Goal: Task Accomplishment & Management: Use online tool/utility

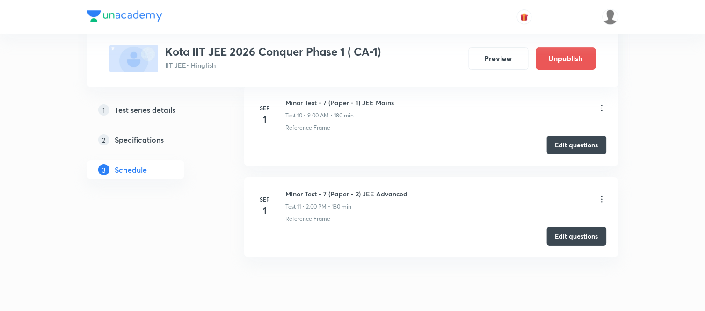
scroll to position [1640, 0]
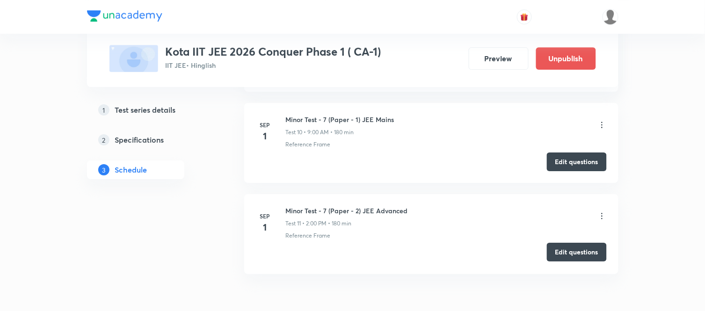
click at [574, 251] on button "Edit questions" at bounding box center [577, 252] width 60 height 19
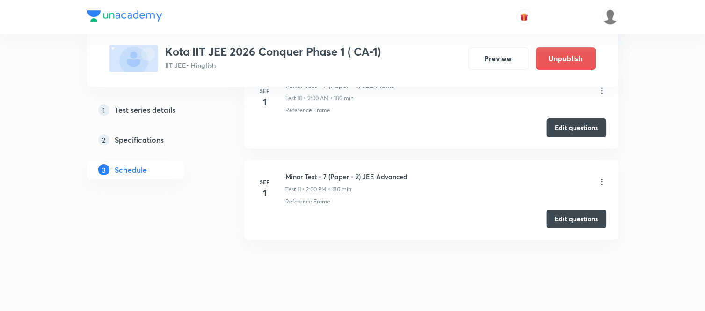
scroll to position [1692, 0]
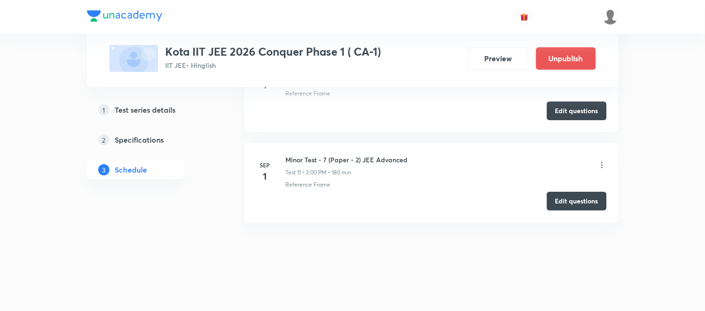
click at [572, 204] on button "Edit questions" at bounding box center [577, 201] width 60 height 19
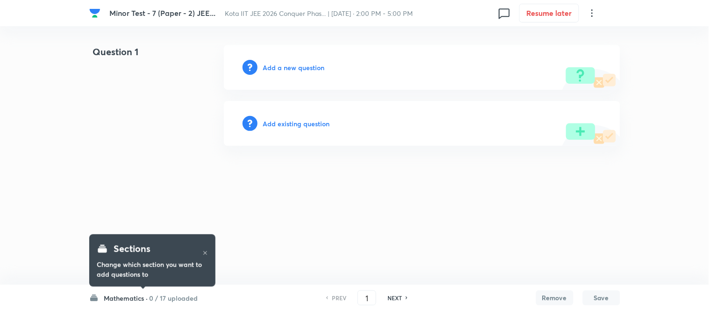
click at [292, 66] on h6 "Add a new question" at bounding box center [294, 68] width 62 height 10
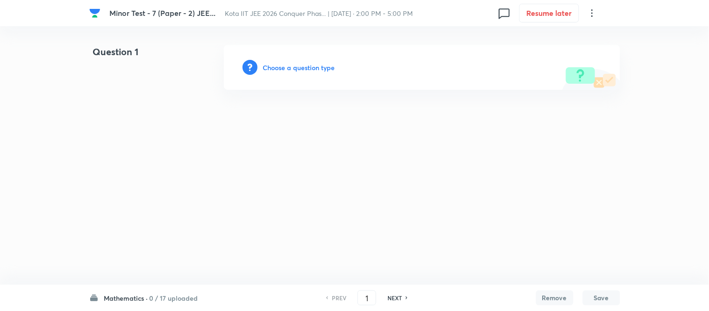
click at [292, 66] on h6 "Choose a question type" at bounding box center [299, 68] width 72 height 10
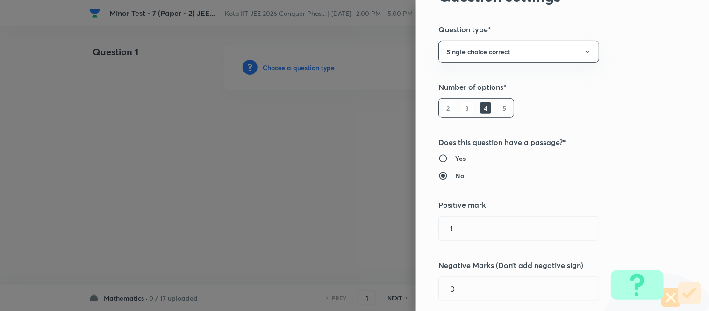
scroll to position [104, 0]
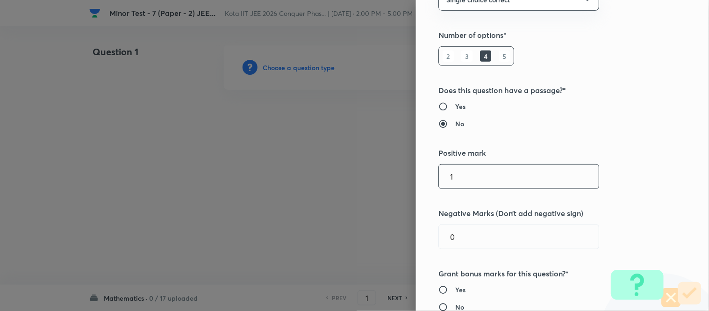
drag, startPoint x: 452, startPoint y: 176, endPoint x: 425, endPoint y: 178, distance: 27.2
click at [425, 178] on div "Question settings Question type* Single choice correct Number of options* 2 3 4…" at bounding box center [562, 155] width 293 height 311
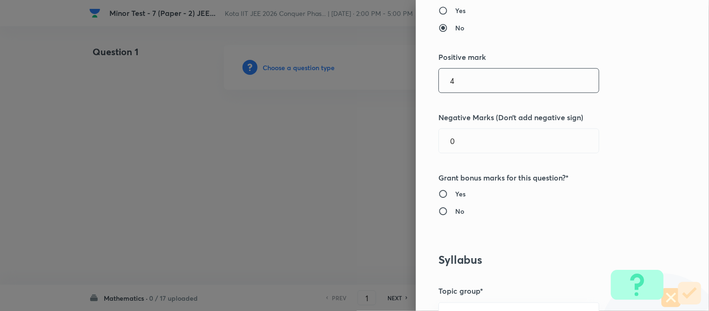
scroll to position [208, 0]
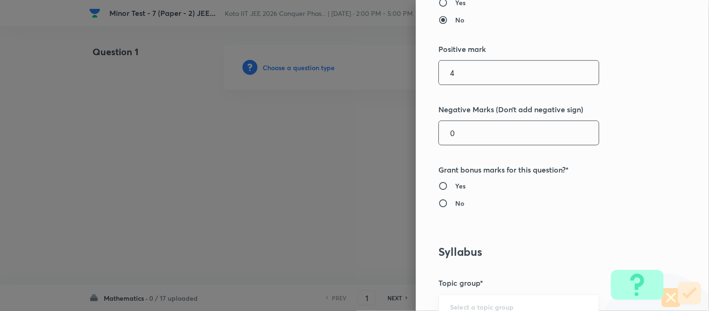
type input "4"
drag, startPoint x: 448, startPoint y: 130, endPoint x: 431, endPoint y: 136, distance: 17.9
click at [431, 136] on div "Question settings Question type* Single choice correct Number of options* 2 3 4…" at bounding box center [562, 155] width 293 height 311
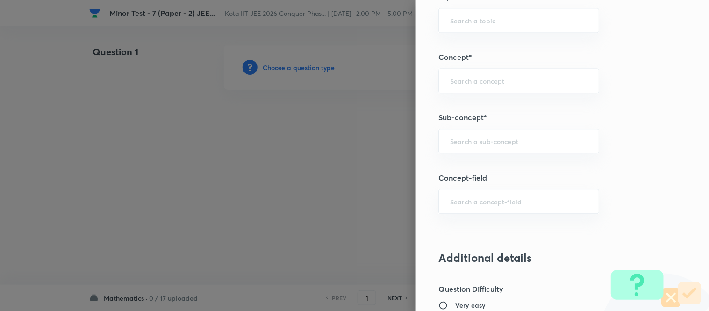
scroll to position [571, 0]
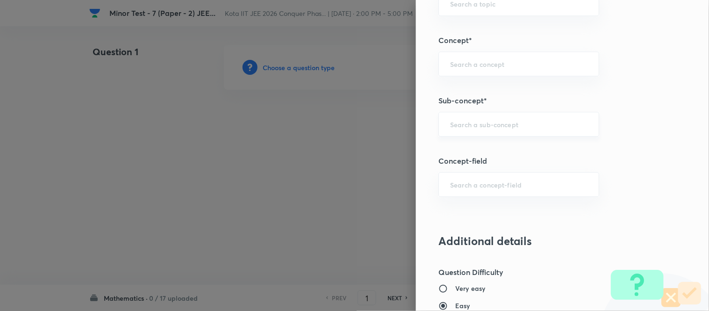
click at [470, 129] on div "​" at bounding box center [519, 124] width 161 height 25
type input "1"
type input "a"
drag, startPoint x: 557, startPoint y: 128, endPoint x: 431, endPoint y: 125, distance: 126.3
click at [439, 125] on div "topo ​" at bounding box center [519, 124] width 161 height 25
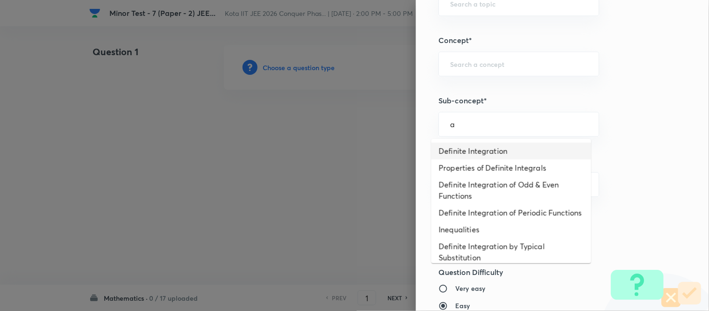
click at [482, 151] on li "Definite Integration" at bounding box center [512, 151] width 160 height 17
type input "Definite Integration"
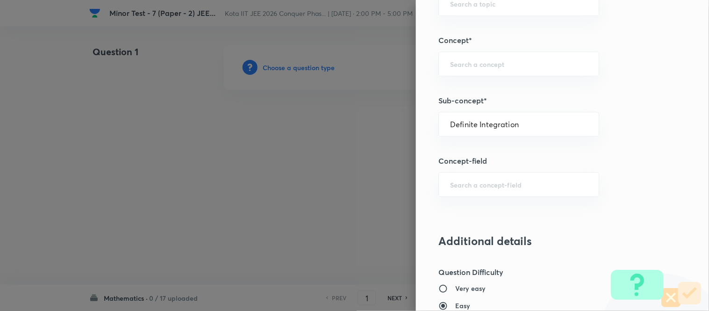
type input "Mathematics"
type input "Calculus"
type input "Definite Integration"
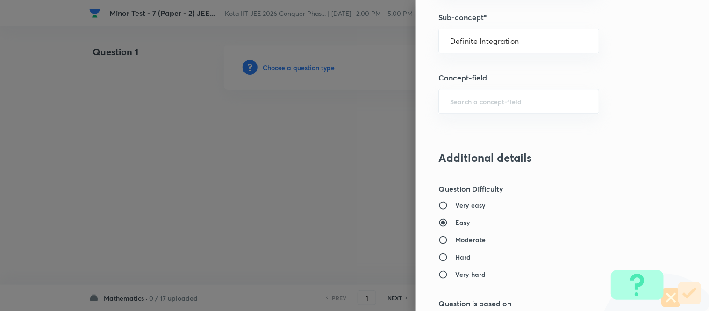
scroll to position [662, 0]
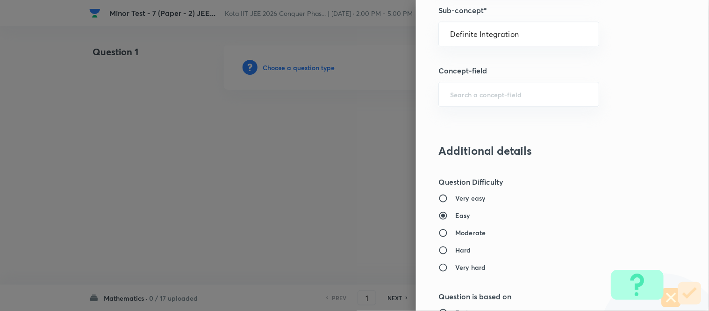
click at [482, 233] on label "Moderate" at bounding box center [543, 233] width 209 height 10
click at [455, 233] on input "Moderate" at bounding box center [447, 232] width 17 height 9
radio input "true"
radio input "false"
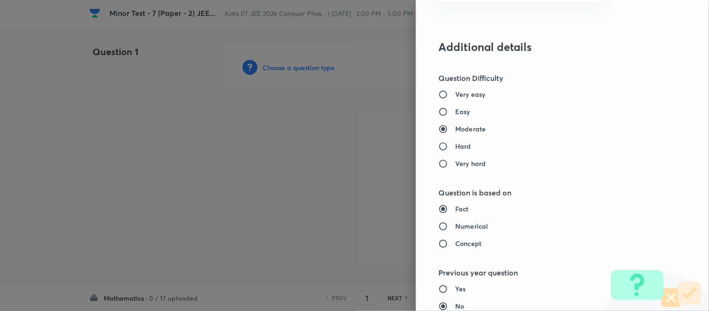
click at [476, 226] on h6 "Numerical" at bounding box center [471, 226] width 33 height 10
click at [455, 226] on input "Numerical" at bounding box center [447, 226] width 17 height 9
radio input "true"
radio input "false"
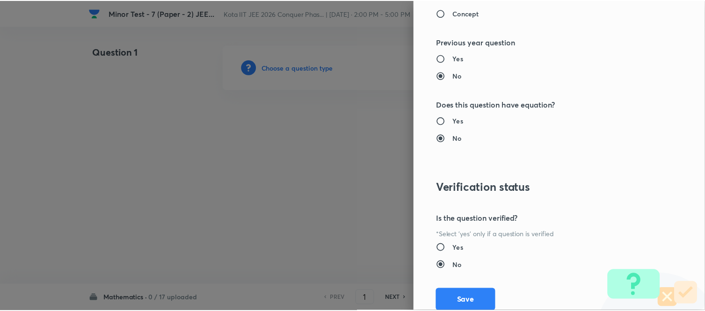
scroll to position [1026, 0]
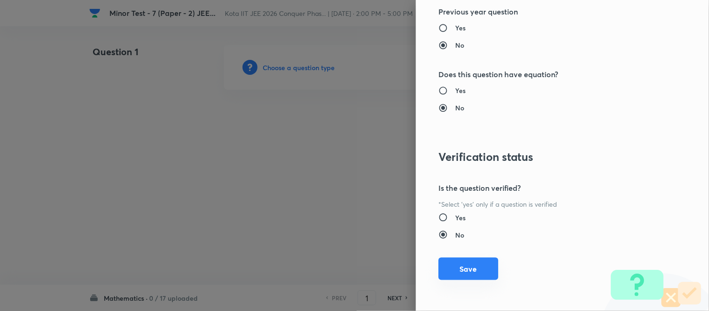
click at [463, 270] on button "Save" at bounding box center [469, 269] width 60 height 22
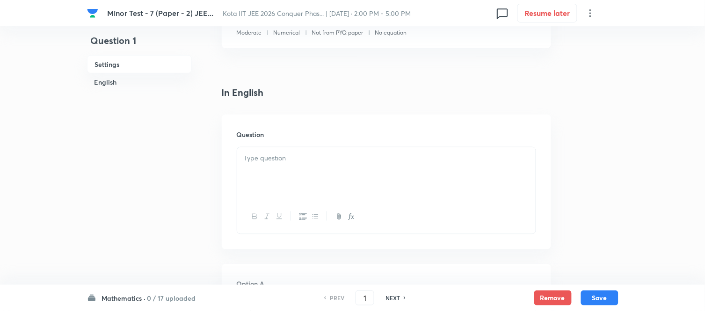
scroll to position [208, 0]
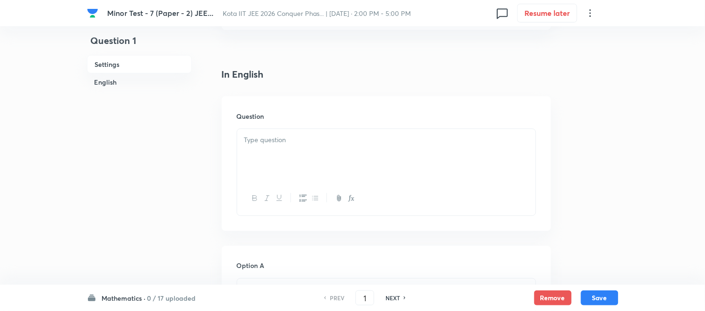
click at [323, 147] on div at bounding box center [386, 155] width 298 height 52
click at [329, 143] on p at bounding box center [386, 140] width 284 height 11
click at [371, 146] on div at bounding box center [386, 155] width 298 height 52
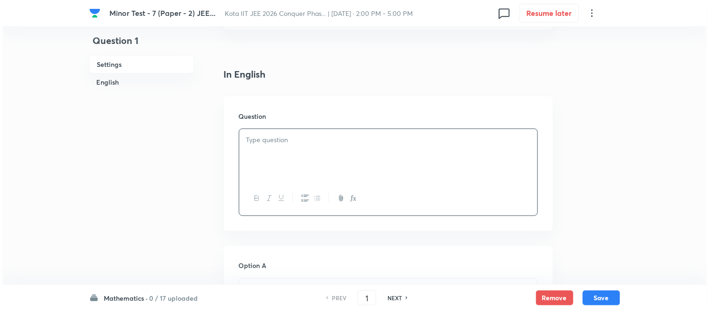
scroll to position [0, 0]
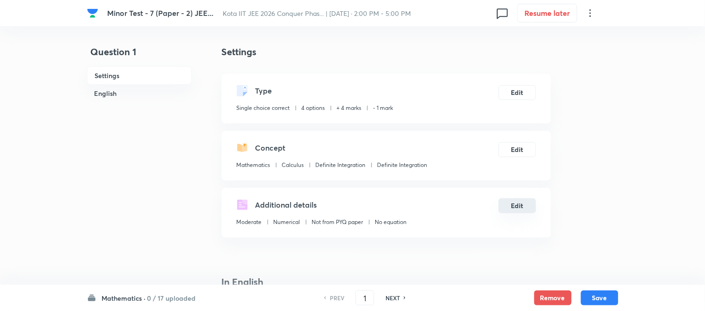
click at [519, 207] on button "Edit" at bounding box center [516, 205] width 37 height 15
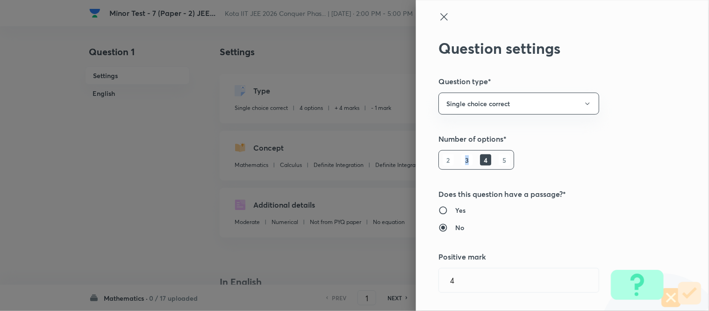
click at [462, 159] on h6 "3" at bounding box center [467, 159] width 11 height 11
click at [480, 157] on h6 "4" at bounding box center [485, 159] width 11 height 11
click at [501, 106] on button "Single choice correct" at bounding box center [519, 104] width 161 height 22
click at [643, 200] on div at bounding box center [354, 155] width 709 height 311
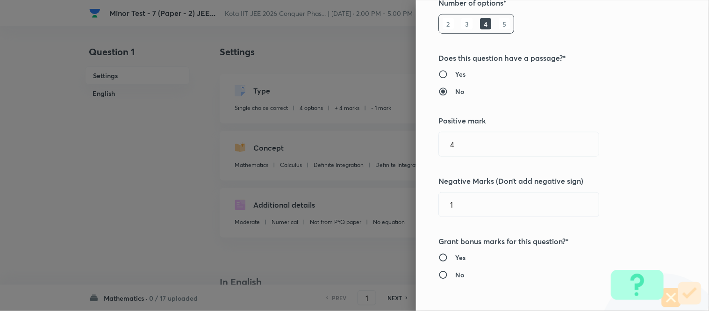
scroll to position [156, 0]
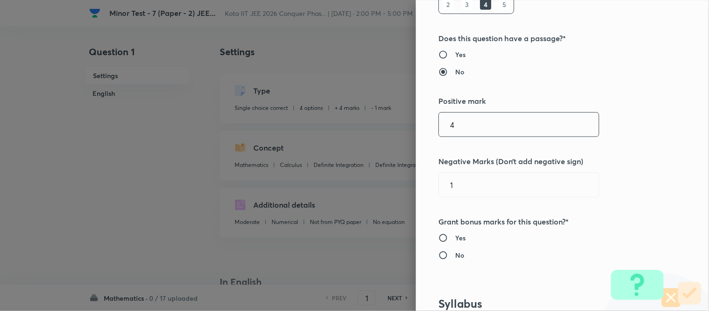
click at [464, 133] on input "4" at bounding box center [519, 125] width 160 height 24
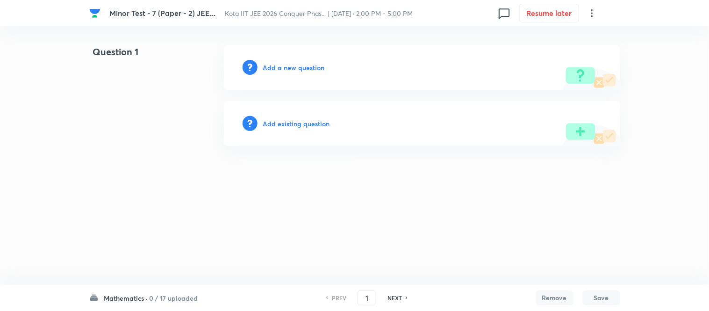
click at [287, 67] on h6 "Add a new question" at bounding box center [294, 68] width 62 height 10
click at [287, 67] on h6 "Choose a question type" at bounding box center [299, 68] width 72 height 10
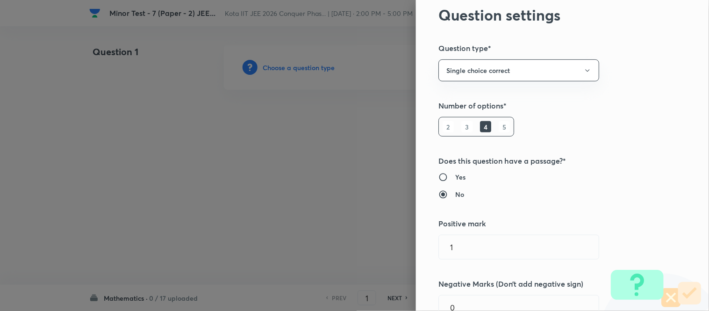
scroll to position [208, 0]
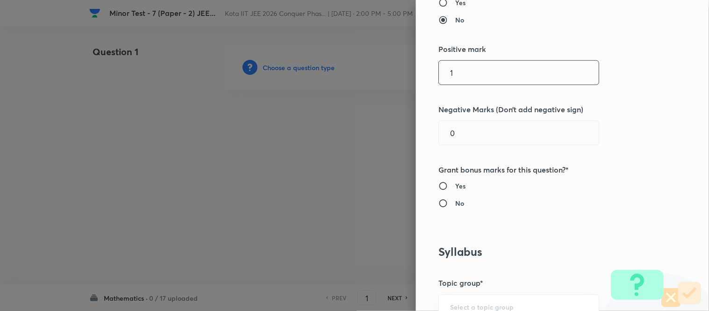
drag, startPoint x: 451, startPoint y: 73, endPoint x: 438, endPoint y: 72, distance: 12.6
click at [439, 72] on input "1" at bounding box center [519, 73] width 160 height 24
type input "3"
drag, startPoint x: 452, startPoint y: 133, endPoint x: 433, endPoint y: 133, distance: 18.7
click at [439, 133] on input "0" at bounding box center [519, 133] width 160 height 24
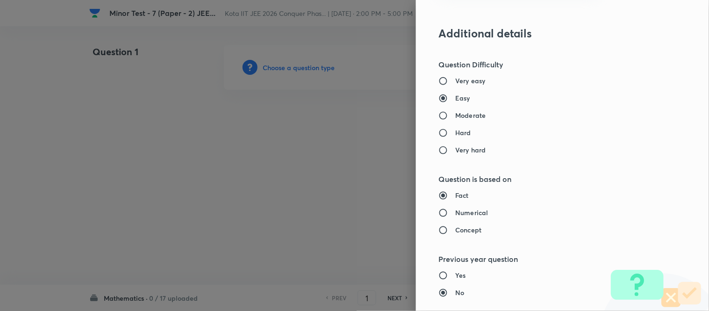
type input "1"
click at [469, 115] on h6 "Moderate" at bounding box center [470, 115] width 30 height 10
click at [455, 115] on input "Moderate" at bounding box center [447, 115] width 17 height 9
radio input "true"
radio input "false"
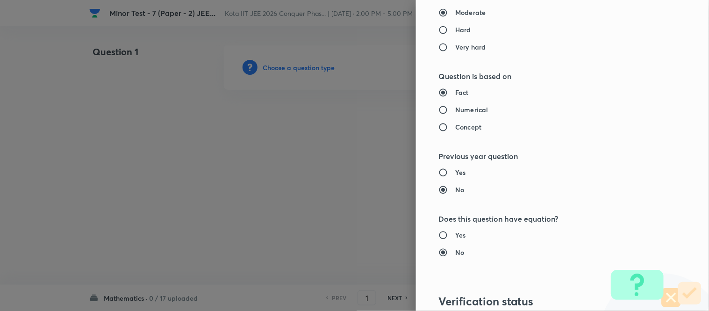
scroll to position [883, 0]
click at [457, 107] on h6 "Numerical" at bounding box center [471, 109] width 33 height 10
click at [455, 107] on input "Numerical" at bounding box center [447, 108] width 17 height 9
radio input "true"
radio input "false"
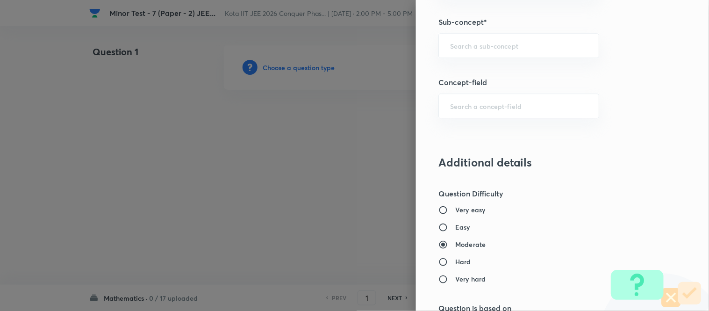
scroll to position [559, 0]
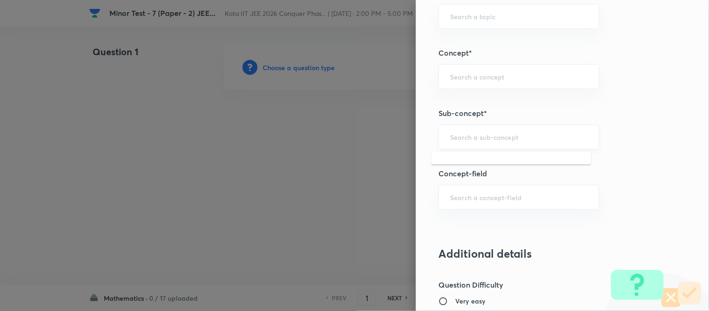
click at [496, 136] on input "text" at bounding box center [518, 136] width 137 height 9
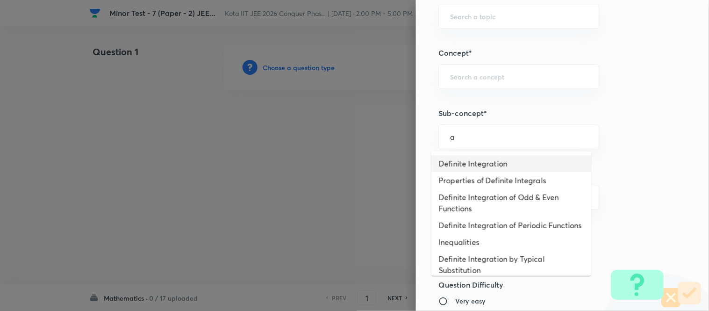
click at [472, 166] on li "Definite Integration" at bounding box center [512, 163] width 160 height 17
type input "Definite Integration"
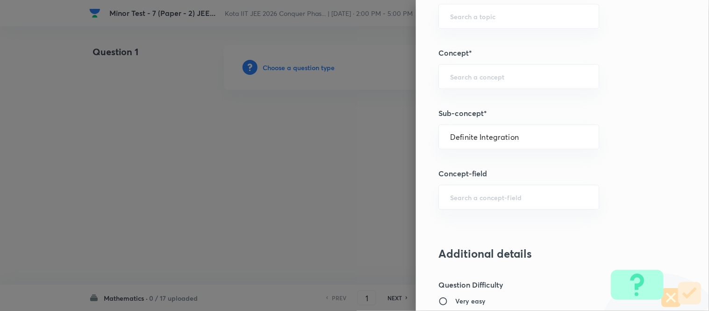
type input "Mathematics"
type input "Calculus"
type input "Definite Integration"
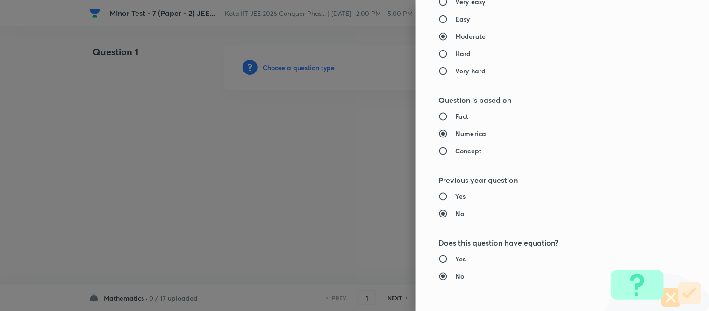
scroll to position [1026, 0]
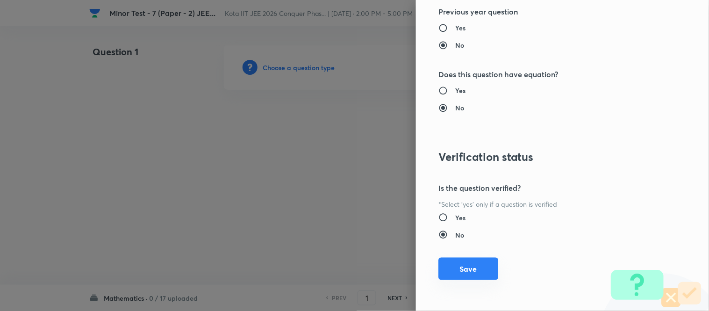
click at [453, 265] on button "Save" at bounding box center [469, 269] width 60 height 22
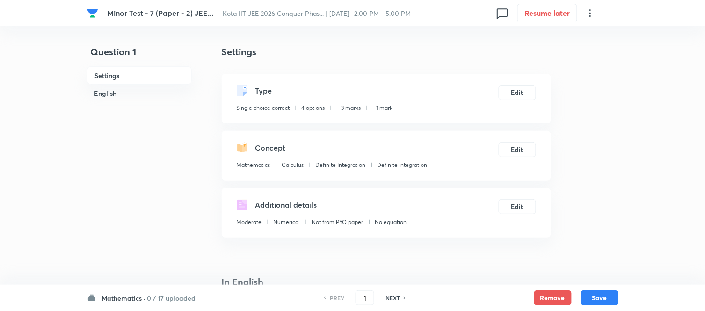
click at [133, 294] on h6 "Mathematics ·" at bounding box center [124, 298] width 44 height 10
click at [139, 207] on h6 "Chemistry" at bounding box center [144, 206] width 85 height 10
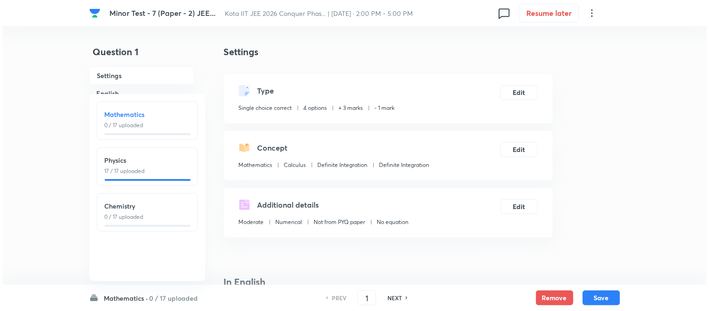
type input "35"
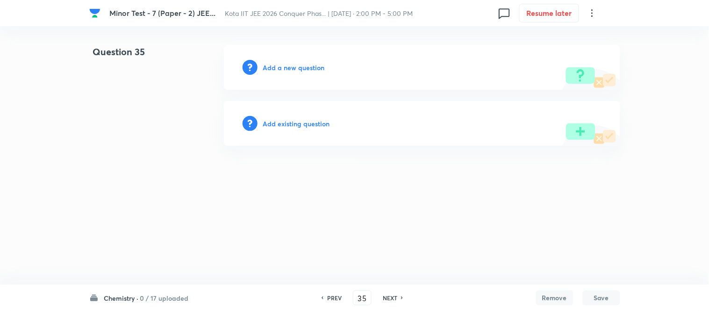
click at [287, 67] on h6 "Add a new question" at bounding box center [294, 68] width 62 height 10
click at [287, 67] on h6 "Choose a question type" at bounding box center [299, 68] width 72 height 10
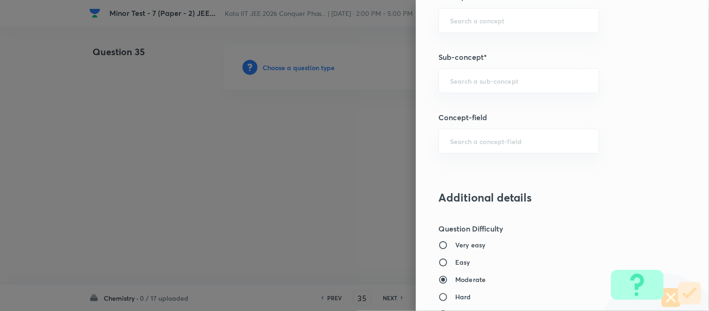
scroll to position [623, 0]
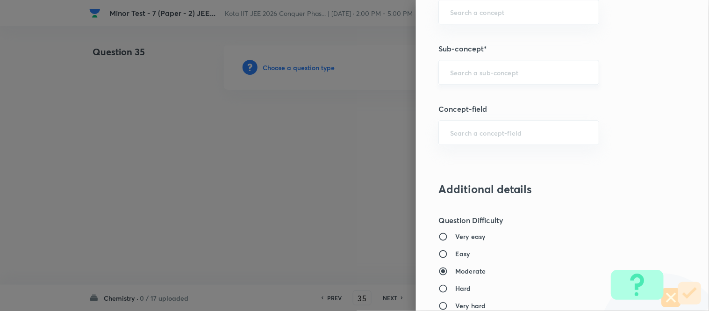
click at [506, 72] on input "text" at bounding box center [518, 72] width 137 height 9
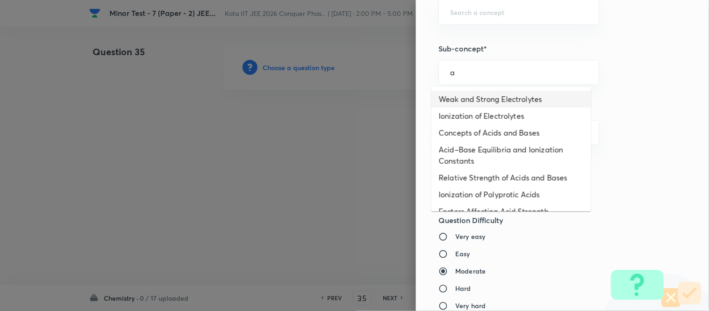
click at [493, 98] on li "Weak and Strong Electrolytes" at bounding box center [512, 99] width 160 height 17
type input "Weak and Strong Electrolytes"
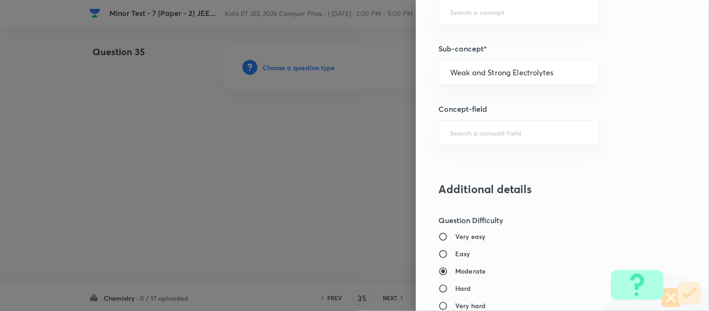
type input "Chemistry"
type input "Physical Chemistry"
type input "Ionic Equilibrium"
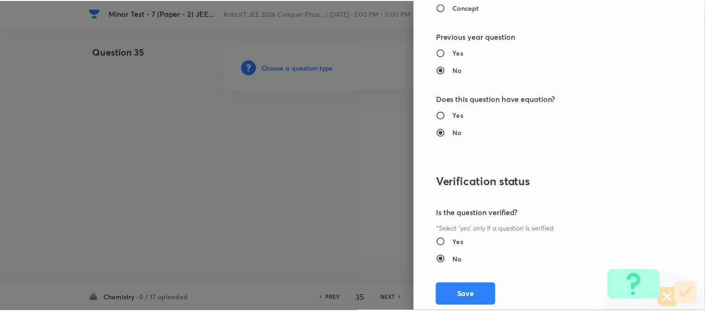
scroll to position [1026, 0]
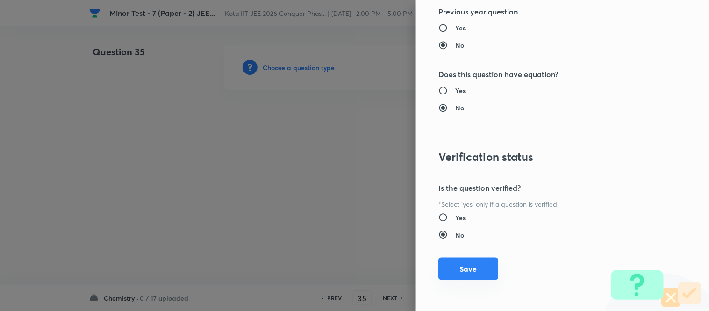
click at [463, 265] on button "Save" at bounding box center [469, 269] width 60 height 22
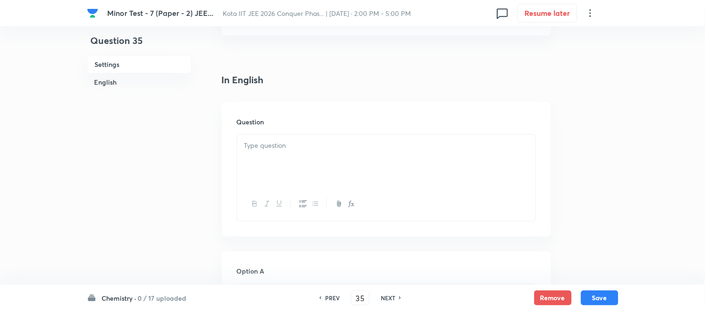
scroll to position [260, 0]
click at [366, 103] on div at bounding box center [386, 103] width 298 height 52
click at [397, 99] on div at bounding box center [386, 103] width 298 height 52
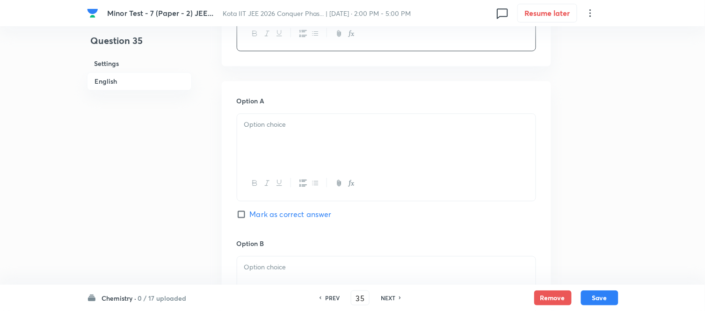
scroll to position [415, 0]
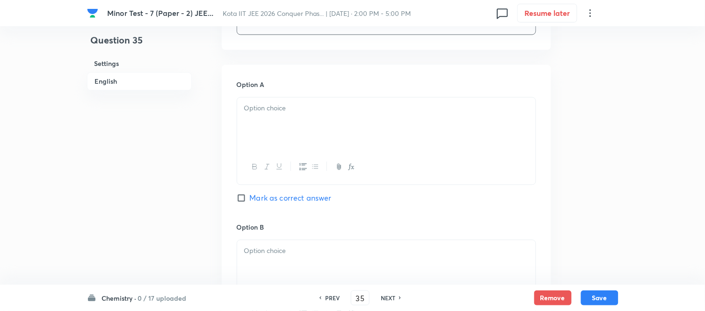
click at [352, 136] on div at bounding box center [386, 124] width 298 height 52
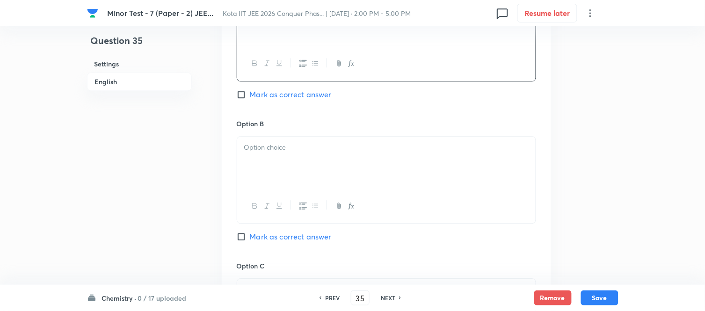
scroll to position [520, 0]
click at [316, 152] on p at bounding box center [386, 147] width 284 height 11
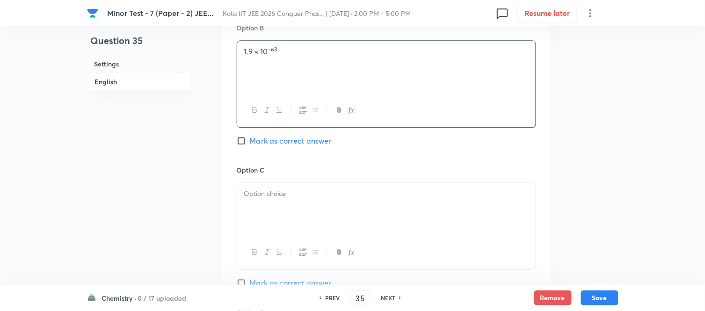
scroll to position [623, 0]
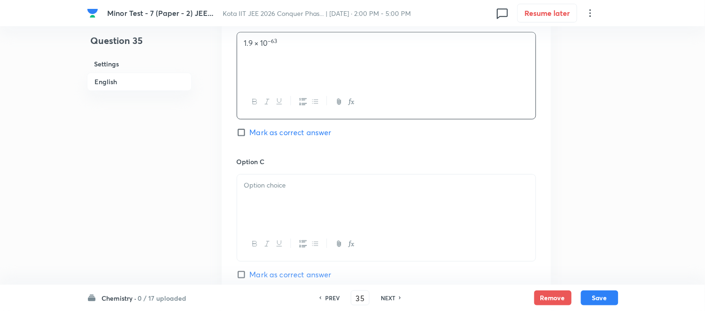
click at [319, 192] on div at bounding box center [386, 200] width 298 height 52
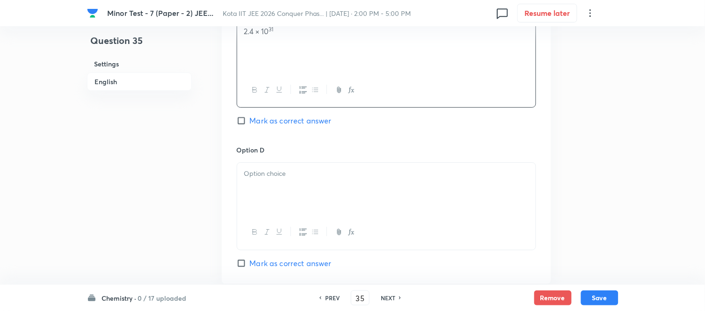
scroll to position [779, 0]
click at [320, 177] on p at bounding box center [386, 171] width 284 height 11
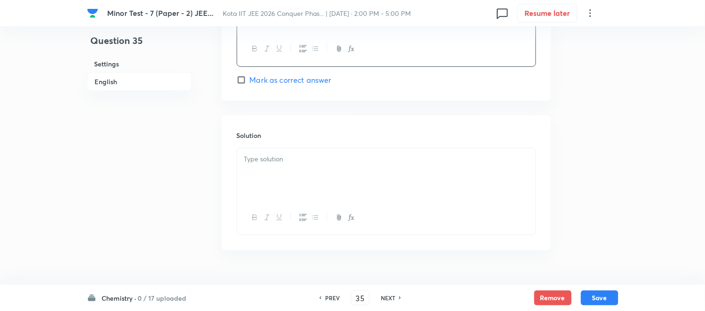
scroll to position [984, 0]
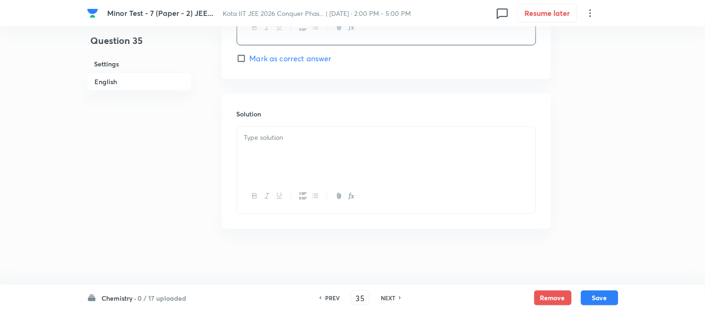
click at [310, 151] on div at bounding box center [386, 153] width 298 height 52
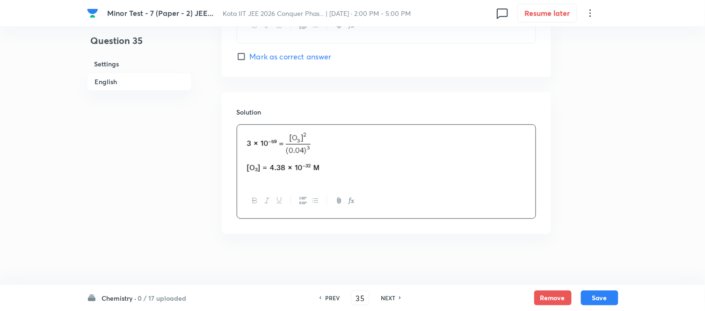
click at [108, 82] on h6 "English" at bounding box center [139, 81] width 105 height 18
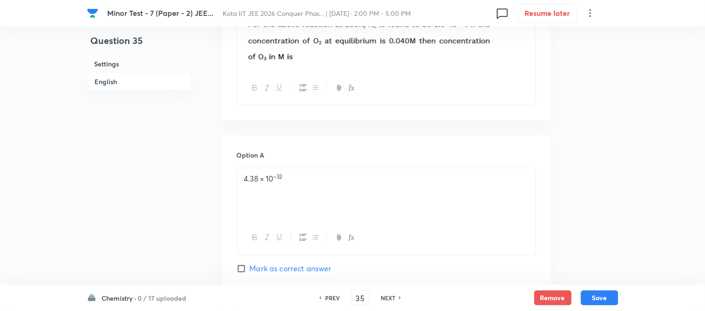
scroll to position [449, 0]
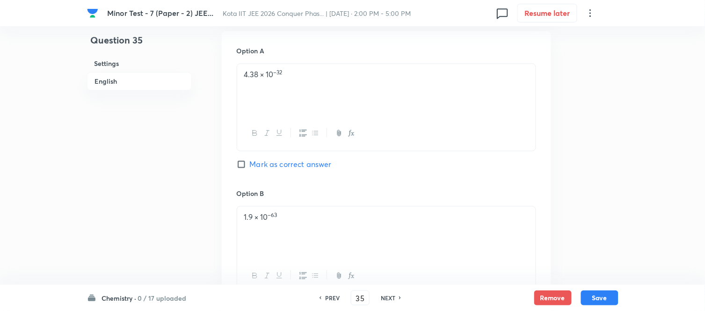
click at [241, 165] on input "Mark as correct answer" at bounding box center [243, 164] width 13 height 9
checkbox input "true"
click at [603, 297] on button "Save" at bounding box center [599, 296] width 37 height 15
type input "36"
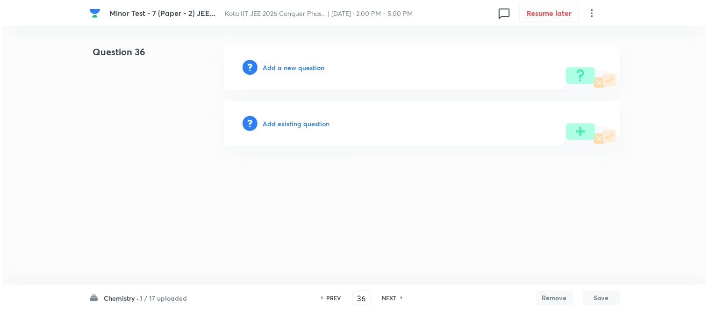
scroll to position [0, 0]
click at [290, 65] on h6 "Add a new question" at bounding box center [294, 68] width 62 height 10
click at [289, 65] on h6 "Choose a question type" at bounding box center [299, 68] width 72 height 10
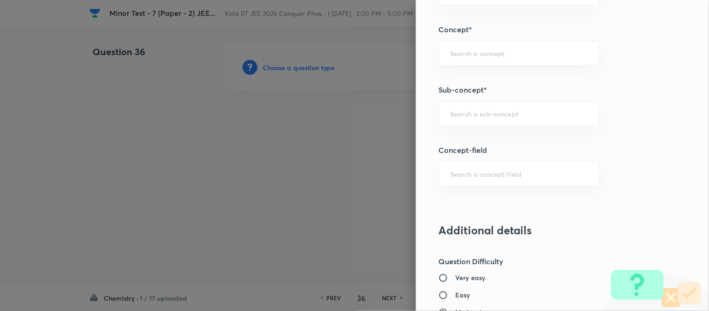
scroll to position [587, 0]
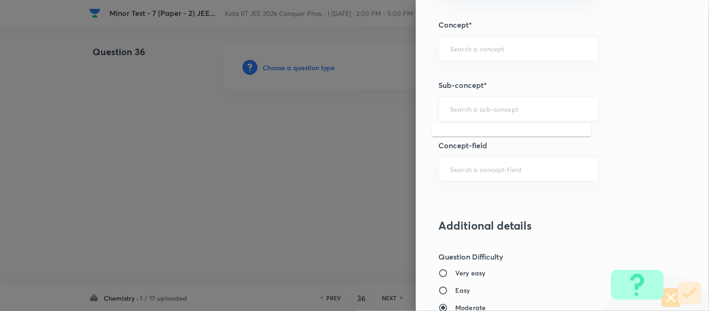
click at [489, 111] on input "text" at bounding box center [518, 108] width 137 height 9
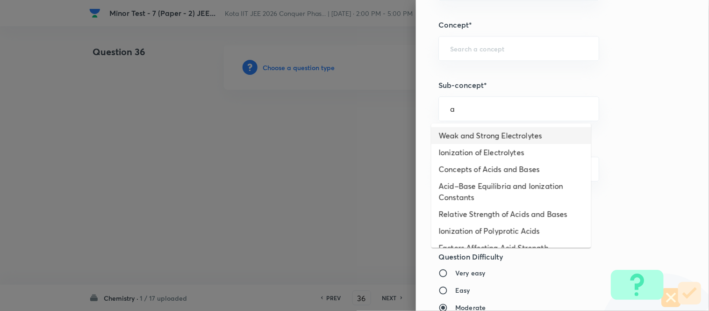
click at [487, 132] on li "Weak and Strong Electrolytes" at bounding box center [512, 135] width 160 height 17
type input "Weak and Strong Electrolytes"
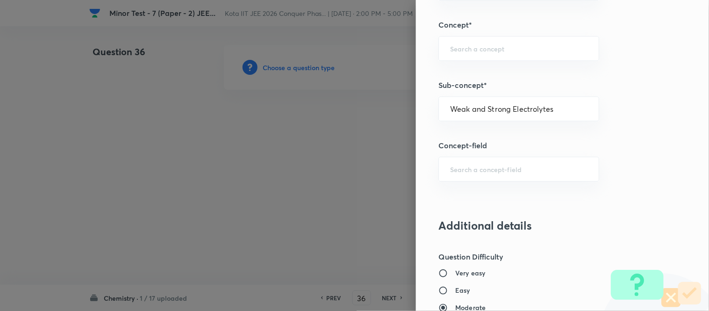
type input "Chemistry"
type input "Physical Chemistry"
type input "Ionic Equilibrium"
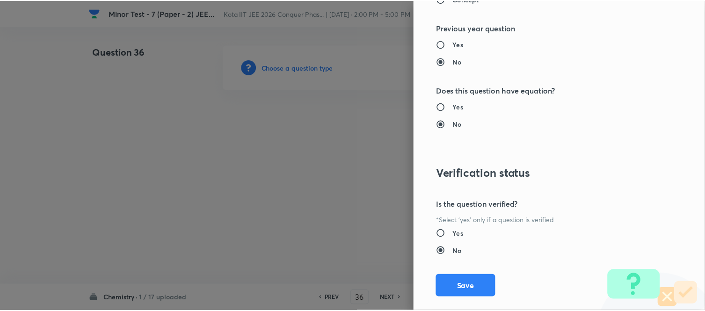
scroll to position [1026, 0]
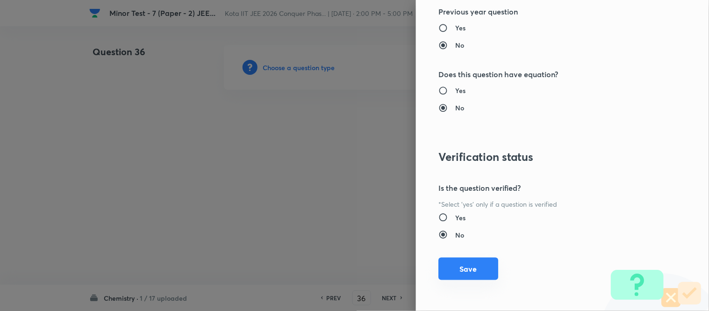
click at [456, 276] on button "Save" at bounding box center [469, 269] width 60 height 22
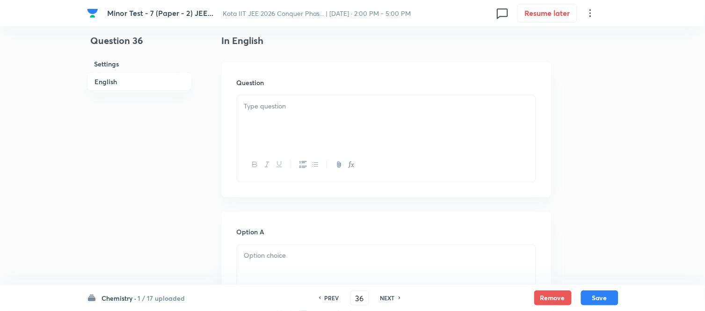
scroll to position [260, 0]
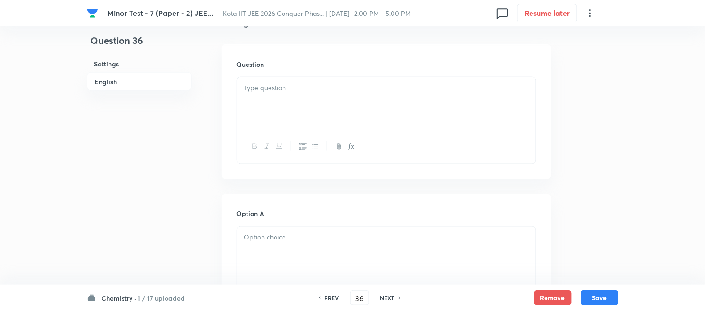
click at [333, 100] on div at bounding box center [386, 103] width 298 height 52
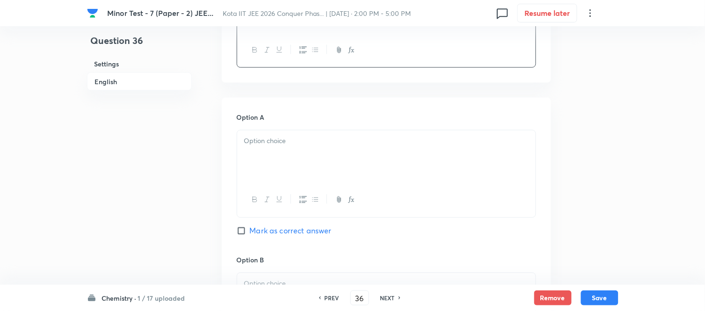
scroll to position [363, 0]
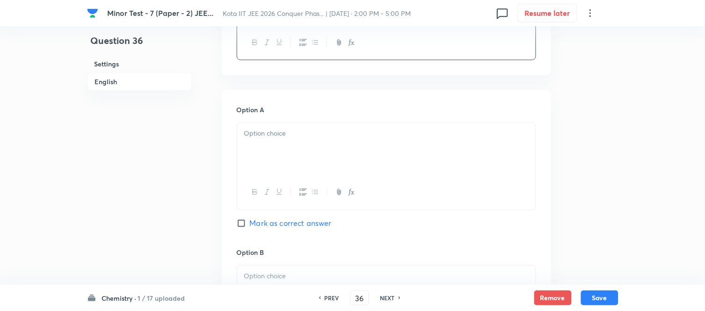
click at [343, 132] on p at bounding box center [386, 134] width 284 height 11
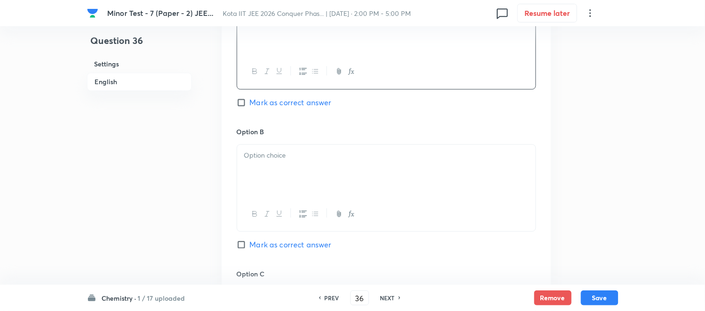
scroll to position [520, 0]
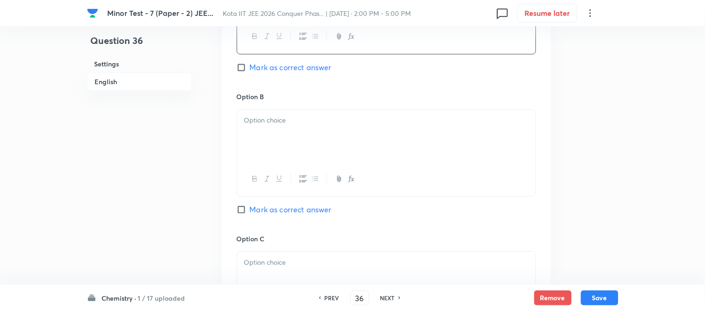
click at [369, 129] on div at bounding box center [386, 135] width 298 height 52
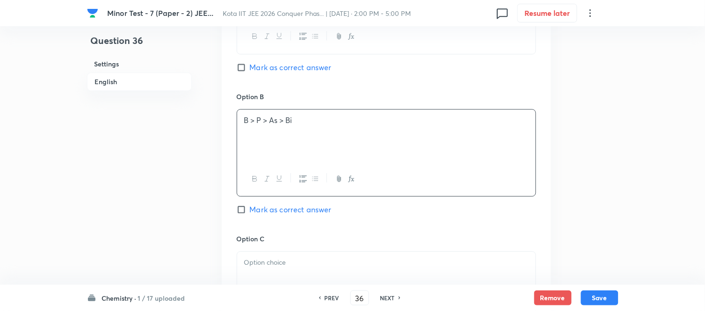
click at [239, 208] on input "Mark as correct answer" at bounding box center [243, 209] width 13 height 9
checkbox input "true"
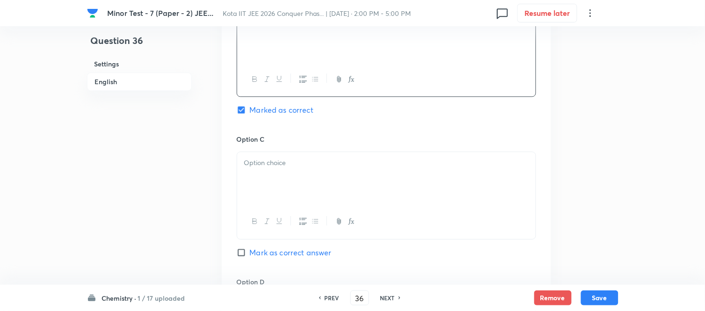
scroll to position [623, 0]
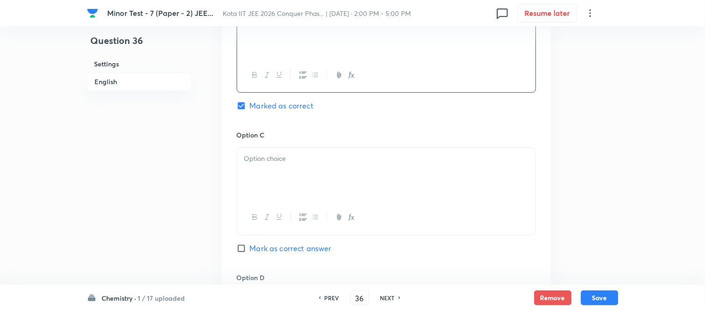
click at [307, 160] on p at bounding box center [386, 158] width 284 height 11
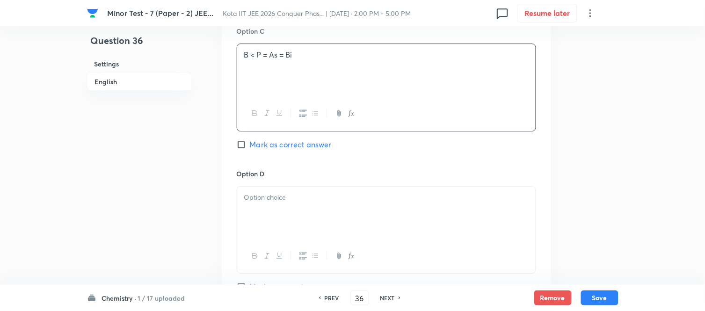
scroll to position [779, 0]
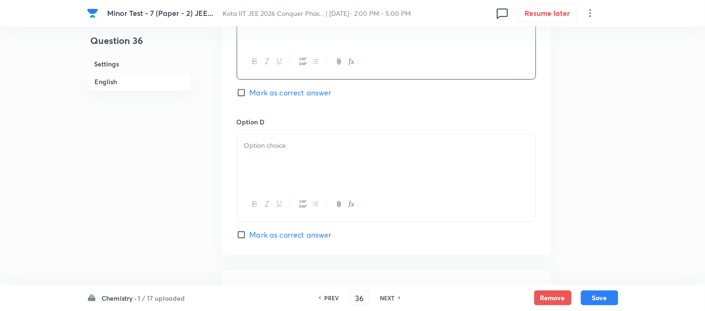
click at [333, 157] on div at bounding box center [386, 161] width 298 height 52
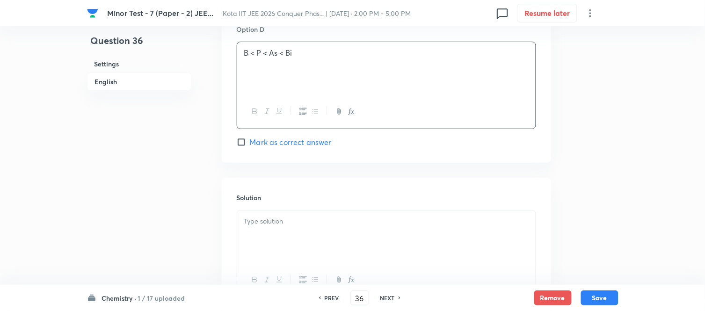
scroll to position [935, 0]
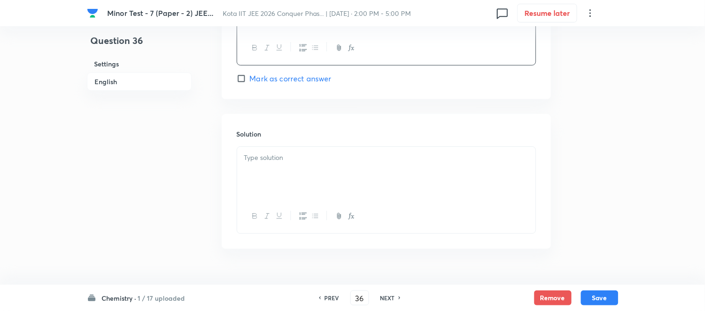
click at [333, 157] on p at bounding box center [386, 157] width 284 height 11
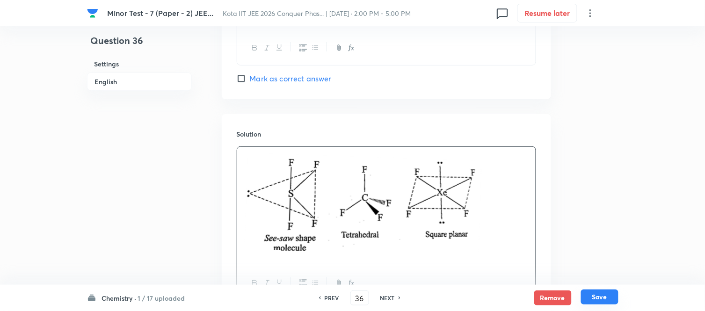
click at [595, 300] on button "Save" at bounding box center [599, 296] width 37 height 15
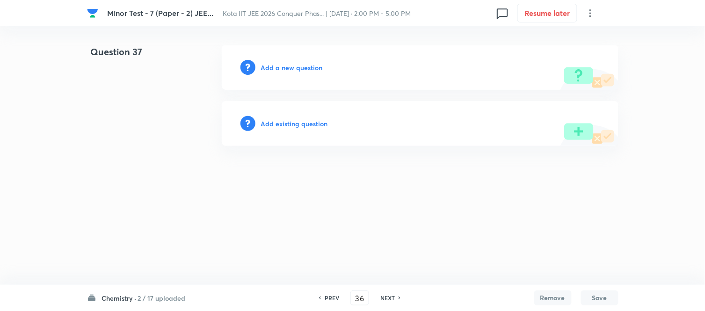
type input "37"
click at [279, 66] on h6 "Add a new question" at bounding box center [294, 68] width 62 height 10
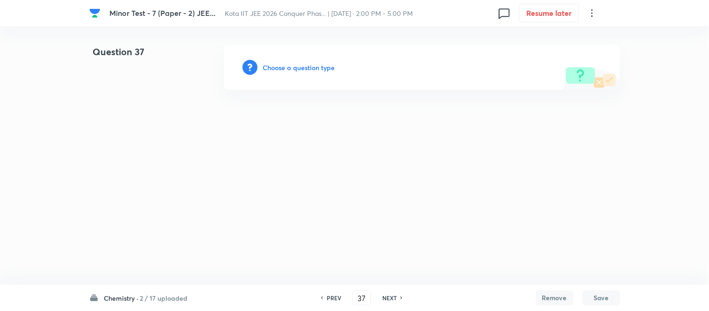
click at [279, 66] on h6 "Choose a question type" at bounding box center [299, 68] width 72 height 10
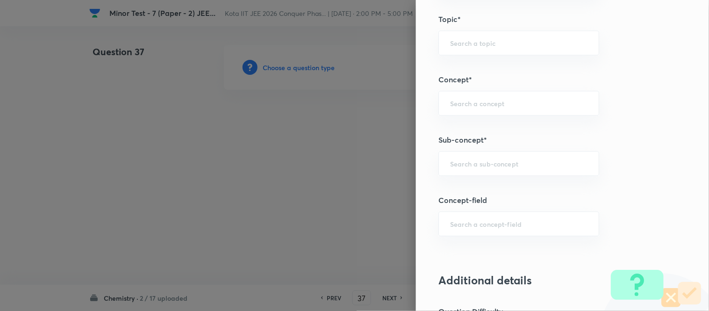
scroll to position [571, 0]
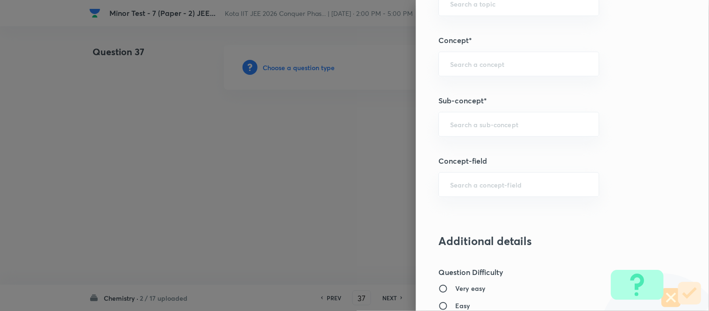
click at [496, 126] on input "text" at bounding box center [518, 124] width 137 height 9
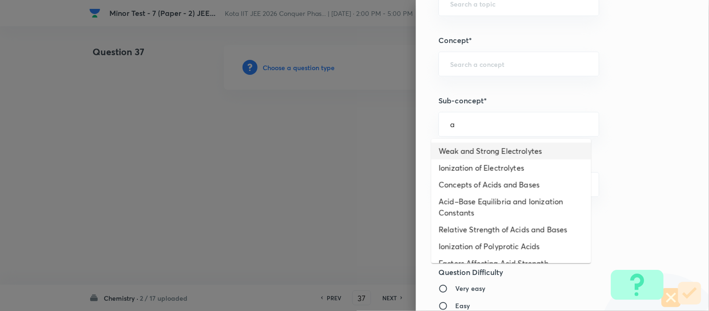
click at [487, 151] on li "Weak and Strong Electrolytes" at bounding box center [512, 151] width 160 height 17
type input "Weak and Strong Electrolytes"
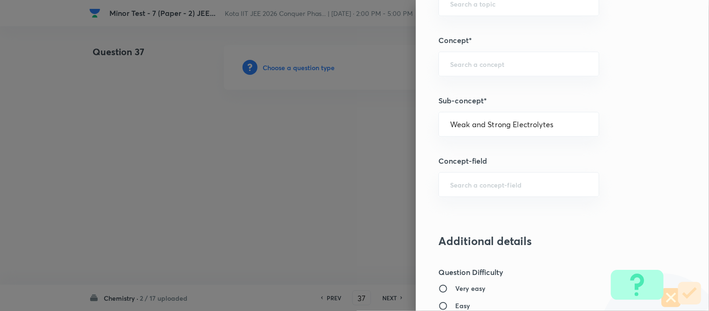
type input "Chemistry"
type input "Physical Chemistry"
type input "Ionic Equilibrium"
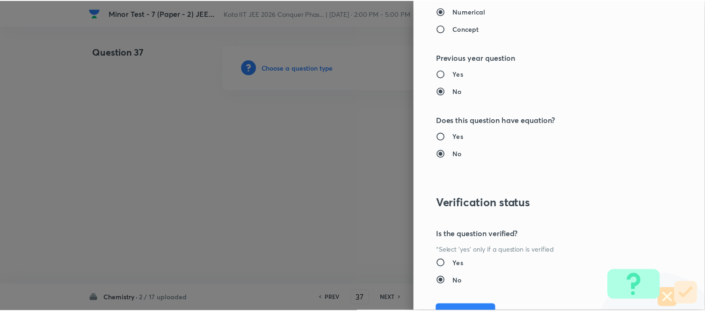
scroll to position [1026, 0]
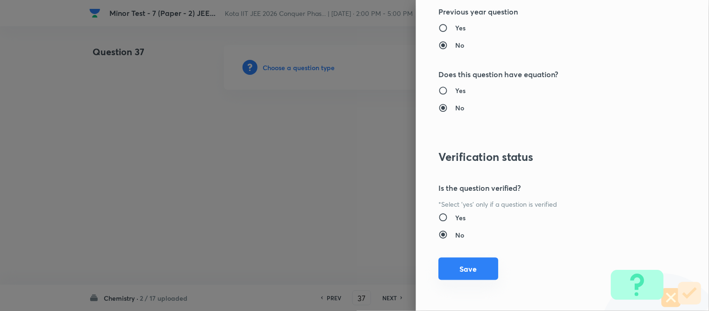
click at [456, 273] on button "Save" at bounding box center [469, 269] width 60 height 22
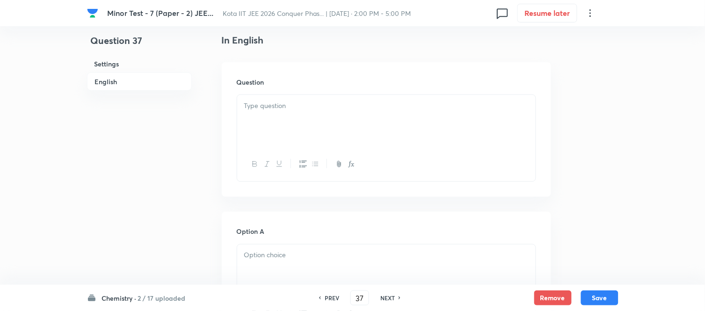
scroll to position [260, 0]
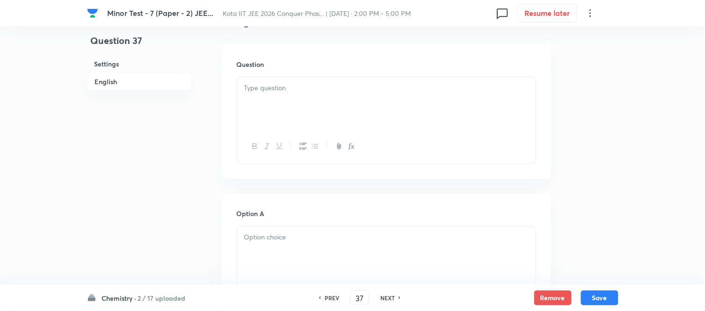
click at [320, 83] on p at bounding box center [386, 88] width 284 height 11
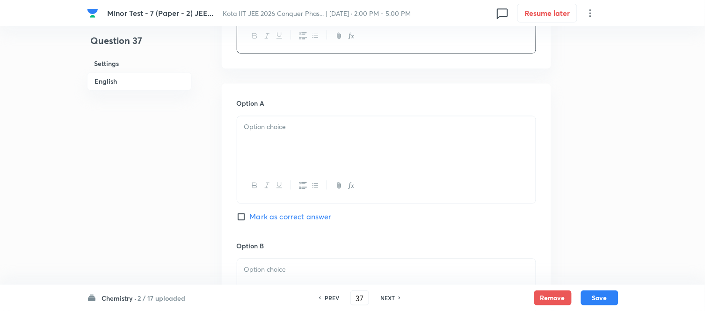
scroll to position [415, 0]
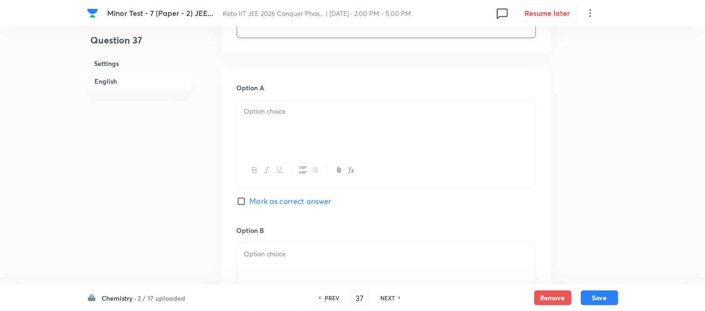
click at [329, 123] on div at bounding box center [386, 127] width 298 height 52
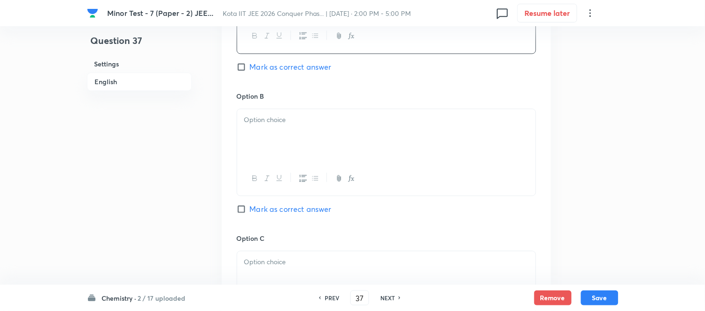
scroll to position [623, 0]
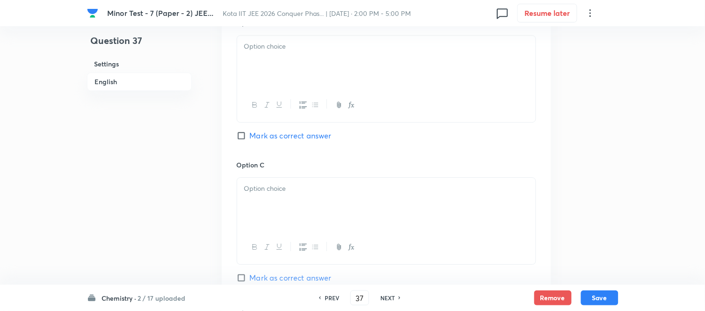
click at [299, 58] on div at bounding box center [386, 62] width 298 height 52
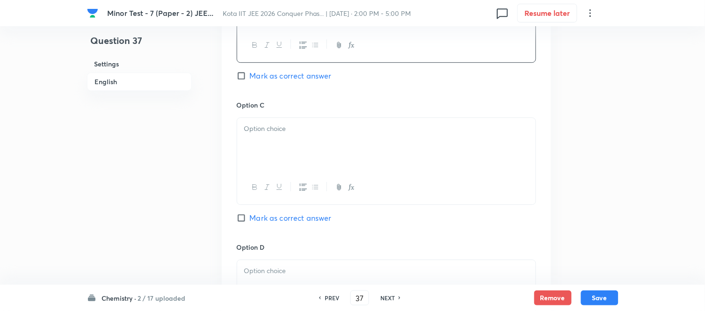
scroll to position [727, 0]
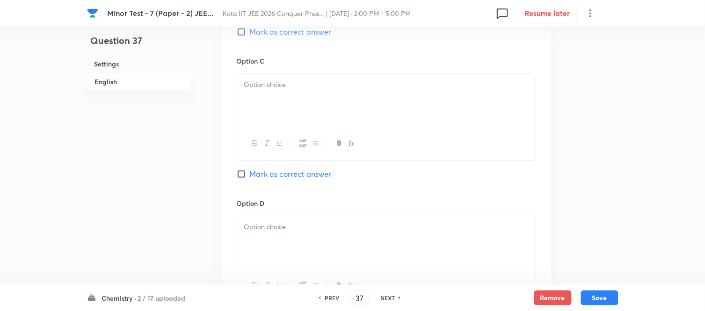
click at [320, 98] on div at bounding box center [386, 100] width 298 height 52
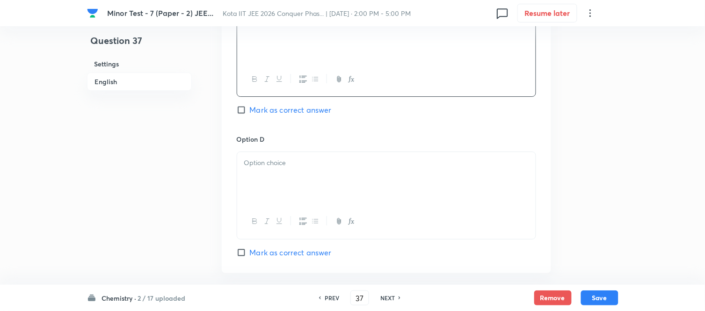
scroll to position [831, 0]
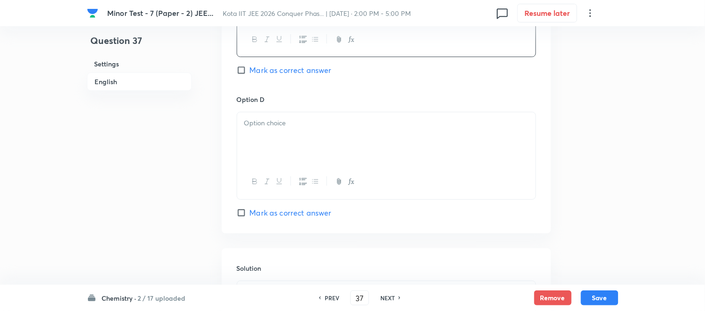
click at [305, 148] on div at bounding box center [386, 138] width 298 height 52
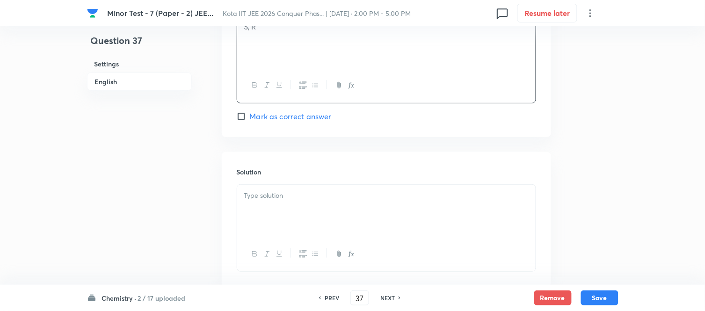
scroll to position [935, 0]
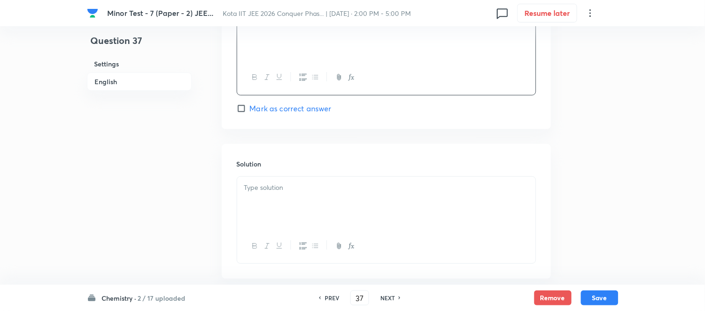
click at [295, 189] on p at bounding box center [386, 187] width 284 height 11
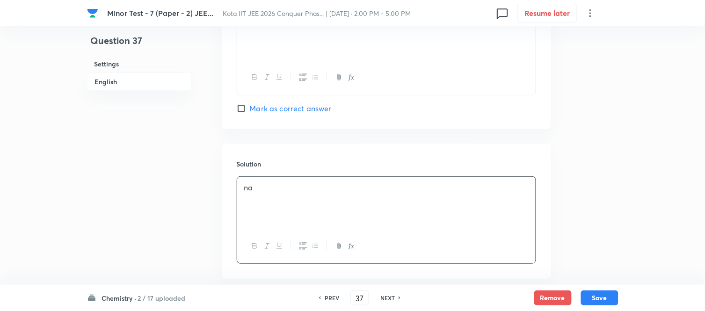
click at [103, 81] on h6 "English" at bounding box center [139, 81] width 105 height 18
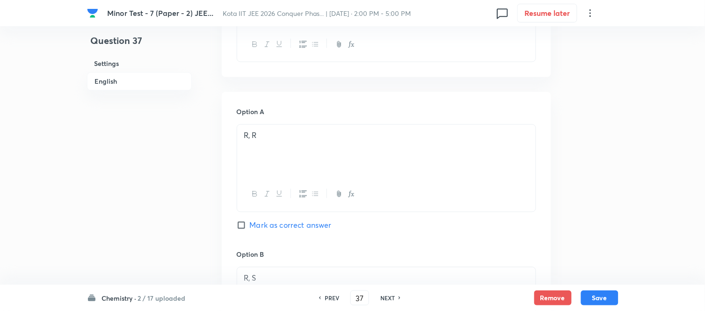
scroll to position [449, 0]
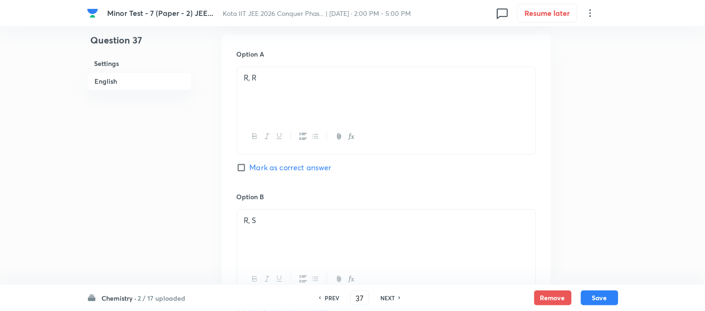
click at [240, 169] on input "Mark as correct answer" at bounding box center [243, 167] width 13 height 9
checkbox input "true"
click at [600, 298] on button "Save" at bounding box center [599, 296] width 37 height 15
type input "38"
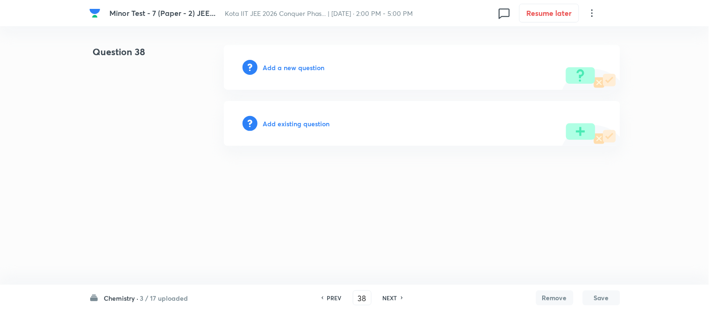
click at [284, 66] on h6 "Add a new question" at bounding box center [294, 68] width 62 height 10
click at [284, 66] on h6 "Choose a question type" at bounding box center [299, 68] width 72 height 10
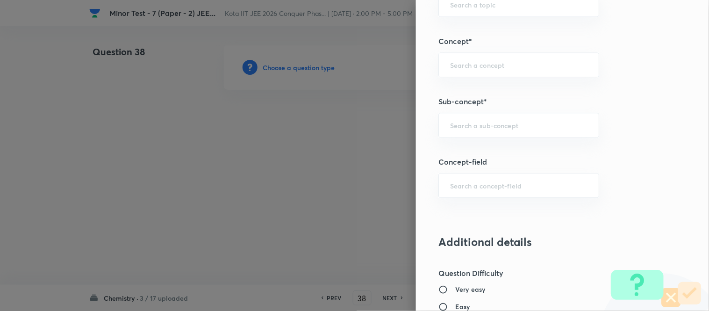
scroll to position [571, 0]
click at [548, 125] on input "text" at bounding box center [518, 124] width 137 height 9
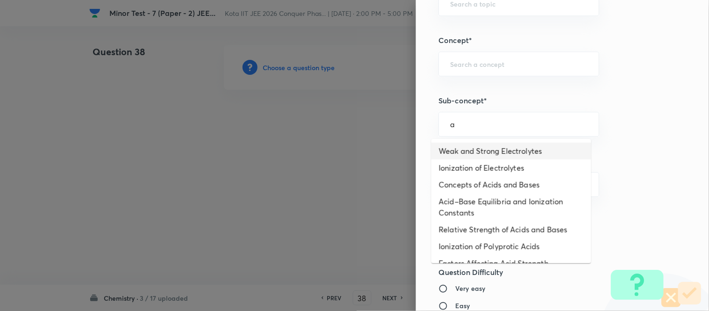
click at [527, 148] on li "Weak and Strong Electrolytes" at bounding box center [512, 151] width 160 height 17
type input "Weak and Strong Electrolytes"
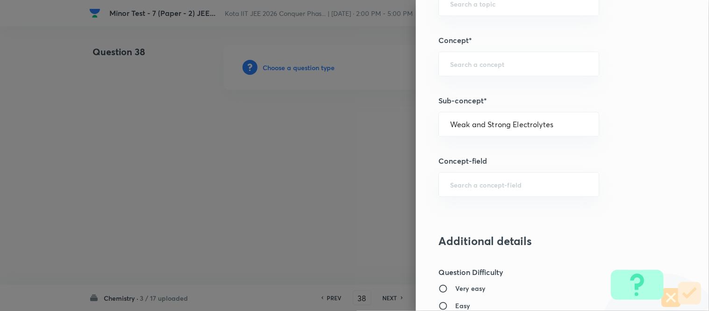
type input "Chemistry"
type input "Physical Chemistry"
type input "Ionic Equilibrium"
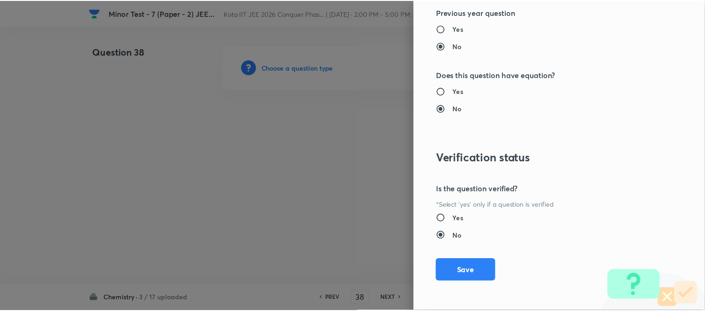
scroll to position [1026, 0]
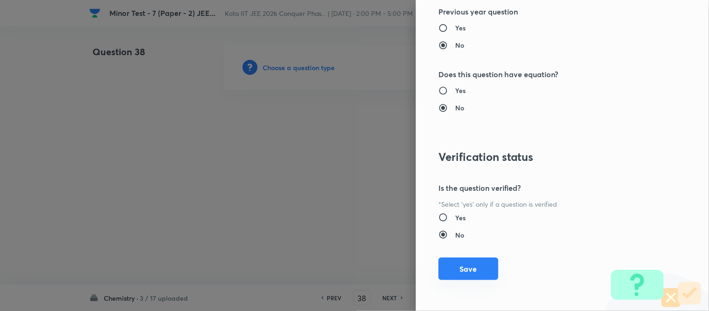
click at [457, 269] on button "Save" at bounding box center [469, 269] width 60 height 22
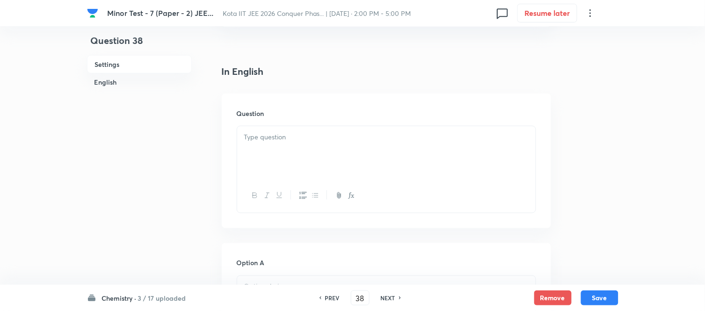
scroll to position [208, 0]
click at [367, 132] on div at bounding box center [386, 155] width 298 height 52
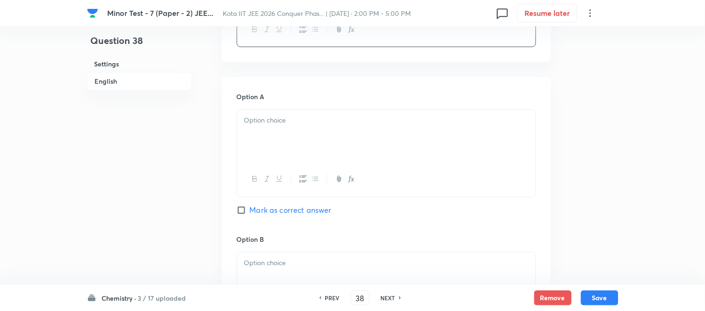
scroll to position [415, 0]
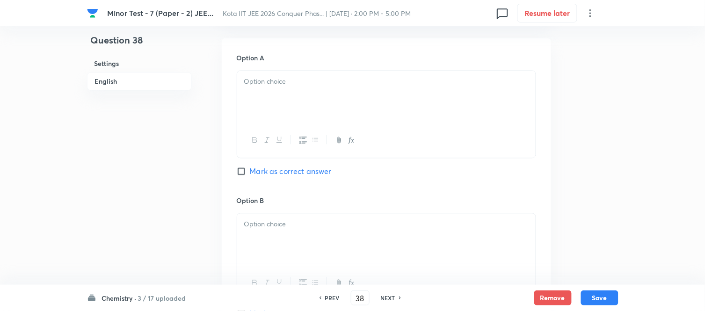
click at [335, 80] on p at bounding box center [386, 82] width 284 height 11
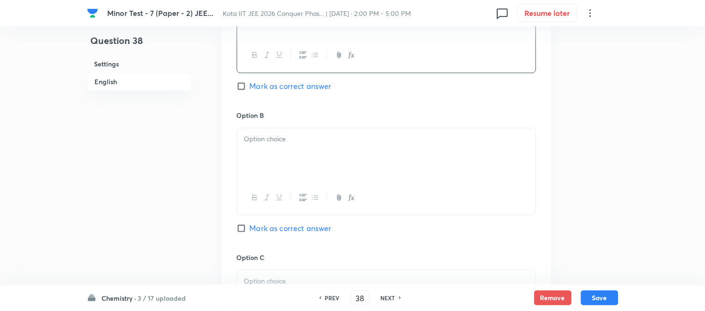
scroll to position [520, 0]
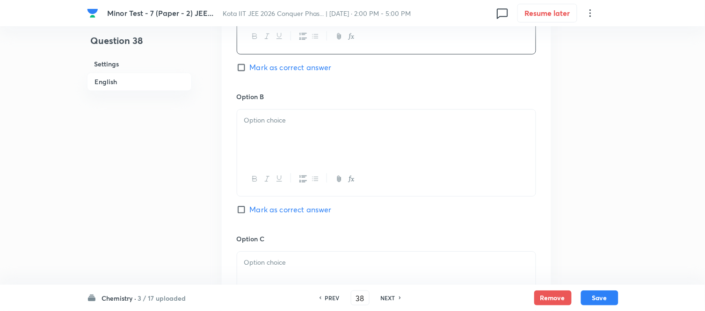
click at [327, 124] on p at bounding box center [386, 120] width 284 height 11
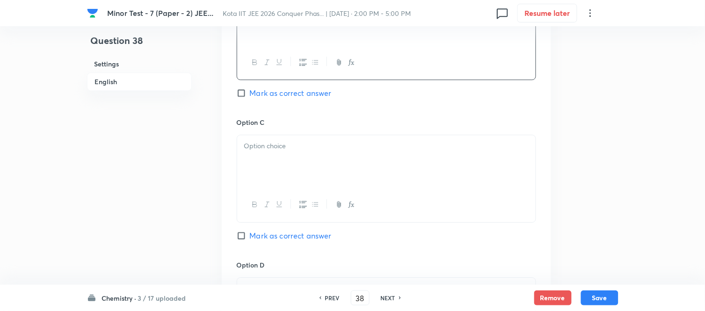
scroll to position [675, 0]
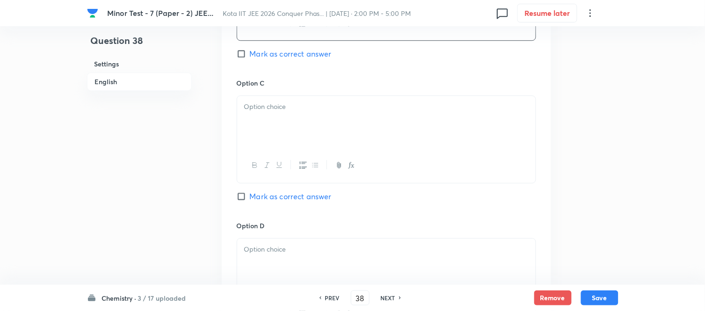
click at [439, 113] on div at bounding box center [386, 122] width 298 height 52
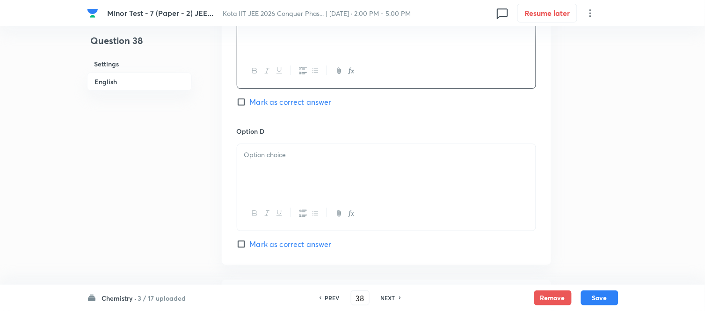
scroll to position [779, 0]
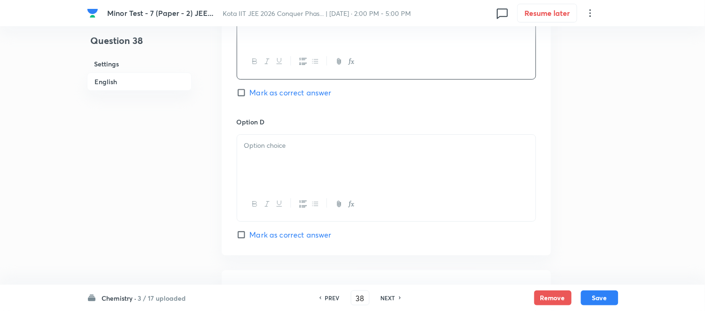
click at [302, 154] on div at bounding box center [386, 161] width 298 height 52
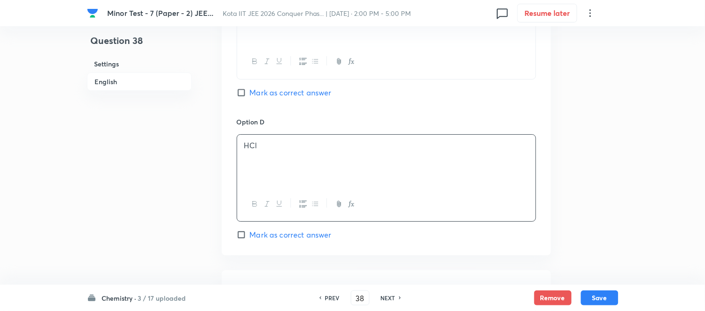
click at [240, 90] on input "Mark as correct answer" at bounding box center [243, 92] width 13 height 9
checkbox input "true"
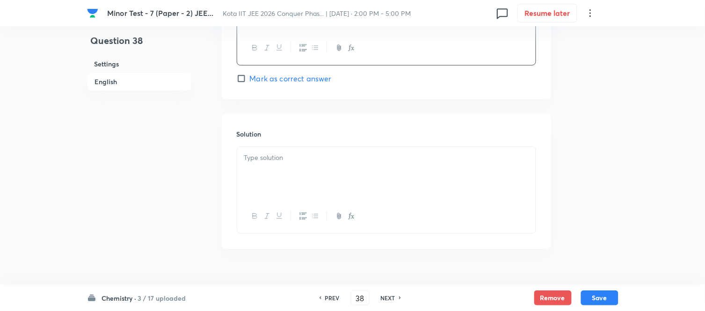
click at [299, 159] on p at bounding box center [386, 157] width 284 height 11
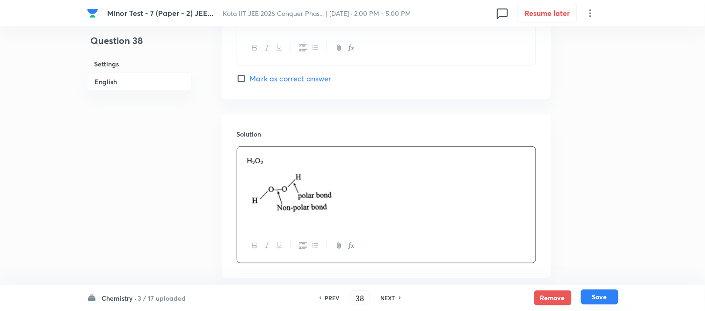
click at [605, 299] on button "Save" at bounding box center [599, 296] width 37 height 15
type input "39"
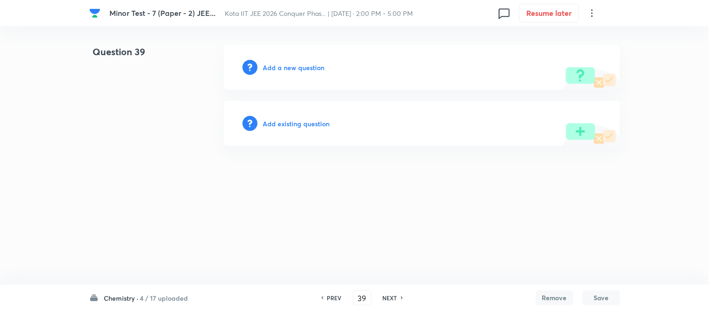
drag, startPoint x: 452, startPoint y: 166, endPoint x: 331, endPoint y: 188, distance: 123.4
click at [330, 191] on html "Minor Test - 7 (Paper - 2) JEE... Kota IIT JEE 2026 Conquer Phas... | Sep 1, 20…" at bounding box center [354, 95] width 709 height 191
click at [306, 72] on h6 "Add a new question" at bounding box center [294, 68] width 62 height 10
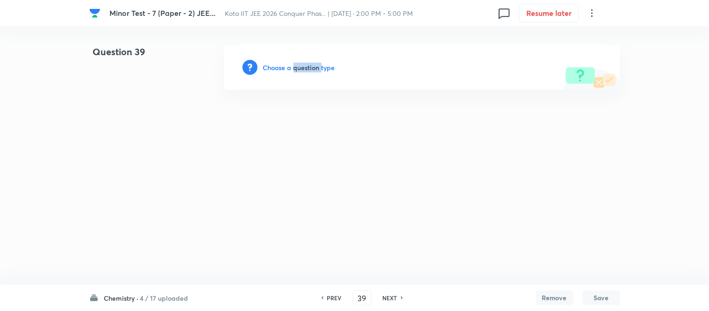
click at [306, 72] on h6 "Choose a question type" at bounding box center [299, 68] width 72 height 10
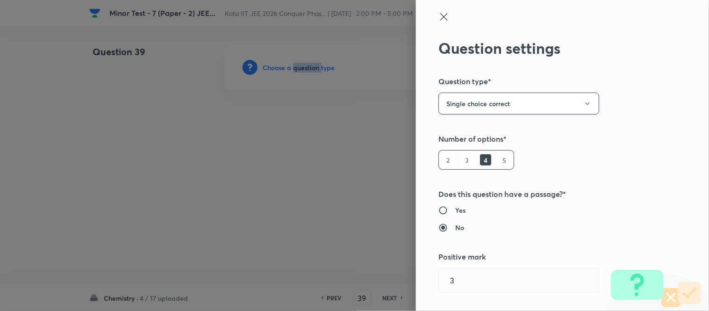
click at [479, 102] on button "Single choice correct" at bounding box center [519, 104] width 161 height 22
click at [487, 146] on span "Multiple choice correct" at bounding box center [511, 149] width 149 height 10
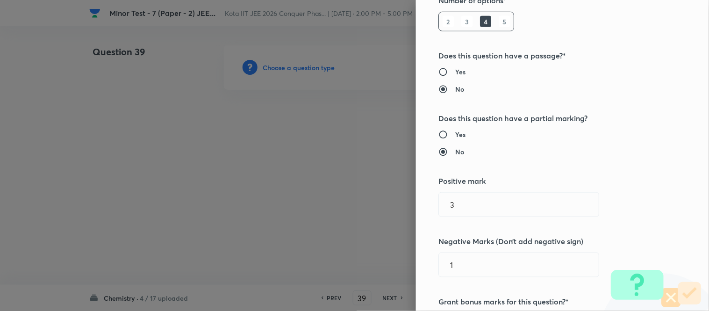
scroll to position [156, 0]
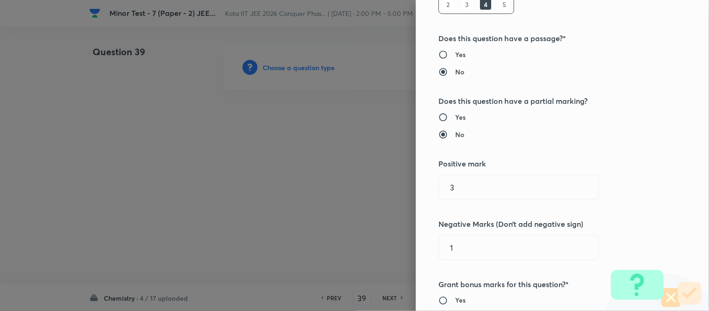
click at [455, 118] on h6 "Yes" at bounding box center [460, 117] width 10 height 10
click at [450, 118] on input "Yes" at bounding box center [447, 117] width 17 height 9
radio input "true"
radio input "false"
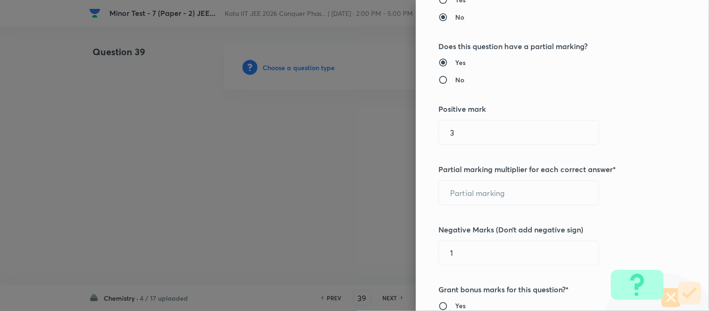
scroll to position [260, 0]
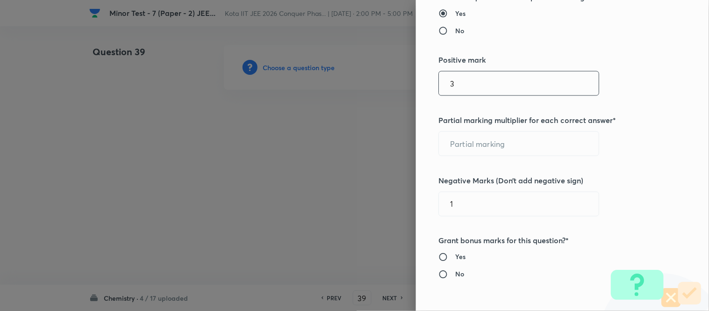
drag, startPoint x: 469, startPoint y: 88, endPoint x: 357, endPoint y: 92, distance: 111.8
click at [357, 92] on div "Question settings Question type* Multiple choice correct Number of options* 2 3…" at bounding box center [354, 155] width 709 height 311
type input "4"
click at [233, 59] on div at bounding box center [354, 155] width 709 height 311
click at [486, 145] on input "text" at bounding box center [519, 144] width 160 height 24
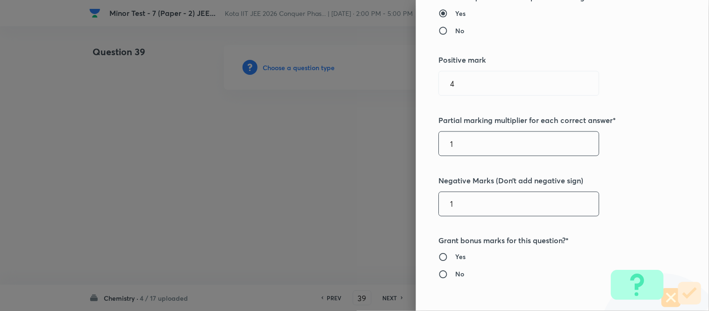
type input "1"
drag, startPoint x: 442, startPoint y: 198, endPoint x: 401, endPoint y: 195, distance: 41.3
click at [401, 195] on div "Question settings Question type* Multiple choice correct Number of options* 2 3…" at bounding box center [354, 155] width 709 height 311
type input "1"
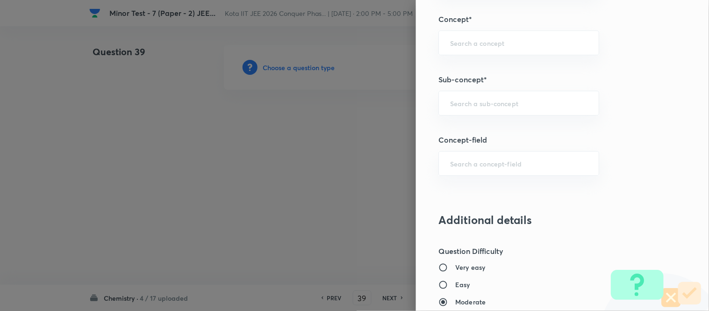
scroll to position [779, 0]
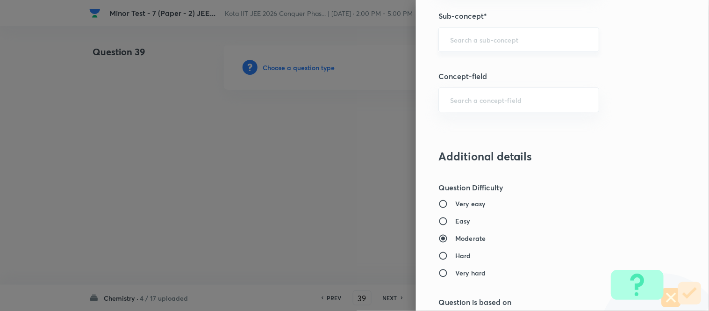
type input "2"
click at [493, 40] on input "text" at bounding box center [518, 39] width 137 height 9
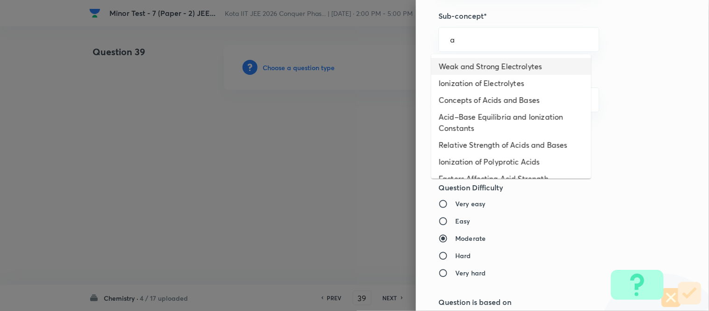
click at [524, 67] on li "Weak and Strong Electrolytes" at bounding box center [512, 66] width 160 height 17
type input "Weak and Strong Electrolytes"
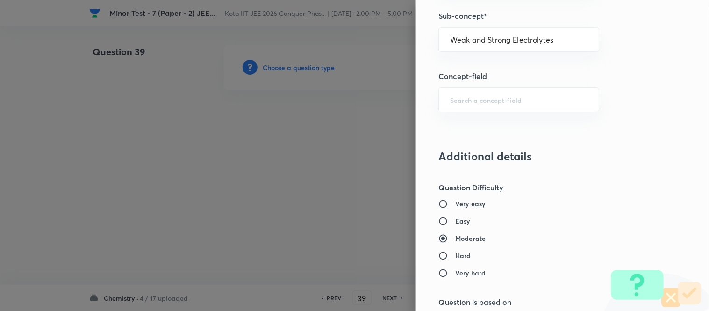
type input "Chemistry"
type input "Physical Chemistry"
type input "Ionic Equilibrium"
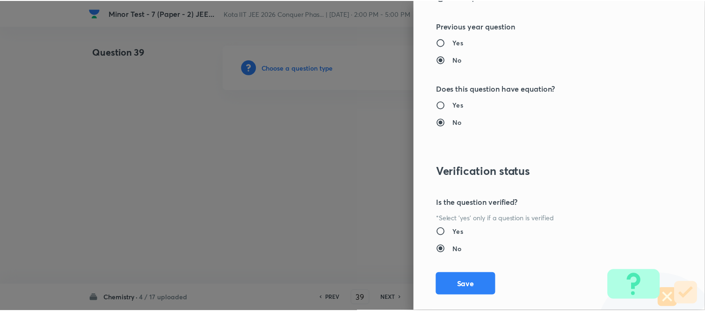
scroll to position [1149, 0]
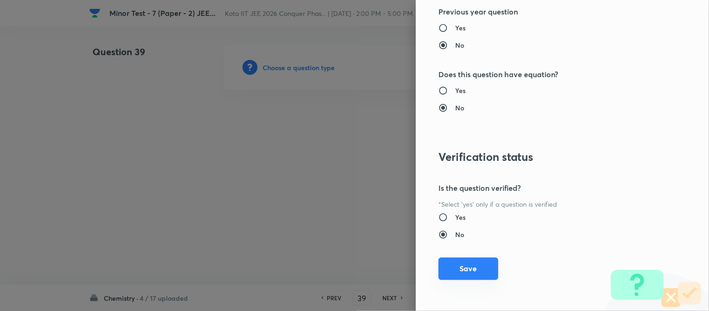
click at [463, 271] on button "Save" at bounding box center [469, 269] width 60 height 22
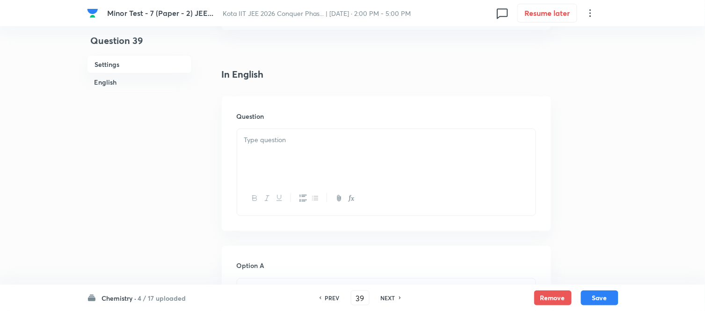
scroll to position [260, 0]
click at [305, 91] on p at bounding box center [386, 88] width 284 height 11
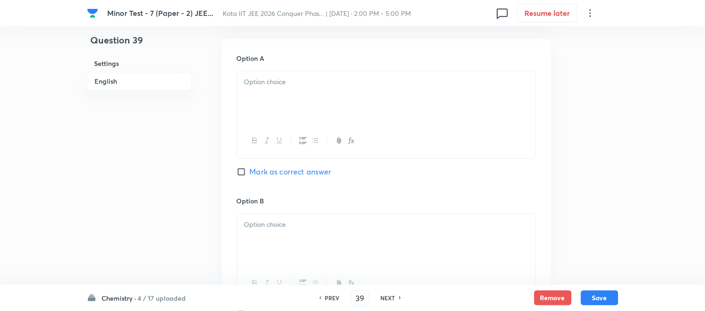
scroll to position [415, 0]
click at [329, 102] on div at bounding box center [386, 97] width 298 height 52
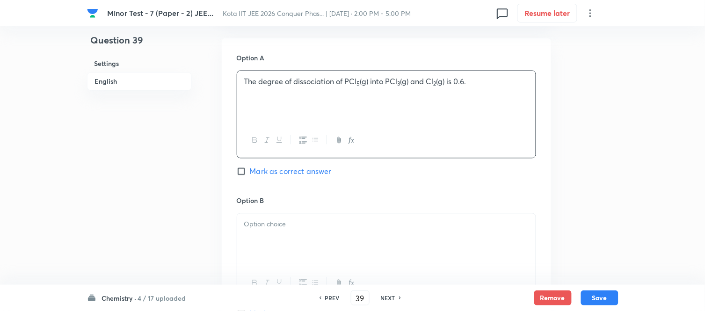
click at [317, 222] on p at bounding box center [386, 224] width 284 height 11
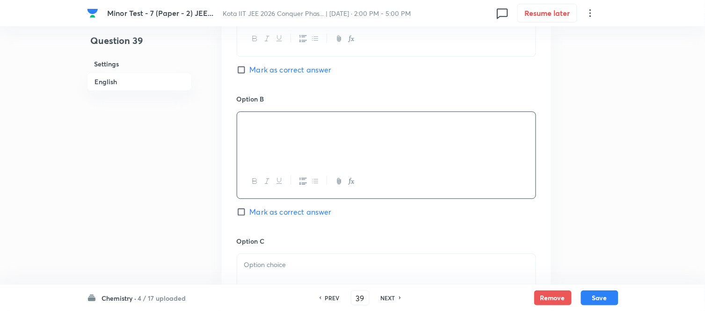
scroll to position [520, 0]
click at [382, 129] on div at bounding box center [386, 135] width 298 height 52
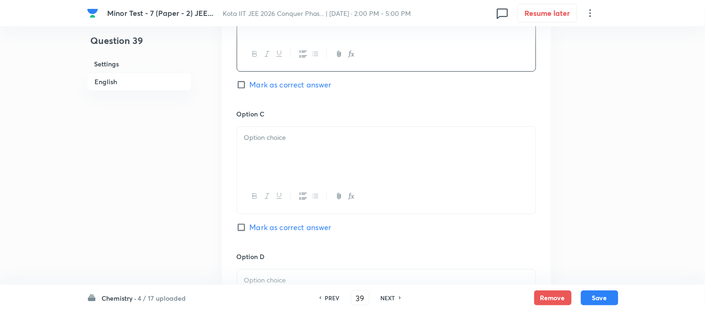
scroll to position [675, 0]
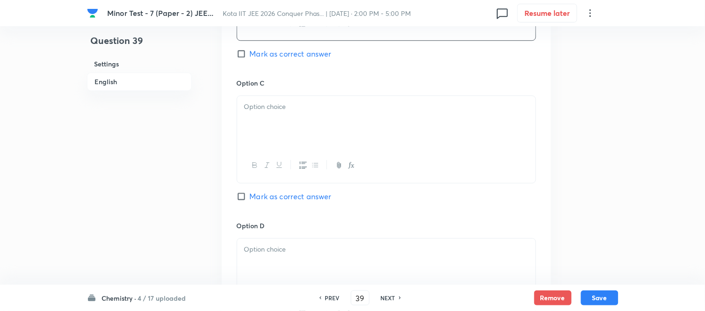
click at [333, 142] on div at bounding box center [386, 122] width 298 height 52
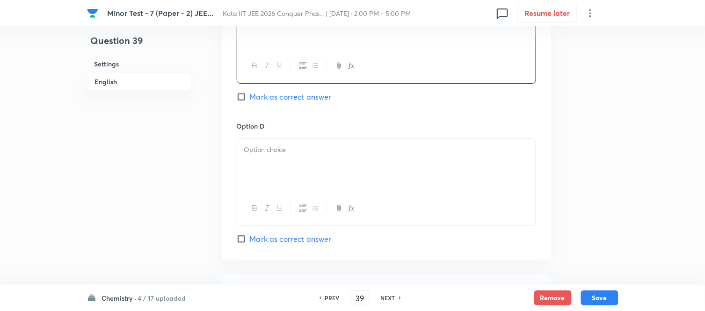
scroll to position [779, 0]
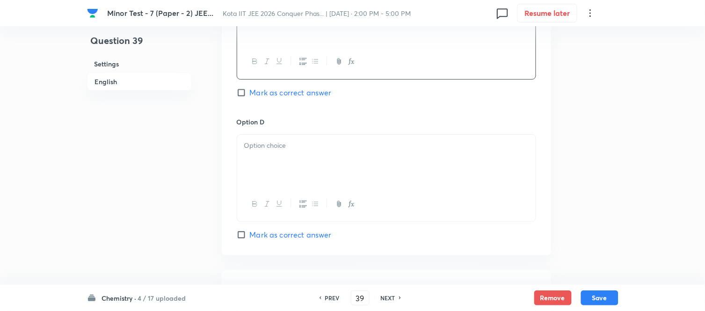
click at [361, 160] on div at bounding box center [386, 161] width 298 height 52
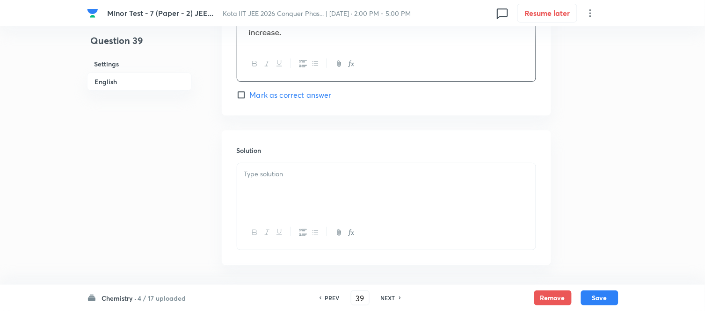
scroll to position [935, 0]
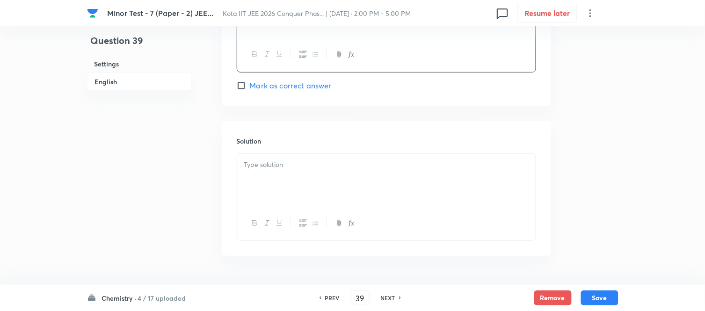
click at [361, 158] on div at bounding box center [386, 180] width 298 height 52
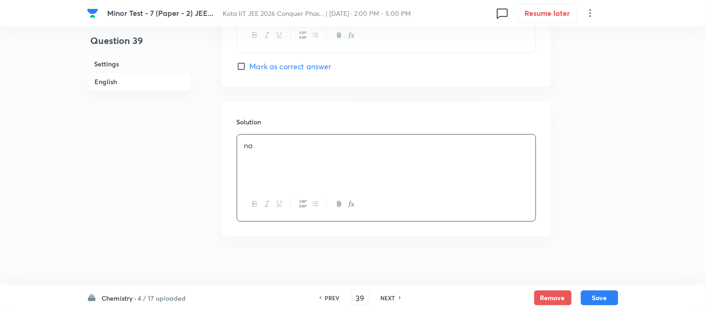
scroll to position [964, 0]
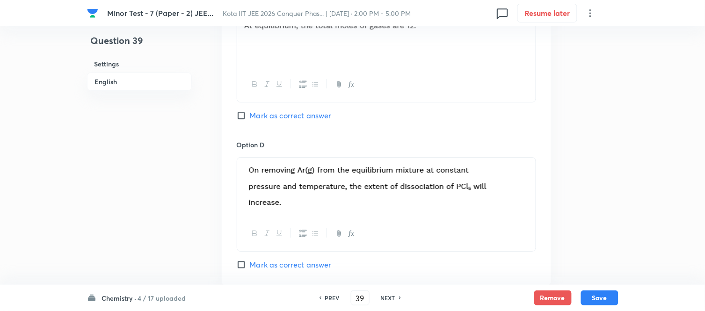
click at [241, 119] on input "Mark as correct answer" at bounding box center [243, 115] width 13 height 9
checkbox input "true"
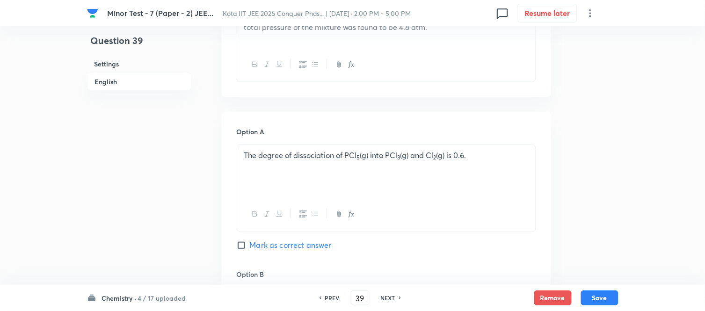
scroll to position [340, 0]
click at [245, 245] on input "Mark as correct answer" at bounding box center [243, 246] width 13 height 9
checkbox input "true"
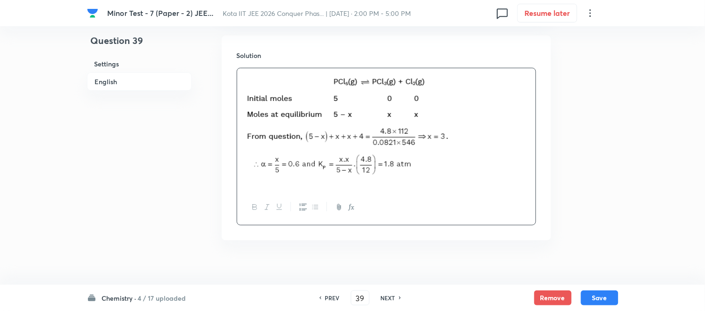
scroll to position [1034, 0]
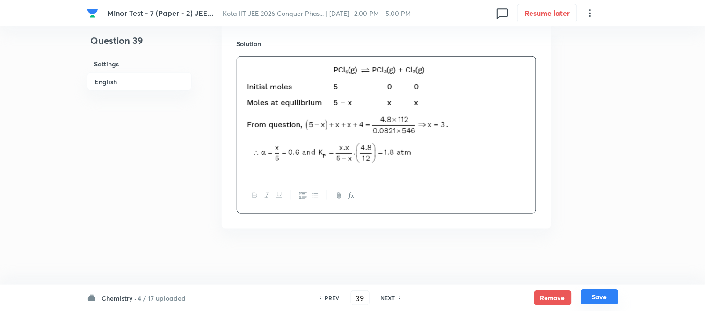
click at [595, 297] on button "Save" at bounding box center [599, 296] width 37 height 15
type input "40"
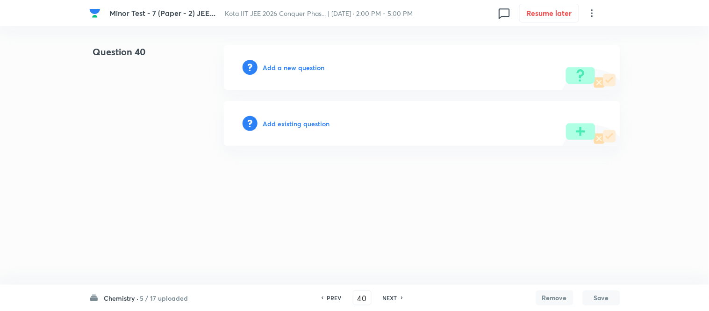
click at [291, 66] on h6 "Add a new question" at bounding box center [294, 68] width 62 height 10
click at [291, 66] on h6 "Choose a question type" at bounding box center [299, 68] width 72 height 10
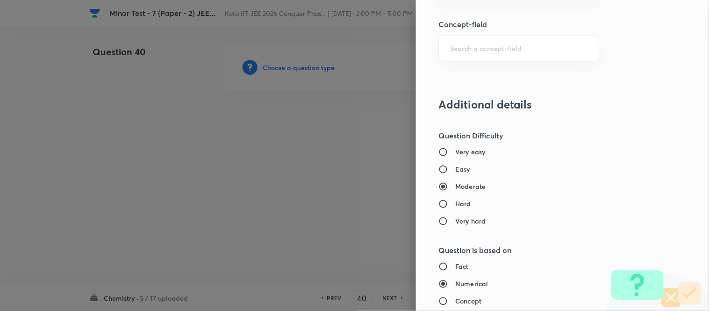
scroll to position [727, 0]
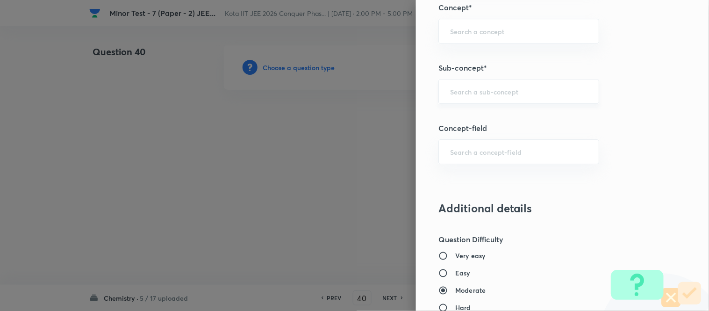
click at [506, 93] on input "text" at bounding box center [518, 91] width 137 height 9
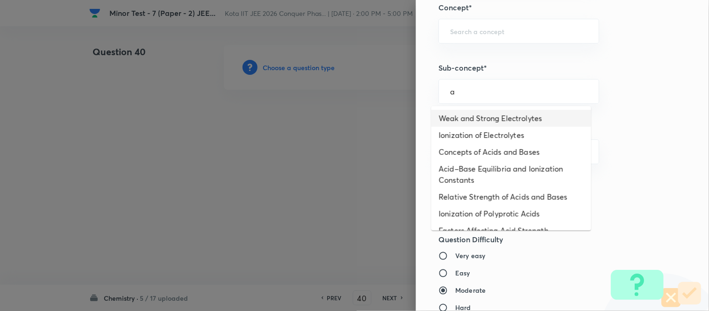
click at [506, 123] on li "Weak and Strong Electrolytes" at bounding box center [512, 118] width 160 height 17
type input "Weak and Strong Electrolytes"
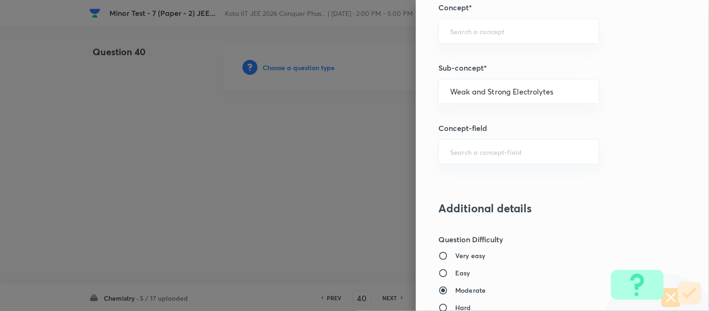
type input "Chemistry"
type input "Physical Chemistry"
type input "Ionic Equilibrium"
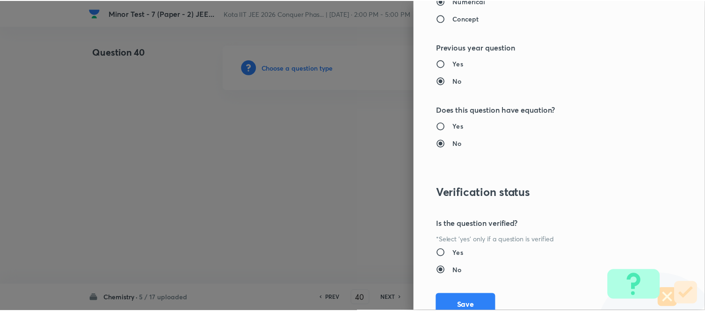
scroll to position [1149, 0]
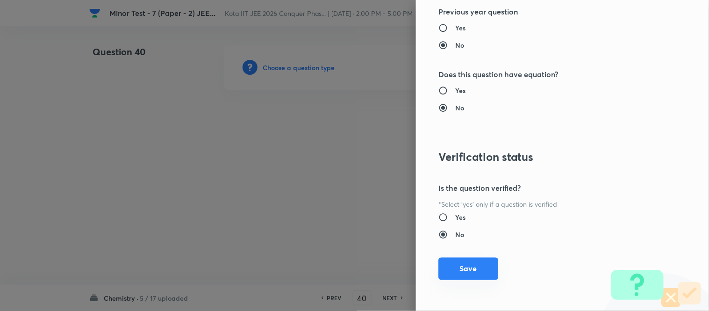
click at [464, 272] on button "Save" at bounding box center [469, 269] width 60 height 22
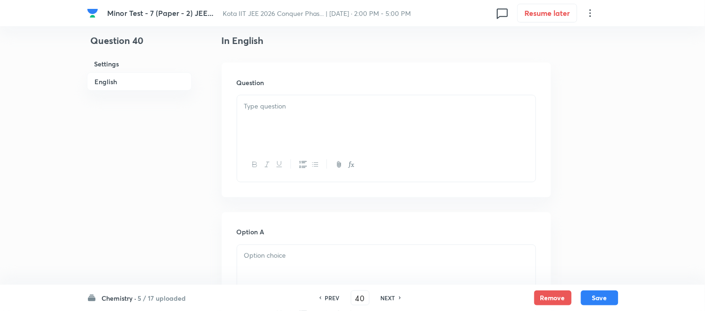
scroll to position [260, 0]
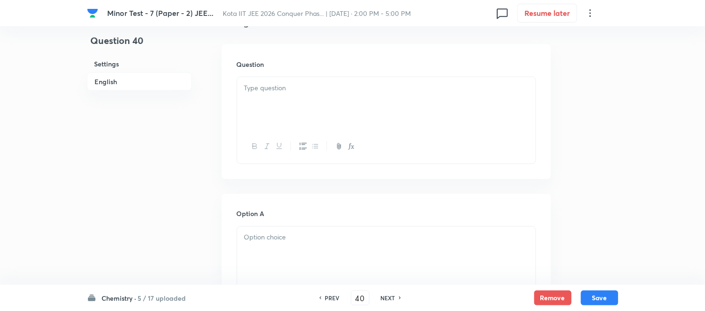
click at [331, 108] on div at bounding box center [386, 103] width 298 height 52
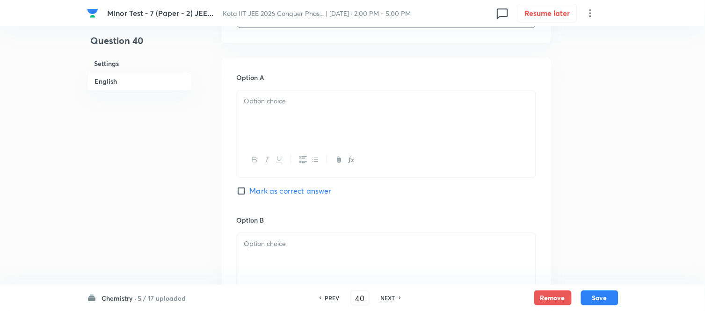
scroll to position [415, 0]
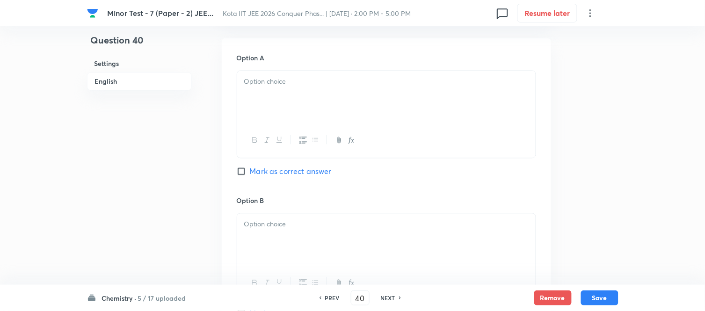
click at [323, 116] on div at bounding box center [386, 97] width 298 height 52
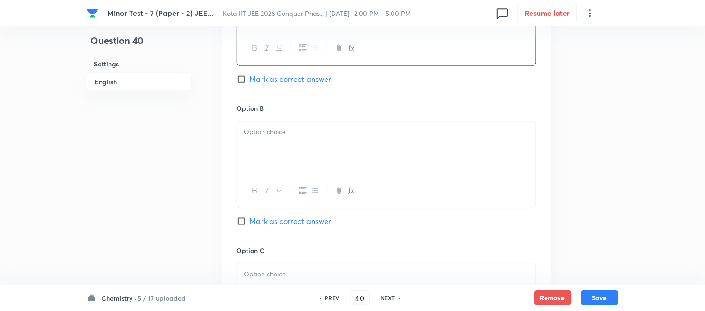
scroll to position [520, 0]
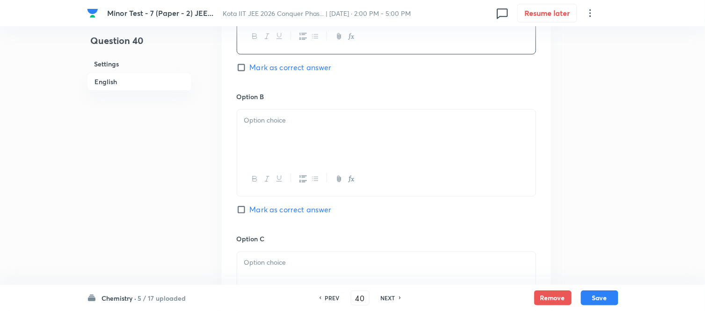
click at [322, 132] on div at bounding box center [386, 135] width 298 height 52
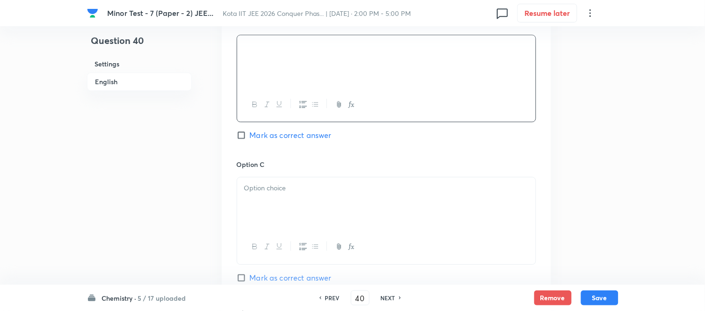
scroll to position [623, 0]
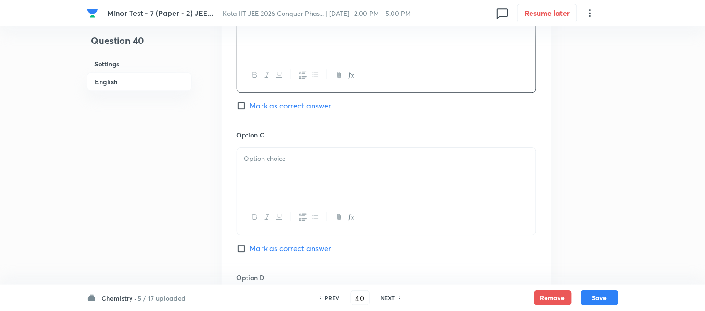
click at [319, 157] on p at bounding box center [386, 158] width 284 height 11
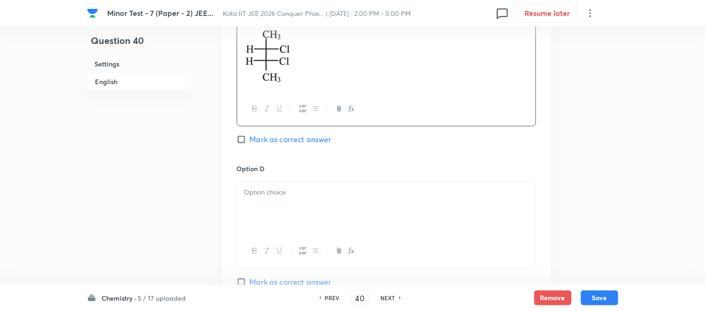
scroll to position [779, 0]
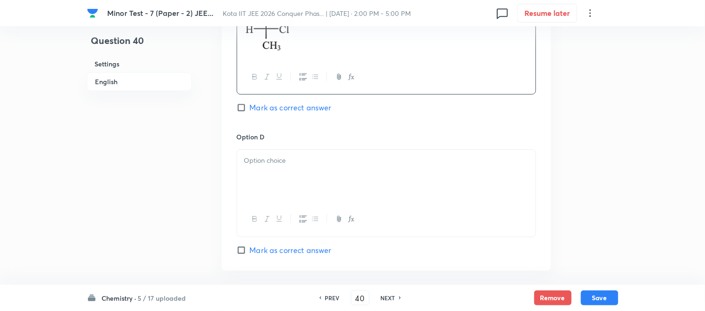
click at [318, 139] on h6 "Option D" at bounding box center [386, 137] width 299 height 10
click at [314, 169] on div at bounding box center [386, 176] width 298 height 52
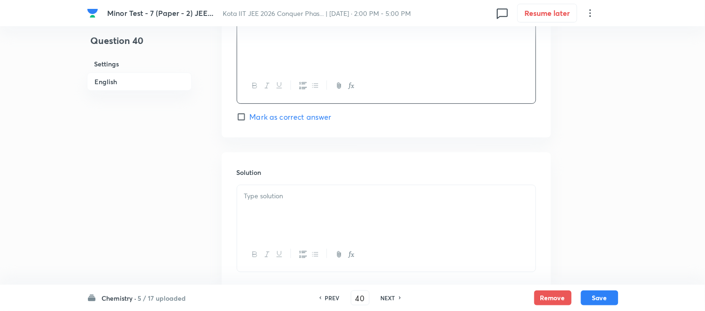
scroll to position [935, 0]
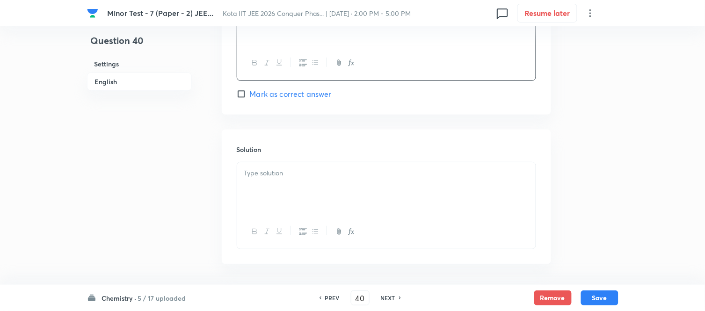
click at [311, 174] on p at bounding box center [386, 173] width 284 height 11
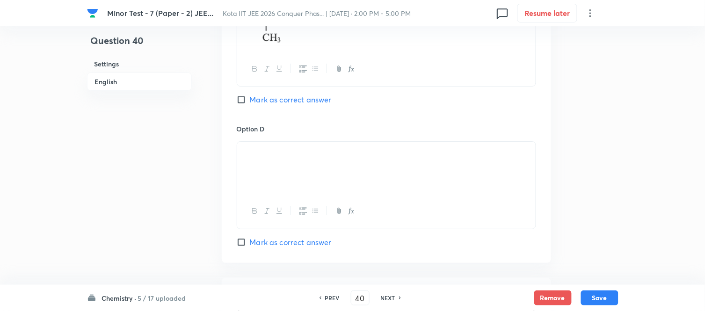
scroll to position [779, 0]
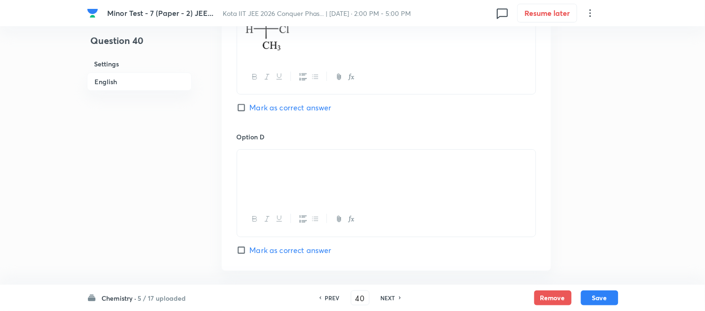
click at [246, 110] on input "Mark as correct answer" at bounding box center [243, 107] width 13 height 9
checkbox input "true"
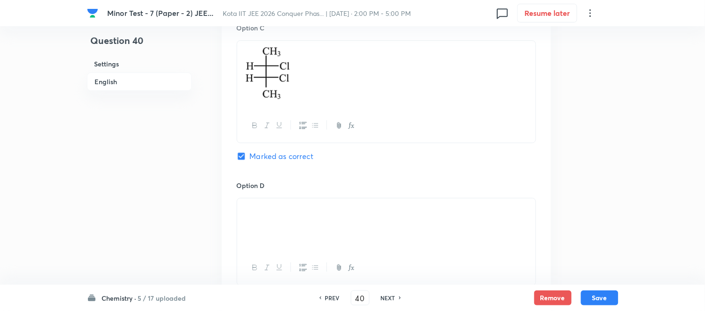
scroll to position [623, 0]
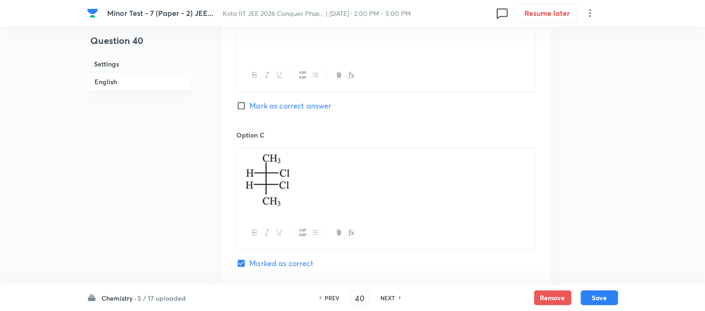
click at [244, 107] on input "Mark as correct answer" at bounding box center [243, 105] width 13 height 9
checkbox input "true"
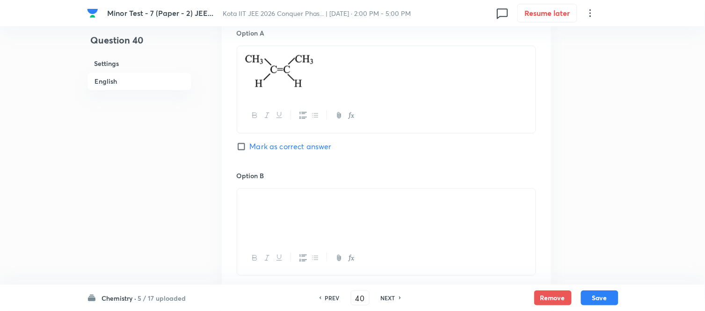
scroll to position [415, 0]
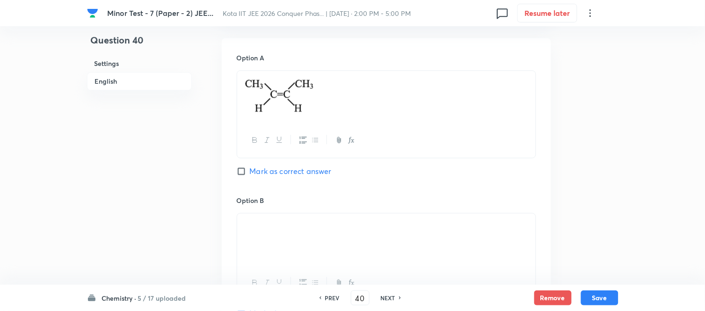
click at [240, 172] on input "Mark as correct answer" at bounding box center [243, 171] width 13 height 9
checkbox input "true"
click at [597, 297] on button "Save" at bounding box center [599, 296] width 37 height 15
type input "41"
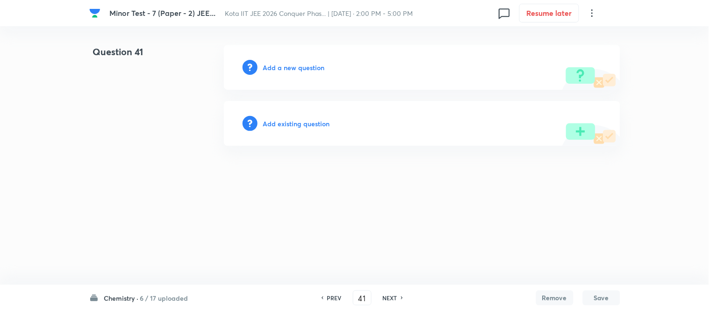
click at [292, 67] on h6 "Add a new question" at bounding box center [294, 68] width 62 height 10
click at [292, 67] on h6 "Choose a question type" at bounding box center [299, 68] width 72 height 10
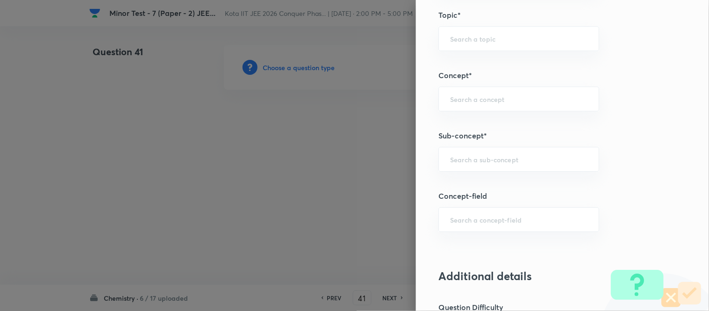
scroll to position [675, 0]
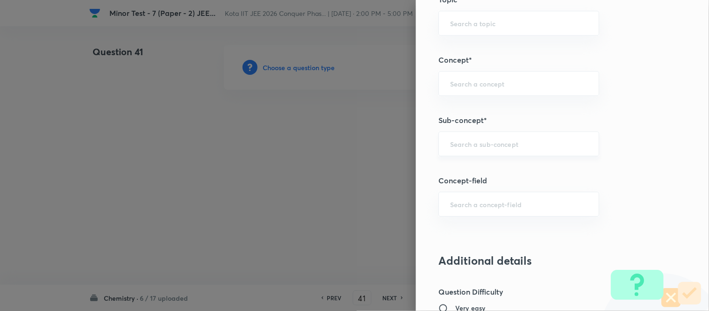
click at [524, 145] on input "text" at bounding box center [518, 143] width 137 height 9
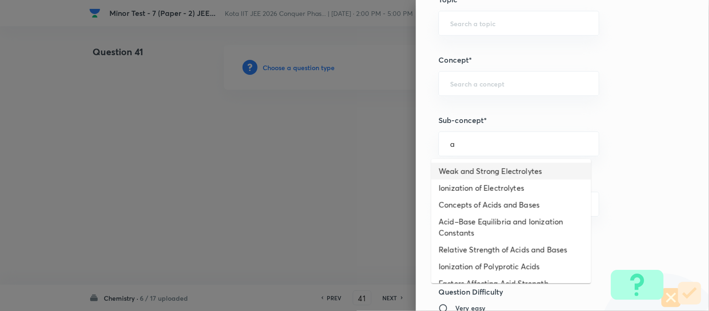
click at [481, 170] on li "Weak and Strong Electrolytes" at bounding box center [512, 171] width 160 height 17
type input "Weak and Strong Electrolytes"
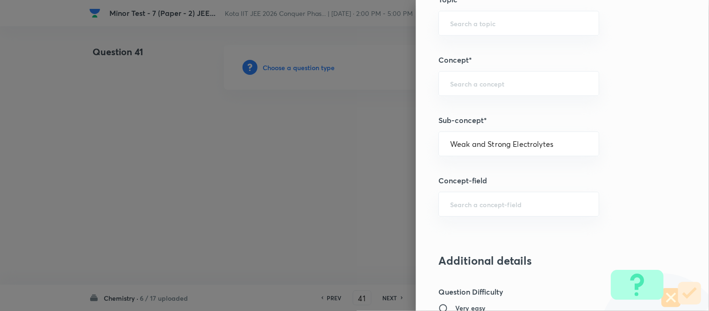
type input "Chemistry"
type input "Physical Chemistry"
type input "Ionic Equilibrium"
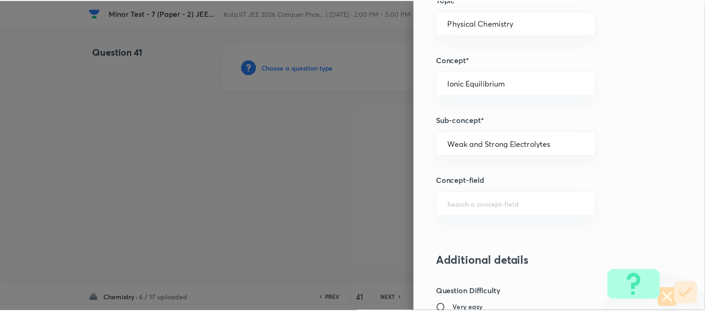
scroll to position [1149, 0]
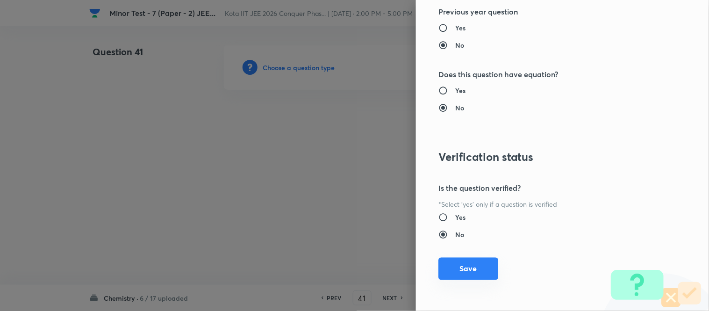
click at [468, 272] on button "Save" at bounding box center [469, 269] width 60 height 22
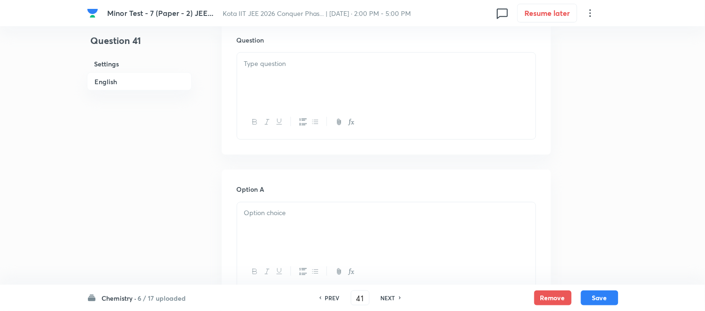
scroll to position [260, 0]
drag, startPoint x: 340, startPoint y: 106, endPoint x: 347, endPoint y: 106, distance: 7.9
click at [340, 106] on div at bounding box center [386, 103] width 298 height 52
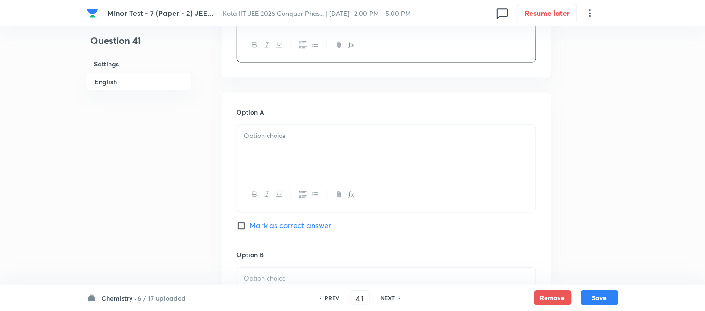
scroll to position [363, 0]
click at [321, 142] on div at bounding box center [386, 149] width 298 height 52
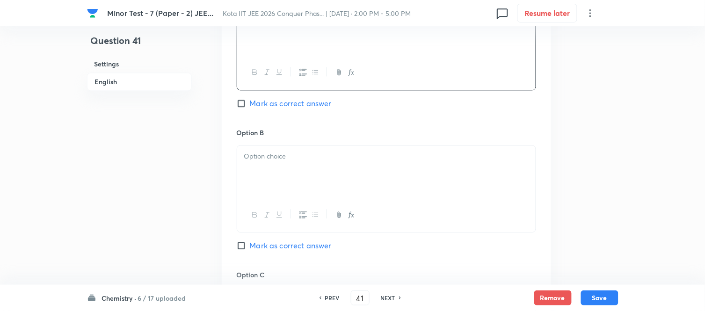
scroll to position [520, 0]
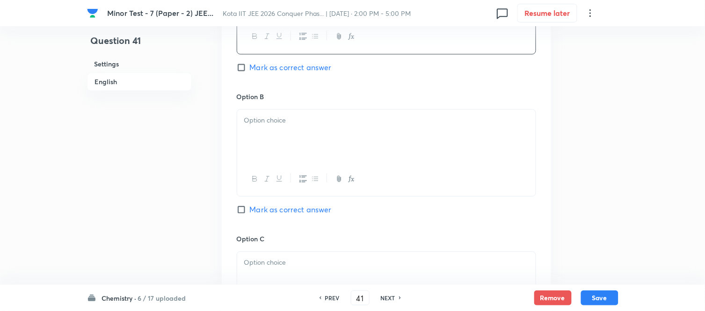
click at [305, 142] on div at bounding box center [386, 135] width 298 height 52
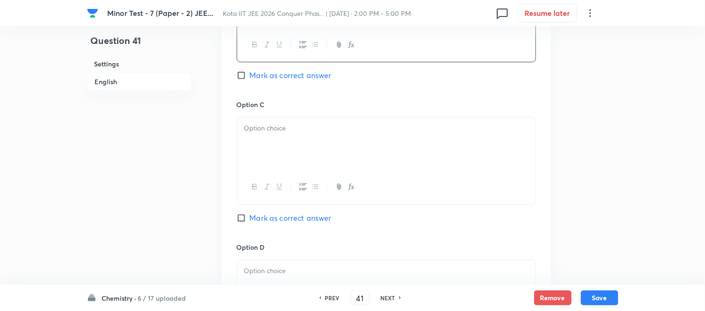
scroll to position [675, 0]
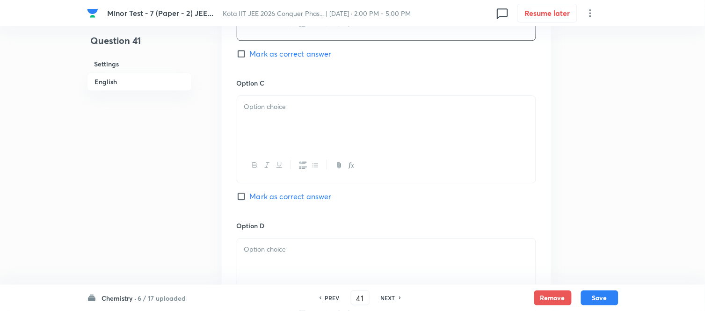
click at [313, 111] on p at bounding box center [386, 106] width 284 height 11
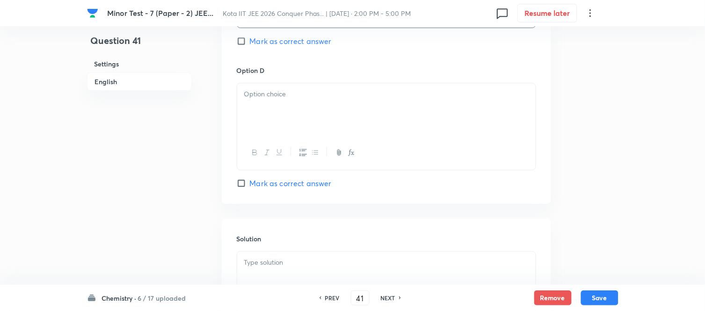
scroll to position [831, 0]
click at [315, 113] on div at bounding box center [386, 109] width 298 height 52
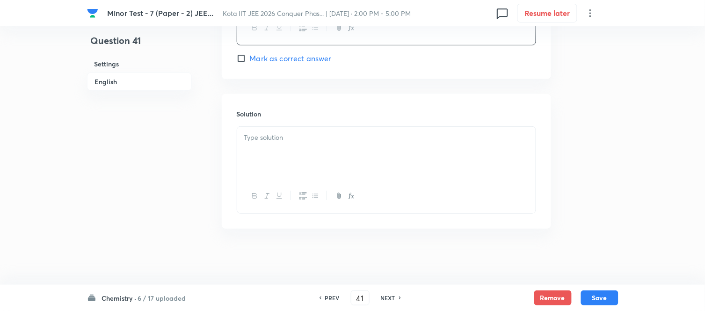
click at [296, 160] on div at bounding box center [386, 153] width 298 height 52
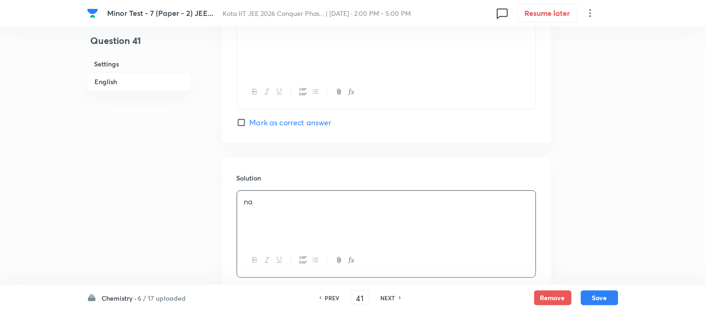
scroll to position [801, 0]
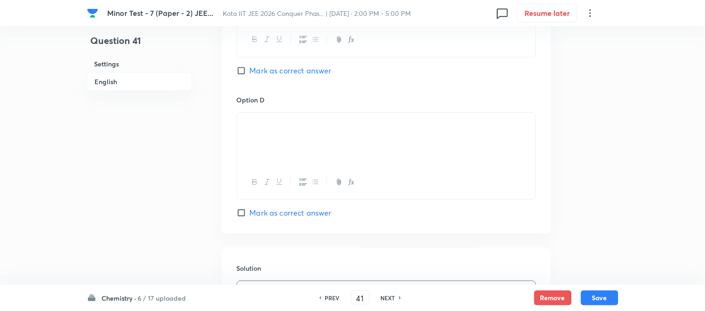
click at [242, 71] on input "Mark as correct answer" at bounding box center [243, 70] width 13 height 9
checkbox input "true"
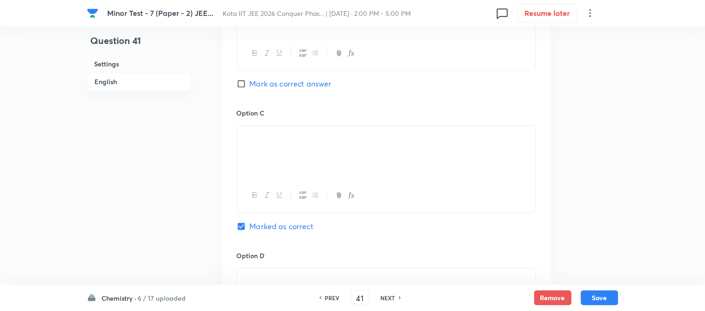
click at [240, 79] on label "Mark as correct answer" at bounding box center [284, 83] width 95 height 11
click at [240, 79] on input "Mark as correct answer" at bounding box center [243, 83] width 13 height 9
checkbox input "true"
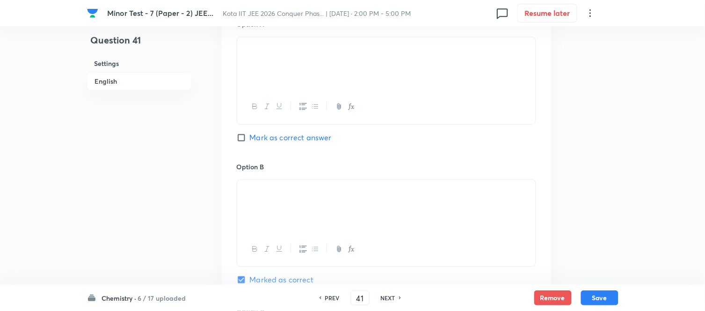
scroll to position [437, 0]
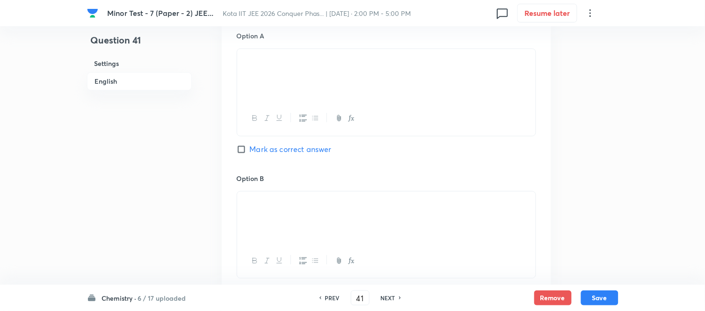
click at [241, 151] on input "Mark as correct answer" at bounding box center [243, 149] width 13 height 9
checkbox input "true"
click at [595, 300] on button "Save" at bounding box center [599, 296] width 37 height 15
type input "42"
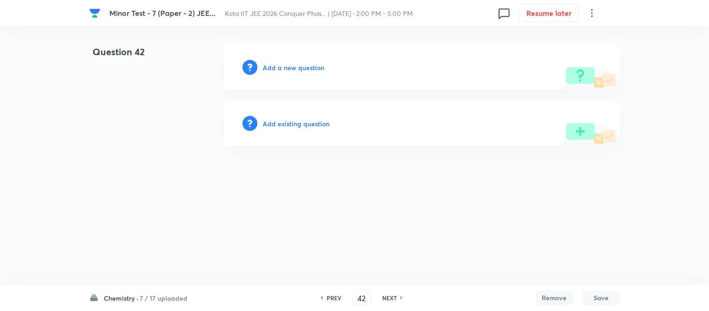
click at [296, 68] on h6 "Add a new question" at bounding box center [294, 68] width 62 height 10
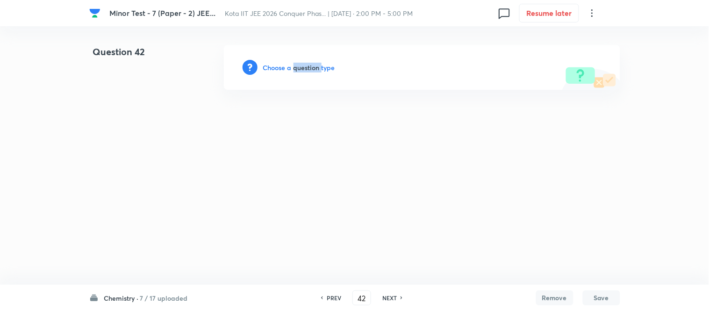
click at [296, 68] on h6 "Choose a question type" at bounding box center [299, 68] width 72 height 10
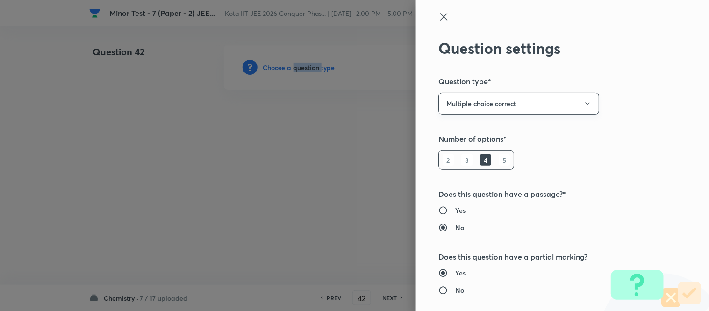
click at [489, 100] on button "Multiple choice correct" at bounding box center [519, 104] width 161 height 22
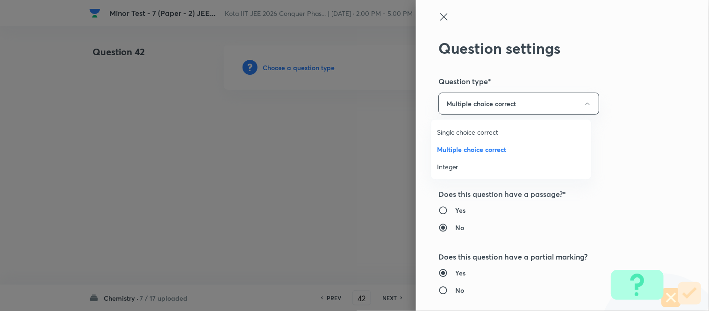
click at [463, 165] on span "Integer" at bounding box center [511, 167] width 149 height 10
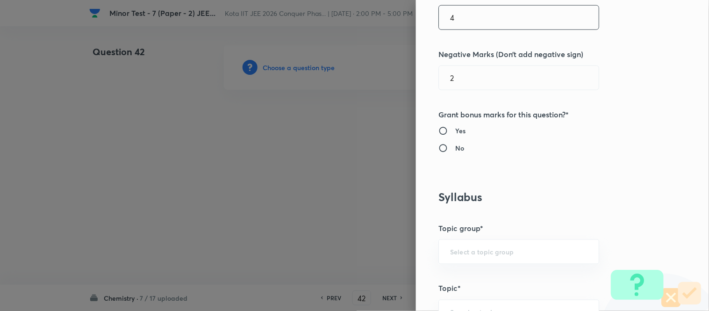
scroll to position [192, 0]
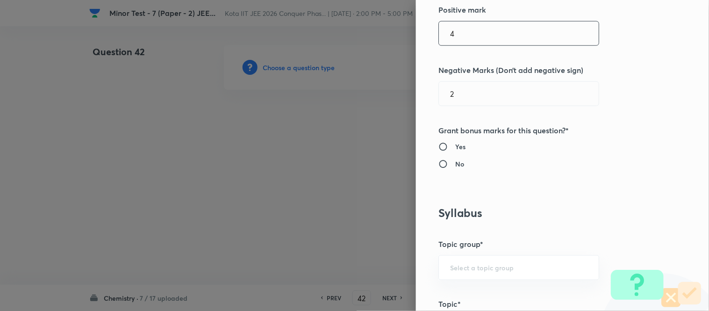
drag, startPoint x: 367, startPoint y: 8, endPoint x: 287, endPoint y: 7, distance: 80.0
click at [287, 7] on div "Question settings Question type* Integer Does this question have a passage?* Ye…" at bounding box center [354, 155] width 709 height 311
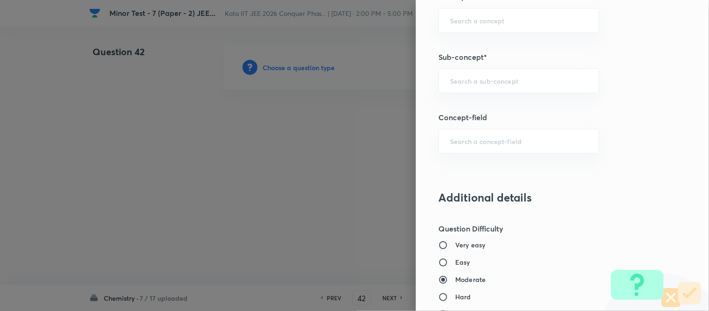
scroll to position [555, 0]
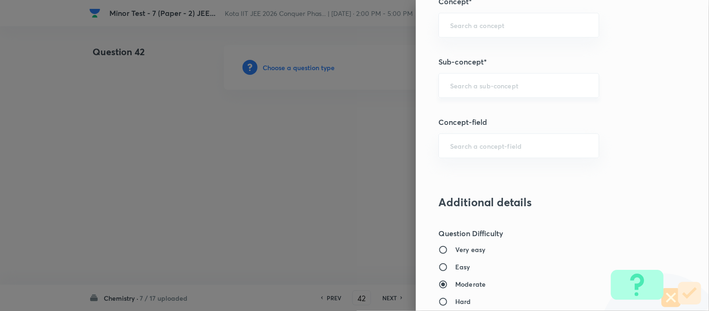
click at [498, 78] on div "​" at bounding box center [519, 85] width 161 height 25
type input "0"
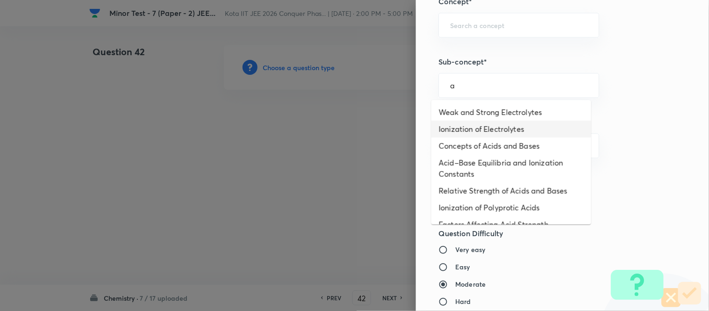
click at [522, 110] on li "Weak and Strong Electrolytes" at bounding box center [512, 112] width 160 height 17
type input "Weak and Strong Electrolytes"
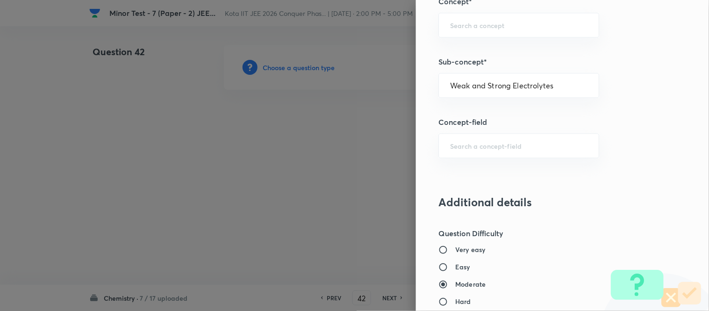
type input "Chemistry"
type input "Physical Chemistry"
type input "Ionic Equilibrium"
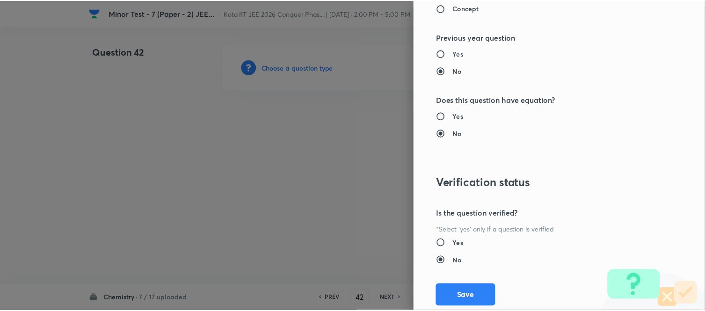
scroll to position [971, 0]
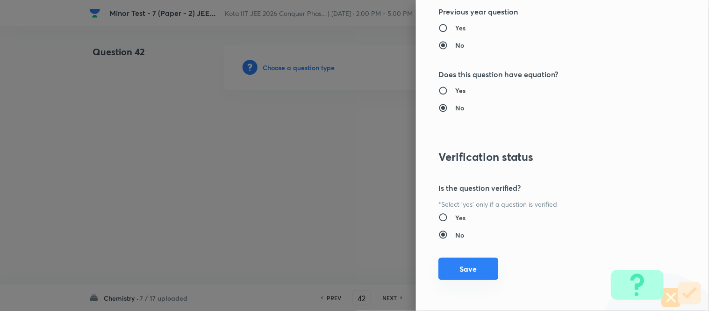
click at [452, 269] on button "Save" at bounding box center [469, 269] width 60 height 22
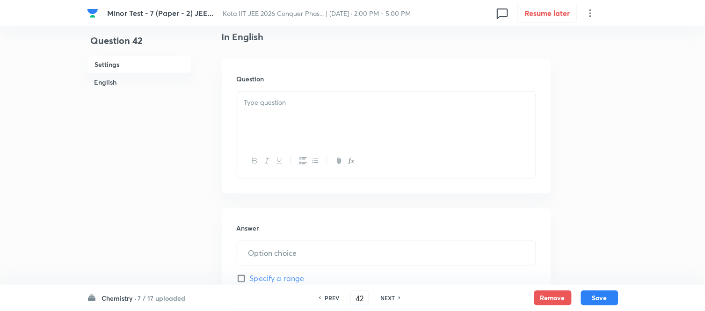
scroll to position [260, 0]
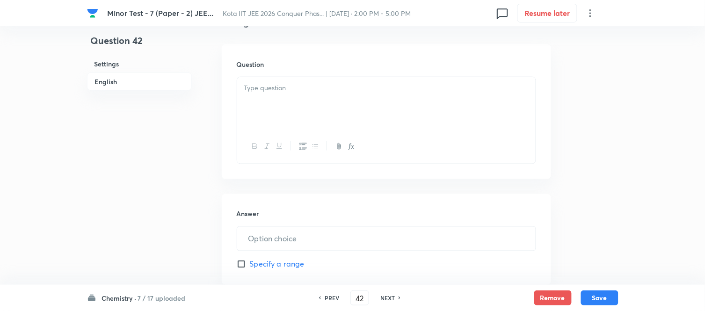
click at [364, 99] on div at bounding box center [386, 103] width 298 height 52
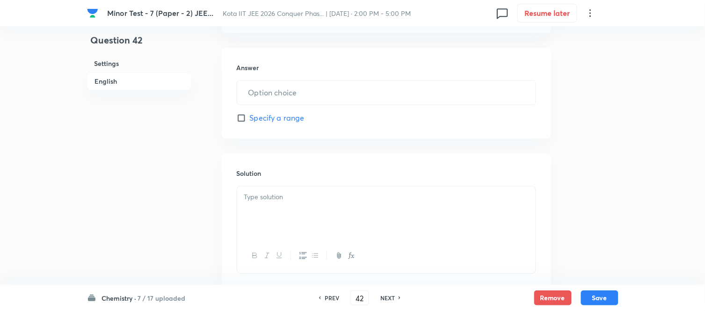
scroll to position [415, 0]
click at [325, 94] on input "text" at bounding box center [386, 92] width 298 height 24
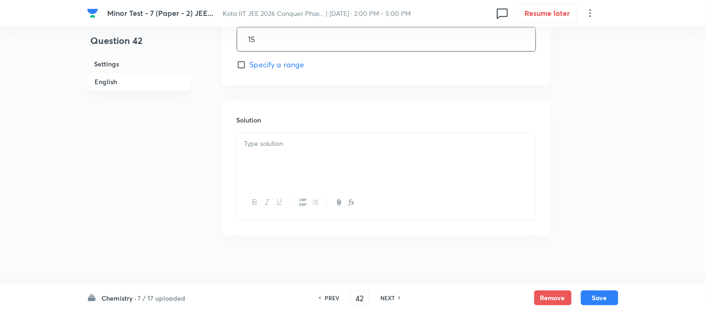
scroll to position [475, 0]
type input "15"
click at [318, 156] on div at bounding box center [386, 152] width 298 height 52
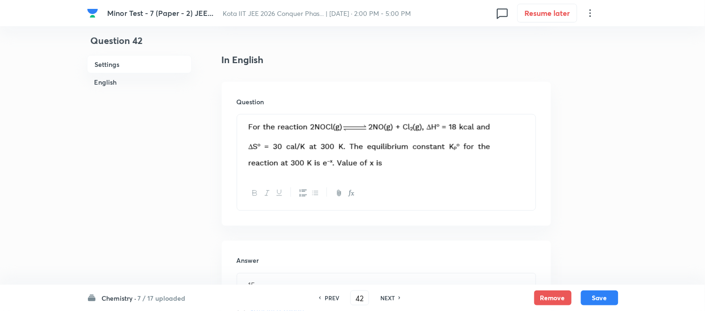
scroll to position [82, 0]
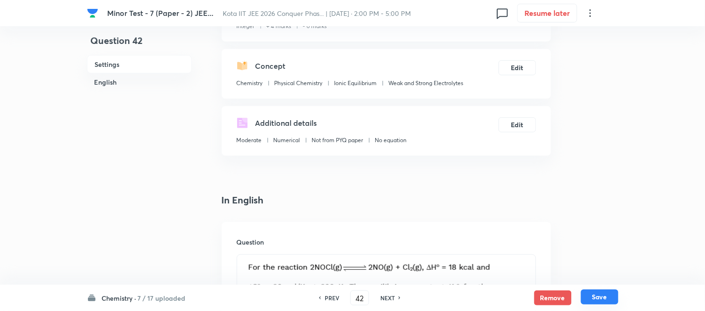
click at [602, 295] on button "Save" at bounding box center [599, 296] width 37 height 15
type input "43"
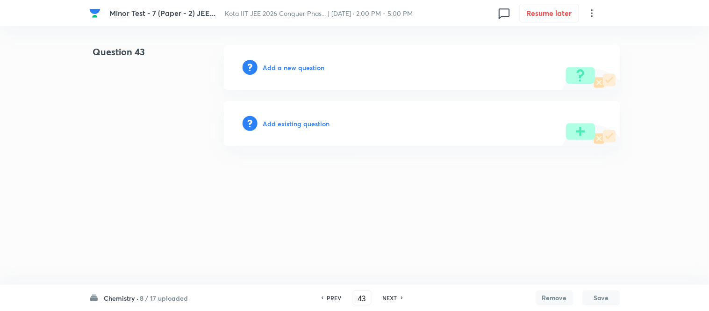
click at [287, 68] on h6 "Add a new question" at bounding box center [294, 68] width 62 height 10
click at [287, 68] on h6 "Choose a question type" at bounding box center [299, 68] width 72 height 10
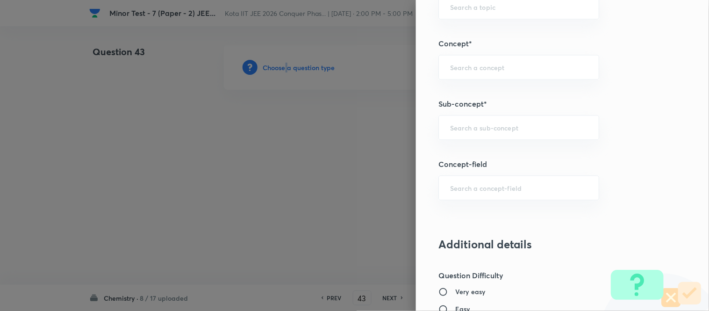
scroll to position [517, 0]
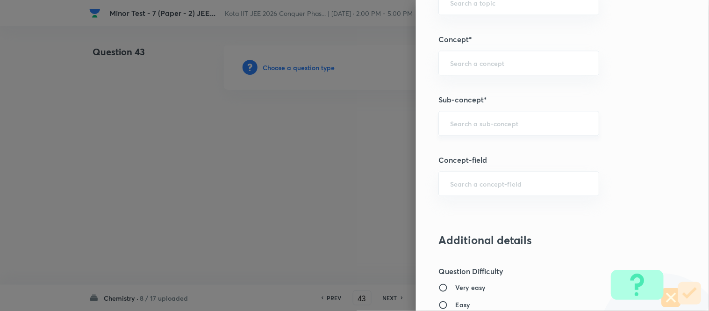
click at [489, 125] on input "text" at bounding box center [518, 123] width 137 height 9
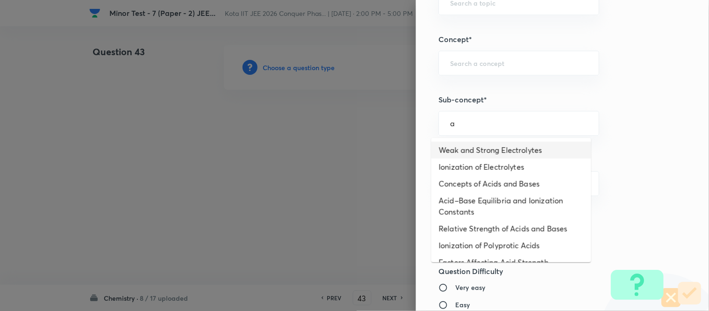
click at [472, 150] on li "Weak and Strong Electrolytes" at bounding box center [512, 150] width 160 height 17
type input "Weak and Strong Electrolytes"
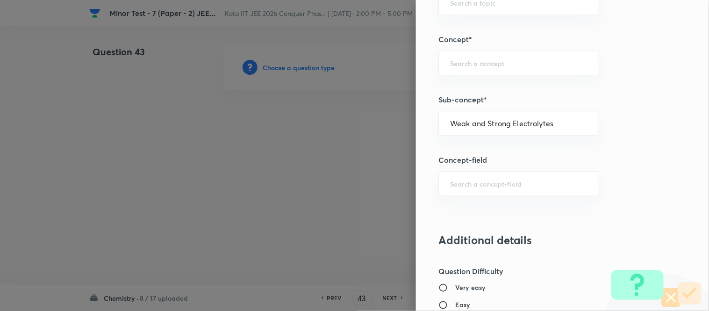
type input "Chemistry"
type input "Physical Chemistry"
type input "Ionic Equilibrium"
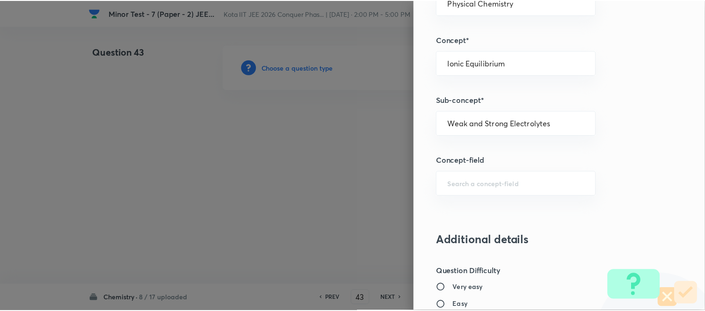
scroll to position [971, 0]
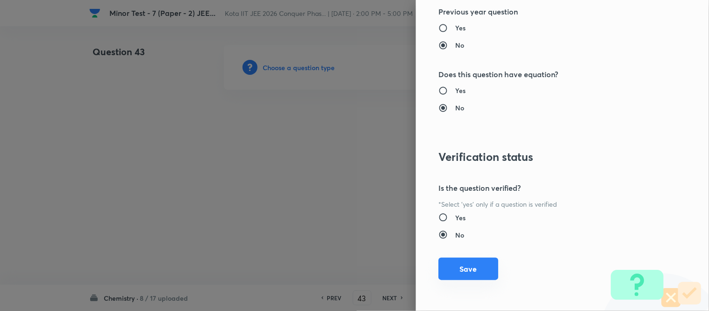
click at [454, 268] on button "Save" at bounding box center [469, 269] width 60 height 22
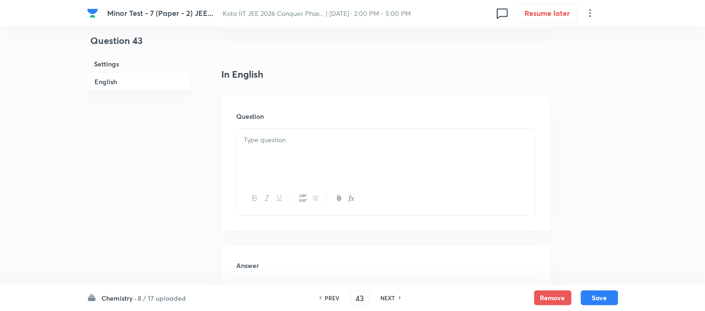
scroll to position [260, 0]
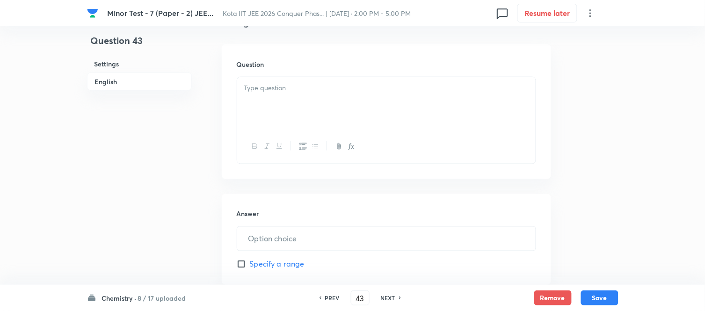
click at [323, 98] on div at bounding box center [386, 103] width 298 height 52
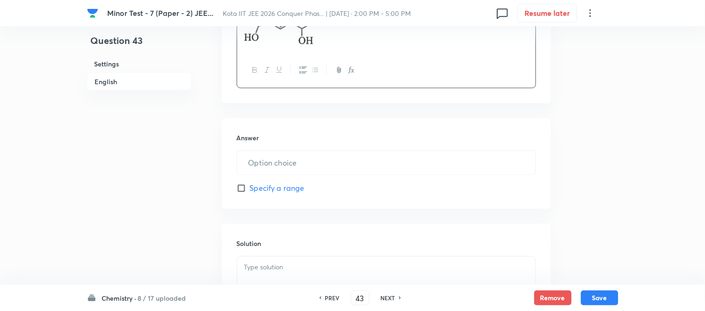
scroll to position [363, 0]
click at [318, 156] on input "text" at bounding box center [386, 161] width 298 height 24
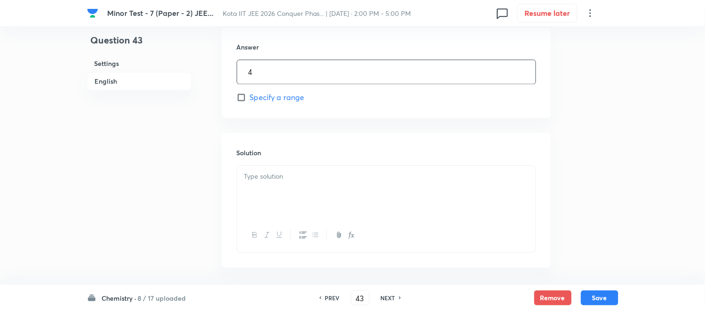
scroll to position [468, 0]
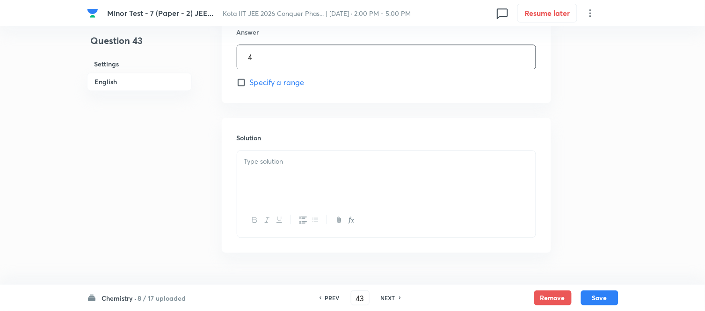
type input "4"
click at [318, 156] on div at bounding box center [386, 177] width 298 height 52
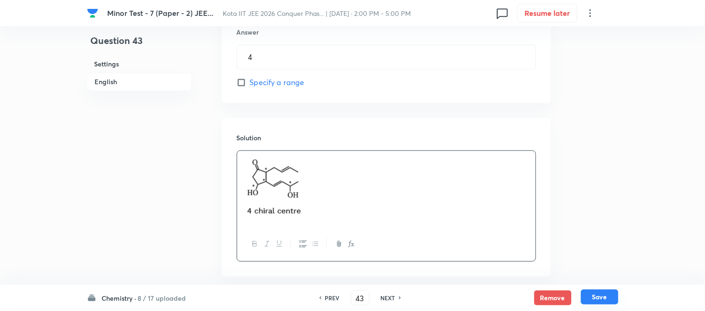
click at [600, 297] on button "Save" at bounding box center [599, 296] width 37 height 15
type input "44"
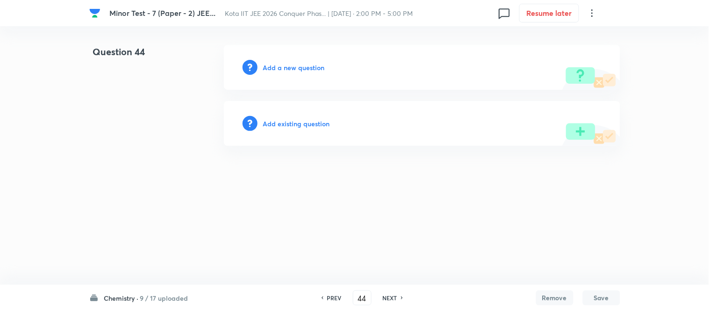
click at [272, 67] on h6 "Add a new question" at bounding box center [294, 68] width 62 height 10
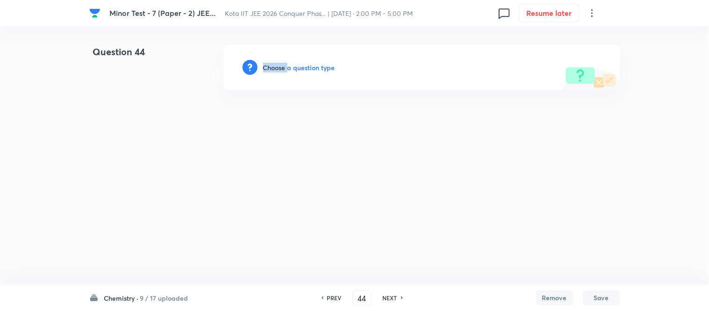
click at [272, 67] on h6 "Choose a question type" at bounding box center [299, 68] width 72 height 10
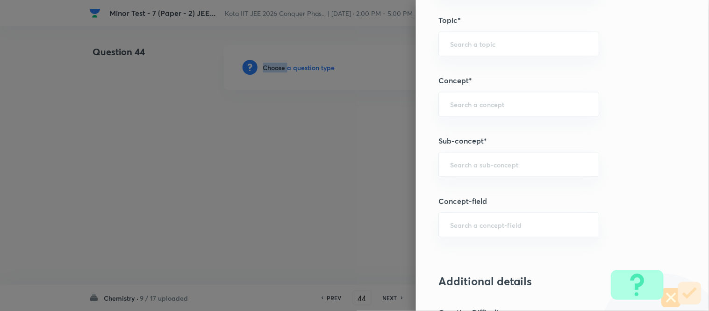
scroll to position [485, 0]
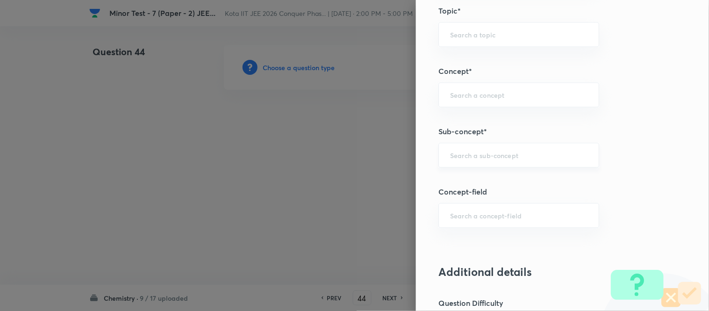
click at [501, 159] on input "text" at bounding box center [518, 155] width 137 height 9
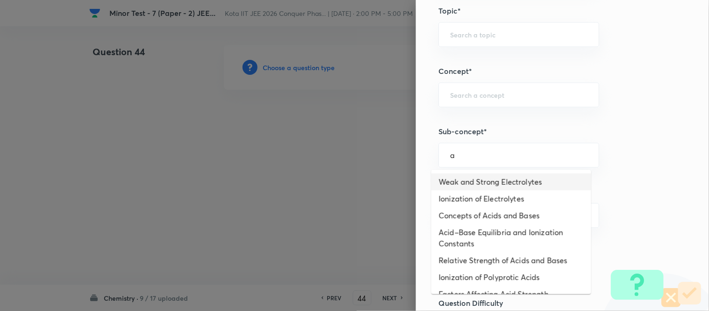
click at [491, 180] on li "Weak and Strong Electrolytes" at bounding box center [512, 181] width 160 height 17
type input "Weak and Strong Electrolytes"
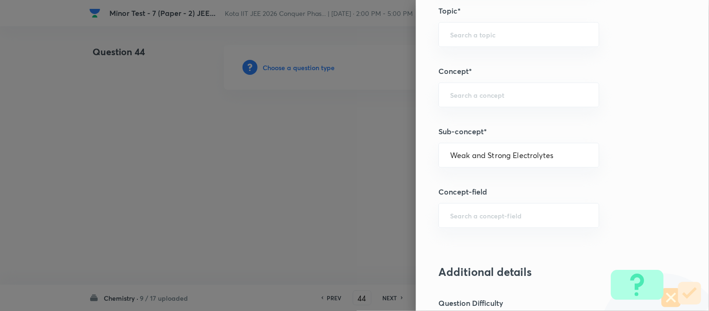
type input "Chemistry"
type input "Physical Chemistry"
type input "Ionic Equilibrium"
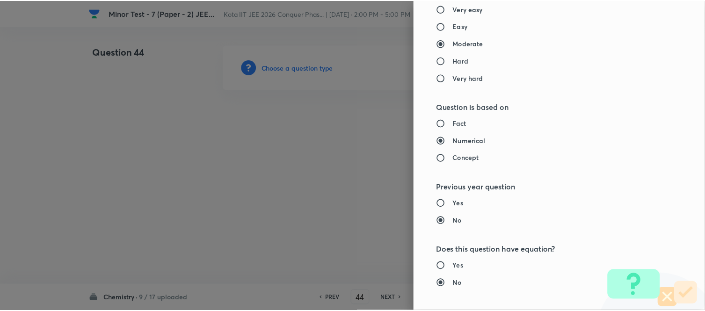
scroll to position [971, 0]
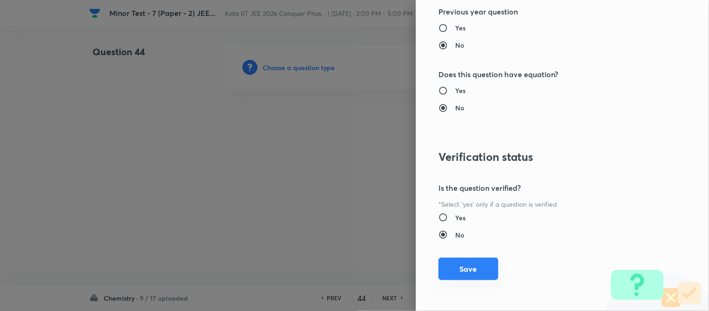
click at [439, 272] on button "Save" at bounding box center [469, 269] width 60 height 22
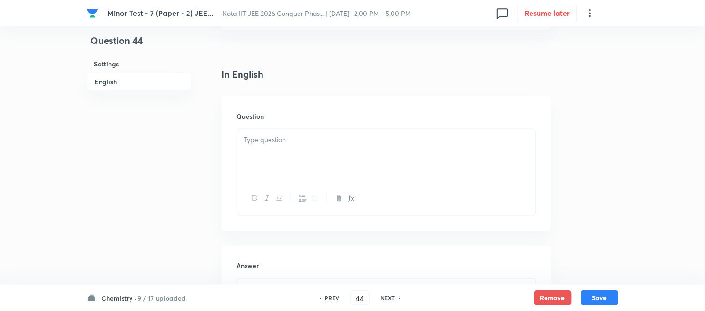
scroll to position [260, 0]
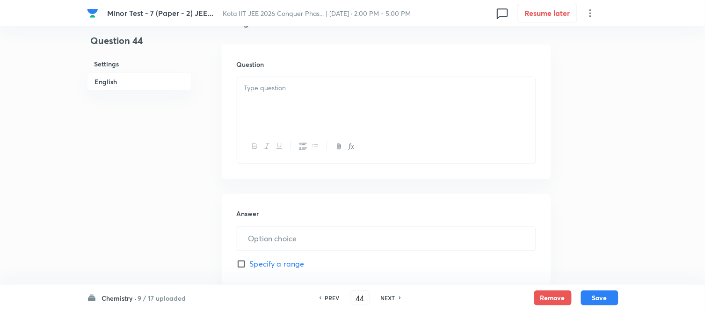
click at [341, 99] on div at bounding box center [386, 103] width 298 height 52
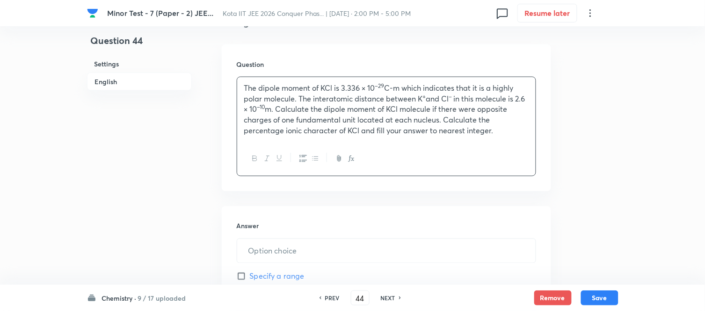
click at [519, 97] on p "The dipole moment of KCl is 3.336 × 10 –29 C-m which indicates that it is a hig…" at bounding box center [386, 109] width 284 height 53
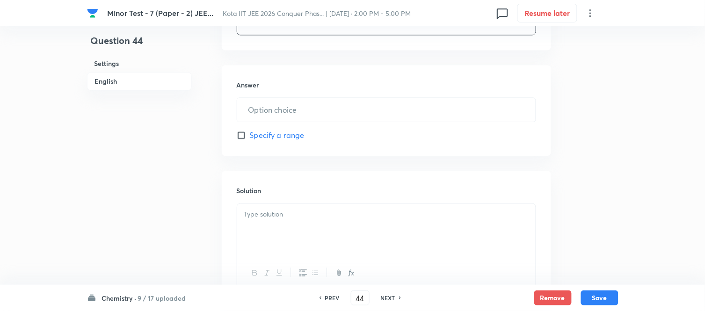
scroll to position [415, 0]
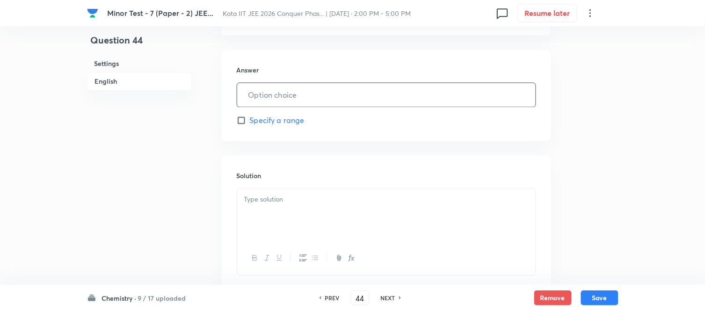
click at [339, 99] on input "text" at bounding box center [386, 95] width 298 height 24
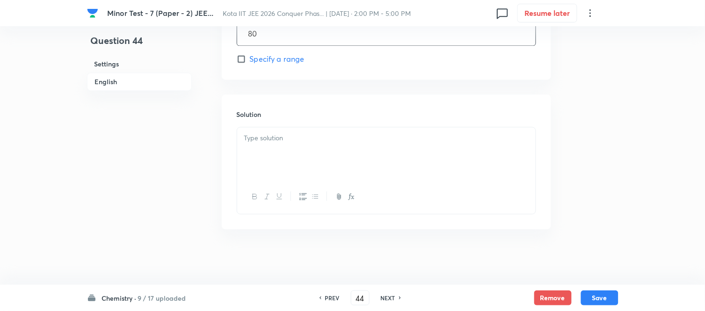
scroll to position [478, 0]
type input "80"
click at [332, 138] on p at bounding box center [386, 137] width 284 height 11
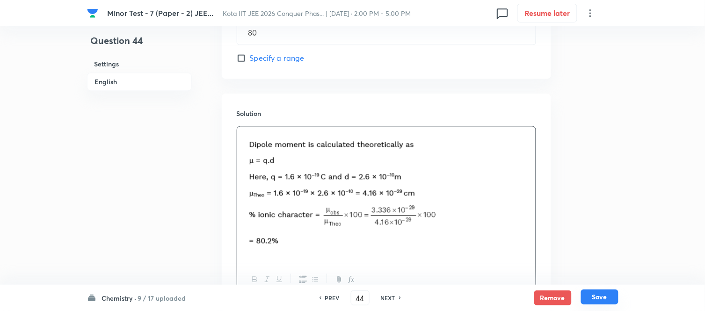
click at [601, 298] on button "Save" at bounding box center [599, 296] width 37 height 15
type input "45"
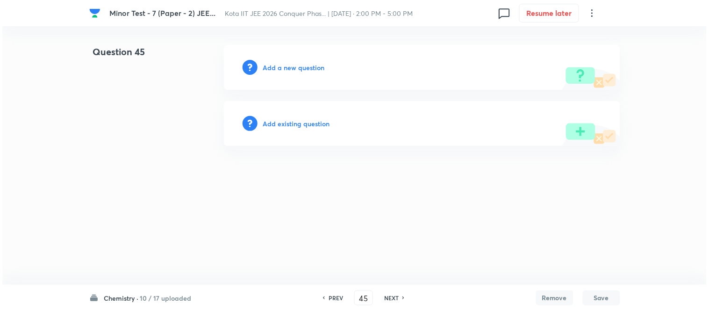
scroll to position [0, 0]
click at [283, 64] on h6 "Add a new question" at bounding box center [294, 68] width 62 height 10
click at [283, 64] on h6 "Choose a question type" at bounding box center [299, 68] width 72 height 10
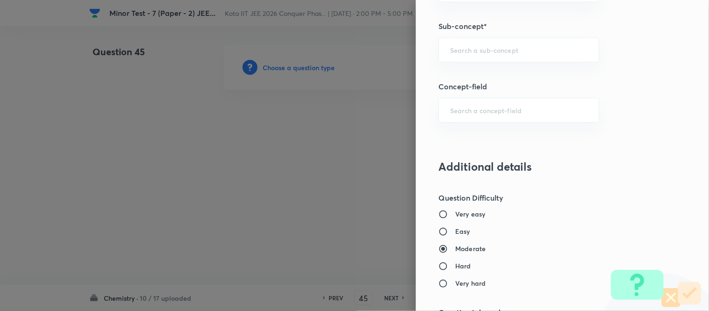
scroll to position [552, 0]
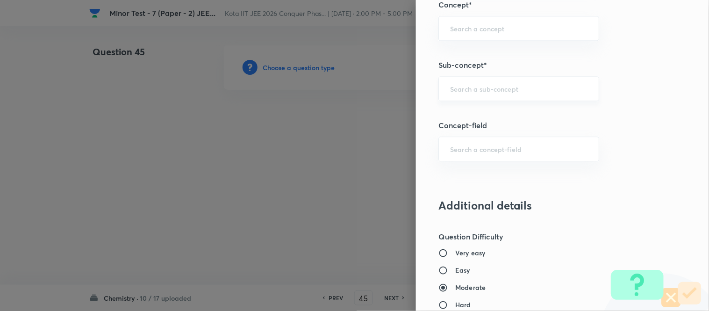
click at [510, 87] on input "text" at bounding box center [518, 88] width 137 height 9
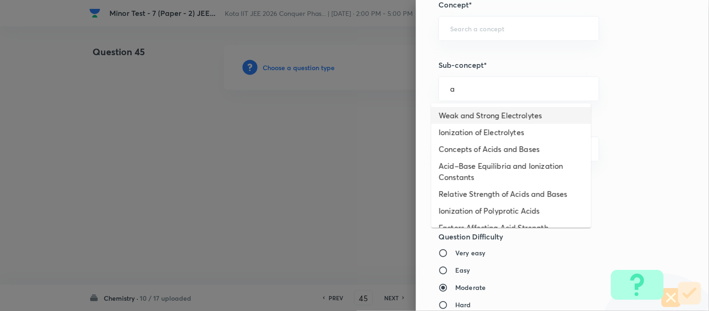
click at [475, 119] on li "Weak and Strong Electrolytes" at bounding box center [512, 115] width 160 height 17
type input "Weak and Strong Electrolytes"
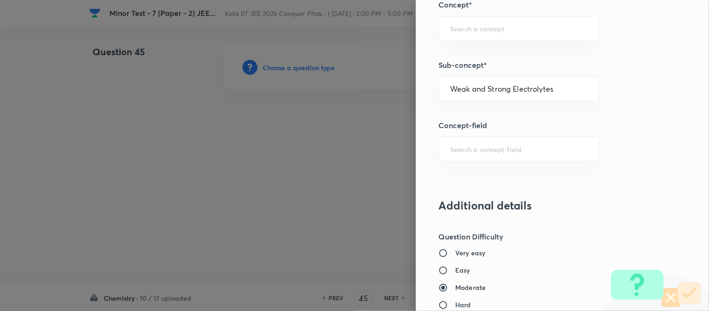
type input "Chemistry"
type input "Physical Chemistry"
type input "Ionic Equilibrium"
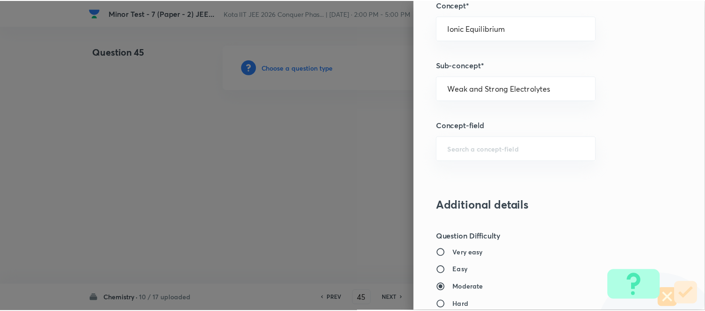
scroll to position [971, 0]
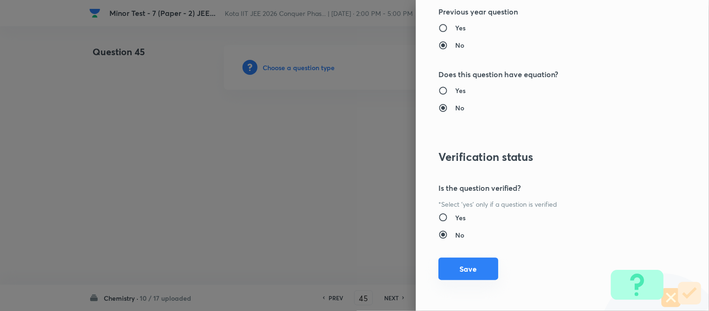
click at [450, 270] on button "Save" at bounding box center [469, 269] width 60 height 22
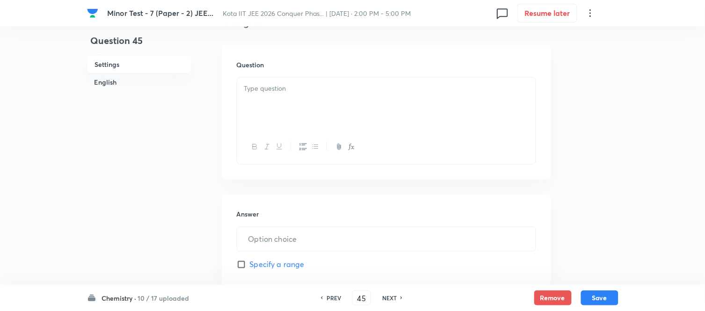
scroll to position [260, 0]
click at [310, 100] on div at bounding box center [386, 103] width 298 height 52
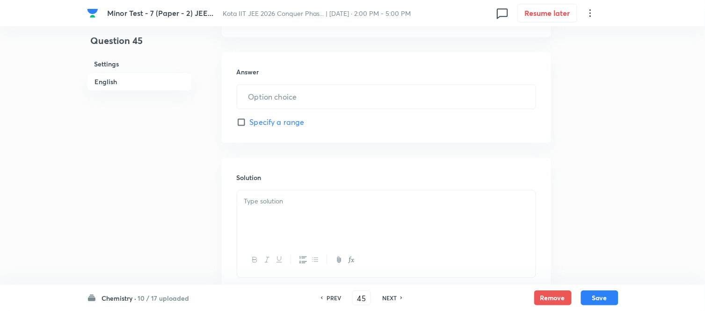
scroll to position [520, 0]
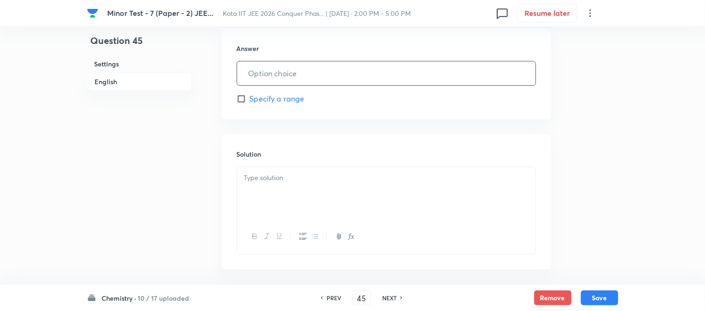
click at [310, 73] on input "text" at bounding box center [386, 73] width 298 height 24
type input "2"
click at [309, 195] on div at bounding box center [386, 193] width 298 height 52
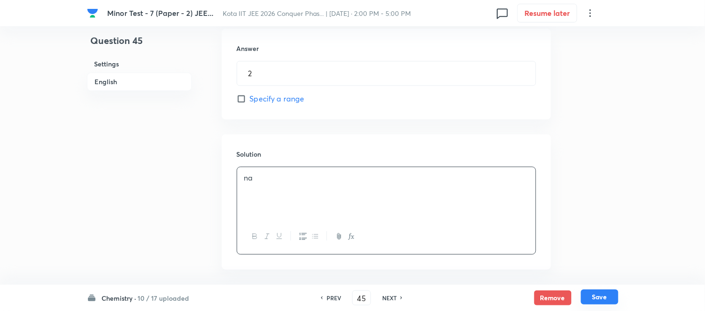
click at [604, 296] on button "Save" at bounding box center [599, 296] width 37 height 15
type input "46"
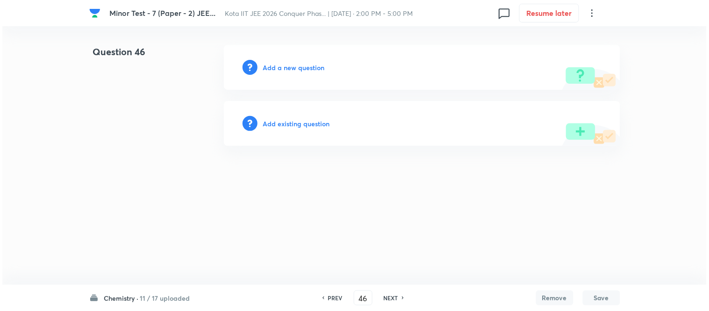
scroll to position [0, 0]
click at [293, 69] on h6 "Add a new question" at bounding box center [294, 68] width 62 height 10
click at [291, 67] on h6 "Choose a question type" at bounding box center [299, 68] width 72 height 10
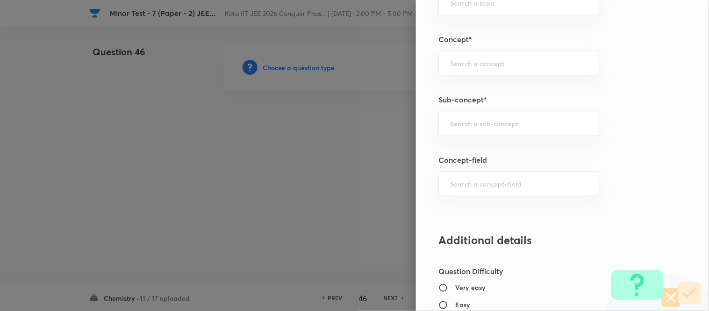
scroll to position [554, 0]
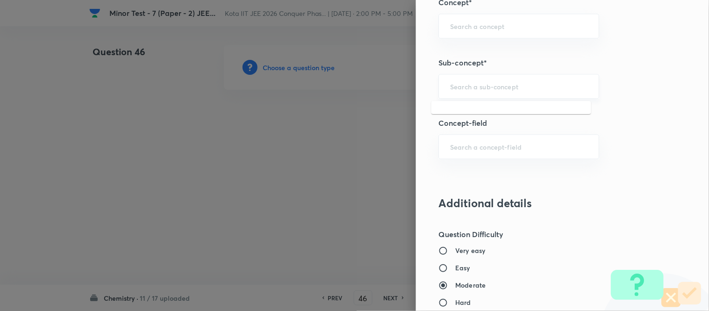
click at [522, 87] on input "text" at bounding box center [518, 86] width 137 height 9
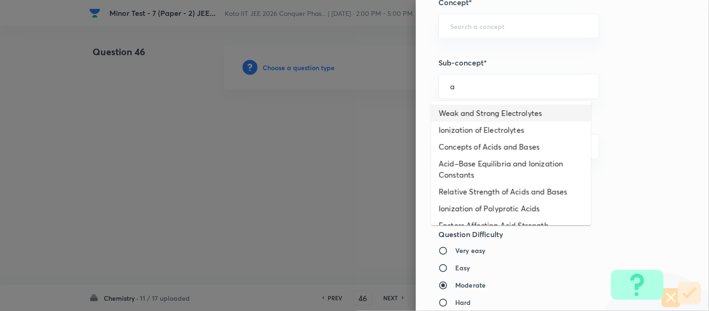
click at [453, 118] on li "Weak and Strong Electrolytes" at bounding box center [512, 113] width 160 height 17
type input "Weak and Strong Electrolytes"
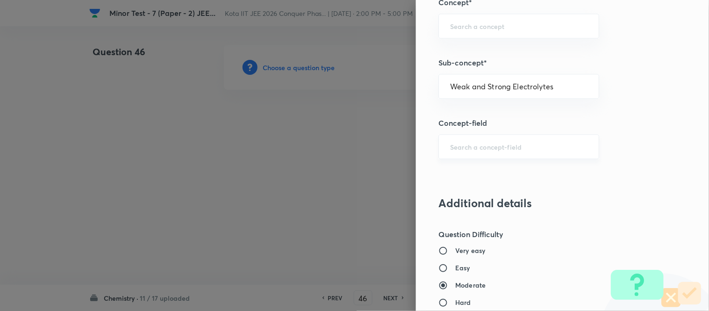
type input "Chemistry"
type input "Physical Chemistry"
type input "Ionic Equilibrium"
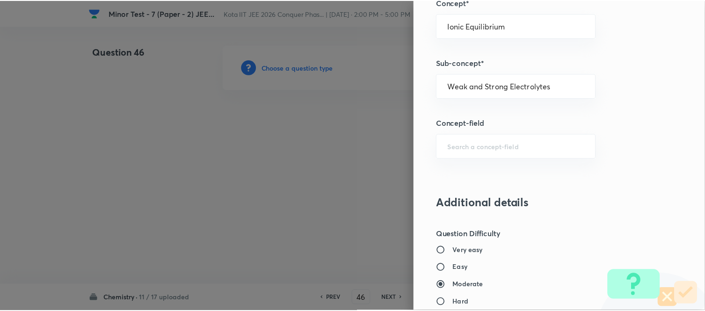
scroll to position [971, 0]
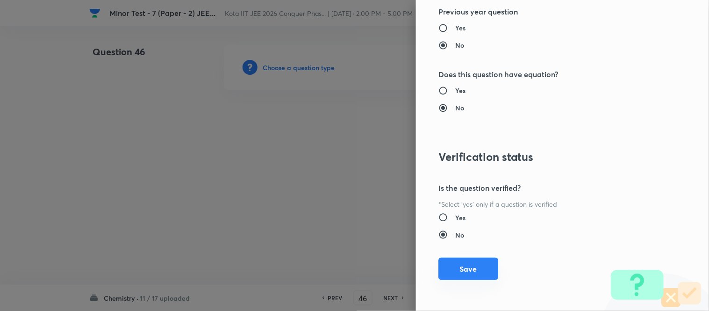
click at [462, 267] on button "Save" at bounding box center [469, 269] width 60 height 22
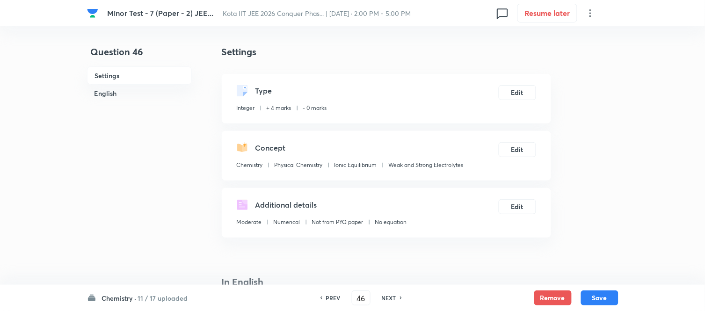
scroll to position [208, 0]
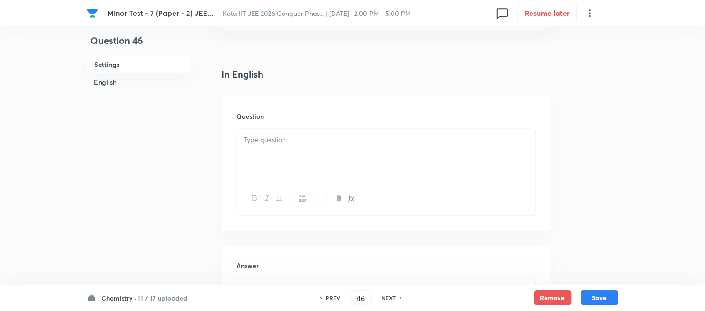
click at [377, 159] on div at bounding box center [386, 155] width 298 height 52
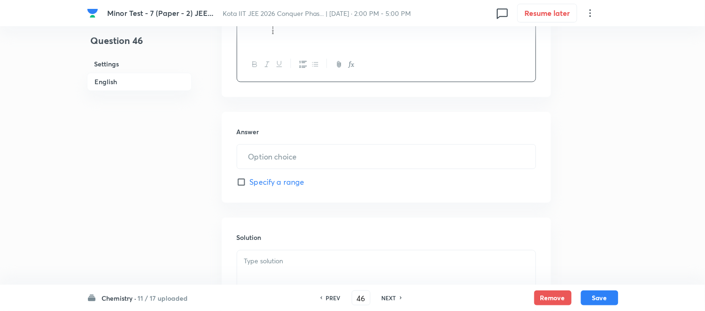
scroll to position [468, 0]
click at [318, 147] on input "text" at bounding box center [386, 156] width 298 height 24
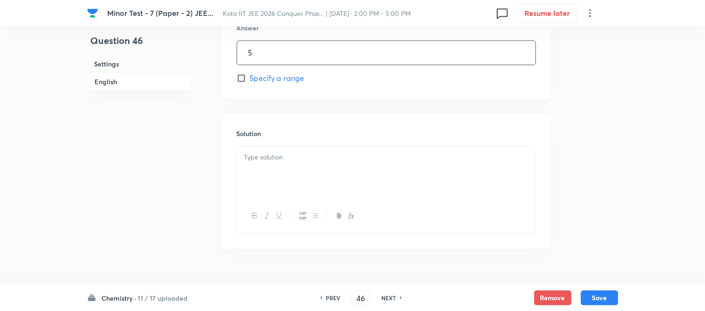
scroll to position [571, 0]
type input "5"
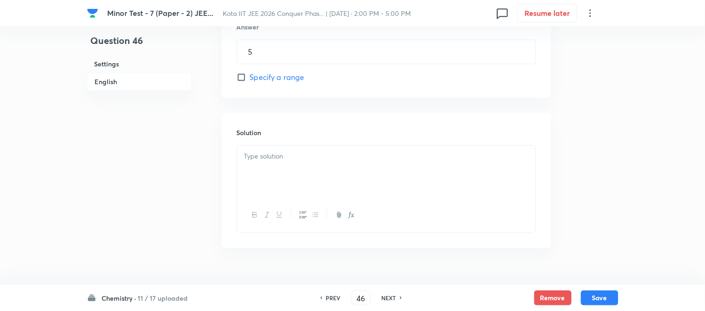
click at [357, 158] on p at bounding box center [386, 156] width 284 height 11
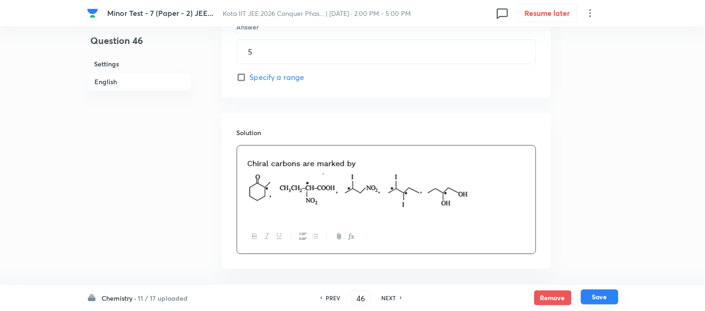
click at [598, 296] on button "Save" at bounding box center [599, 296] width 37 height 15
type input "47"
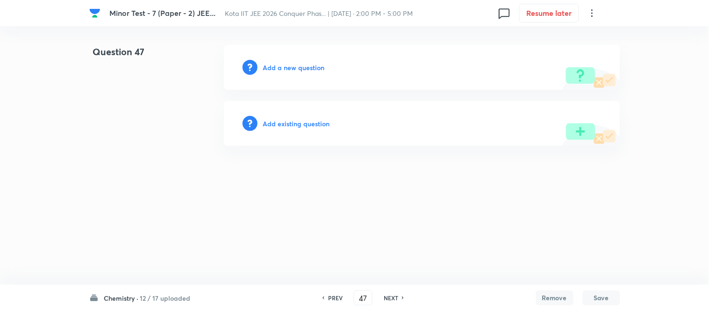
click at [281, 67] on h6 "Add a new question" at bounding box center [294, 68] width 62 height 10
click at [281, 67] on h6 "Choose a question type" at bounding box center [299, 68] width 72 height 10
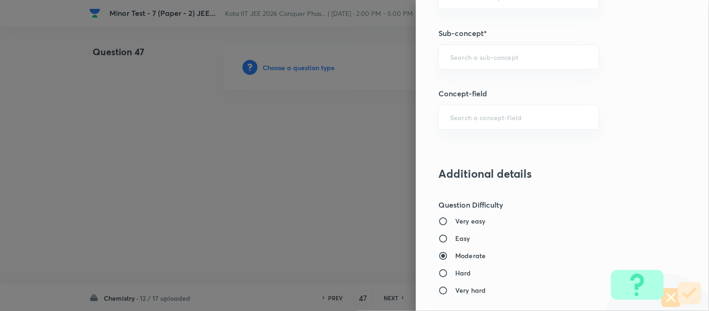
scroll to position [586, 0]
click at [503, 51] on input "text" at bounding box center [518, 54] width 137 height 9
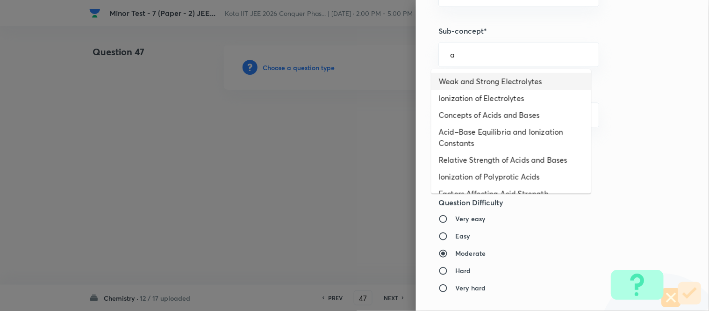
click at [491, 83] on li "Weak and Strong Electrolytes" at bounding box center [512, 81] width 160 height 17
type input "Weak and Strong Electrolytes"
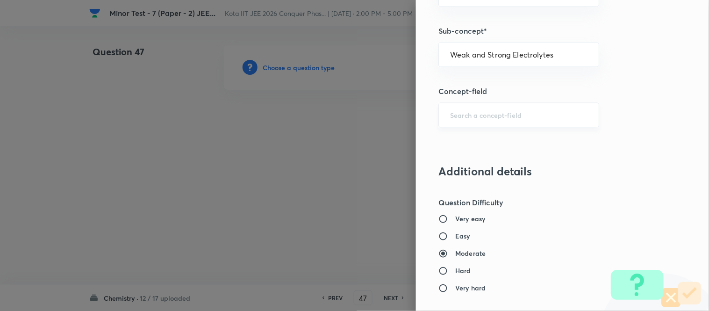
type input "Chemistry"
type input "Physical Chemistry"
type input "Ionic Equilibrium"
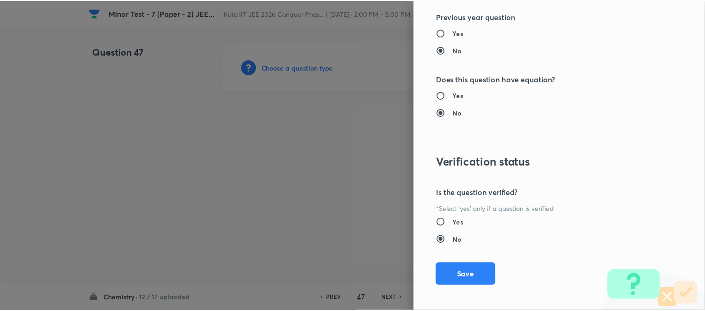
scroll to position [971, 0]
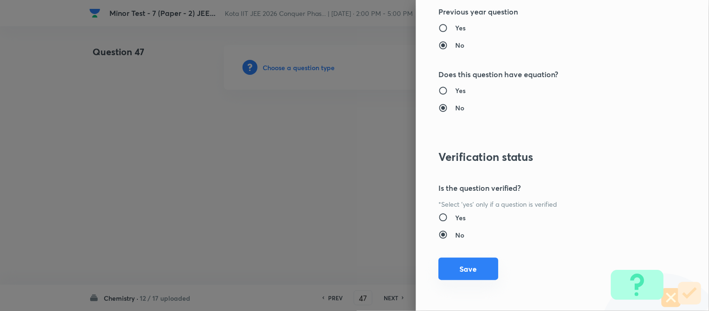
click at [455, 270] on button "Save" at bounding box center [469, 269] width 60 height 22
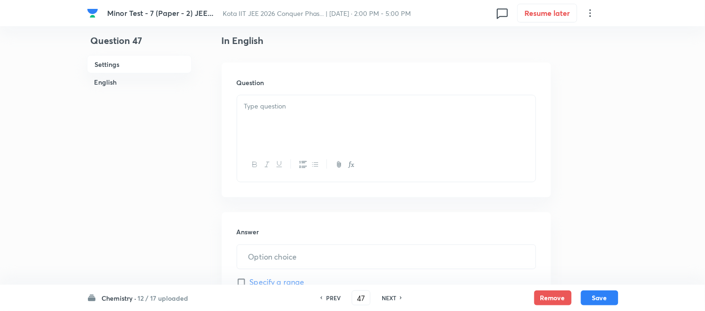
scroll to position [260, 0]
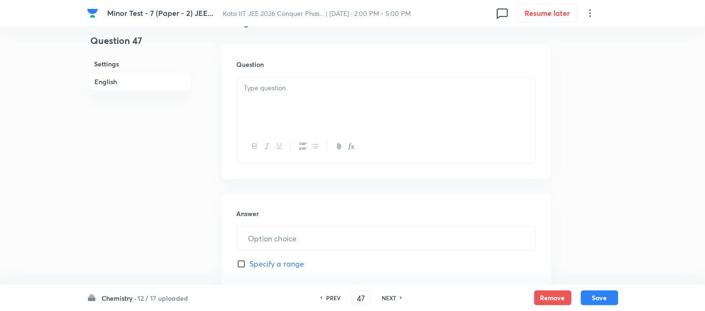
click at [332, 108] on div at bounding box center [386, 103] width 298 height 52
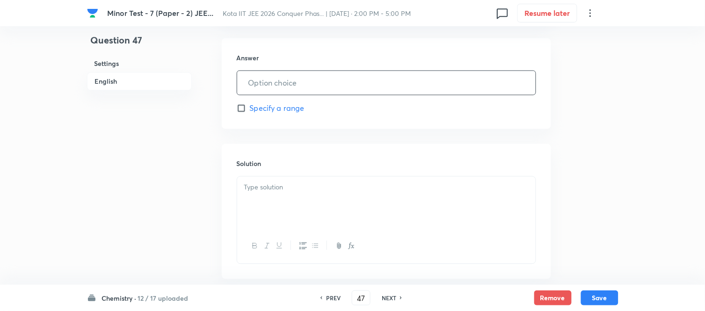
click at [335, 77] on input "text" at bounding box center [386, 83] width 298 height 24
type input "0"
click at [369, 188] on p at bounding box center [386, 187] width 284 height 11
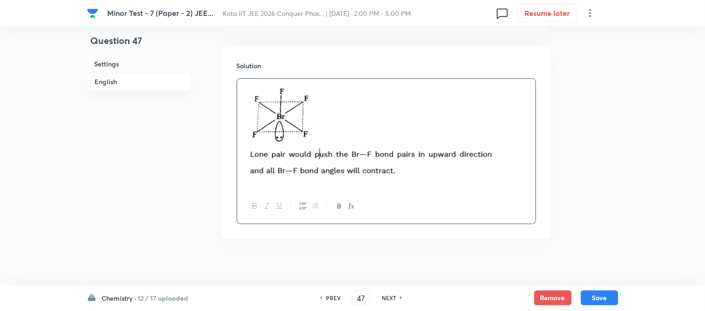
scroll to position [524, 0]
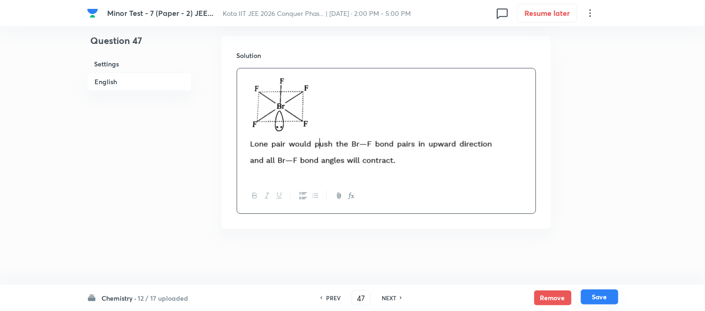
click at [602, 297] on button "Save" at bounding box center [599, 296] width 37 height 15
type input "48"
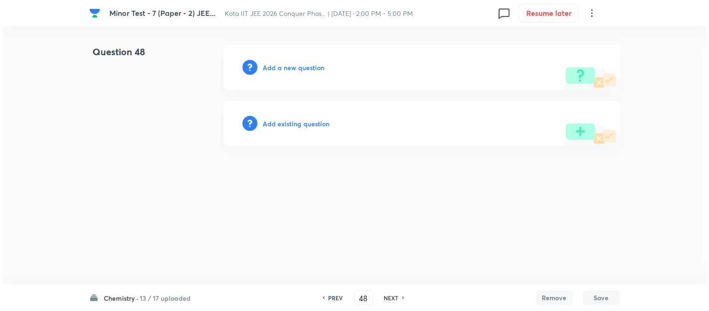
scroll to position [0, 0]
click at [287, 68] on h6 "Add a new question" at bounding box center [294, 68] width 62 height 10
click at [287, 68] on h6 "Choose a question type" at bounding box center [299, 68] width 72 height 10
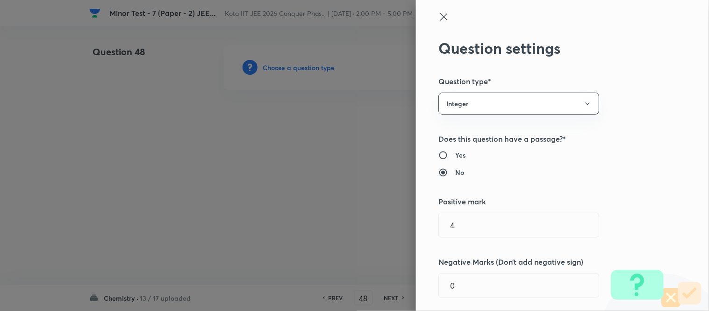
click at [440, 16] on icon at bounding box center [444, 16] width 11 height 11
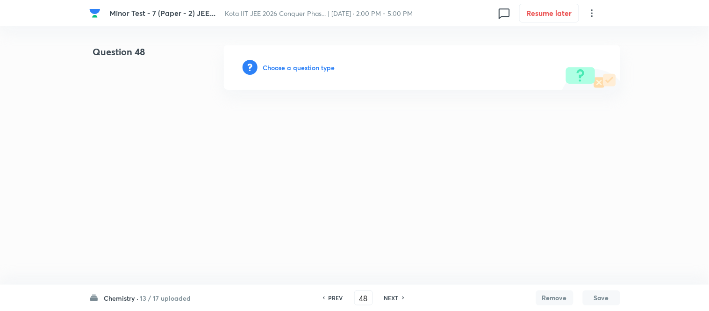
click at [286, 67] on h6 "Choose a question type" at bounding box center [299, 68] width 72 height 10
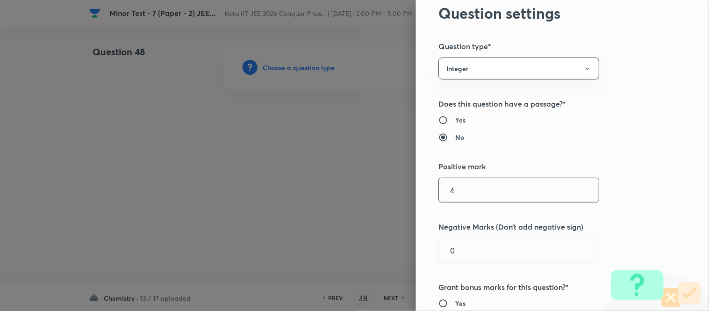
scroll to position [104, 0]
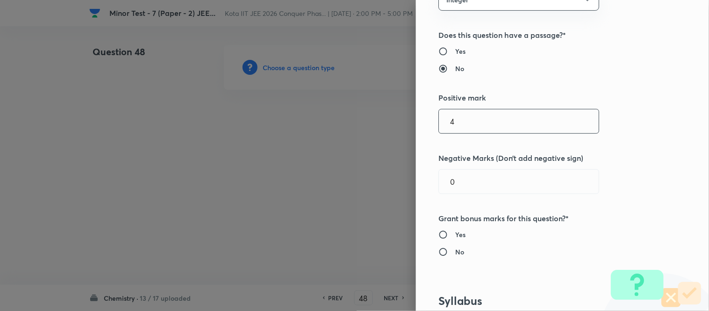
drag, startPoint x: 447, startPoint y: 120, endPoint x: 433, endPoint y: 124, distance: 14.2
click at [439, 124] on input "4" at bounding box center [519, 121] width 160 height 24
type input "3"
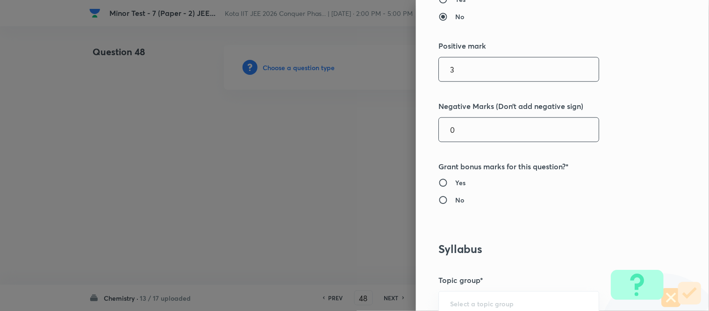
click at [487, 130] on input "0" at bounding box center [519, 130] width 160 height 24
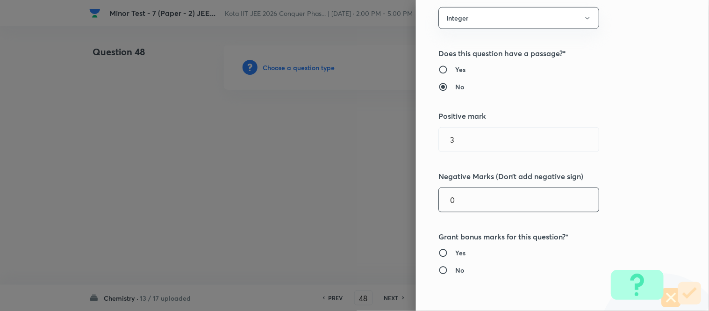
scroll to position [0, 0]
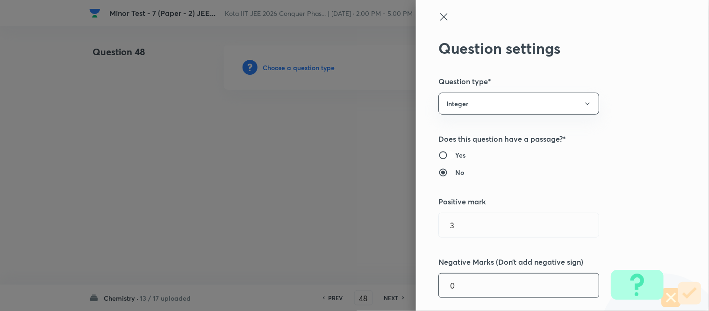
click at [440, 153] on input "Yes" at bounding box center [447, 155] width 17 height 9
radio input "true"
radio input "false"
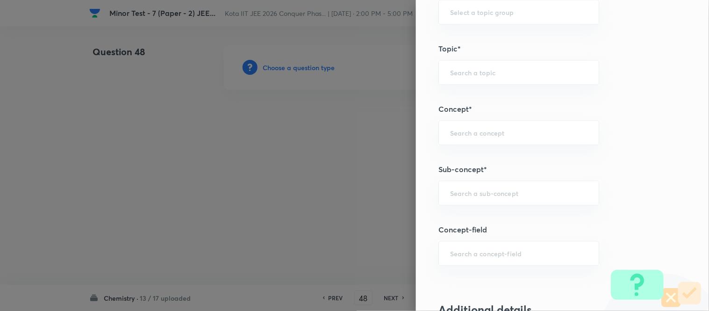
scroll to position [468, 0]
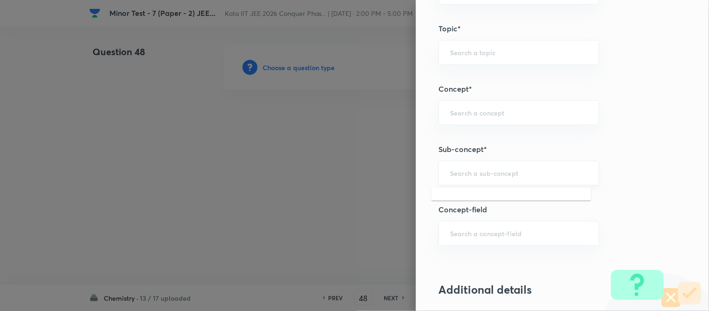
click at [513, 171] on input "text" at bounding box center [518, 172] width 137 height 9
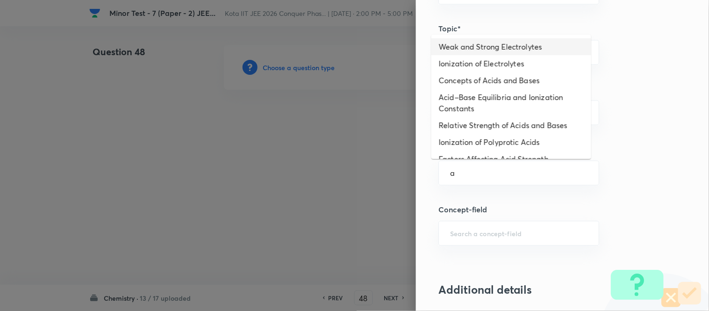
click at [490, 45] on li "Weak and Strong Electrolytes" at bounding box center [512, 46] width 160 height 17
type input "Weak and Strong Electrolytes"
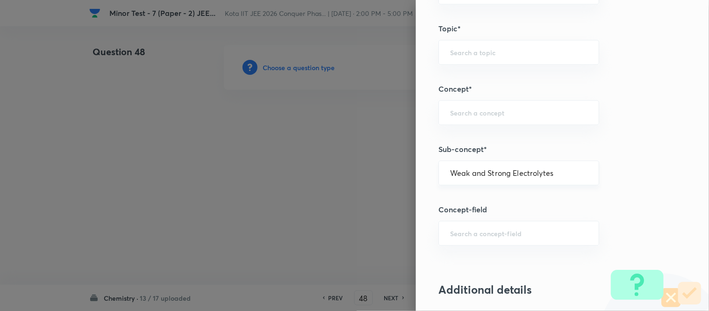
type input "Chemistry"
type input "Physical Chemistry"
type input "Ionic Equilibrium"
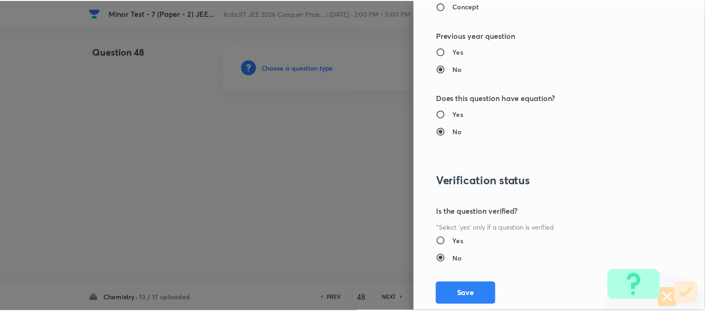
scroll to position [971, 0]
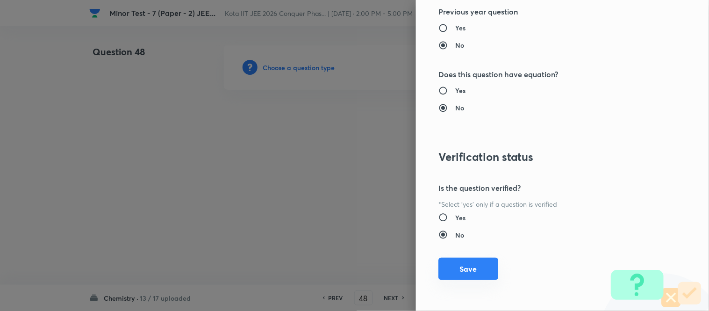
click at [459, 270] on button "Save" at bounding box center [469, 269] width 60 height 22
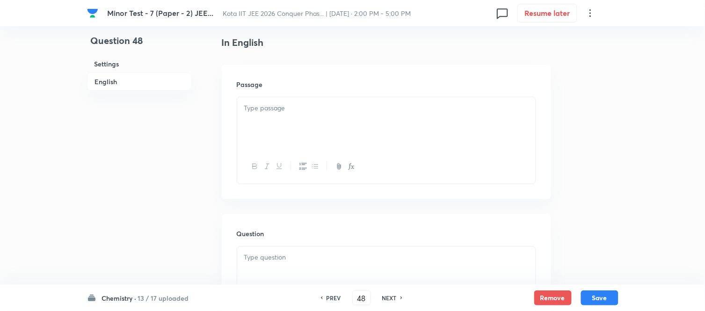
scroll to position [260, 0]
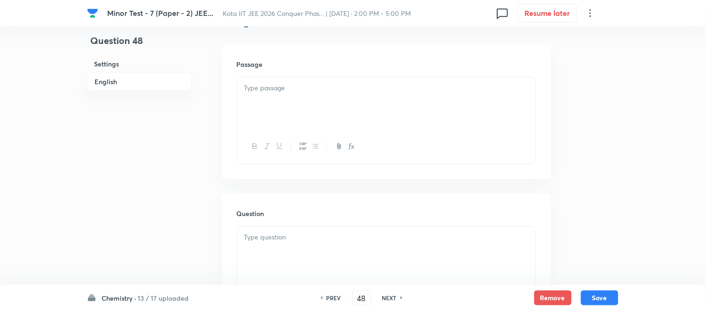
click at [334, 104] on div at bounding box center [386, 103] width 298 height 52
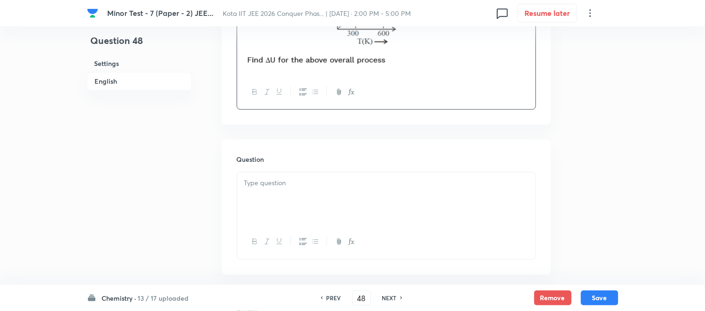
scroll to position [415, 0]
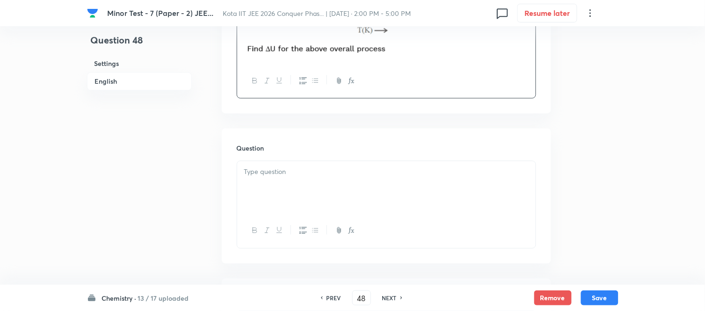
click at [334, 169] on p at bounding box center [386, 172] width 284 height 11
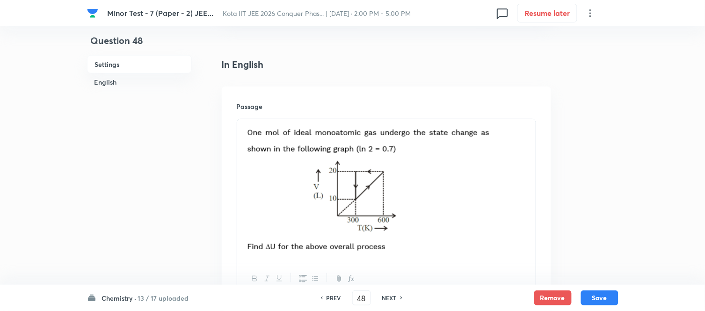
scroll to position [208, 0]
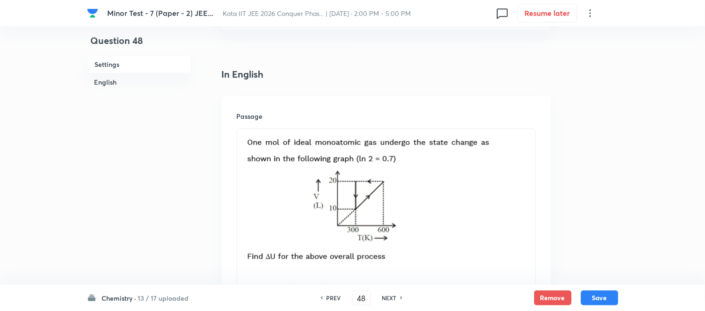
click at [524, 173] on p at bounding box center [386, 200] width 284 height 131
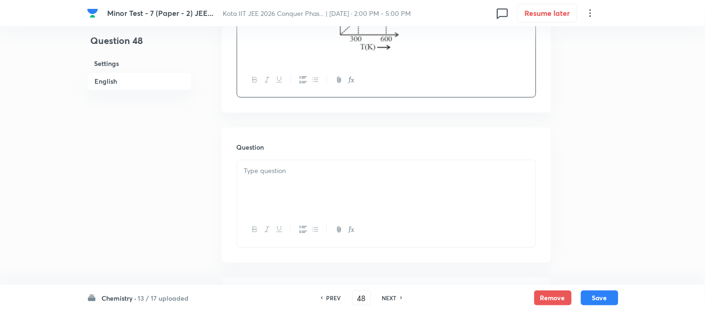
scroll to position [415, 0]
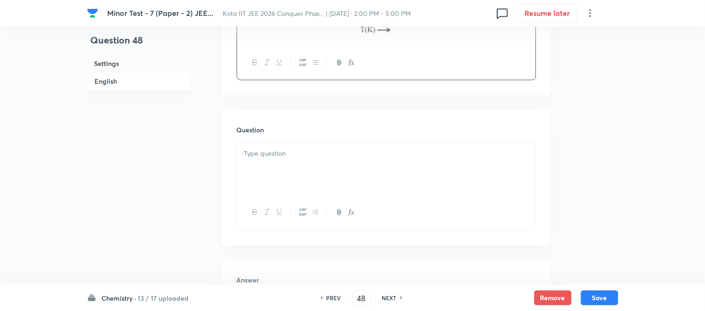
click at [350, 172] on div at bounding box center [386, 169] width 298 height 52
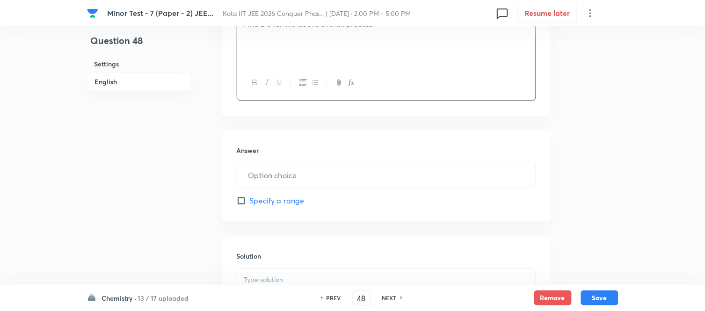
scroll to position [571, 0]
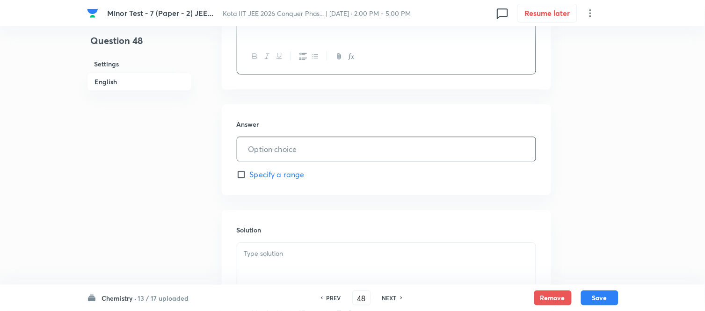
click at [306, 156] on input "text" at bounding box center [386, 149] width 298 height 24
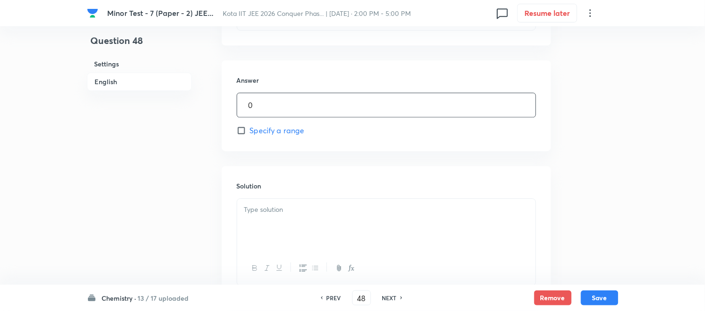
scroll to position [675, 0]
type input "0"
click at [312, 151] on p at bounding box center [386, 149] width 284 height 11
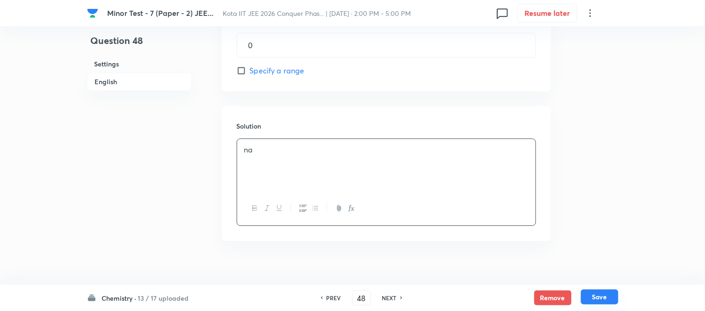
click at [604, 295] on button "Save" at bounding box center [599, 296] width 37 height 15
type input "49"
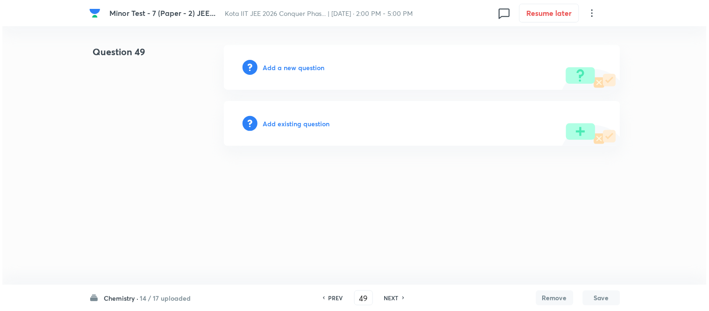
scroll to position [0, 0]
click at [286, 68] on h6 "Add a new question" at bounding box center [294, 68] width 62 height 10
click at [286, 68] on h6 "Choose a question type" at bounding box center [299, 68] width 72 height 10
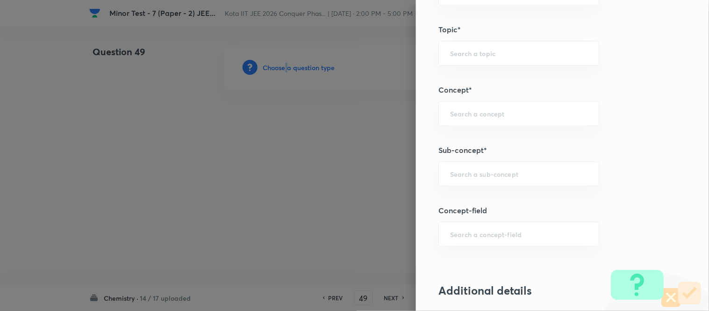
scroll to position [468, 0]
click at [517, 171] on input "text" at bounding box center [518, 172] width 137 height 9
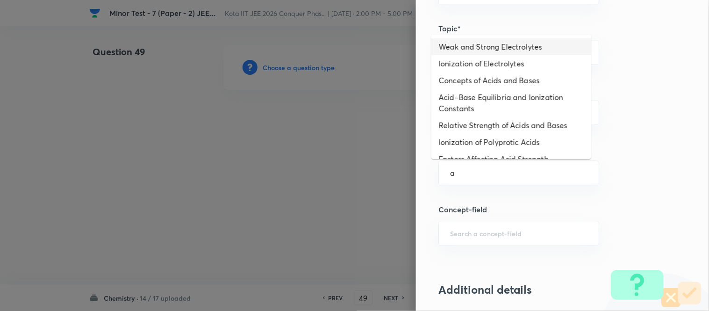
click at [494, 51] on li "Weak and Strong Electrolytes" at bounding box center [512, 46] width 160 height 17
type input "Weak and Strong Electrolytes"
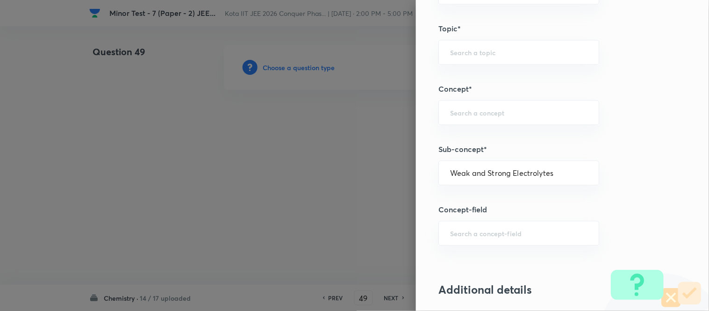
type input "Chemistry"
type input "Physical Chemistry"
type input "Ionic Equilibrium"
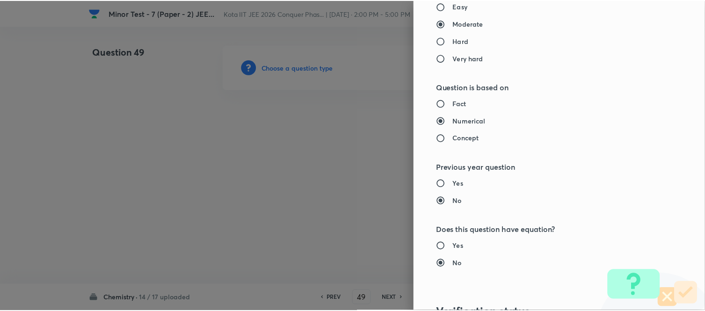
scroll to position [971, 0]
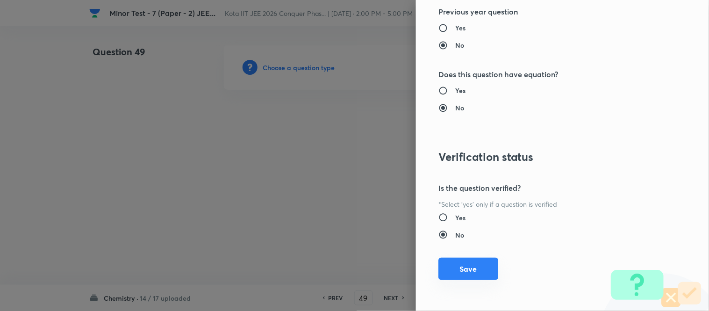
click at [461, 265] on button "Save" at bounding box center [469, 269] width 60 height 22
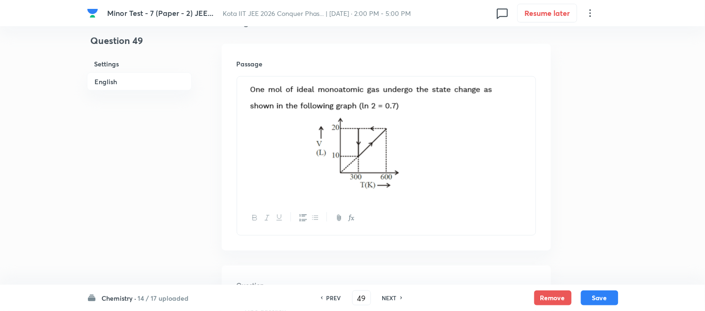
scroll to position [260, 0]
drag, startPoint x: 499, startPoint y: 104, endPoint x: 307, endPoint y: 86, distance: 193.5
click at [307, 86] on p at bounding box center [386, 139] width 284 height 113
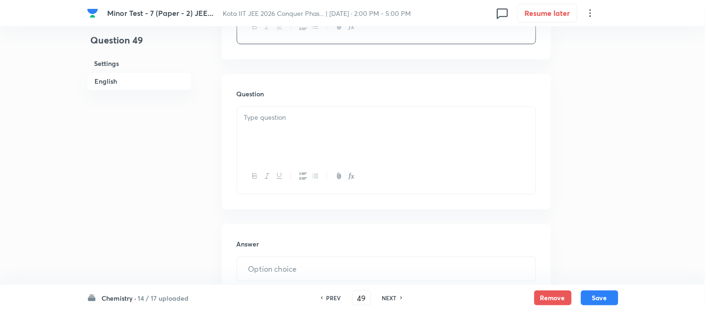
scroll to position [468, 0]
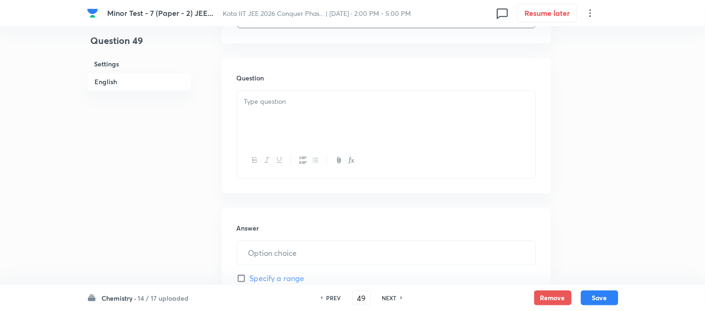
click at [341, 120] on div at bounding box center [386, 117] width 298 height 52
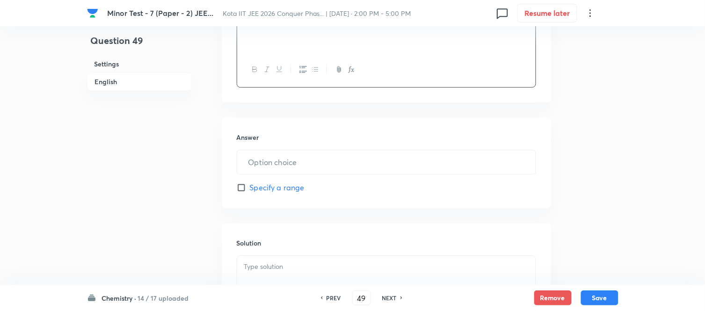
scroll to position [571, 0]
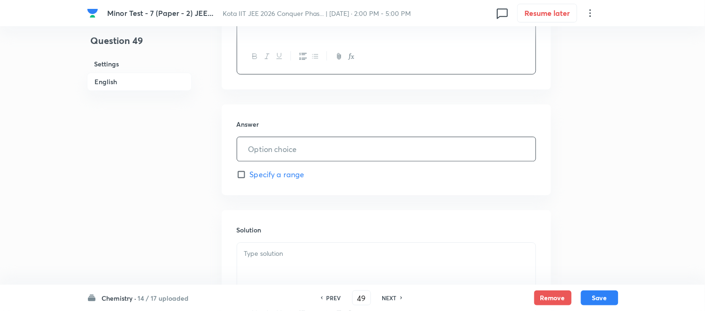
click at [343, 148] on input "text" at bounding box center [386, 149] width 298 height 24
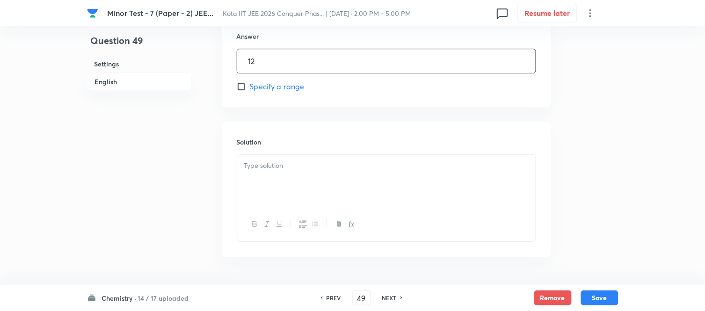
scroll to position [675, 0]
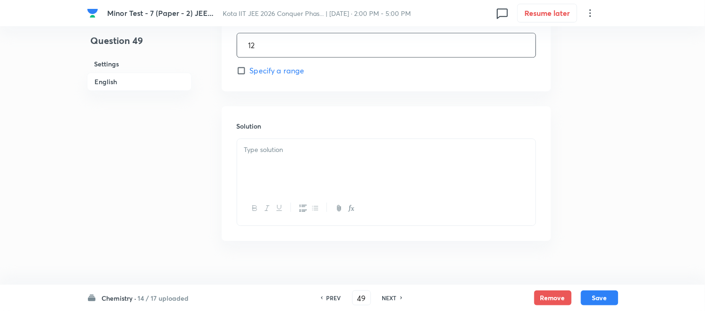
type input "12"
click at [333, 166] on div at bounding box center [386, 165] width 298 height 52
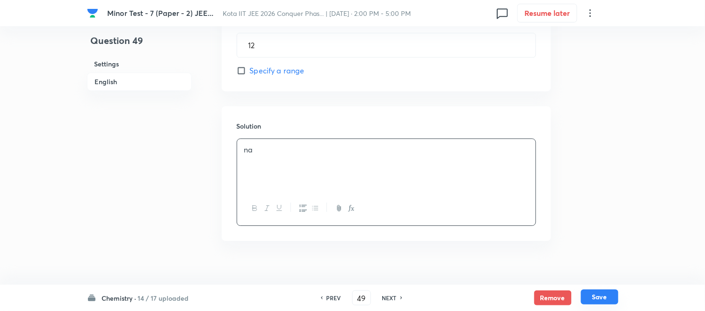
click at [600, 295] on button "Save" at bounding box center [599, 296] width 37 height 15
type input "50"
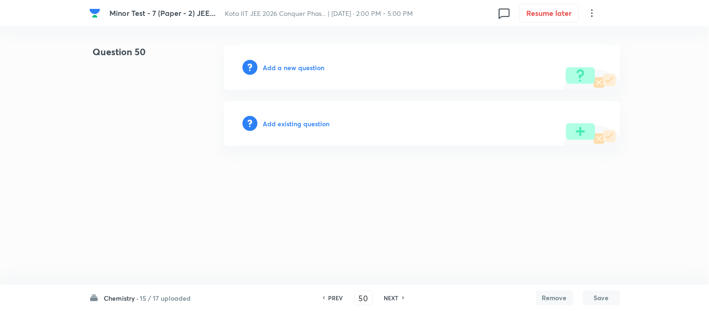
click at [284, 67] on h6 "Add a new question" at bounding box center [294, 68] width 62 height 10
click at [284, 67] on h6 "Choose a question type" at bounding box center [299, 68] width 72 height 10
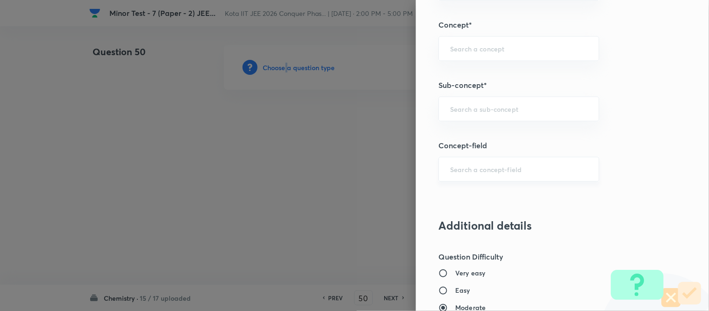
scroll to position [504, 0]
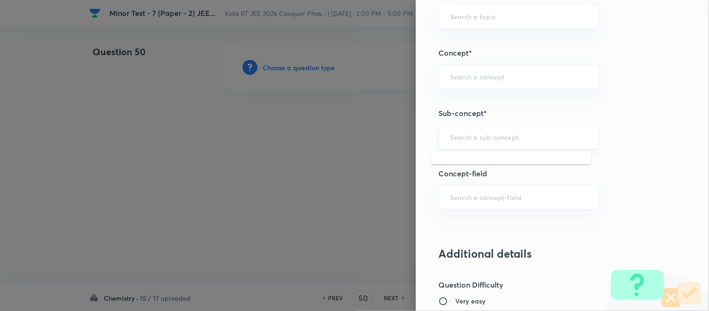
click at [466, 139] on input "text" at bounding box center [518, 136] width 137 height 9
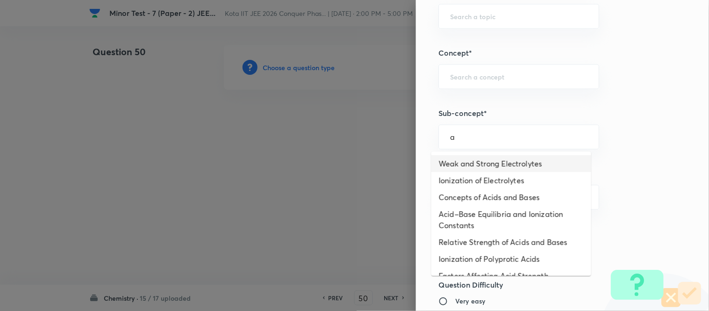
click at [468, 160] on li "Weak and Strong Electrolytes" at bounding box center [512, 163] width 160 height 17
type input "Weak and Strong Electrolytes"
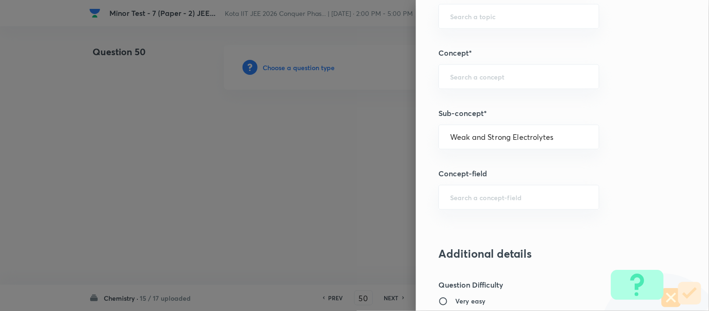
type input "Chemistry"
type input "Physical Chemistry"
type input "Ionic Equilibrium"
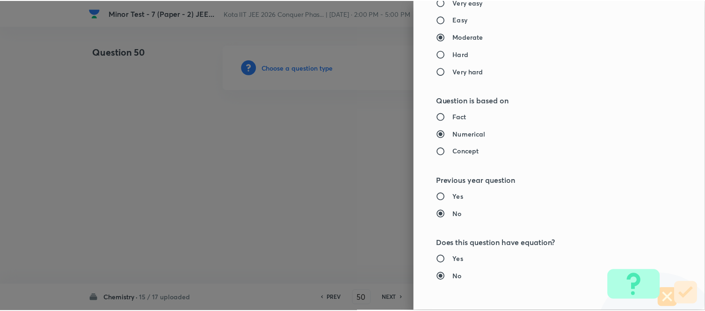
scroll to position [971, 0]
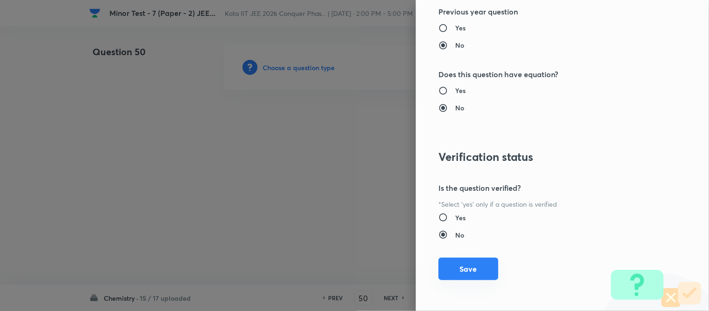
click at [470, 268] on button "Save" at bounding box center [469, 269] width 60 height 22
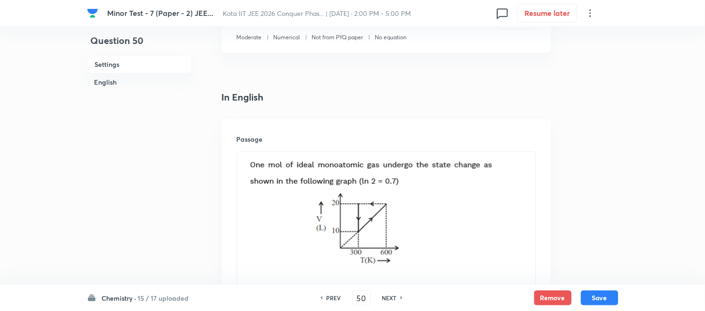
scroll to position [208, 0]
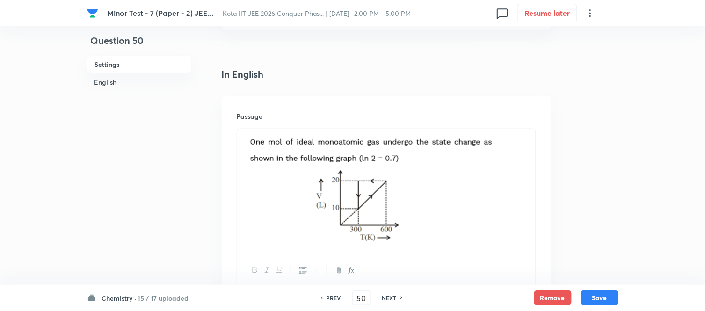
click at [448, 191] on img at bounding box center [371, 190] width 254 height 110
click at [496, 189] on img at bounding box center [371, 190] width 254 height 110
click at [515, 187] on p at bounding box center [386, 191] width 284 height 113
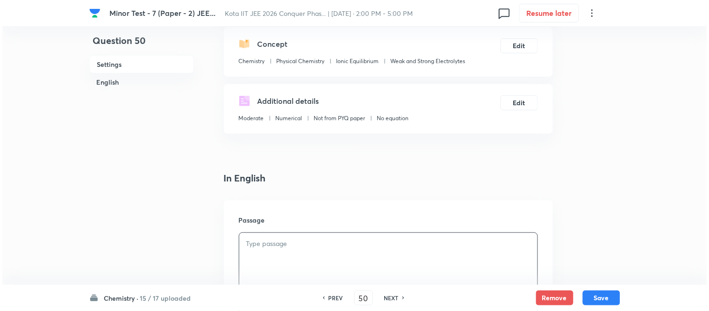
scroll to position [0, 0]
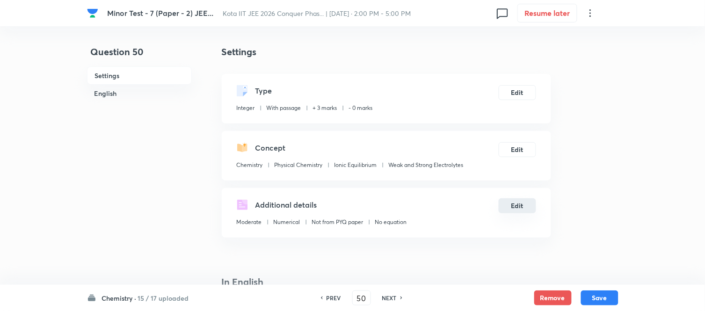
click at [520, 206] on button "Edit" at bounding box center [516, 205] width 37 height 15
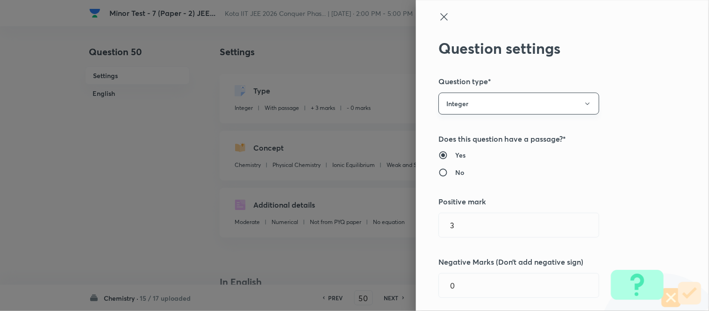
click at [585, 106] on button "Integer" at bounding box center [519, 104] width 161 height 22
click at [614, 108] on div at bounding box center [354, 155] width 709 height 311
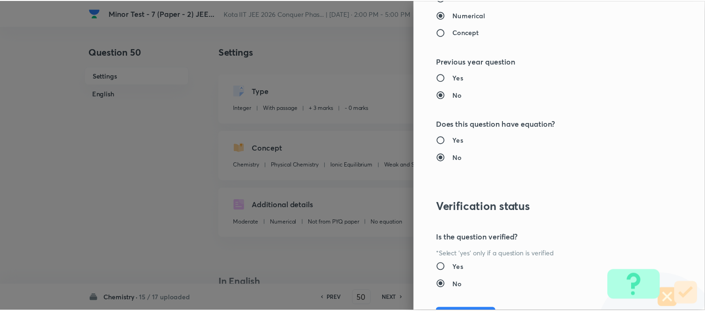
scroll to position [971, 0]
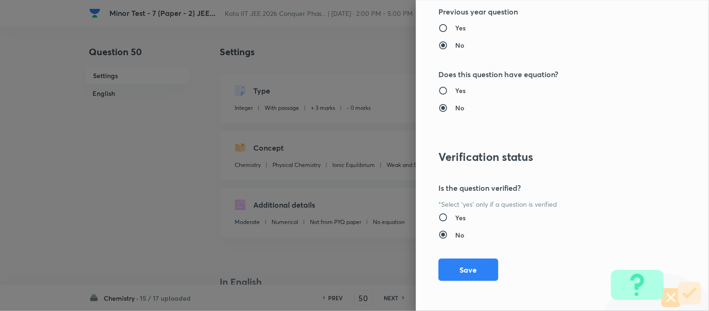
drag, startPoint x: 452, startPoint y: 270, endPoint x: 469, endPoint y: 268, distance: 16.5
click at [453, 270] on button "Save" at bounding box center [469, 270] width 60 height 22
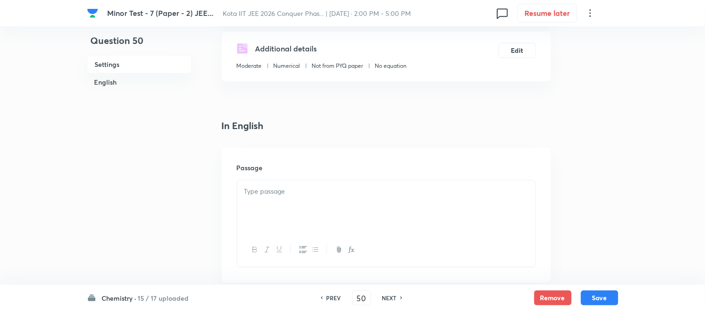
scroll to position [260, 0]
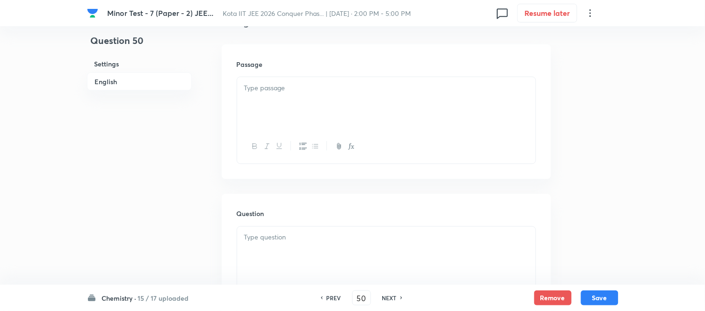
click at [353, 101] on div at bounding box center [386, 103] width 298 height 52
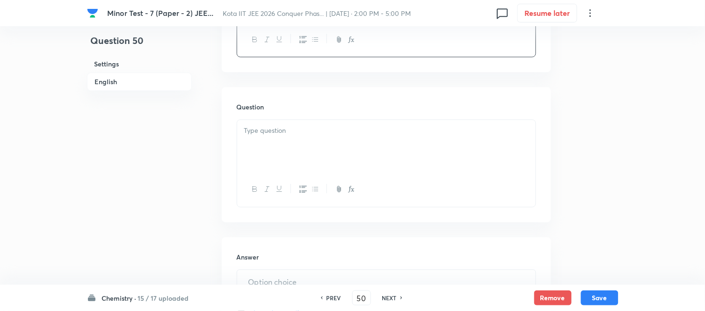
scroll to position [571, 0]
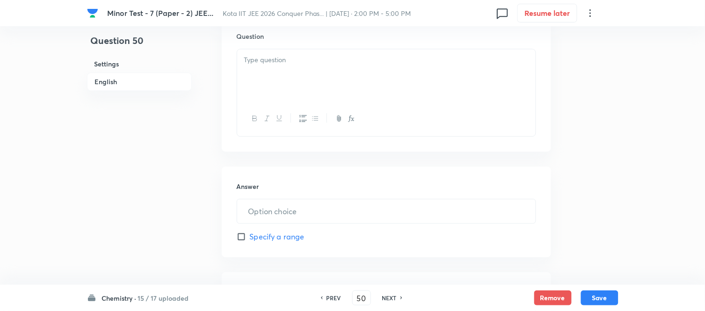
click at [322, 81] on div at bounding box center [386, 75] width 298 height 52
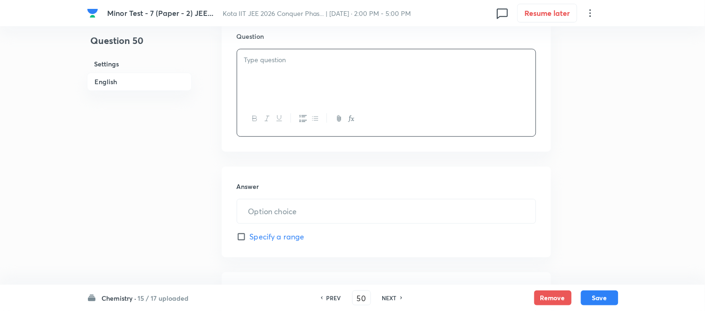
click at [333, 89] on div at bounding box center [386, 75] width 298 height 52
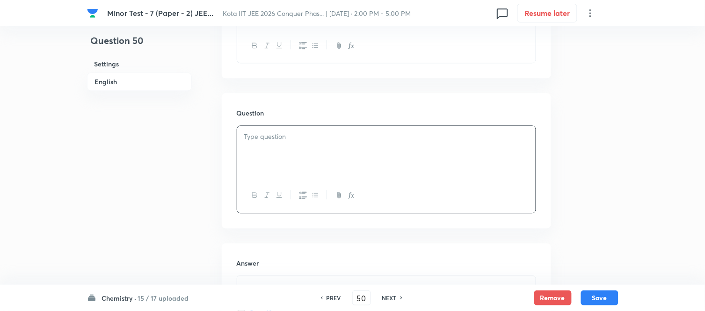
scroll to position [520, 0]
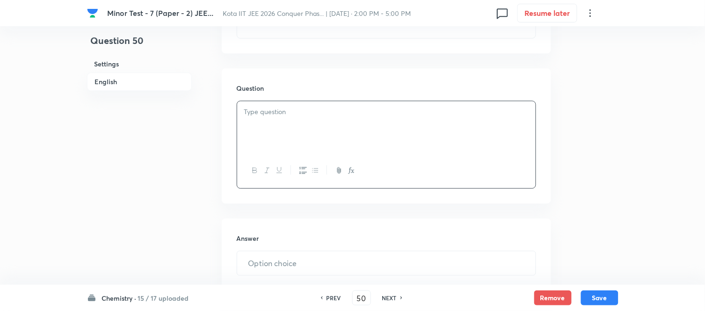
click at [328, 112] on p at bounding box center [386, 112] width 284 height 11
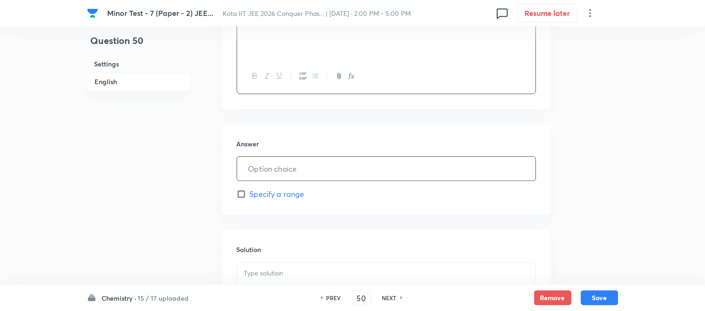
scroll to position [623, 0]
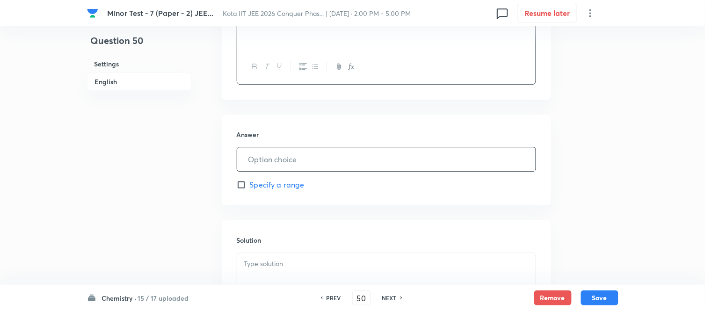
click at [317, 163] on input "text" at bounding box center [386, 159] width 298 height 24
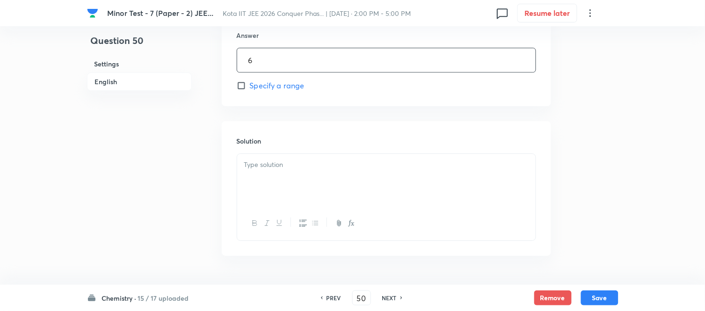
scroll to position [750, 0]
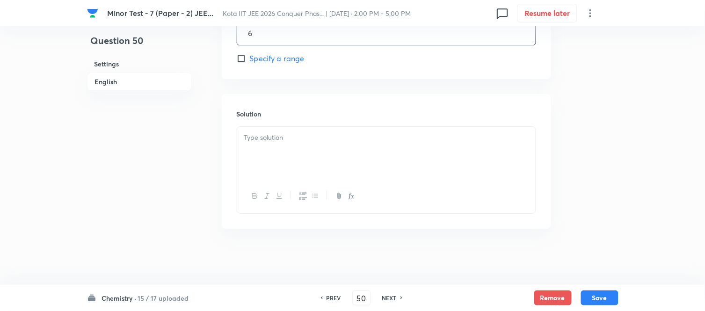
type input "6"
click at [340, 137] on p at bounding box center [386, 137] width 284 height 11
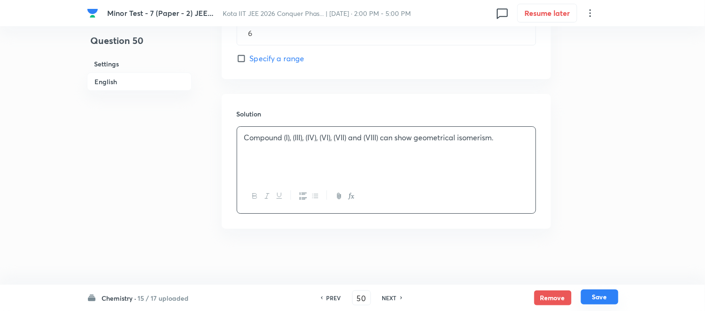
click at [599, 295] on button "Save" at bounding box center [599, 296] width 37 height 15
type input "51"
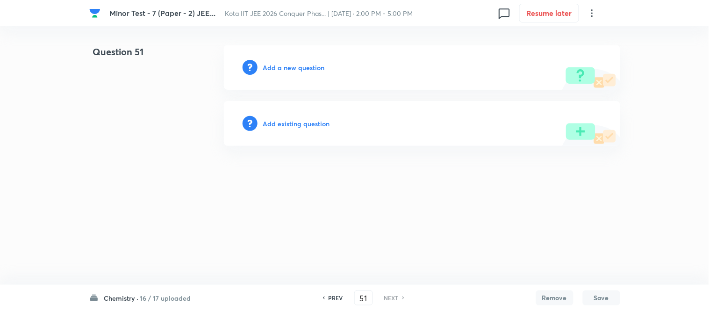
click at [287, 66] on h6 "Add a new question" at bounding box center [294, 68] width 62 height 10
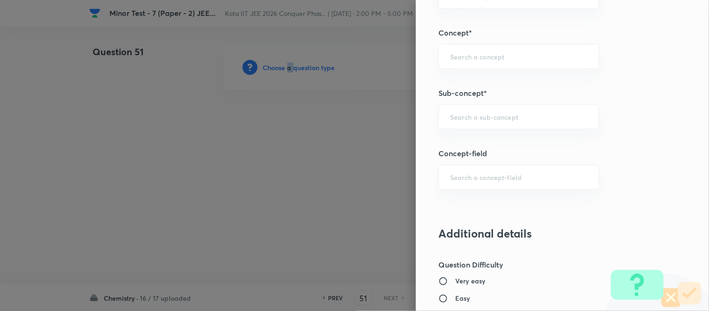
scroll to position [520, 0]
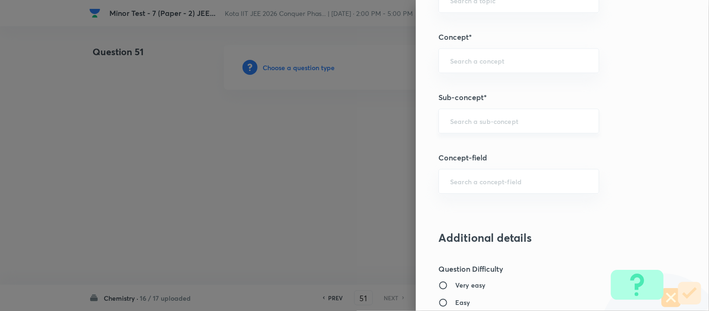
click at [533, 119] on input "text" at bounding box center [518, 120] width 137 height 9
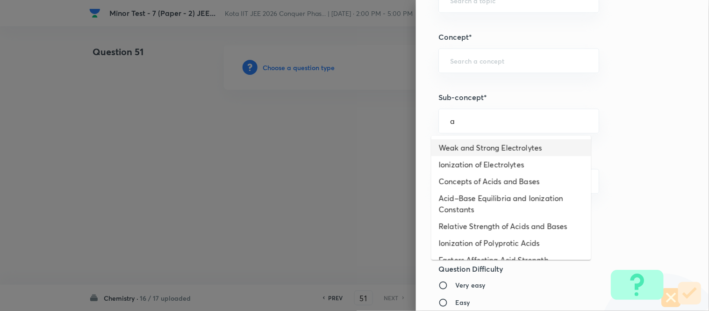
click at [471, 154] on li "Weak and Strong Electrolytes" at bounding box center [512, 147] width 160 height 17
type input "Weak and Strong Electrolytes"
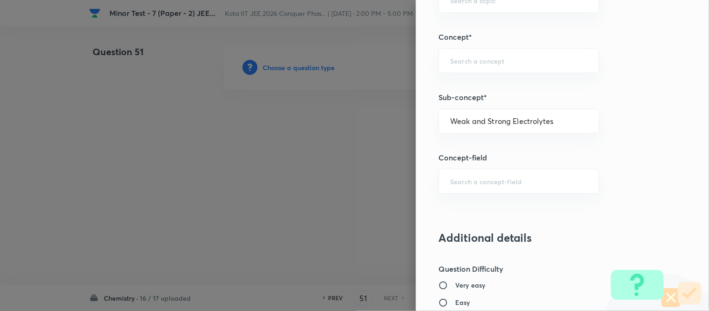
type input "Chemistry"
type input "Physical Chemistry"
type input "Ionic Equilibrium"
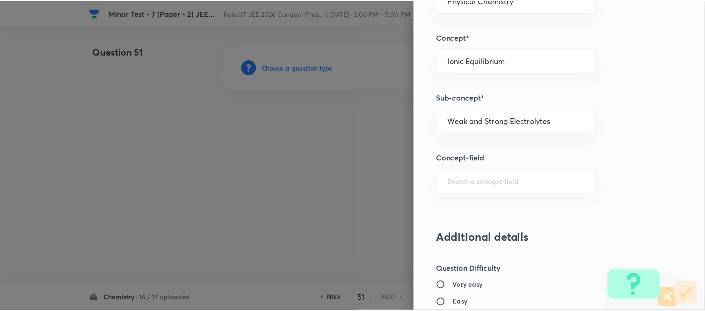
scroll to position [971, 0]
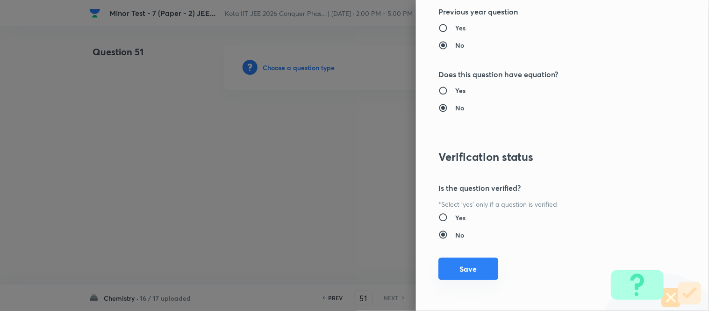
click at [470, 269] on button "Save" at bounding box center [469, 269] width 60 height 22
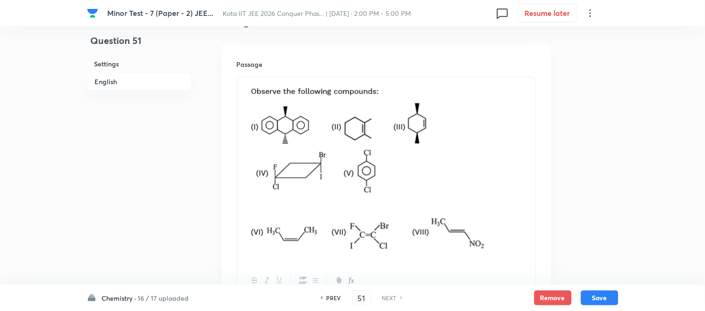
scroll to position [311, 0]
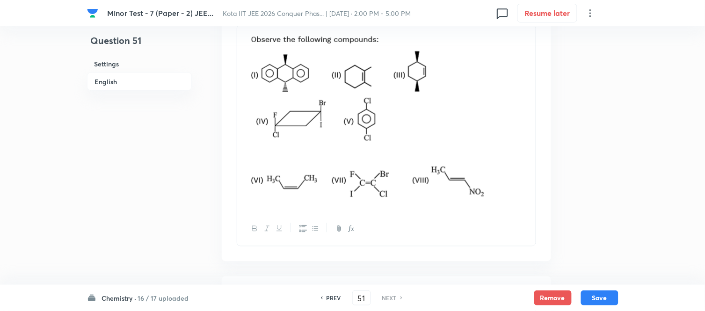
click at [527, 158] on p at bounding box center [386, 118] width 284 height 175
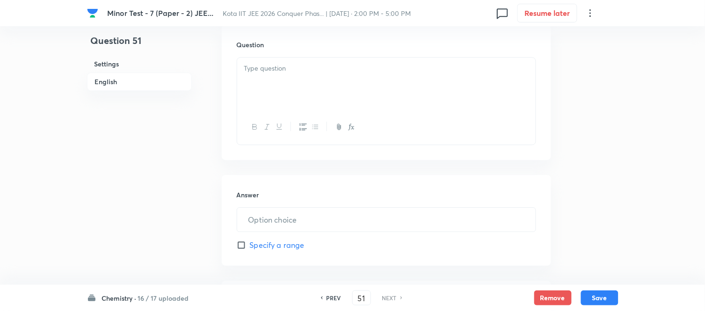
scroll to position [571, 0]
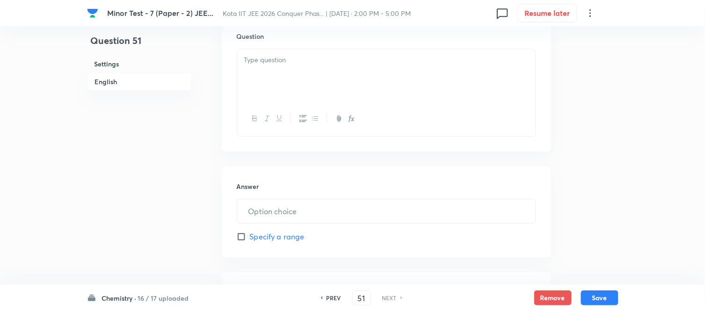
click at [325, 69] on div at bounding box center [386, 75] width 298 height 52
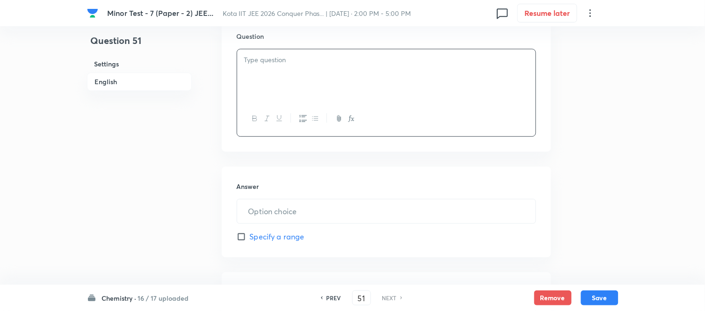
click at [307, 65] on p at bounding box center [386, 60] width 284 height 11
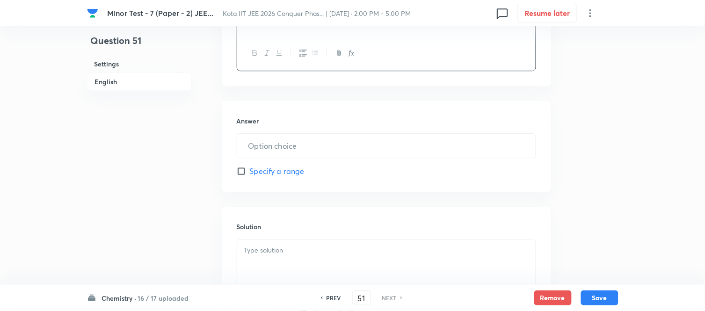
scroll to position [727, 0]
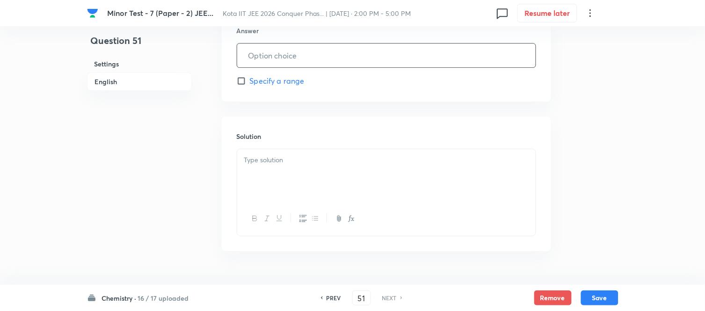
click at [345, 53] on input "text" at bounding box center [386, 55] width 298 height 24
type input "3"
click at [353, 156] on p at bounding box center [386, 160] width 284 height 11
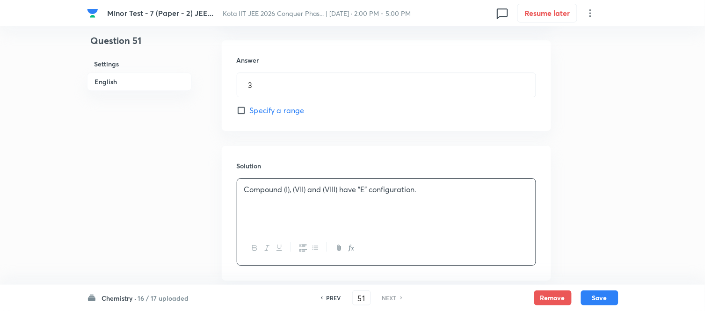
scroll to position [750, 0]
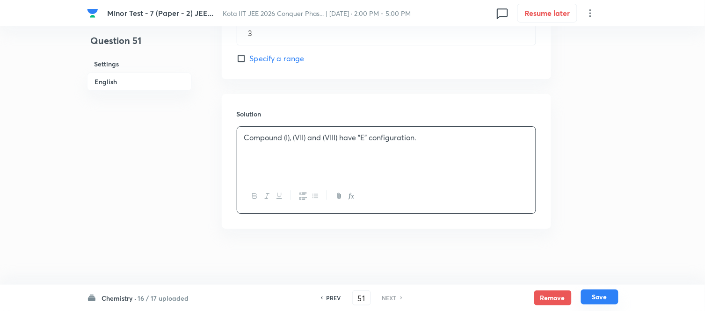
click at [597, 295] on button "Save" at bounding box center [599, 296] width 37 height 15
type input "3"
click at [601, 298] on button "Save" at bounding box center [599, 296] width 37 height 15
type input "3"
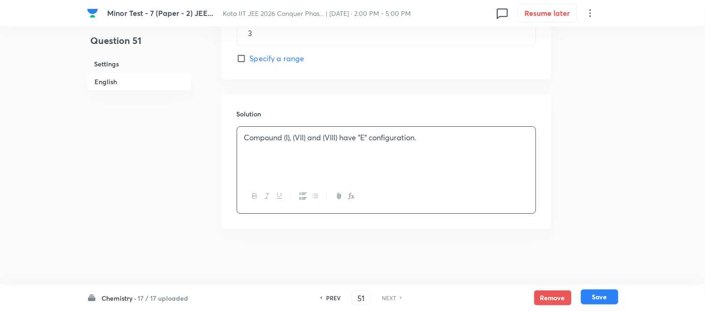
click at [601, 298] on button "Save" at bounding box center [599, 296] width 37 height 15
type input "3"
click at [601, 298] on button "Save" at bounding box center [599, 296] width 37 height 15
click at [601, 298] on button "Save" at bounding box center [599, 297] width 37 height 15
type input "3"
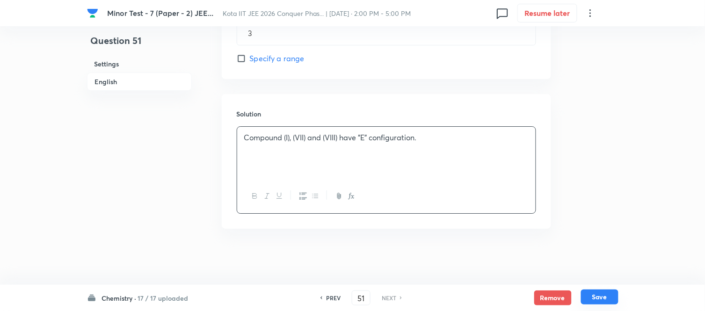
click at [601, 298] on button "Save" at bounding box center [599, 296] width 37 height 15
click at [601, 298] on button "Save" at bounding box center [599, 297] width 37 height 15
click at [601, 301] on button "Save" at bounding box center [599, 296] width 37 height 15
type input "3"
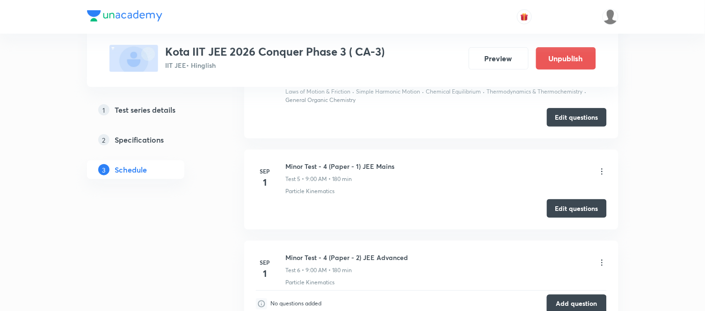
scroll to position [1066, 0]
click at [576, 207] on button "Edit questions" at bounding box center [577, 209] width 60 height 19
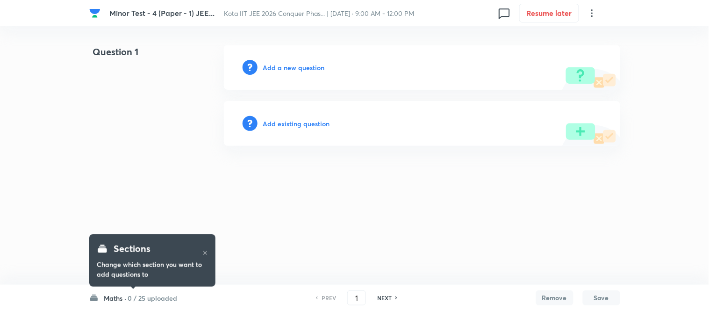
click at [143, 302] on h6 "0 / 25 uploaded" at bounding box center [153, 298] width 50 height 10
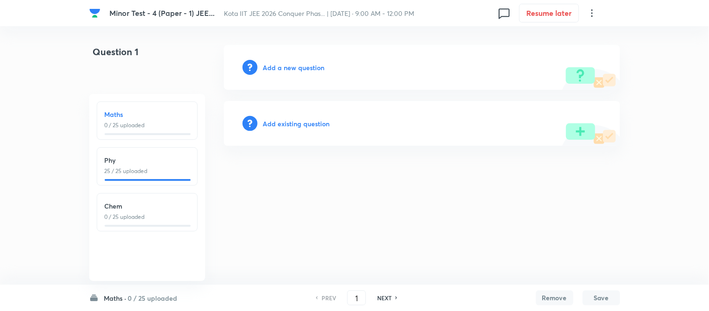
click at [150, 209] on h6 "Chem" at bounding box center [147, 206] width 85 height 10
type input "51"
click at [321, 68] on h6 "Add a new question" at bounding box center [294, 68] width 62 height 10
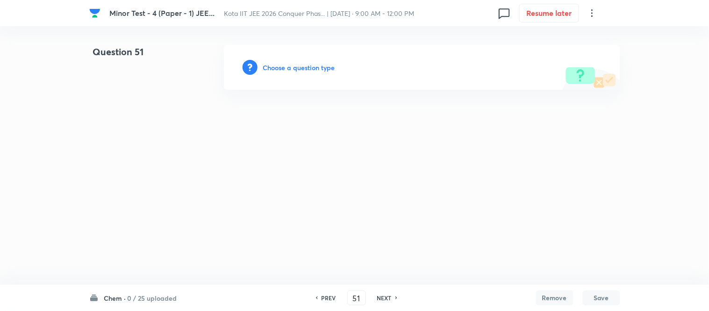
click at [293, 69] on h6 "Choose a question type" at bounding box center [299, 68] width 72 height 10
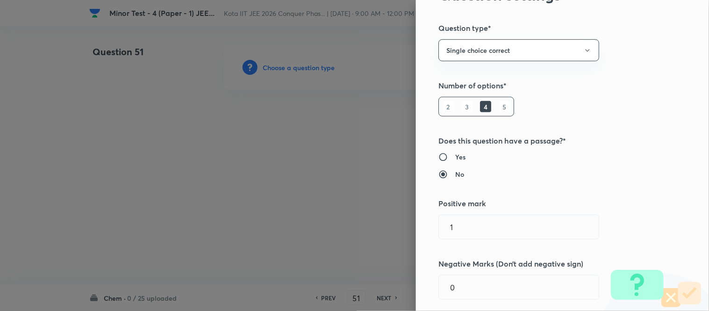
scroll to position [104, 0]
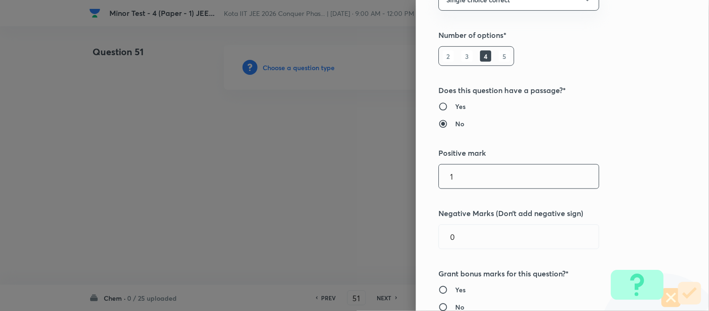
drag, startPoint x: 478, startPoint y: 186, endPoint x: 363, endPoint y: 173, distance: 115.2
click at [363, 173] on div "Question settings Question type* Single choice correct Number of options* 2 3 4…" at bounding box center [354, 155] width 709 height 311
type input "4"
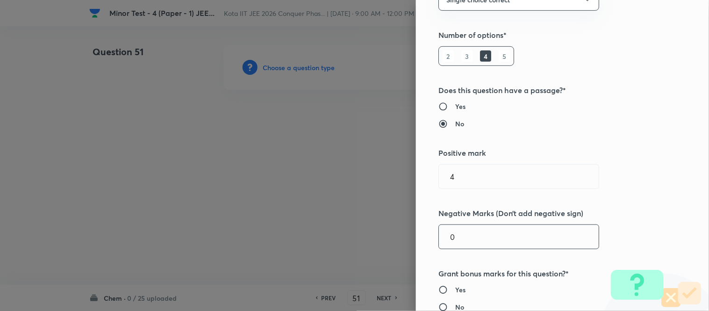
drag, startPoint x: 456, startPoint y: 235, endPoint x: 436, endPoint y: 238, distance: 20.8
click at [439, 238] on input "0" at bounding box center [519, 237] width 160 height 24
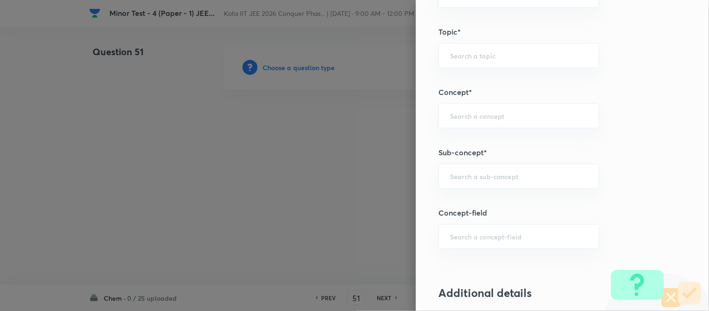
scroll to position [571, 0]
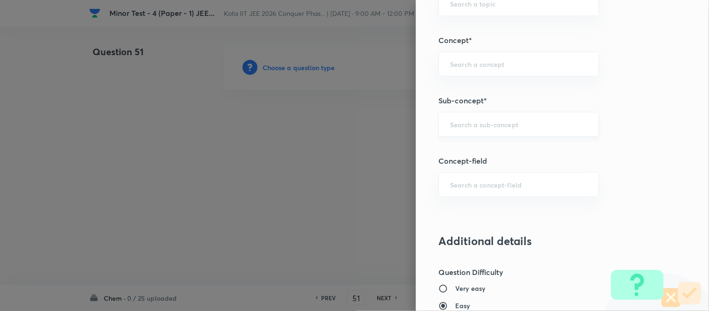
type input "1"
click at [501, 123] on input "text" at bounding box center [518, 124] width 137 height 9
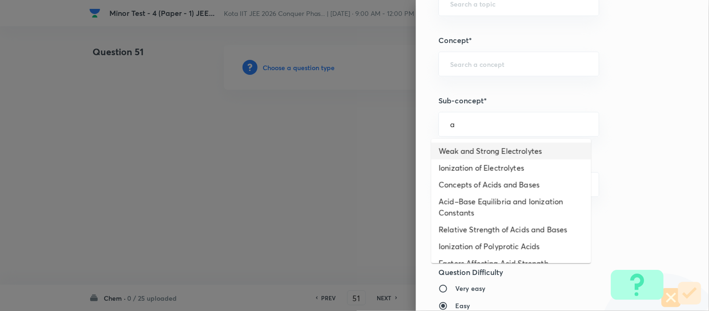
click at [478, 147] on li "Weak and Strong Electrolytes" at bounding box center [512, 151] width 160 height 17
type input "Weak and Strong Electrolytes"
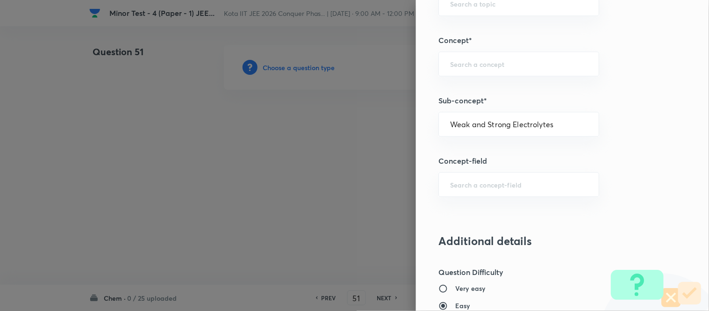
type input "Chemistry"
type input "Physical Chemistry"
type input "Ionic Equilibrium"
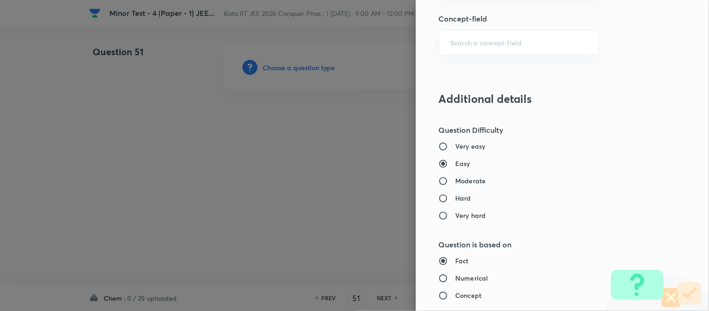
click at [467, 181] on h6 "Moderate" at bounding box center [470, 181] width 30 height 10
click at [455, 181] on input "Moderate" at bounding box center [447, 180] width 17 height 9
radio input "true"
radio input "false"
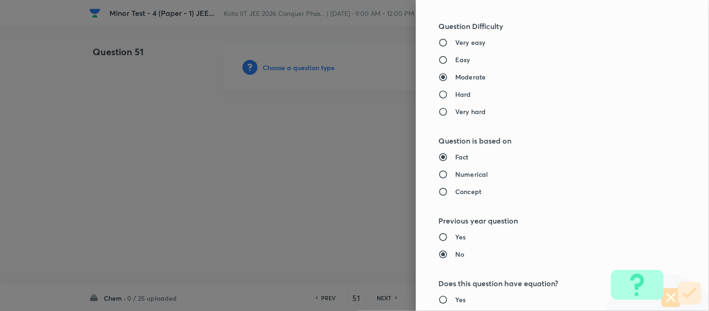
click at [465, 176] on h6 "Numerical" at bounding box center [471, 174] width 33 height 10
click at [455, 176] on input "Numerical" at bounding box center [447, 174] width 17 height 9
radio input "true"
radio input "false"
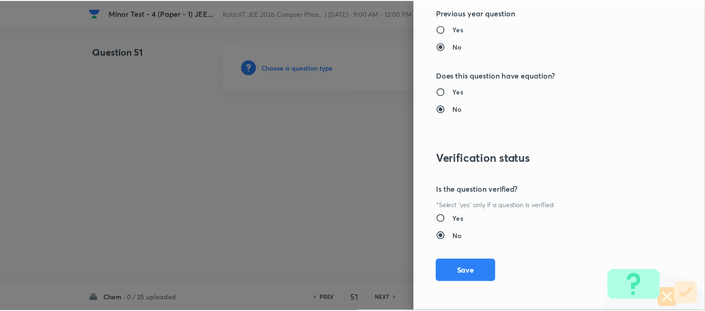
scroll to position [1026, 0]
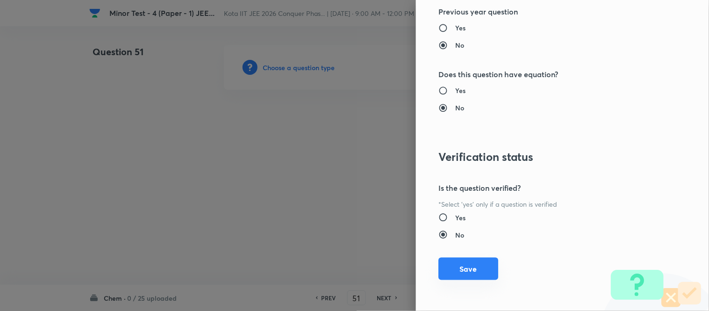
click at [464, 272] on button "Save" at bounding box center [469, 269] width 60 height 22
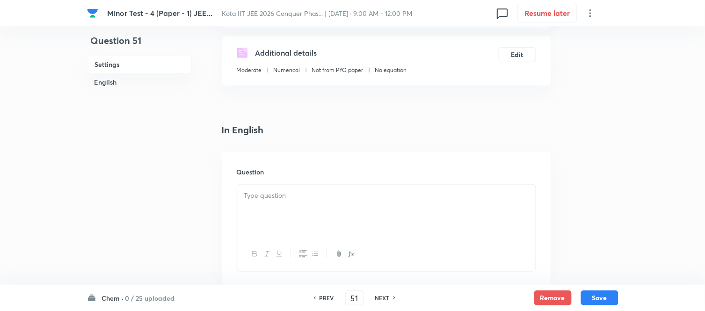
scroll to position [208, 0]
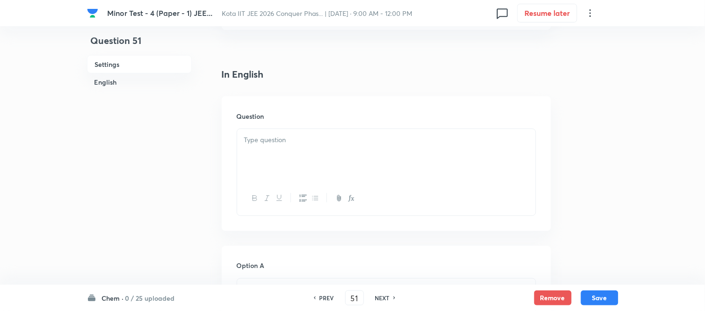
click at [383, 142] on p at bounding box center [386, 140] width 284 height 11
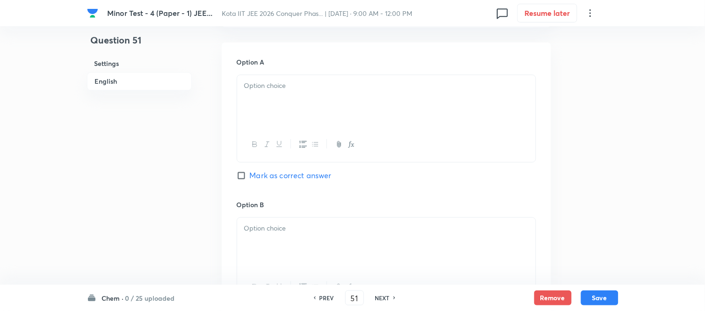
scroll to position [415, 0]
click at [372, 101] on div at bounding box center [386, 98] width 298 height 52
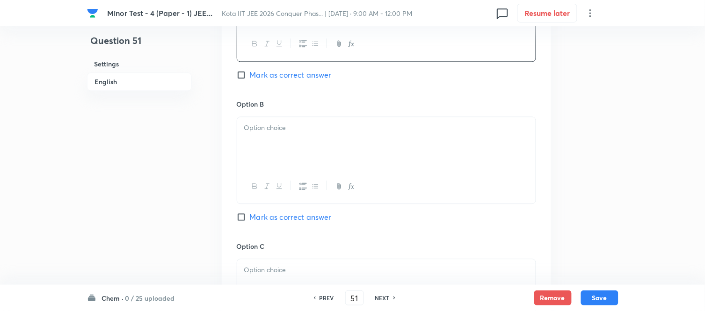
scroll to position [520, 0]
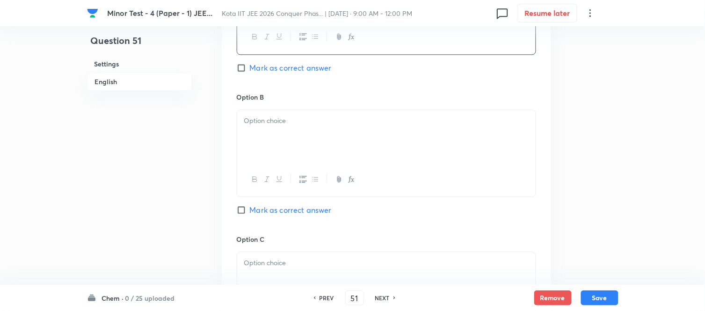
click at [339, 119] on p at bounding box center [386, 121] width 284 height 11
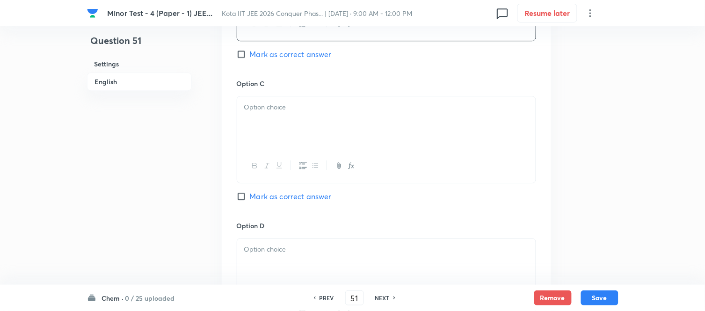
click at [376, 110] on p at bounding box center [386, 107] width 284 height 11
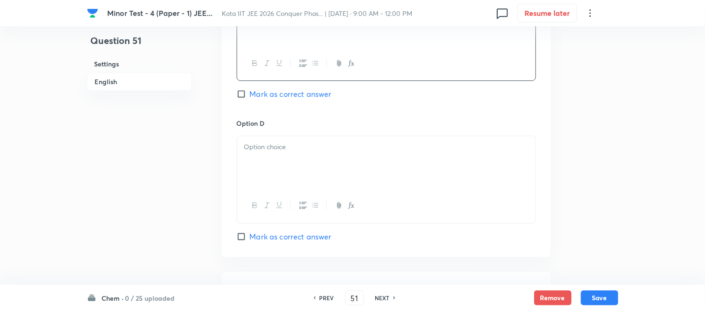
scroll to position [779, 0]
click at [348, 152] on div at bounding box center [386, 161] width 298 height 52
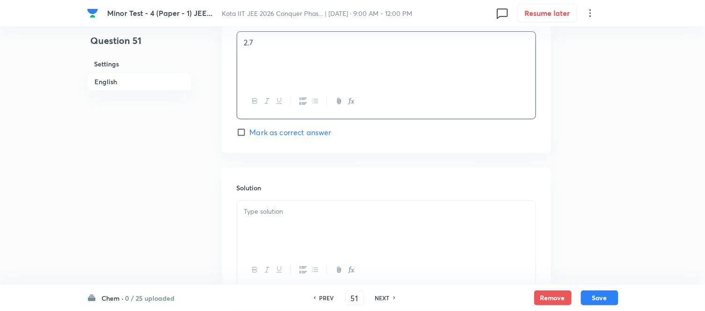
scroll to position [883, 0]
click at [335, 204] on div at bounding box center [386, 226] width 298 height 52
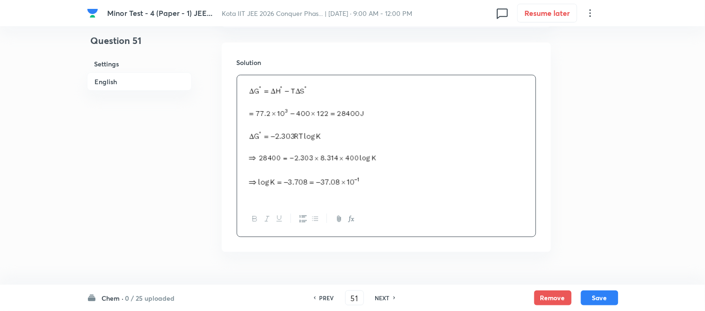
scroll to position [1032, 0]
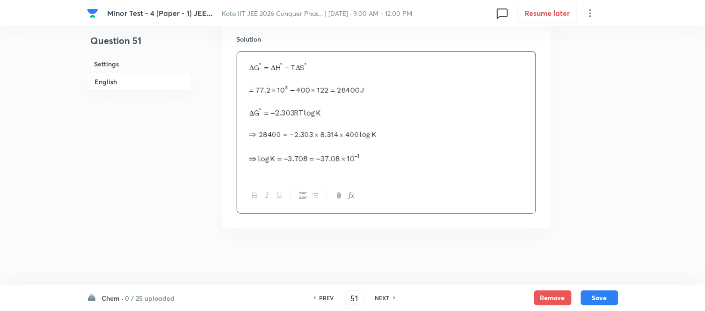
click at [106, 80] on h6 "English" at bounding box center [139, 81] width 105 height 18
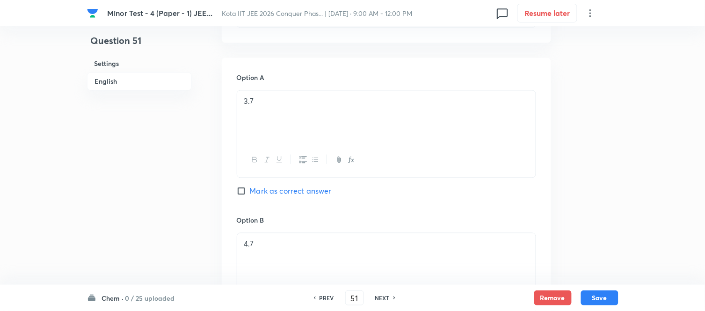
scroll to position [397, 0]
click at [244, 190] on input "Mark as correct answer" at bounding box center [243, 190] width 13 height 9
checkbox input "true"
click at [597, 297] on button "Save" at bounding box center [599, 296] width 37 height 15
type input "52"
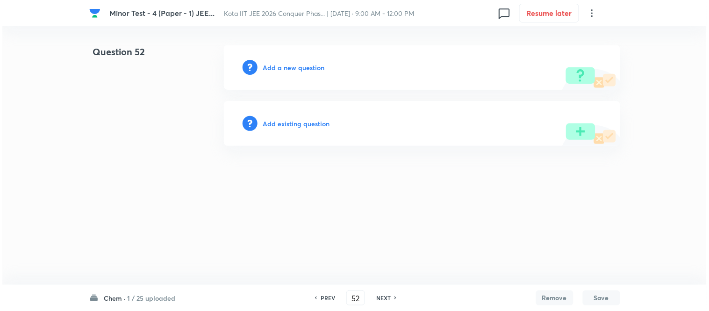
scroll to position [0, 0]
click at [283, 67] on h6 "Add a new question" at bounding box center [294, 68] width 62 height 10
click at [283, 67] on h6 "Choose a question type" at bounding box center [299, 68] width 72 height 10
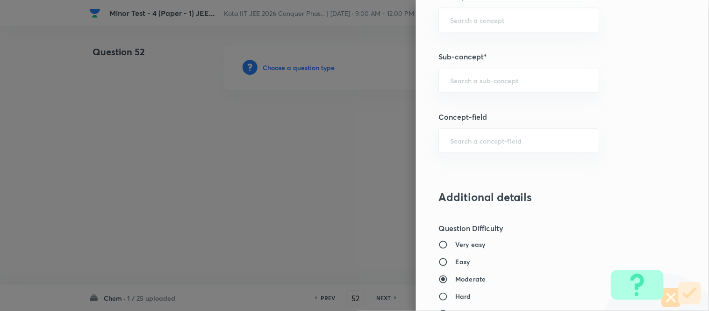
scroll to position [604, 0]
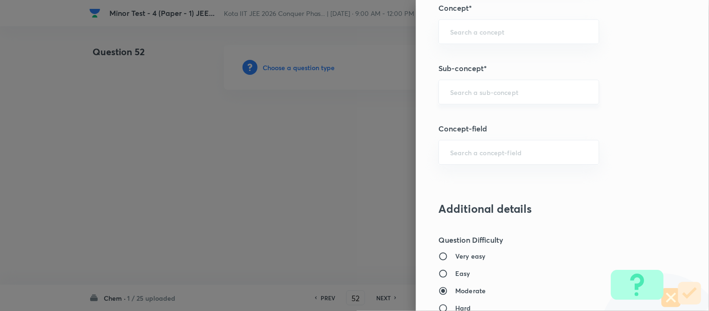
click at [525, 95] on input "text" at bounding box center [518, 91] width 137 height 9
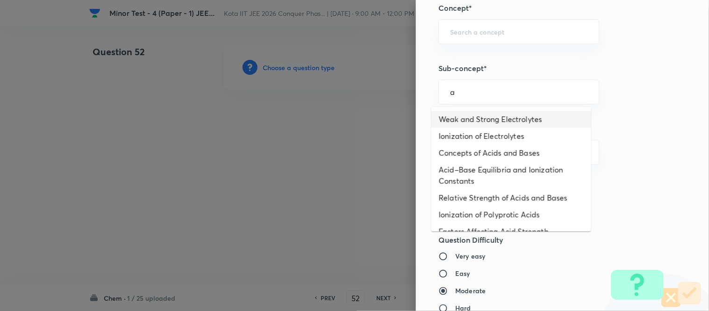
click at [468, 118] on li "Weak and Strong Electrolytes" at bounding box center [512, 119] width 160 height 17
type input "Weak and Strong Electrolytes"
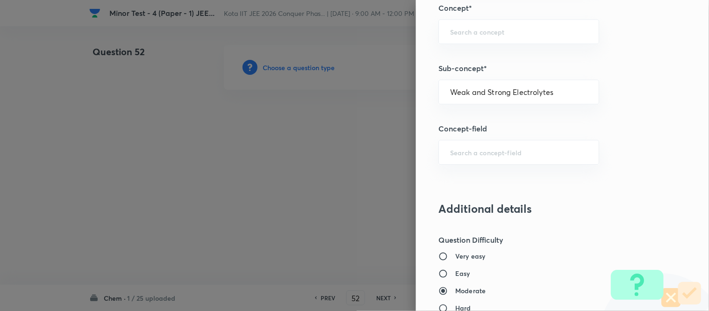
type input "Chemistry"
type input "Physical Chemistry"
type input "Ionic Equilibrium"
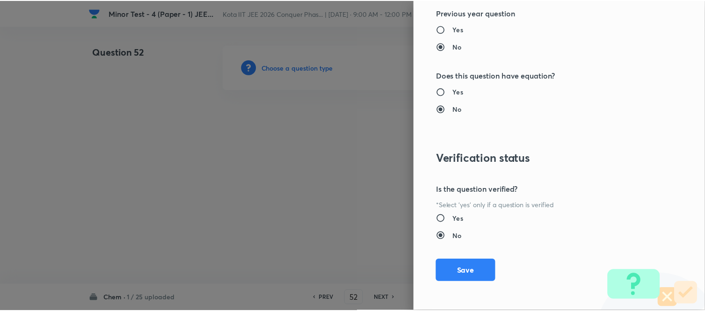
scroll to position [1026, 0]
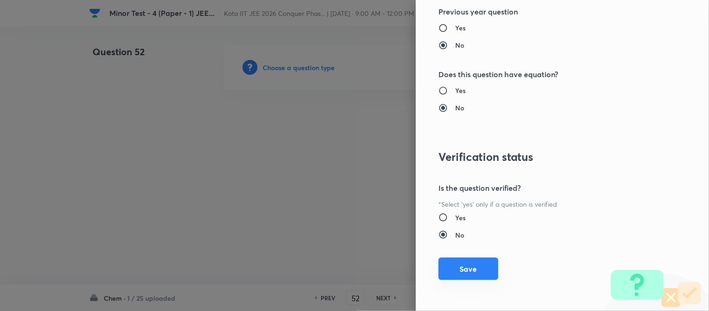
click at [459, 270] on button "Save" at bounding box center [469, 269] width 60 height 22
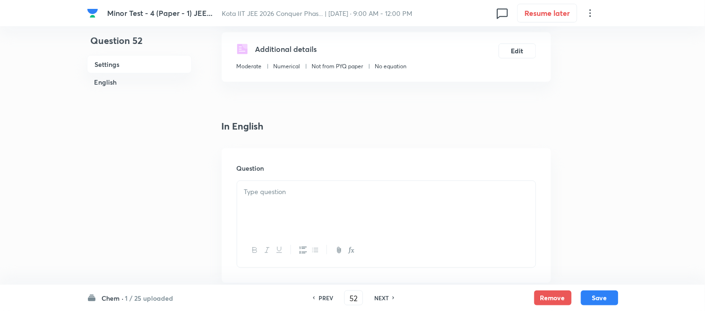
scroll to position [208, 0]
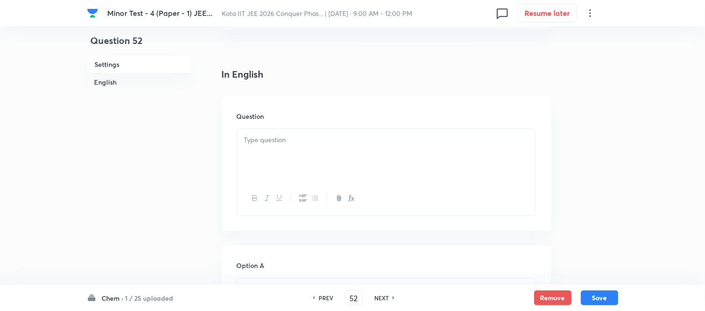
click at [364, 143] on p at bounding box center [386, 140] width 284 height 11
click at [362, 143] on p at bounding box center [386, 140] width 284 height 11
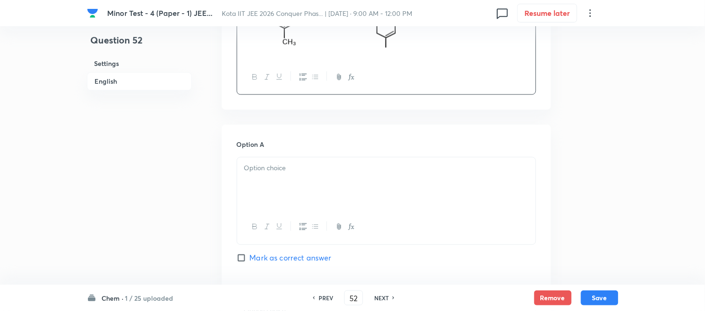
scroll to position [415, 0]
click at [373, 195] on div at bounding box center [386, 182] width 298 height 52
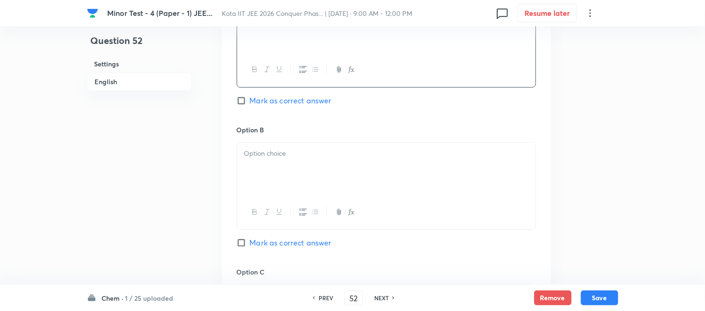
scroll to position [571, 0]
click at [344, 140] on div "Option B Mark as correct answer" at bounding box center [386, 195] width 299 height 142
click at [332, 155] on p at bounding box center [386, 153] width 284 height 11
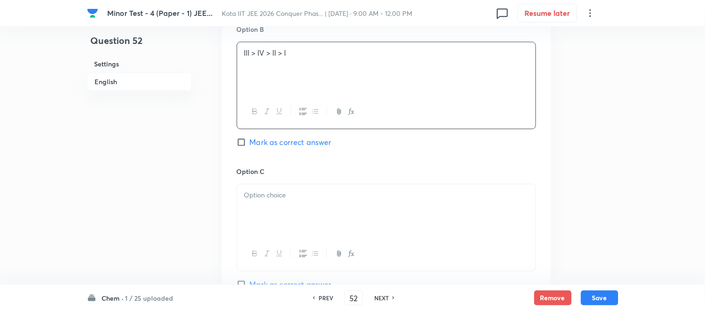
scroll to position [727, 0]
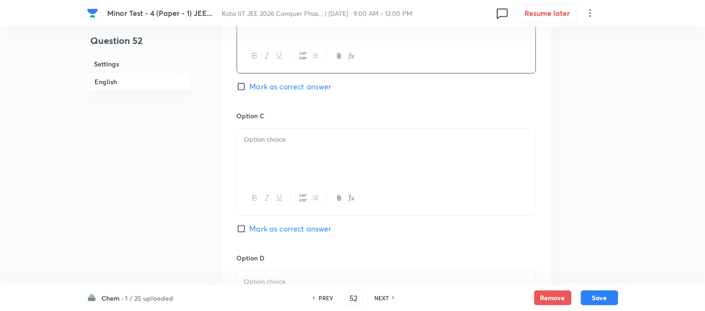
click at [319, 152] on div at bounding box center [386, 155] width 298 height 52
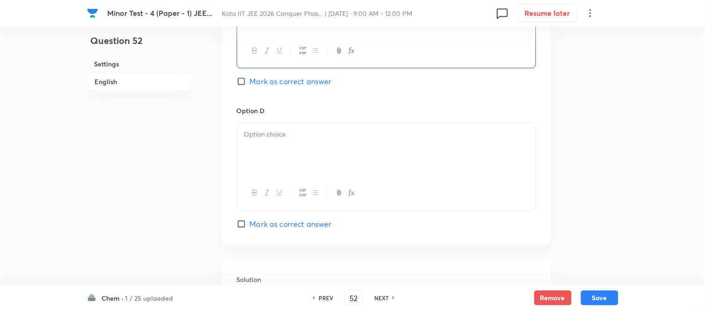
scroll to position [883, 0]
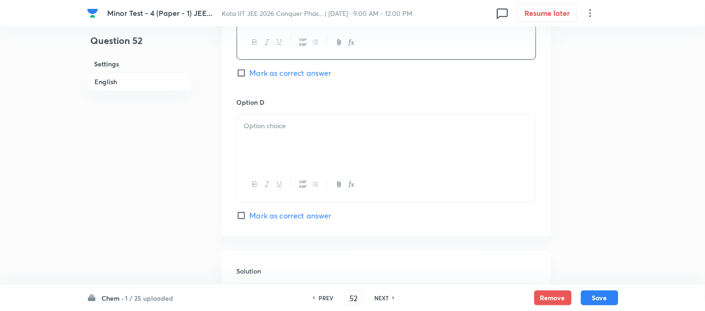
click at [323, 140] on div at bounding box center [386, 141] width 298 height 52
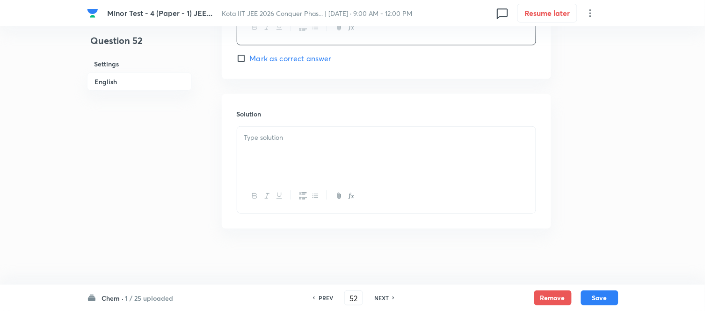
scroll to position [1041, 0]
click at [345, 143] on div at bounding box center [386, 153] width 298 height 52
click at [262, 57] on span "Mark as correct answer" at bounding box center [291, 58] width 82 height 11
click at [250, 57] on input "Mark as correct answer" at bounding box center [243, 58] width 13 height 9
checkbox input "true"
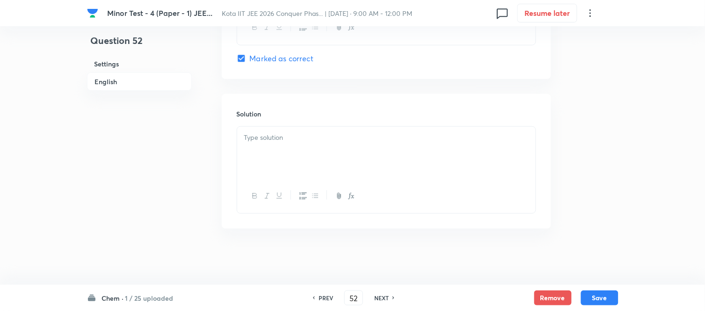
click at [306, 140] on p at bounding box center [386, 137] width 284 height 11
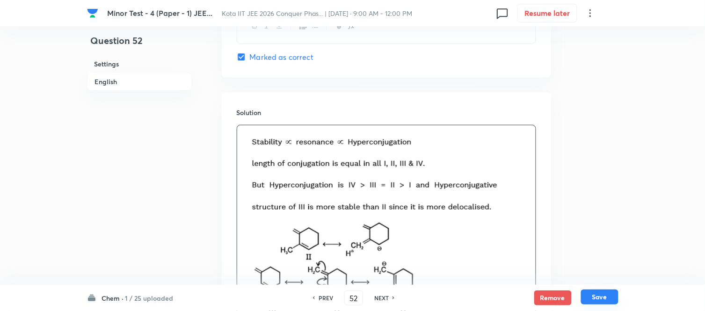
click at [598, 298] on button "Save" at bounding box center [599, 296] width 37 height 15
type input "53"
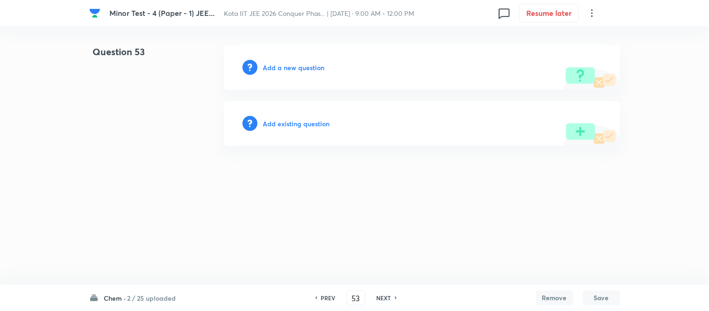
click at [285, 68] on h6 "Add a new question" at bounding box center [294, 68] width 62 height 10
click at [285, 68] on h6 "Choose a question type" at bounding box center [299, 68] width 72 height 10
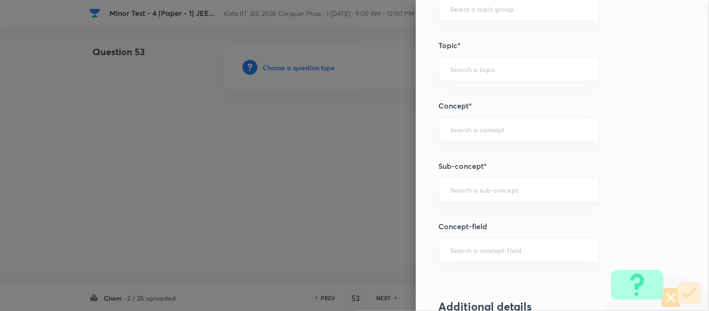
scroll to position [571, 0]
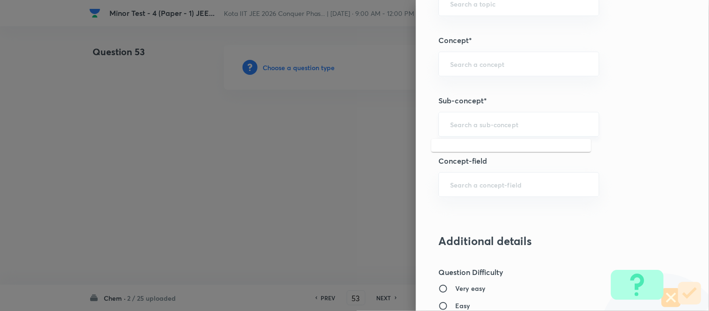
click at [512, 124] on input "text" at bounding box center [518, 124] width 137 height 9
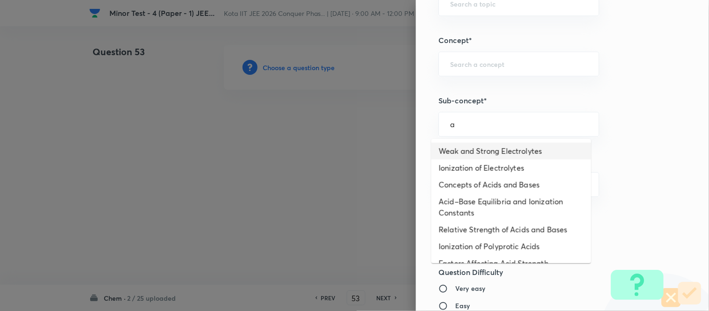
click at [491, 148] on li "Weak and Strong Electrolytes" at bounding box center [512, 151] width 160 height 17
type input "Weak and Strong Electrolytes"
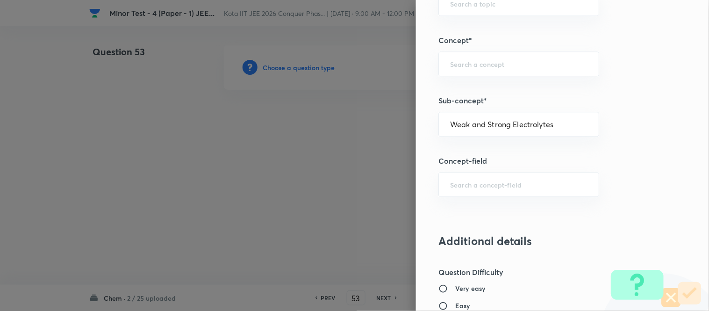
type input "Chemistry"
type input "Physical Chemistry"
type input "Ionic Equilibrium"
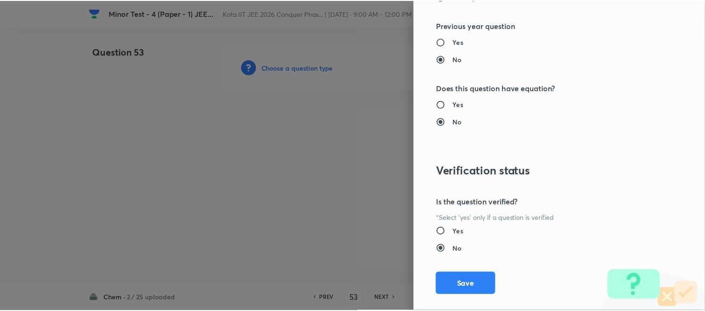
scroll to position [1026, 0]
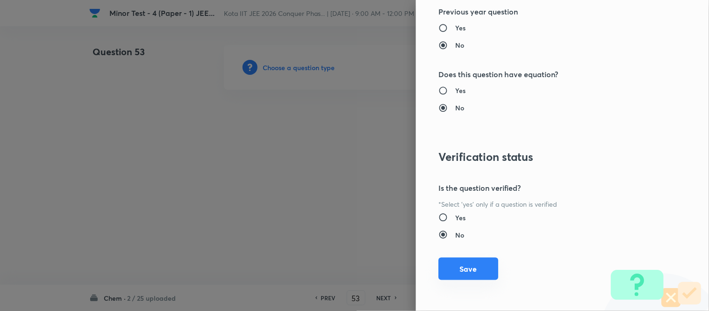
click at [448, 273] on button "Save" at bounding box center [469, 269] width 60 height 22
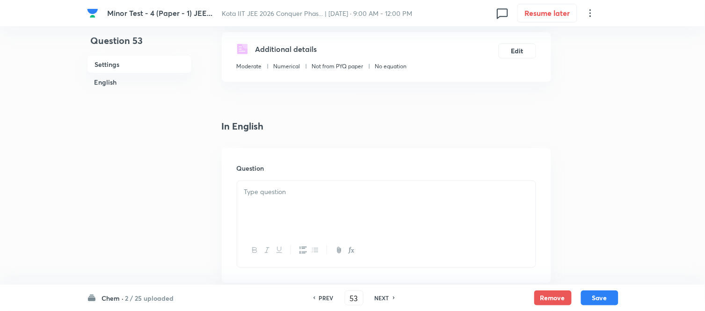
scroll to position [260, 0]
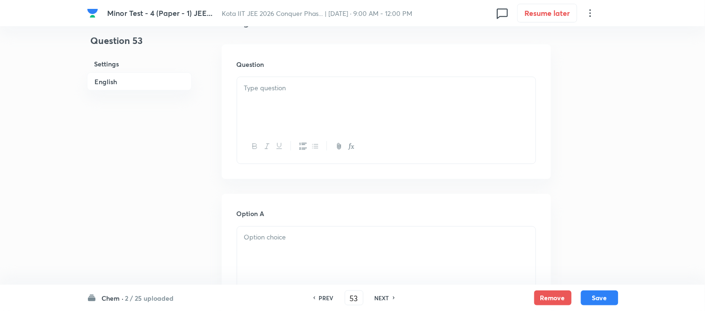
click at [296, 95] on div at bounding box center [386, 103] width 298 height 52
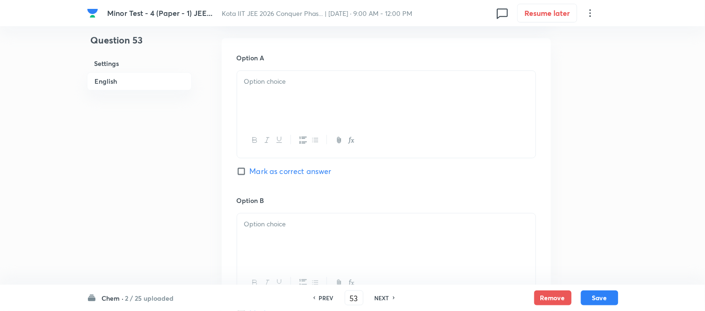
click at [321, 94] on div at bounding box center [386, 97] width 298 height 52
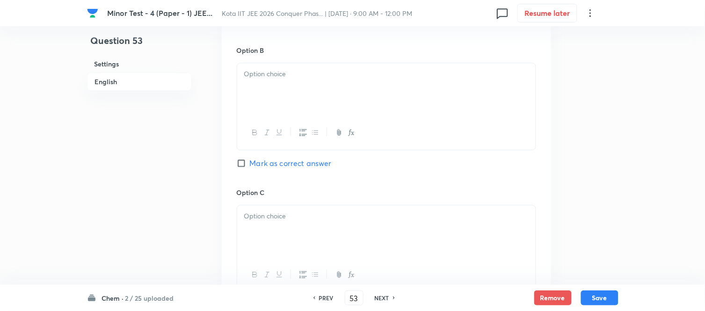
scroll to position [571, 0]
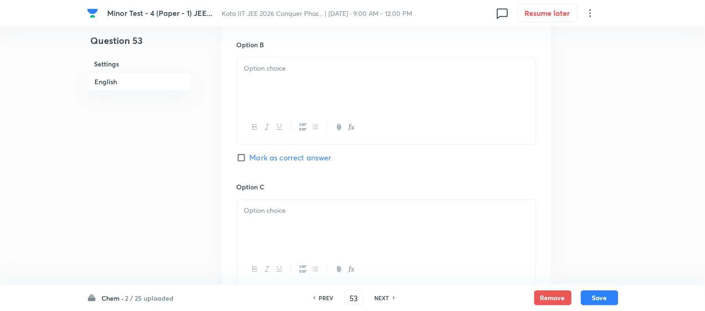
click at [419, 95] on div at bounding box center [386, 84] width 298 height 52
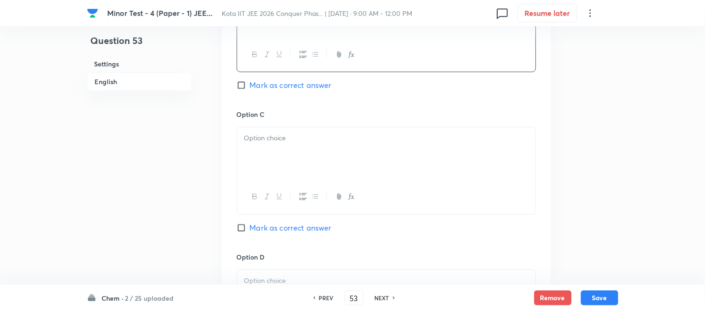
scroll to position [675, 0]
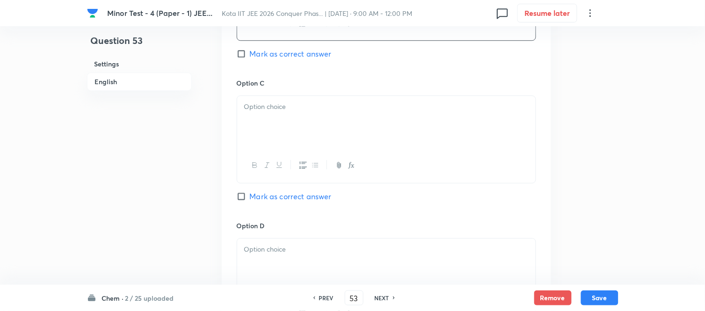
click at [325, 117] on div at bounding box center [386, 122] width 298 height 52
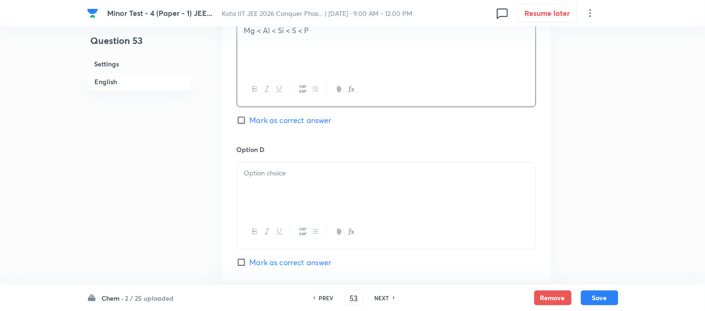
scroll to position [779, 0]
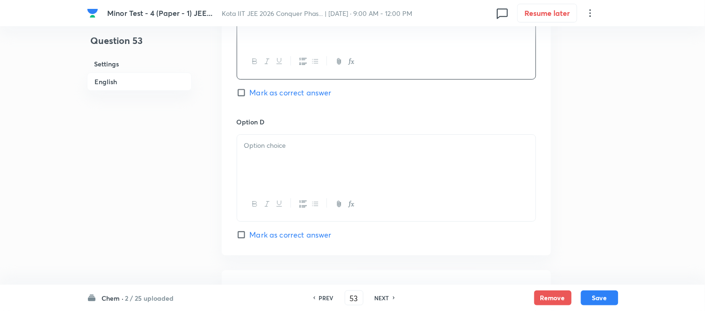
click at [360, 162] on div at bounding box center [386, 161] width 298 height 52
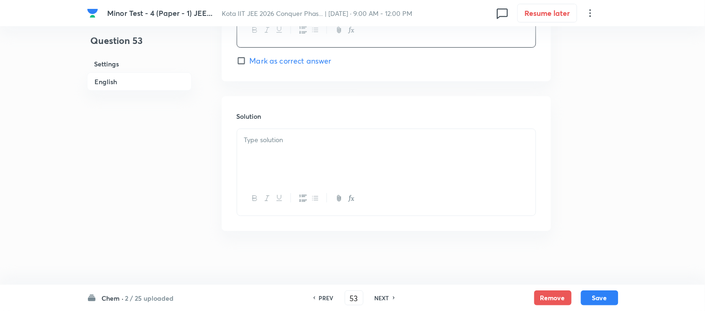
scroll to position [957, 0]
click at [310, 154] on div at bounding box center [386, 153] width 298 height 52
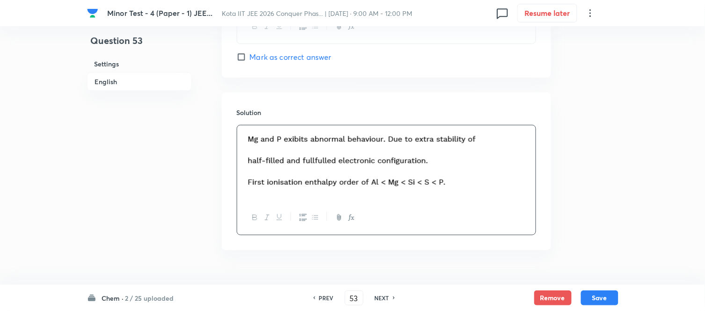
click at [109, 81] on h6 "English" at bounding box center [139, 81] width 105 height 18
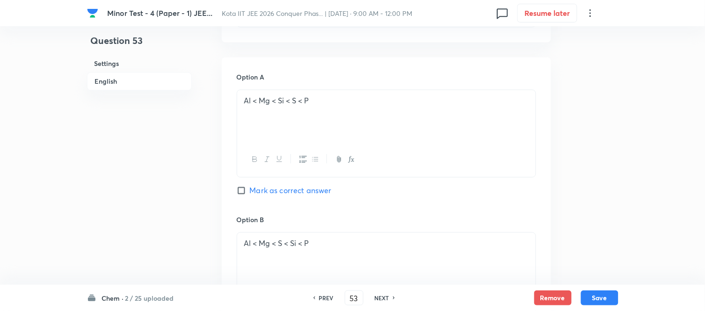
scroll to position [397, 0]
click at [245, 190] on input "Mark as correct answer" at bounding box center [243, 190] width 13 height 9
checkbox input "true"
click at [598, 296] on button "Save" at bounding box center [599, 296] width 37 height 15
type input "54"
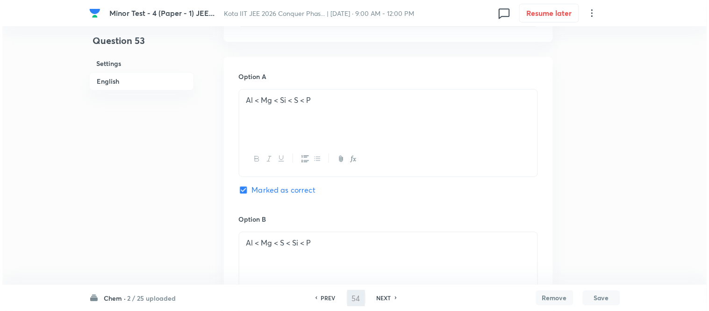
scroll to position [0, 0]
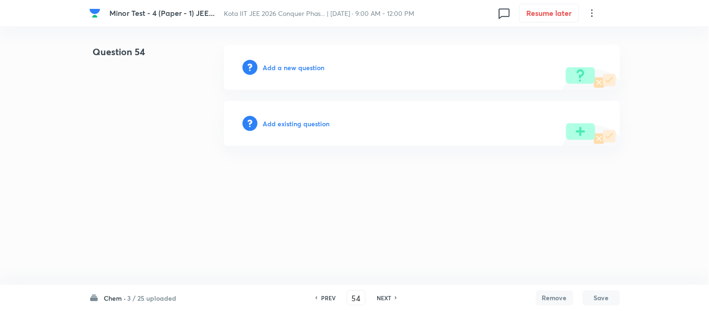
click at [281, 67] on h6 "Add a new question" at bounding box center [294, 68] width 62 height 10
click at [281, 67] on h6 "Choose a question type" at bounding box center [299, 68] width 72 height 10
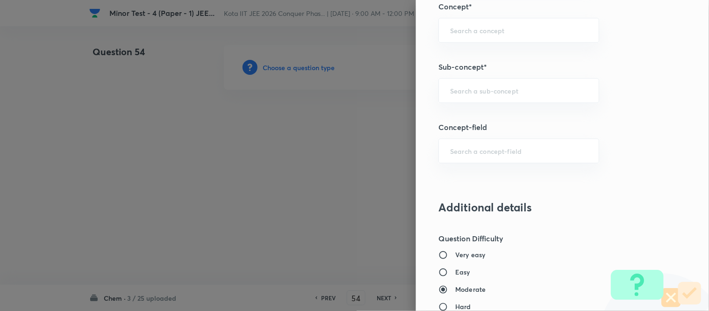
scroll to position [623, 0]
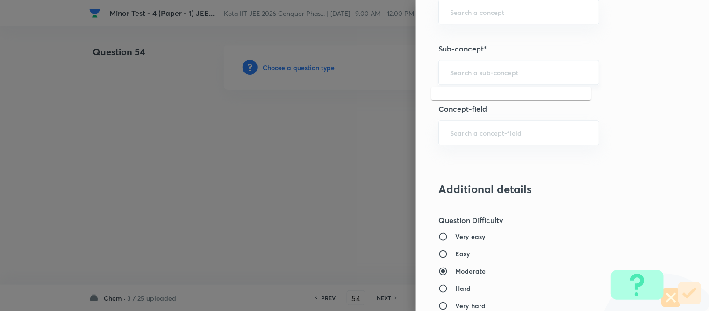
click at [525, 68] on input "text" at bounding box center [518, 72] width 137 height 9
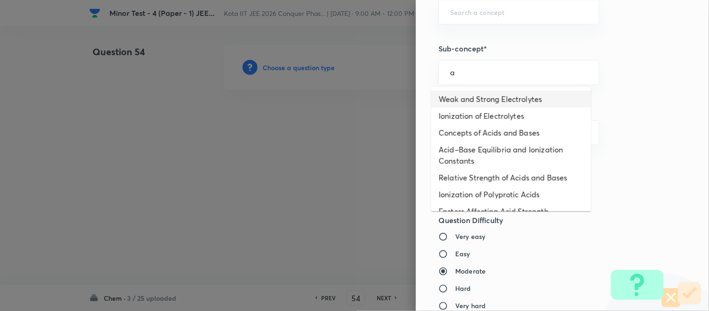
click at [476, 101] on li "Weak and Strong Electrolytes" at bounding box center [512, 99] width 160 height 17
type input "Weak and Strong Electrolytes"
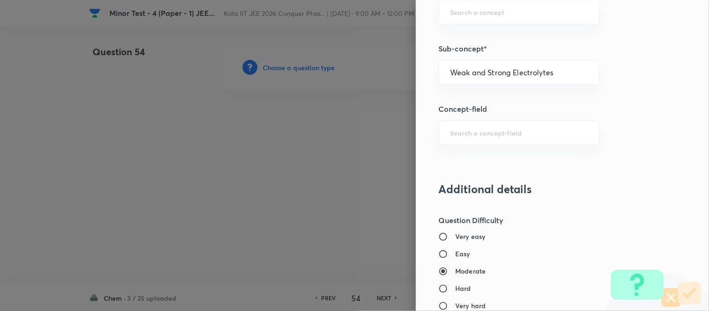
type input "Chemistry"
type input "Physical Chemistry"
type input "Ionic Equilibrium"
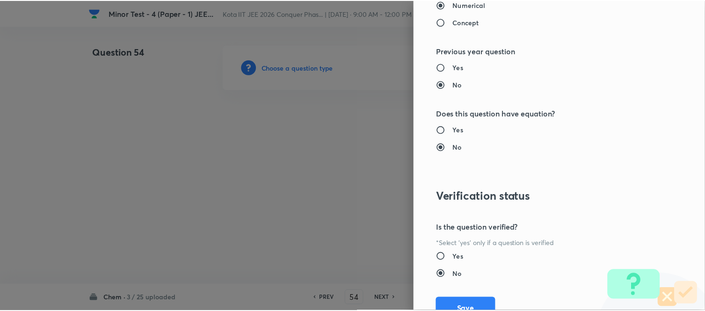
scroll to position [1026, 0]
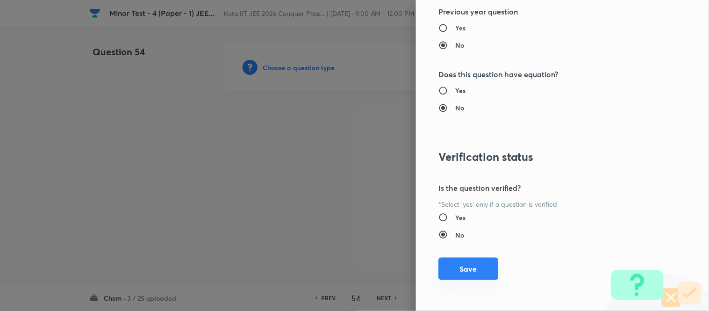
click at [462, 273] on button "Save" at bounding box center [469, 269] width 60 height 22
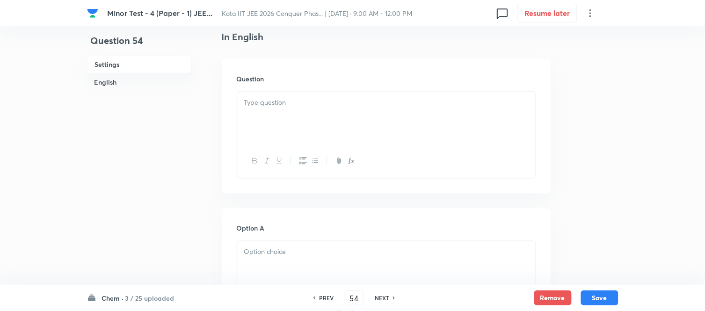
scroll to position [260, 0]
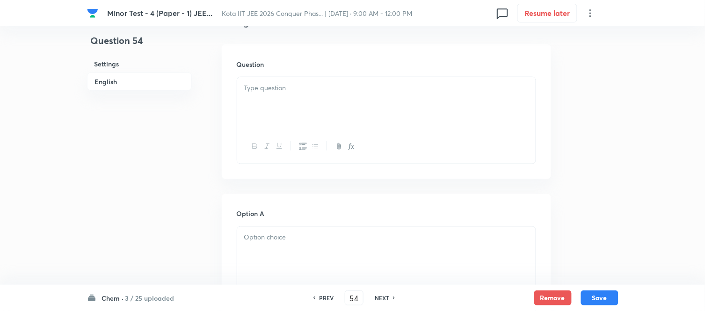
click at [376, 95] on div at bounding box center [386, 103] width 298 height 52
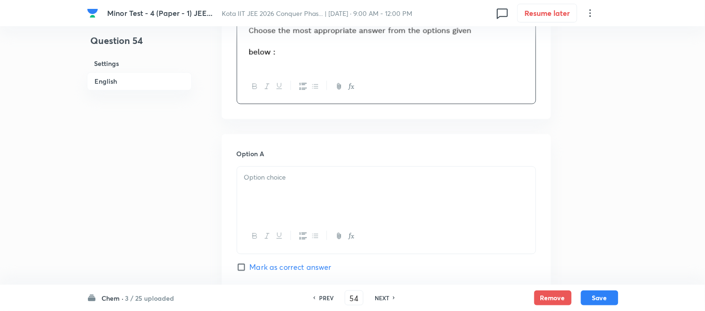
scroll to position [415, 0]
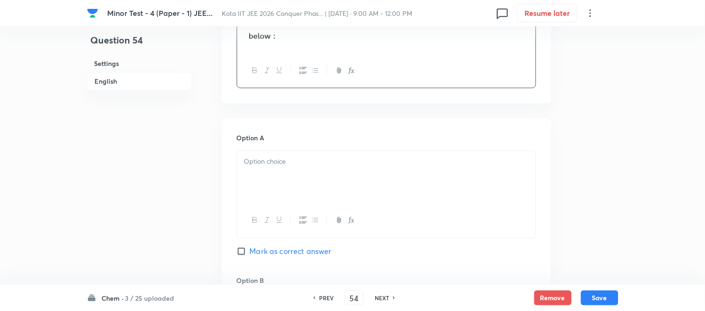
click at [348, 173] on div at bounding box center [386, 177] width 298 height 52
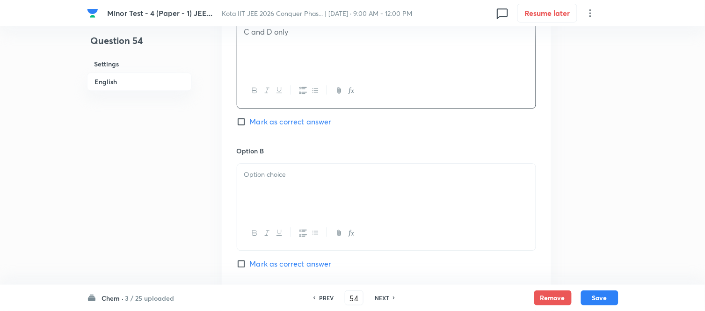
scroll to position [571, 0]
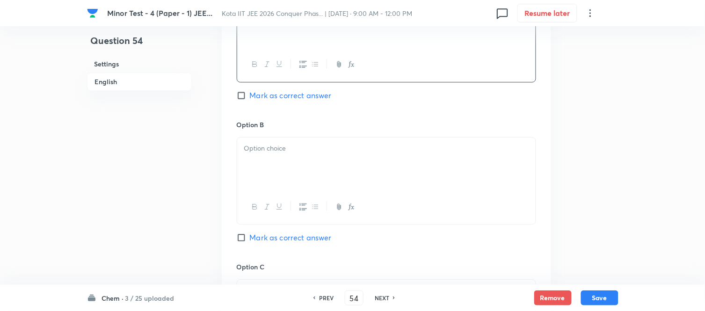
click at [310, 155] on div at bounding box center [386, 163] width 298 height 52
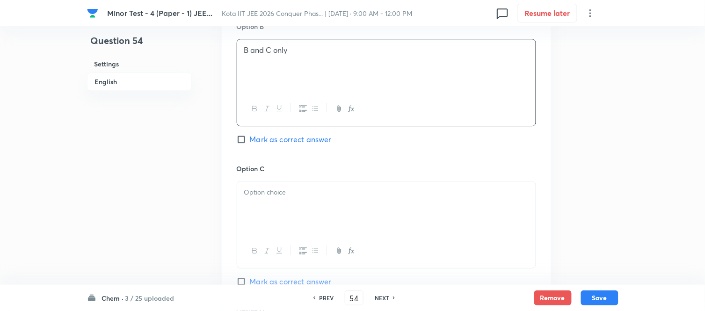
scroll to position [675, 0]
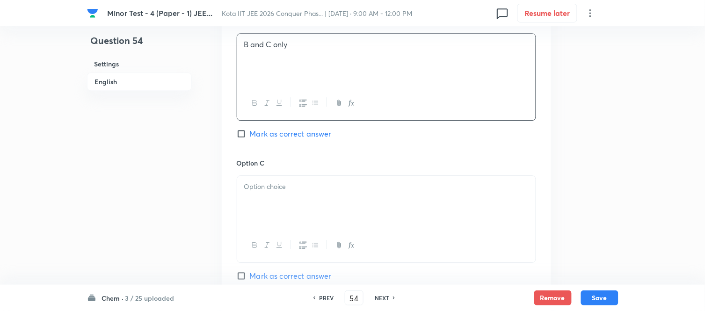
click at [314, 183] on p at bounding box center [386, 186] width 284 height 11
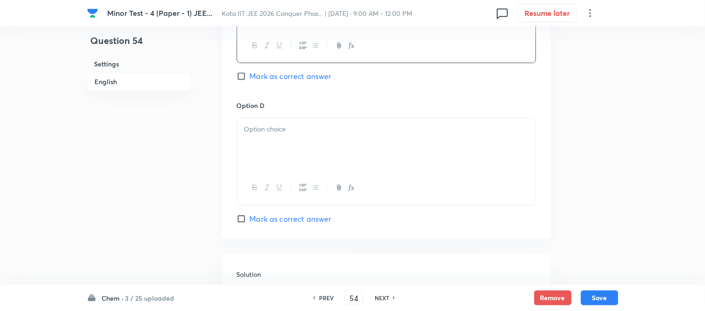
scroll to position [883, 0]
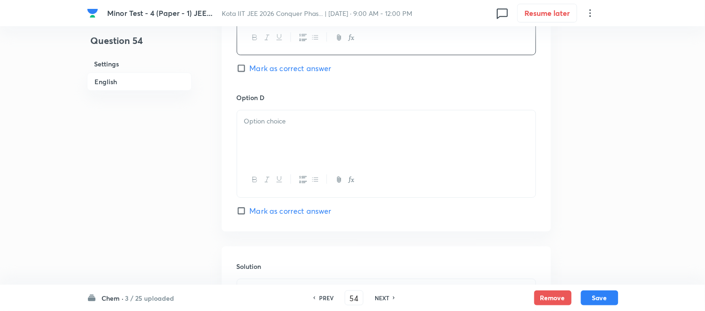
click at [296, 135] on div at bounding box center [386, 136] width 298 height 52
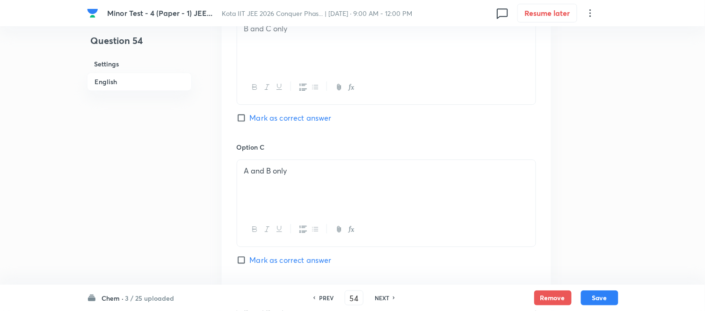
scroll to position [675, 0]
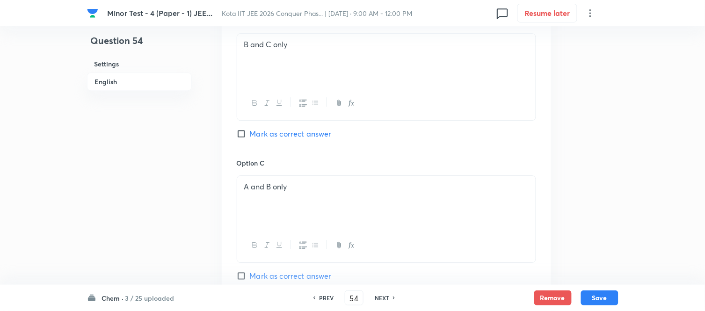
click at [243, 137] on input "Mark as correct answer" at bounding box center [243, 133] width 13 height 9
checkbox input "true"
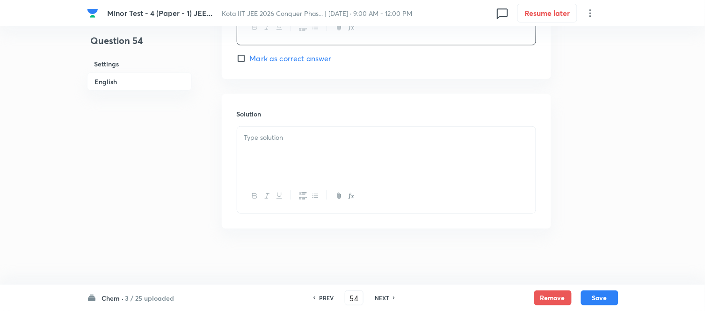
scroll to position [1037, 0]
click at [331, 144] on div at bounding box center [386, 153] width 298 height 52
click at [309, 150] on div at bounding box center [386, 153] width 298 height 52
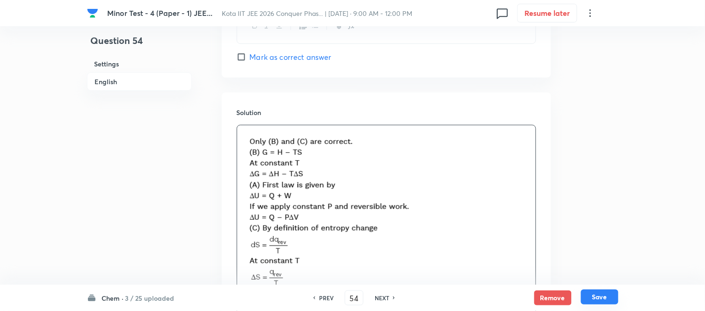
click at [600, 297] on button "Save" at bounding box center [599, 296] width 37 height 15
type input "55"
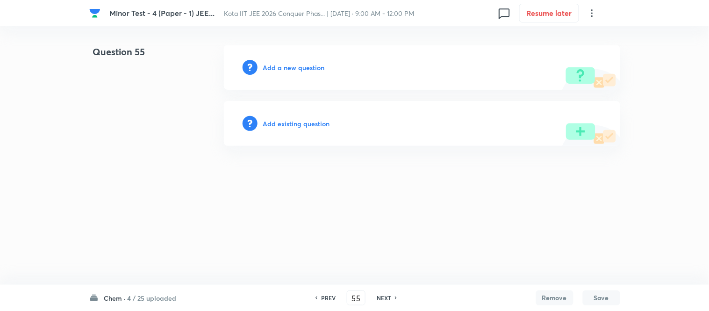
click at [288, 68] on h6 "Add a new question" at bounding box center [294, 68] width 62 height 10
click at [288, 68] on h6 "Choose a question type" at bounding box center [299, 68] width 72 height 10
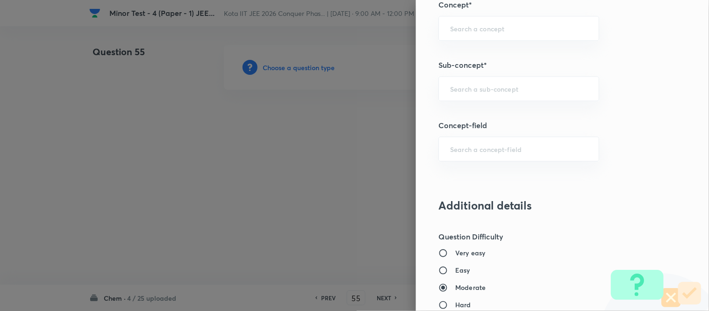
scroll to position [623, 0]
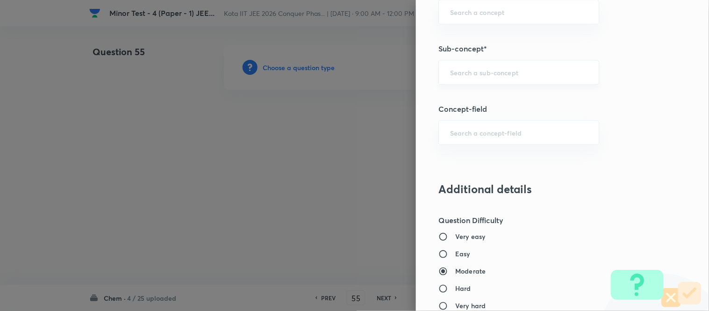
click at [524, 78] on div "​" at bounding box center [519, 72] width 161 height 25
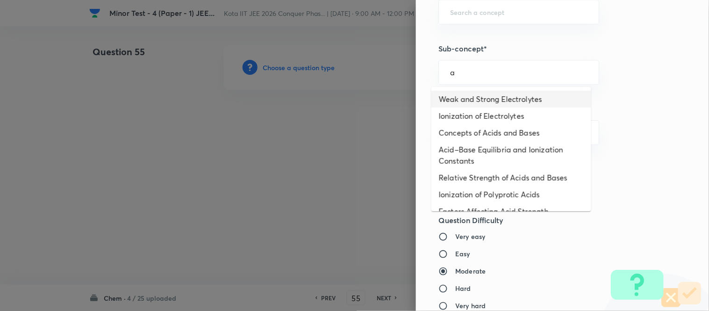
click at [484, 97] on li "Weak and Strong Electrolytes" at bounding box center [512, 99] width 160 height 17
type input "Weak and Strong Electrolytes"
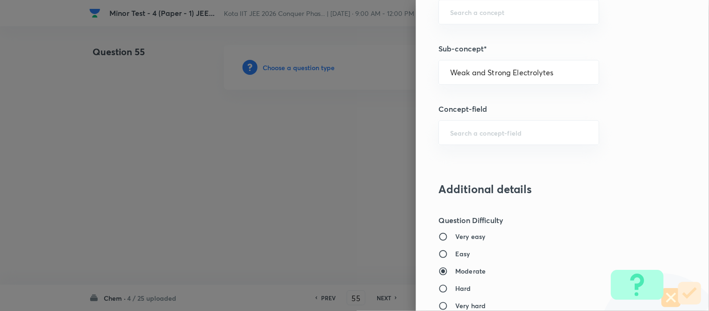
type input "Chemistry"
type input "Physical Chemistry"
type input "Ionic Equilibrium"
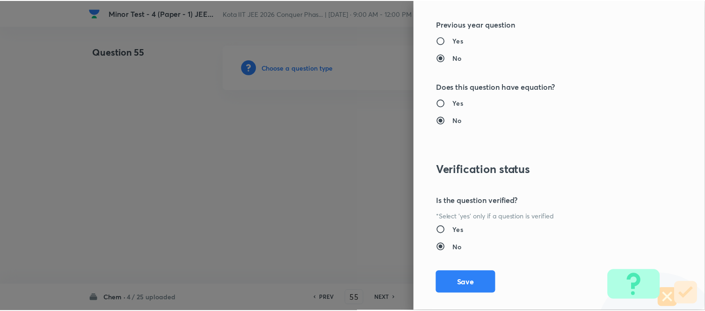
scroll to position [1026, 0]
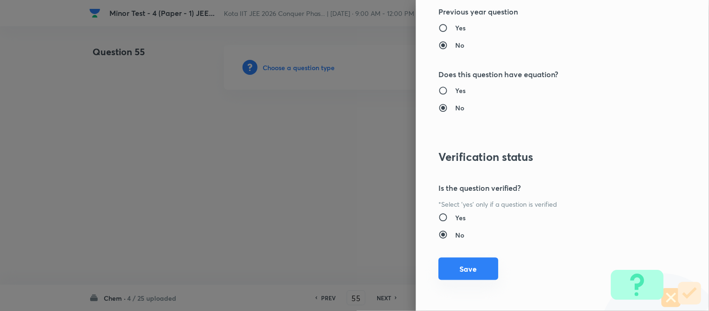
click at [450, 269] on button "Save" at bounding box center [469, 269] width 60 height 22
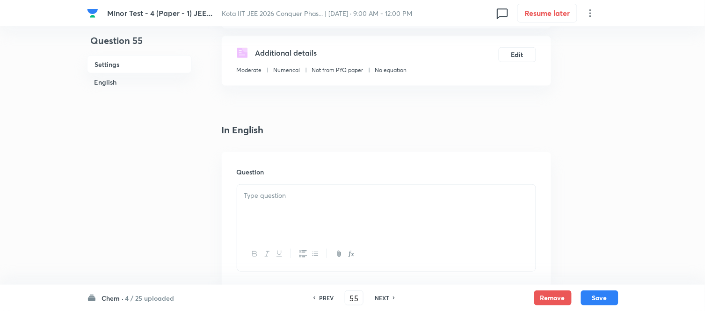
scroll to position [208, 0]
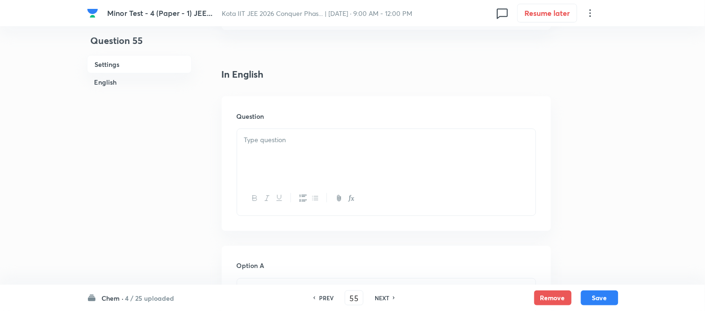
click at [325, 142] on p at bounding box center [386, 140] width 284 height 11
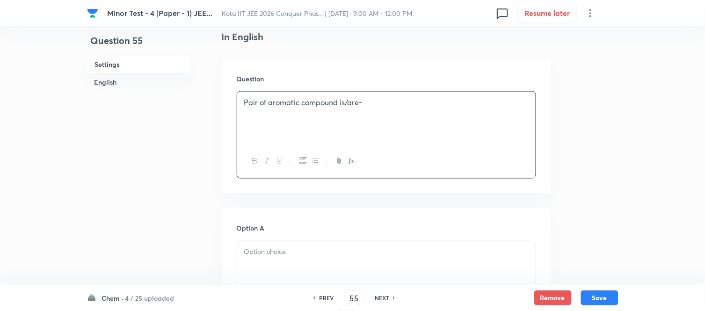
scroll to position [311, 0]
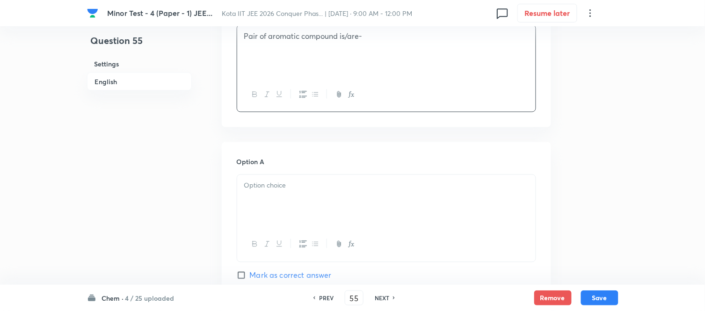
click at [316, 188] on p at bounding box center [386, 186] width 284 height 11
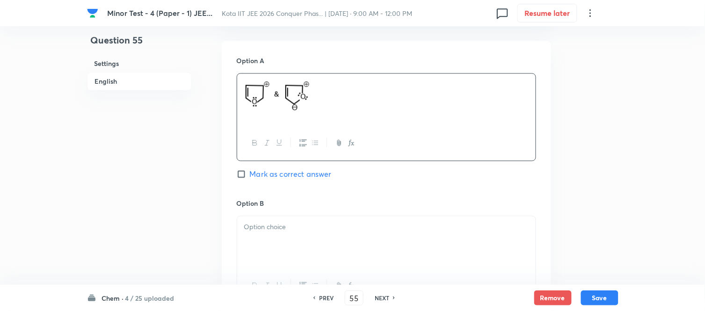
scroll to position [468, 0]
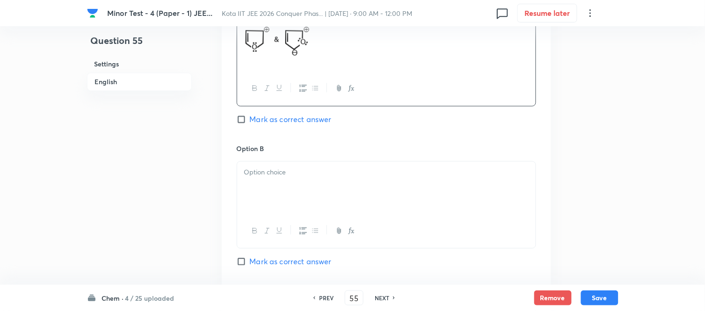
click at [328, 174] on p at bounding box center [386, 172] width 284 height 11
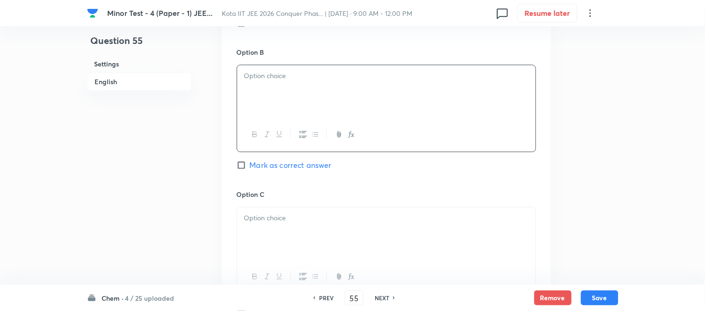
scroll to position [571, 0]
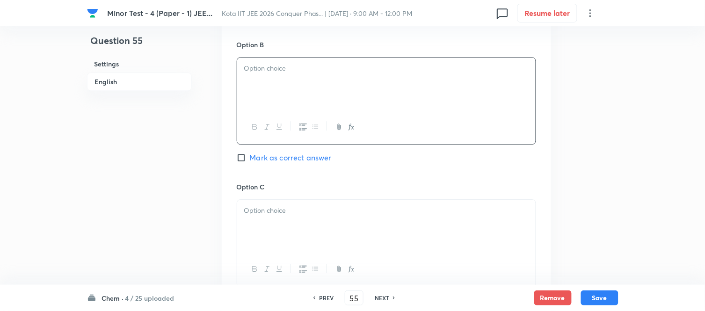
click at [344, 90] on div at bounding box center [386, 84] width 298 height 52
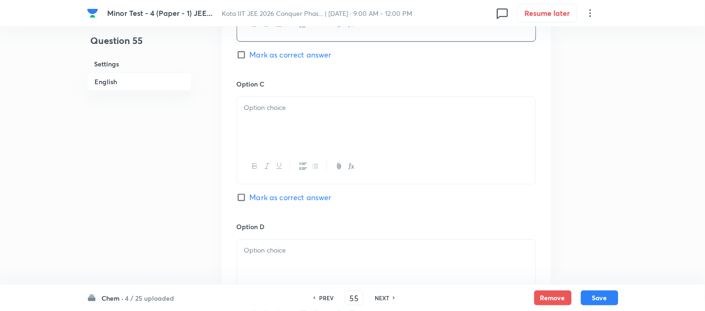
scroll to position [675, 0]
click at [333, 111] on p at bounding box center [386, 106] width 284 height 11
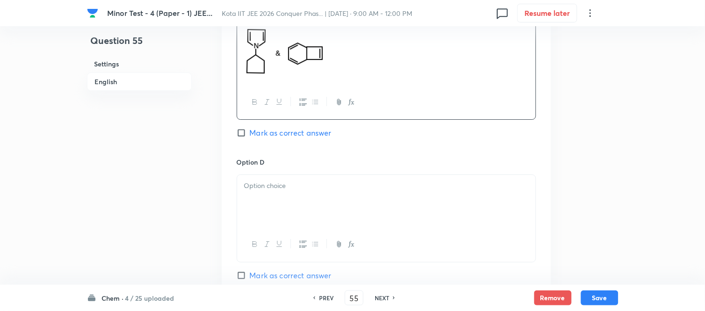
scroll to position [831, 0]
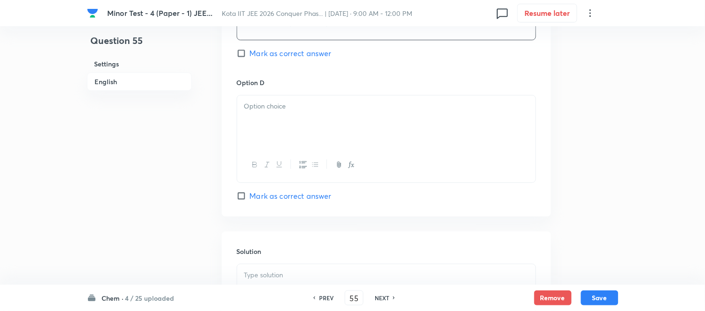
click at [321, 120] on div at bounding box center [386, 121] width 298 height 52
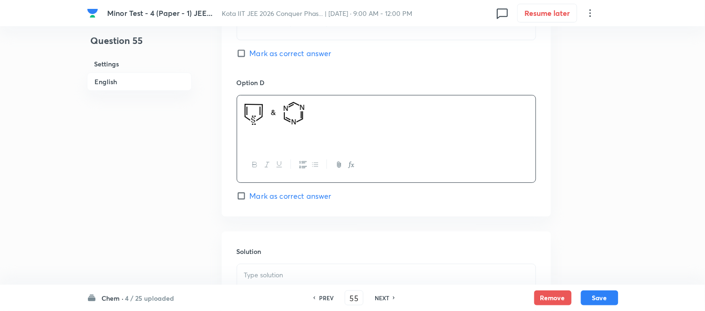
click at [252, 198] on span "Mark as correct answer" at bounding box center [291, 195] width 82 height 11
click at [250, 198] on input "Mark as correct answer" at bounding box center [243, 195] width 13 height 9
checkbox input "true"
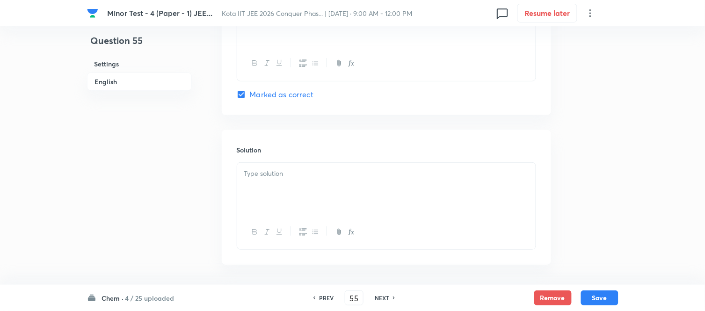
scroll to position [935, 0]
click at [338, 176] on p at bounding box center [386, 171] width 284 height 11
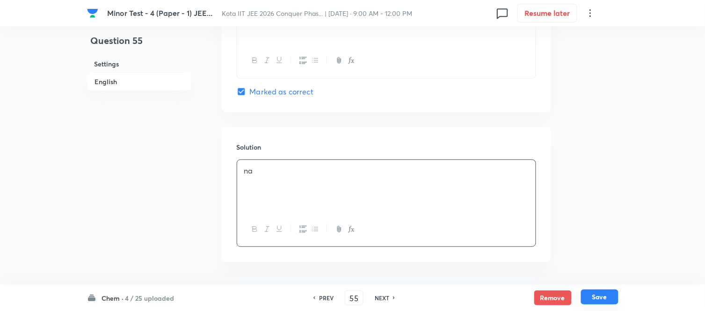
click at [600, 296] on button "Save" at bounding box center [599, 296] width 37 height 15
type input "56"
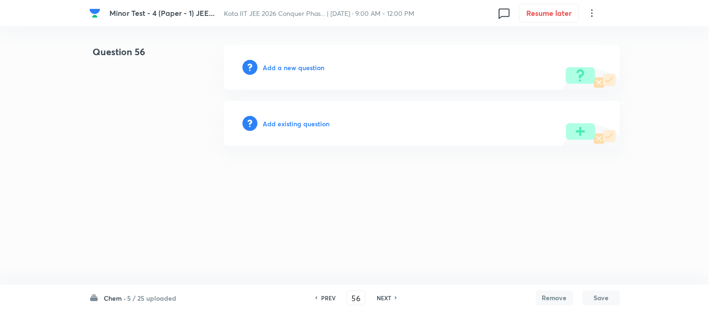
click at [285, 67] on h6 "Add a new question" at bounding box center [294, 68] width 62 height 10
click at [285, 67] on h6 "Choose a question type" at bounding box center [299, 68] width 72 height 10
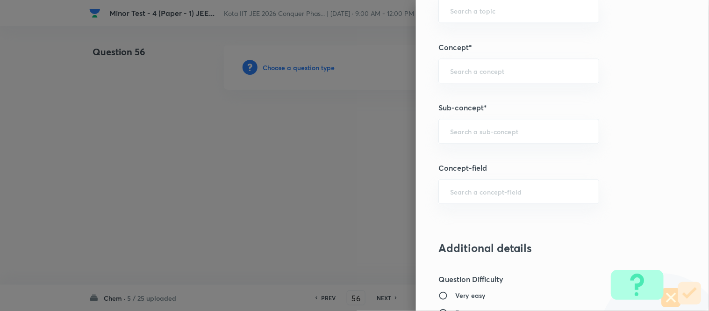
scroll to position [571, 0]
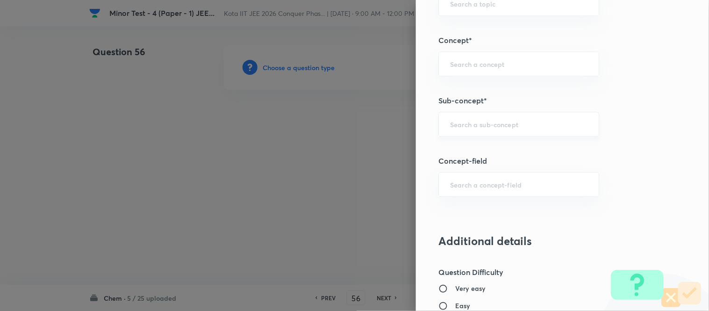
click at [513, 123] on input "text" at bounding box center [518, 124] width 137 height 9
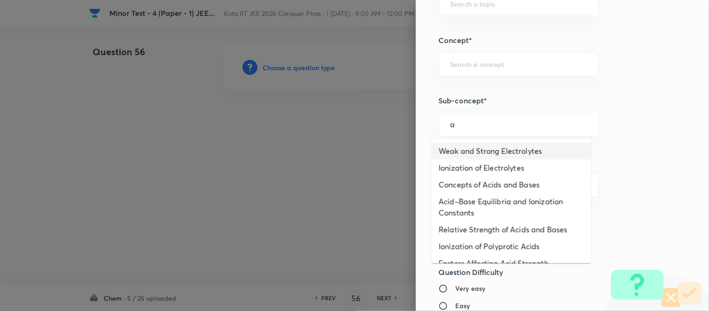
click at [497, 147] on li "Weak and Strong Electrolytes" at bounding box center [512, 151] width 160 height 17
type input "Weak and Strong Electrolytes"
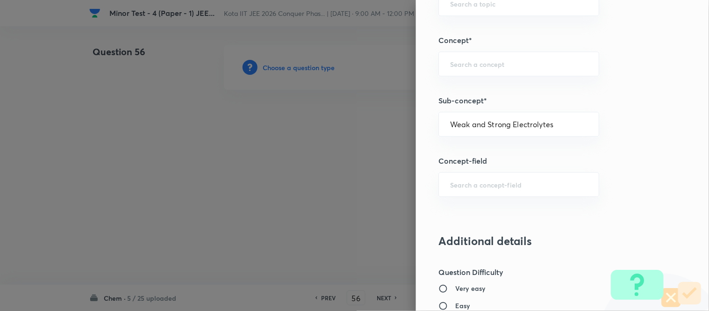
type input "Chemistry"
type input "Physical Chemistry"
type input "Ionic Equilibrium"
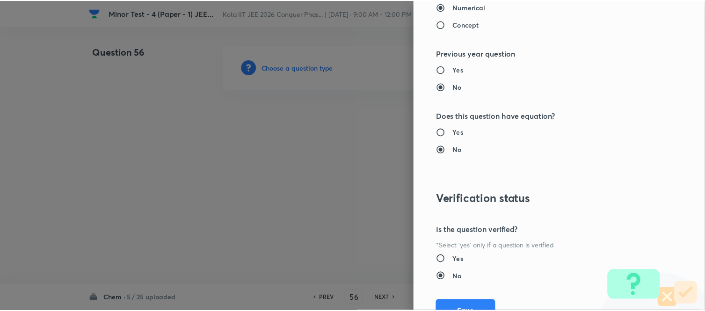
scroll to position [1026, 0]
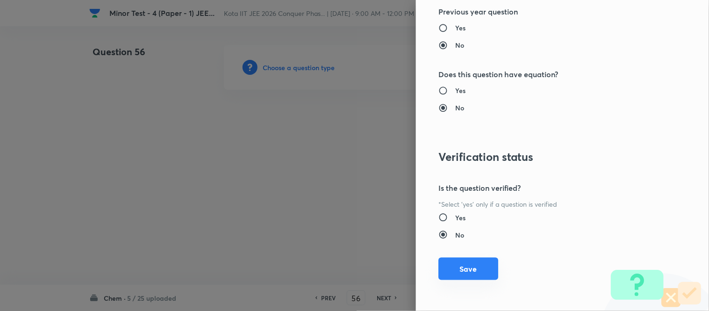
click at [456, 267] on button "Save" at bounding box center [469, 269] width 60 height 22
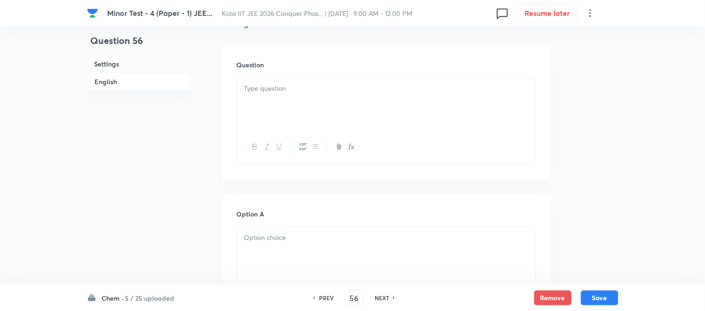
scroll to position [260, 0]
click at [331, 99] on div at bounding box center [386, 103] width 298 height 52
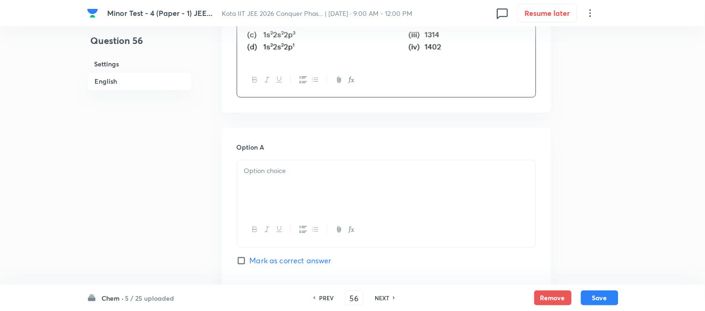
scroll to position [415, 0]
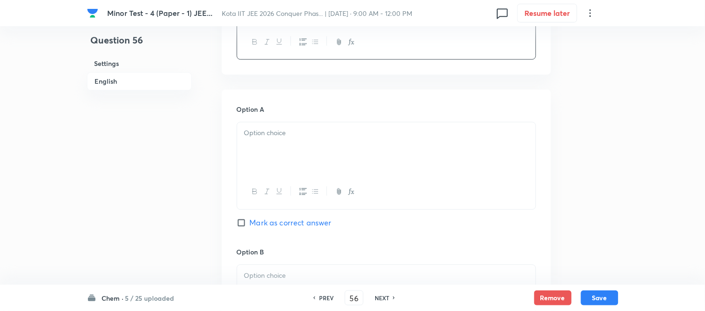
click at [335, 144] on div at bounding box center [386, 149] width 298 height 52
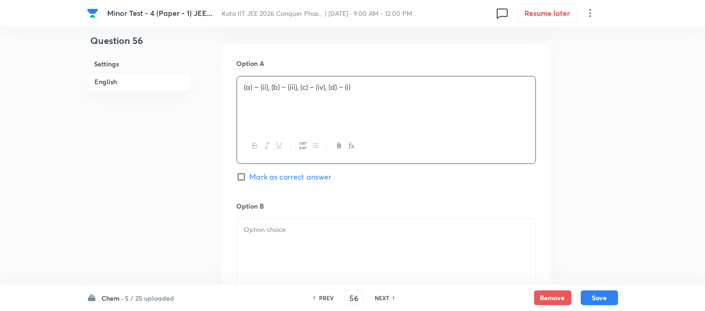
scroll to position [520, 0]
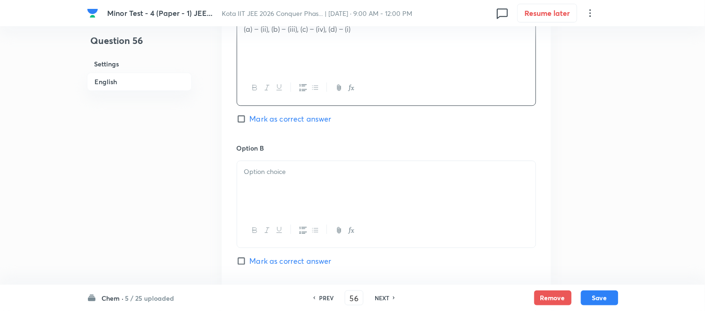
click at [319, 167] on p at bounding box center [386, 171] width 284 height 11
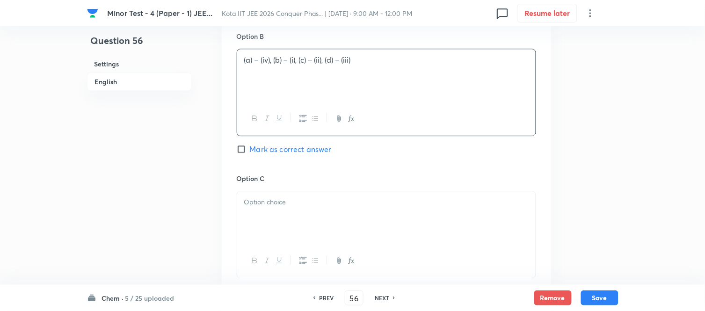
scroll to position [675, 0]
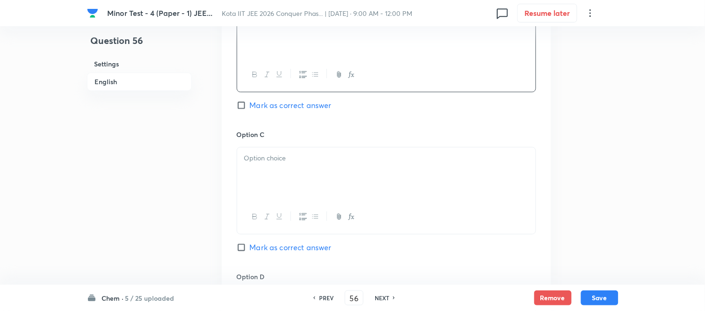
click at [319, 167] on div at bounding box center [386, 173] width 298 height 52
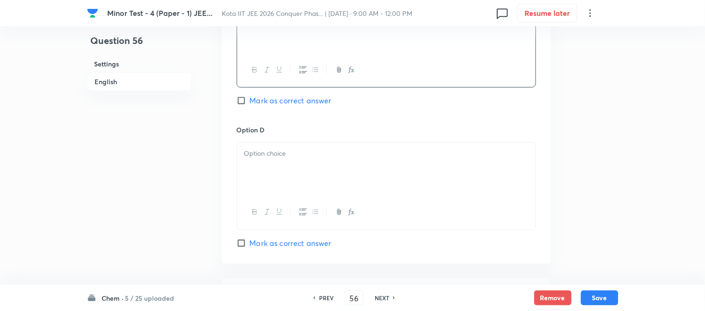
scroll to position [831, 0]
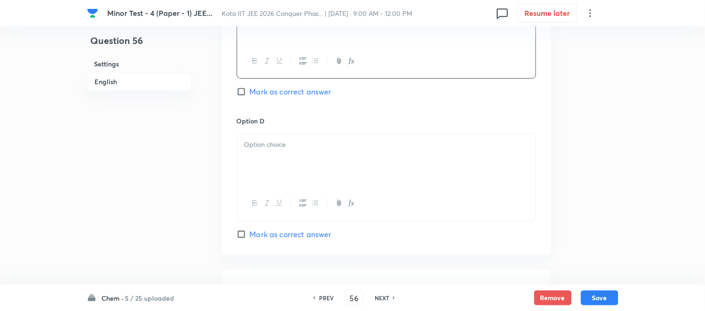
click at [318, 162] on div at bounding box center [386, 160] width 298 height 52
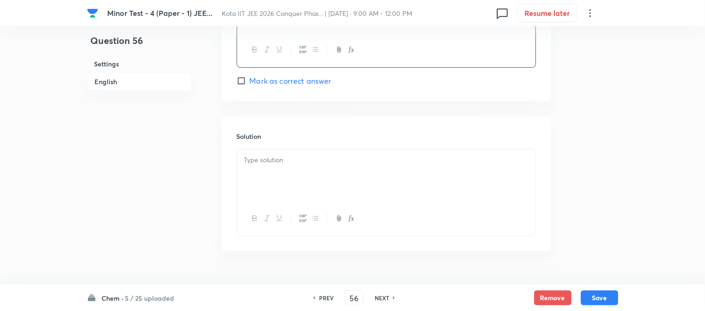
scroll to position [987, 0]
click at [319, 161] on p at bounding box center [386, 157] width 284 height 11
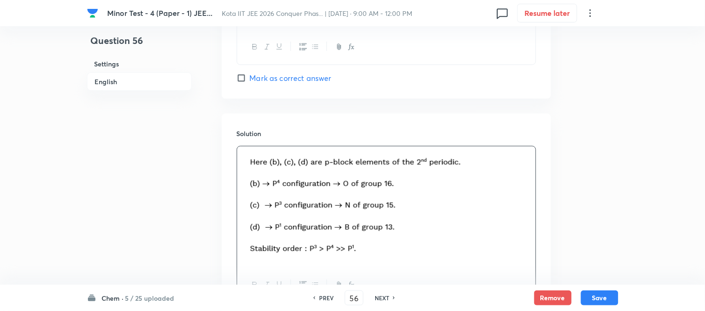
click at [110, 81] on h6 "English" at bounding box center [139, 81] width 105 height 18
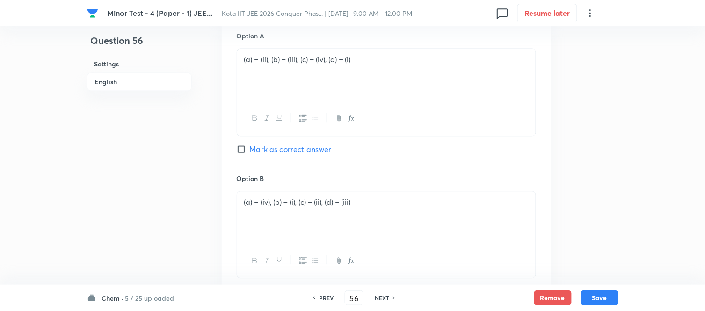
scroll to position [501, 0]
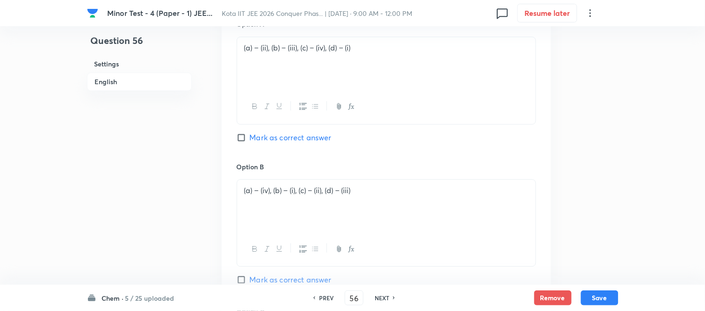
click at [244, 135] on input "Mark as correct answer" at bounding box center [243, 137] width 13 height 9
checkbox input "true"
click at [601, 296] on button "Save" at bounding box center [599, 296] width 37 height 15
type input "57"
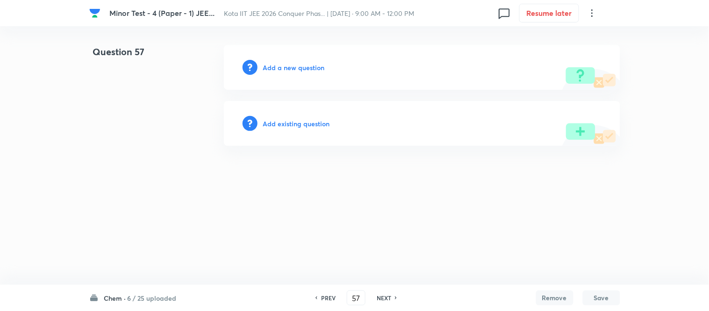
click at [282, 68] on h6 "Add a new question" at bounding box center [294, 68] width 62 height 10
click at [282, 67] on h6 "Choose a question type" at bounding box center [299, 68] width 72 height 10
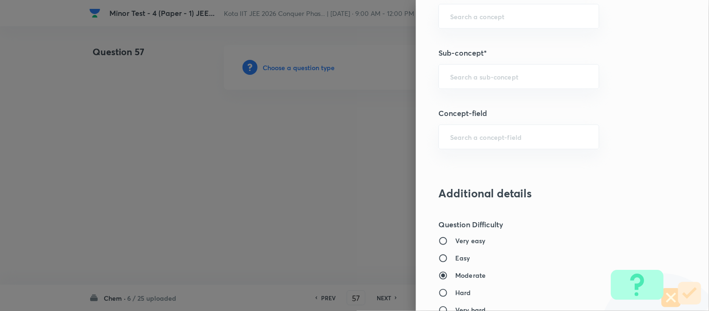
scroll to position [623, 0]
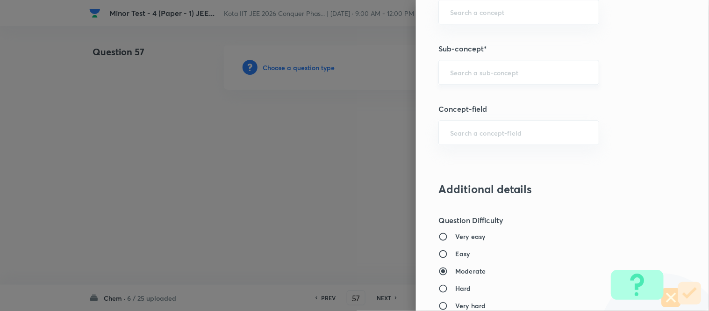
click at [509, 71] on input "text" at bounding box center [518, 72] width 137 height 9
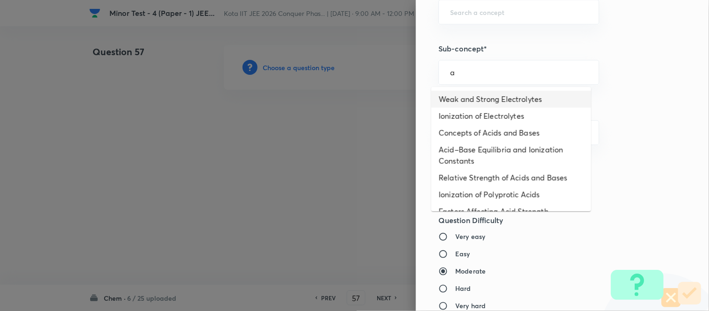
click at [500, 100] on li "Weak and Strong Electrolytes" at bounding box center [512, 99] width 160 height 17
type input "Weak and Strong Electrolytes"
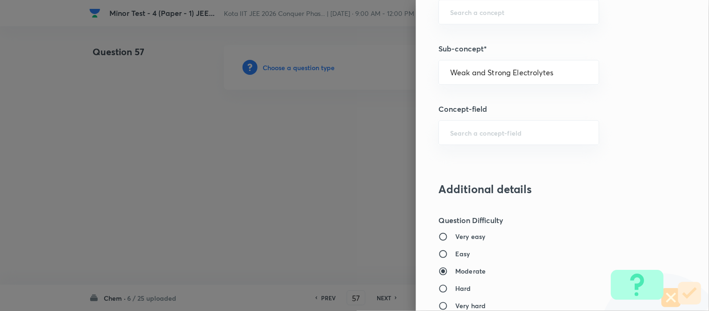
type input "Chemistry"
type input "Physical Chemistry"
type input "Ionic Equilibrium"
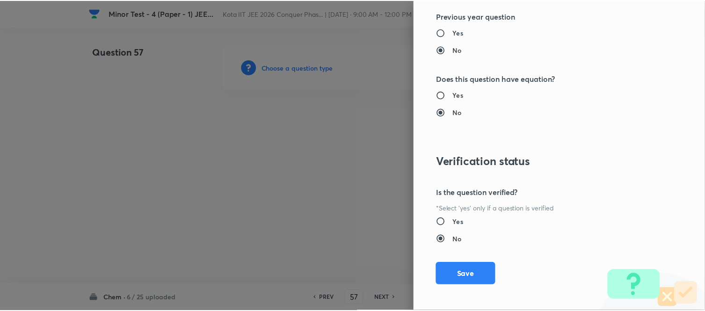
scroll to position [1026, 0]
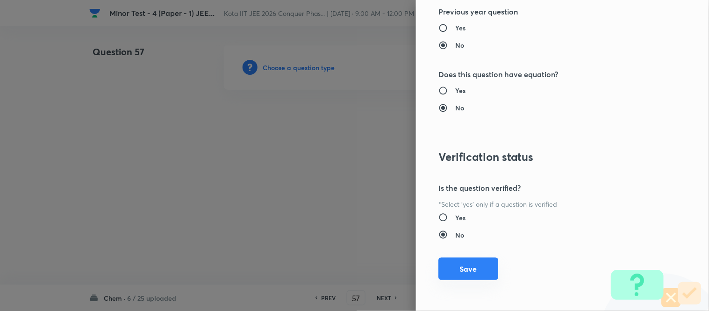
click at [454, 272] on button "Save" at bounding box center [469, 269] width 60 height 22
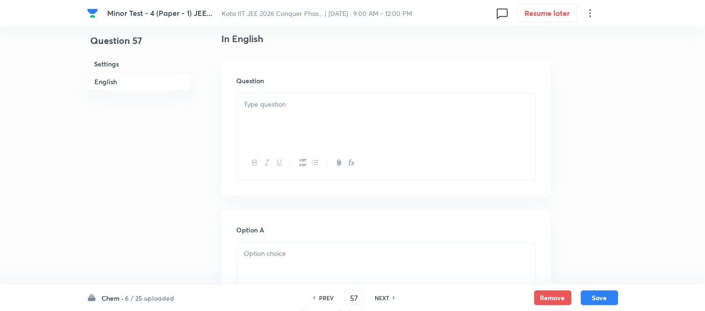
scroll to position [260, 0]
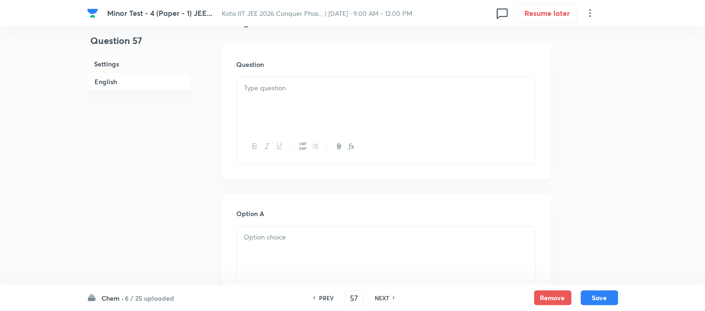
click at [338, 102] on div at bounding box center [386, 103] width 298 height 52
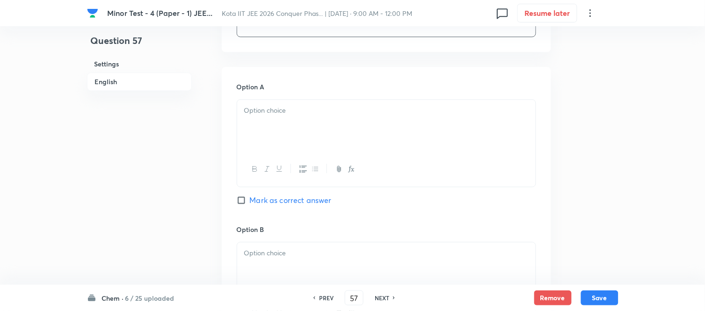
scroll to position [571, 0]
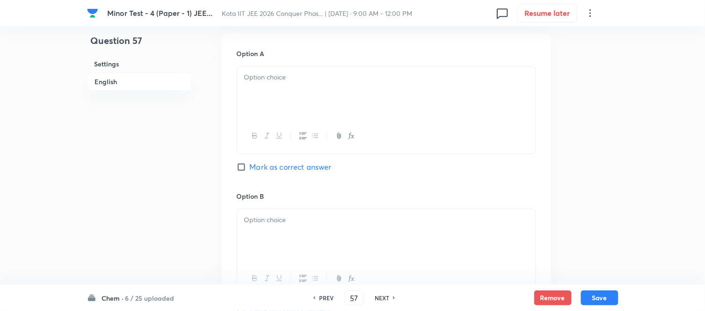
click at [342, 96] on div at bounding box center [386, 92] width 298 height 52
click at [347, 87] on div at bounding box center [386, 92] width 298 height 52
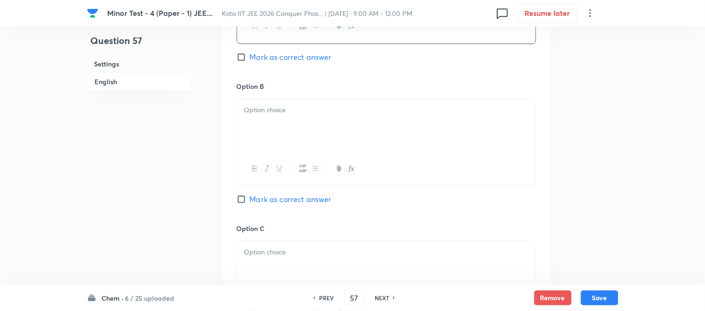
scroll to position [727, 0]
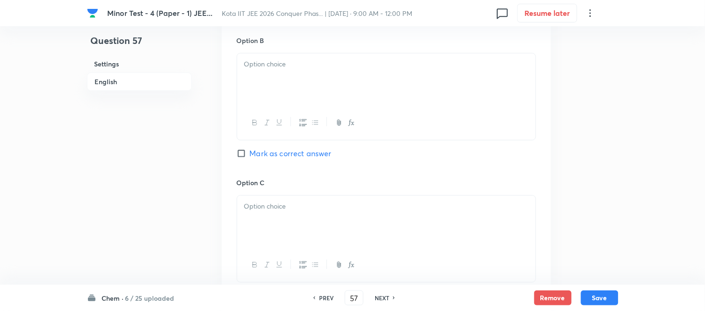
click at [345, 87] on div at bounding box center [386, 79] width 298 height 52
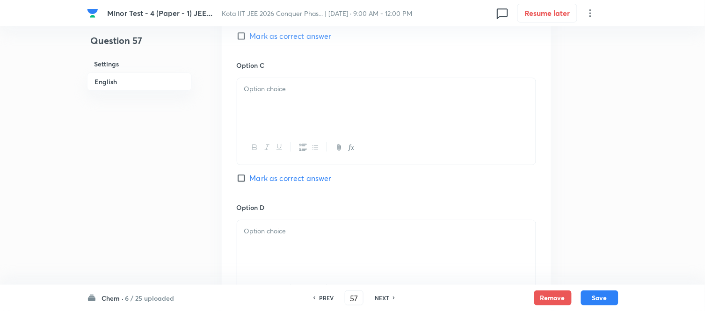
scroll to position [883, 0]
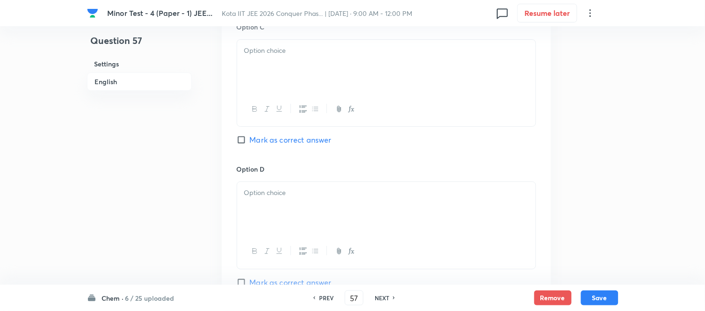
click at [345, 87] on div at bounding box center [386, 66] width 298 height 52
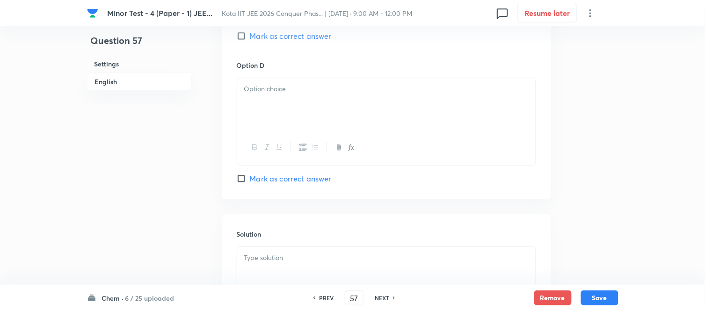
scroll to position [987, 0]
click at [345, 87] on p at bounding box center [386, 88] width 284 height 11
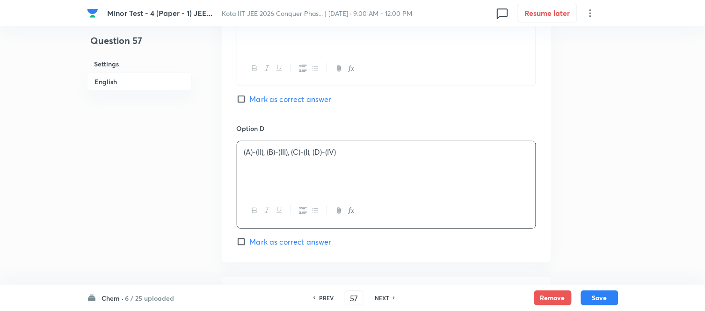
scroll to position [831, 0]
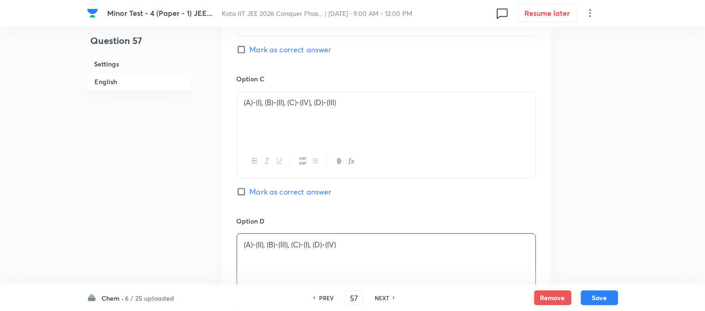
click at [242, 49] on input "Mark as correct answer" at bounding box center [243, 49] width 13 height 9
checkbox input "true"
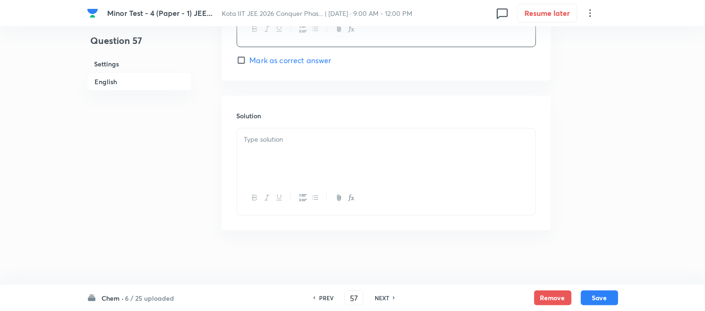
scroll to position [1109, 0]
click at [354, 137] on p at bounding box center [386, 137] width 284 height 11
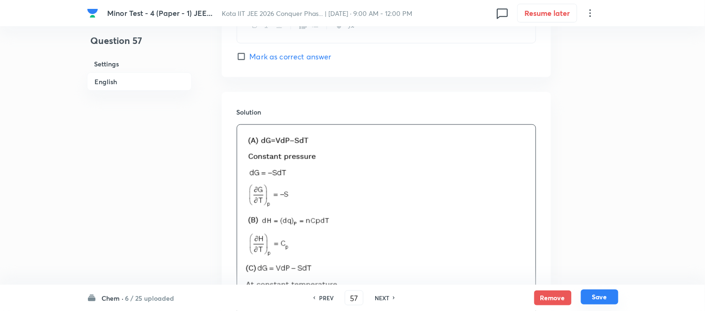
click at [602, 298] on button "Save" at bounding box center [599, 296] width 37 height 15
type input "58"
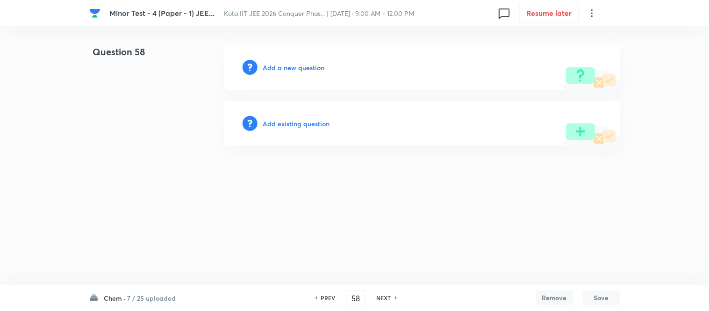
click at [276, 66] on h6 "Add a new question" at bounding box center [294, 68] width 62 height 10
click at [276, 66] on h6 "Choose a question type" at bounding box center [299, 68] width 72 height 10
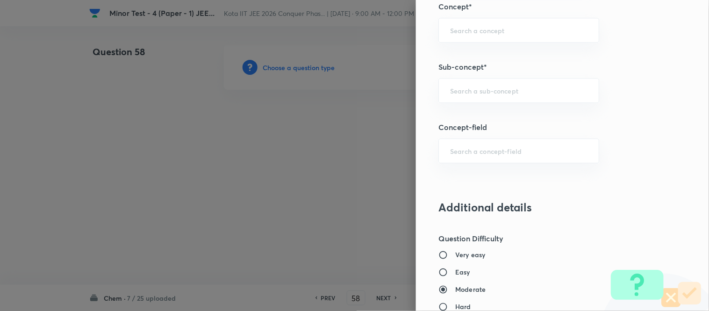
scroll to position [623, 0]
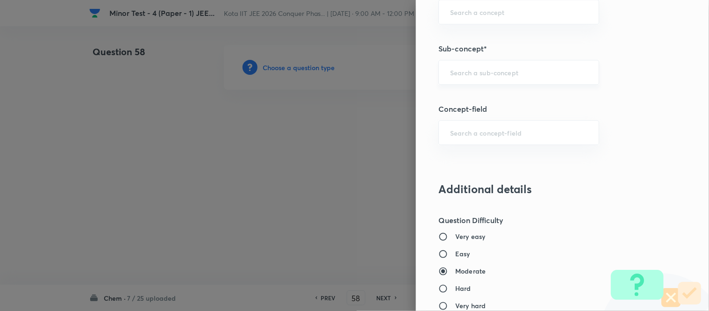
click at [502, 72] on input "text" at bounding box center [518, 72] width 137 height 9
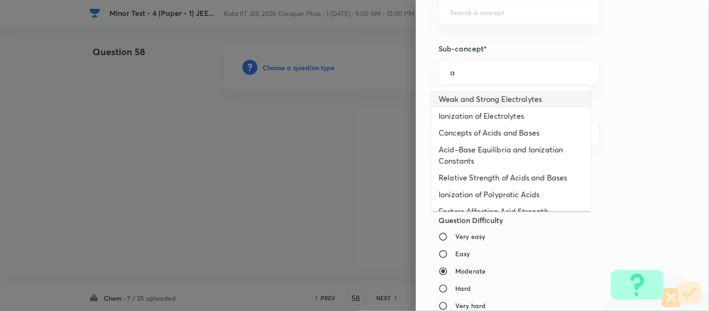
click at [487, 97] on li "Weak and Strong Electrolytes" at bounding box center [512, 99] width 160 height 17
type input "Weak and Strong Electrolytes"
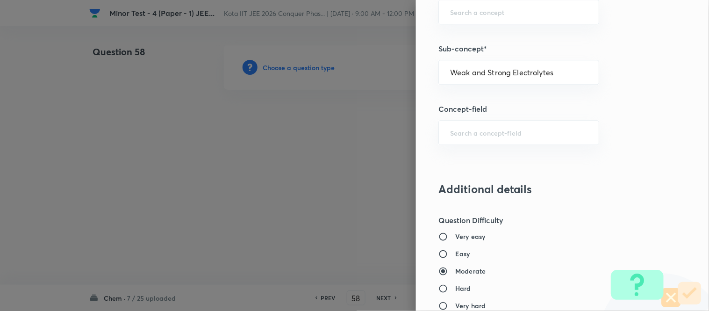
type input "Chemistry"
type input "Physical Chemistry"
type input "Ionic Equilibrium"
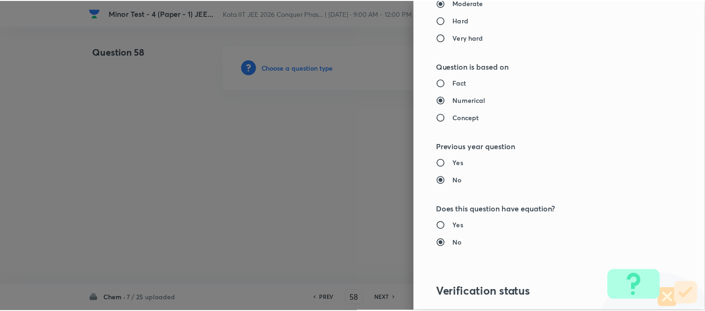
scroll to position [1026, 0]
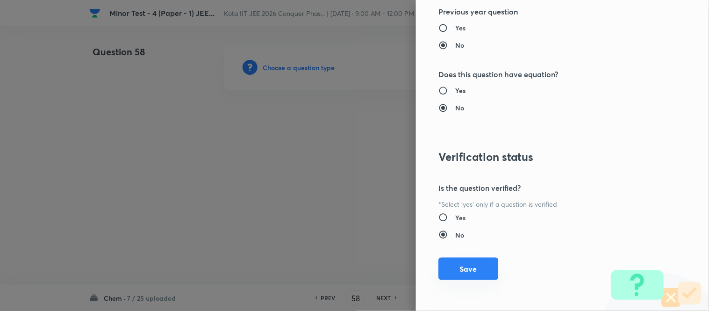
click at [461, 263] on button "Save" at bounding box center [469, 269] width 60 height 22
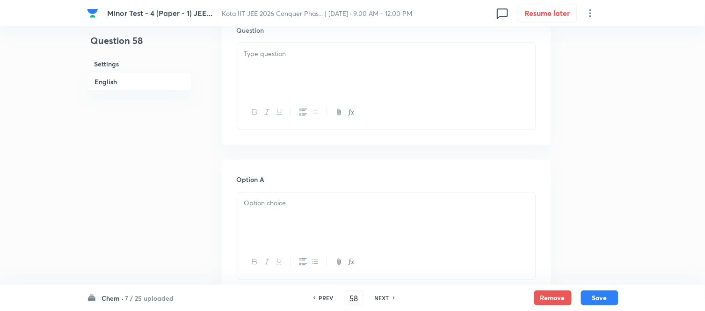
scroll to position [311, 0]
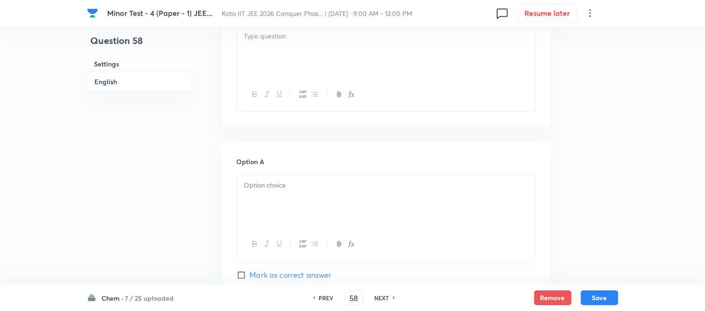
click at [358, 66] on div at bounding box center [386, 51] width 298 height 52
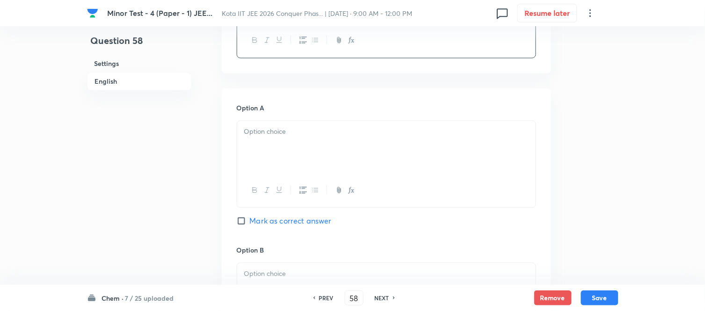
scroll to position [415, 0]
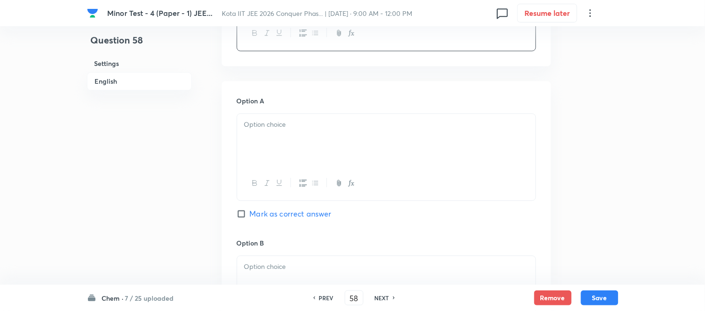
click at [376, 137] on div at bounding box center [386, 140] width 298 height 52
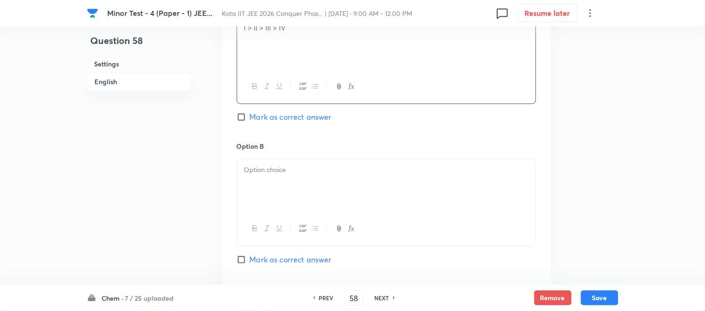
scroll to position [520, 0]
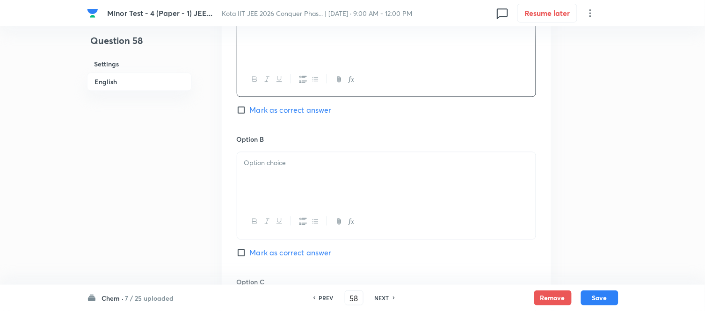
click at [356, 166] on p at bounding box center [386, 163] width 284 height 11
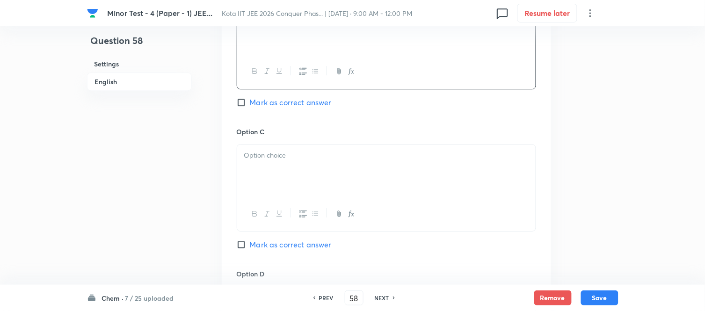
scroll to position [675, 0]
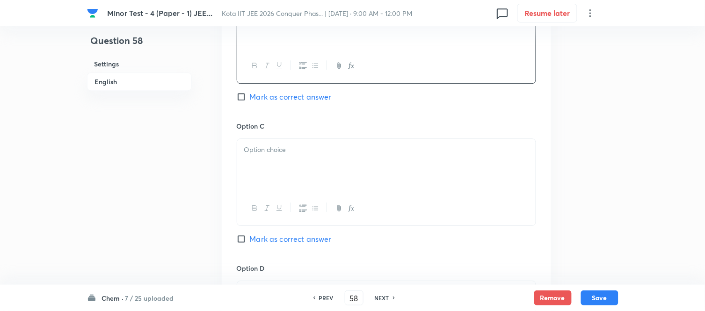
click at [366, 148] on p at bounding box center [386, 149] width 284 height 11
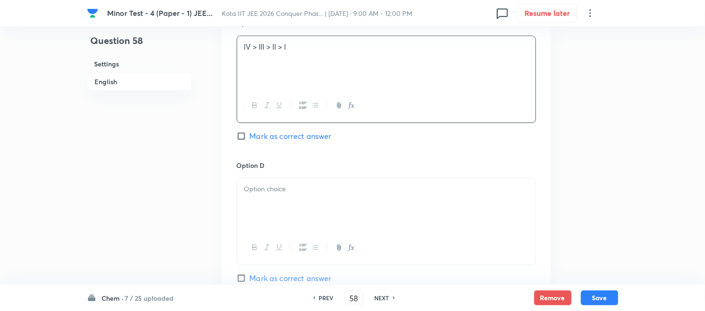
scroll to position [779, 0]
click at [325, 192] on p at bounding box center [386, 188] width 284 height 11
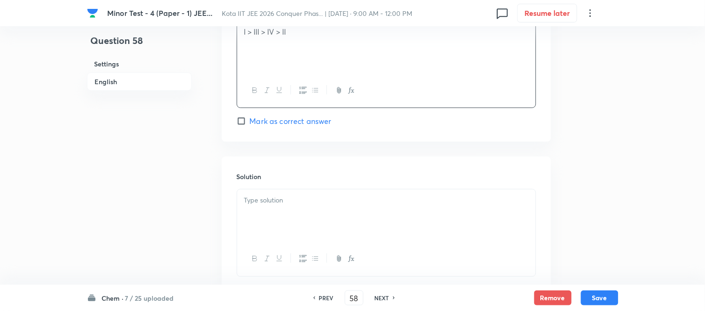
click at [242, 121] on input "Mark as correct answer" at bounding box center [243, 120] width 13 height 9
checkbox input "true"
click at [359, 209] on div at bounding box center [386, 215] width 298 height 52
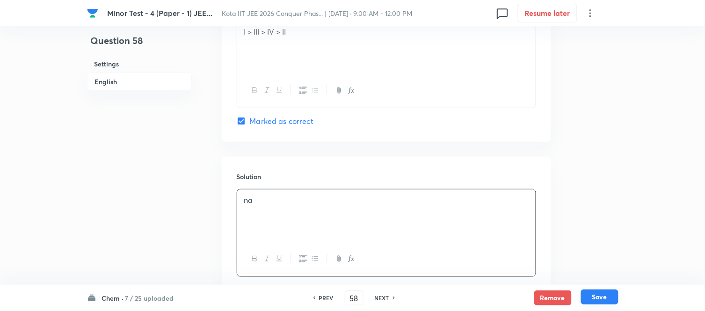
click at [597, 294] on button "Save" at bounding box center [599, 296] width 37 height 15
type input "59"
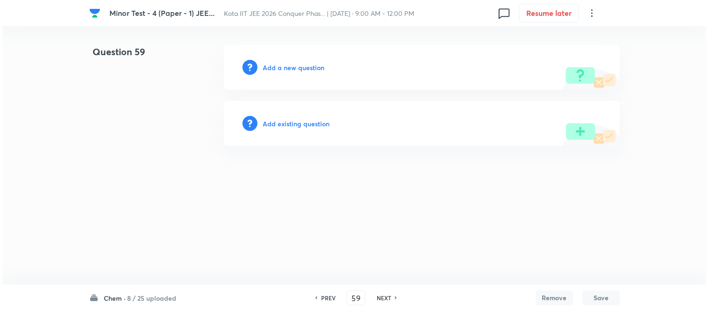
scroll to position [0, 0]
click at [274, 68] on h6 "Add a new question" at bounding box center [294, 68] width 62 height 10
click at [274, 68] on h6 "Choose a question type" at bounding box center [299, 68] width 72 height 10
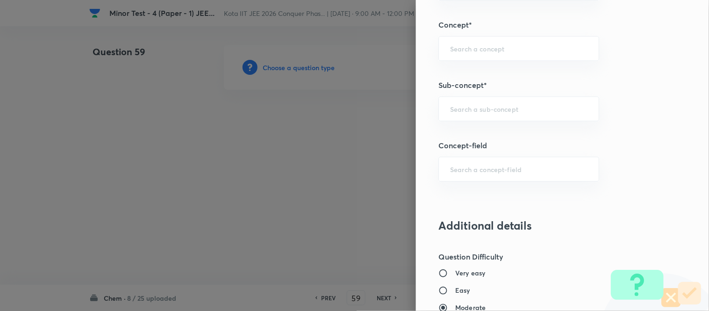
scroll to position [571, 0]
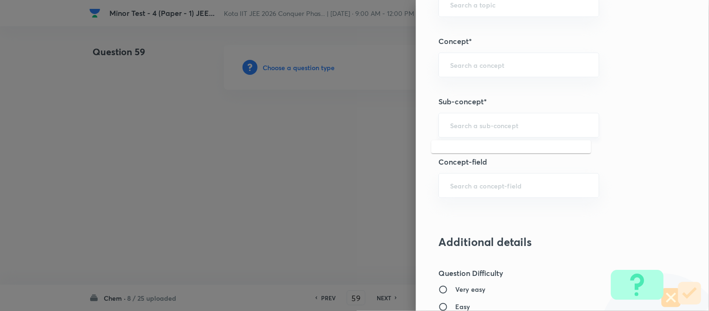
click at [514, 129] on input "text" at bounding box center [518, 125] width 137 height 9
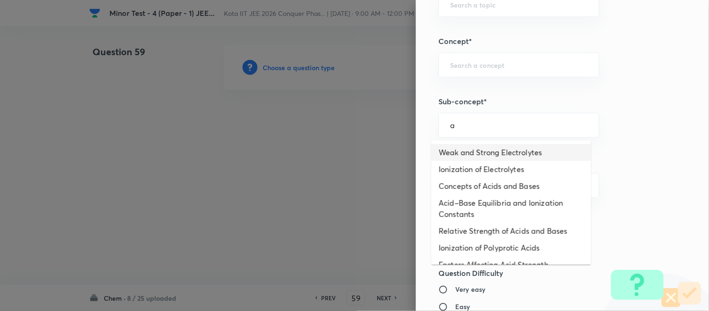
click at [463, 153] on li "Weak and Strong Electrolytes" at bounding box center [512, 152] width 160 height 17
type input "Weak and Strong Electrolytes"
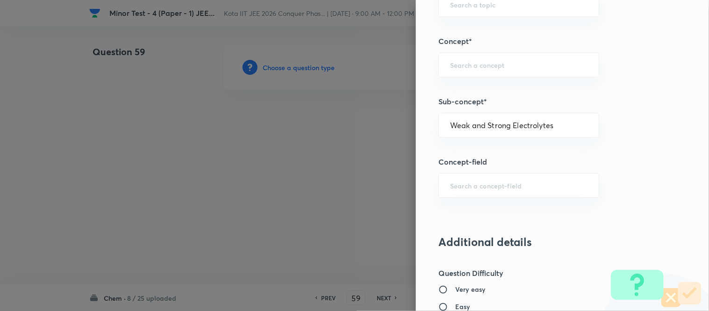
type input "Chemistry"
type input "Physical Chemistry"
type input "Ionic Equilibrium"
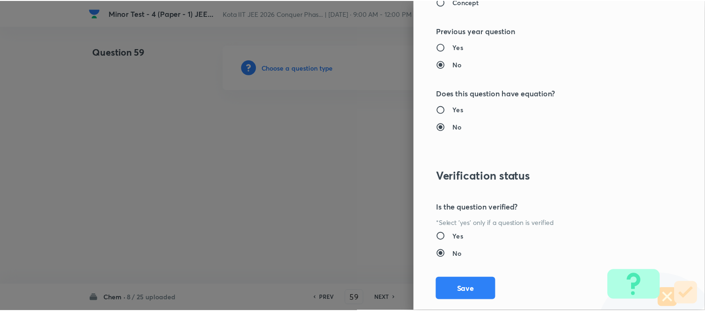
scroll to position [1026, 0]
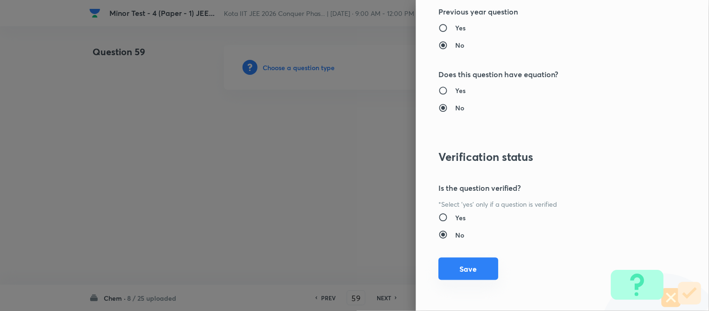
click at [451, 271] on button "Save" at bounding box center [469, 269] width 60 height 22
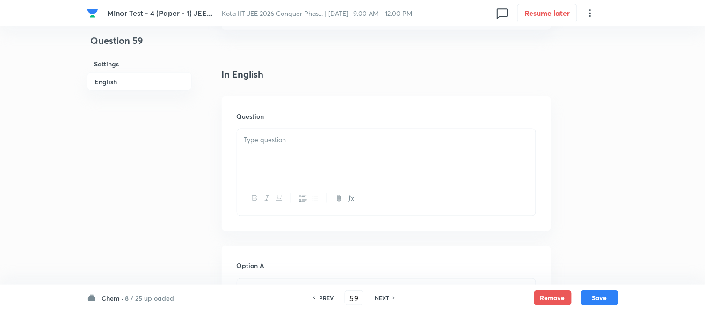
scroll to position [260, 0]
click at [296, 97] on div at bounding box center [386, 103] width 298 height 52
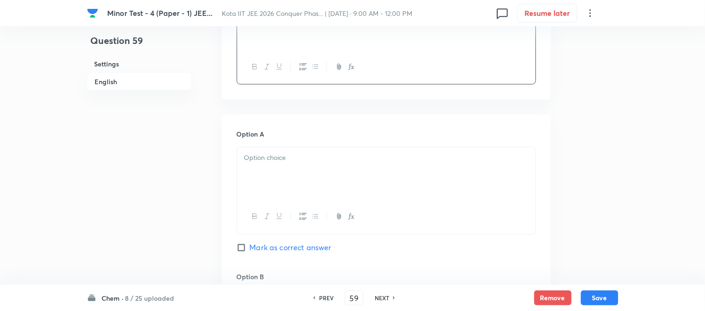
scroll to position [363, 0]
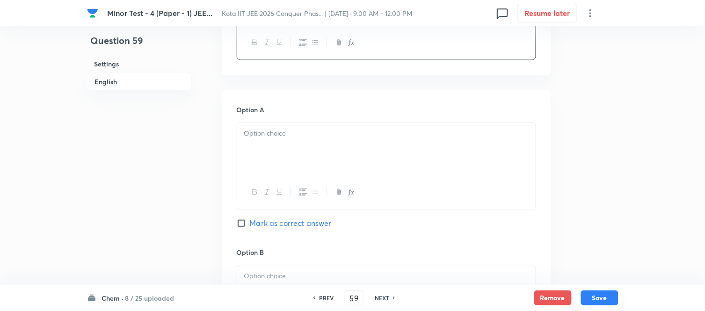
click at [325, 137] on p at bounding box center [386, 134] width 284 height 11
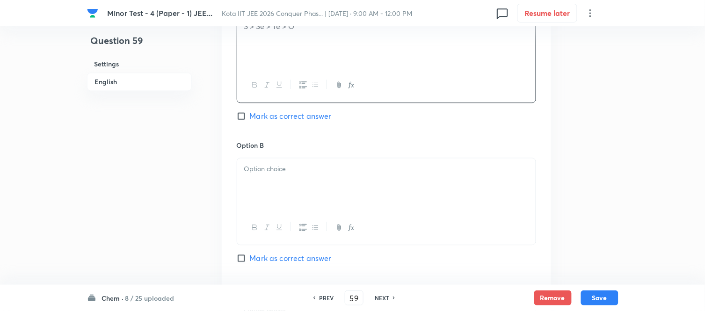
scroll to position [520, 0]
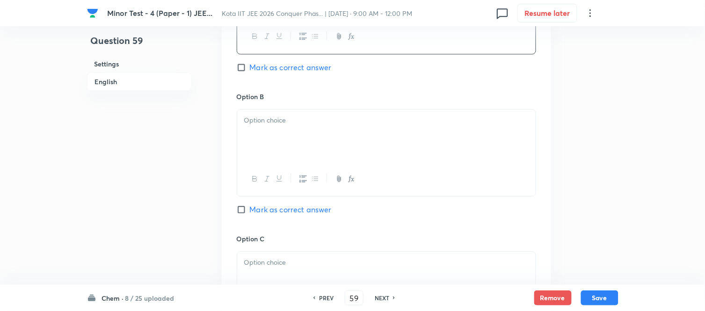
click at [362, 119] on p at bounding box center [386, 120] width 284 height 11
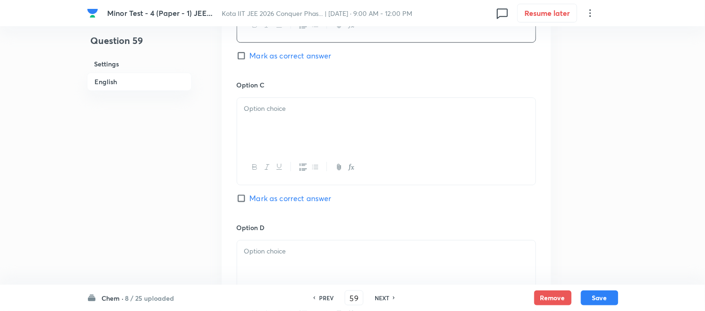
scroll to position [675, 0]
click at [320, 127] on div at bounding box center [386, 122] width 298 height 52
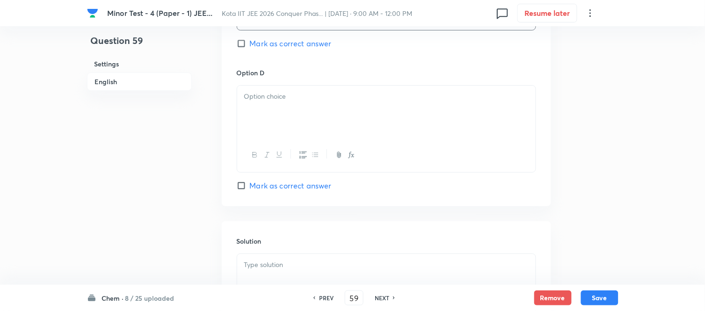
scroll to position [831, 0]
click at [307, 116] on div at bounding box center [386, 109] width 298 height 52
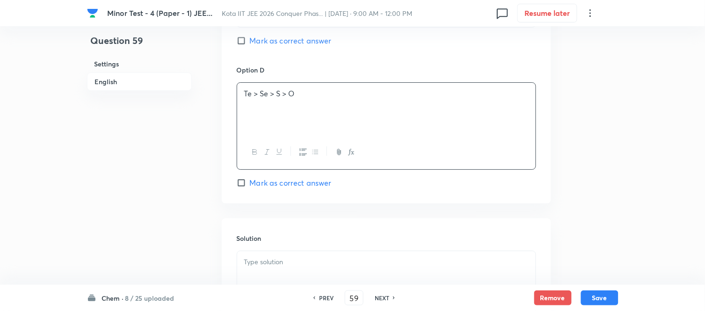
click at [102, 80] on h6 "English" at bounding box center [139, 81] width 105 height 18
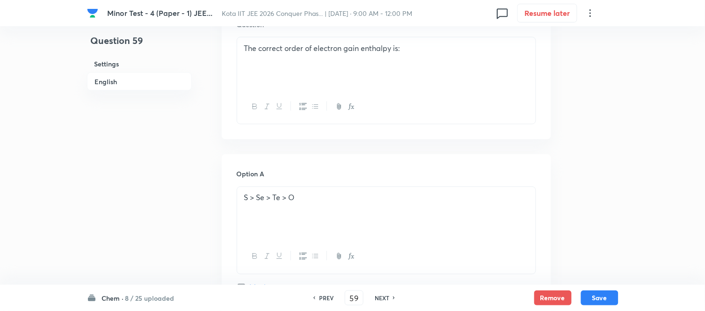
scroll to position [345, 0]
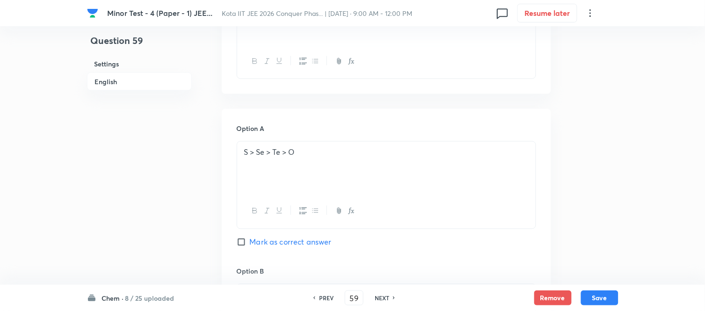
click at [242, 241] on input "Mark as correct answer" at bounding box center [243, 242] width 13 height 9
checkbox input "true"
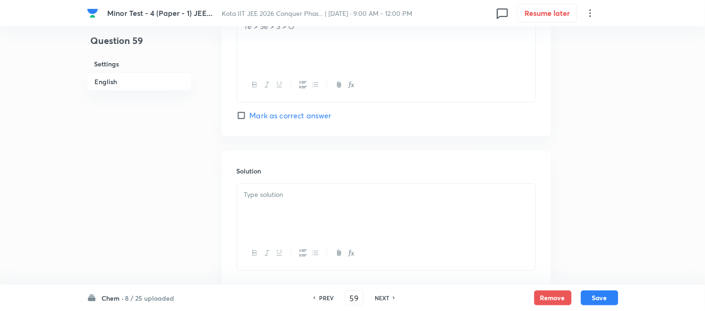
scroll to position [917, 0]
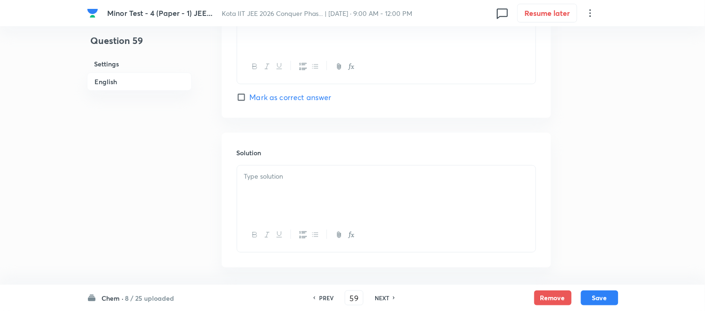
click at [339, 182] on p at bounding box center [386, 176] width 284 height 11
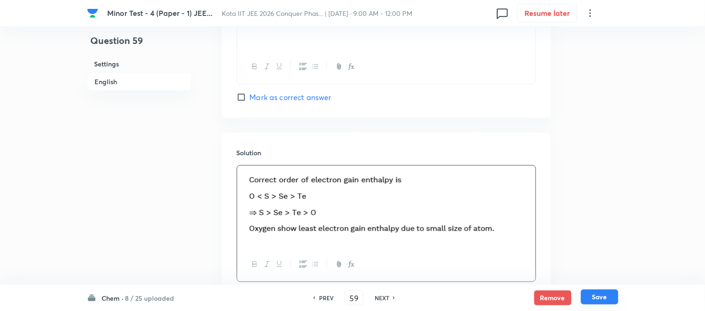
click at [600, 297] on button "Save" at bounding box center [599, 296] width 37 height 15
type input "60"
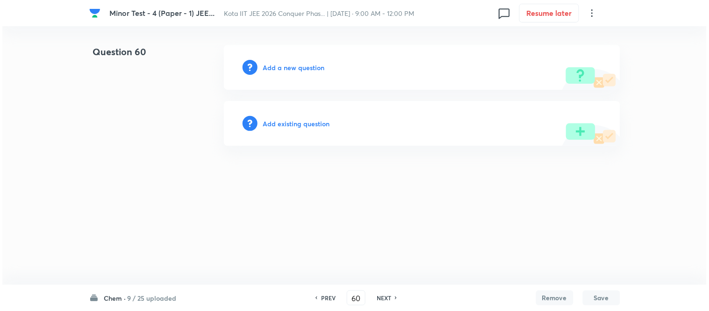
scroll to position [0, 0]
click at [285, 64] on h6 "Add a new question" at bounding box center [294, 68] width 62 height 10
click at [284, 65] on h6 "Choose a question type" at bounding box center [299, 68] width 72 height 10
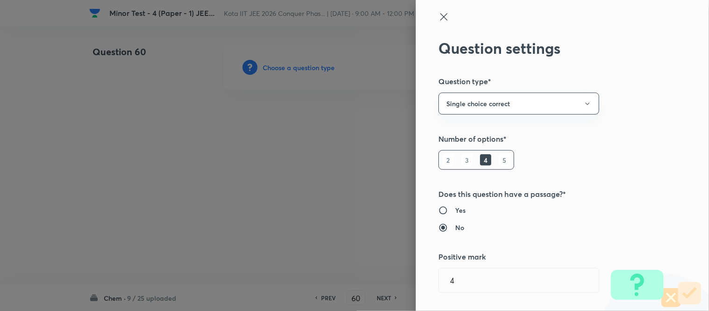
type input "Chemistry"
type input "Physical Chemistry"
type input "Ionic Equilibrium"
type input "Weak and Strong Electrolytes"
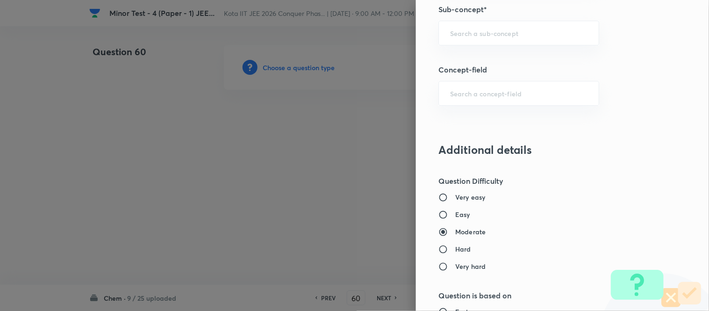
scroll to position [665, 0]
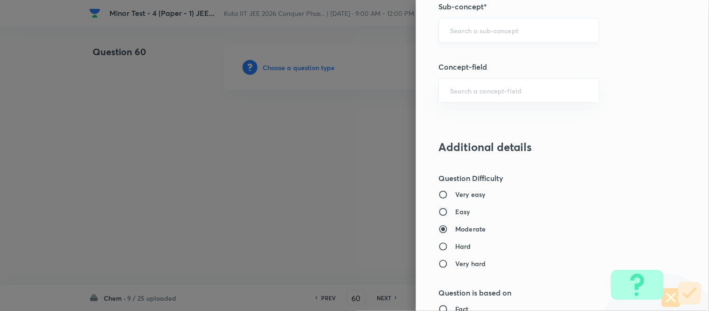
click at [522, 31] on input "text" at bounding box center [518, 30] width 137 height 9
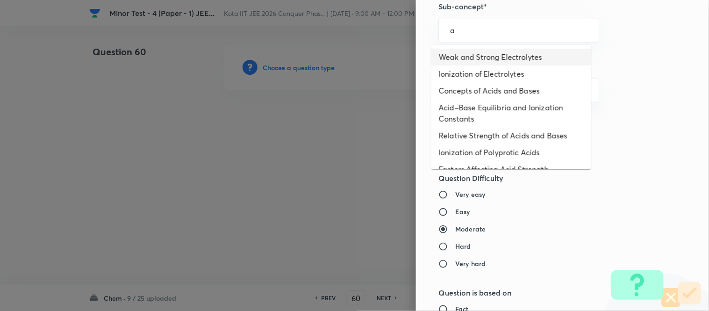
click at [502, 55] on li "Weak and Strong Electrolytes" at bounding box center [512, 57] width 160 height 17
type input "Weak and Strong Electrolytes"
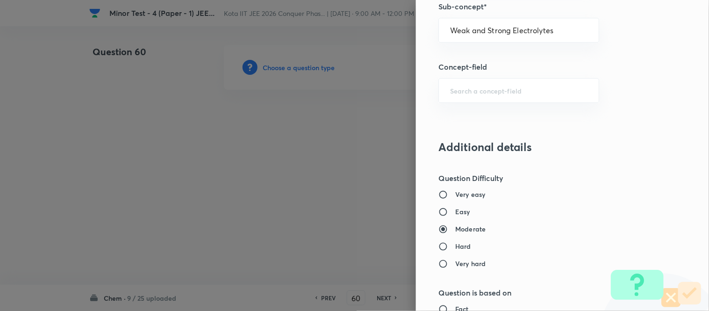
type input "Chemistry"
type input "Physical Chemistry"
type input "Ionic Equilibrium"
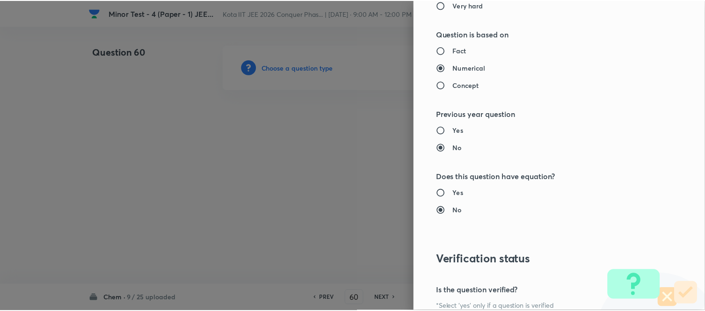
scroll to position [1026, 0]
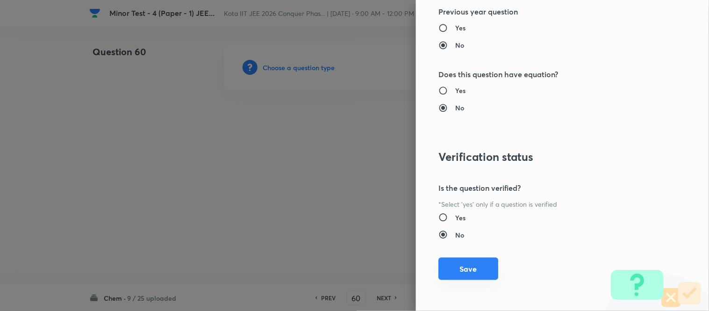
click at [453, 268] on button "Save" at bounding box center [469, 269] width 60 height 22
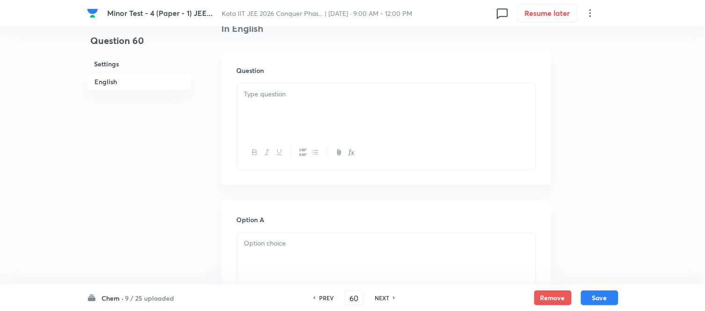
scroll to position [260, 0]
click at [373, 101] on div at bounding box center [386, 103] width 298 height 52
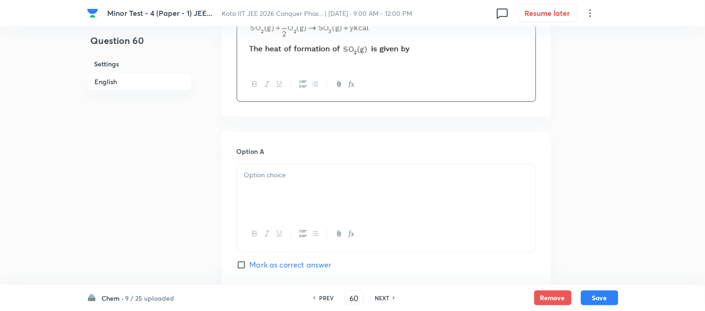
scroll to position [363, 0]
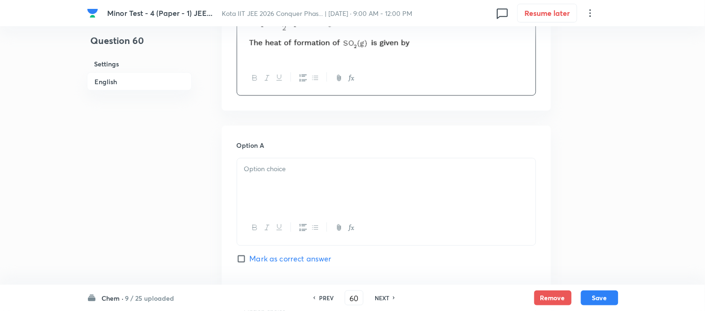
click at [346, 161] on div at bounding box center [386, 185] width 298 height 52
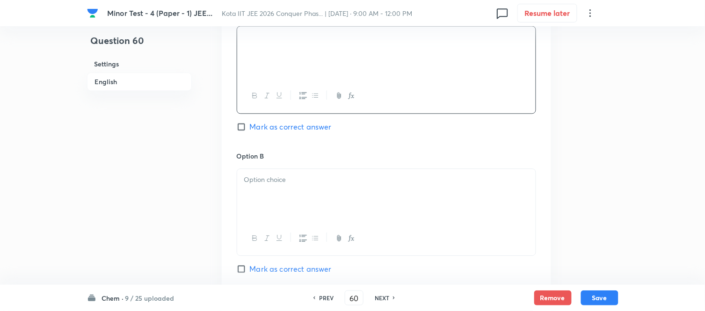
scroll to position [520, 0]
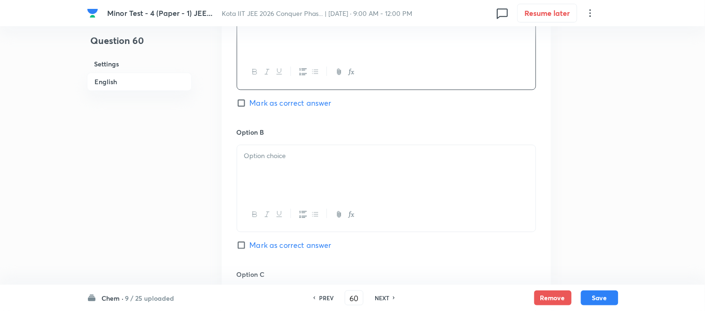
click at [291, 162] on div at bounding box center [386, 171] width 298 height 52
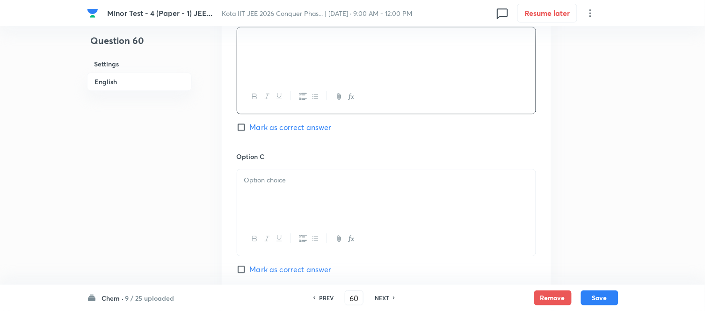
scroll to position [675, 0]
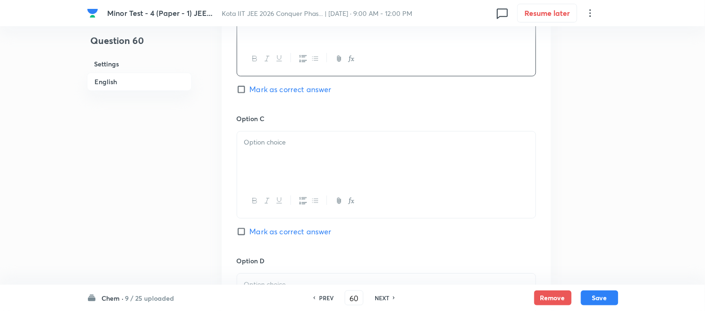
click at [304, 147] on p at bounding box center [386, 142] width 284 height 11
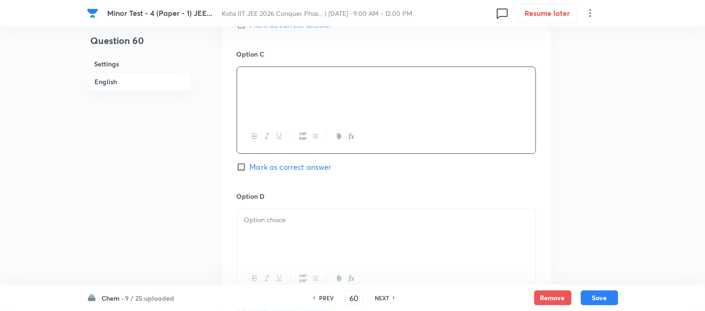
scroll to position [831, 0]
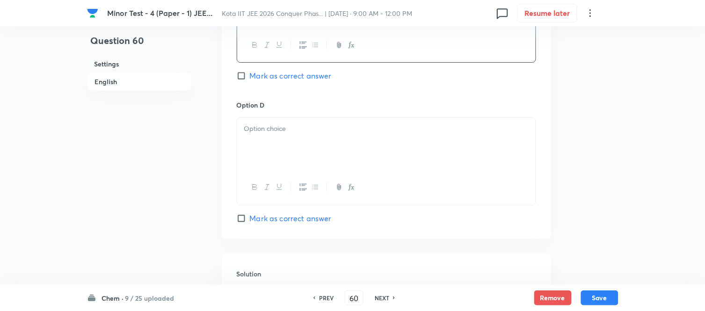
click at [319, 137] on div at bounding box center [386, 144] width 298 height 52
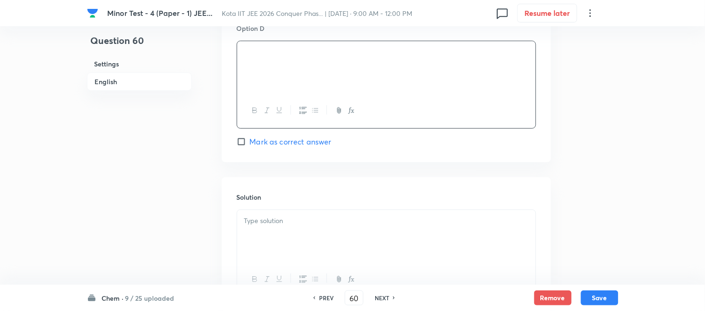
scroll to position [935, 0]
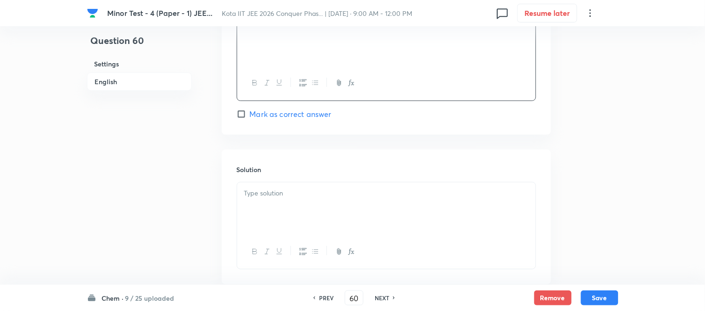
click at [315, 195] on p at bounding box center [386, 193] width 284 height 11
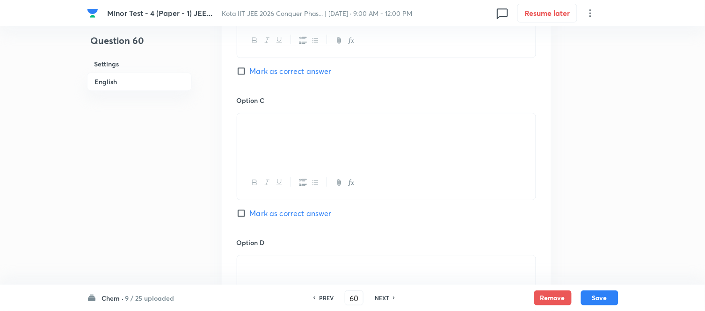
scroll to position [675, 0]
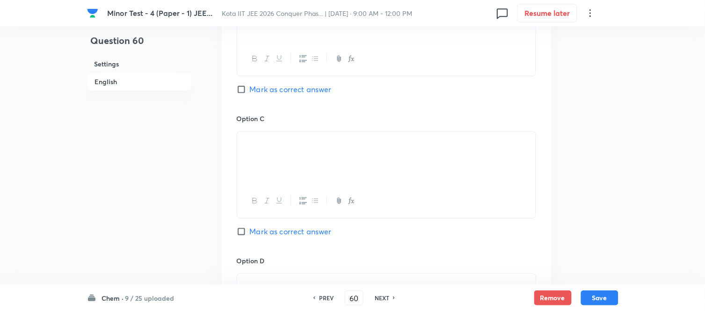
click at [245, 91] on input "Mark as correct answer" at bounding box center [243, 89] width 13 height 9
checkbox input "true"
click at [600, 297] on button "Save" at bounding box center [599, 296] width 37 height 15
type input "61"
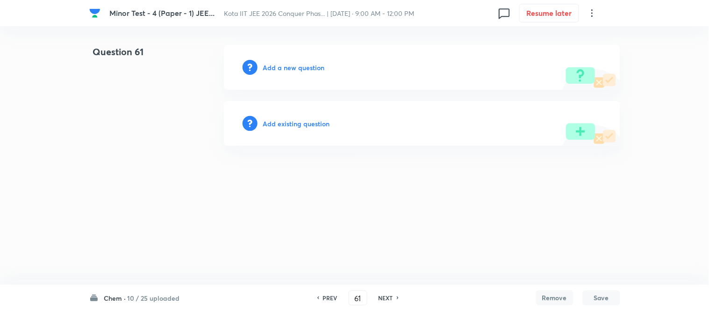
click at [282, 65] on h6 "Add a new question" at bounding box center [294, 68] width 62 height 10
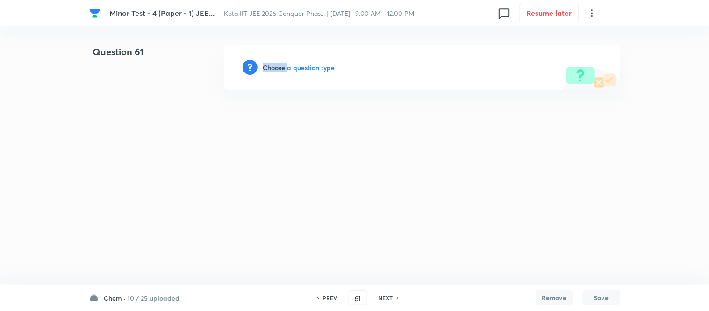
click at [282, 65] on h6 "Choose a question type" at bounding box center [299, 68] width 72 height 10
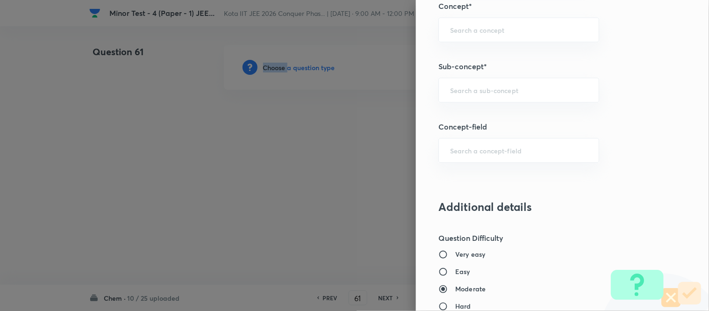
scroll to position [558, 0]
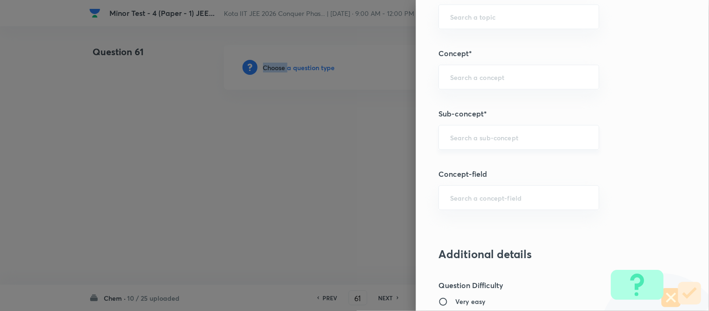
click at [505, 143] on div "​" at bounding box center [519, 137] width 161 height 25
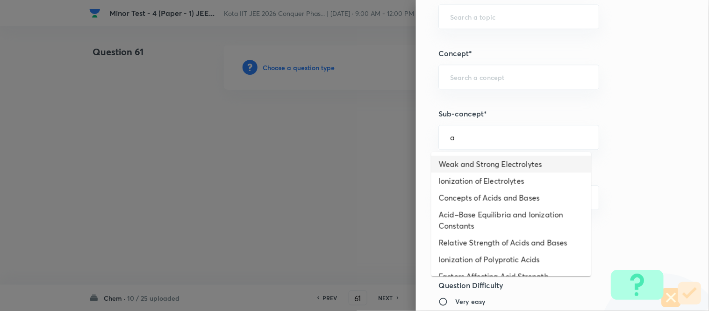
click at [500, 165] on li "Weak and Strong Electrolytes" at bounding box center [512, 164] width 160 height 17
type input "Weak and Strong Electrolytes"
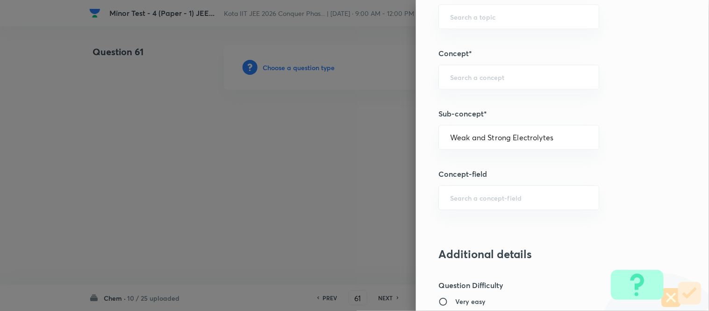
type input "Chemistry"
type input "Physical Chemistry"
type input "Ionic Equilibrium"
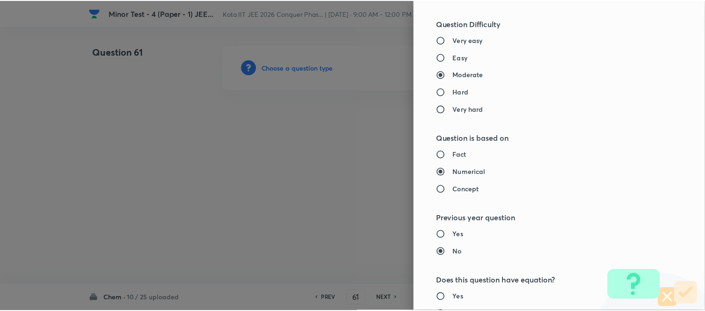
scroll to position [1026, 0]
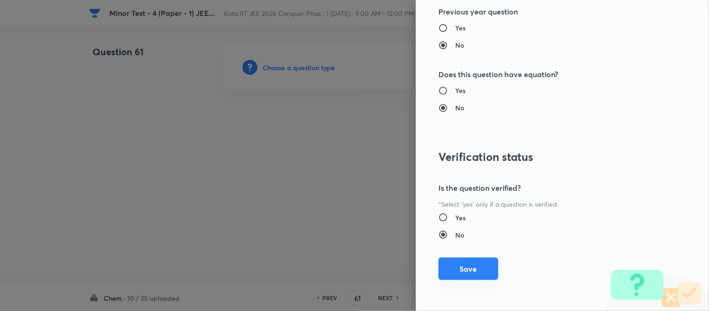
click at [459, 272] on button "Save" at bounding box center [469, 269] width 60 height 22
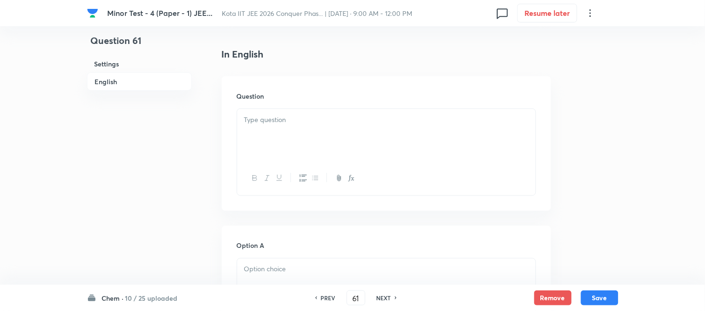
scroll to position [260, 0]
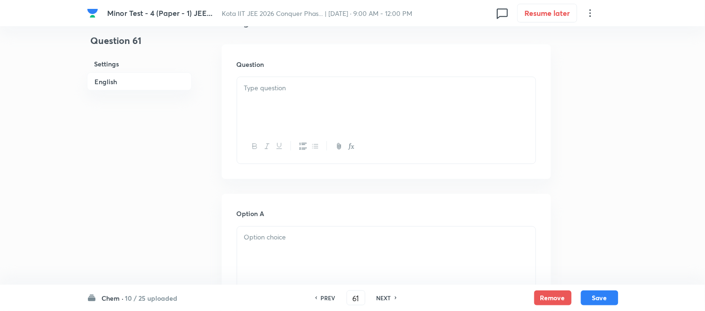
click at [328, 96] on div at bounding box center [386, 103] width 298 height 52
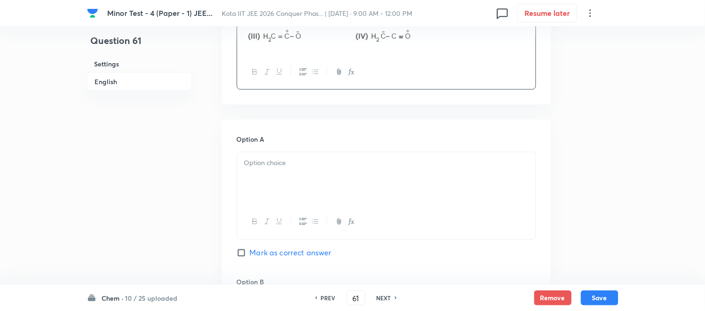
scroll to position [415, 0]
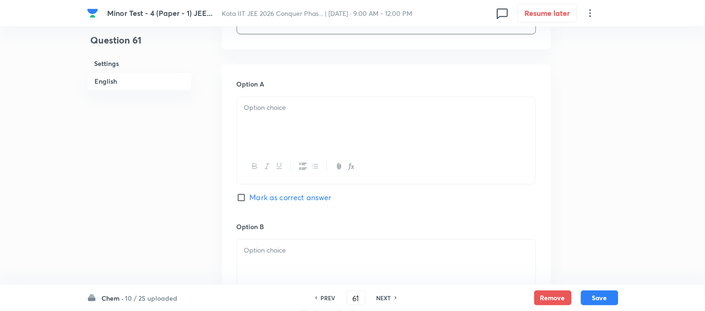
click at [368, 126] on div at bounding box center [386, 123] width 298 height 52
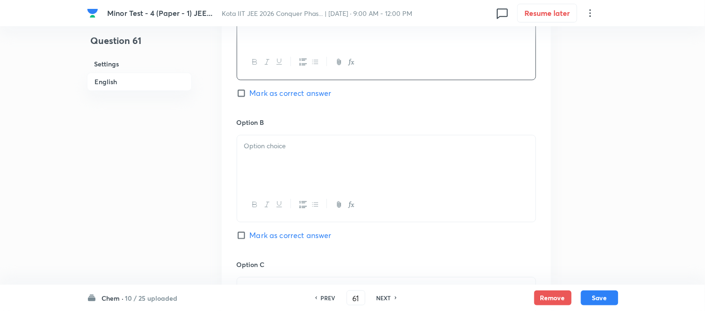
scroll to position [571, 0]
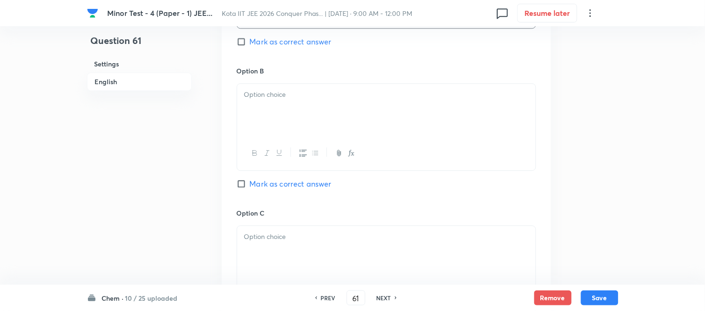
click at [328, 94] on p at bounding box center [386, 94] width 284 height 11
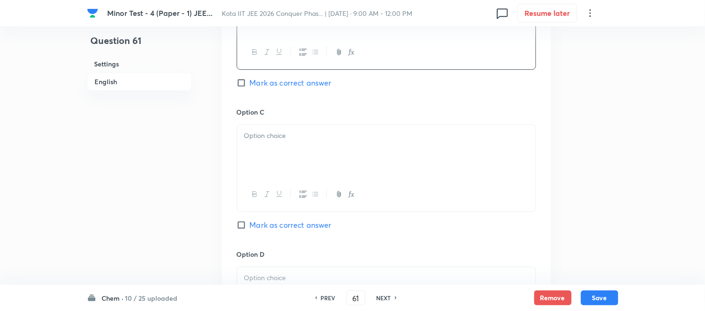
scroll to position [675, 0]
click at [332, 128] on div at bounding box center [386, 148] width 298 height 52
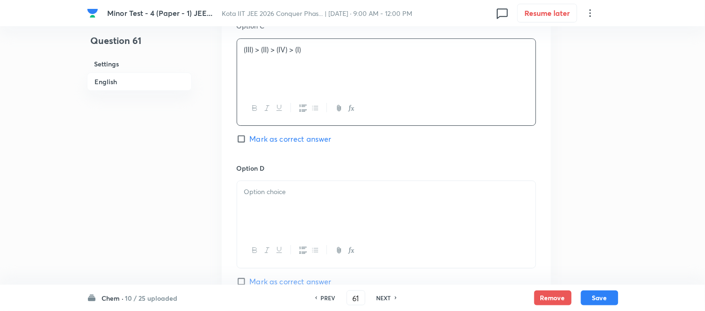
scroll to position [831, 0]
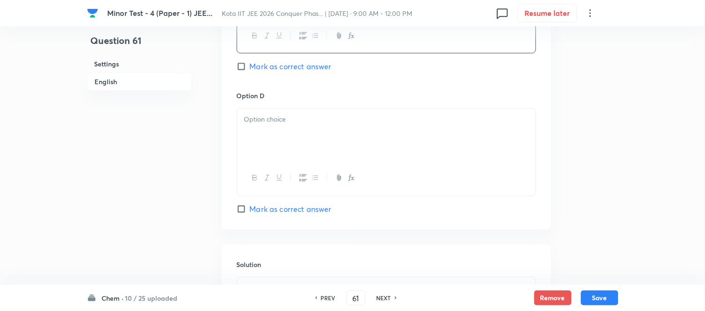
click at [313, 131] on div at bounding box center [386, 134] width 298 height 52
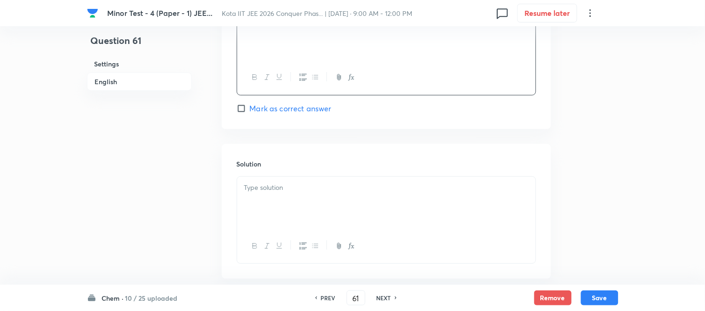
scroll to position [935, 0]
click at [250, 106] on span "Mark as correct answer" at bounding box center [291, 104] width 82 height 11
click at [250, 106] on input "Mark as correct answer" at bounding box center [243, 104] width 13 height 9
checkbox input "true"
click at [333, 193] on div at bounding box center [386, 199] width 298 height 52
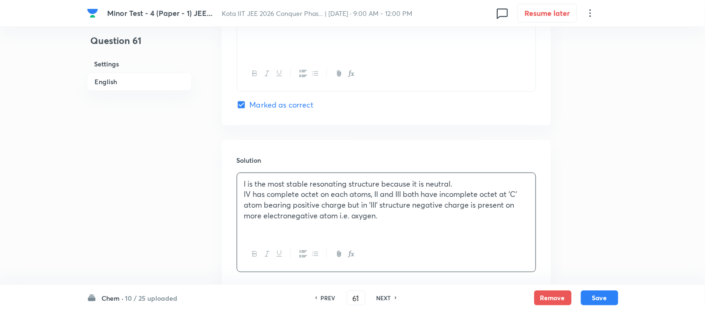
scroll to position [995, 0]
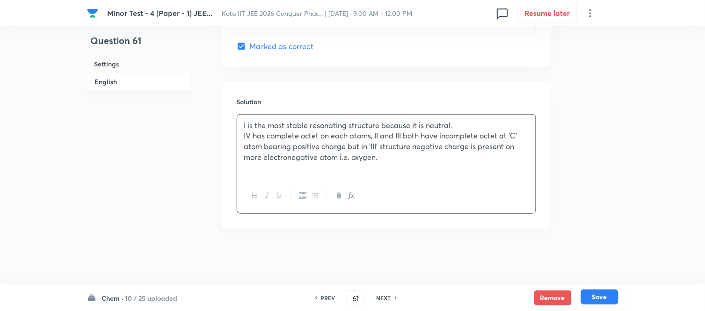
click at [598, 297] on button "Save" at bounding box center [599, 296] width 37 height 15
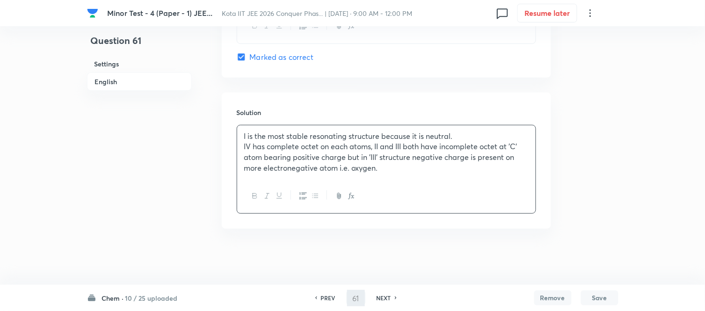
type input "62"
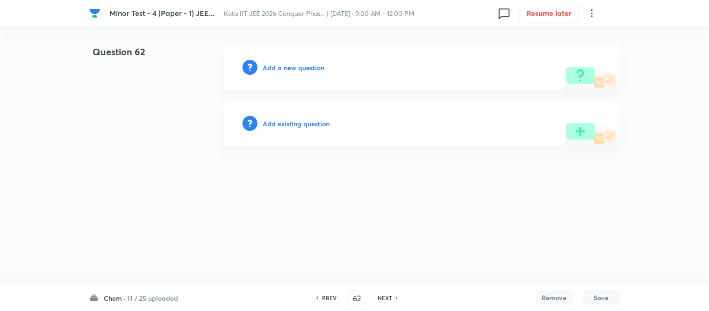
click at [272, 64] on h6 "Add a new question" at bounding box center [294, 68] width 62 height 10
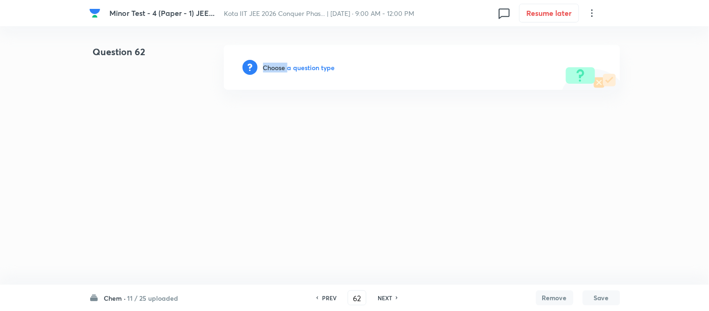
click at [272, 64] on h6 "Choose a question type" at bounding box center [299, 68] width 72 height 10
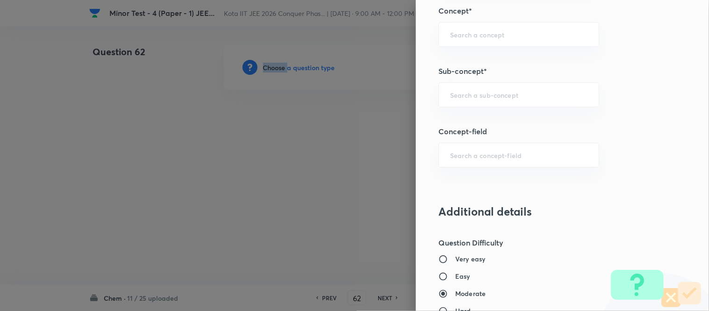
scroll to position [606, 0]
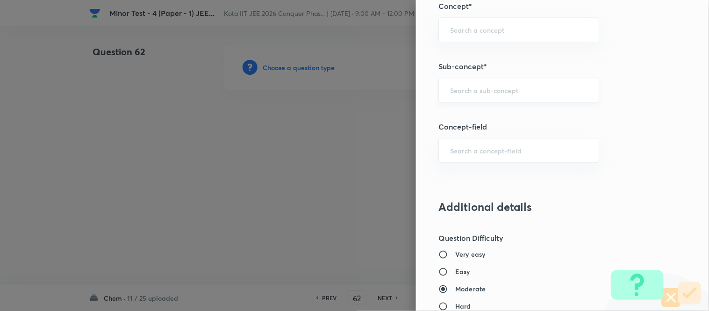
click at [499, 92] on input "text" at bounding box center [518, 90] width 137 height 9
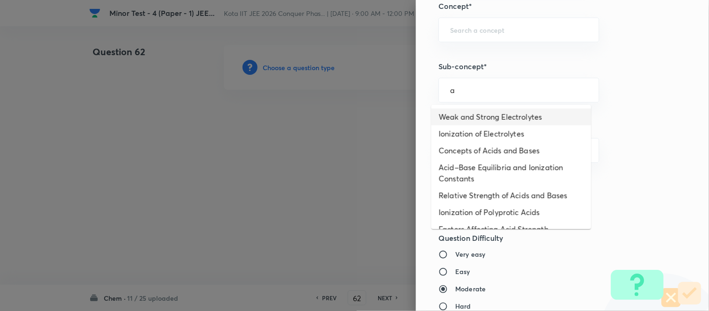
click at [479, 117] on li "Weak and Strong Electrolytes" at bounding box center [512, 116] width 160 height 17
type input "Weak and Strong Electrolytes"
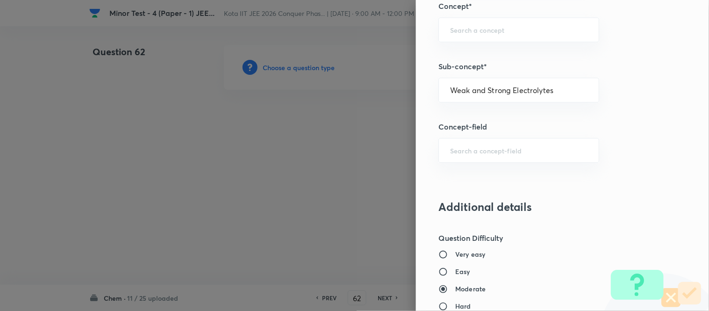
type input "Chemistry"
type input "Physical Chemistry"
type input "Ionic Equilibrium"
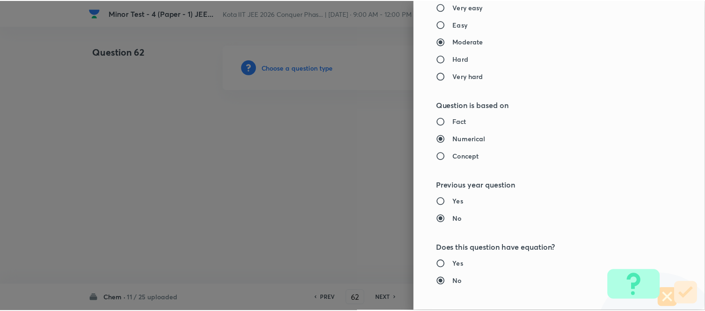
scroll to position [1026, 0]
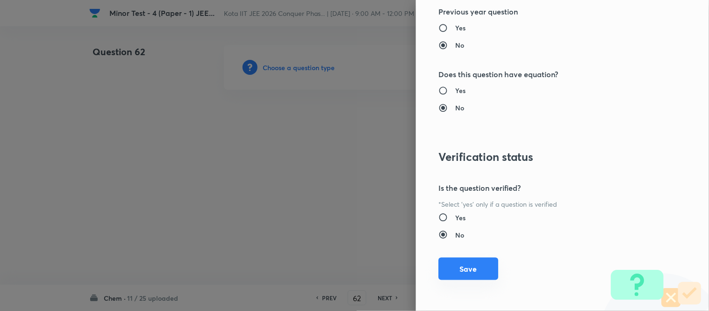
click at [459, 267] on button "Save" at bounding box center [469, 269] width 60 height 22
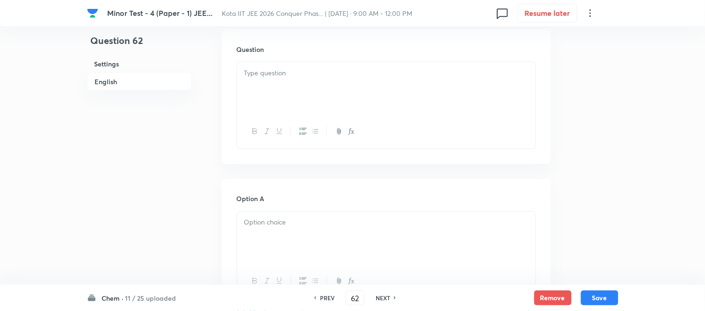
scroll to position [260, 0]
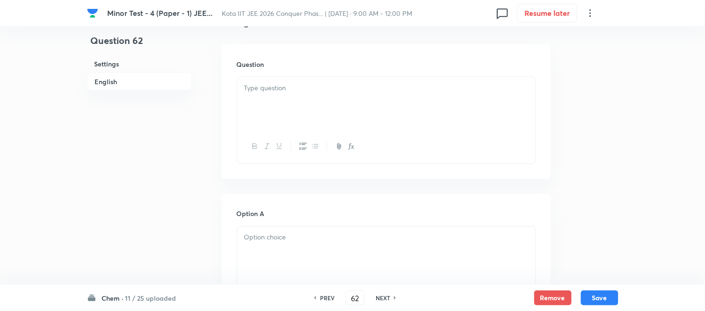
click at [357, 97] on div at bounding box center [386, 103] width 298 height 52
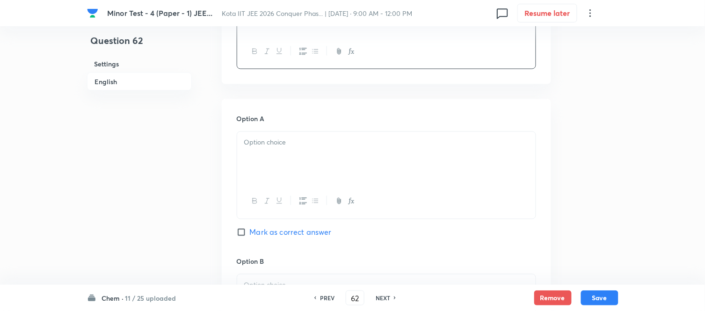
scroll to position [363, 0]
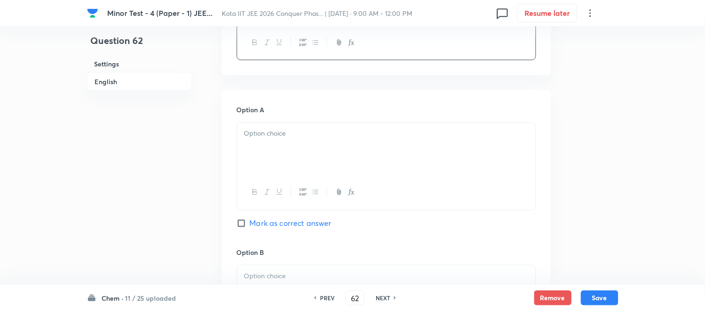
click at [337, 129] on p at bounding box center [386, 134] width 284 height 11
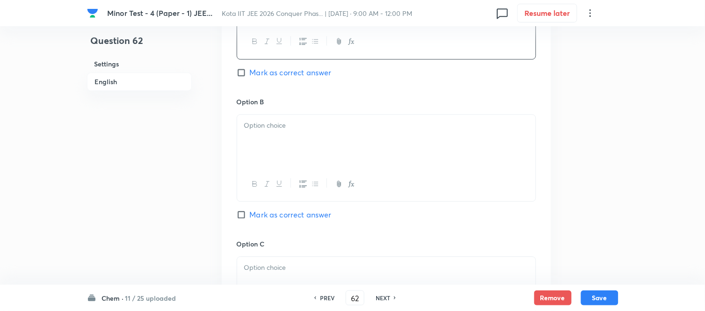
scroll to position [520, 0]
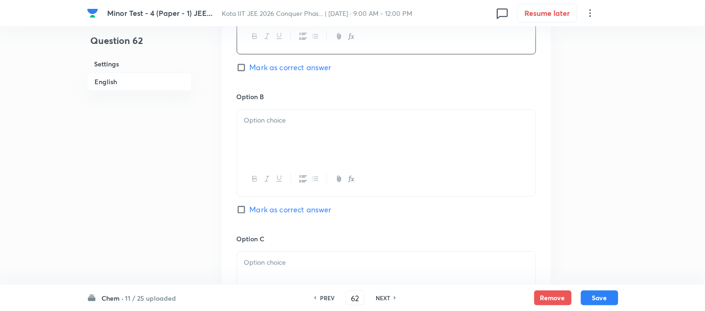
click at [342, 136] on div at bounding box center [386, 135] width 298 height 52
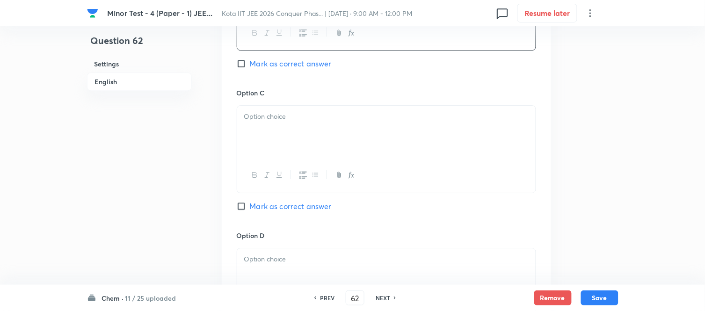
scroll to position [675, 0]
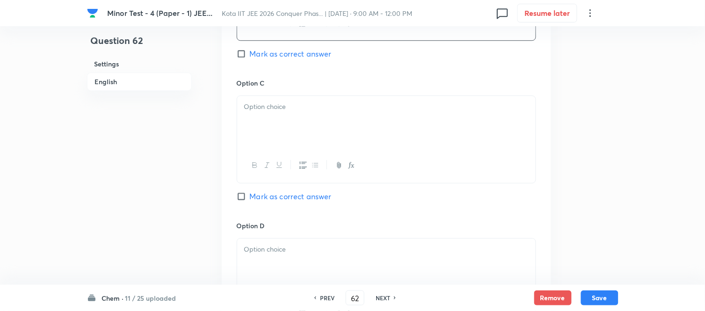
click at [303, 127] on div at bounding box center [386, 122] width 298 height 52
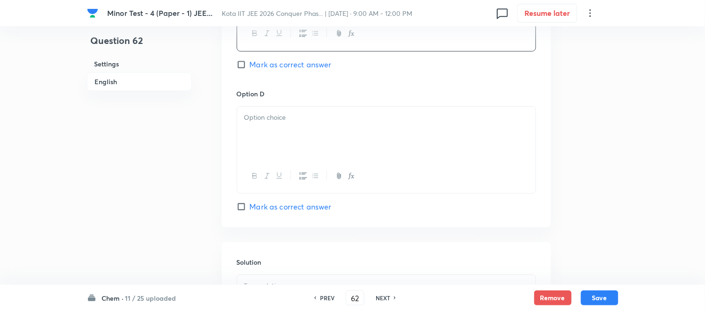
scroll to position [831, 0]
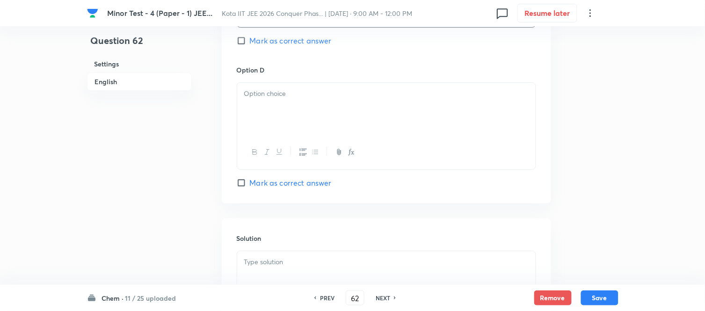
click at [303, 116] on div at bounding box center [386, 109] width 298 height 52
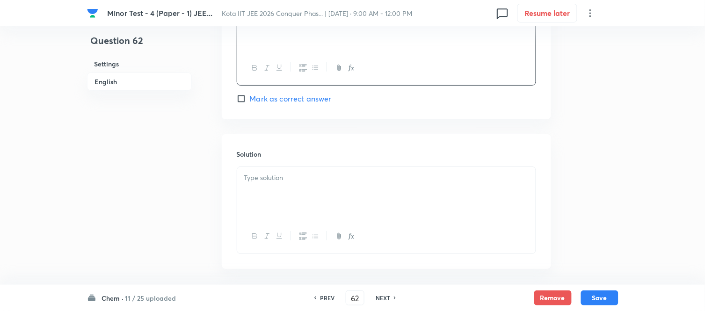
scroll to position [935, 0]
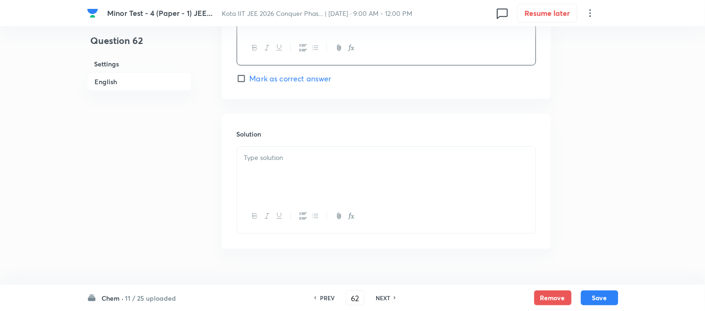
click at [328, 160] on p at bounding box center [386, 157] width 284 height 11
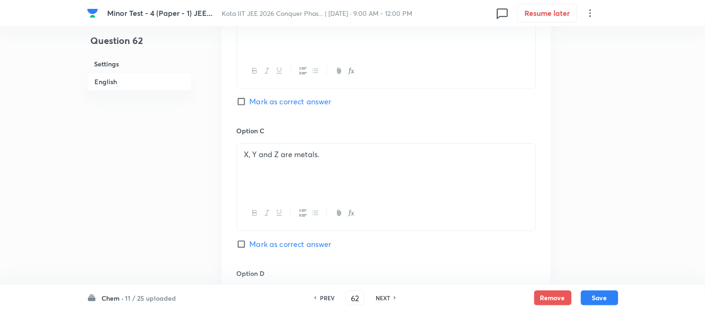
scroll to position [623, 0]
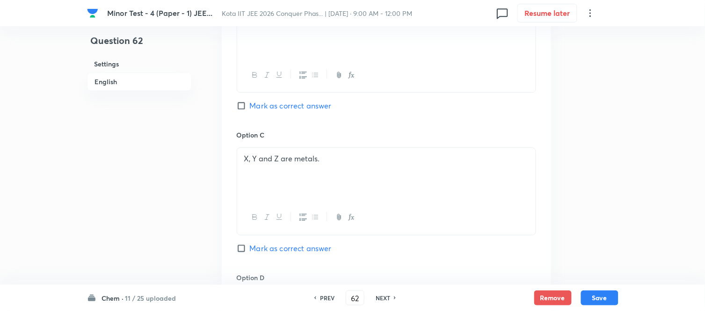
click at [244, 108] on input "Mark as correct answer" at bounding box center [243, 105] width 13 height 9
checkbox input "true"
click at [600, 299] on button "Save" at bounding box center [599, 296] width 37 height 15
type input "63"
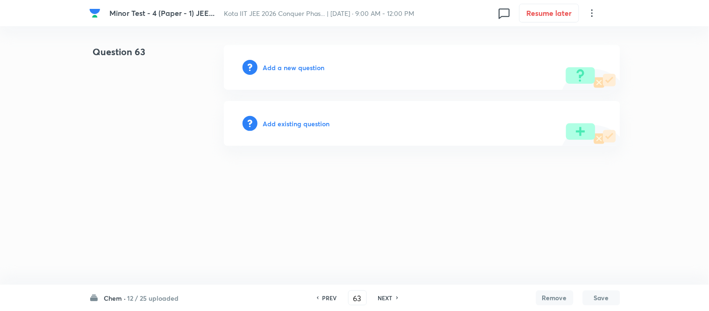
click at [288, 64] on h6 "Add a new question" at bounding box center [294, 68] width 62 height 10
click at [286, 65] on h6 "Choose a question type" at bounding box center [299, 68] width 72 height 10
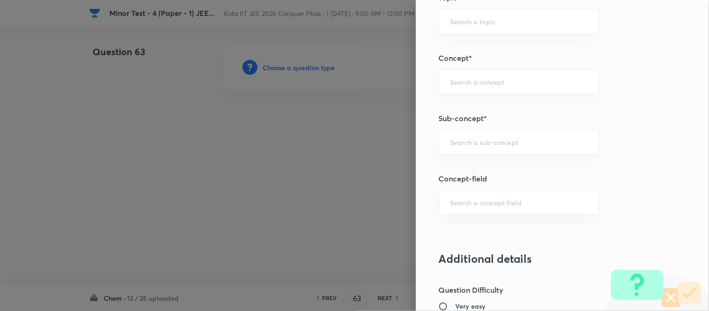
scroll to position [558, 0]
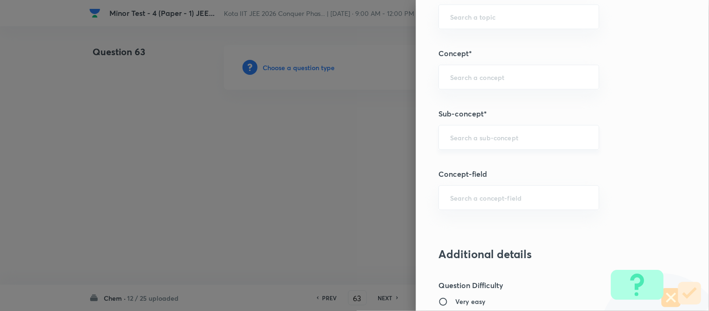
click at [504, 139] on input "text" at bounding box center [518, 137] width 137 height 9
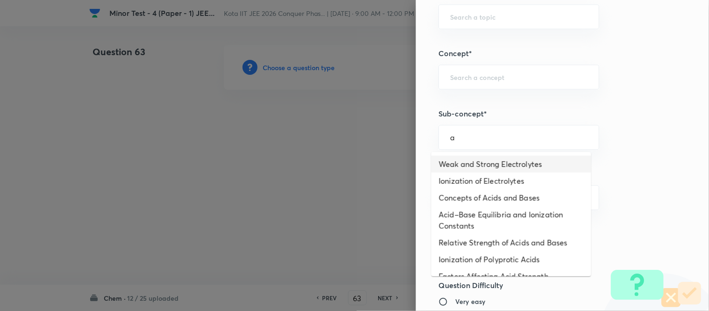
click at [463, 166] on li "Weak and Strong Electrolytes" at bounding box center [512, 164] width 160 height 17
type input "Weak and Strong Electrolytes"
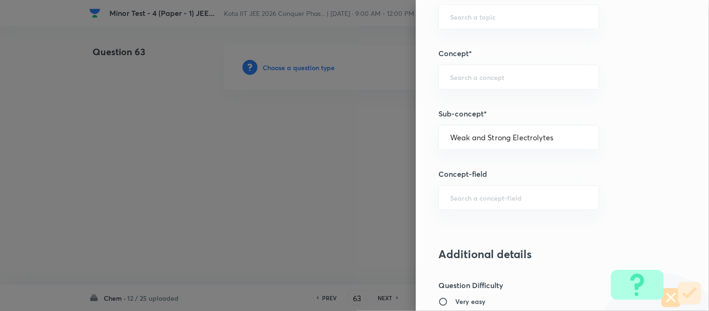
type input "Chemistry"
type input "Physical Chemistry"
type input "Ionic Equilibrium"
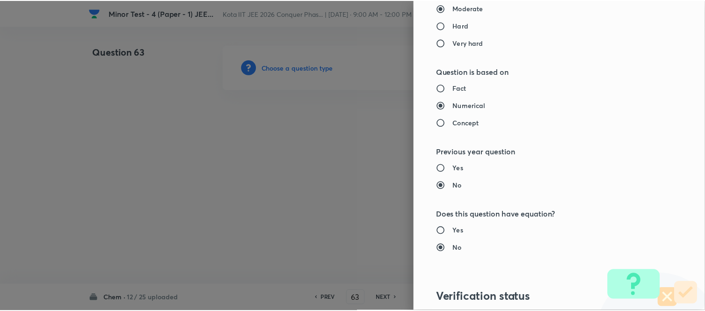
scroll to position [1026, 0]
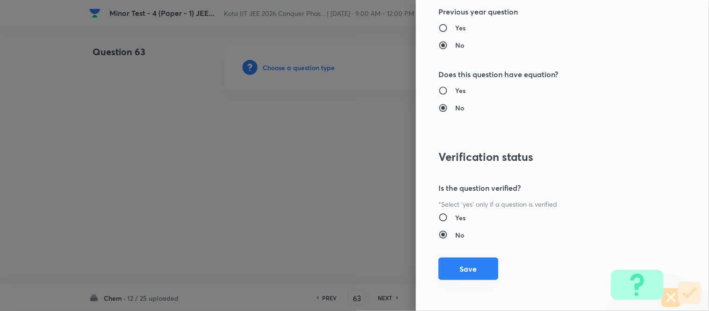
click at [481, 267] on button "Save" at bounding box center [469, 269] width 60 height 22
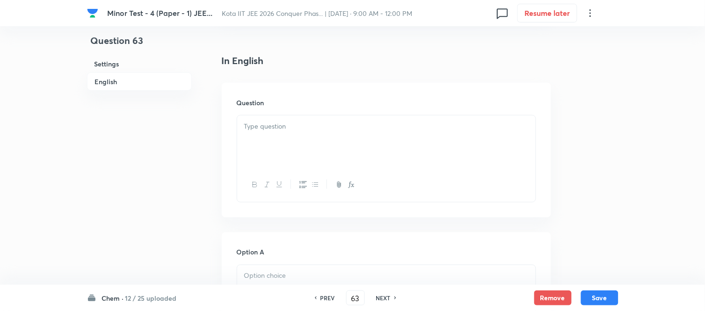
scroll to position [260, 0]
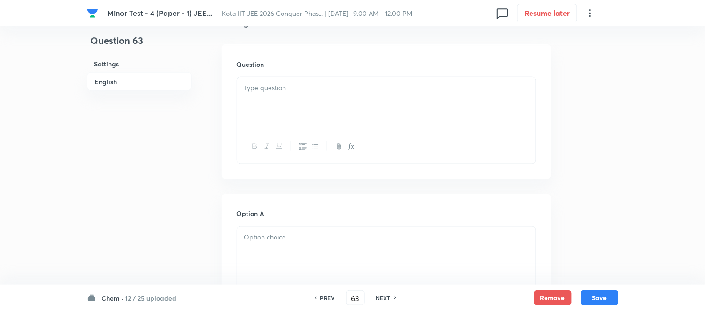
click at [282, 105] on div at bounding box center [386, 103] width 298 height 52
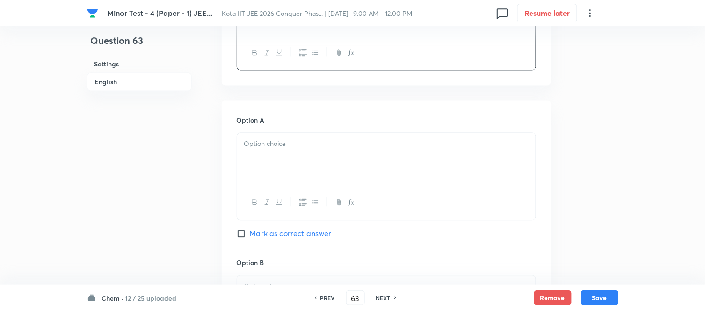
scroll to position [520, 0]
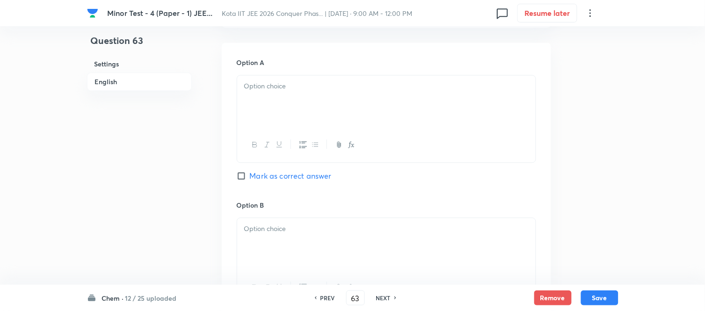
click at [415, 102] on div at bounding box center [386, 101] width 298 height 52
click at [311, 106] on div at bounding box center [386, 101] width 298 height 52
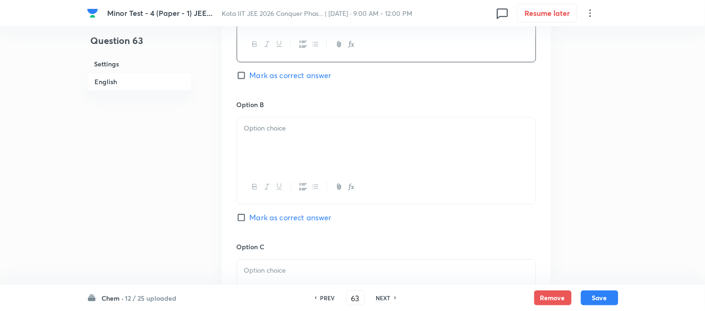
scroll to position [623, 0]
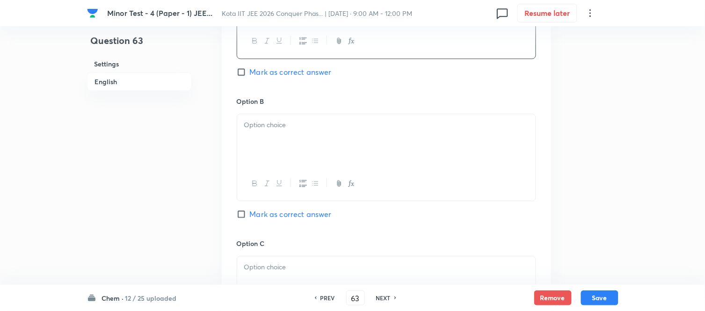
click at [336, 136] on div at bounding box center [386, 140] width 298 height 52
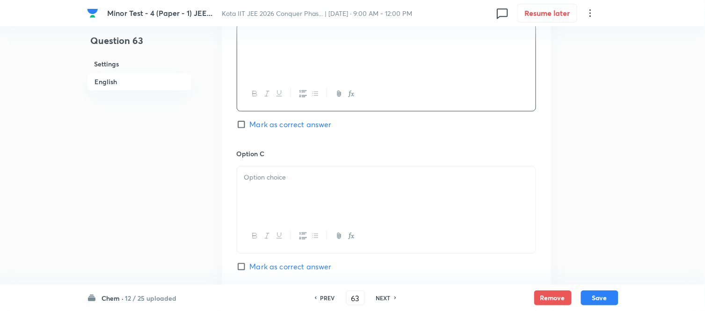
scroll to position [727, 0]
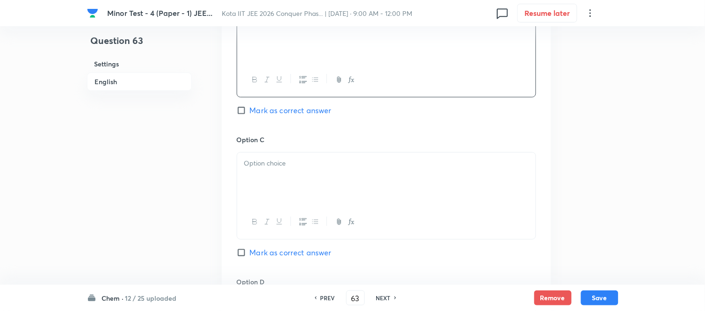
click at [350, 166] on p at bounding box center [386, 163] width 284 height 11
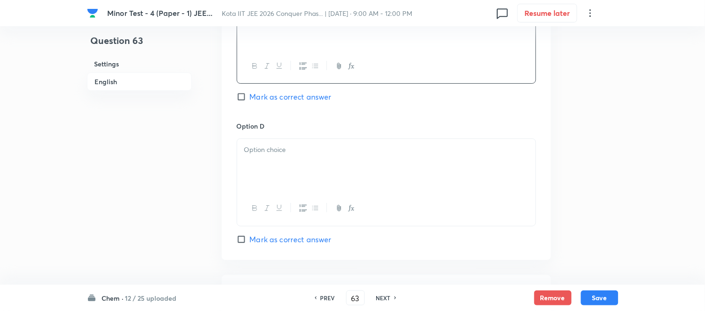
click at [377, 161] on div at bounding box center [386, 165] width 298 height 52
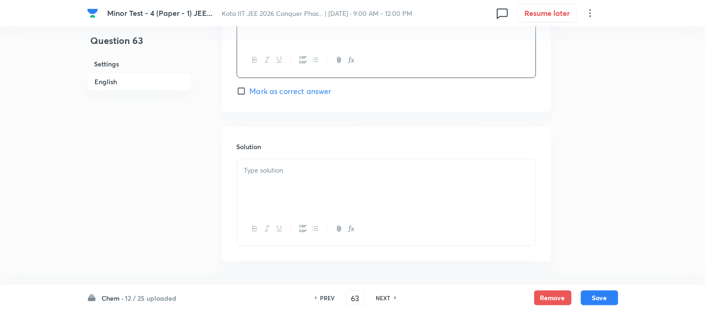
scroll to position [1039, 0]
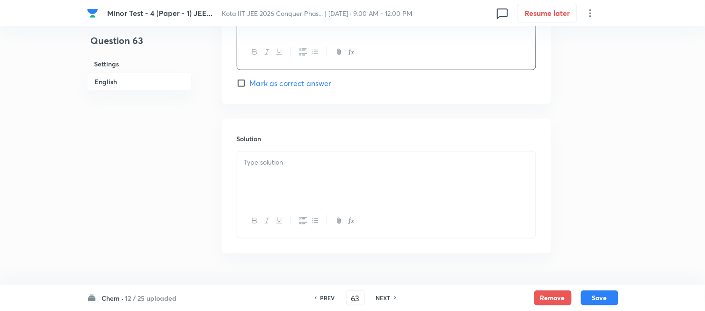
click at [360, 172] on div at bounding box center [386, 178] width 298 height 52
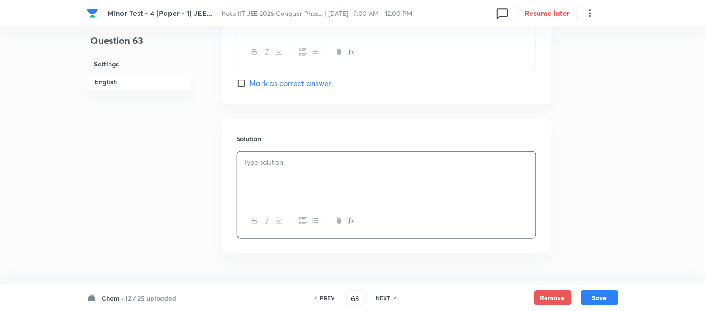
click at [248, 86] on input "Mark as correct answer" at bounding box center [243, 83] width 13 height 9
checkbox input "true"
click at [334, 171] on div at bounding box center [386, 178] width 298 height 52
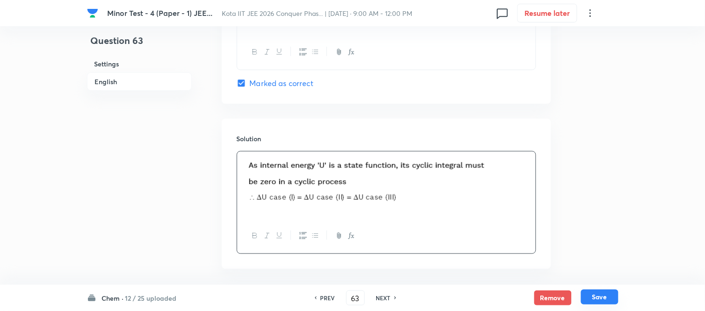
click at [600, 296] on button "Save" at bounding box center [599, 296] width 37 height 15
type input "64"
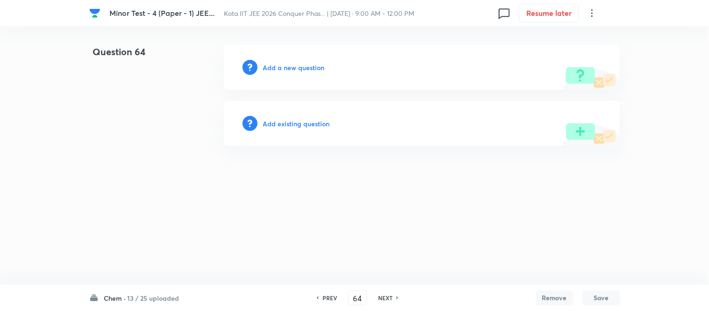
click at [287, 67] on h6 "Add a new question" at bounding box center [294, 68] width 62 height 10
click at [287, 67] on h6 "Choose a question type" at bounding box center [299, 68] width 72 height 10
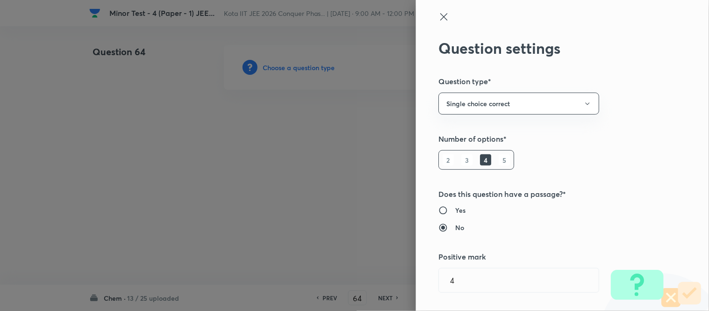
type input "Chemistry"
type input "Physical Chemistry"
type input "Ionic Equilibrium"
type input "Weak and Strong Electrolytes"
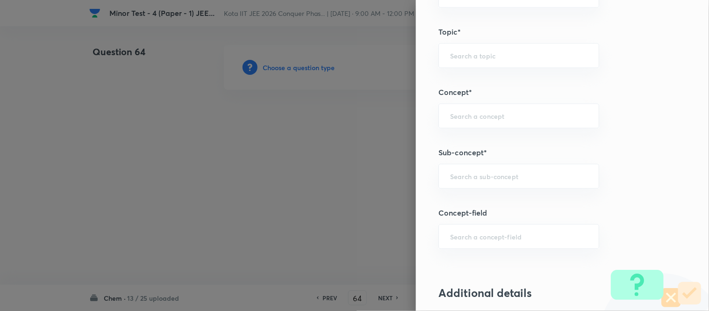
scroll to position [571, 0]
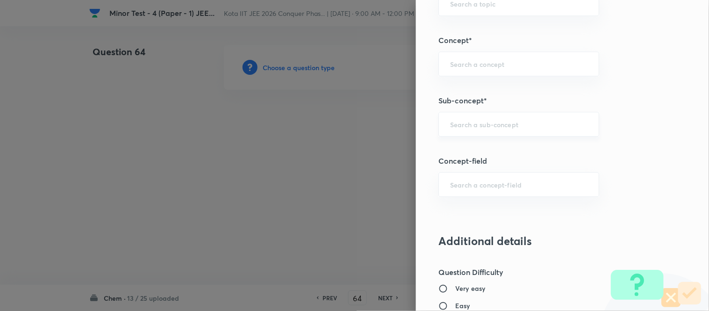
click at [521, 120] on input "text" at bounding box center [518, 124] width 137 height 9
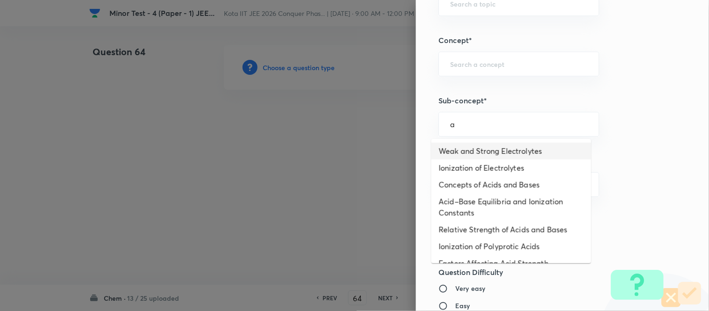
click at [491, 152] on li "Weak and Strong Electrolytes" at bounding box center [512, 151] width 160 height 17
type input "Weak and Strong Electrolytes"
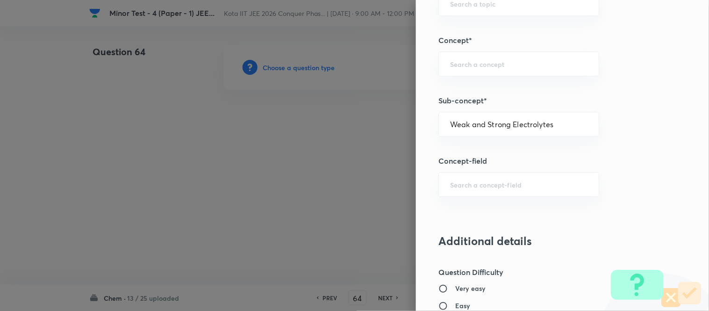
type input "Chemistry"
type input "Physical Chemistry"
type input "Ionic Equilibrium"
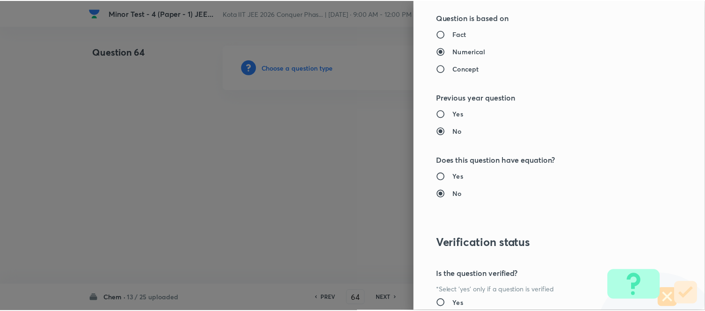
scroll to position [1026, 0]
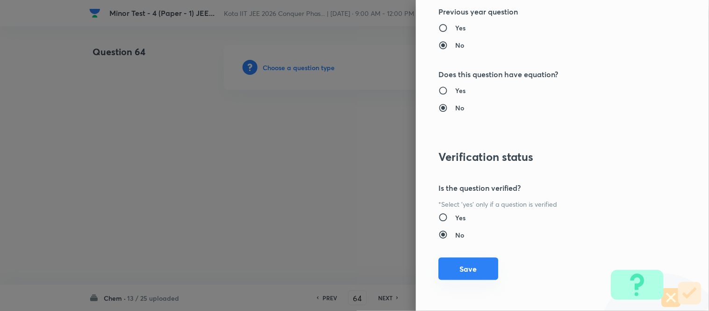
click at [450, 272] on button "Save" at bounding box center [469, 269] width 60 height 22
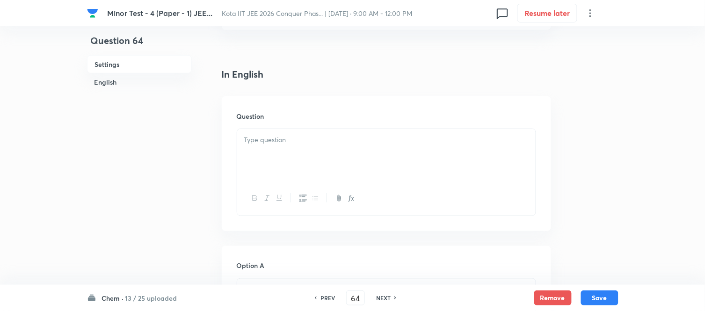
scroll to position [260, 0]
click at [354, 106] on div at bounding box center [386, 103] width 298 height 52
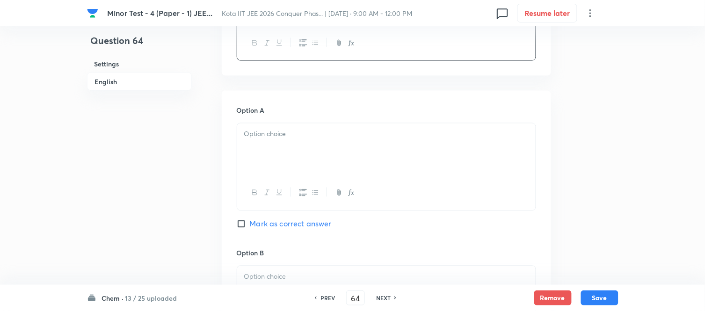
scroll to position [363, 0]
click at [333, 136] on p at bounding box center [386, 134] width 284 height 11
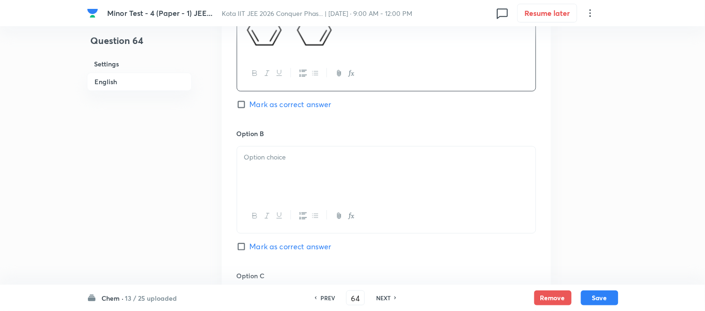
scroll to position [520, 0]
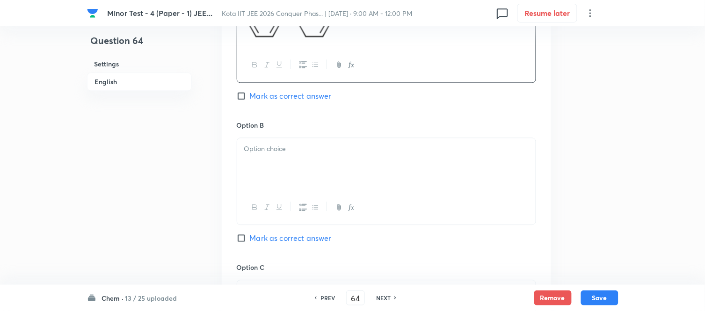
click at [368, 159] on div at bounding box center [386, 164] width 298 height 52
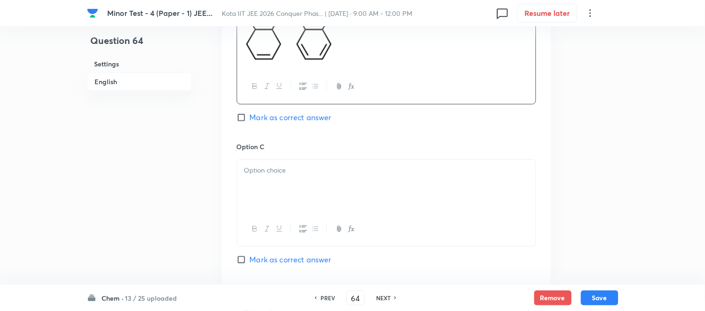
scroll to position [675, 0]
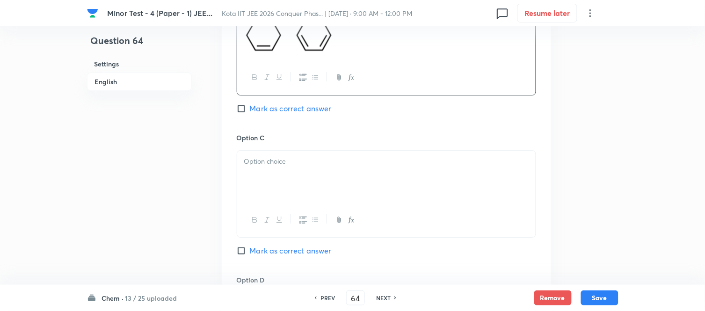
click at [359, 159] on p at bounding box center [386, 161] width 284 height 11
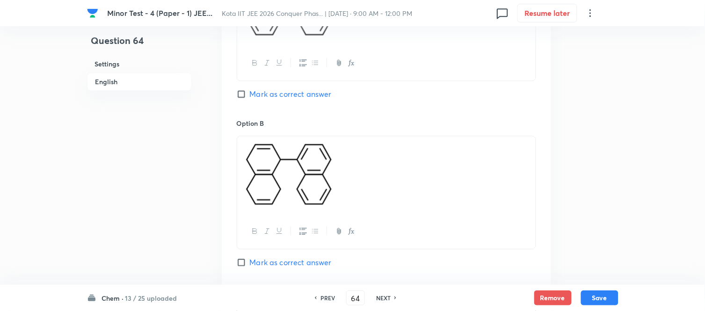
scroll to position [520, 0]
click at [243, 93] on input "Mark as correct answer" at bounding box center [243, 95] width 13 height 9
checkbox input "true"
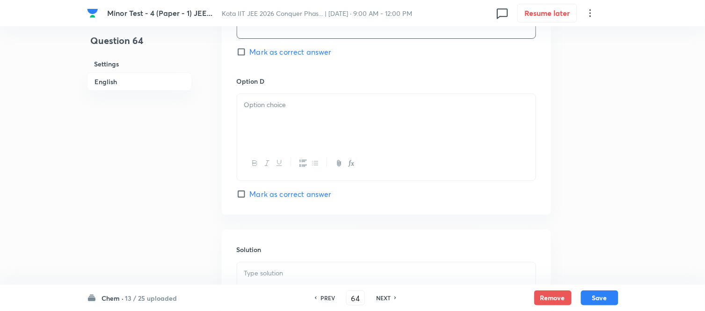
scroll to position [935, 0]
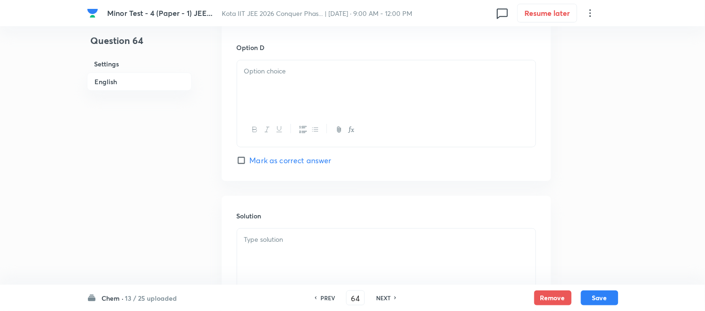
click at [355, 94] on div at bounding box center [386, 86] width 298 height 52
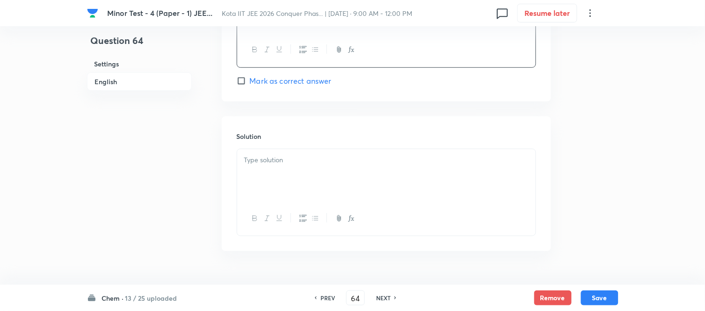
scroll to position [1039, 0]
click at [330, 165] on p at bounding box center [386, 159] width 284 height 11
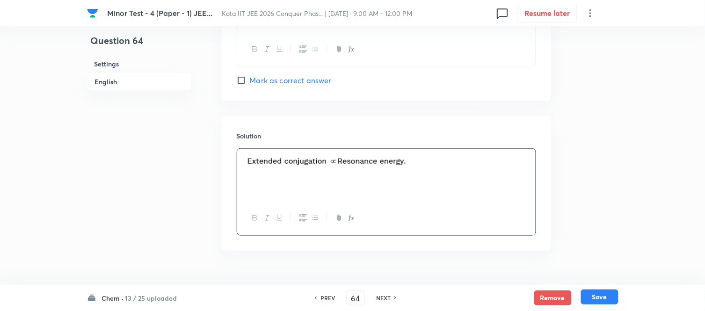
click at [604, 298] on button "Save" at bounding box center [599, 296] width 37 height 15
type input "65"
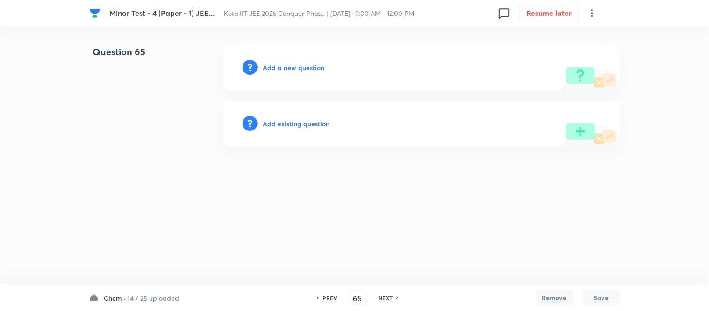
click at [282, 69] on h6 "Add a new question" at bounding box center [294, 68] width 62 height 10
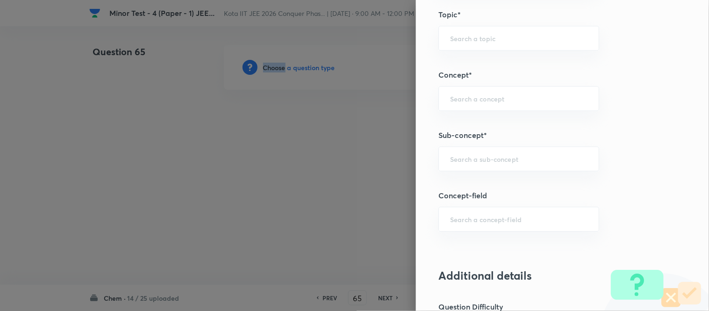
scroll to position [542, 0]
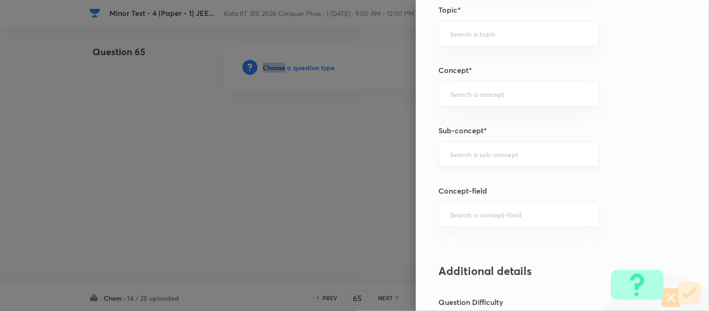
click at [519, 146] on div "​" at bounding box center [519, 154] width 161 height 25
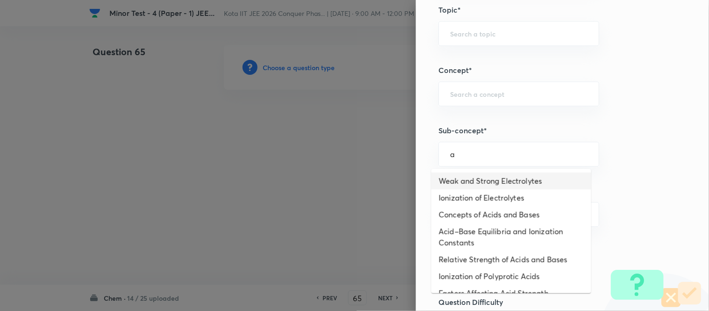
click at [504, 181] on li "Weak and Strong Electrolytes" at bounding box center [512, 181] width 160 height 17
type input "Weak and Strong Electrolytes"
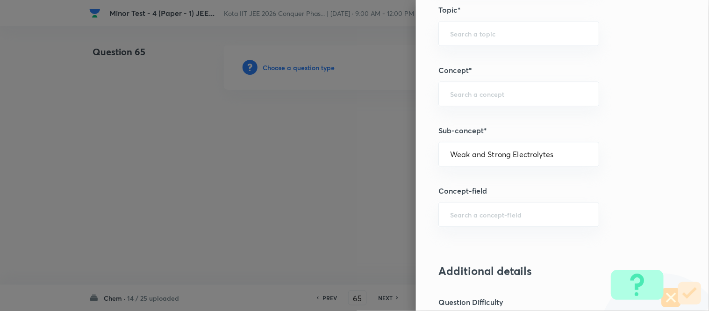
type input "Chemistry"
type input "Physical Chemistry"
type input "Ionic Equilibrium"
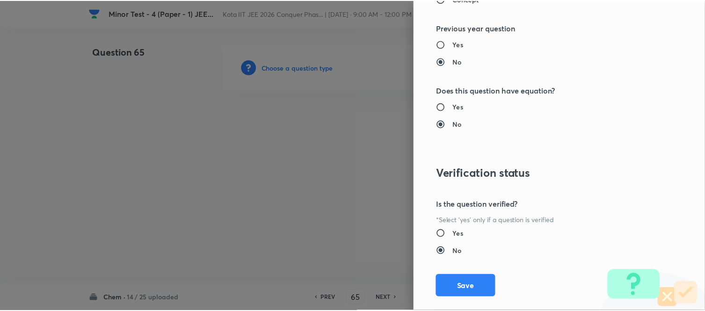
scroll to position [1026, 0]
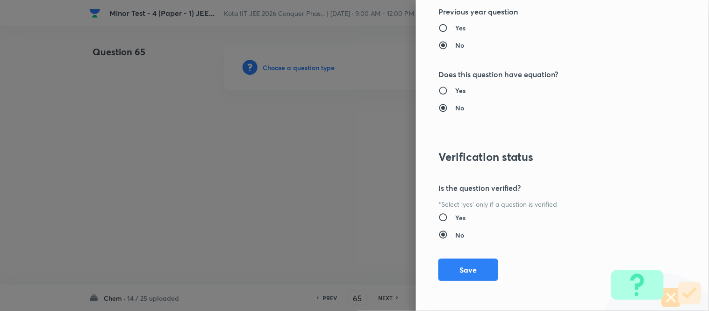
drag, startPoint x: 467, startPoint y: 267, endPoint x: 500, endPoint y: 253, distance: 36.1
click at [468, 267] on button "Save" at bounding box center [469, 270] width 60 height 22
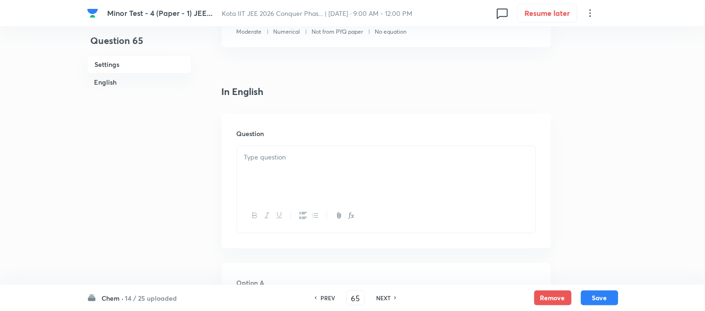
scroll to position [208, 0]
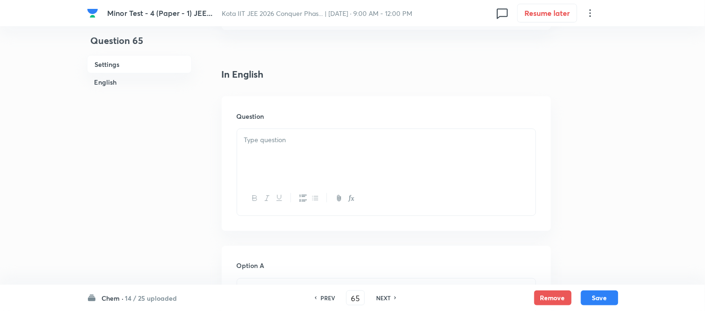
click at [339, 136] on p at bounding box center [386, 140] width 284 height 11
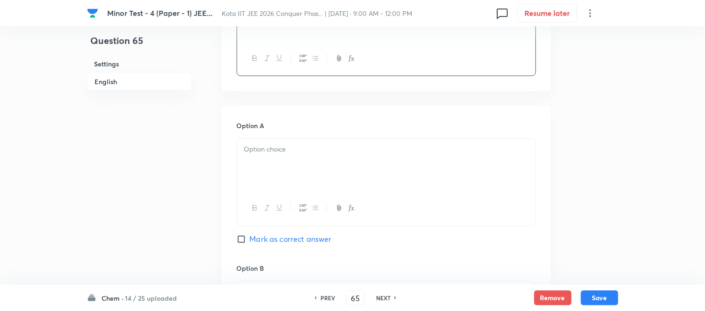
scroll to position [363, 0]
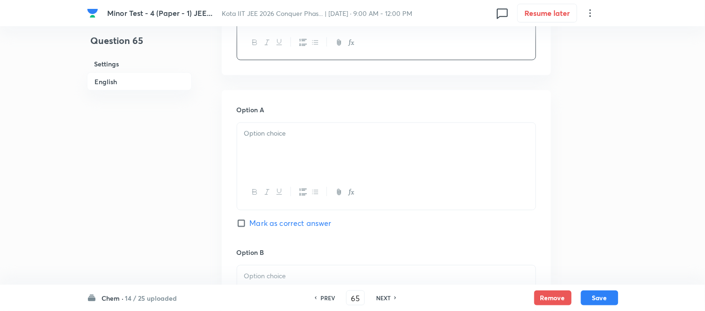
click at [338, 143] on div at bounding box center [386, 149] width 298 height 52
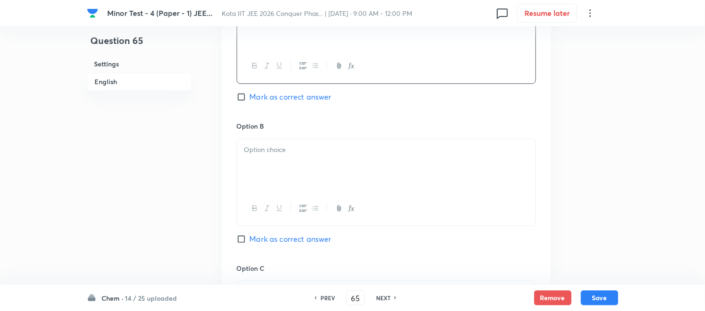
scroll to position [520, 0]
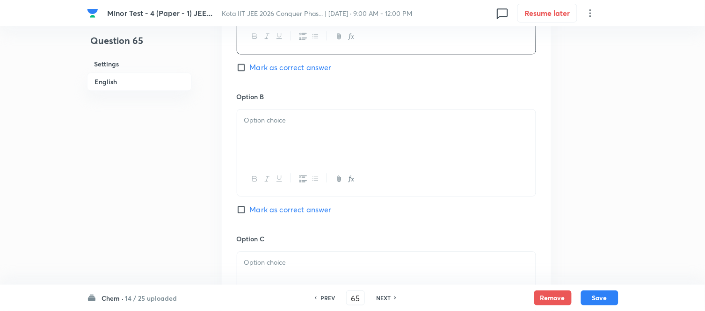
click at [342, 137] on div at bounding box center [386, 135] width 298 height 52
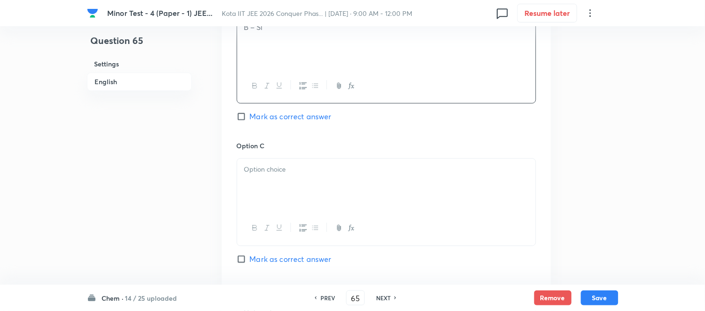
scroll to position [623, 0]
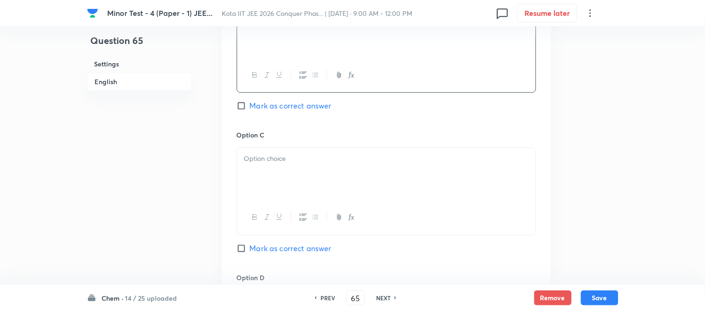
click at [361, 164] on p at bounding box center [386, 158] width 284 height 11
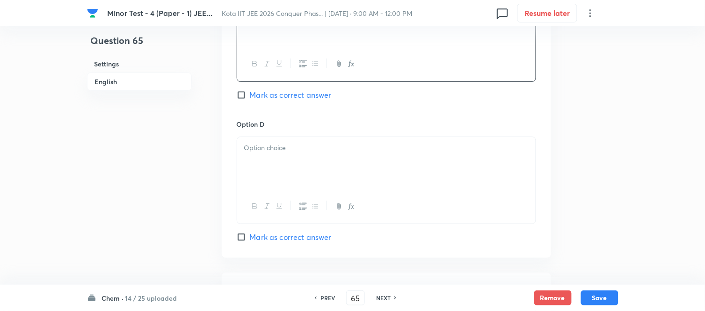
scroll to position [779, 0]
click at [321, 151] on p at bounding box center [386, 145] width 284 height 11
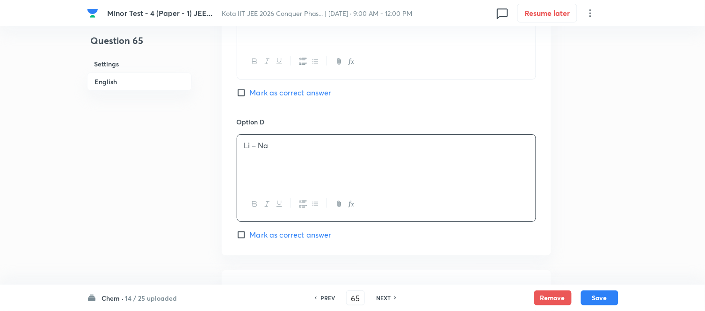
click at [246, 231] on label "Mark as correct answer" at bounding box center [284, 234] width 95 height 11
click at [246, 231] on input "Mark as correct answer" at bounding box center [243, 234] width 13 height 9
checkbox input "true"
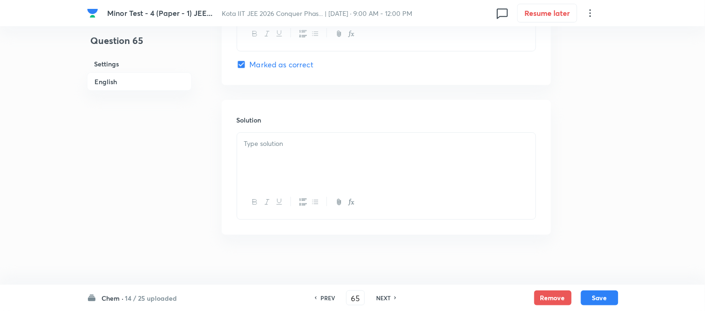
scroll to position [957, 0]
click at [325, 135] on p at bounding box center [386, 137] width 284 height 11
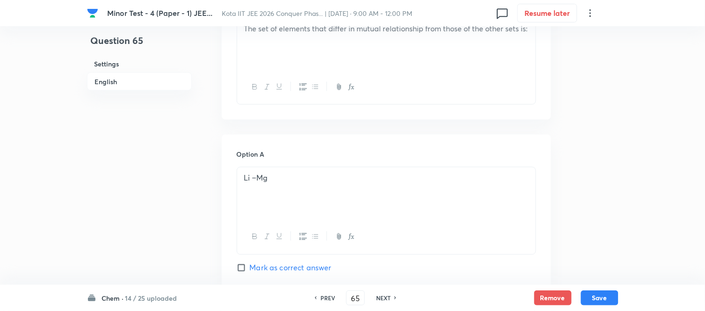
scroll to position [230, 0]
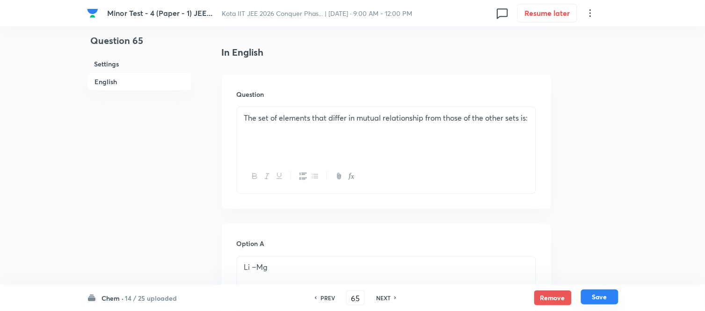
click at [599, 297] on button "Save" at bounding box center [599, 296] width 37 height 15
type input "66"
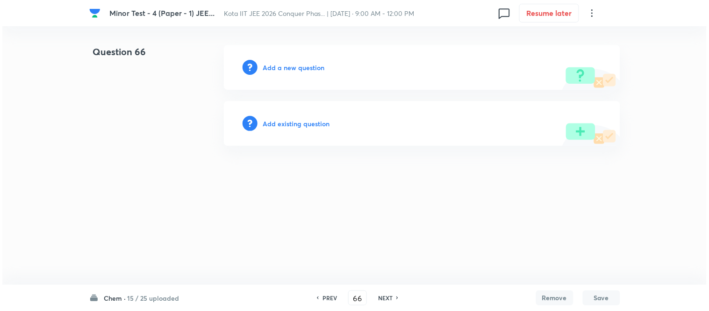
scroll to position [0, 0]
click at [282, 67] on h6 "Add a new question" at bounding box center [294, 68] width 62 height 10
click at [281, 67] on h6 "Choose a question type" at bounding box center [299, 68] width 72 height 10
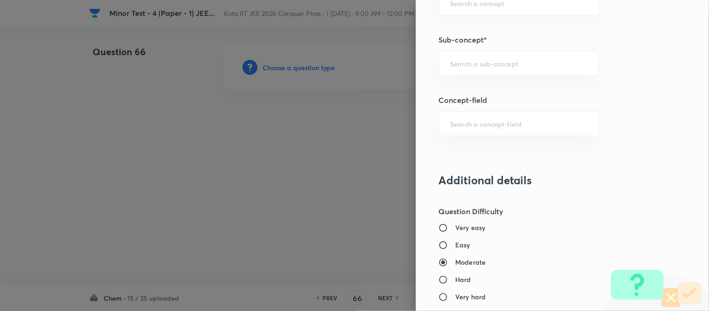
scroll to position [637, 0]
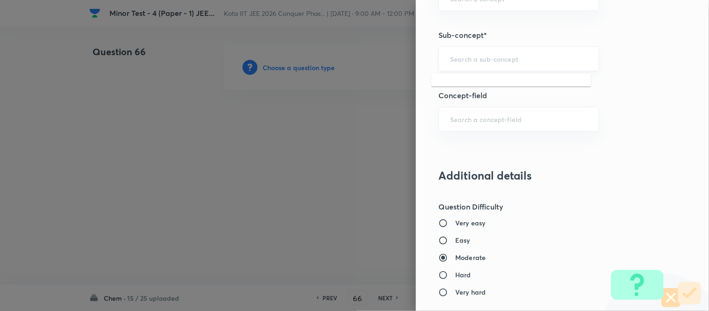
click at [502, 55] on input "text" at bounding box center [518, 58] width 137 height 9
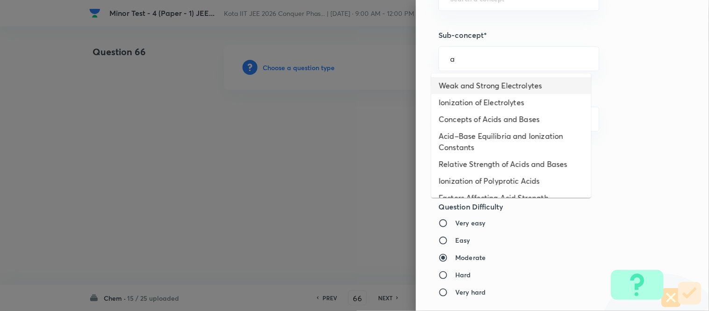
click at [487, 81] on li "Weak and Strong Electrolytes" at bounding box center [512, 85] width 160 height 17
type input "Weak and Strong Electrolytes"
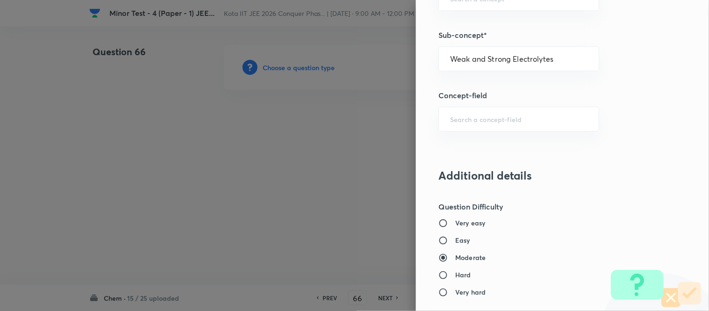
type input "Chemistry"
type input "Physical Chemistry"
type input "Ionic Equilibrium"
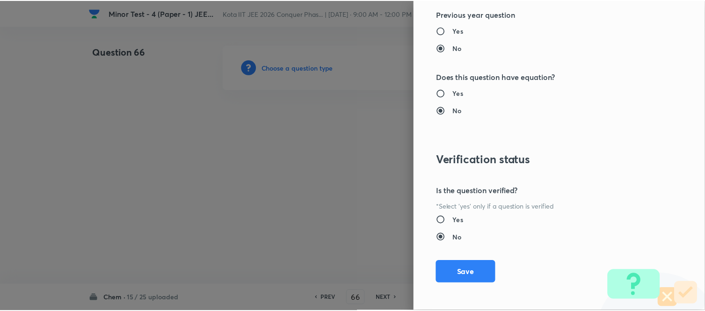
scroll to position [1026, 0]
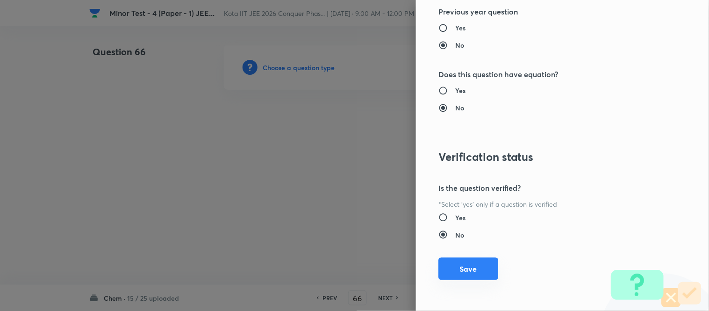
click at [445, 270] on button "Save" at bounding box center [469, 269] width 60 height 22
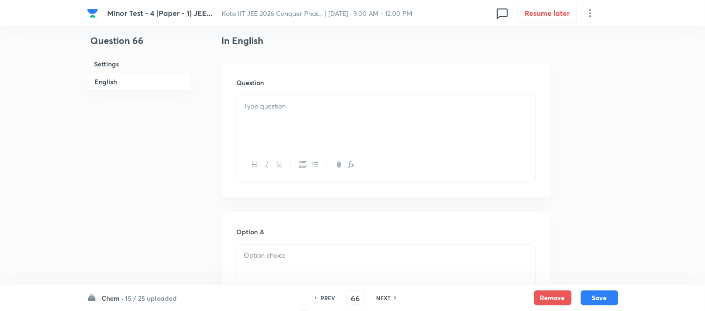
scroll to position [260, 0]
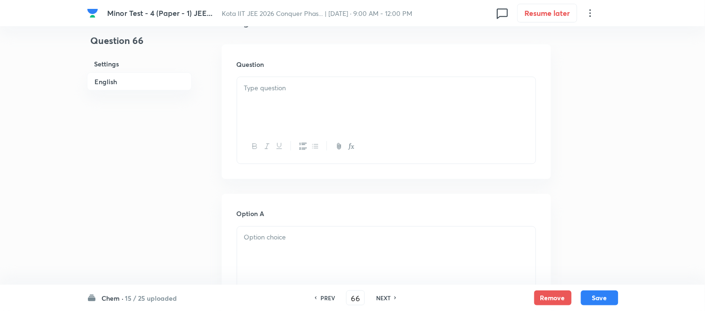
click at [298, 96] on div at bounding box center [386, 103] width 298 height 52
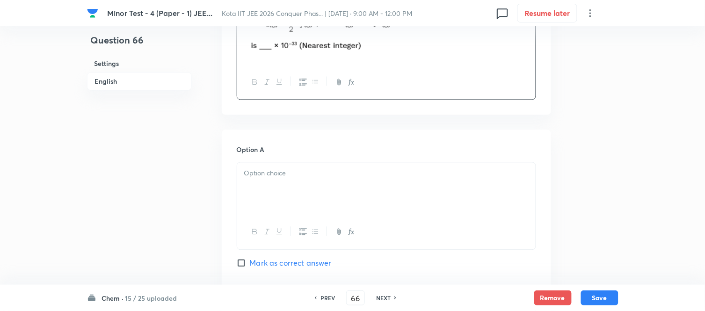
scroll to position [468, 0]
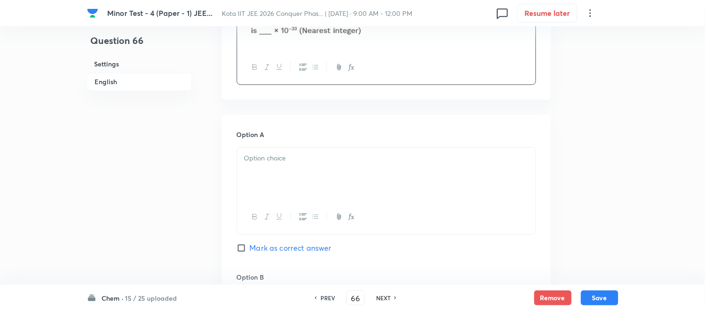
click at [361, 183] on div at bounding box center [386, 173] width 298 height 52
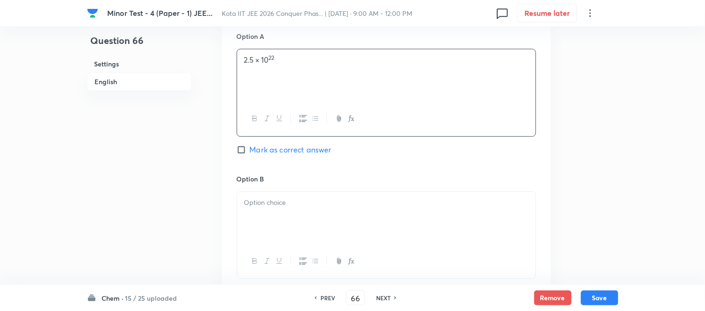
scroll to position [675, 0]
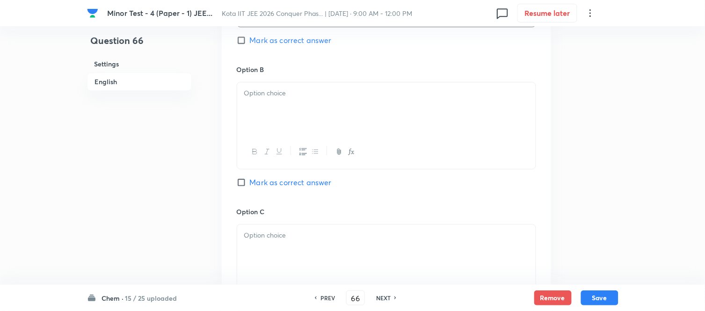
click at [307, 114] on div at bounding box center [386, 108] width 298 height 52
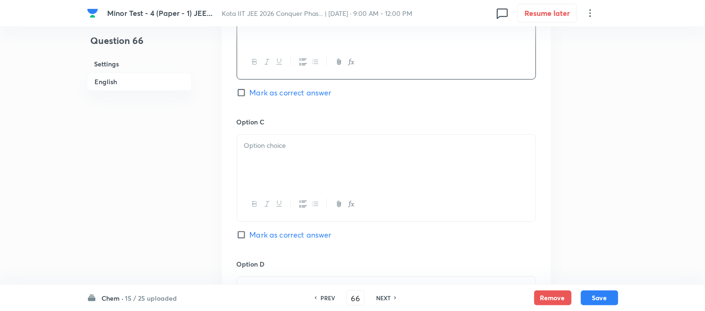
scroll to position [779, 0]
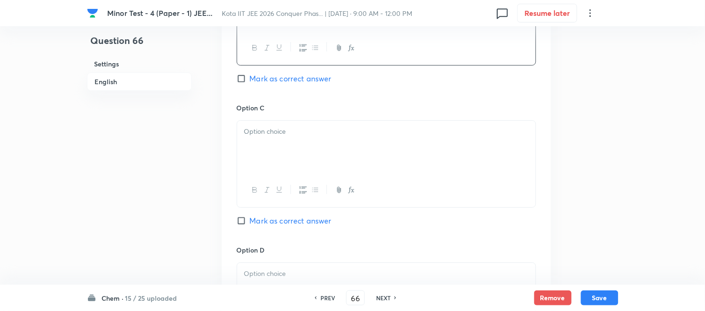
click at [333, 131] on p at bounding box center [386, 131] width 284 height 11
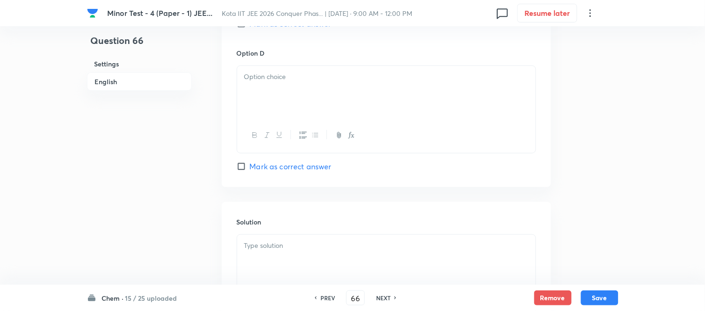
scroll to position [987, 0]
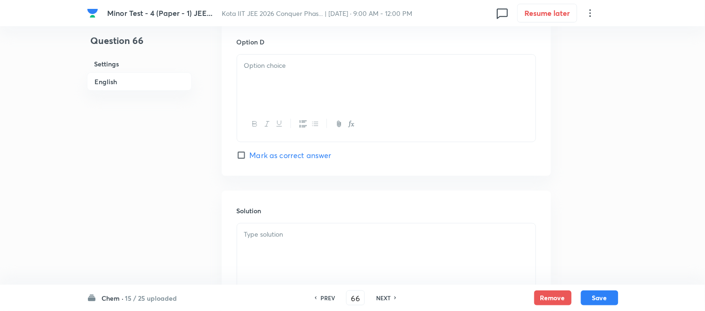
click at [319, 101] on div at bounding box center [386, 81] width 298 height 52
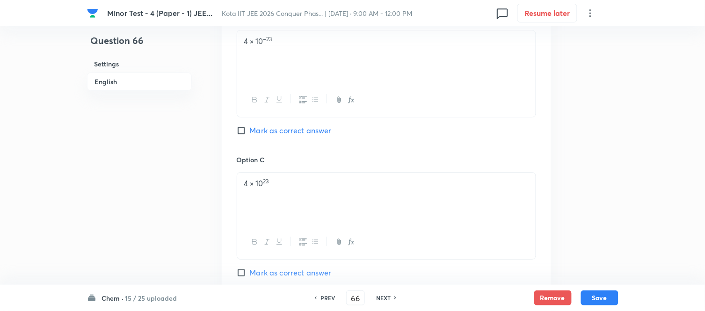
click at [253, 131] on span "Mark as correct answer" at bounding box center [291, 130] width 82 height 11
click at [250, 131] on input "Mark as correct answer" at bounding box center [243, 130] width 13 height 9
checkbox input "true"
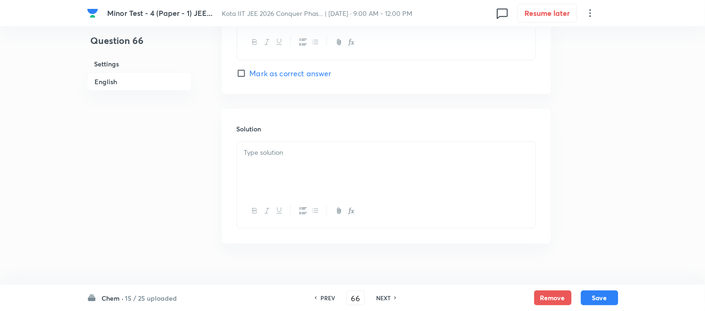
scroll to position [1086, 0]
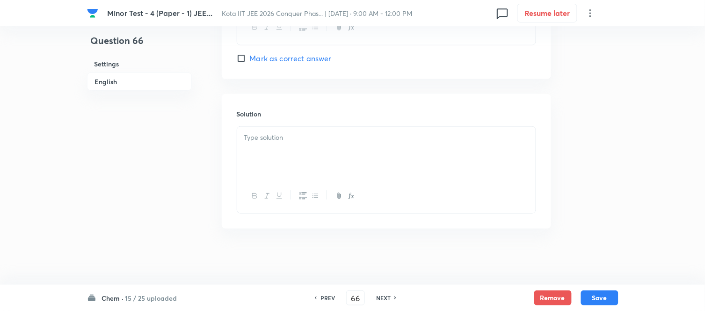
click at [331, 136] on p at bounding box center [386, 137] width 284 height 11
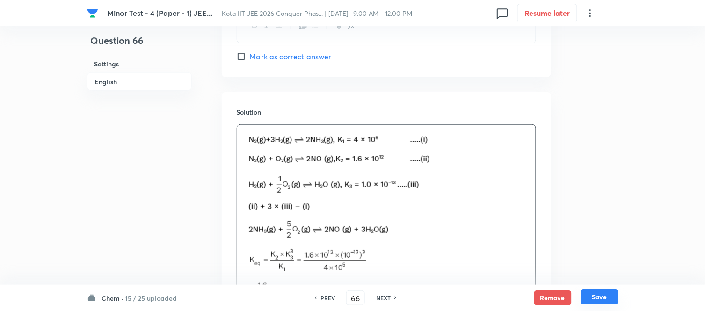
click at [601, 297] on button "Save" at bounding box center [599, 296] width 37 height 15
type input "67"
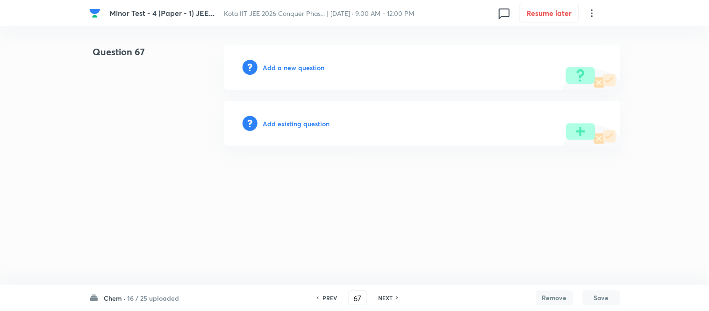
click at [284, 69] on h6 "Add a new question" at bounding box center [294, 68] width 62 height 10
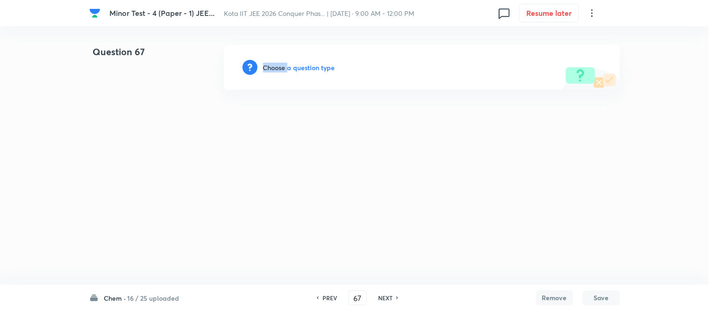
click at [284, 69] on h6 "Choose a question type" at bounding box center [299, 68] width 72 height 10
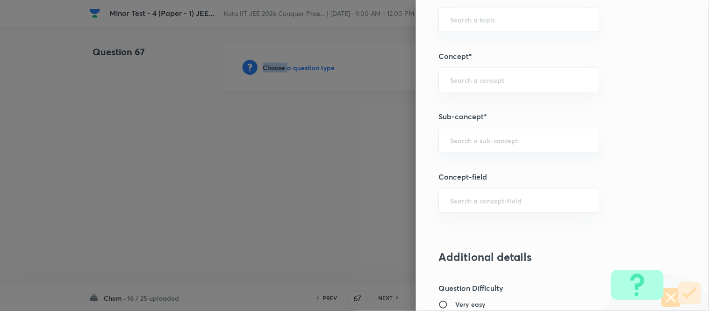
scroll to position [558, 0]
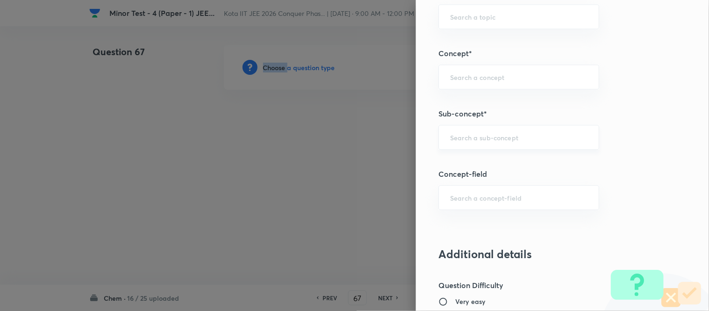
click at [507, 143] on div "​" at bounding box center [519, 137] width 161 height 25
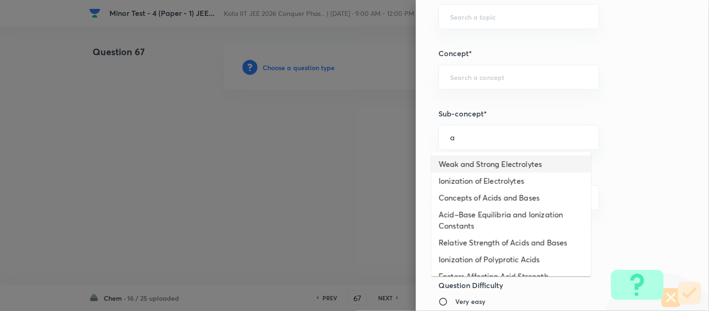
click at [483, 161] on li "Weak and Strong Electrolytes" at bounding box center [512, 164] width 160 height 17
type input "Weak and Strong Electrolytes"
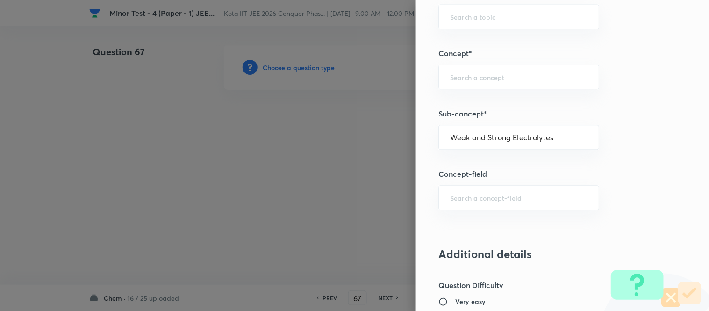
type input "Chemistry"
type input "Physical Chemistry"
type input "Ionic Equilibrium"
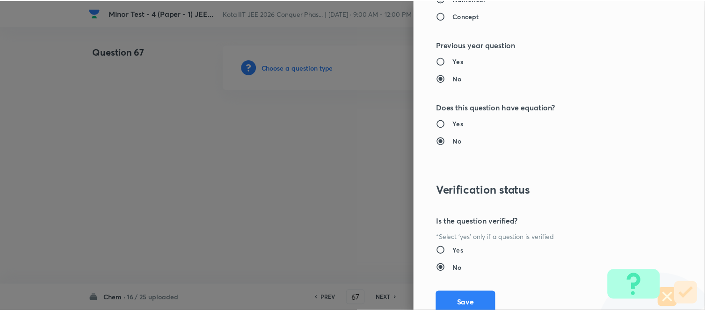
scroll to position [1026, 0]
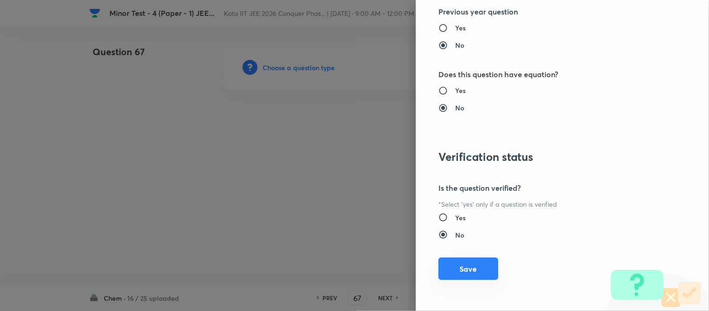
click at [471, 273] on button "Save" at bounding box center [469, 269] width 60 height 22
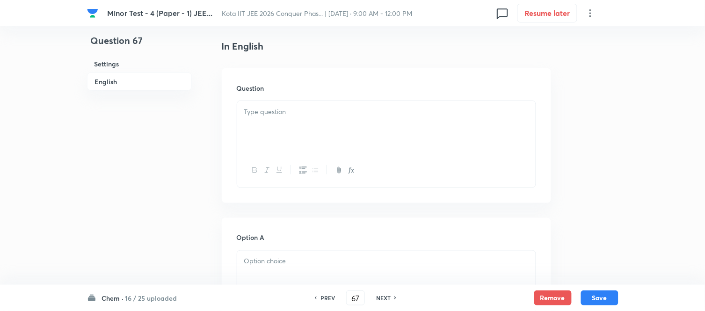
scroll to position [260, 0]
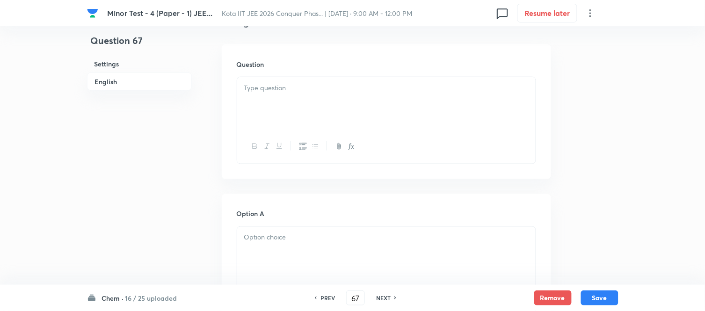
click at [312, 89] on p at bounding box center [386, 88] width 284 height 11
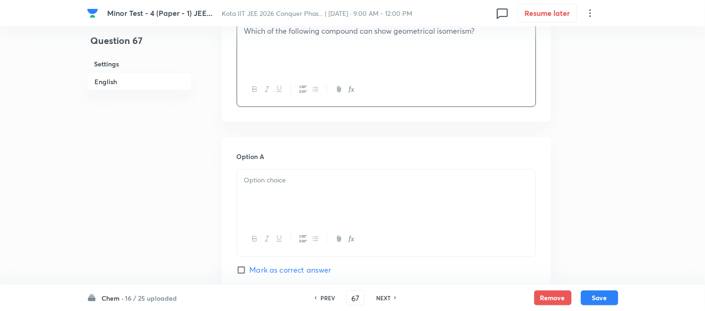
scroll to position [363, 0]
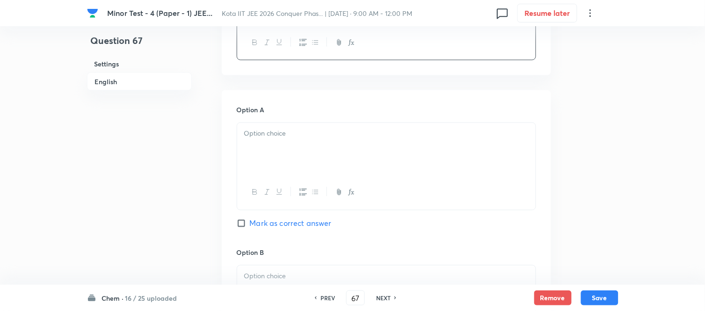
click at [334, 132] on p at bounding box center [386, 134] width 284 height 11
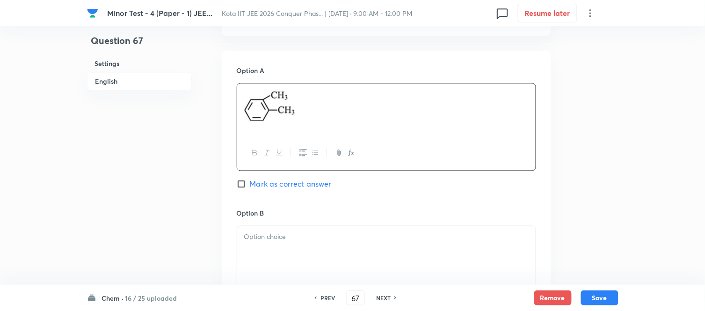
scroll to position [571, 0]
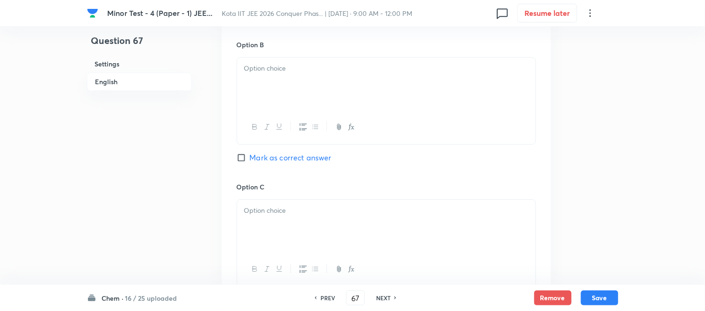
click at [318, 76] on div at bounding box center [386, 84] width 298 height 52
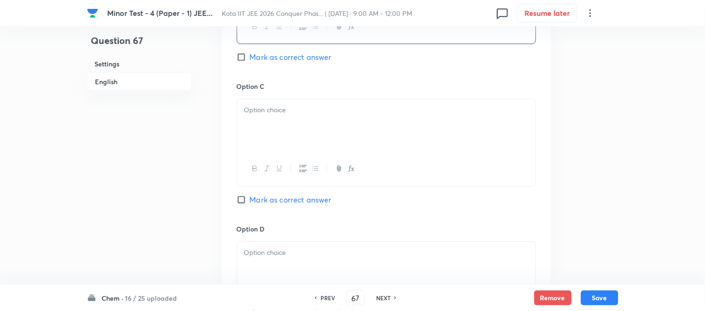
scroll to position [675, 0]
click at [362, 123] on div at bounding box center [386, 122] width 298 height 52
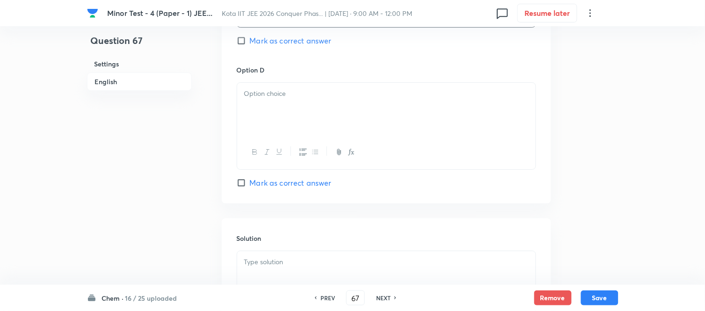
click at [325, 108] on div at bounding box center [386, 109] width 298 height 52
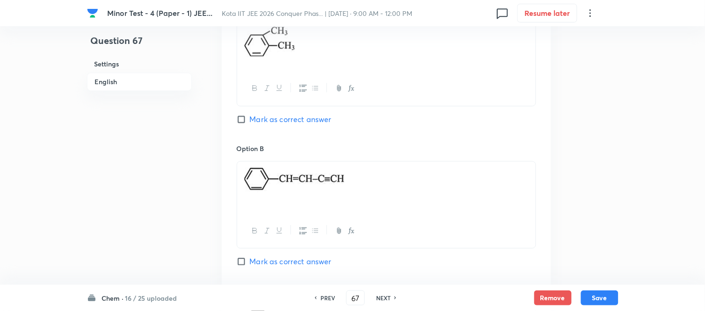
scroll to position [571, 0]
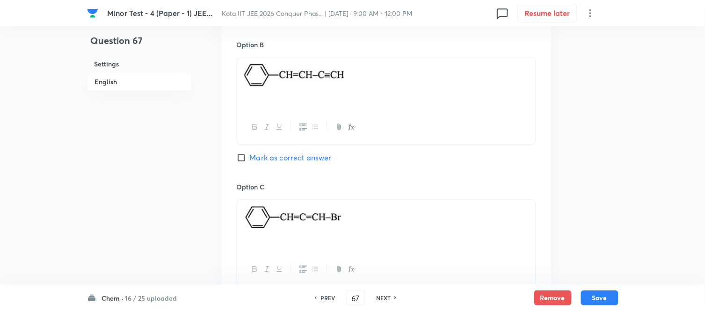
click at [255, 160] on span "Mark as correct answer" at bounding box center [291, 157] width 82 height 11
click at [250, 160] on input "Mark as correct answer" at bounding box center [243, 157] width 13 height 9
checkbox input "true"
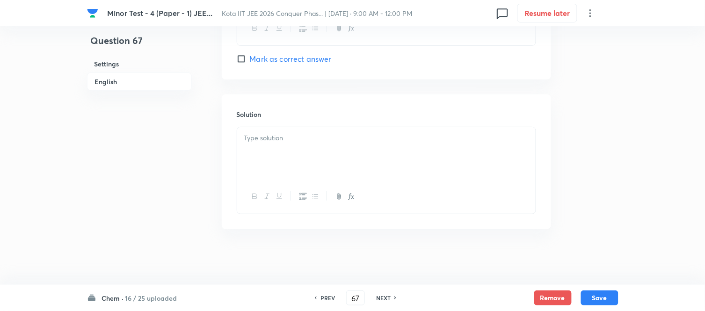
scroll to position [957, 0]
click at [340, 137] on p at bounding box center [386, 137] width 284 height 11
click at [597, 300] on button "Save" at bounding box center [599, 296] width 37 height 15
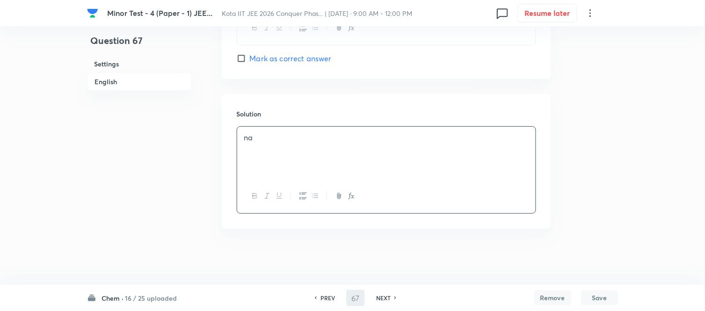
type input "68"
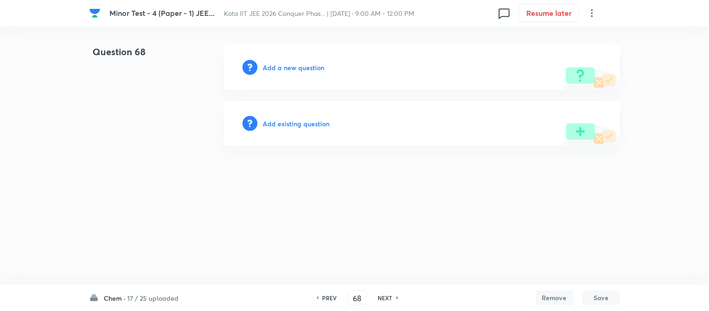
click at [286, 69] on h6 "Add a new question" at bounding box center [294, 68] width 62 height 10
click at [286, 69] on h6 "Choose a question type" at bounding box center [299, 68] width 72 height 10
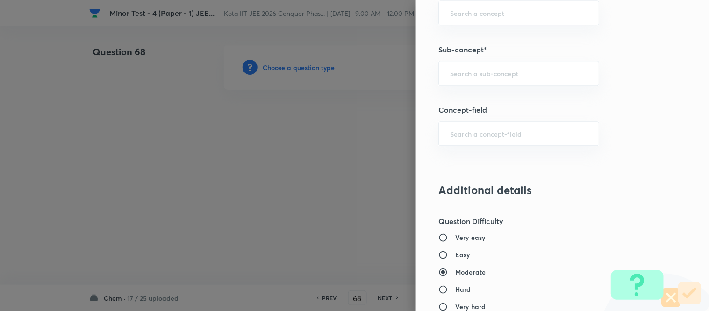
scroll to position [623, 0]
click at [518, 67] on div "​" at bounding box center [519, 72] width 161 height 25
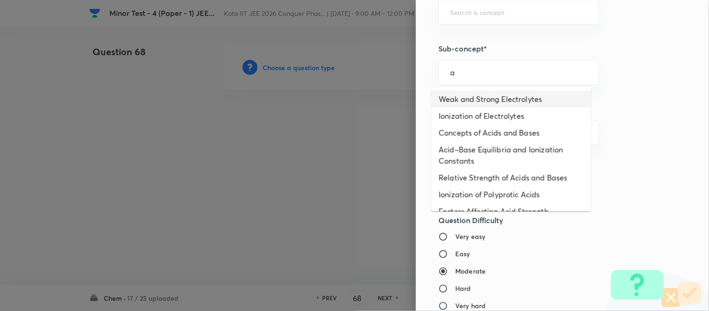
click at [503, 100] on li "Weak and Strong Electrolytes" at bounding box center [512, 99] width 160 height 17
type input "Weak and Strong Electrolytes"
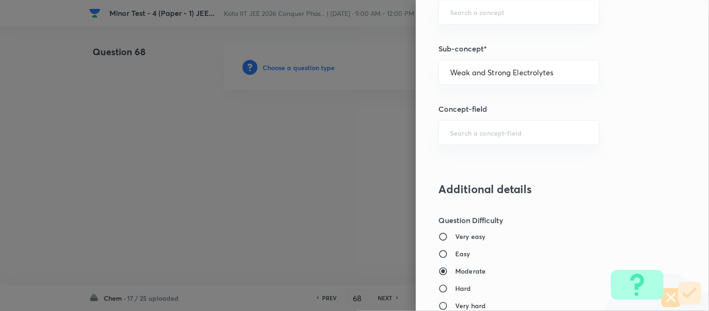
type input "Chemistry"
type input "Physical Chemistry"
type input "Ionic Equilibrium"
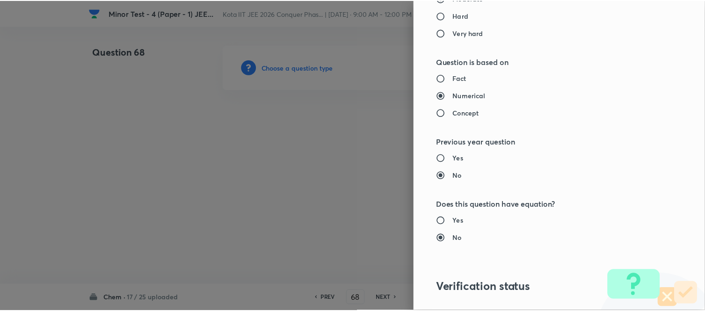
scroll to position [1026, 0]
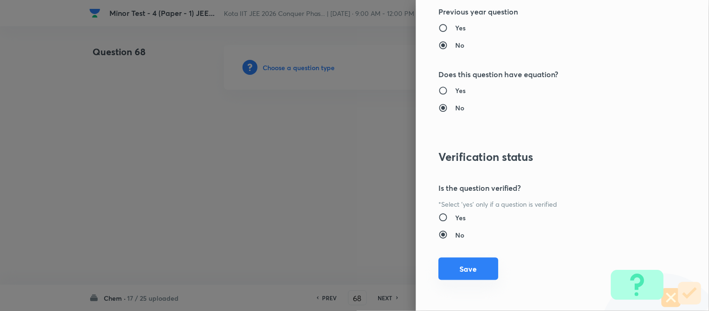
click at [455, 265] on button "Save" at bounding box center [469, 269] width 60 height 22
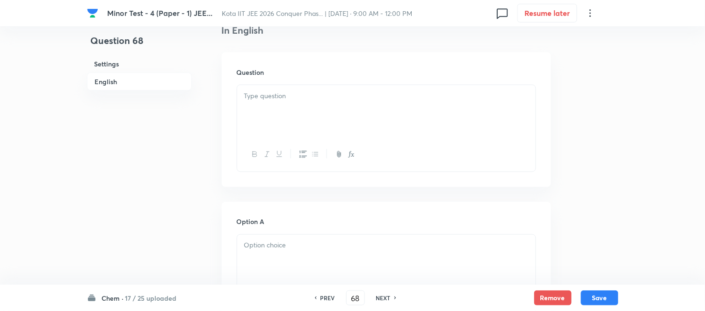
scroll to position [260, 0]
click at [351, 93] on p at bounding box center [386, 88] width 284 height 11
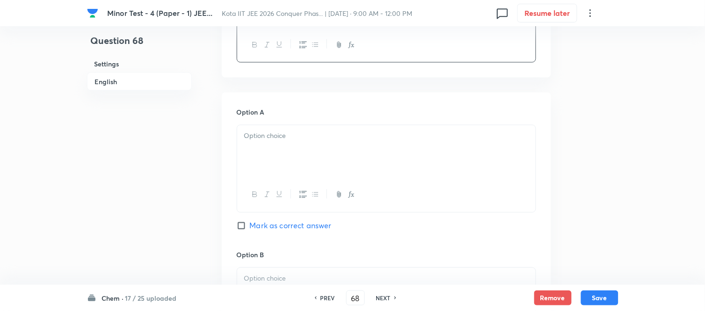
scroll to position [363, 0]
click at [329, 137] on p at bounding box center [386, 135] width 284 height 11
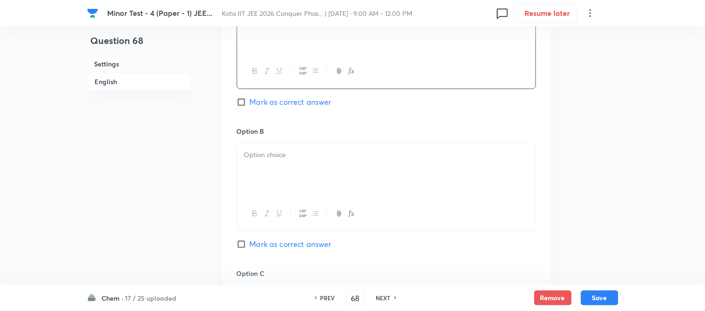
scroll to position [520, 0]
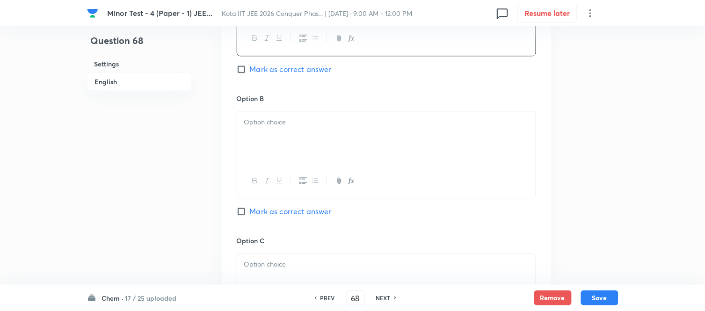
click at [320, 136] on div at bounding box center [386, 137] width 298 height 52
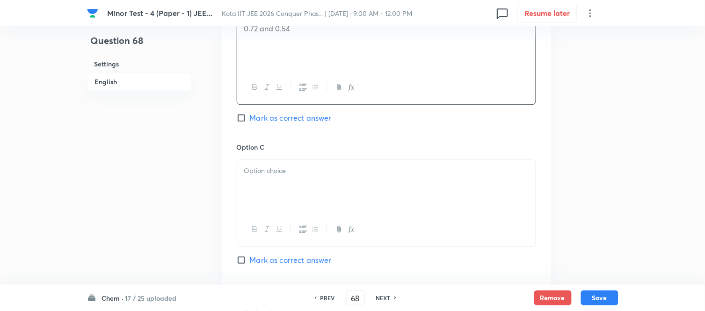
scroll to position [675, 0]
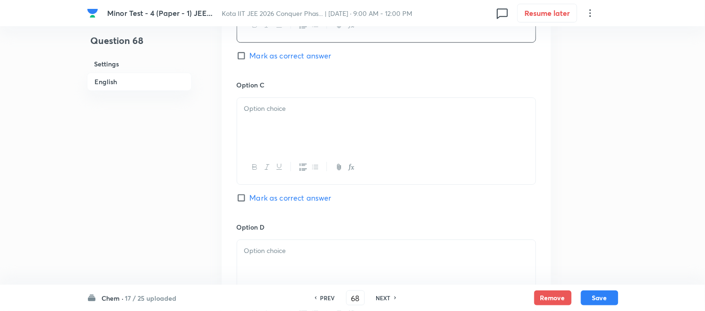
click at [339, 128] on div at bounding box center [386, 124] width 298 height 52
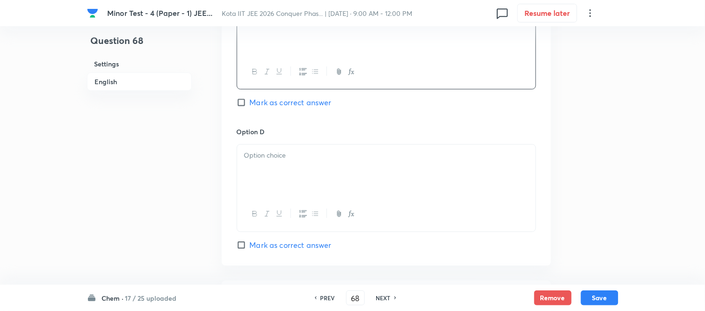
scroll to position [779, 0]
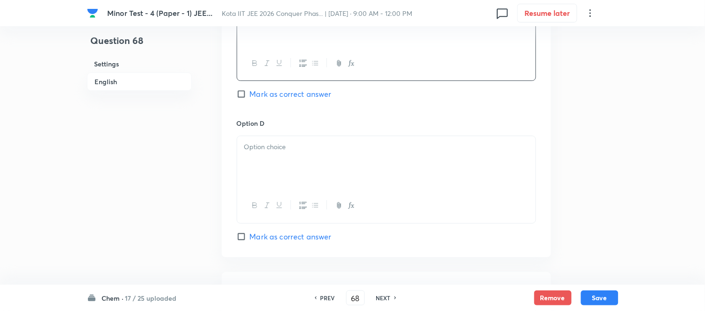
click at [340, 142] on div at bounding box center [386, 162] width 298 height 52
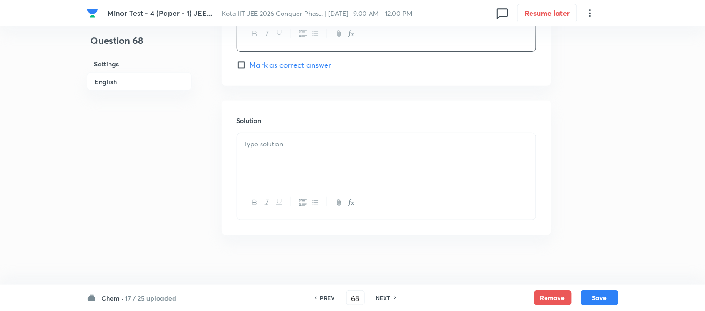
scroll to position [959, 0]
click at [337, 148] on div at bounding box center [386, 153] width 298 height 52
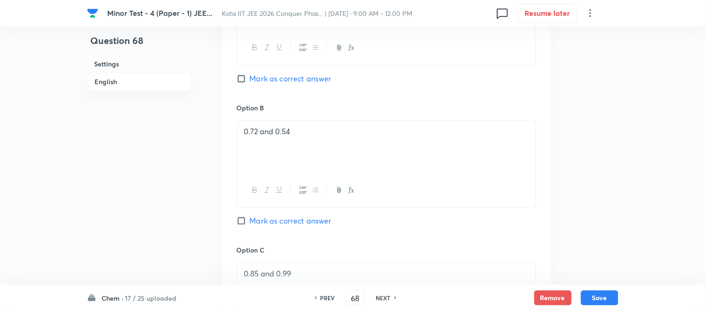
scroll to position [535, 0]
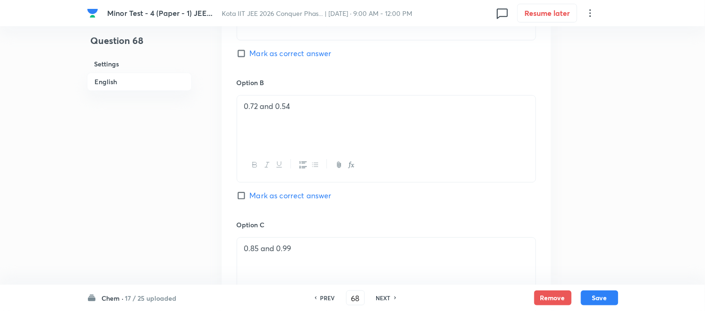
click at [244, 195] on input "Mark as correct answer" at bounding box center [243, 195] width 13 height 9
checkbox input "true"
click at [591, 297] on button "Save" at bounding box center [599, 296] width 37 height 15
type input "69"
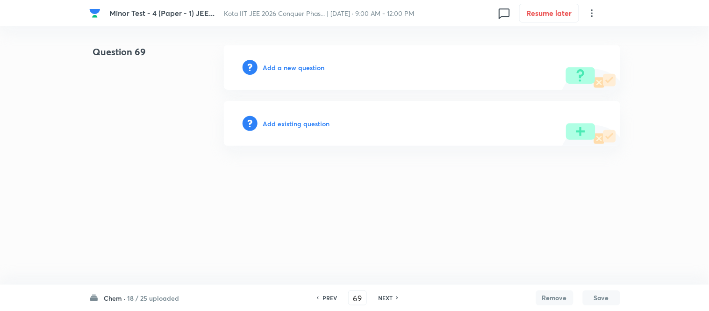
click at [286, 67] on h6 "Add a new question" at bounding box center [294, 68] width 62 height 10
click at [286, 67] on h6 "Choose a question type" at bounding box center [299, 68] width 72 height 10
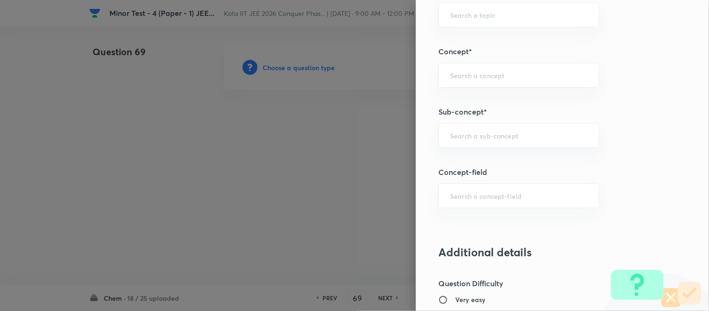
scroll to position [625, 0]
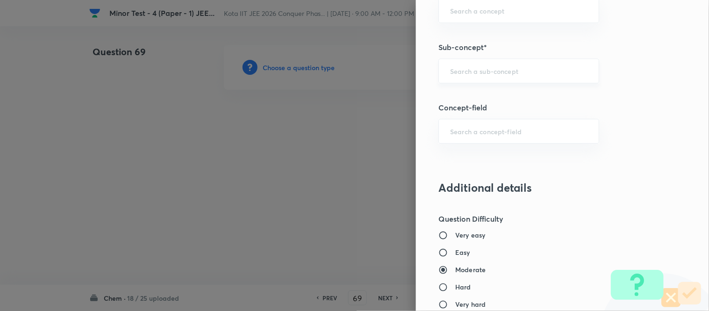
click at [470, 65] on div "​" at bounding box center [519, 70] width 161 height 25
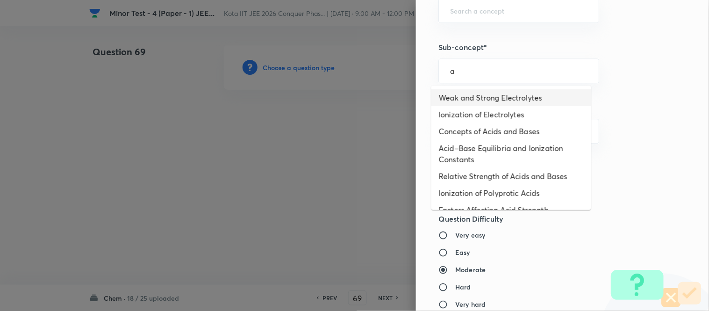
click at [468, 97] on li "Weak and Strong Electrolytes" at bounding box center [512, 97] width 160 height 17
type input "Weak and Strong Electrolytes"
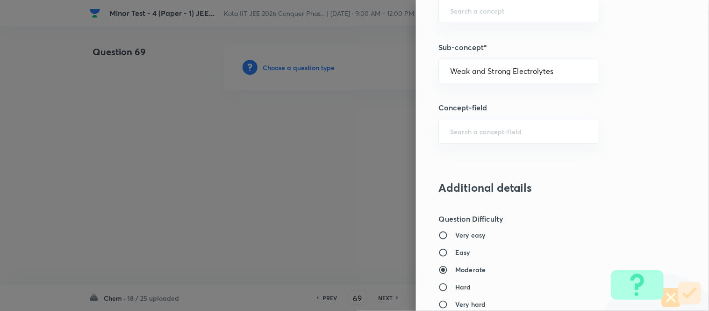
type input "Chemistry"
type input "Physical Chemistry"
type input "Ionic Equilibrium"
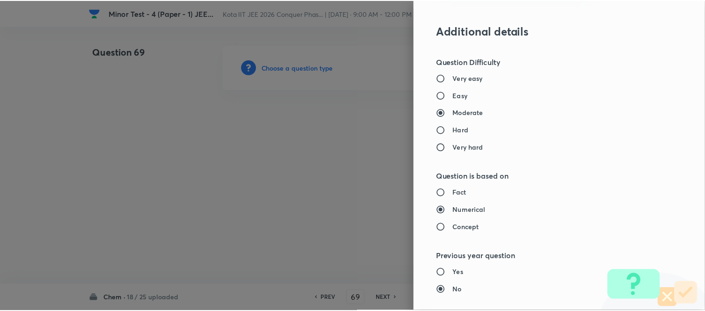
scroll to position [1026, 0]
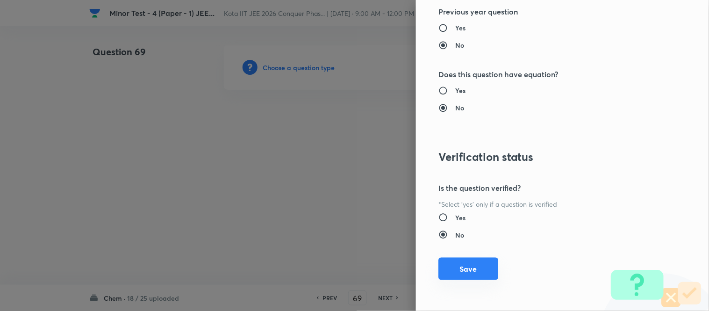
click at [479, 274] on button "Save" at bounding box center [469, 269] width 60 height 22
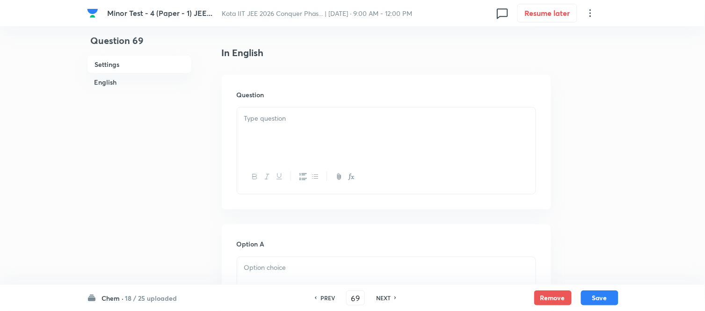
scroll to position [260, 0]
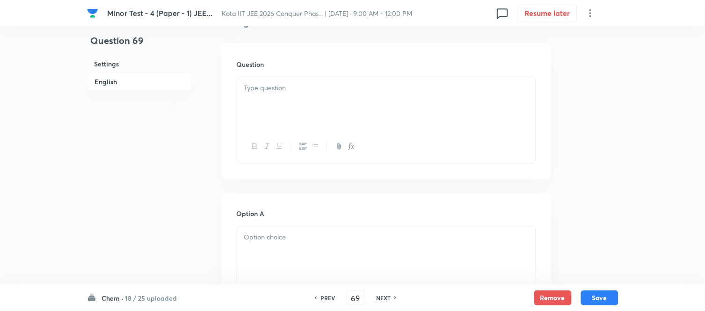
click at [334, 101] on div at bounding box center [386, 103] width 298 height 52
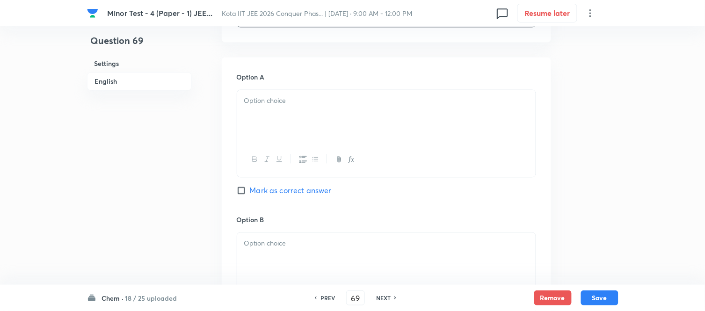
scroll to position [415, 0]
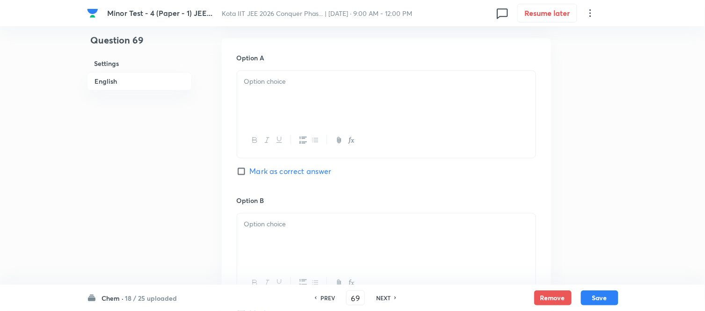
click at [341, 105] on div at bounding box center [386, 97] width 298 height 52
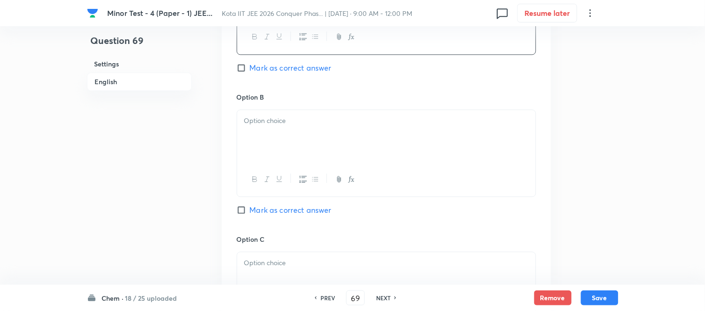
scroll to position [520, 0]
click at [360, 133] on div at bounding box center [386, 135] width 298 height 52
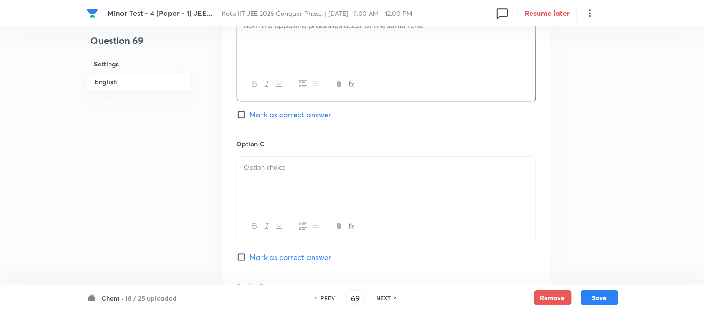
scroll to position [623, 0]
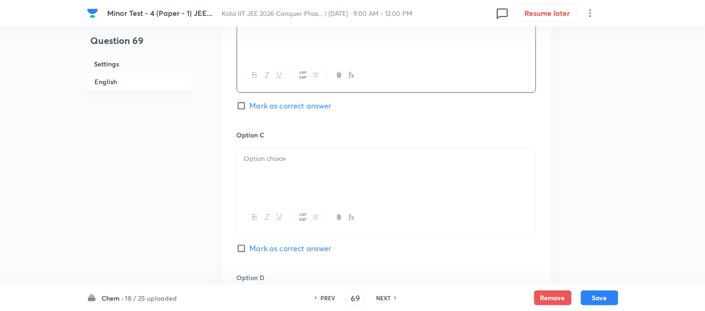
click at [315, 169] on div at bounding box center [386, 174] width 298 height 52
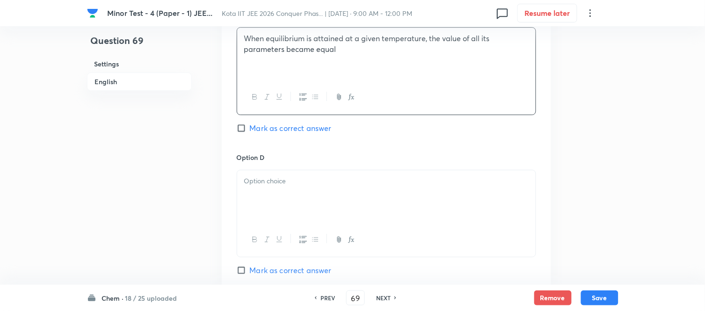
scroll to position [779, 0]
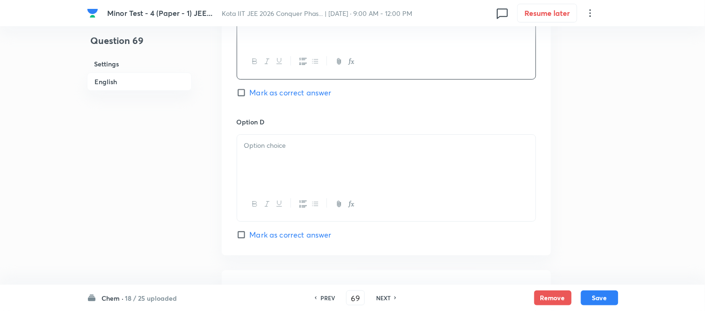
click at [246, 97] on input "Mark as correct answer" at bounding box center [243, 92] width 13 height 9
checkbox input "true"
click at [327, 150] on p at bounding box center [386, 145] width 284 height 11
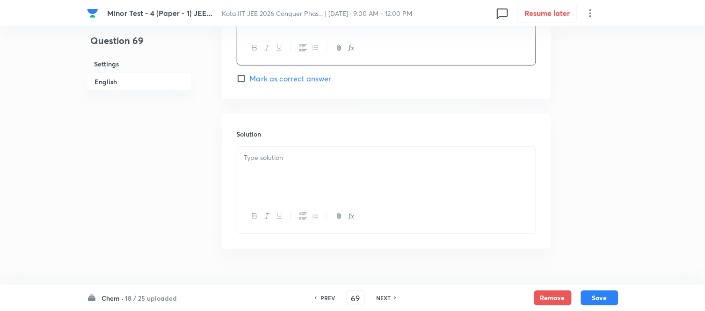
click at [318, 161] on p at bounding box center [386, 157] width 284 height 11
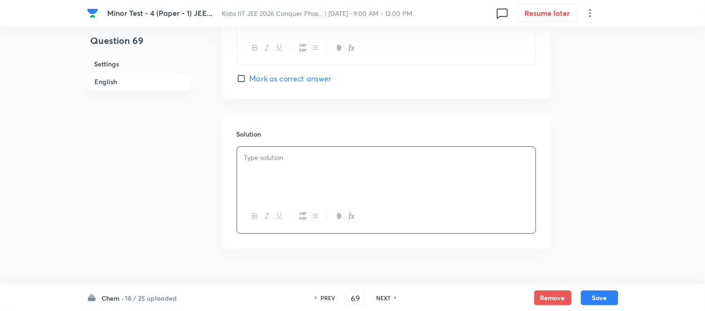
click at [337, 163] on p at bounding box center [386, 157] width 284 height 11
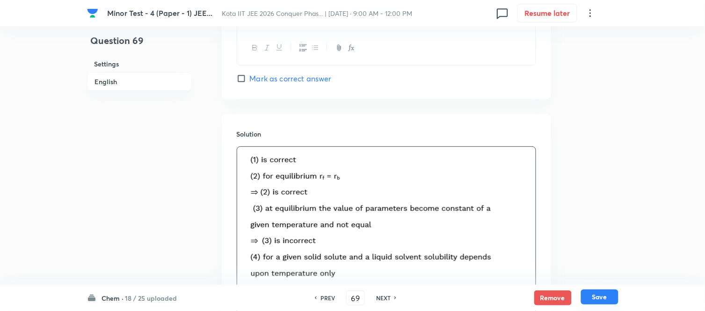
click at [600, 298] on button "Save" at bounding box center [599, 296] width 37 height 15
type input "70"
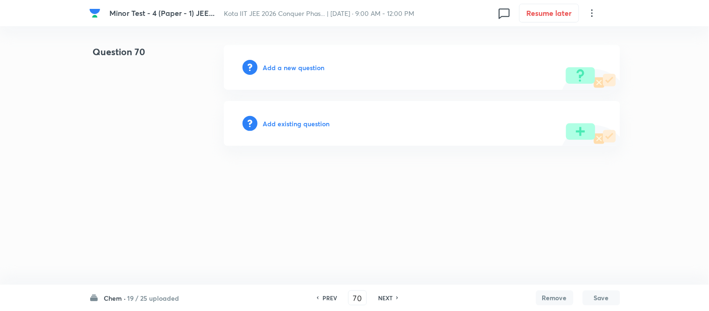
click at [278, 66] on h6 "Add a new question" at bounding box center [294, 68] width 62 height 10
click at [278, 66] on h6 "Choose a question type" at bounding box center [299, 68] width 72 height 10
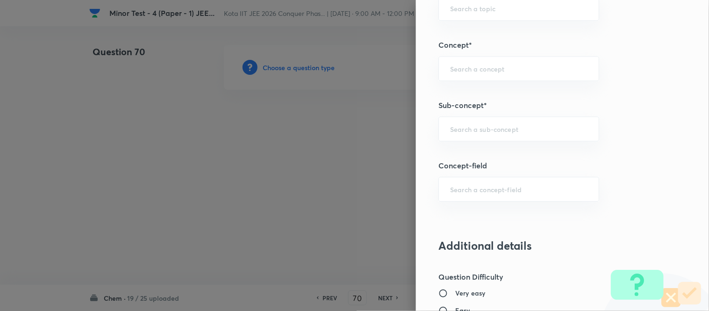
scroll to position [566, 0]
click at [485, 128] on input "text" at bounding box center [518, 129] width 137 height 9
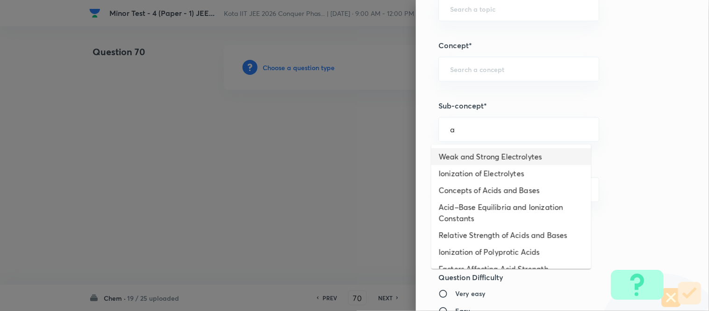
click at [475, 155] on li "Weak and Strong Electrolytes" at bounding box center [512, 156] width 160 height 17
type input "Weak and Strong Electrolytes"
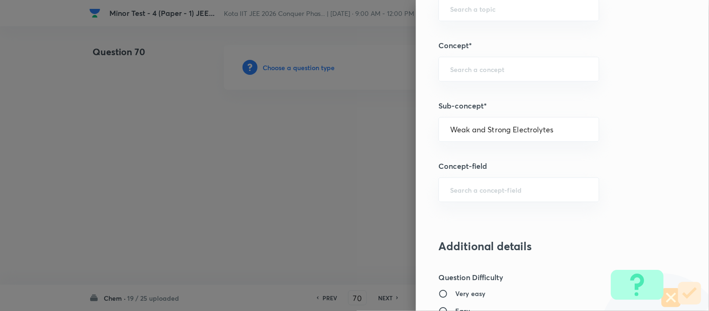
type input "Chemistry"
type input "Physical Chemistry"
type input "Ionic Equilibrium"
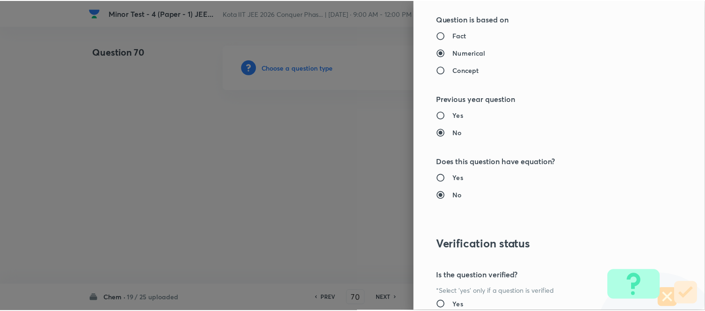
scroll to position [1026, 0]
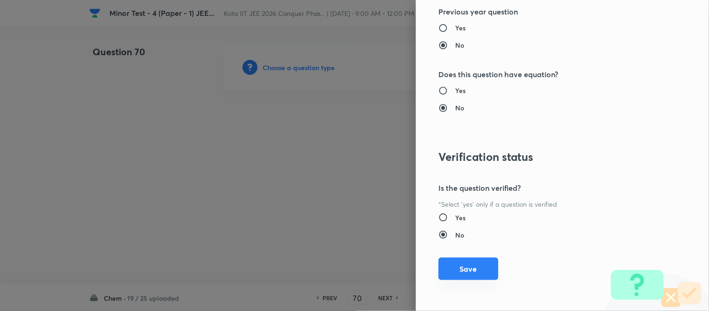
click at [462, 267] on button "Save" at bounding box center [469, 269] width 60 height 22
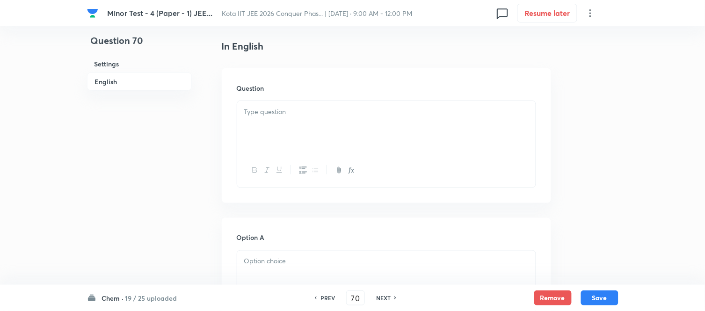
scroll to position [260, 0]
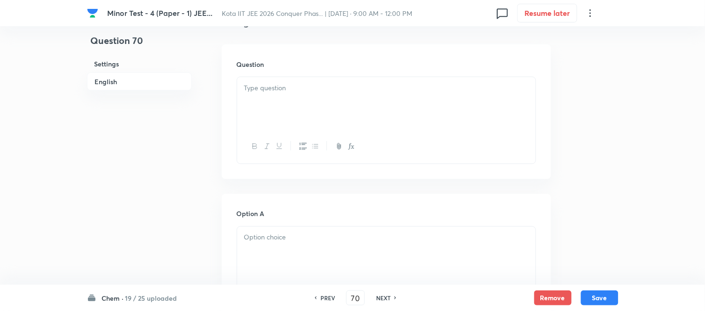
click at [356, 101] on div at bounding box center [386, 103] width 298 height 52
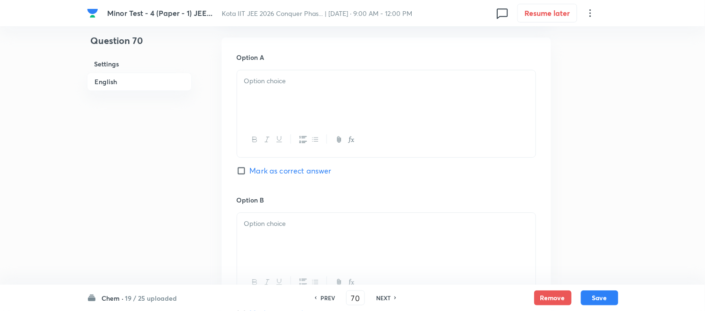
scroll to position [571, 0]
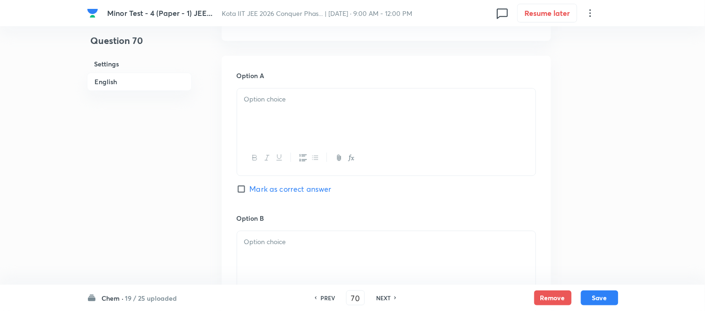
click at [339, 111] on div at bounding box center [386, 114] width 298 height 52
click at [314, 101] on p at bounding box center [386, 99] width 284 height 11
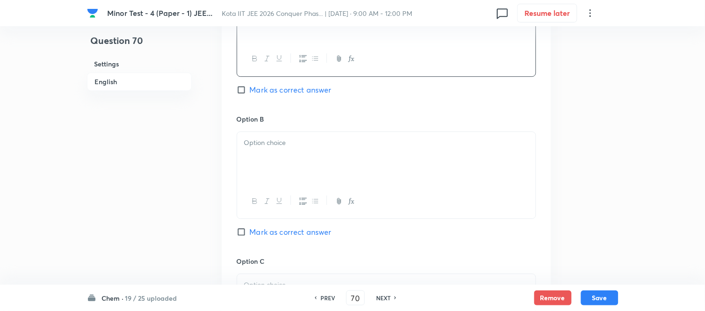
scroll to position [675, 0]
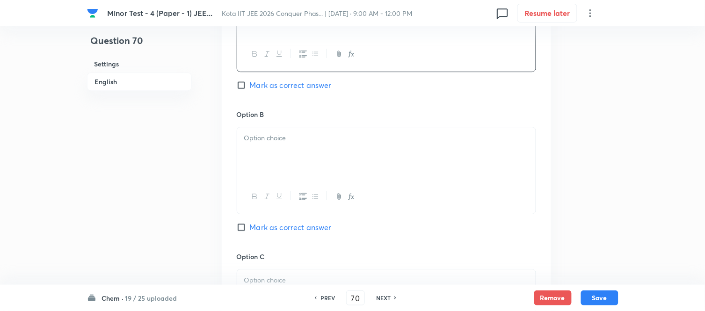
click at [332, 139] on p at bounding box center [386, 138] width 284 height 11
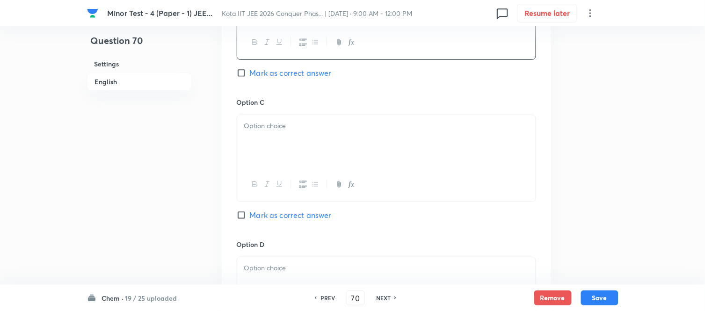
scroll to position [831, 0]
click at [359, 124] on p at bounding box center [386, 124] width 284 height 11
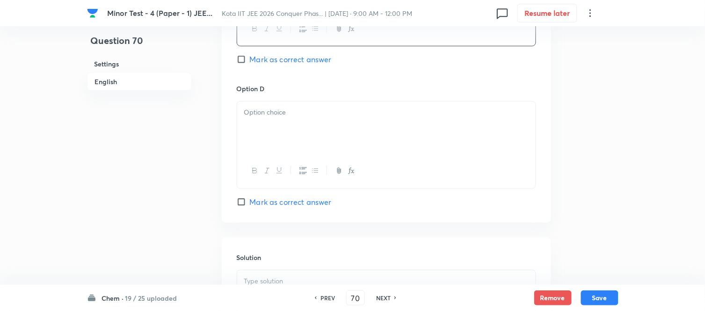
scroll to position [987, 0]
click at [340, 116] on p at bounding box center [386, 110] width 284 height 11
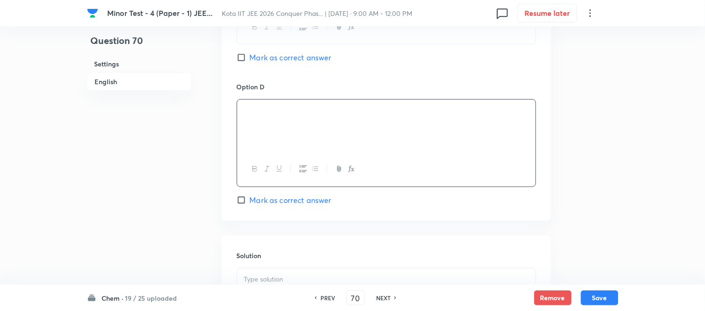
drag, startPoint x: 250, startPoint y: 59, endPoint x: 275, endPoint y: 86, distance: 36.7
click at [250, 59] on span "Mark as correct answer" at bounding box center [291, 57] width 82 height 11
click at [250, 59] on input "Mark as correct answer" at bounding box center [243, 57] width 13 height 9
checkbox input "true"
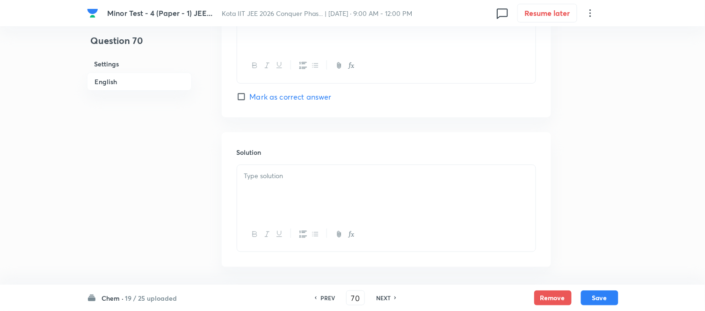
scroll to position [1091, 0]
click at [324, 168] on div at bounding box center [386, 191] width 298 height 52
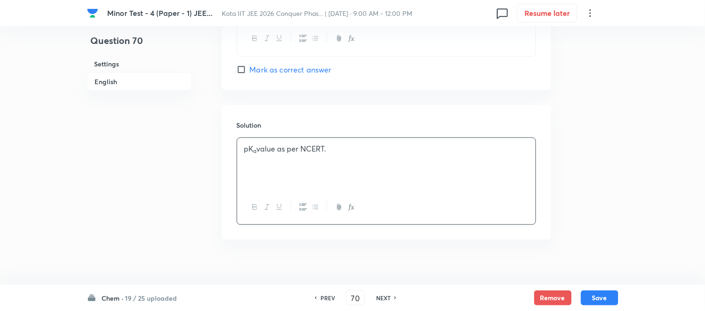
scroll to position [1130, 0]
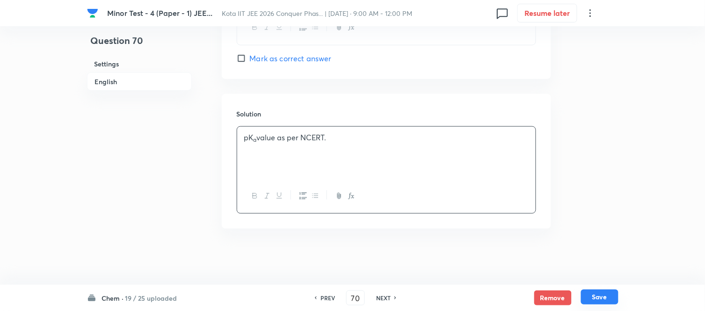
click at [611, 300] on button "Save" at bounding box center [599, 296] width 37 height 15
type input "71"
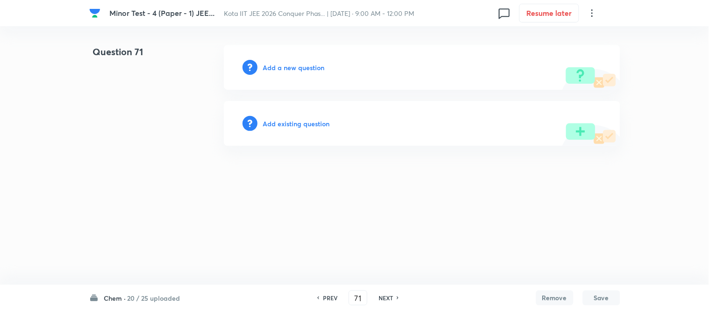
click at [285, 67] on h6 "Add a new question" at bounding box center [294, 68] width 62 height 10
click at [273, 66] on h6 "Choose a question type" at bounding box center [299, 68] width 72 height 10
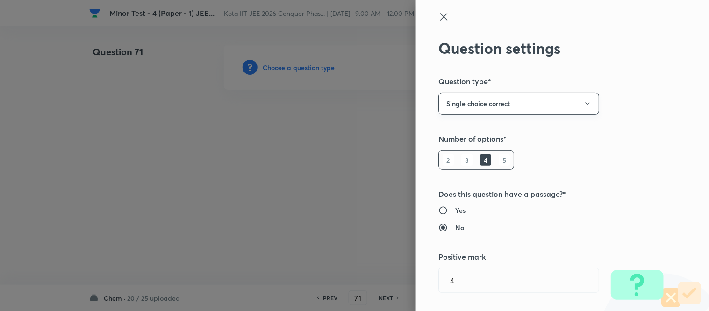
click at [545, 101] on button "Single choice correct" at bounding box center [519, 104] width 161 height 22
click at [459, 165] on span "Integer" at bounding box center [511, 167] width 149 height 10
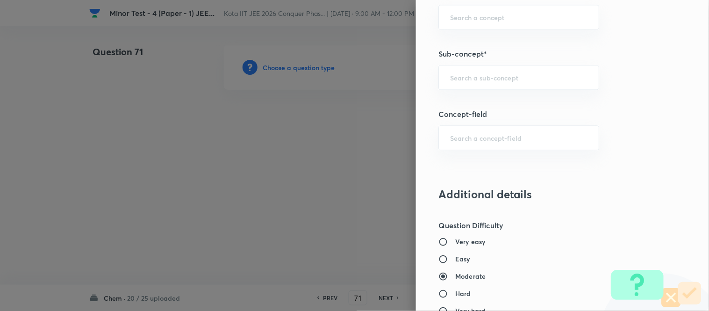
scroll to position [571, 0]
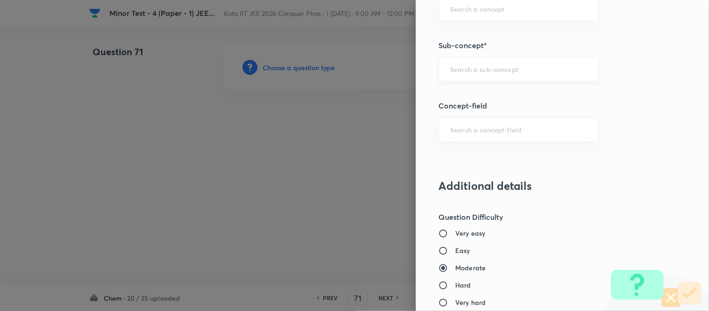
click at [516, 65] on input "text" at bounding box center [518, 69] width 137 height 9
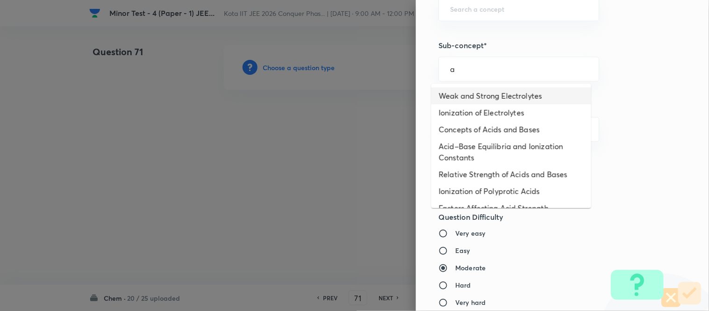
click at [506, 94] on li "Weak and Strong Electrolytes" at bounding box center [512, 95] width 160 height 17
type input "Weak and Strong Electrolytes"
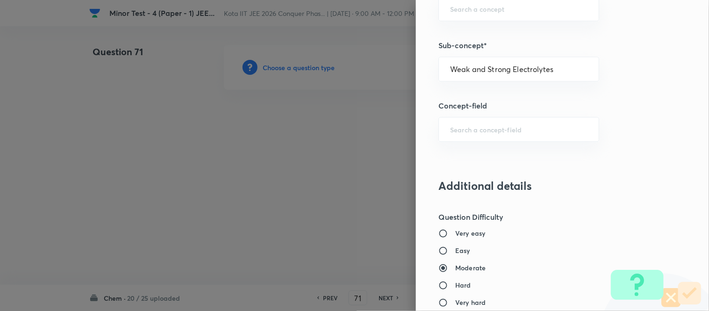
type input "Chemistry"
type input "Physical Chemistry"
type input "Ionic Equilibrium"
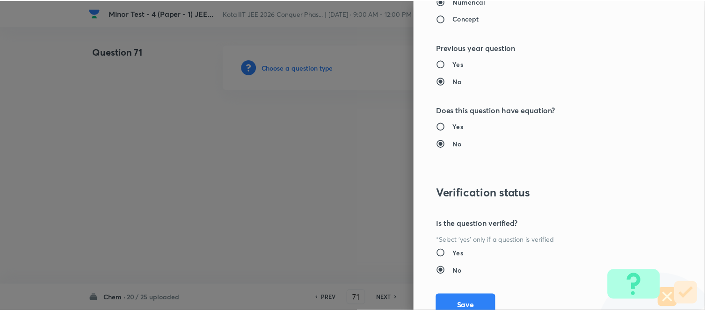
scroll to position [971, 0]
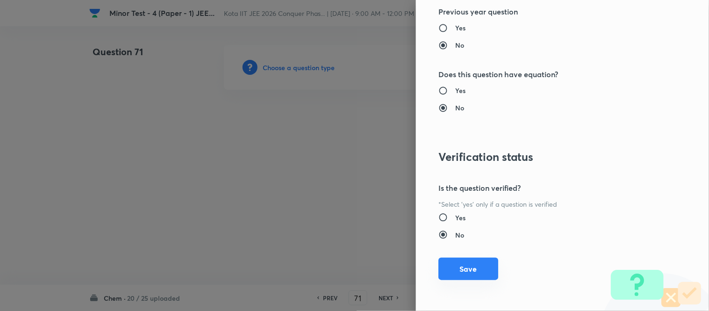
click at [462, 268] on button "Save" at bounding box center [469, 269] width 60 height 22
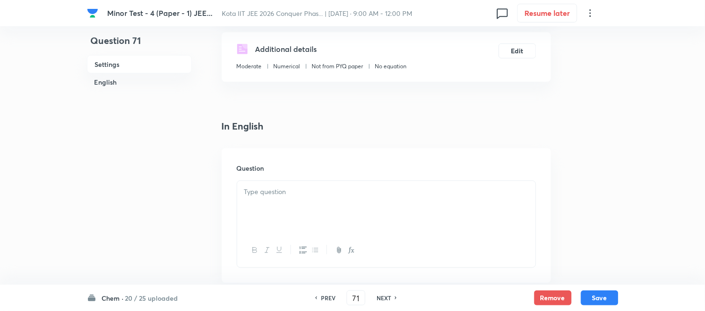
click at [359, 192] on p at bounding box center [386, 192] width 284 height 11
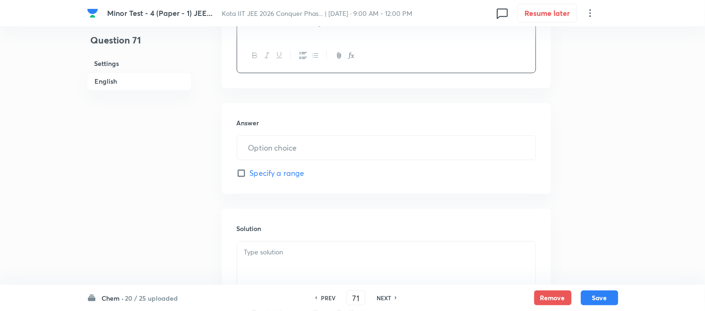
scroll to position [503, 0]
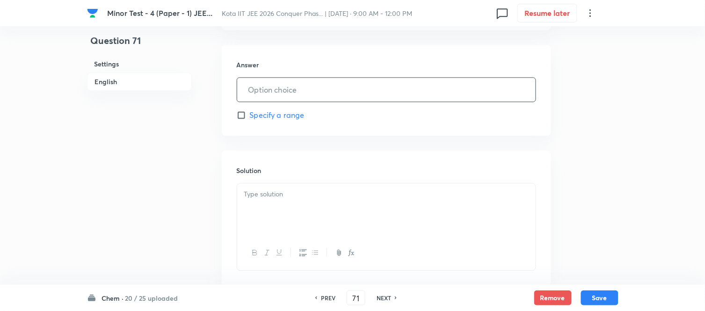
click at [365, 92] on input "text" at bounding box center [386, 90] width 298 height 24
type input "2"
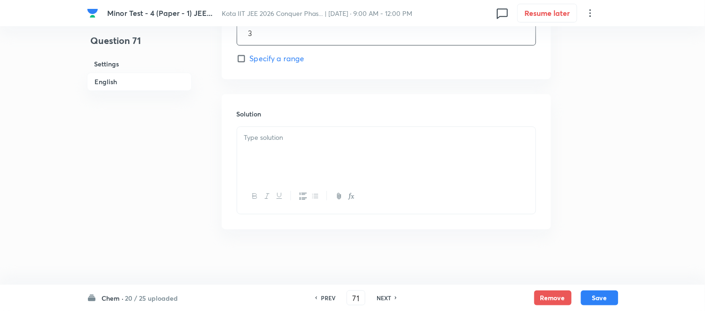
scroll to position [560, 0]
type input "3"
click at [354, 137] on p at bounding box center [386, 137] width 284 height 11
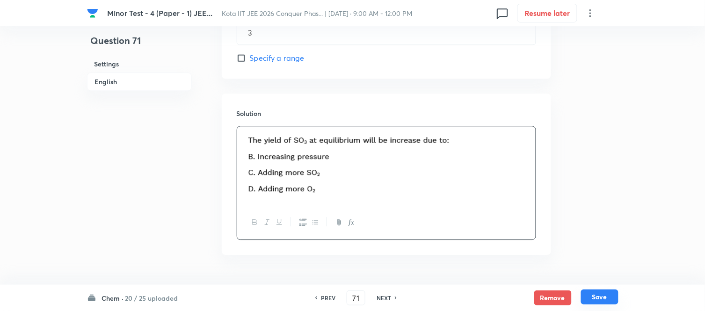
click at [601, 298] on button "Save" at bounding box center [599, 296] width 37 height 15
type input "72"
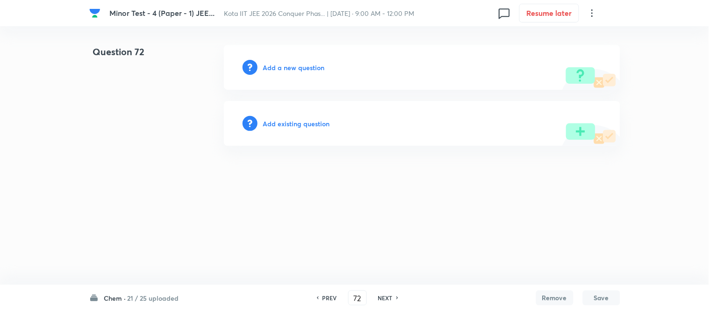
click at [293, 72] on h6 "Add a new question" at bounding box center [294, 68] width 62 height 10
click at [291, 68] on h6 "Choose a question type" at bounding box center [299, 68] width 72 height 10
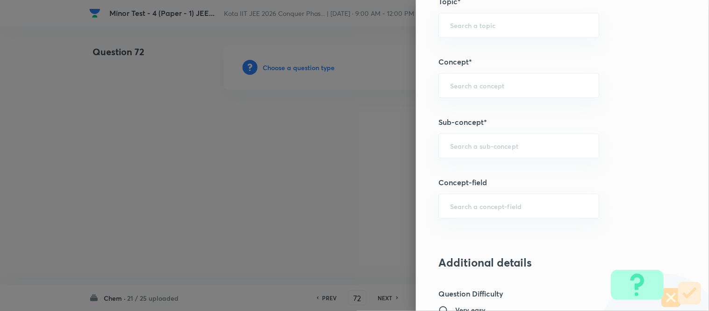
scroll to position [508, 0]
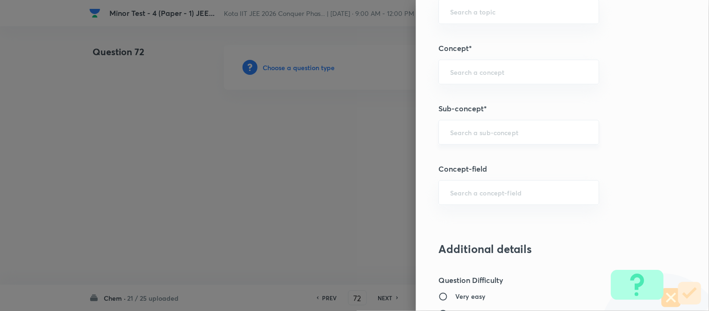
click at [560, 133] on input "text" at bounding box center [518, 132] width 137 height 9
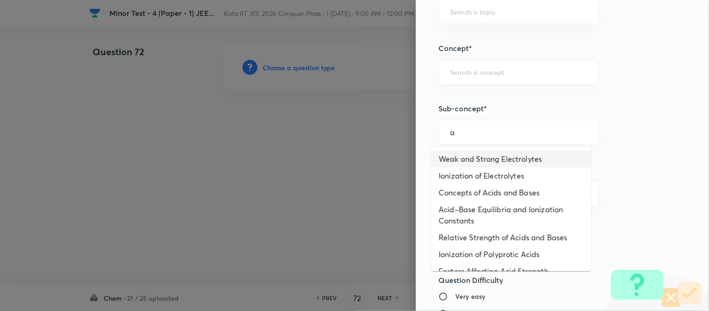
click at [509, 159] on li "Weak and Strong Electrolytes" at bounding box center [512, 159] width 160 height 17
type input "Weak and Strong Electrolytes"
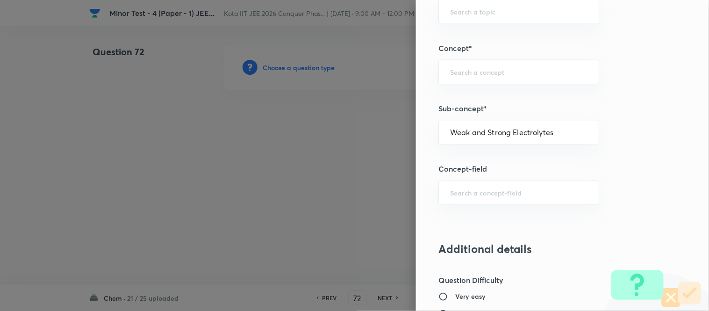
type input "Chemistry"
type input "Physical Chemistry"
type input "Ionic Equilibrium"
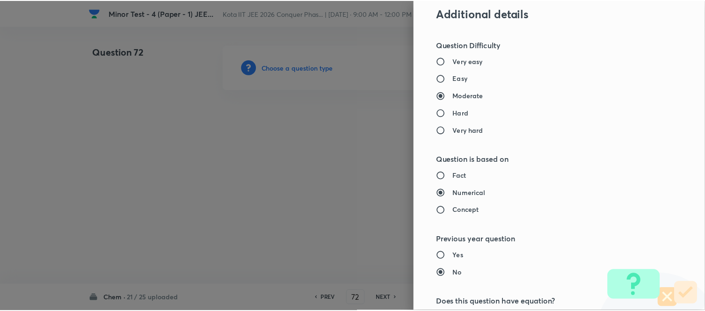
scroll to position [971, 0]
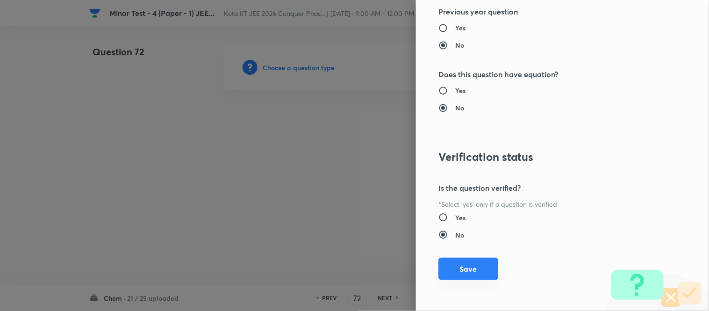
click at [474, 275] on button "Save" at bounding box center [469, 269] width 60 height 22
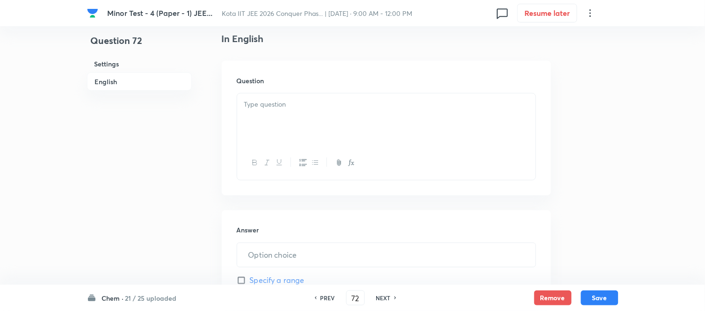
scroll to position [260, 0]
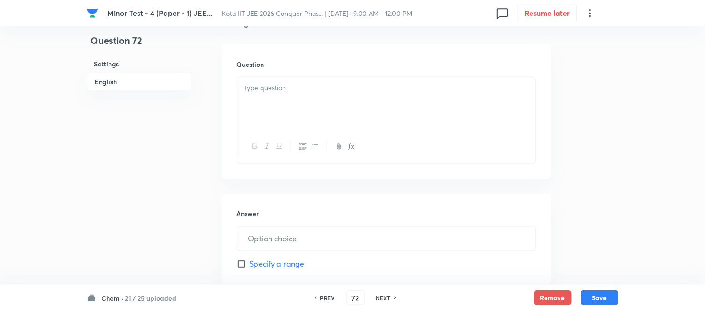
click at [365, 113] on div at bounding box center [386, 103] width 298 height 52
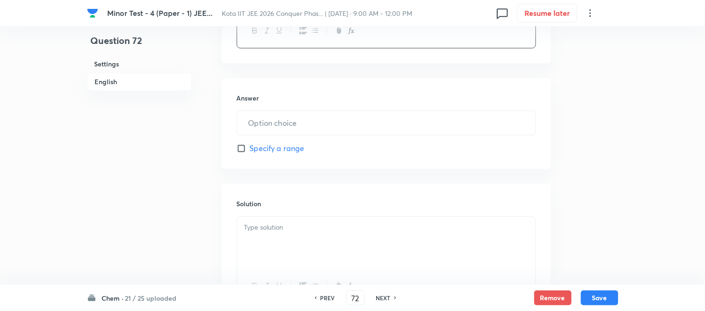
scroll to position [468, 0]
click at [360, 122] on input "text" at bounding box center [386, 122] width 298 height 24
type input "4"
click at [340, 240] on div at bounding box center [386, 242] width 298 height 52
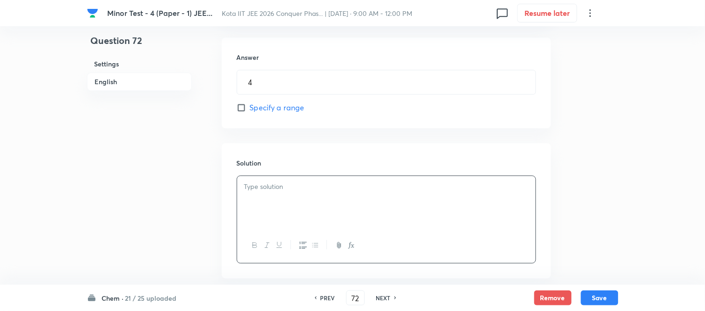
scroll to position [557, 0]
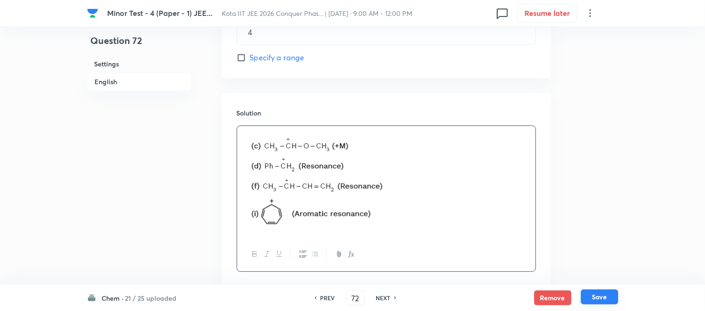
click at [600, 303] on button "Save" at bounding box center [599, 296] width 37 height 15
type input "73"
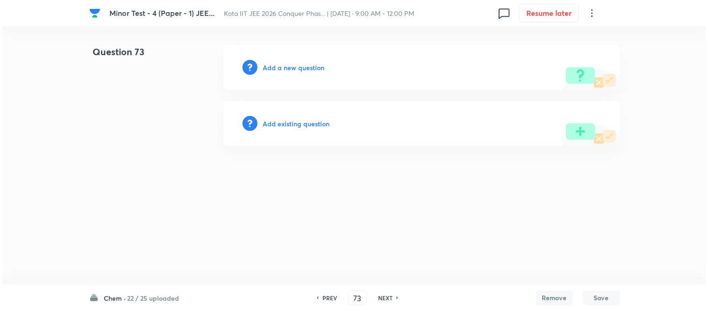
scroll to position [0, 0]
click at [287, 69] on h6 "Add a new question" at bounding box center [294, 68] width 62 height 10
click at [286, 68] on h6 "Choose a question type" at bounding box center [299, 68] width 72 height 10
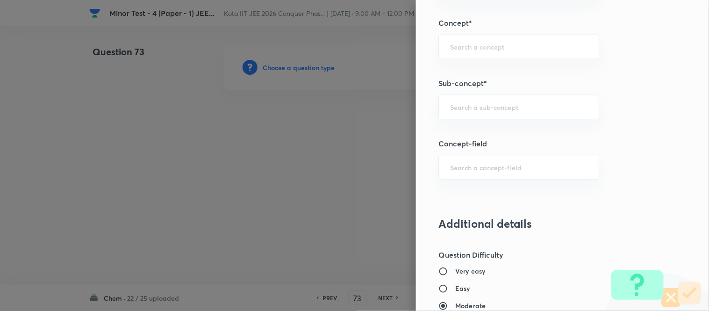
scroll to position [540, 0]
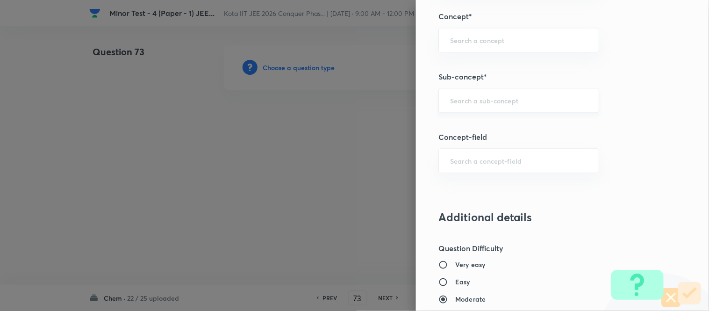
click at [498, 97] on input "text" at bounding box center [518, 100] width 137 height 9
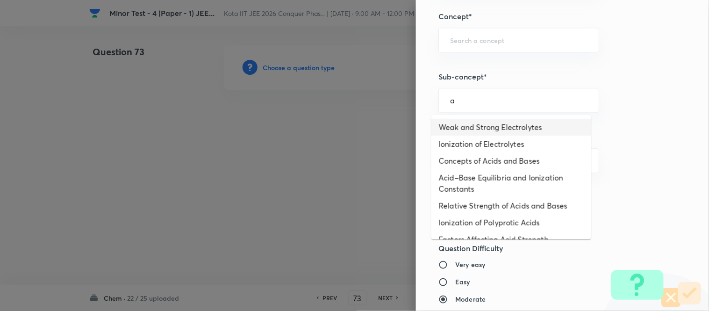
click at [469, 129] on li "Weak and Strong Electrolytes" at bounding box center [512, 127] width 160 height 17
type input "Weak and Strong Electrolytes"
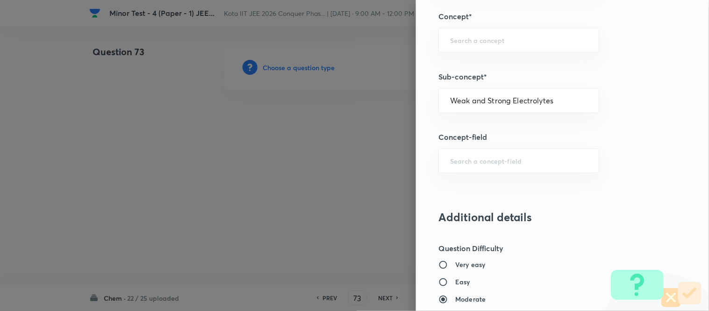
type input "Chemistry"
type input "Physical Chemistry"
type input "Ionic Equilibrium"
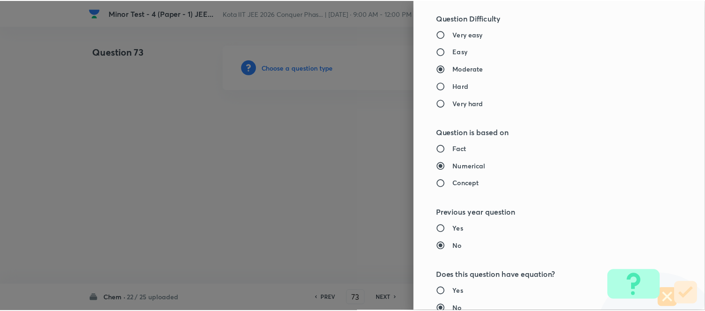
scroll to position [971, 0]
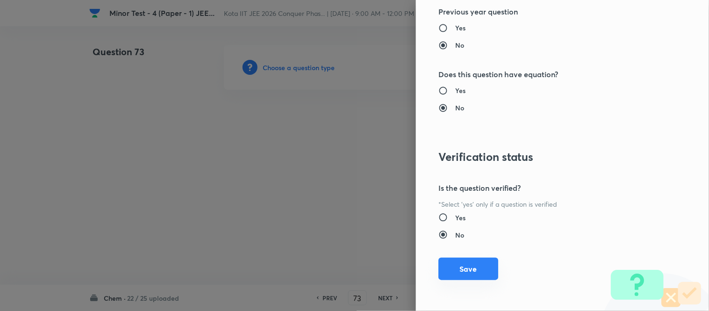
click at [465, 261] on button "Save" at bounding box center [469, 269] width 60 height 22
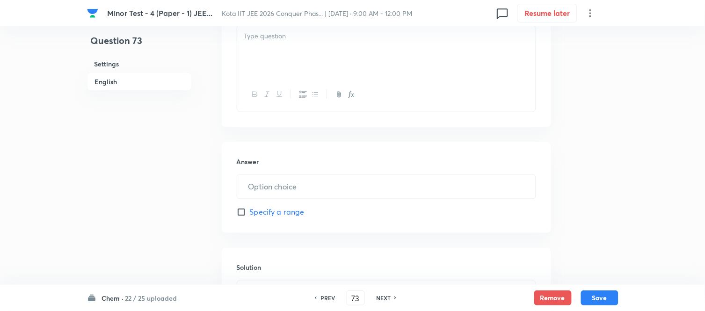
scroll to position [260, 0]
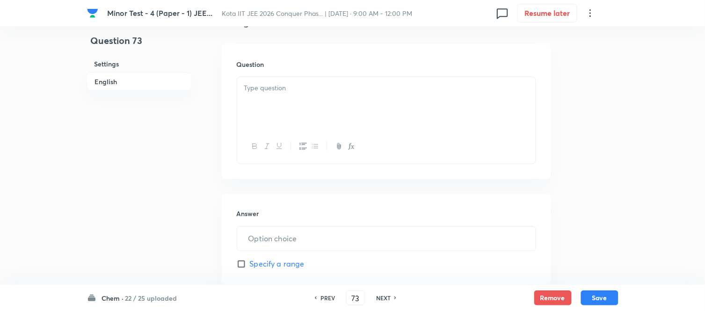
click at [339, 89] on p at bounding box center [386, 88] width 284 height 11
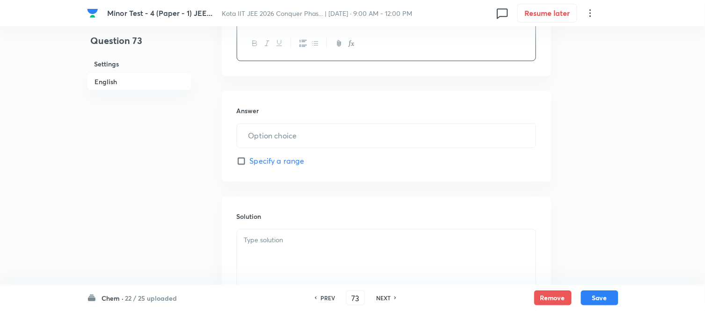
scroll to position [363, 0]
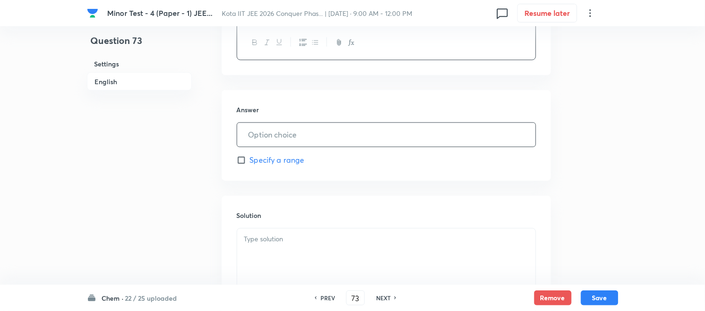
click at [333, 130] on input "text" at bounding box center [386, 135] width 298 height 24
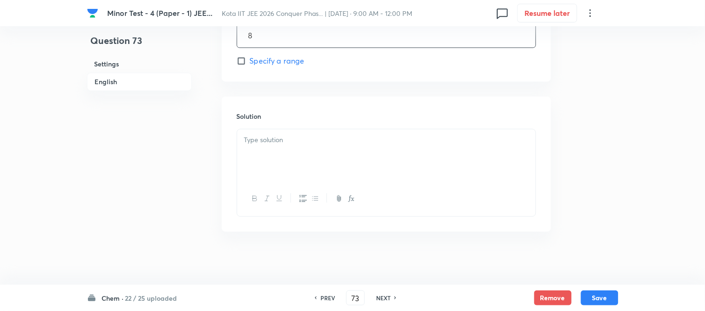
scroll to position [466, 0]
type input "8"
click at [347, 153] on div at bounding box center [386, 152] width 298 height 52
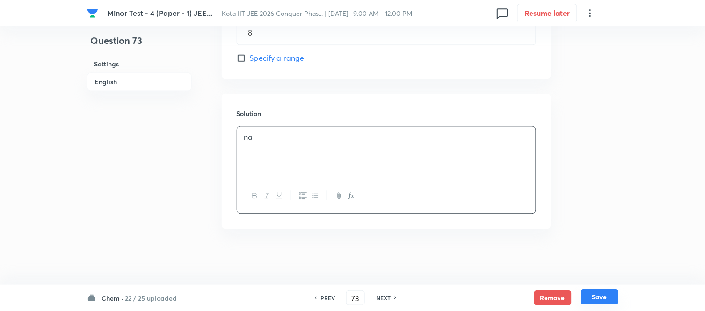
click at [600, 294] on button "Save" at bounding box center [599, 296] width 37 height 15
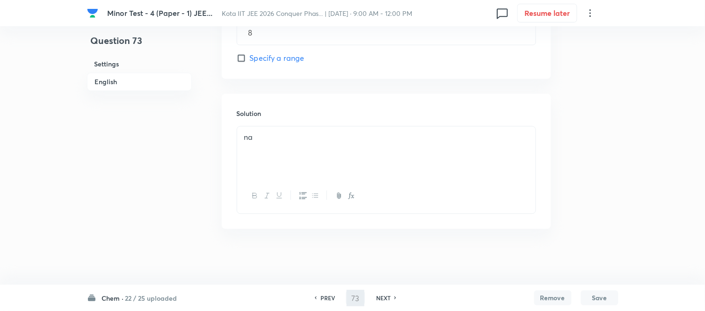
type input "74"
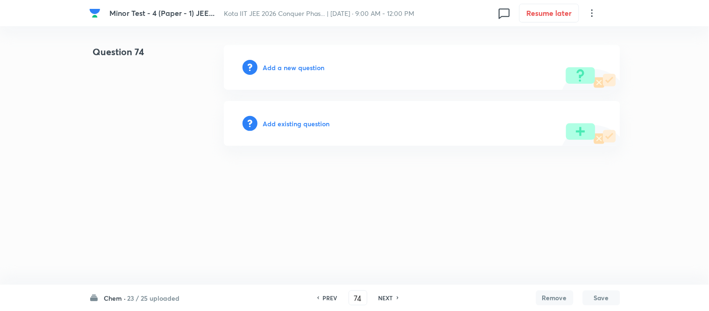
click at [289, 65] on h6 "Add a new question" at bounding box center [294, 68] width 62 height 10
click at [287, 67] on h6 "Choose a question type" at bounding box center [299, 68] width 72 height 10
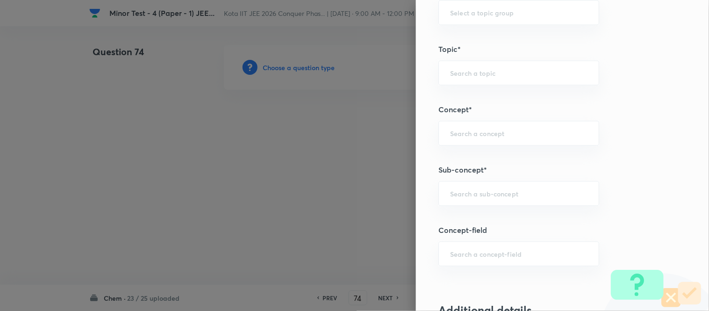
scroll to position [463, 0]
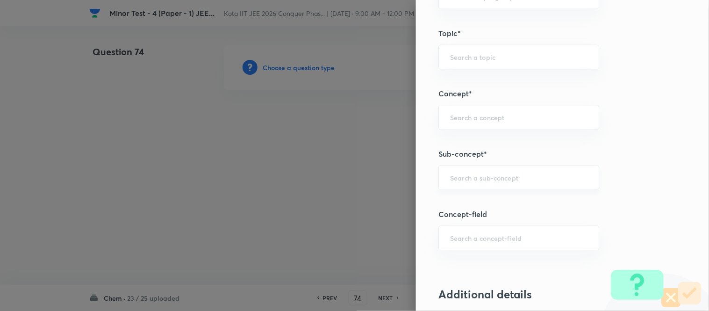
click at [496, 172] on div "​" at bounding box center [519, 177] width 161 height 25
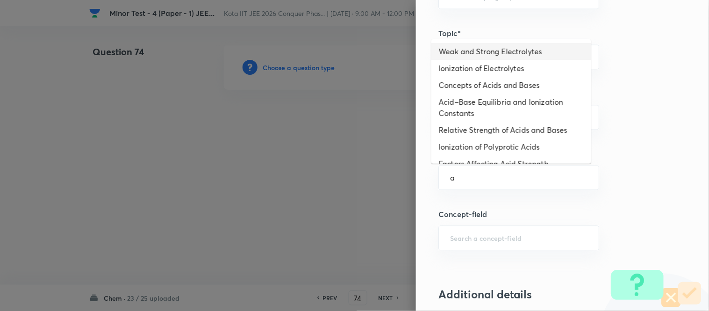
click at [485, 50] on li "Weak and Strong Electrolytes" at bounding box center [512, 51] width 160 height 17
type input "Weak and Strong Electrolytes"
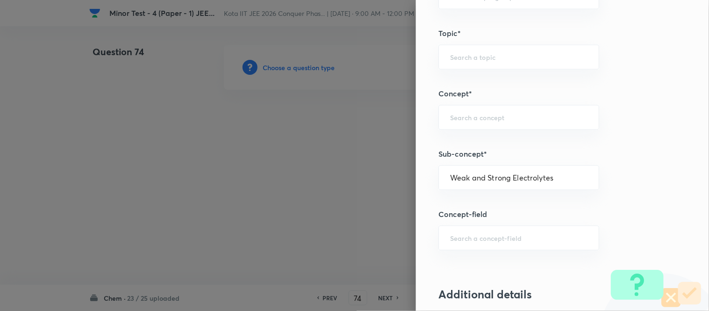
type input "Chemistry"
type input "Physical Chemistry"
type input "Ionic Equilibrium"
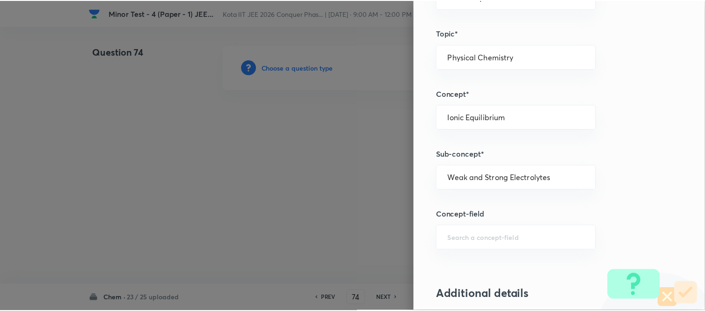
scroll to position [971, 0]
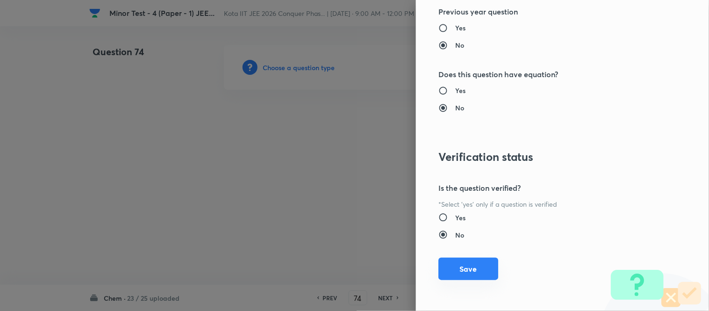
click at [469, 272] on button "Save" at bounding box center [469, 269] width 60 height 22
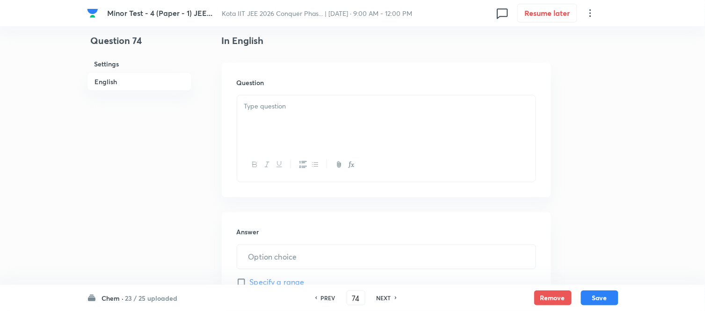
scroll to position [260, 0]
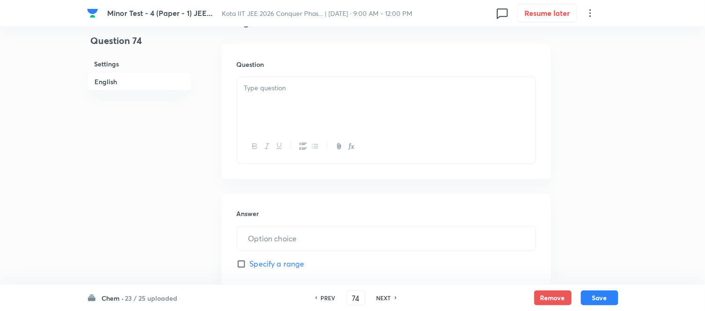
click at [300, 113] on div at bounding box center [386, 103] width 298 height 52
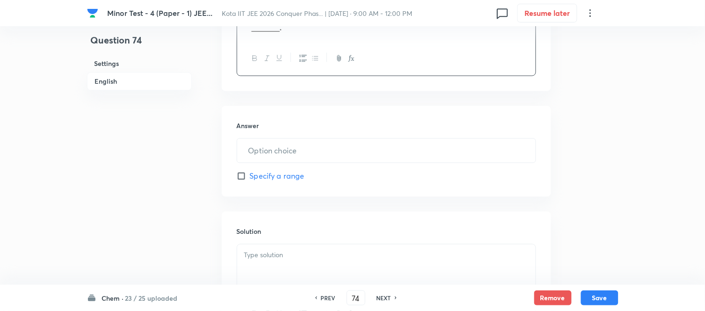
scroll to position [415, 0]
click at [394, 162] on input "text" at bounding box center [386, 150] width 298 height 24
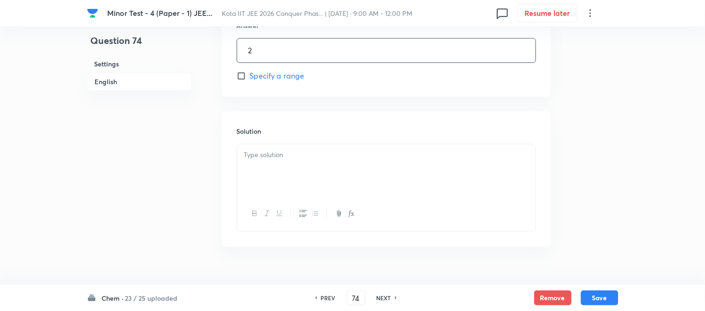
scroll to position [534, 0]
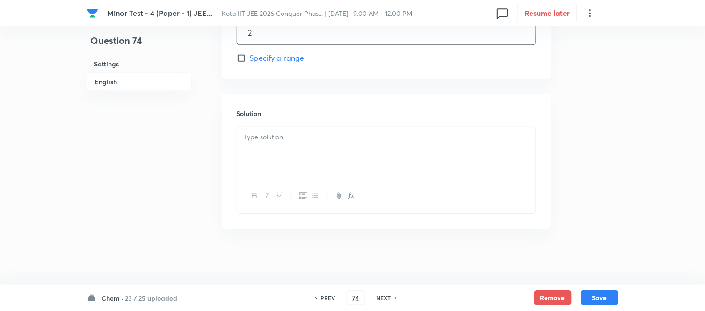
type input "2"
click at [398, 157] on div at bounding box center [386, 152] width 298 height 52
click at [346, 146] on div at bounding box center [386, 152] width 298 height 52
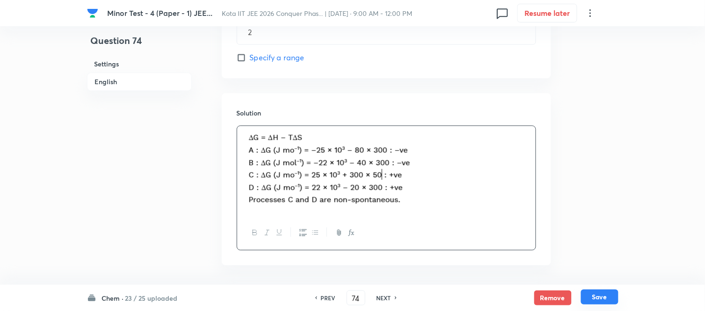
click at [597, 296] on button "Save" at bounding box center [599, 296] width 37 height 15
type input "75"
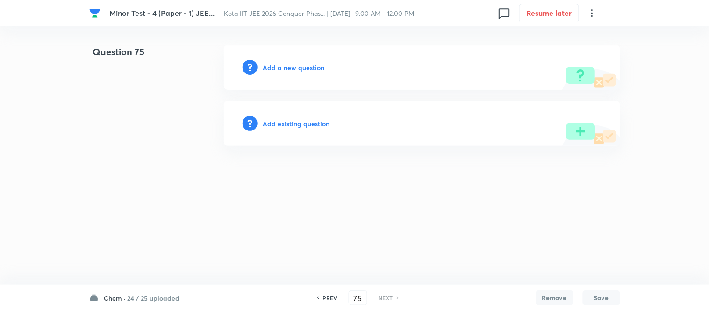
click at [284, 67] on h6 "Add a new question" at bounding box center [294, 68] width 62 height 10
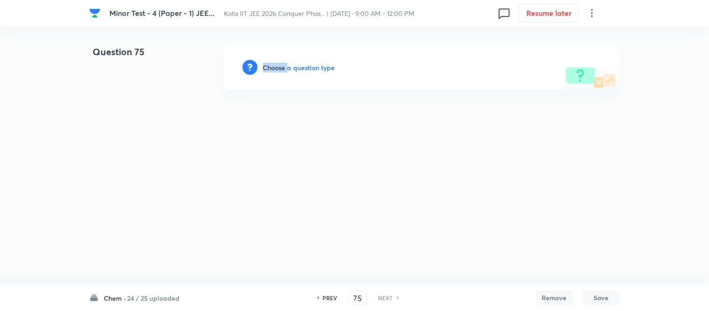
click at [284, 67] on h6 "Choose a question type" at bounding box center [299, 68] width 72 height 10
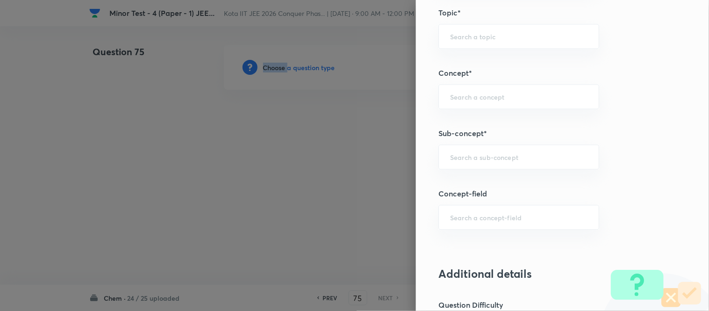
scroll to position [488, 0]
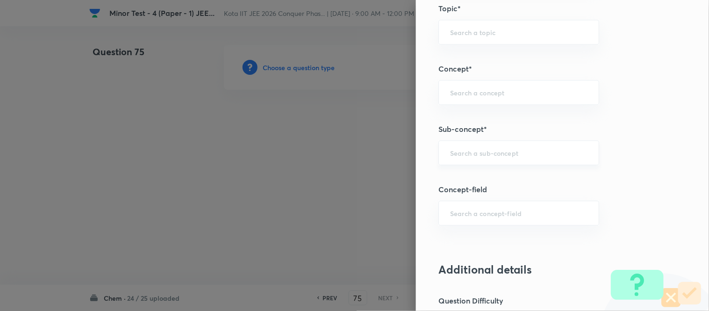
click at [509, 154] on input "text" at bounding box center [518, 152] width 137 height 9
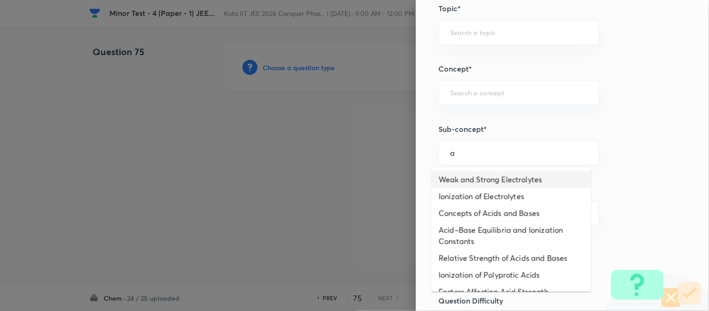
click at [489, 180] on li "Weak and Strong Electrolytes" at bounding box center [512, 179] width 160 height 17
type input "Weak and Strong Electrolytes"
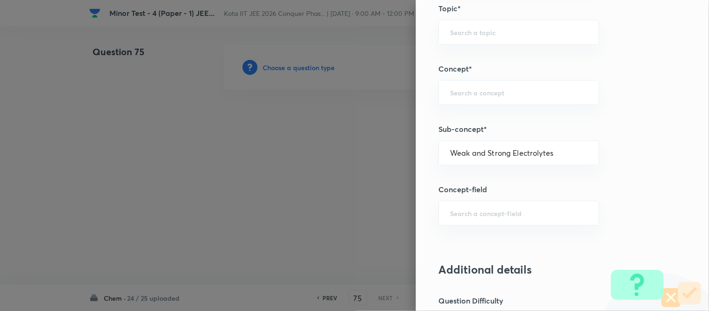
type input "Chemistry"
type input "Physical Chemistry"
type input "Ionic Equilibrium"
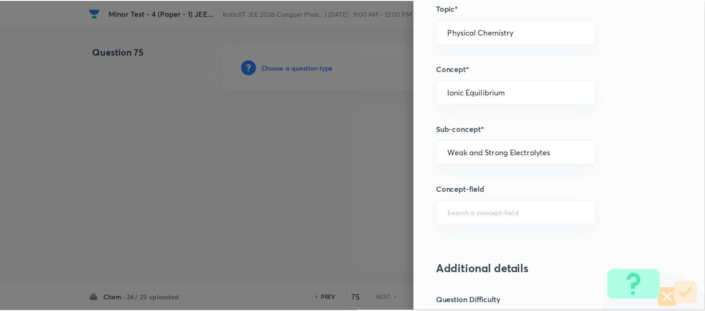
scroll to position [971, 0]
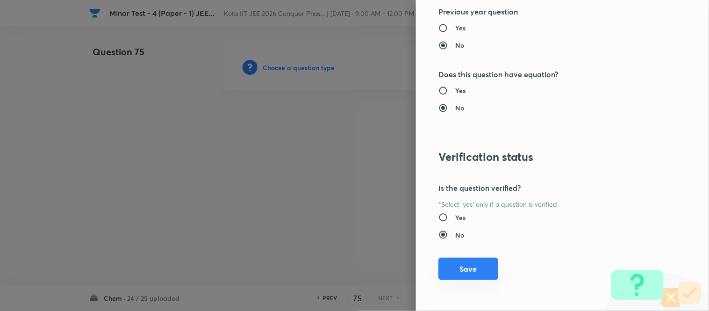
click at [442, 266] on button "Save" at bounding box center [469, 269] width 60 height 22
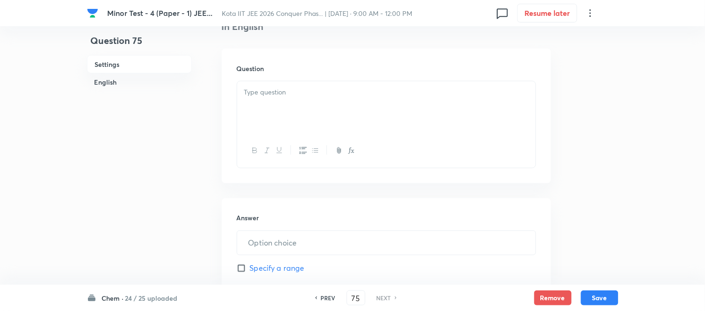
scroll to position [260, 0]
click at [371, 103] on div at bounding box center [386, 103] width 298 height 52
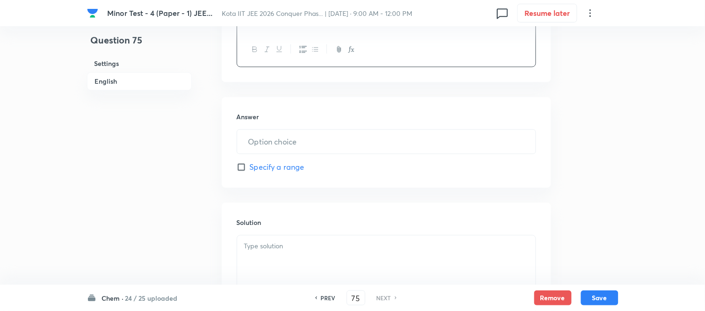
scroll to position [468, 0]
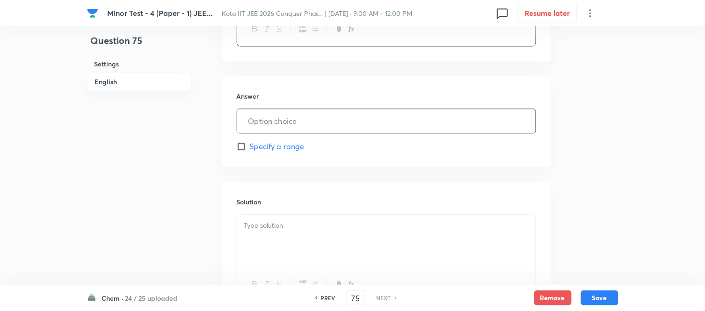
click at [383, 123] on input "text" at bounding box center [386, 121] width 298 height 24
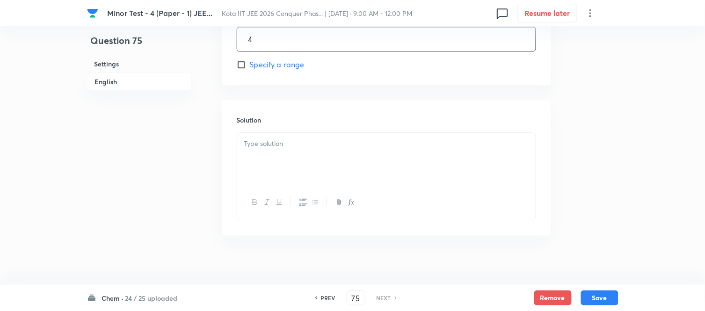
scroll to position [556, 0]
click at [381, 138] on p at bounding box center [386, 137] width 284 height 11
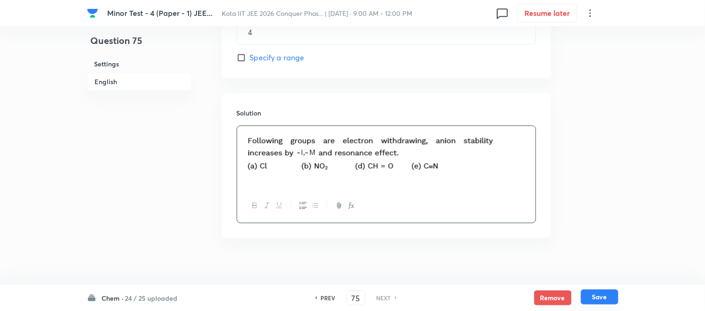
click at [600, 297] on button "Save" at bounding box center [599, 296] width 37 height 15
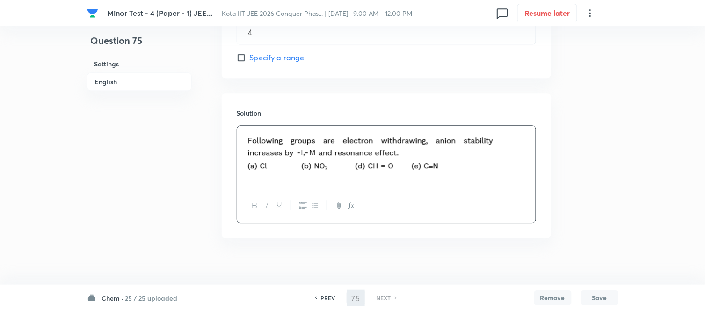
type input "4"
drag, startPoint x: 359, startPoint y: 298, endPoint x: 349, endPoint y: 298, distance: 9.4
click at [349, 298] on input "75" at bounding box center [356, 298] width 18 height 16
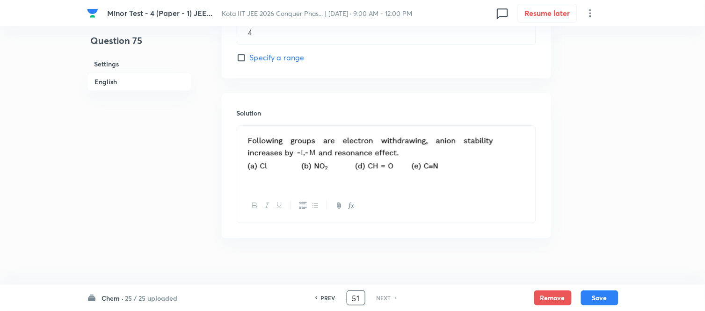
type input "51"
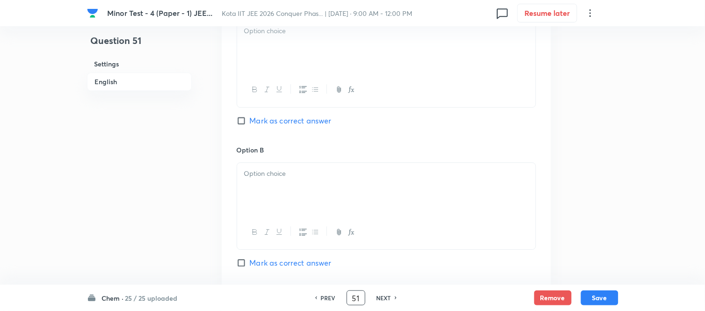
checkbox input "true"
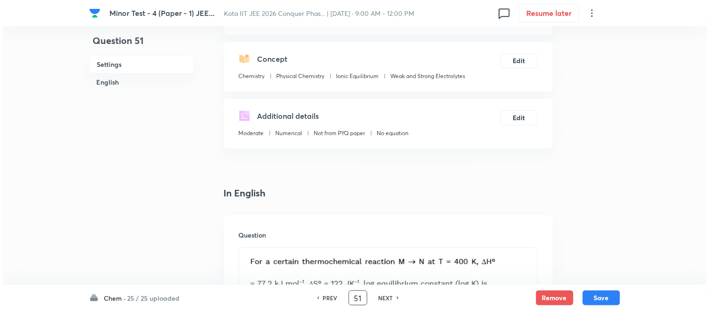
scroll to position [0, 0]
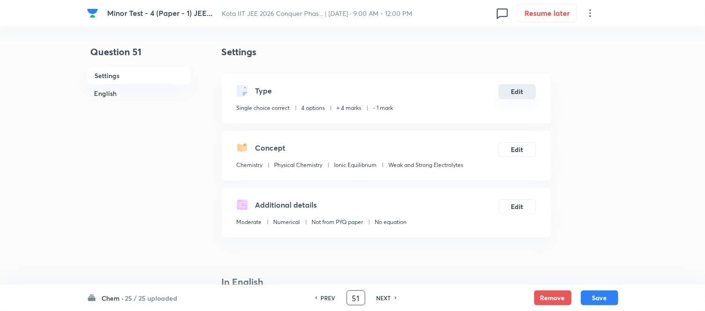
click at [518, 92] on button "Edit" at bounding box center [516, 91] width 37 height 15
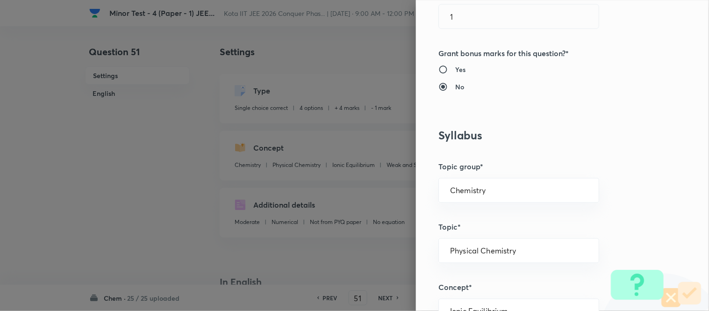
scroll to position [311, 0]
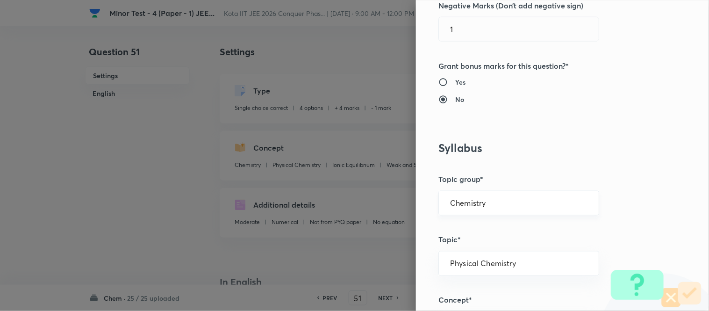
click at [500, 204] on input "Chemistry" at bounding box center [518, 203] width 137 height 9
click at [464, 231] on li "Chemistry" at bounding box center [512, 229] width 160 height 17
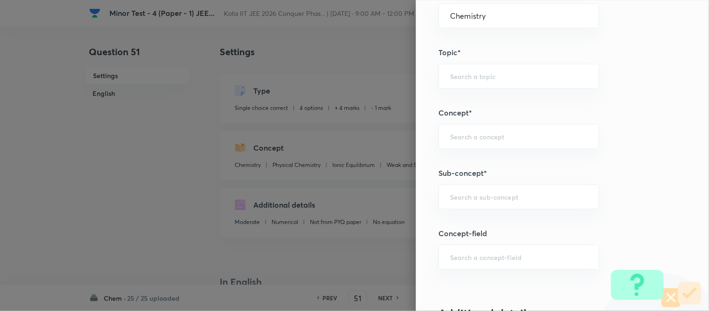
scroll to position [520, 0]
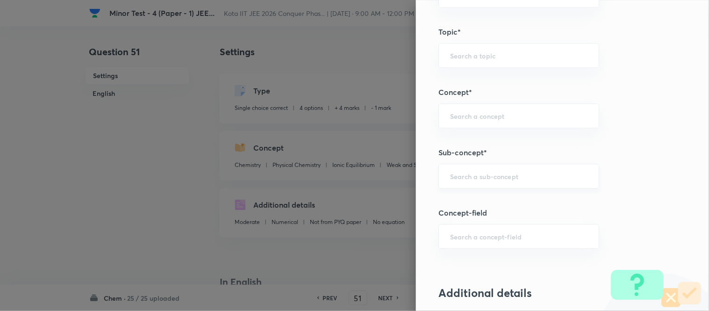
click at [492, 173] on input "text" at bounding box center [518, 176] width 137 height 9
paste input "Entropy And Spontaneity"
click at [519, 205] on li "Entropy And Spontaneity" at bounding box center [512, 203] width 160 height 17
type input "Entropy And Spontaneity"
type input "Physical Chemistry"
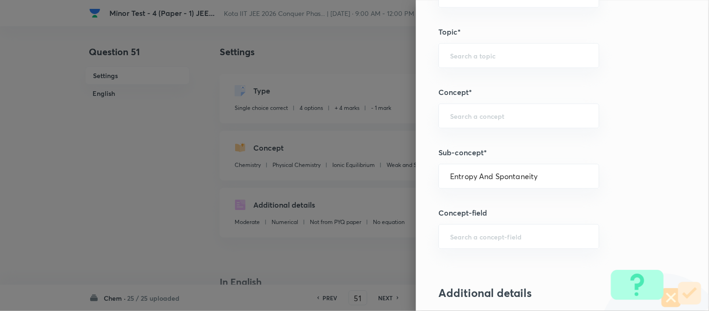
type input "Thermodynamics & Thermochemistry"
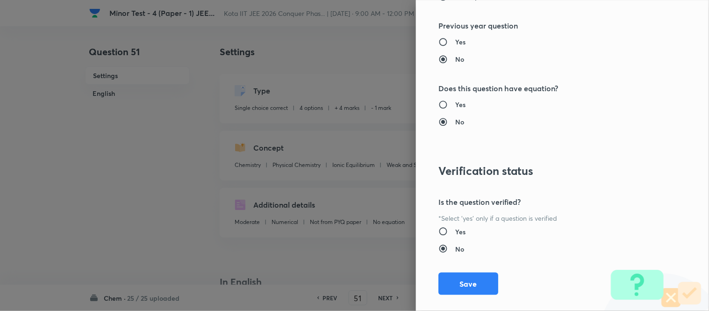
scroll to position [1026, 0]
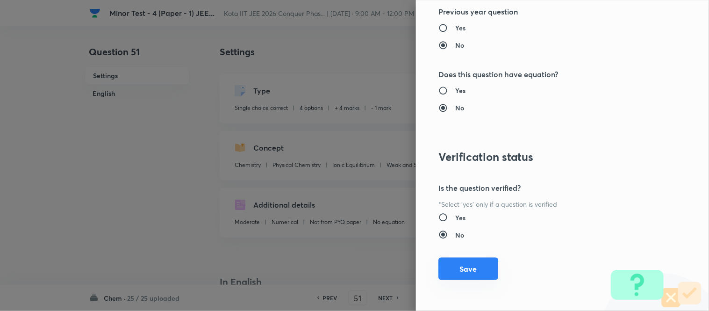
click at [464, 272] on button "Save" at bounding box center [469, 269] width 60 height 22
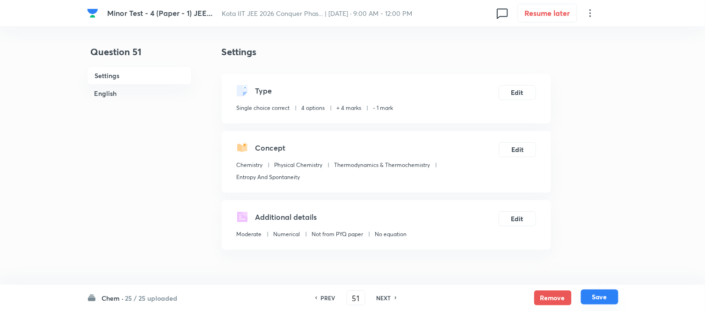
click at [599, 296] on button "Save" at bounding box center [599, 296] width 37 height 15
type input "52"
checkbox input "false"
checkbox input "true"
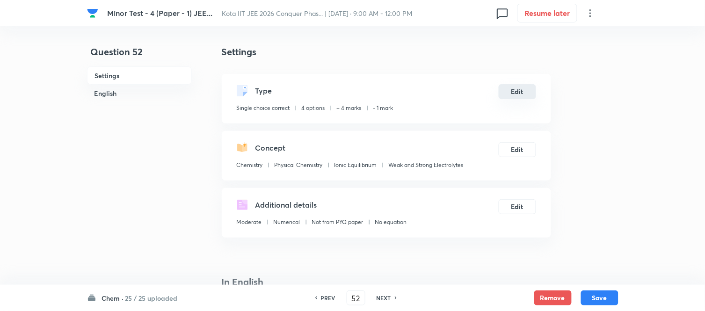
click at [514, 92] on button "Edit" at bounding box center [516, 91] width 37 height 15
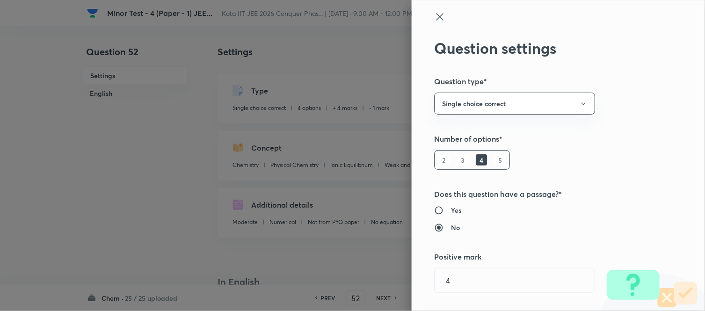
type input "Chemistry"
type input "Physical Chemistry"
type input "Thermodynamics & Thermochemistry"
type input "Entropy And Spontaneity"
type input "Ionic Equilibrium"
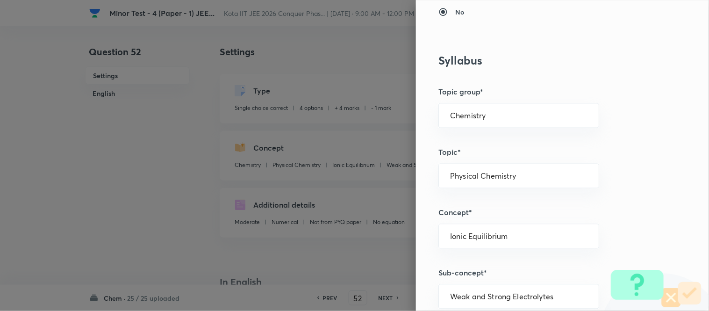
scroll to position [415, 0]
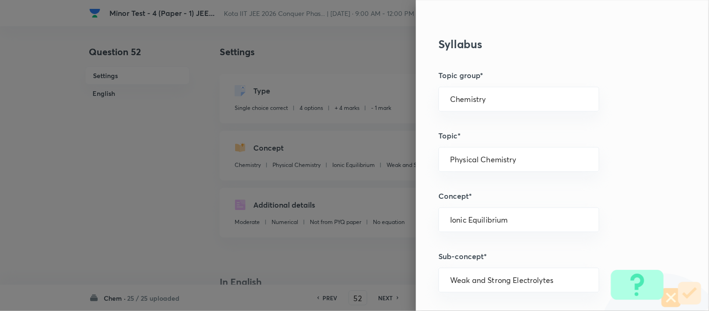
click at [514, 92] on div "Chemistry ​" at bounding box center [519, 99] width 161 height 25
click at [477, 129] on li "Chemistry" at bounding box center [512, 125] width 160 height 17
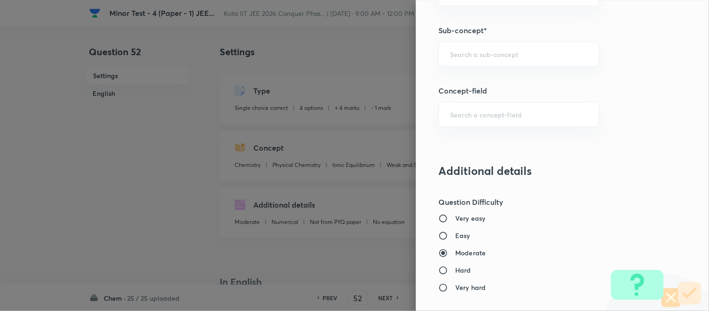
scroll to position [623, 0]
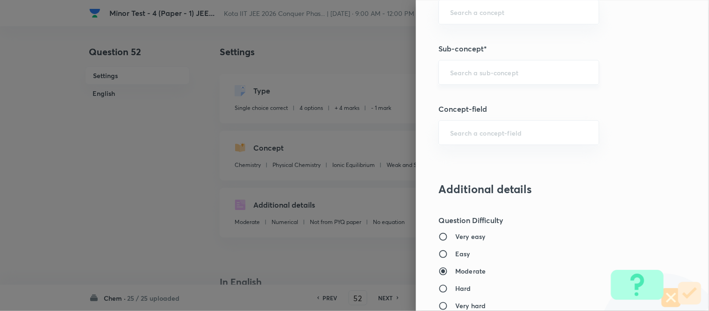
click at [529, 73] on input "text" at bounding box center [518, 72] width 137 height 9
paste input "Inductive Effect"
click at [490, 97] on li "Inductive Effect" at bounding box center [512, 99] width 160 height 17
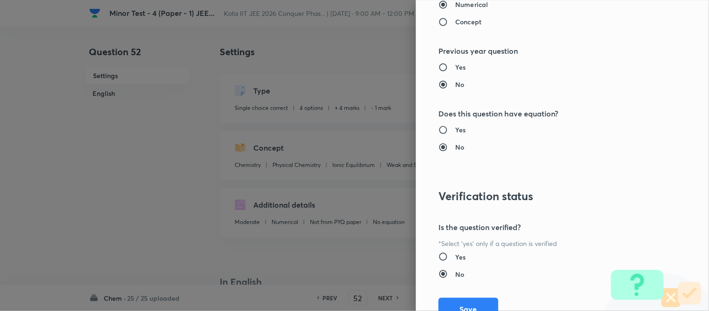
scroll to position [1026, 0]
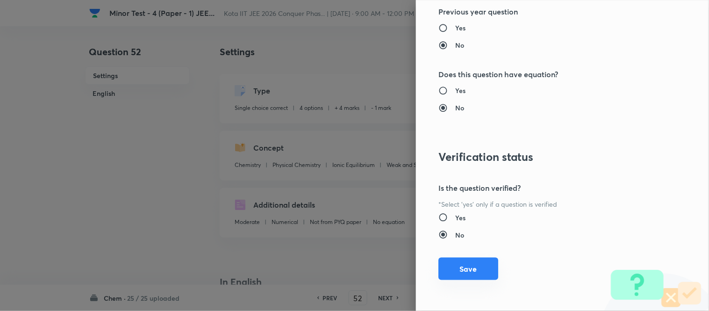
click at [466, 272] on button "Save" at bounding box center [469, 269] width 60 height 22
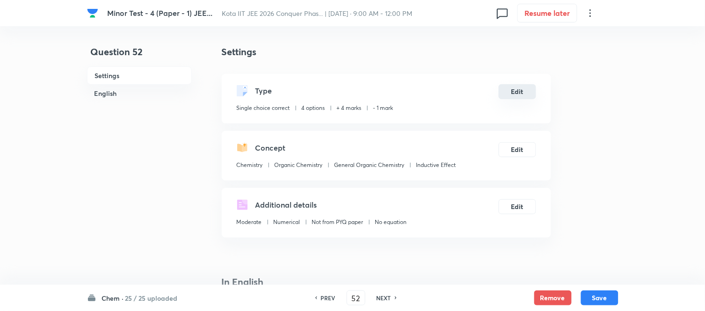
click at [515, 93] on button "Edit" at bounding box center [516, 91] width 37 height 15
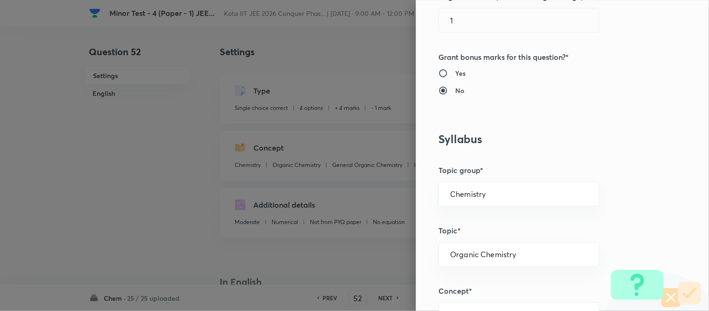
scroll to position [415, 0]
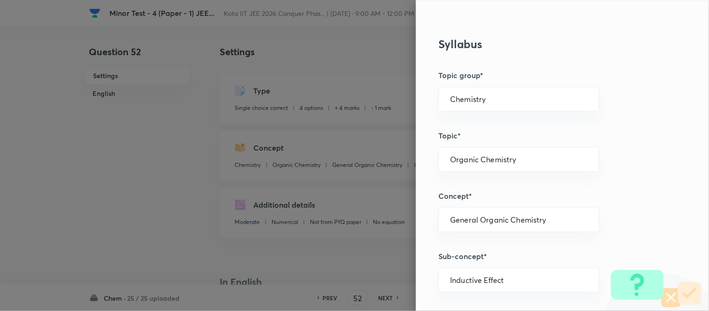
click at [516, 94] on div "Chemistry ​" at bounding box center [519, 99] width 161 height 25
click at [494, 123] on li "Chemistry" at bounding box center [512, 125] width 160 height 17
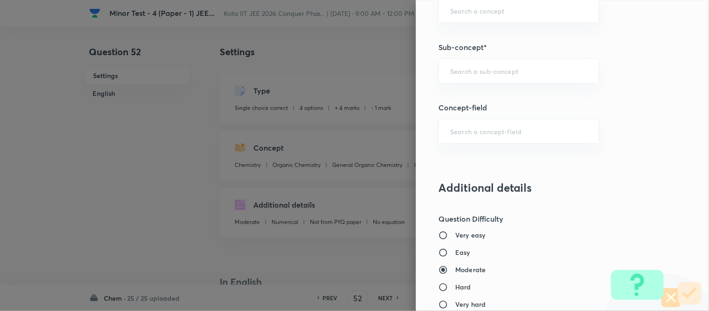
scroll to position [571, 0]
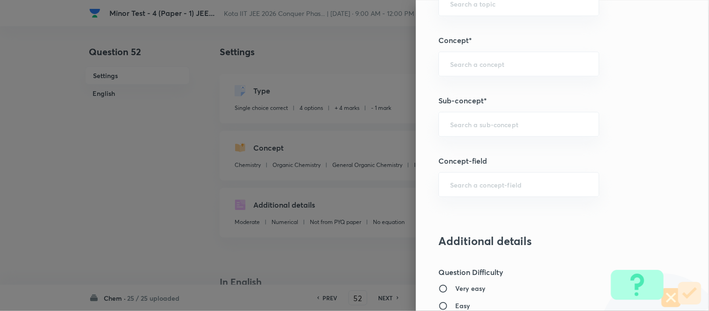
click at [494, 123] on input "text" at bounding box center [518, 124] width 137 height 9
paste input "Inductive Effect"
click at [488, 150] on li "Inductive Effect" at bounding box center [512, 151] width 160 height 17
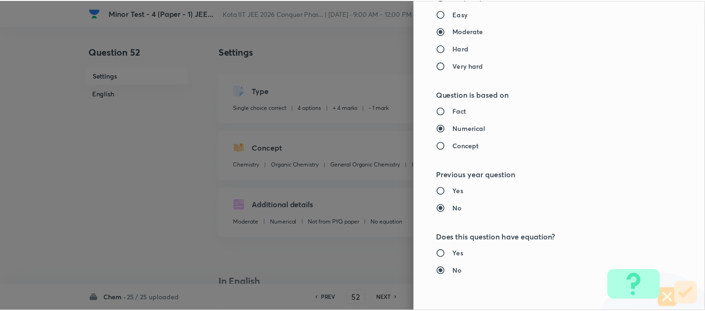
scroll to position [1026, 0]
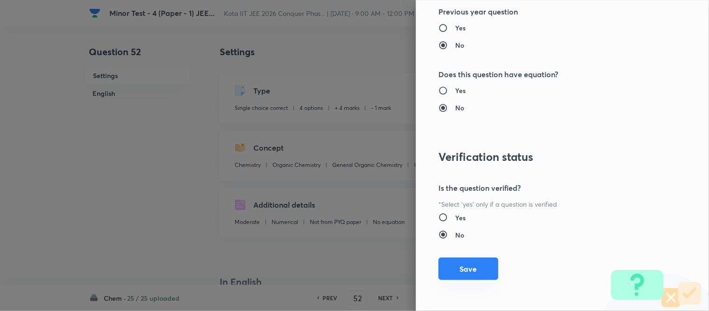
click at [460, 269] on button "Save" at bounding box center [469, 269] width 60 height 22
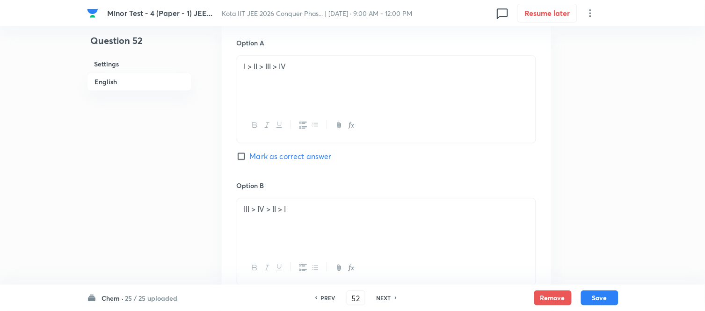
scroll to position [520, 0]
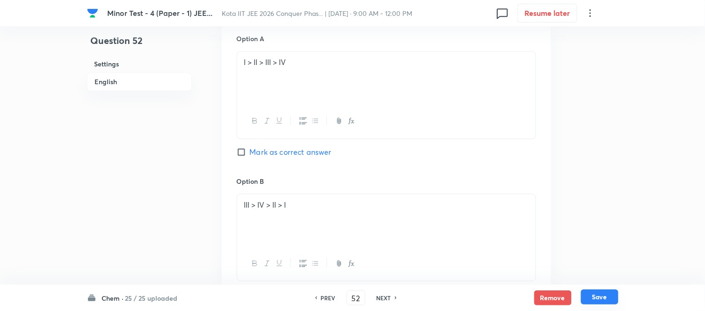
click at [602, 297] on button "Save" at bounding box center [599, 296] width 37 height 15
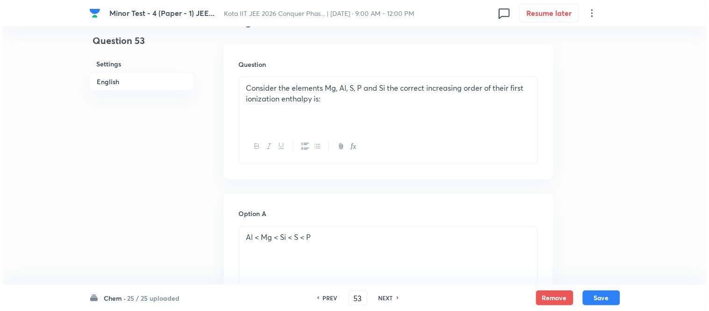
scroll to position [0, 0]
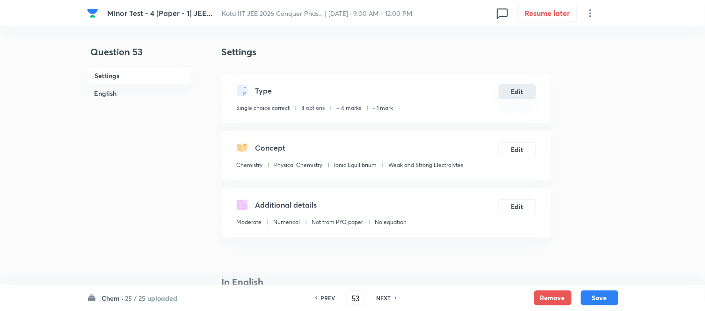
click at [517, 95] on button "Edit" at bounding box center [516, 91] width 37 height 15
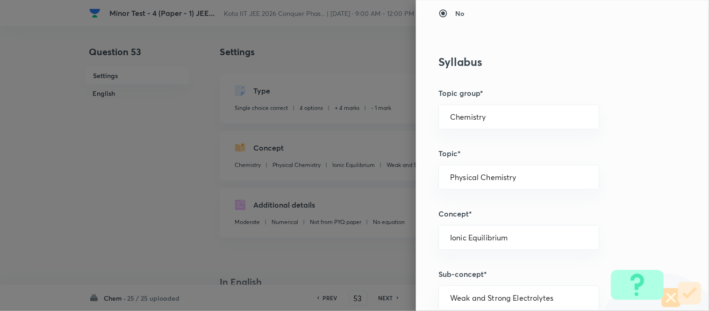
scroll to position [468, 0]
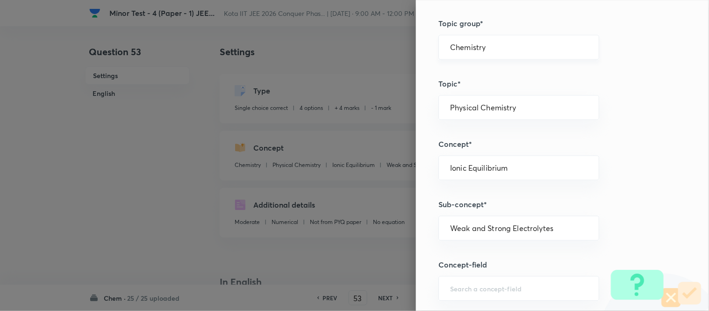
click at [519, 50] on input "Chemistry" at bounding box center [518, 47] width 137 height 9
click at [478, 79] on li "Chemistry" at bounding box center [512, 73] width 160 height 17
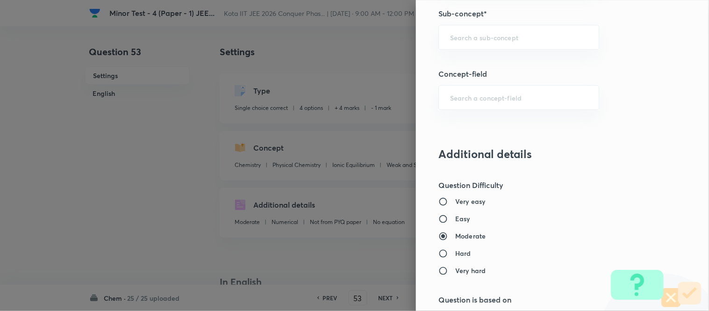
scroll to position [675, 0]
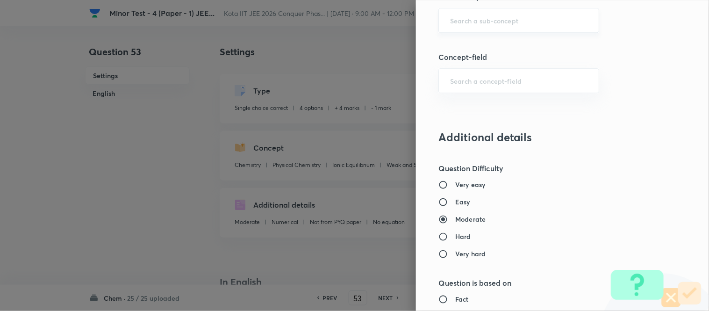
click at [494, 22] on input "text" at bounding box center [518, 20] width 137 height 9
paste input "Periodic Trends In Properties"
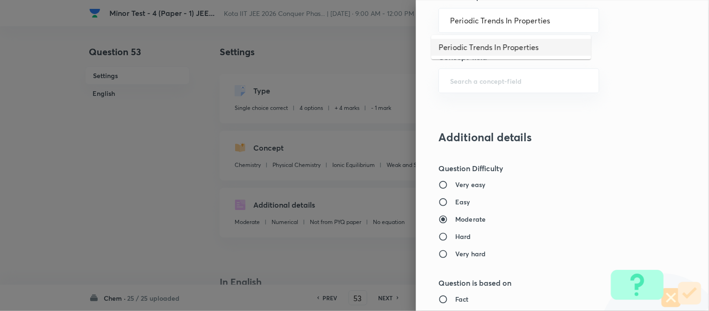
click at [494, 45] on li "Periodic Trends In Properties" at bounding box center [512, 47] width 160 height 17
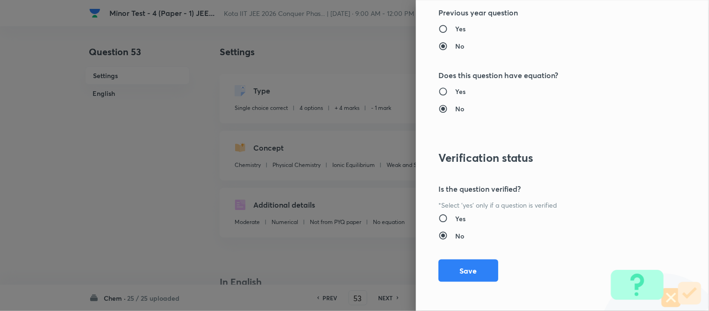
scroll to position [1026, 0]
click at [457, 269] on button "Save" at bounding box center [469, 269] width 60 height 22
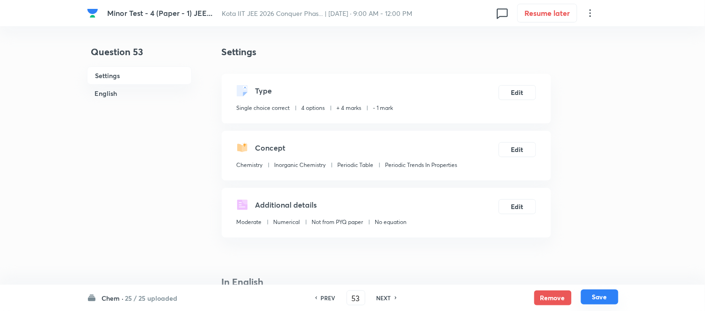
click at [602, 297] on button "Save" at bounding box center [599, 296] width 37 height 15
click at [522, 89] on button "Edit" at bounding box center [516, 91] width 37 height 15
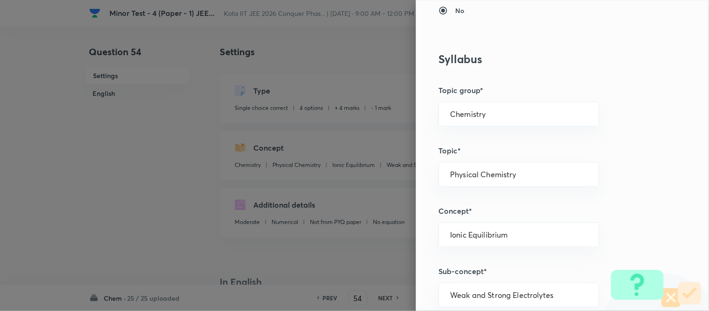
scroll to position [415, 0]
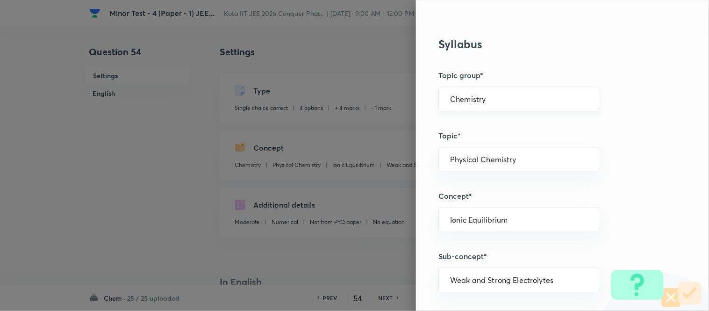
click at [522, 96] on input "Chemistry" at bounding box center [518, 99] width 137 height 9
click at [469, 127] on li "Chemistry" at bounding box center [512, 125] width 160 height 17
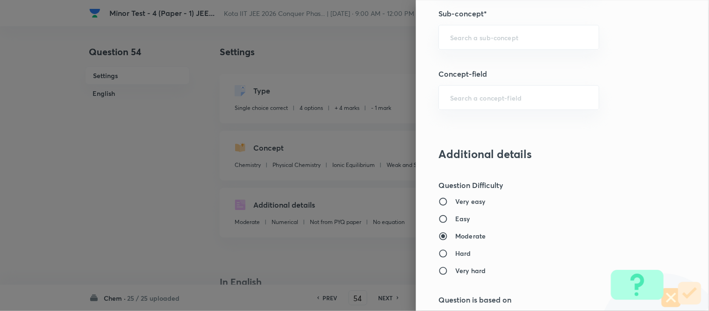
scroll to position [675, 0]
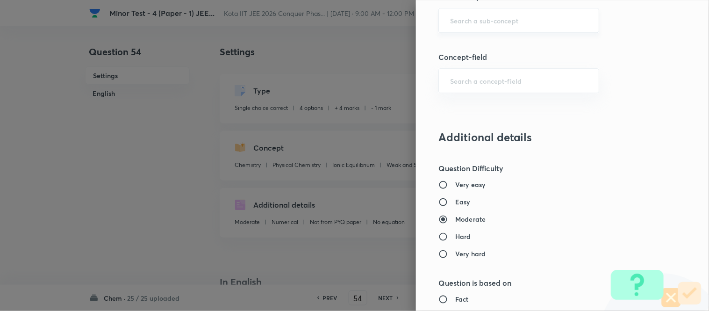
click at [512, 22] on input "text" at bounding box center [518, 20] width 137 height 9
paste input "[PERSON_NAME] Energy And Spontaneity"
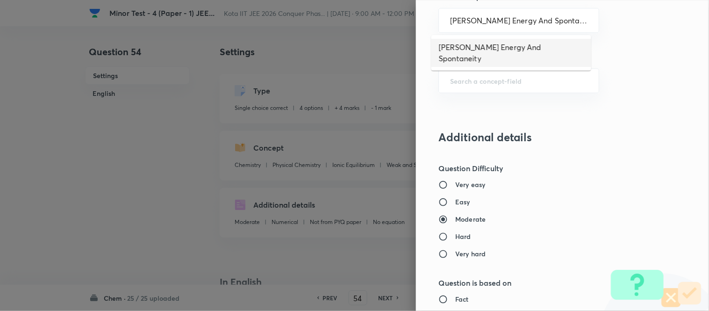
click at [508, 52] on li "[PERSON_NAME] Energy And Spontaneity" at bounding box center [512, 53] width 160 height 28
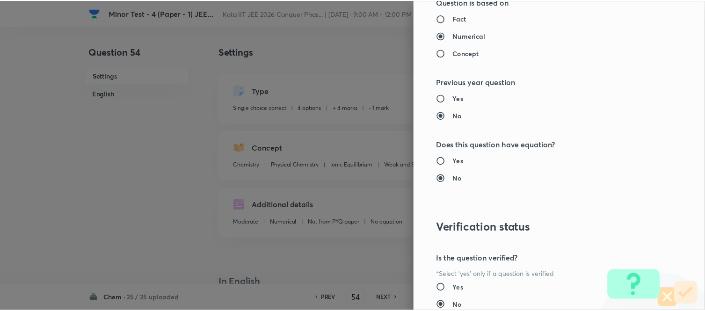
scroll to position [1026, 0]
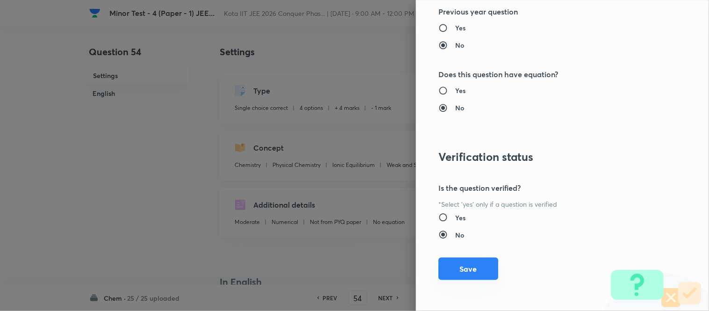
click at [464, 270] on button "Save" at bounding box center [469, 269] width 60 height 22
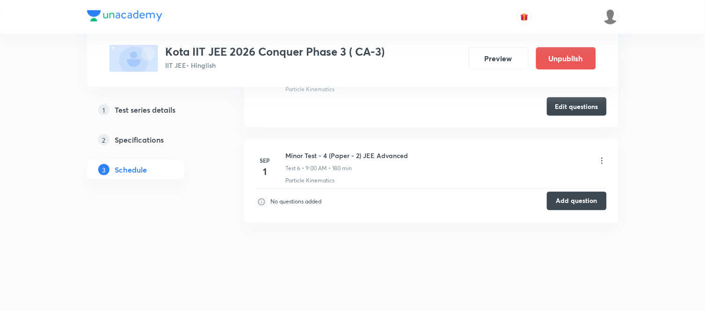
click at [591, 203] on button "Add question" at bounding box center [577, 201] width 60 height 19
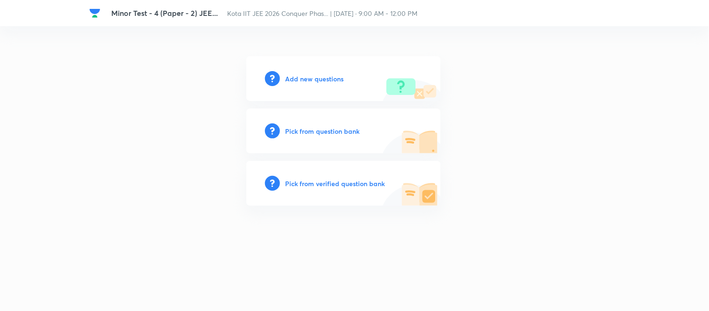
click at [334, 79] on h6 "Add new questions" at bounding box center [315, 79] width 58 height 10
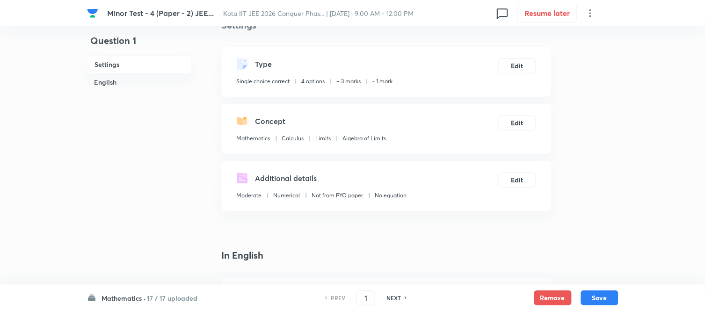
scroll to position [52, 0]
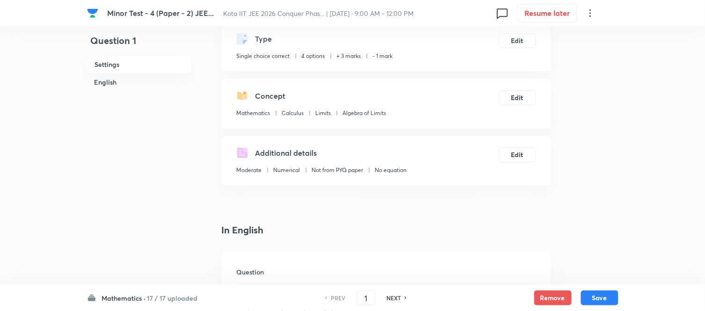
click at [179, 295] on h6 "17 / 17 uploaded" at bounding box center [172, 298] width 51 height 10
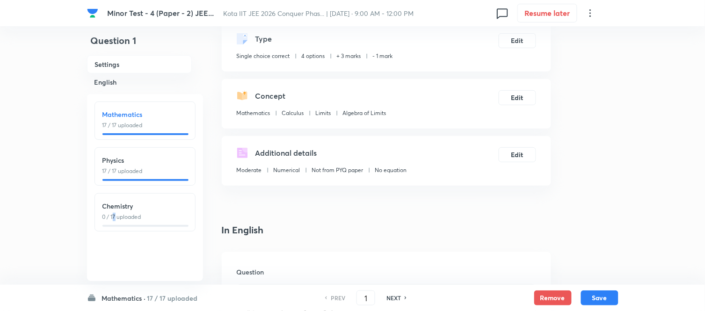
click at [115, 215] on p "0 / 17 uploaded" at bounding box center [144, 217] width 85 height 8
type input "35"
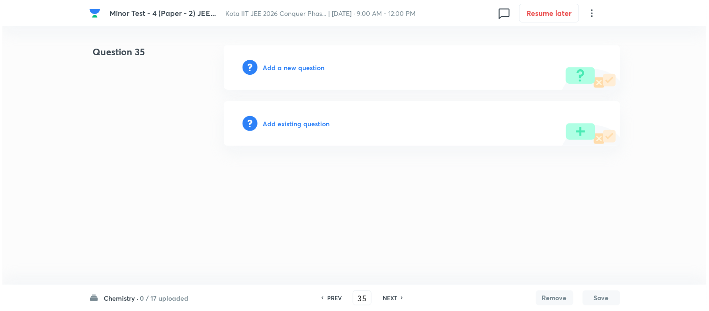
scroll to position [0, 0]
click at [295, 65] on h6 "Add a new question" at bounding box center [294, 68] width 62 height 10
click at [295, 65] on h6 "Choose a question type" at bounding box center [299, 68] width 72 height 10
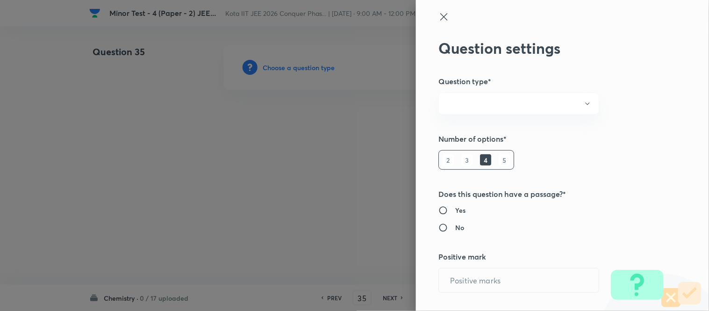
radio input "true"
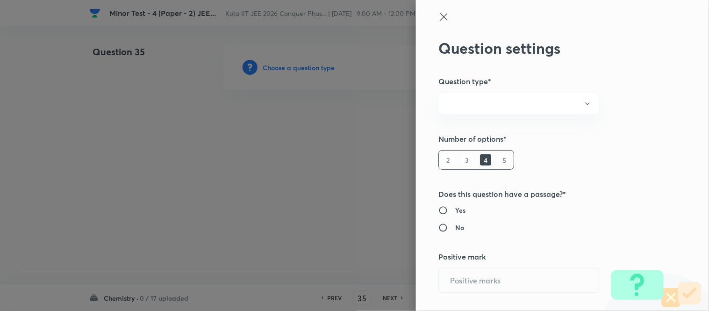
radio input "true"
type input "3"
type input "1"
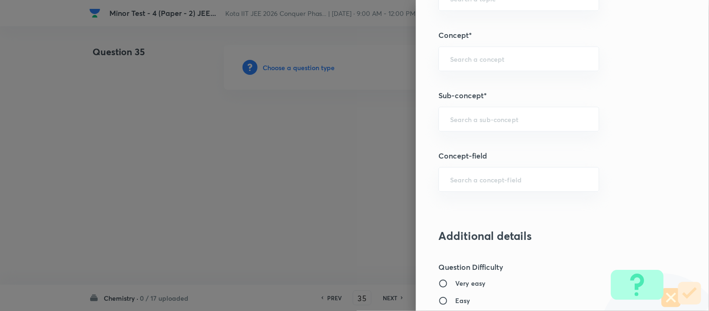
scroll to position [623, 0]
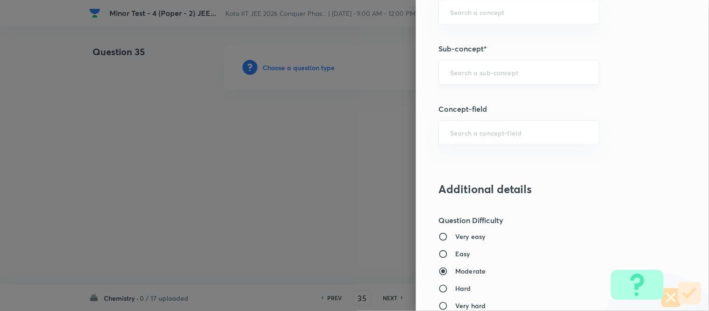
click at [518, 76] on input "text" at bounding box center [518, 72] width 137 height 9
paste input "Law Of Chemical Equilibrium And Equilibrium Constant"
click at [506, 112] on li "Law Of Chemical Equilibrium And Equilibrium Constant" at bounding box center [512, 105] width 160 height 28
type input "Law Of Chemical Equilibrium And Equilibrium Constant"
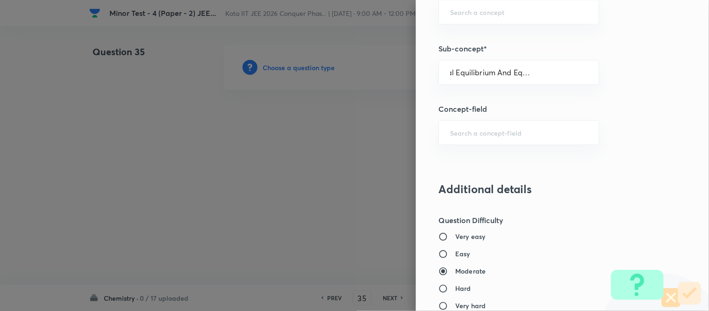
scroll to position [0, 0]
type input "Chemistry"
type input "Physical Chemistry"
type input "Chemical Equilibrium"
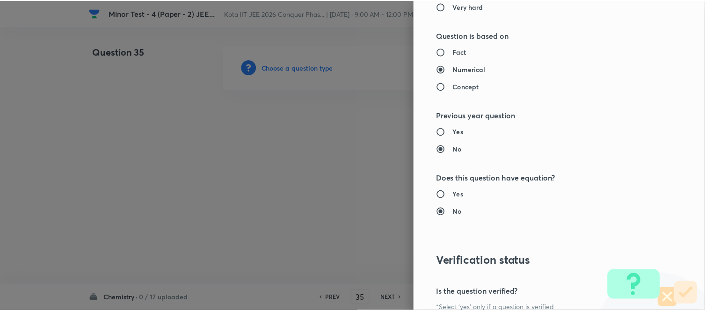
scroll to position [1026, 0]
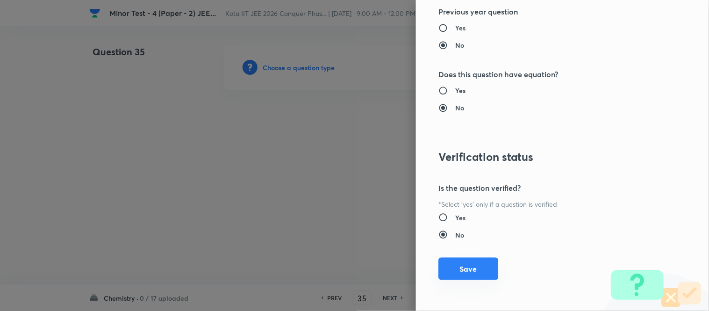
click at [460, 269] on button "Save" at bounding box center [469, 269] width 60 height 22
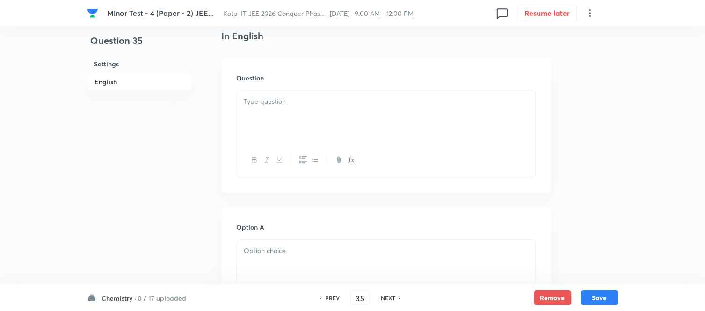
scroll to position [260, 0]
click at [349, 111] on div at bounding box center [386, 115] width 298 height 52
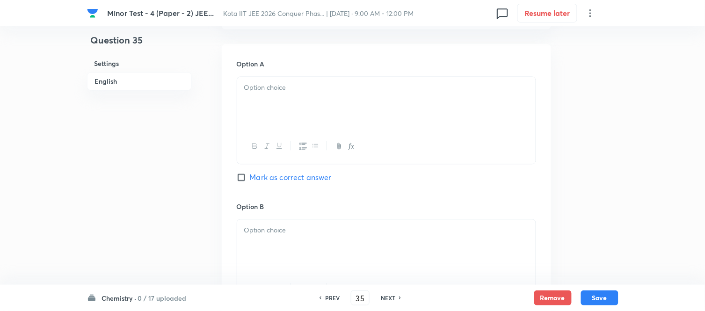
scroll to position [468, 0]
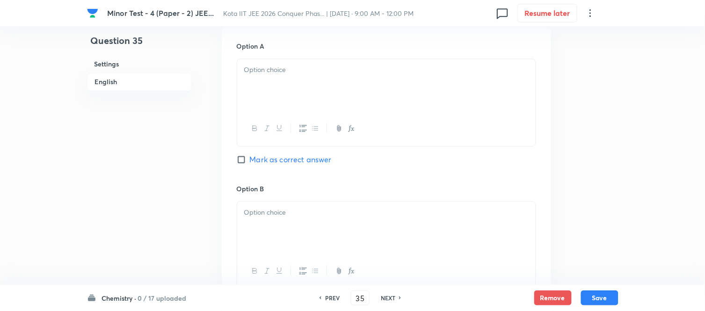
click at [368, 86] on div at bounding box center [386, 85] width 298 height 52
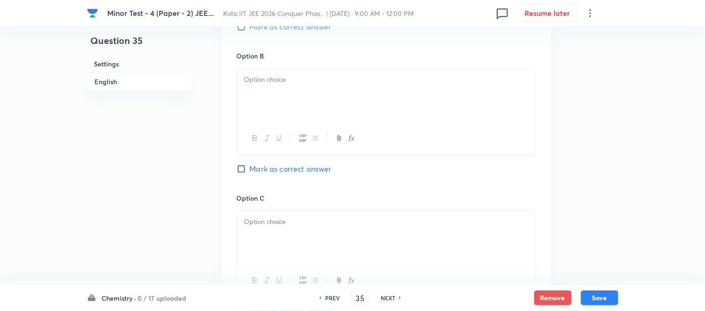
scroll to position [623, 0]
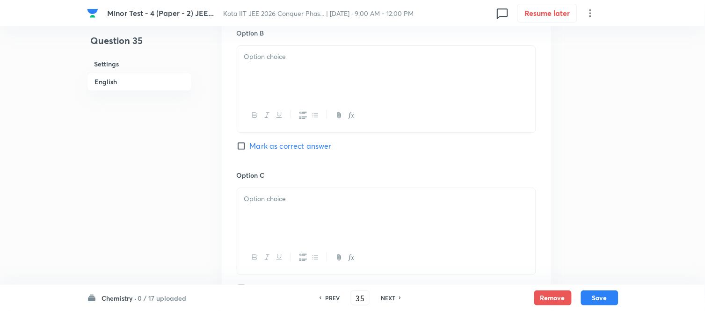
click at [329, 63] on div at bounding box center [386, 72] width 298 height 52
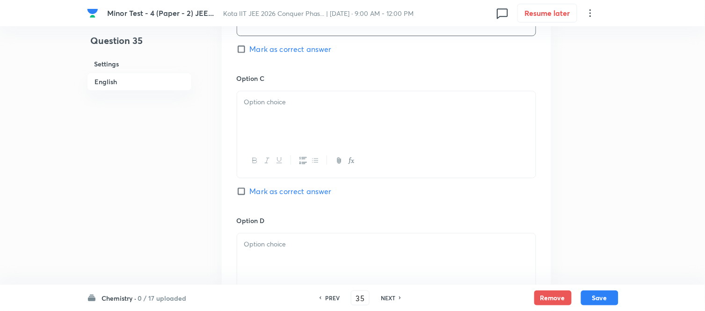
scroll to position [727, 0]
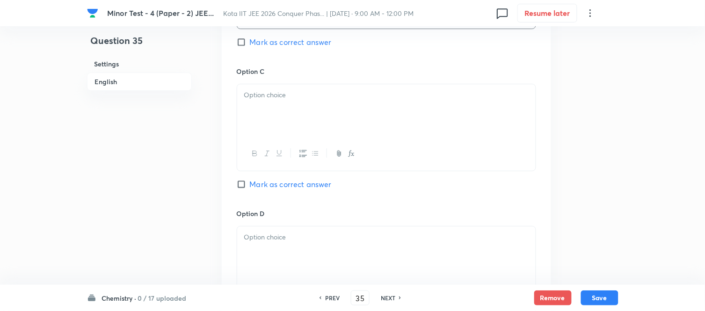
click at [328, 115] on div at bounding box center [386, 110] width 298 height 52
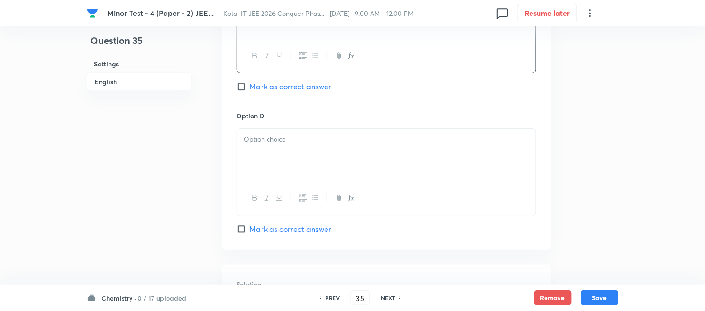
scroll to position [831, 0]
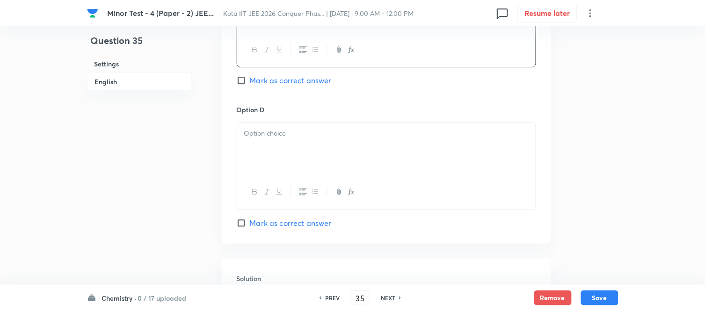
click at [319, 142] on div at bounding box center [386, 149] width 298 height 52
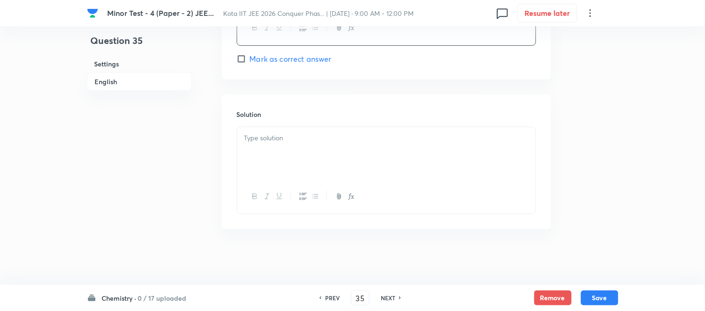
scroll to position [997, 0]
click at [335, 143] on div at bounding box center [386, 153] width 298 height 52
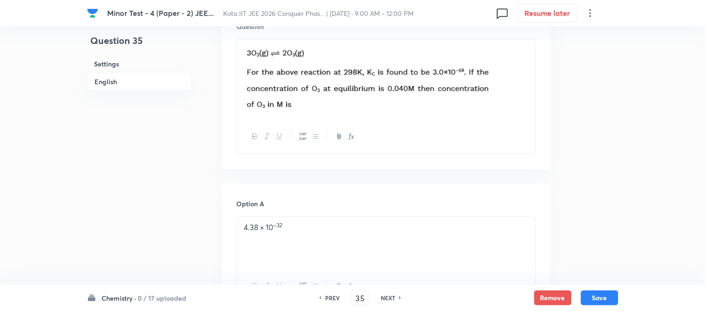
scroll to position [322, 0]
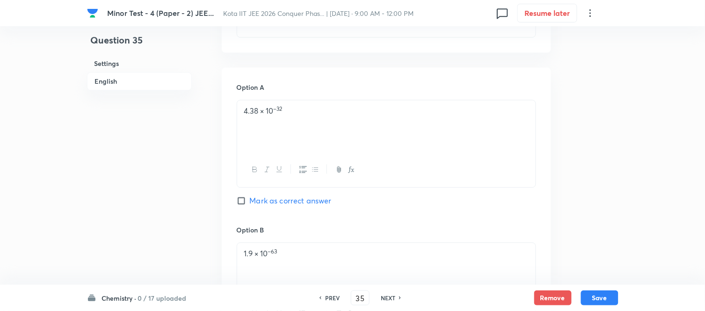
click at [251, 203] on span "Mark as correct answer" at bounding box center [291, 200] width 82 height 11
click at [250, 203] on input "Mark as correct answer" at bounding box center [243, 200] width 13 height 9
checkbox input "true"
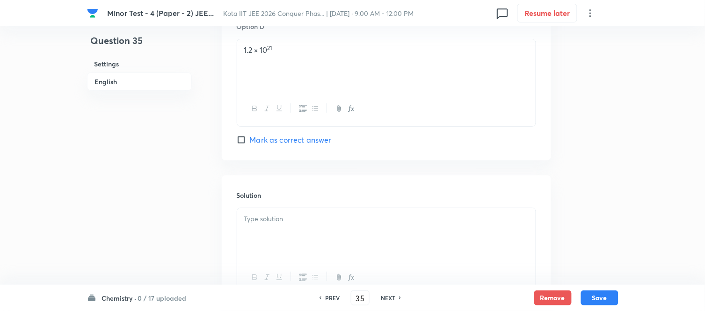
scroll to position [997, 0]
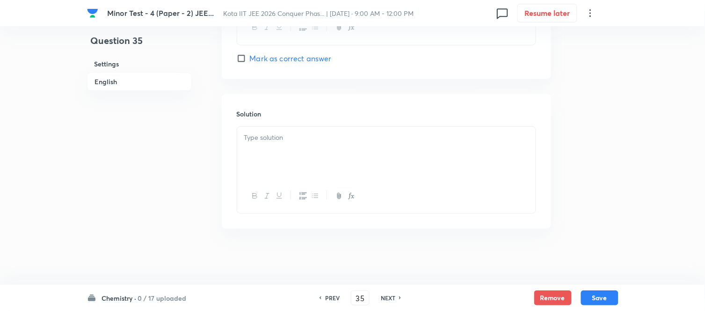
click at [311, 153] on div at bounding box center [386, 153] width 298 height 52
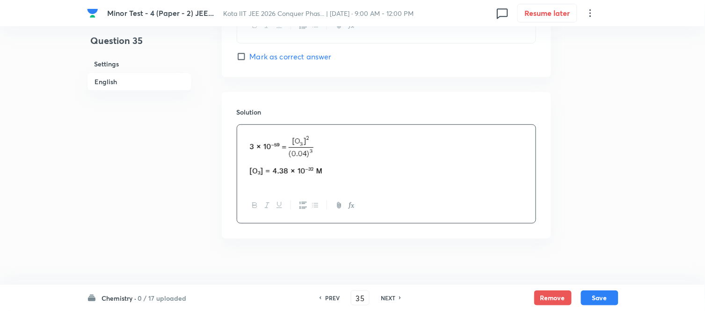
scroll to position [1009, 0]
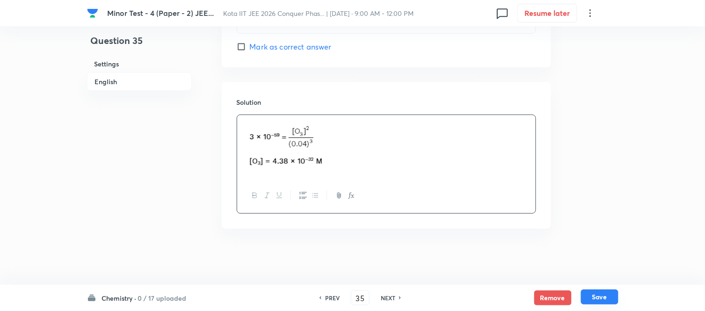
click at [599, 300] on button "Save" at bounding box center [599, 296] width 37 height 15
type input "36"
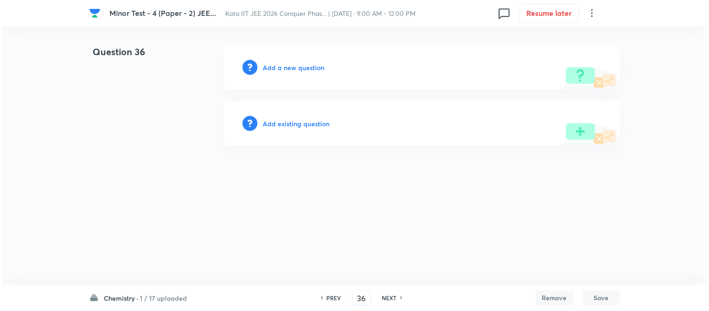
scroll to position [0, 0]
click at [284, 66] on h6 "Add a new question" at bounding box center [294, 68] width 62 height 10
click at [284, 66] on h6 "Choose a question type" at bounding box center [299, 68] width 72 height 10
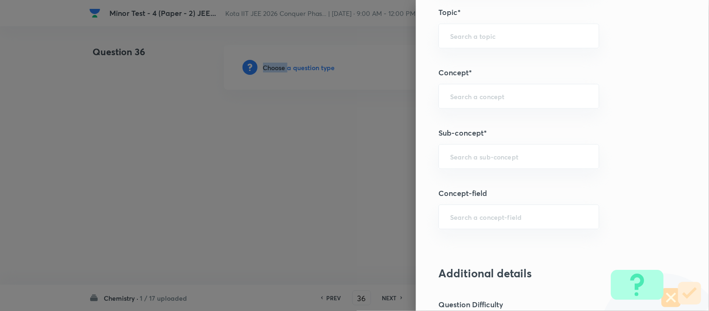
scroll to position [571, 0]
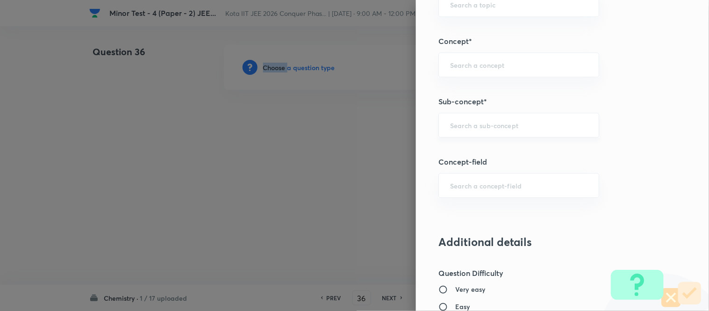
click at [493, 120] on div "​" at bounding box center [519, 125] width 161 height 25
paste input "Periodic Trends In Properties"
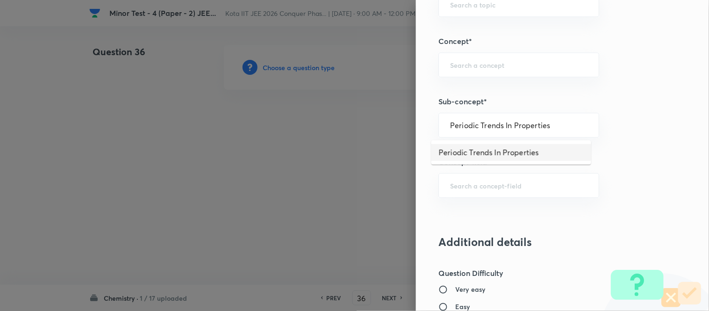
click at [487, 155] on li "Periodic Trends In Properties" at bounding box center [512, 152] width 160 height 17
type input "Periodic Trends In Properties"
type input "Chemistry"
type input "Inorganic Chemistry"
type input "Periodic Table"
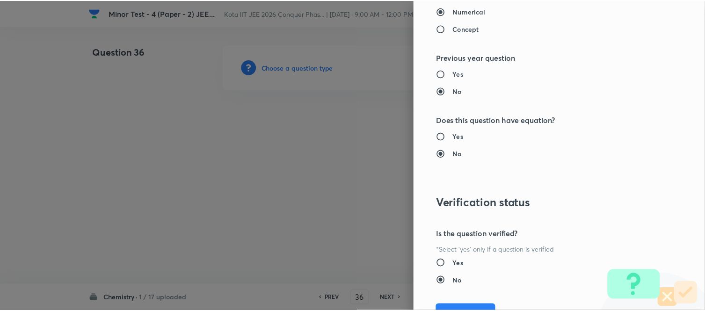
scroll to position [1026, 0]
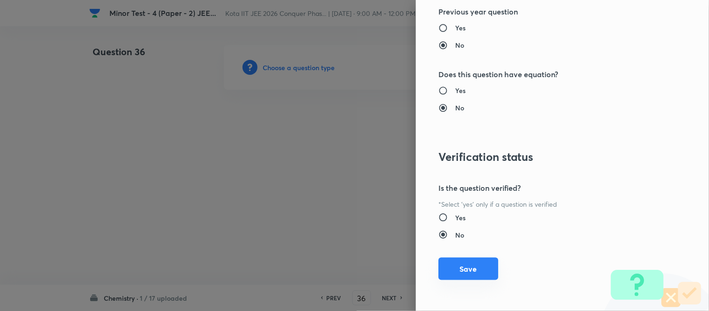
click at [465, 267] on button "Save" at bounding box center [469, 269] width 60 height 22
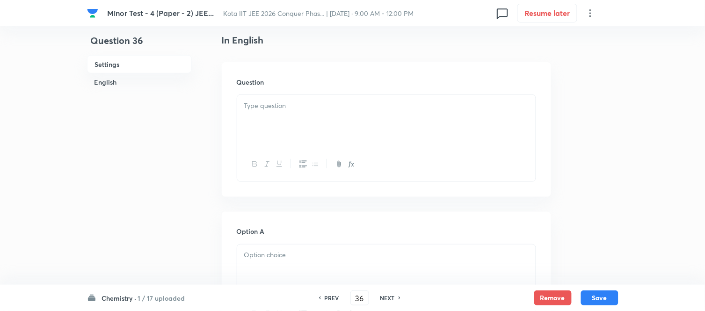
scroll to position [260, 0]
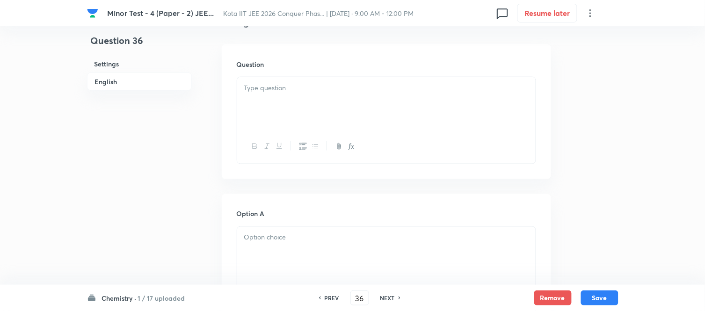
click at [369, 97] on div at bounding box center [386, 103] width 298 height 52
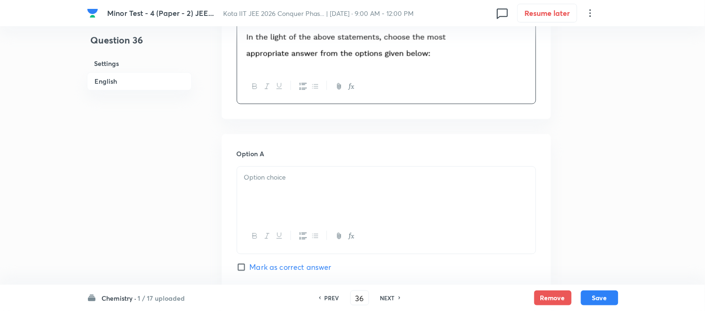
scroll to position [468, 0]
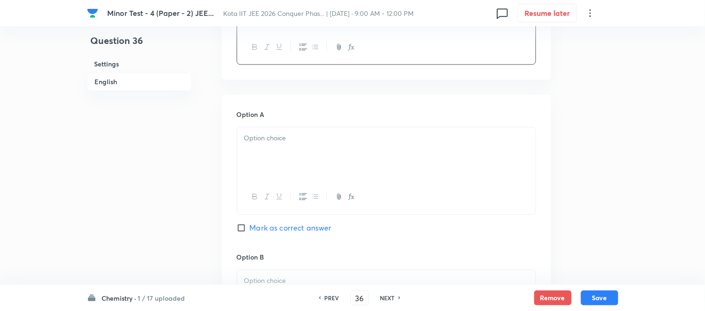
click at [353, 159] on div at bounding box center [386, 153] width 298 height 52
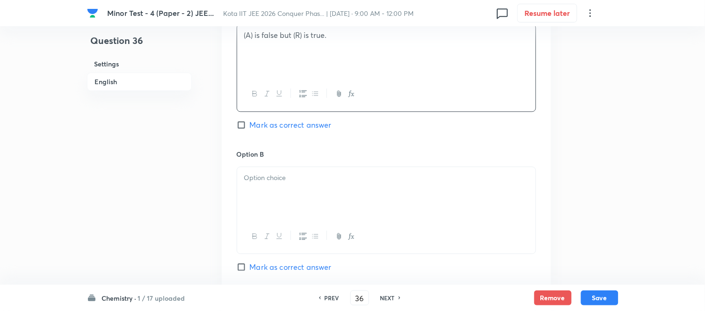
scroll to position [571, 0]
click at [320, 179] on p at bounding box center [386, 177] width 284 height 11
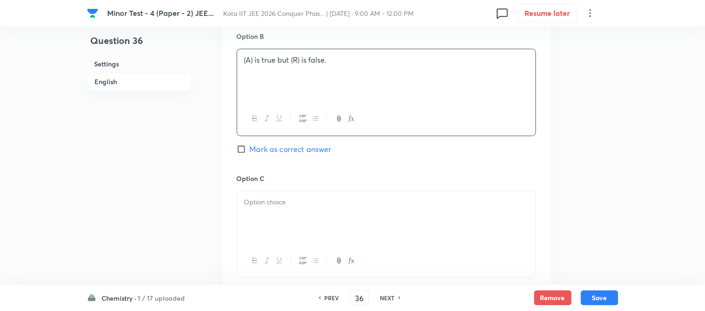
scroll to position [727, 0]
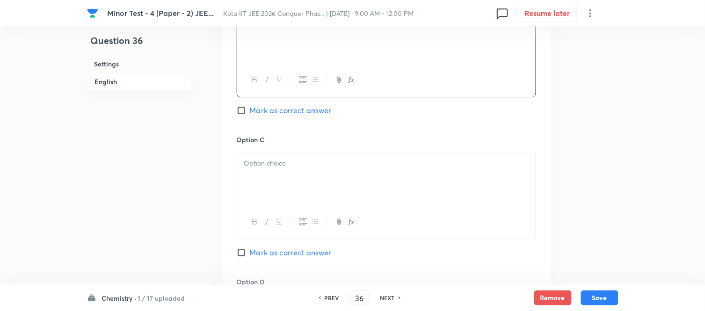
click at [354, 158] on p at bounding box center [386, 163] width 284 height 11
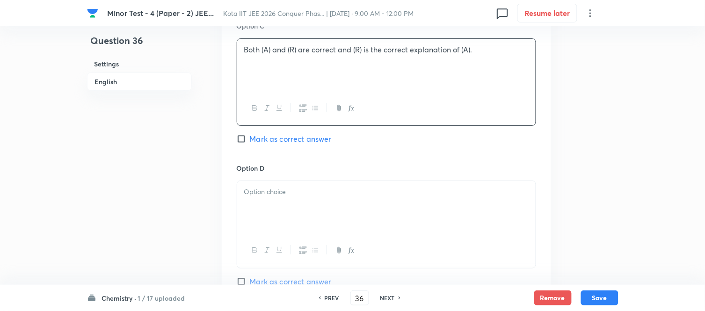
scroll to position [883, 0]
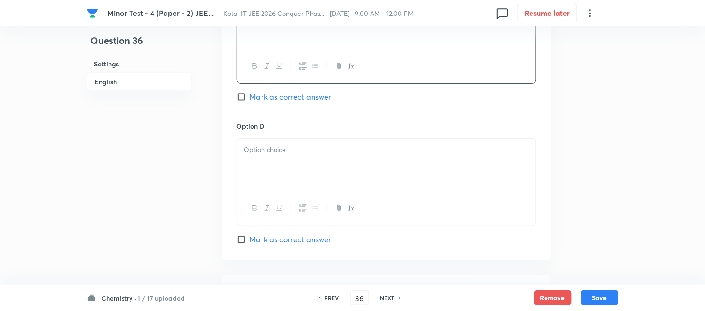
click at [338, 163] on div at bounding box center [386, 165] width 298 height 52
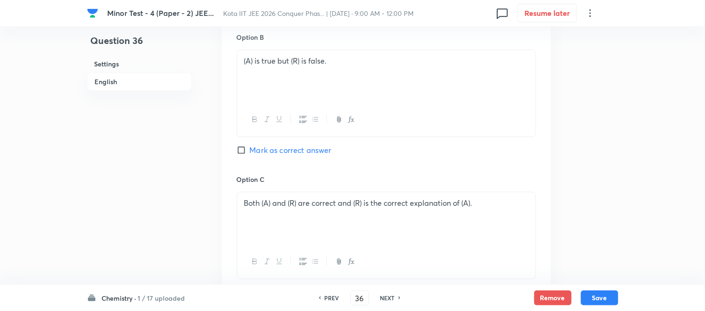
scroll to position [675, 0]
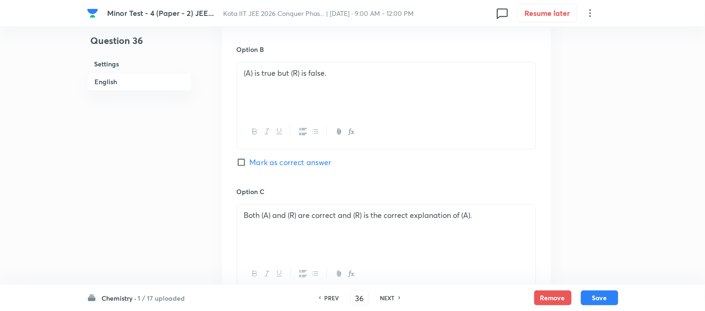
click at [253, 162] on span "Mark as correct answer" at bounding box center [291, 162] width 82 height 11
click at [250, 162] on input "Mark as correct answer" at bounding box center [243, 162] width 13 height 9
checkbox input "true"
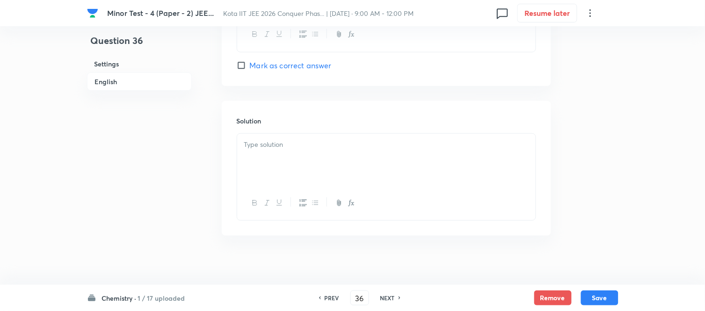
scroll to position [1065, 0]
click at [340, 134] on p at bounding box center [386, 137] width 284 height 11
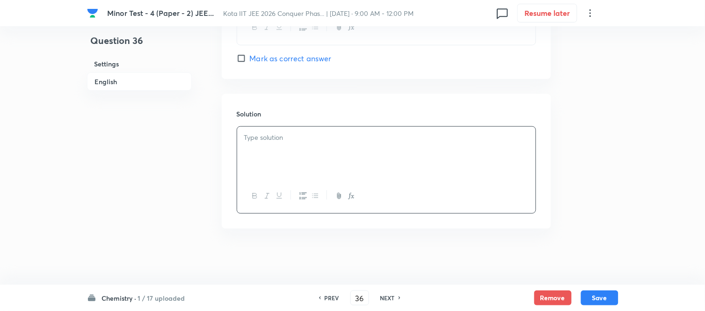
click at [373, 153] on div at bounding box center [386, 153] width 298 height 52
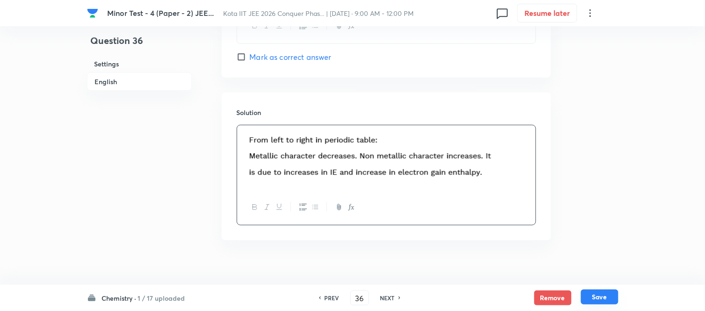
click at [597, 297] on button "Save" at bounding box center [599, 296] width 37 height 15
type input "37"
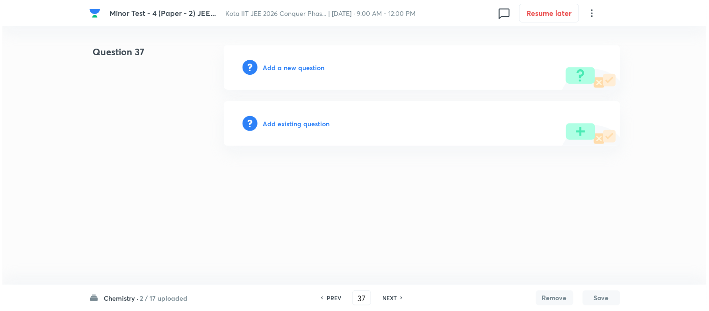
scroll to position [0, 0]
click at [282, 65] on h6 "Add a new question" at bounding box center [294, 68] width 62 height 10
click at [282, 65] on h6 "Choose a question type" at bounding box center [299, 68] width 72 height 10
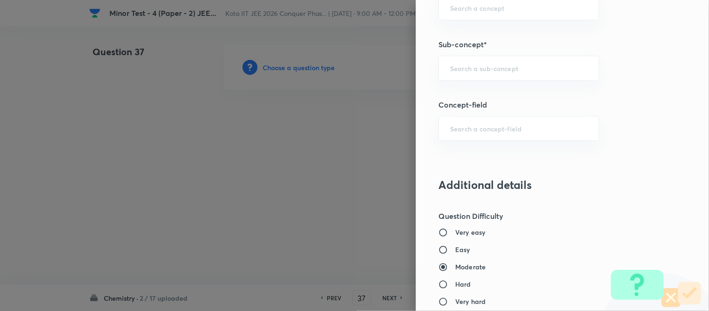
scroll to position [551, 0]
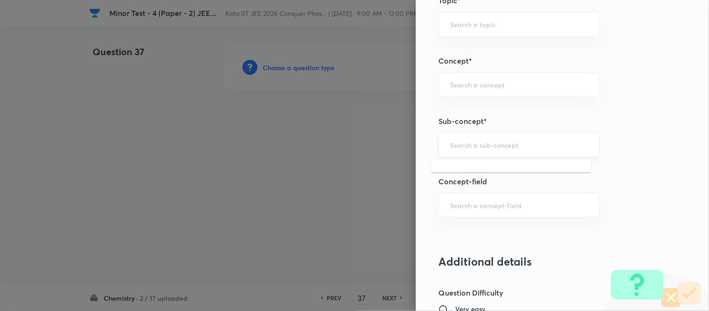
click at [505, 143] on input "text" at bounding box center [518, 144] width 137 height 9
paste input "Geometrical Isomerism"
click at [496, 174] on li "Geometrical Isomerism" at bounding box center [512, 171] width 160 height 17
type input "Geometrical Isomerism"
type input "Chemistry"
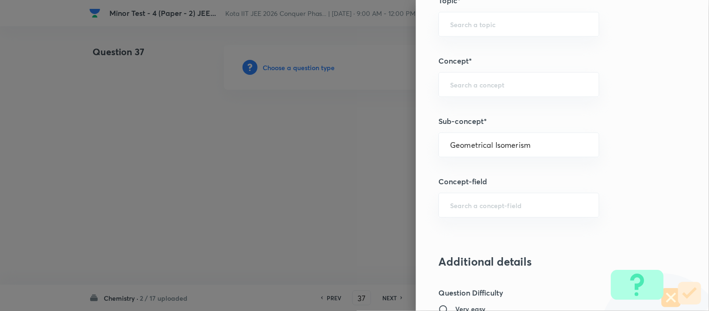
type input "Organic Chemistry"
type input "Isomerism"
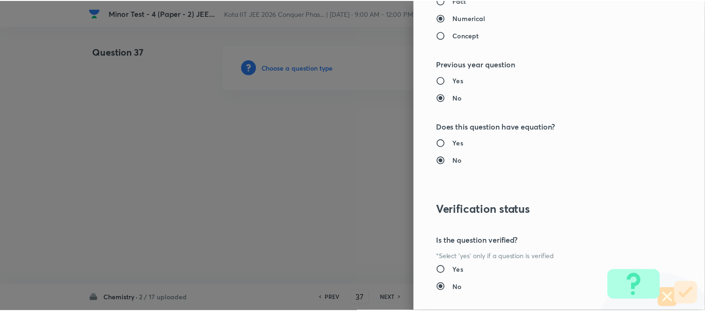
scroll to position [1026, 0]
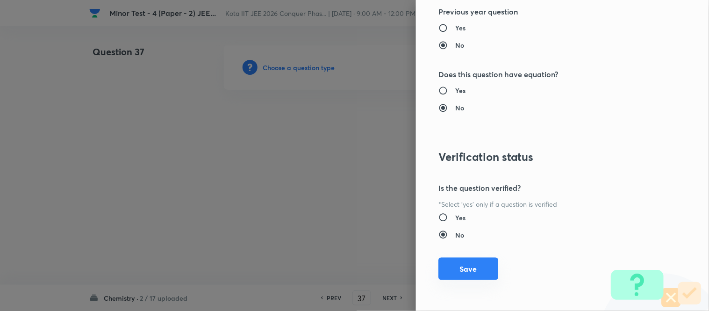
click at [468, 267] on button "Save" at bounding box center [469, 269] width 60 height 22
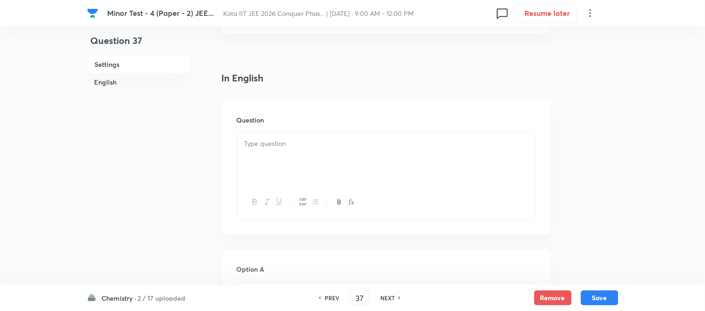
scroll to position [208, 0]
click at [315, 133] on div at bounding box center [386, 155] width 298 height 52
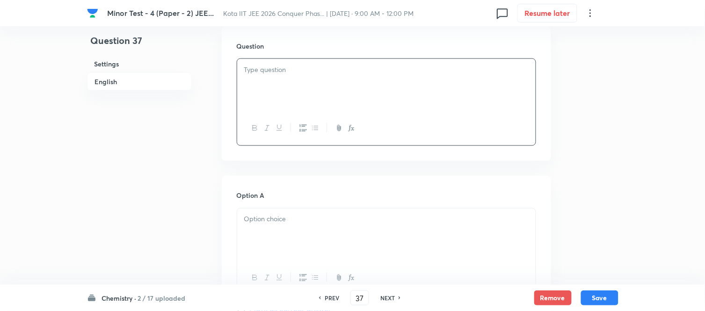
scroll to position [260, 0]
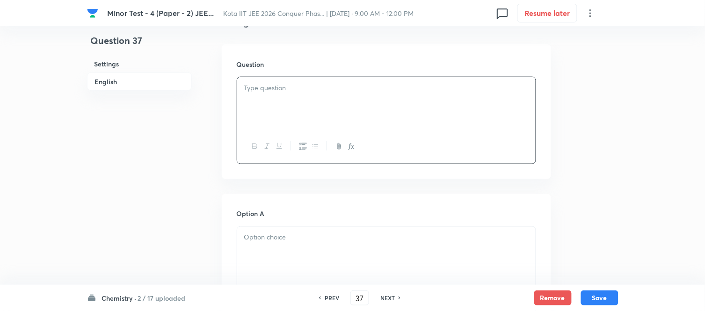
click at [347, 88] on p at bounding box center [386, 88] width 284 height 11
click at [390, 95] on div at bounding box center [386, 103] width 298 height 52
click at [421, 133] on div at bounding box center [386, 147] width 298 height 34
click at [359, 86] on p at bounding box center [386, 88] width 284 height 11
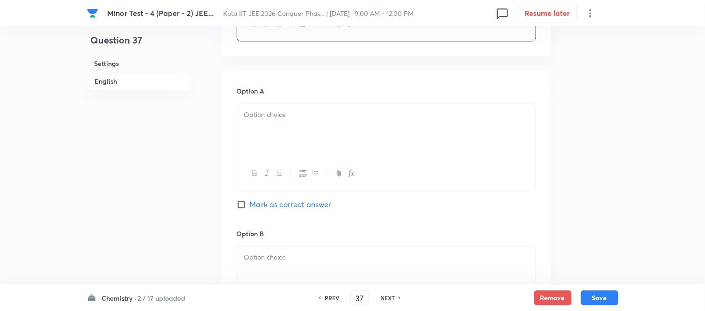
scroll to position [415, 0]
click at [372, 119] on p at bounding box center [386, 114] width 284 height 11
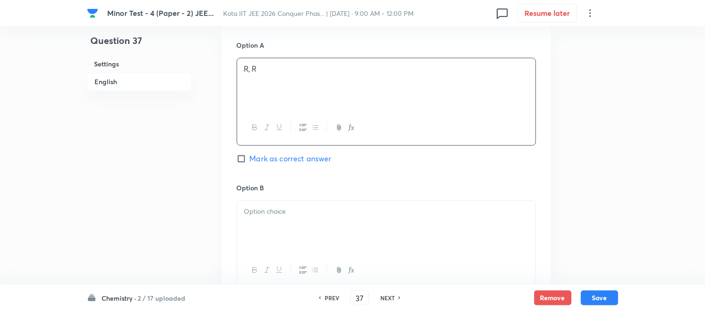
scroll to position [520, 0]
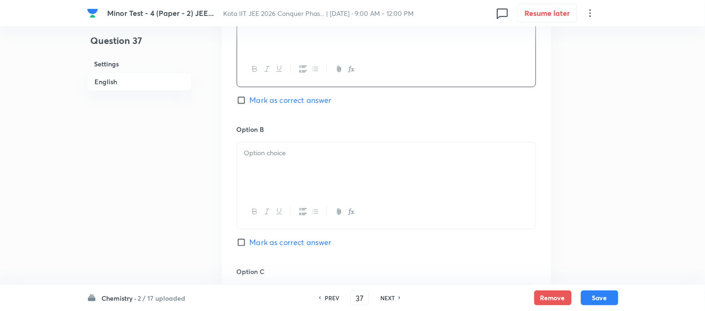
click at [384, 173] on div at bounding box center [386, 168] width 298 height 52
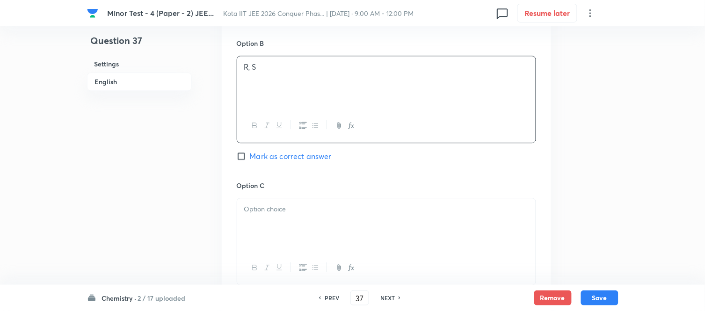
scroll to position [623, 0]
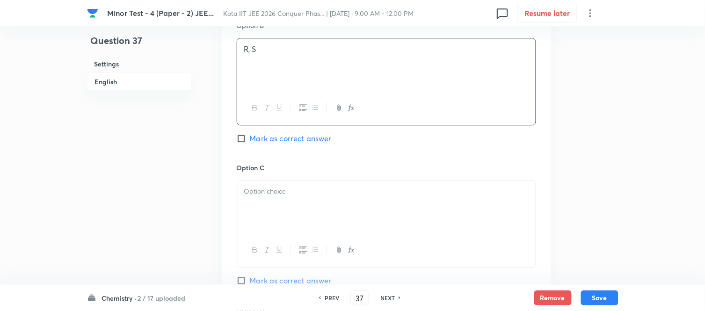
click at [373, 199] on div at bounding box center [386, 207] width 298 height 52
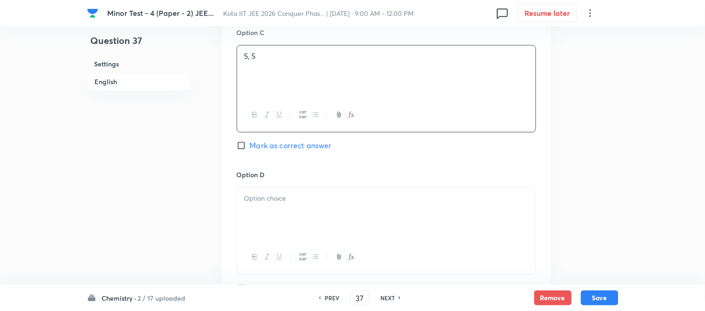
scroll to position [779, 0]
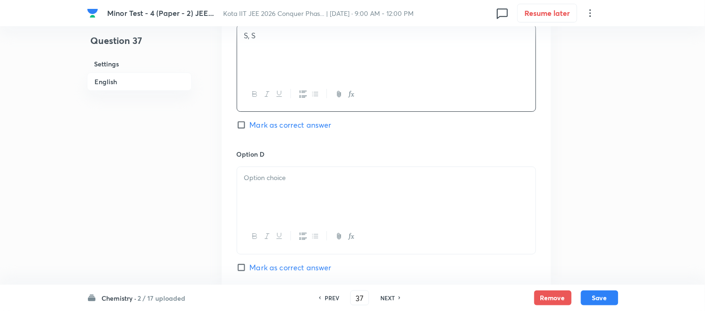
click at [334, 190] on div at bounding box center [386, 193] width 298 height 52
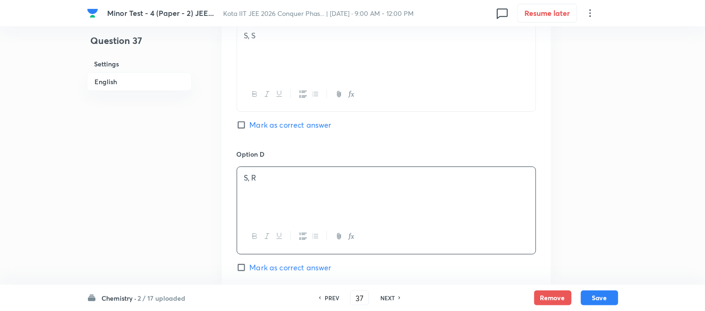
click at [110, 87] on h6 "English" at bounding box center [139, 81] width 105 height 18
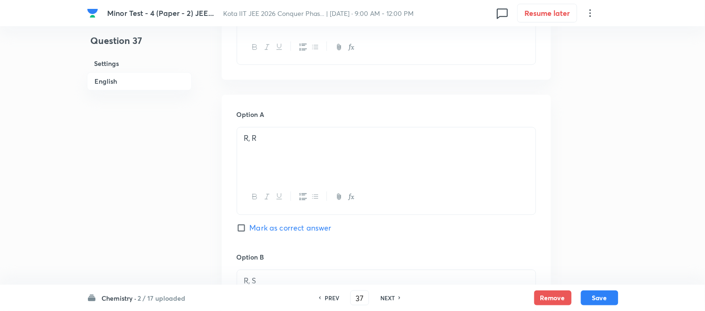
scroll to position [397, 0]
click at [246, 225] on input "Mark as correct answer" at bounding box center [243, 222] width 13 height 9
checkbox input "true"
click at [338, 150] on div at bounding box center [386, 153] width 298 height 52
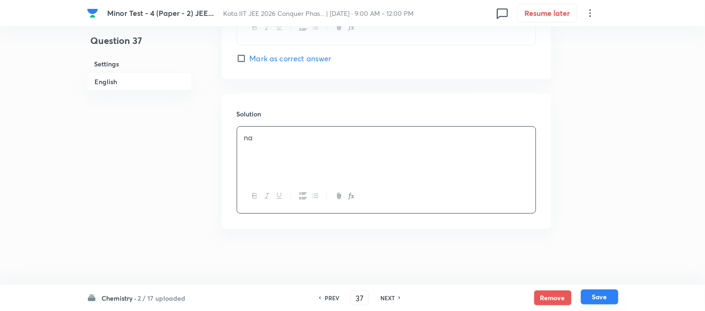
click at [599, 300] on button "Save" at bounding box center [599, 296] width 37 height 15
type input "38"
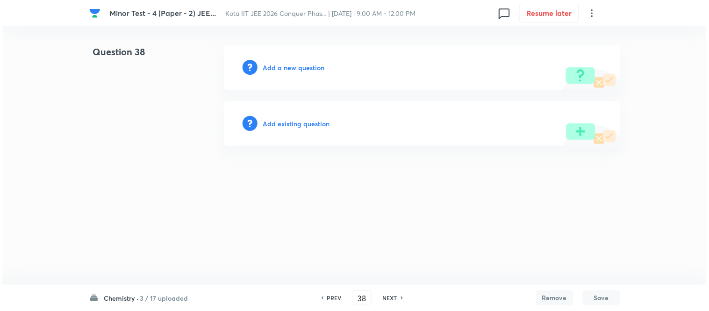
scroll to position [0, 0]
click at [288, 63] on h6 "Add a new question" at bounding box center [294, 68] width 62 height 10
click at [287, 63] on h6 "Choose a question type" at bounding box center [299, 68] width 72 height 10
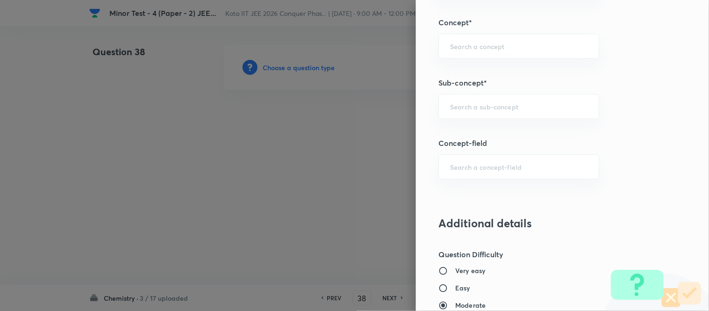
scroll to position [601, 0]
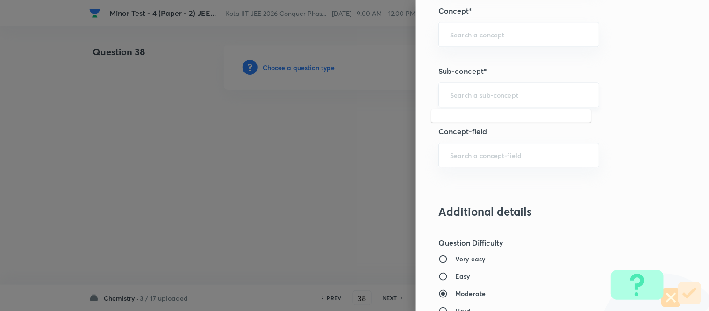
click at [513, 94] on input "text" at bounding box center [518, 94] width 137 height 9
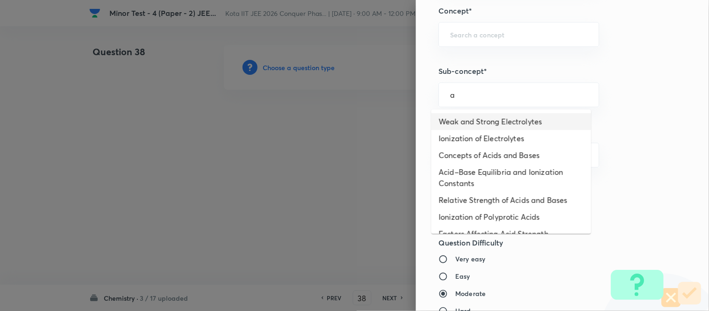
click at [491, 119] on li "Weak and Strong Electrolytes" at bounding box center [512, 121] width 160 height 17
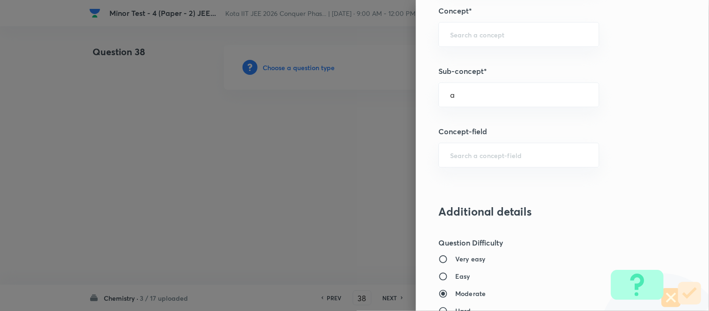
type input "Weak and Strong Electrolytes"
type input "Chemistry"
type input "Physical Chemistry"
type input "Ionic Equilibrium"
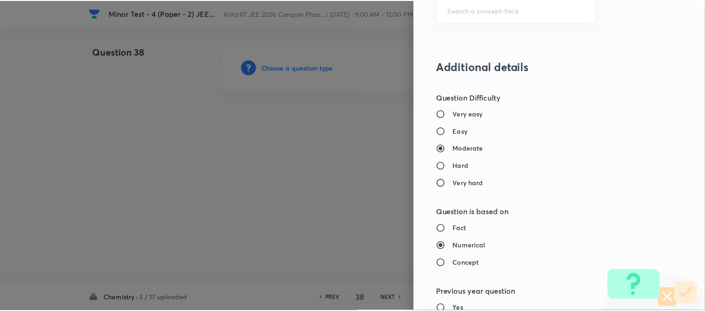
scroll to position [1026, 0]
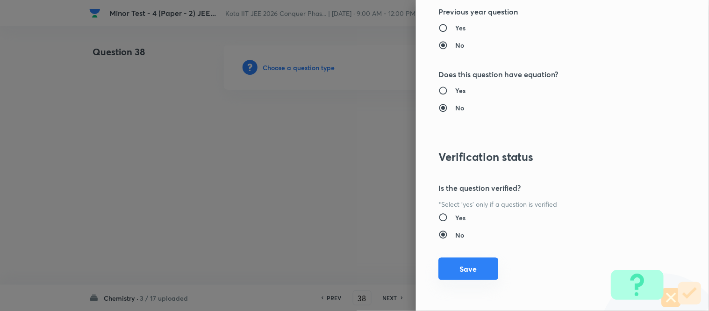
click at [459, 269] on button "Save" at bounding box center [469, 269] width 60 height 22
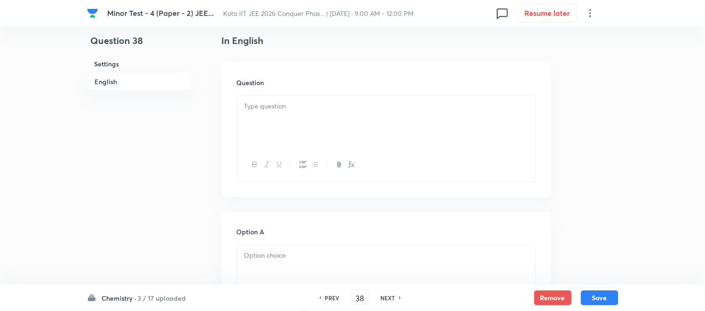
scroll to position [260, 0]
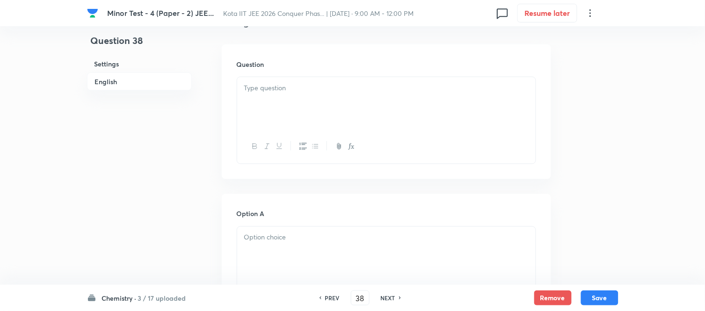
click at [292, 103] on div at bounding box center [386, 103] width 298 height 52
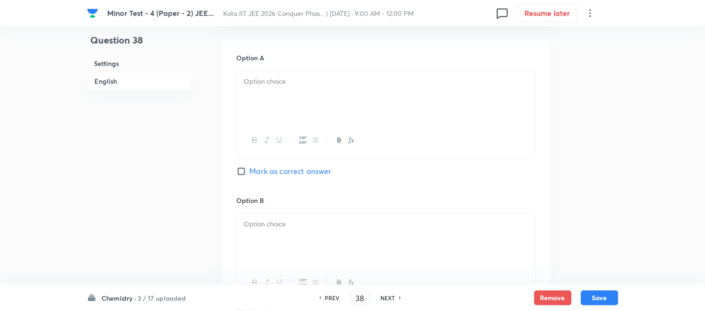
click at [315, 89] on div at bounding box center [386, 97] width 298 height 52
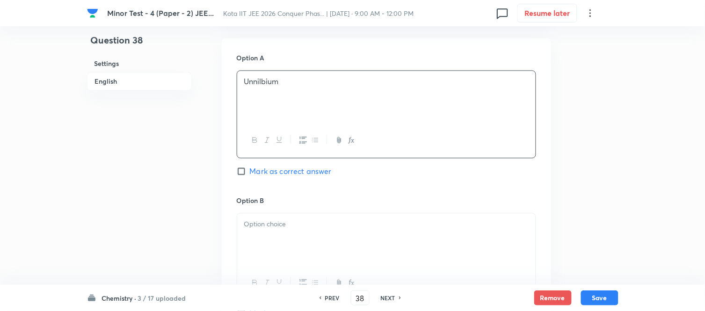
scroll to position [520, 0]
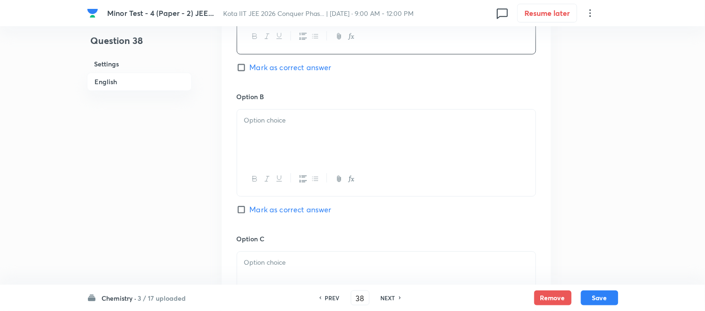
click at [337, 122] on p at bounding box center [386, 120] width 284 height 11
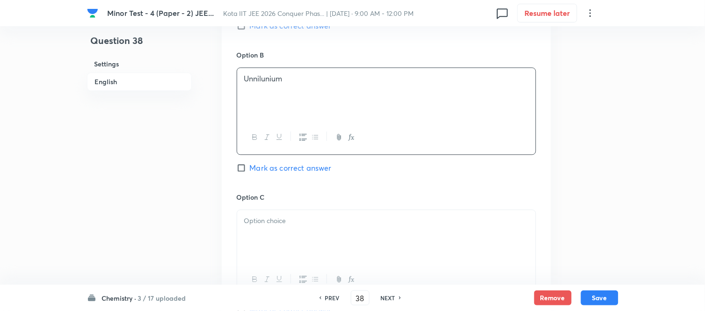
scroll to position [675, 0]
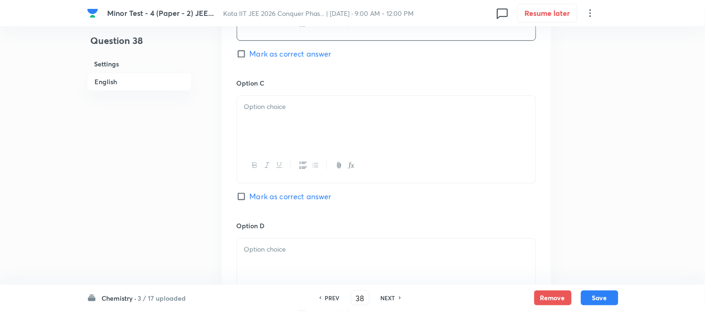
click at [337, 121] on div at bounding box center [386, 122] width 298 height 52
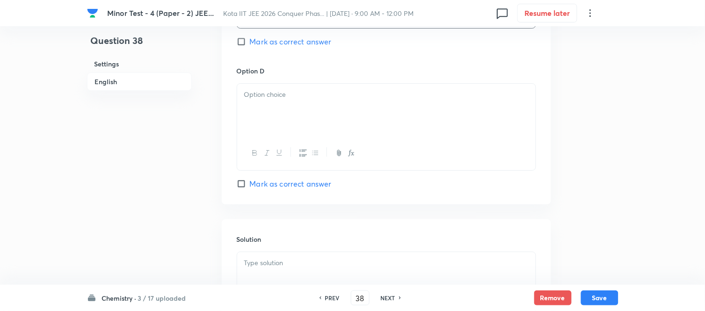
scroll to position [831, 0]
click at [344, 123] on div at bounding box center [386, 109] width 298 height 52
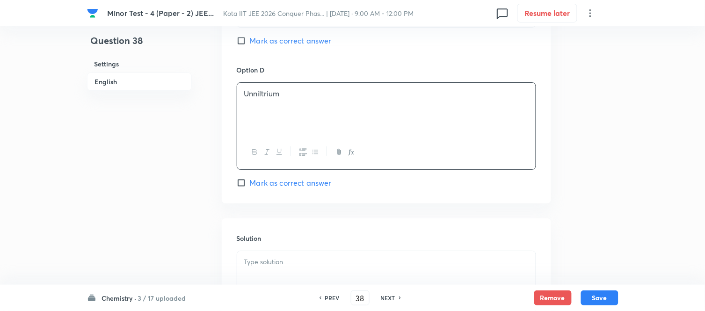
click at [248, 182] on input "Mark as correct answer" at bounding box center [243, 182] width 13 height 9
checkbox input "true"
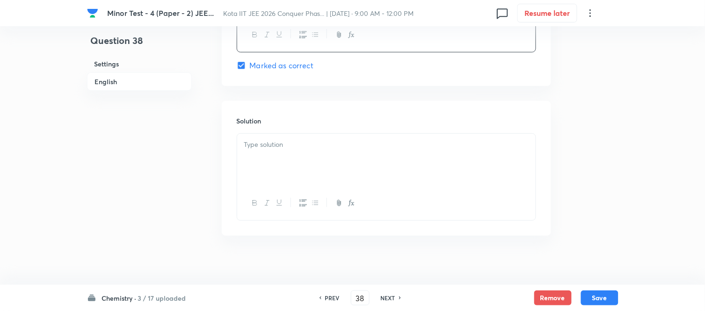
scroll to position [957, 0]
click at [296, 144] on div at bounding box center [386, 153] width 298 height 52
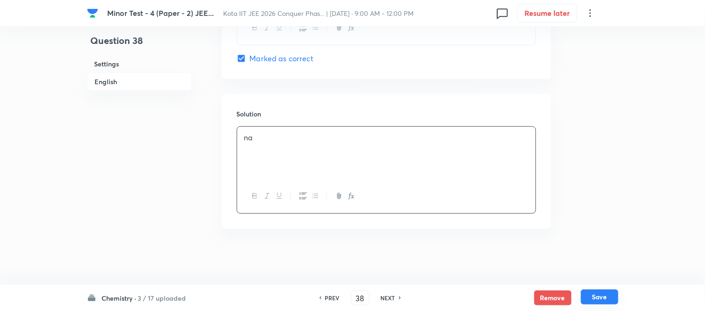
click at [604, 295] on button "Save" at bounding box center [599, 296] width 37 height 15
type input "39"
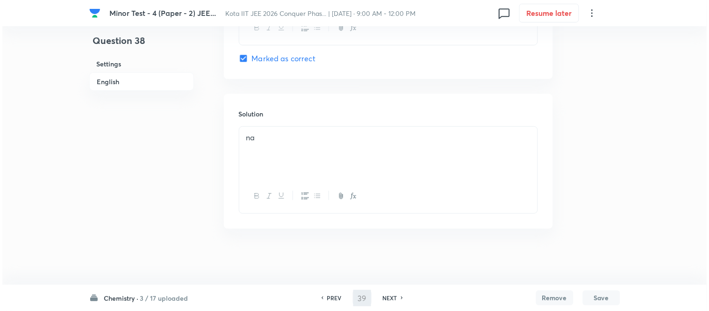
scroll to position [0, 0]
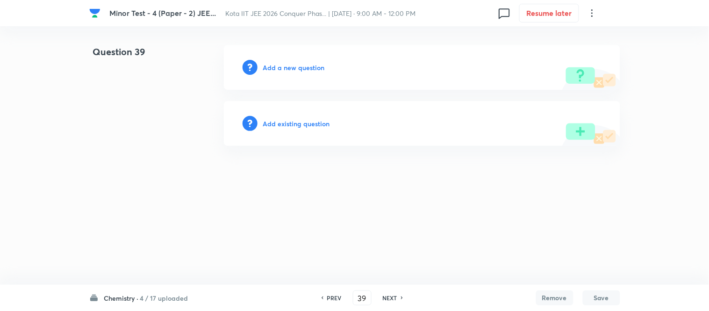
click at [293, 70] on h6 "Add a new question" at bounding box center [294, 68] width 62 height 10
click at [295, 69] on h6 "Choose a question type" at bounding box center [299, 68] width 72 height 10
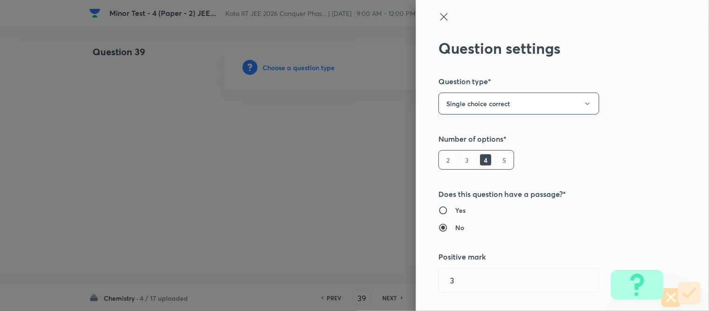
click at [585, 103] on icon "button" at bounding box center [587, 103] width 4 height 2
click at [469, 150] on span "Multiple choice correct" at bounding box center [511, 149] width 149 height 10
radio input "true"
click at [584, 102] on icon "button" at bounding box center [587, 103] width 7 height 7
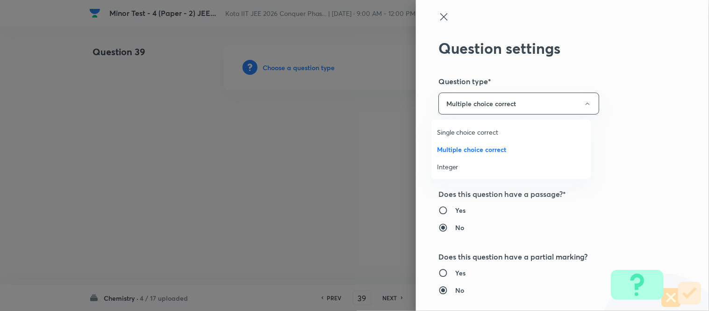
click at [488, 149] on span "Multiple choice correct" at bounding box center [511, 149] width 149 height 10
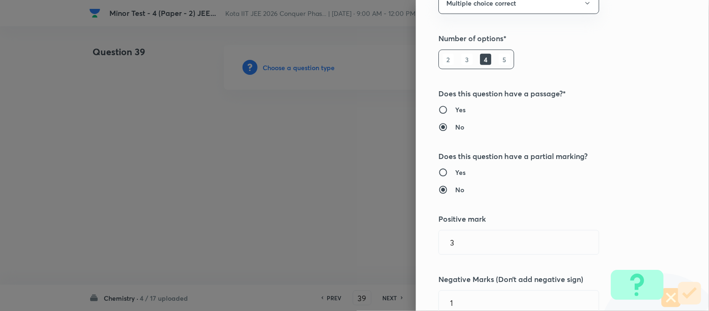
scroll to position [104, 0]
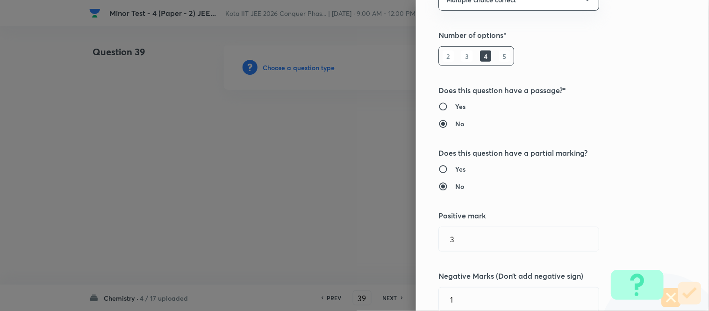
click at [455, 171] on h6 "Yes" at bounding box center [460, 169] width 10 height 10
click at [454, 171] on input "Yes" at bounding box center [447, 169] width 17 height 9
radio input "true"
radio input "false"
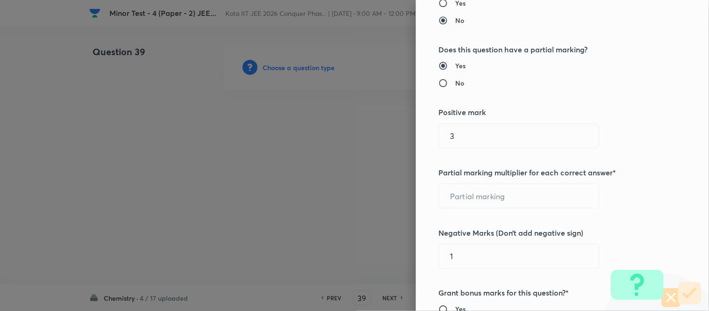
scroll to position [208, 0]
drag, startPoint x: 477, startPoint y: 141, endPoint x: 437, endPoint y: 138, distance: 40.3
click at [439, 138] on input "3" at bounding box center [519, 135] width 160 height 24
type input "4"
click at [522, 192] on input "text" at bounding box center [519, 196] width 160 height 24
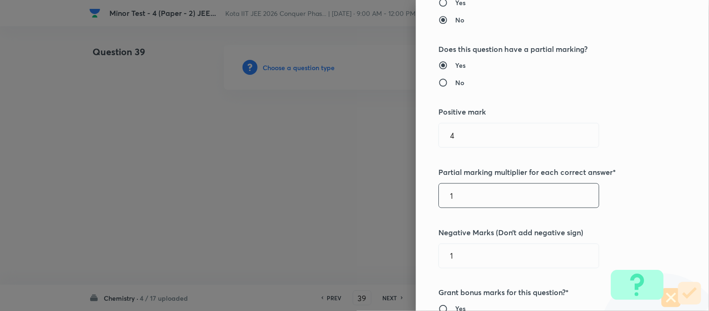
scroll to position [311, 0]
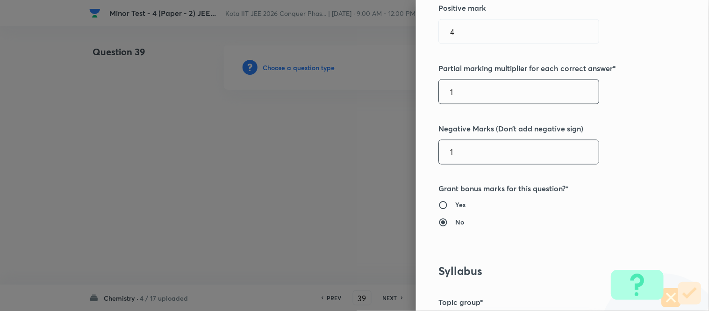
type input "1"
click at [484, 151] on input "1" at bounding box center [519, 152] width 160 height 24
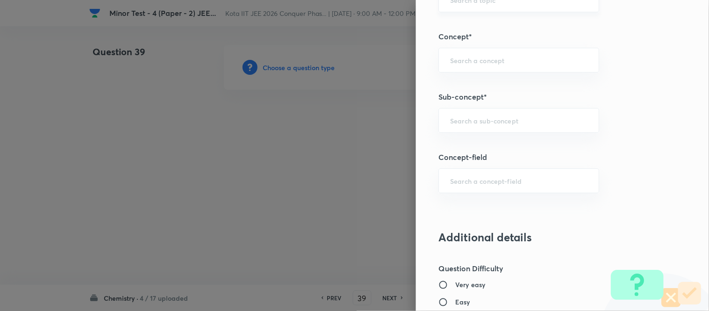
scroll to position [727, 0]
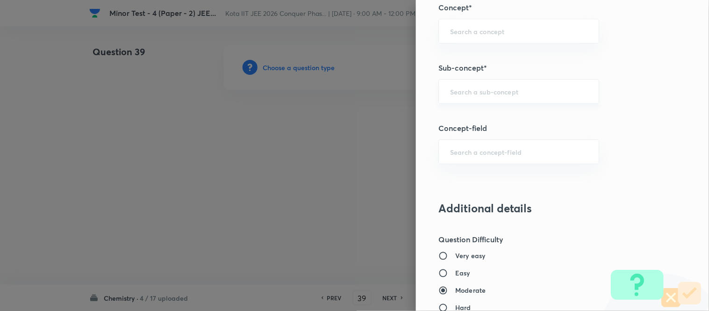
type input "2"
click at [503, 94] on input "text" at bounding box center [518, 91] width 137 height 9
paste input "Law Of Chemical Equilibrium And Equilibrium Constant"
click at [501, 118] on li "Law Of Chemical Equilibrium And Equilibrium Constant" at bounding box center [512, 124] width 160 height 28
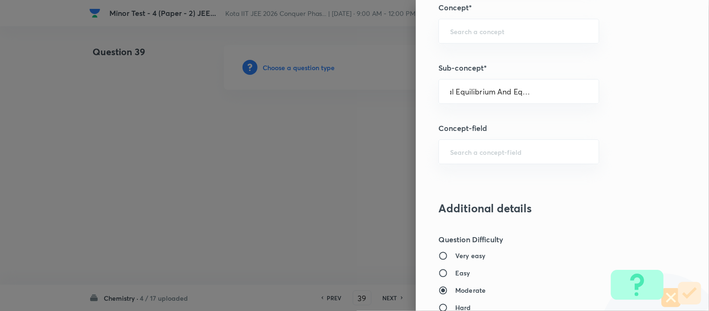
type input "Law Of Chemical Equilibrium And Equilibrium Constant"
type input "Chemistry"
type input "Physical Chemistry"
type input "Chemical Equilibrium"
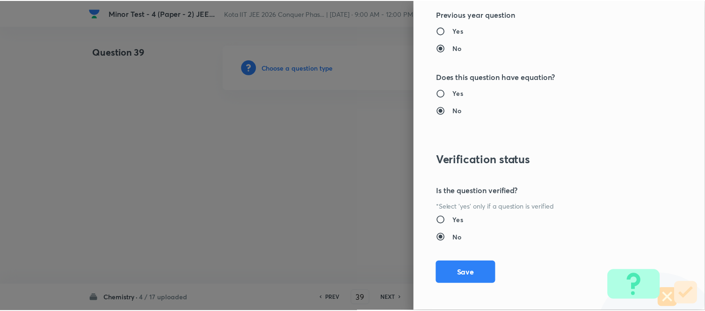
scroll to position [1149, 0]
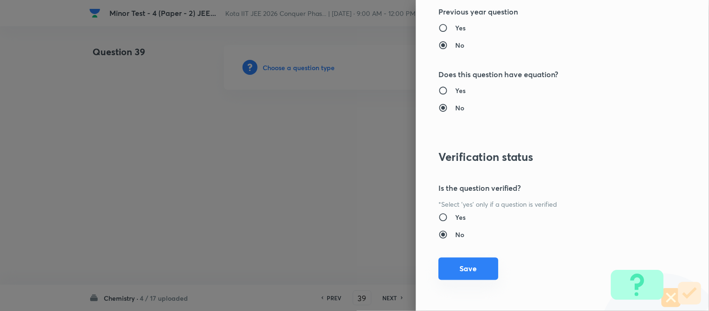
click at [463, 267] on button "Save" at bounding box center [469, 269] width 60 height 22
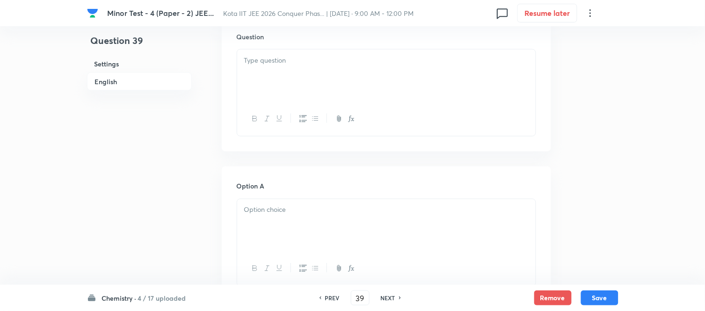
scroll to position [311, 0]
click at [347, 62] on div at bounding box center [386, 63] width 298 height 52
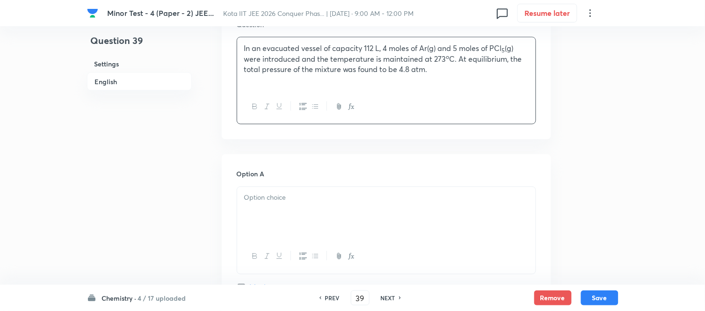
click at [327, 199] on p at bounding box center [386, 198] width 284 height 11
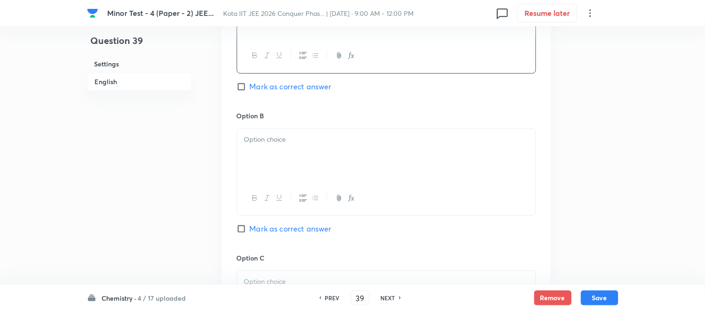
scroll to position [520, 0]
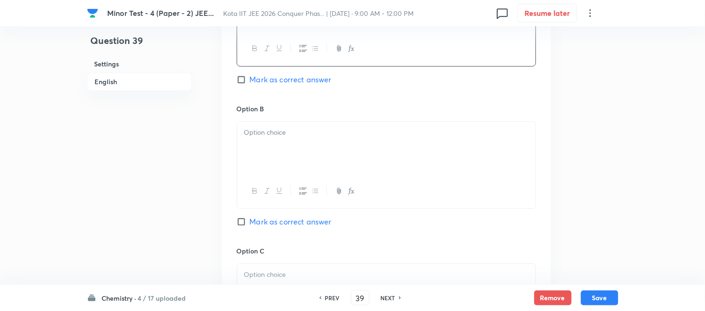
click at [325, 145] on div at bounding box center [386, 148] width 298 height 52
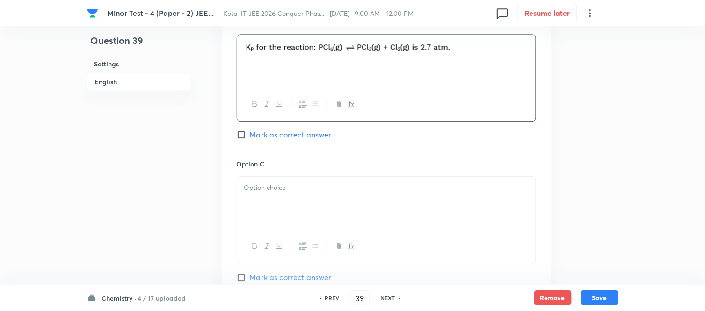
scroll to position [623, 0]
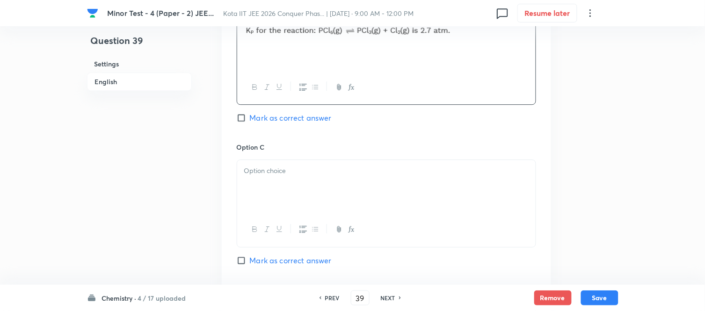
click at [341, 175] on p at bounding box center [386, 171] width 284 height 11
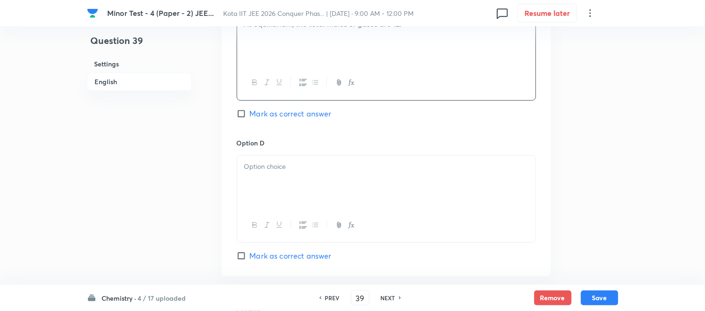
scroll to position [779, 0]
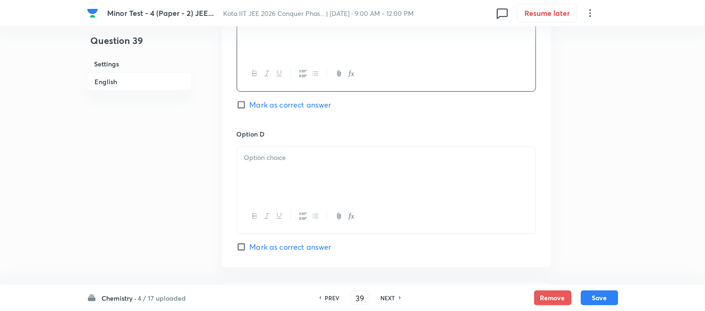
click at [337, 184] on div at bounding box center [386, 173] width 298 height 52
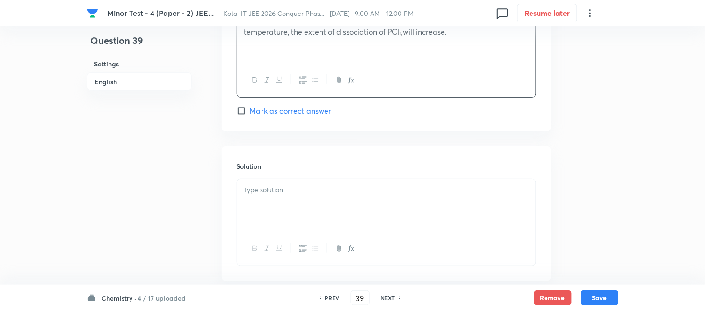
scroll to position [935, 0]
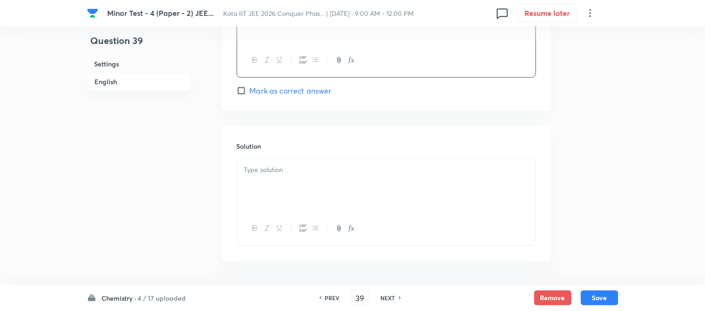
click at [345, 179] on div at bounding box center [386, 185] width 298 height 52
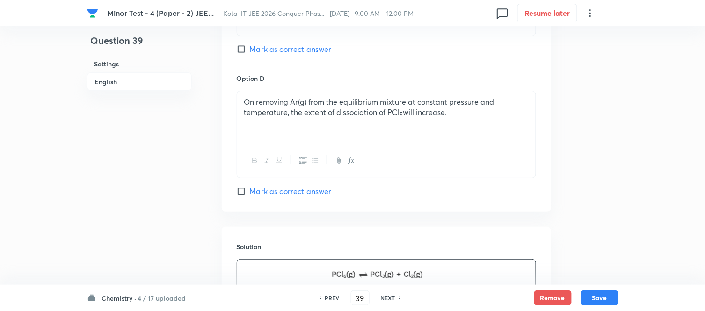
scroll to position [814, 0]
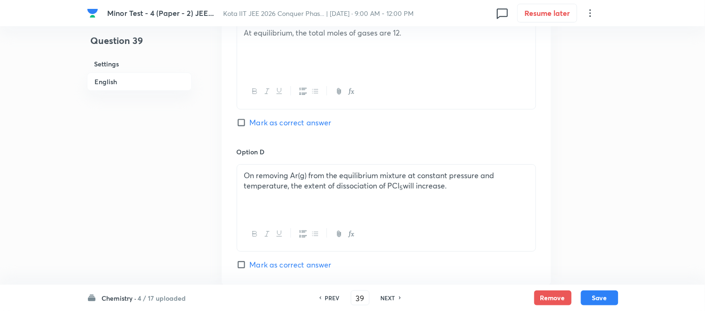
click at [244, 123] on input "Mark as correct answer" at bounding box center [243, 122] width 13 height 9
checkbox input "true"
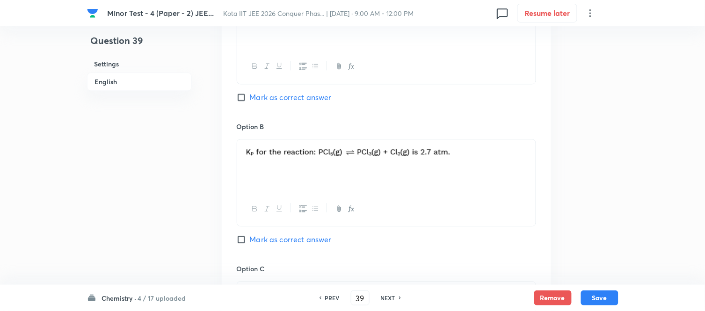
scroll to position [398, 0]
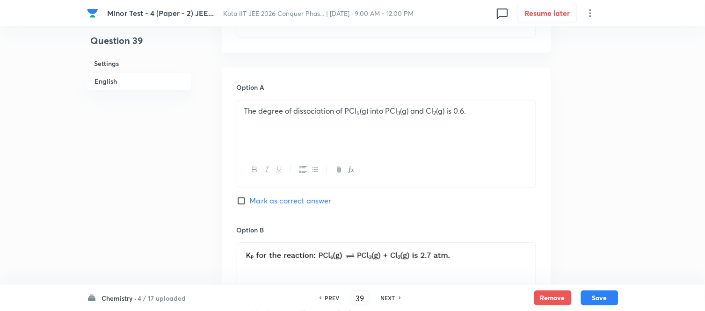
click at [240, 202] on input "Mark as correct answer" at bounding box center [243, 200] width 13 height 9
checkbox input "true"
click at [605, 296] on button "Save" at bounding box center [599, 296] width 37 height 15
type input "40"
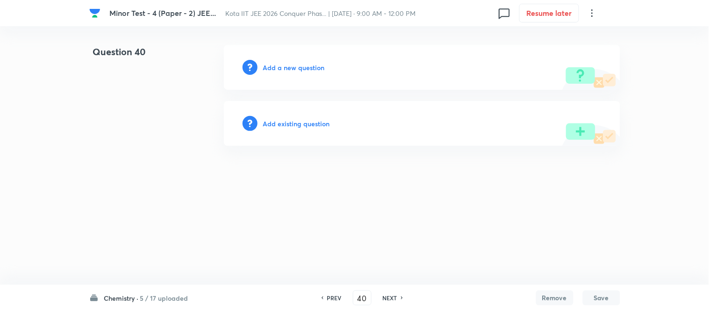
click at [280, 66] on h6 "Add a new question" at bounding box center [294, 68] width 62 height 10
click at [280, 66] on h6 "Choose a question type" at bounding box center [299, 68] width 72 height 10
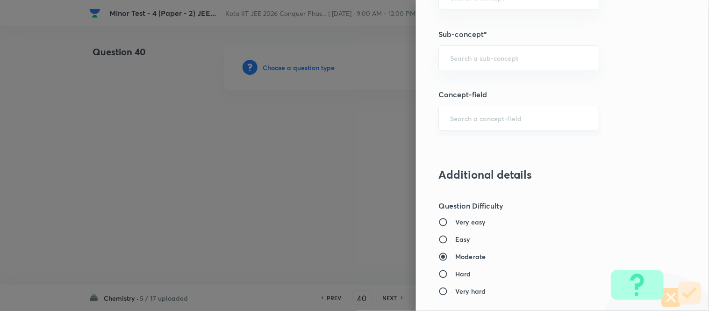
scroll to position [779, 0]
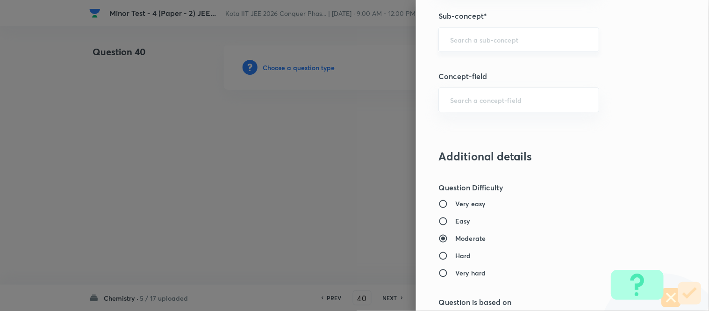
click at [508, 38] on input "text" at bounding box center [518, 39] width 137 height 9
paste input "How to Test For Chirality: Planes Of Symmetry"
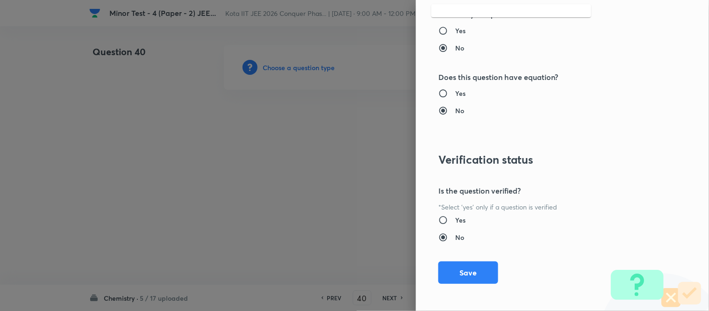
scroll to position [1149, 0]
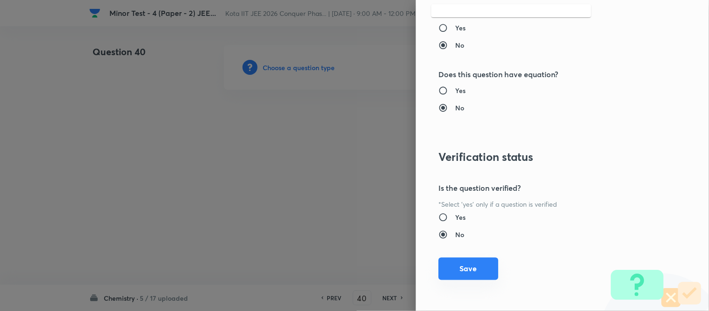
type input "How to Test For Chirality: Planes Of Symmetry"
click at [462, 273] on button "Save" at bounding box center [469, 269] width 60 height 22
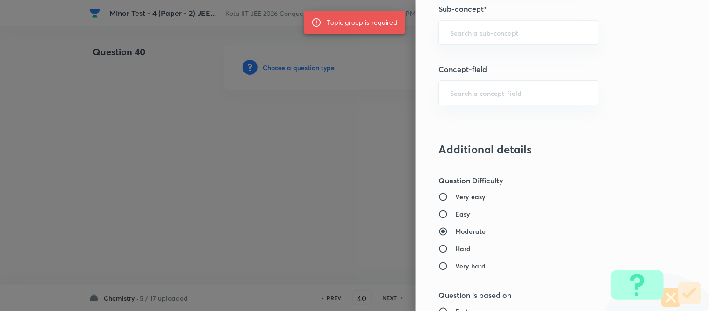
scroll to position [630, 0]
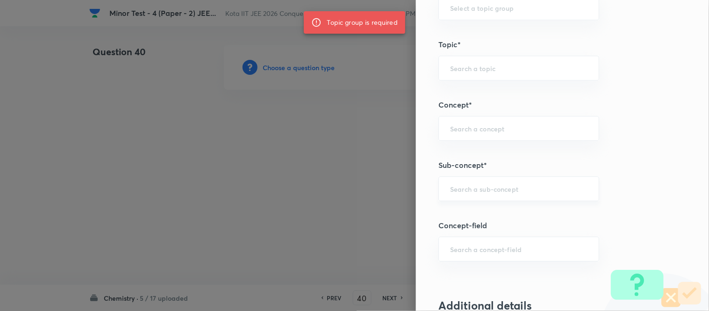
click at [512, 189] on input "text" at bounding box center [518, 188] width 137 height 9
click at [496, 212] on li "How to Test For Chirality: Planes Of Symmetry" at bounding box center [512, 221] width 160 height 28
type input "How to Test For Chirality: Planes Of Symmetry"
type input "Chemistry"
type input "Organic Chemistry"
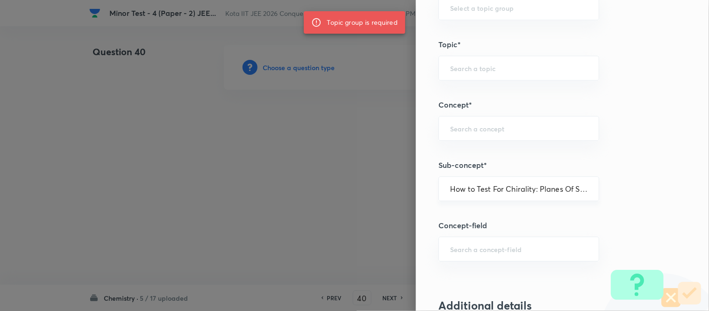
type input "Isomerism"
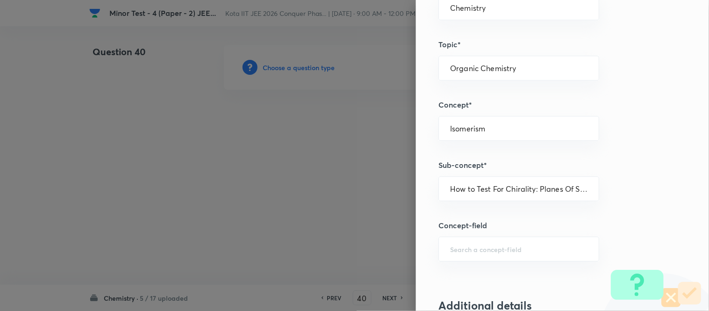
scroll to position [526, 0]
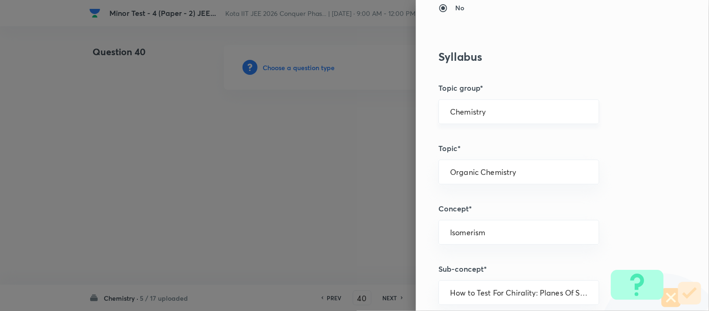
click at [514, 114] on input "Chemistry" at bounding box center [518, 111] width 137 height 9
click at [470, 138] on li "Chemistry" at bounding box center [512, 138] width 160 height 17
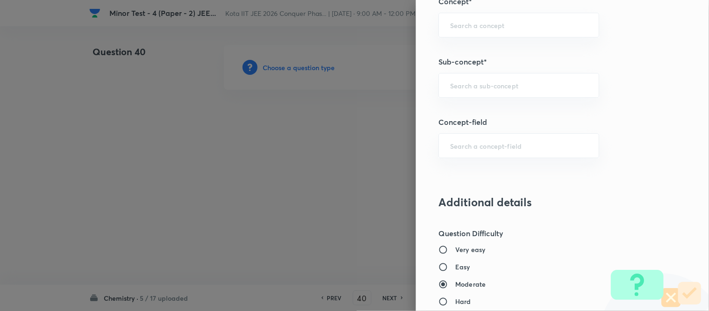
scroll to position [734, 0]
click at [507, 81] on input "text" at bounding box center [518, 84] width 137 height 9
paste input "How to Test For Chirality: Planes Of Symmetry"
click at [490, 123] on li "How to Test For Chirality: Planes Of Symmetry" at bounding box center [512, 117] width 160 height 28
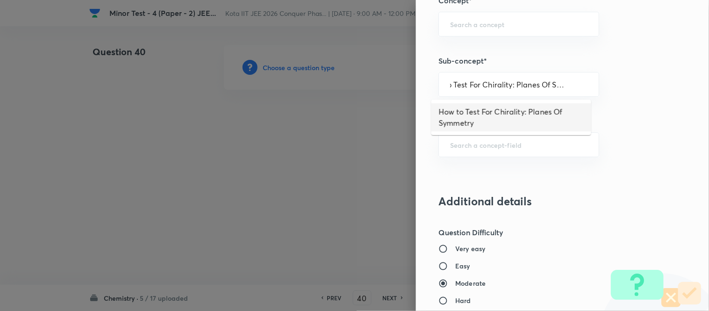
type input "How to Test For Chirality: Planes Of Symmetry"
type input "Organic Chemistry"
type input "Isomerism"
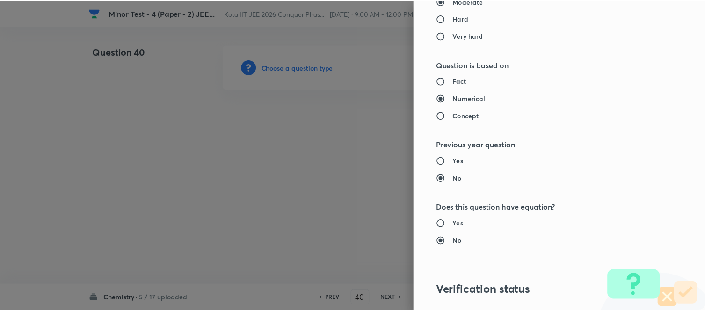
scroll to position [1149, 0]
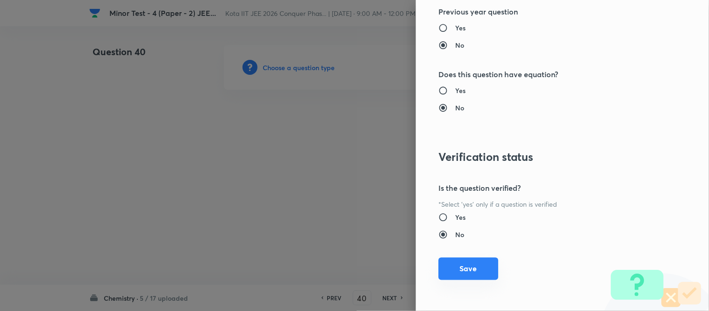
click at [462, 262] on button "Save" at bounding box center [469, 269] width 60 height 22
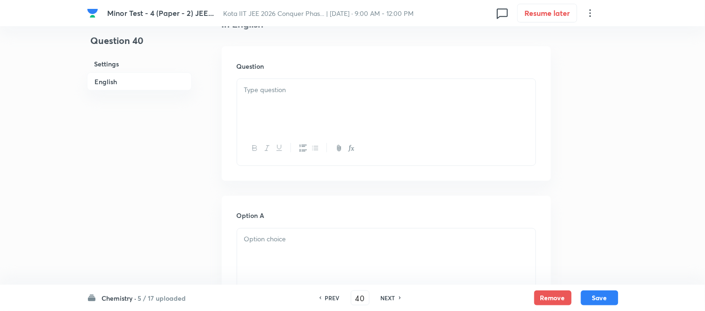
scroll to position [260, 0]
click at [354, 96] on div at bounding box center [386, 103] width 298 height 52
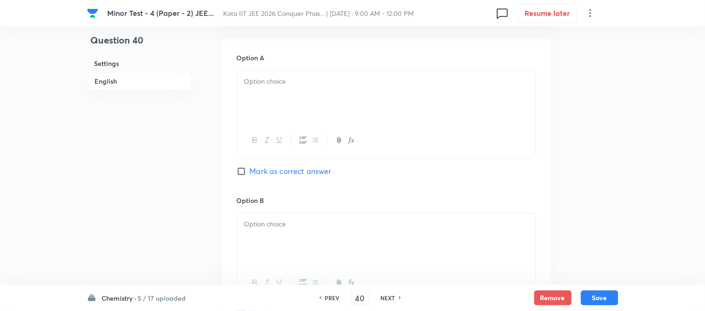
click at [377, 96] on div at bounding box center [386, 97] width 298 height 52
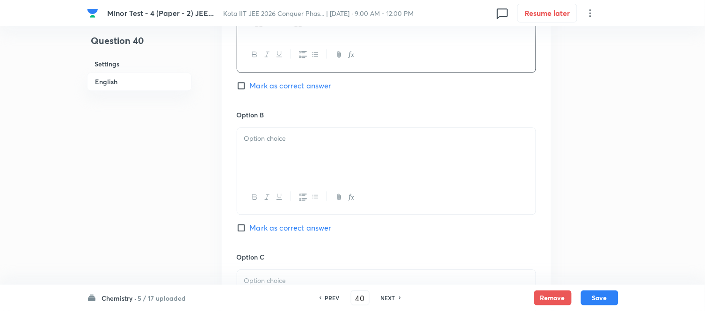
scroll to position [520, 0]
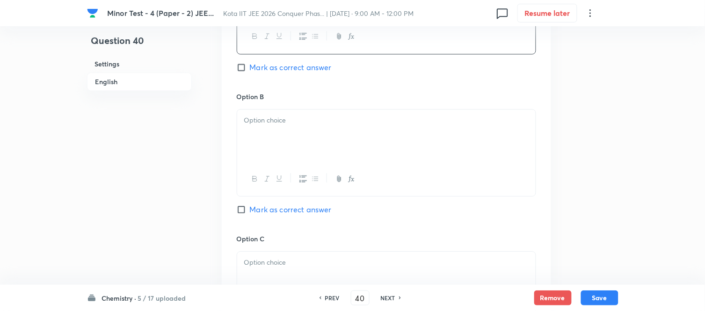
click at [347, 126] on div at bounding box center [386, 135] width 298 height 52
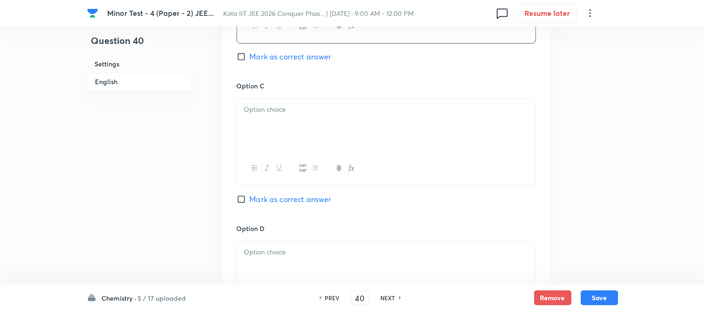
scroll to position [675, 0]
click at [312, 118] on div at bounding box center [386, 122] width 298 height 52
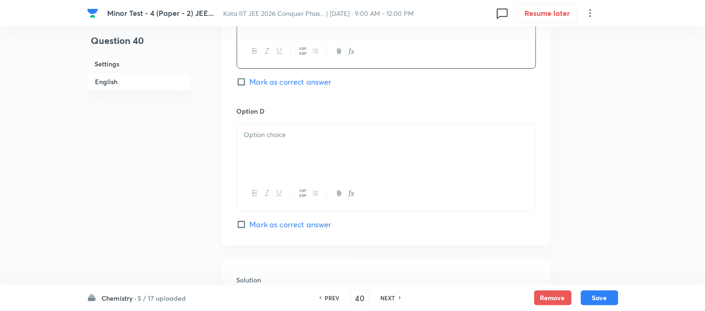
scroll to position [831, 0]
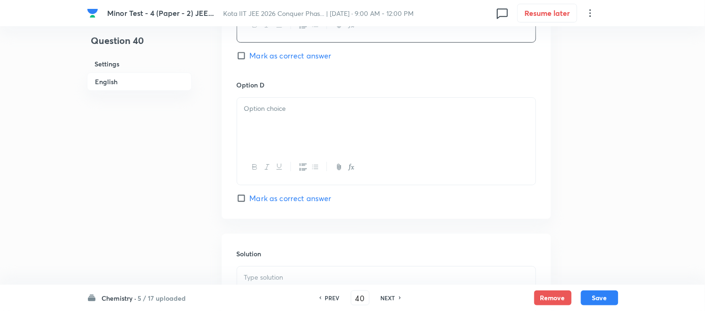
click at [366, 143] on div at bounding box center [386, 124] width 298 height 52
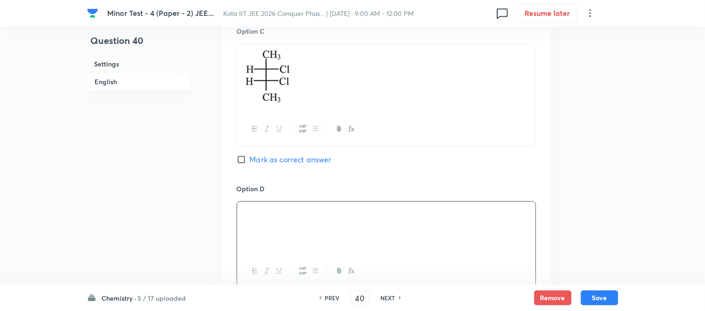
click at [238, 161] on input "Mark as correct answer" at bounding box center [243, 159] width 13 height 9
checkbox input "true"
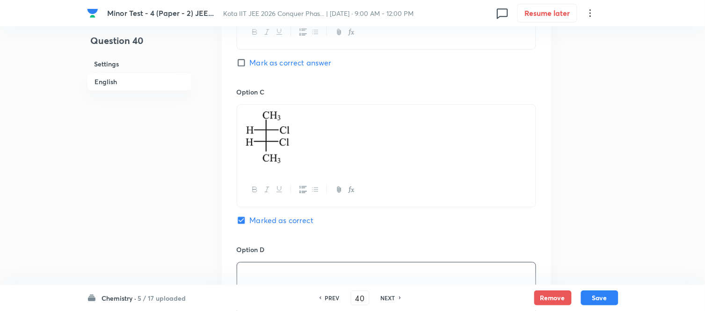
scroll to position [623, 0]
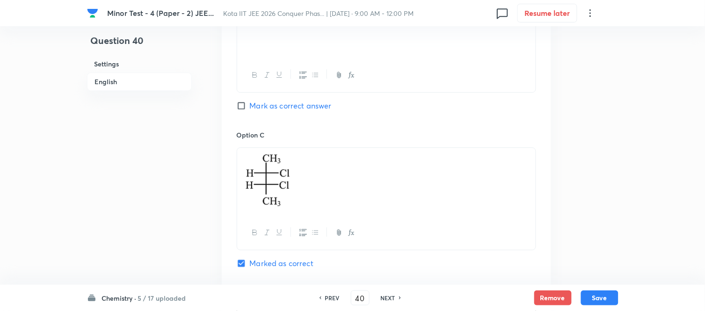
click at [244, 107] on input "Mark as correct answer" at bounding box center [243, 105] width 13 height 9
checkbox input "true"
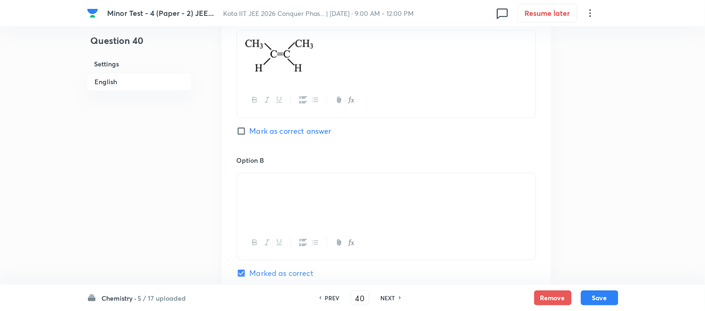
scroll to position [415, 0]
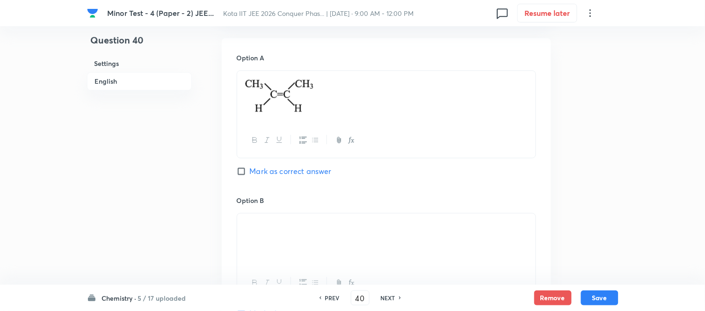
click at [244, 171] on input "Mark as correct answer" at bounding box center [243, 171] width 13 height 9
checkbox input "true"
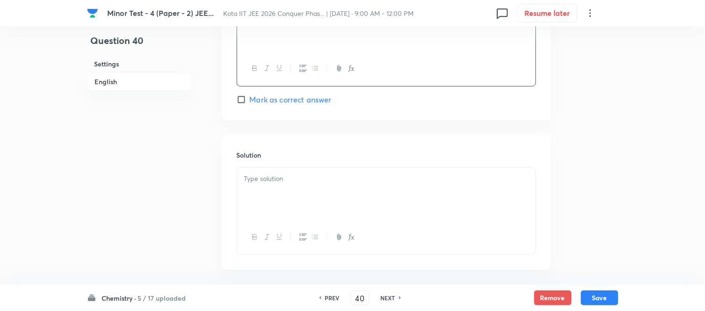
scroll to position [976, 0]
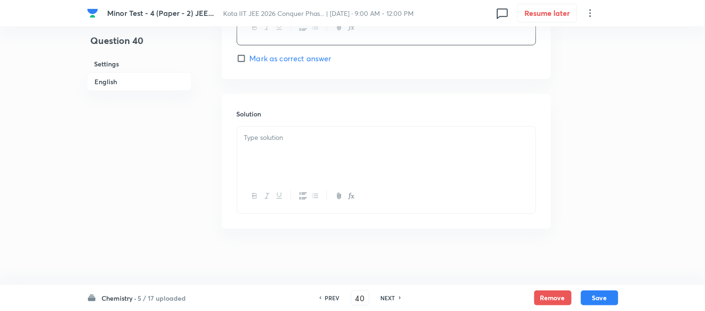
click at [361, 134] on p at bounding box center [386, 137] width 284 height 11
click at [366, 136] on p at bounding box center [386, 137] width 284 height 11
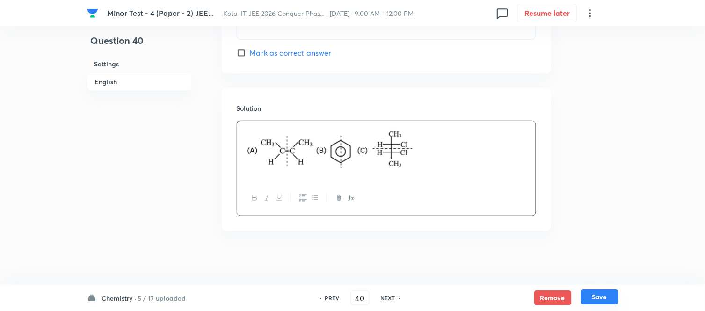
click at [597, 296] on button "Save" at bounding box center [599, 296] width 37 height 15
type input "41"
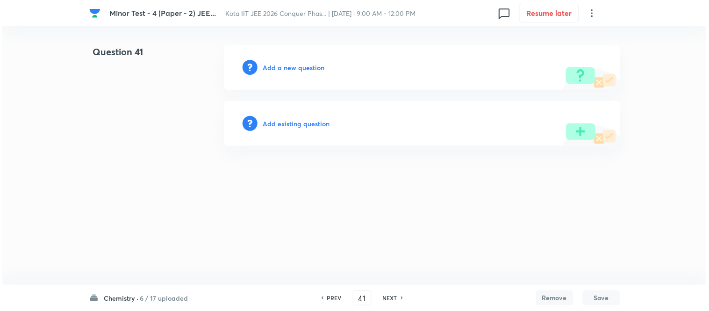
scroll to position [0, 0]
click at [286, 66] on h6 "Add a new question" at bounding box center [294, 68] width 62 height 10
click at [286, 66] on h6 "Choose a question type" at bounding box center [299, 68] width 72 height 10
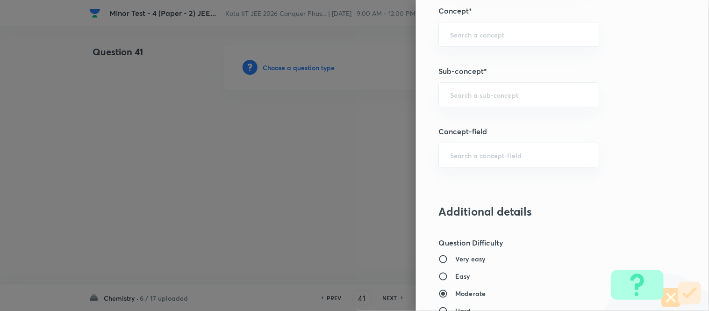
scroll to position [727, 0]
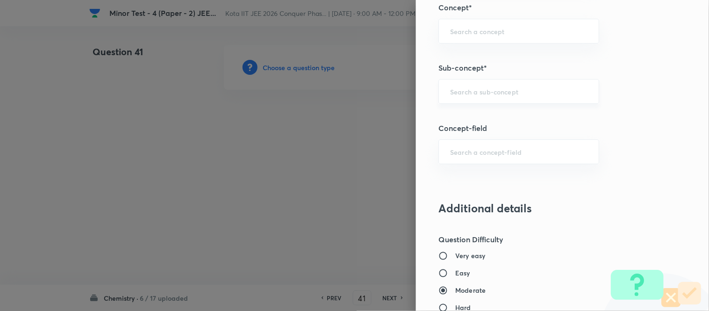
click at [525, 95] on input "text" at bounding box center [518, 91] width 137 height 9
paste input "Orbitals And Quantum Numbers"
click at [513, 115] on li "Orbitals And Quantum Numbers" at bounding box center [512, 118] width 160 height 17
type input "Orbitals And Quantum Numbers"
type input "Chemistry"
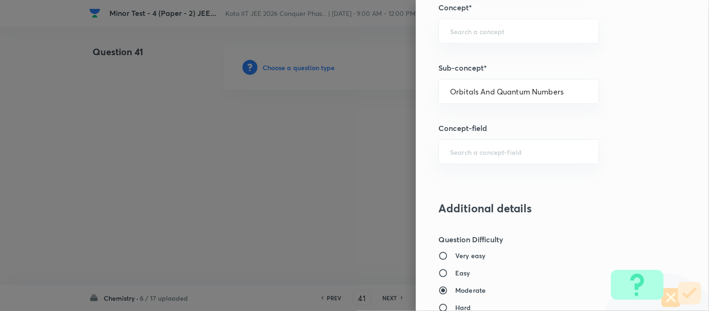
type input "Physical Chemistry"
type input "Atomic Structure"
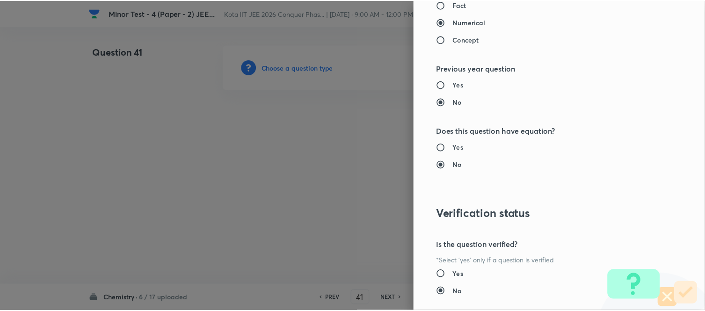
scroll to position [1149, 0]
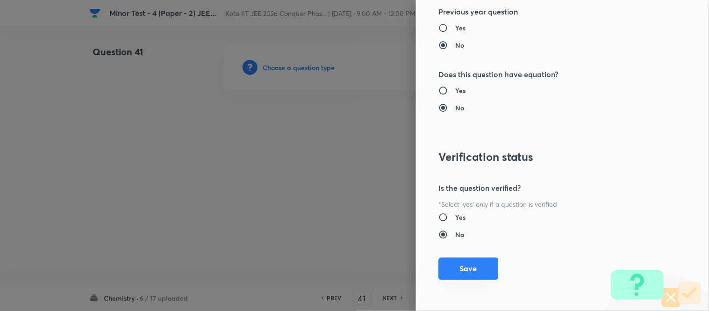
click at [456, 274] on button "Save" at bounding box center [469, 269] width 60 height 22
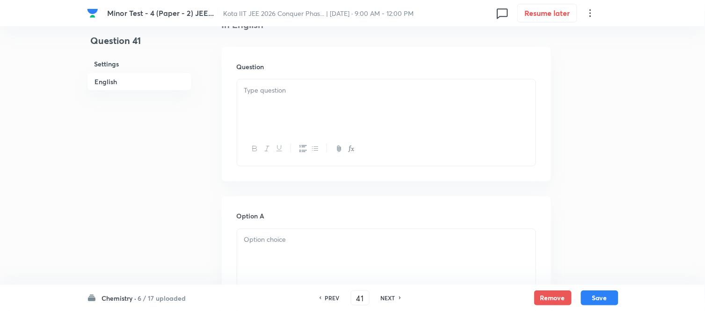
scroll to position [260, 0]
click at [336, 94] on div at bounding box center [386, 103] width 298 height 52
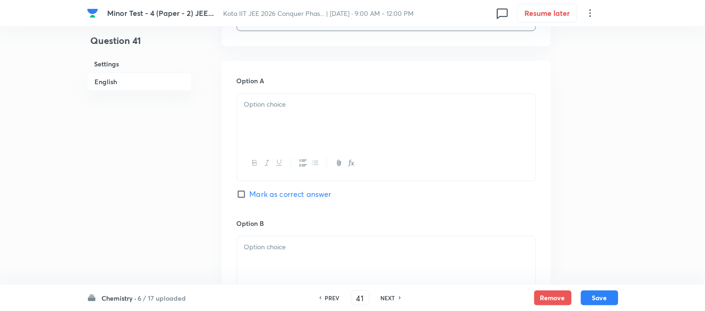
scroll to position [520, 0]
click at [353, 117] on div at bounding box center [386, 119] width 298 height 52
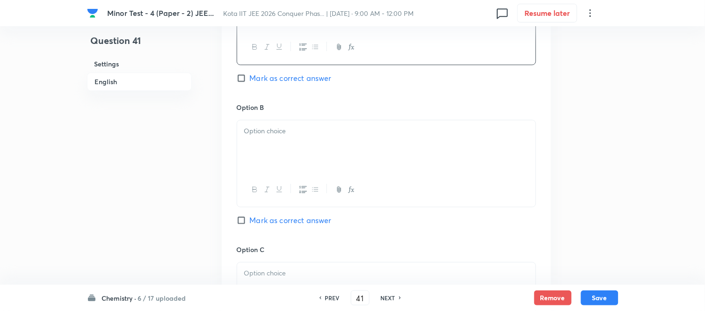
scroll to position [675, 0]
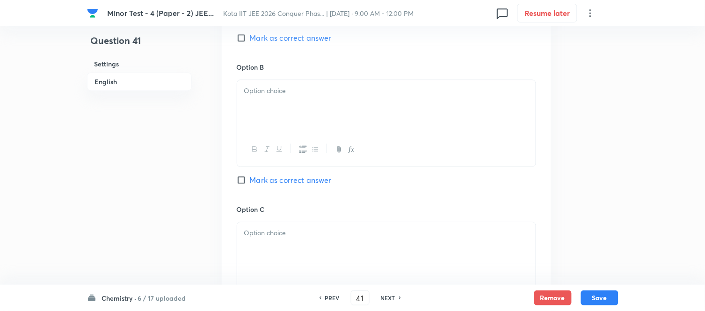
click at [362, 113] on div at bounding box center [386, 106] width 298 height 52
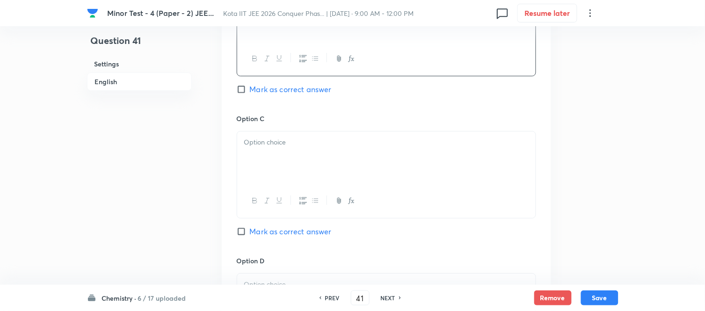
scroll to position [779, 0]
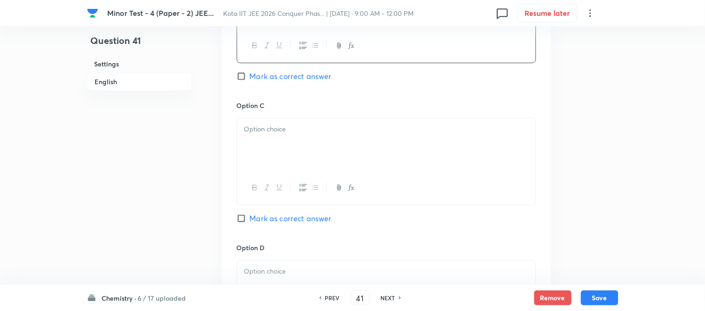
click at [323, 148] on div at bounding box center [386, 144] width 298 height 52
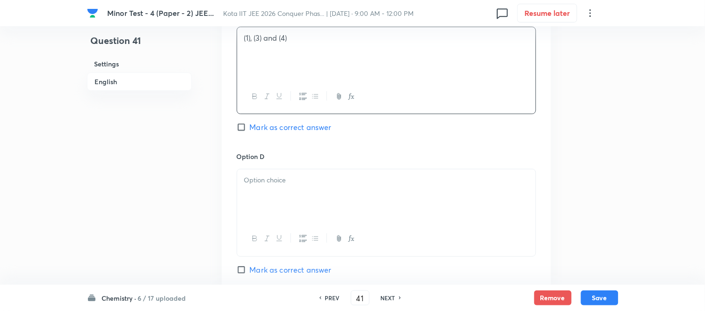
scroll to position [883, 0]
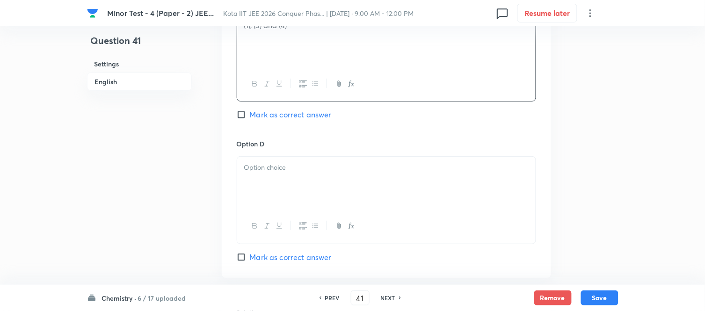
click at [331, 178] on div at bounding box center [386, 183] width 298 height 52
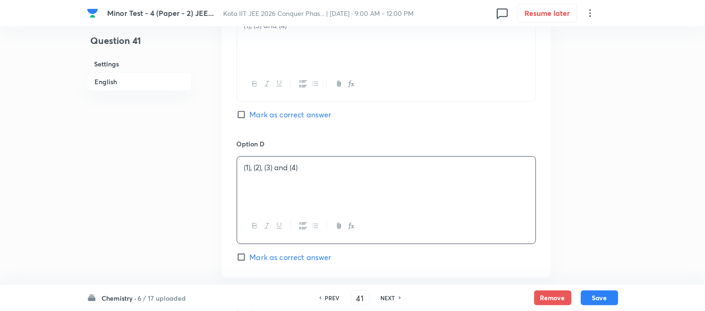
click at [248, 257] on input "Mark as correct answer" at bounding box center [243, 257] width 13 height 9
checkbox input "true"
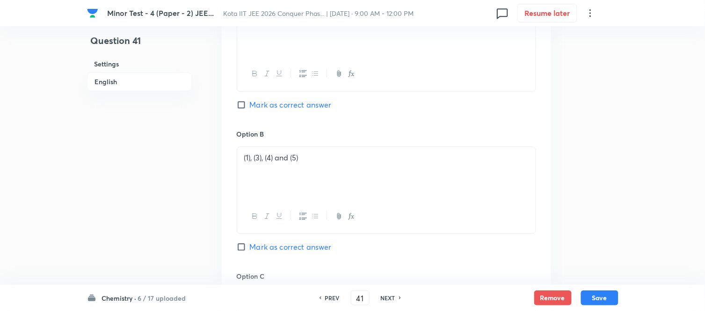
scroll to position [520, 0]
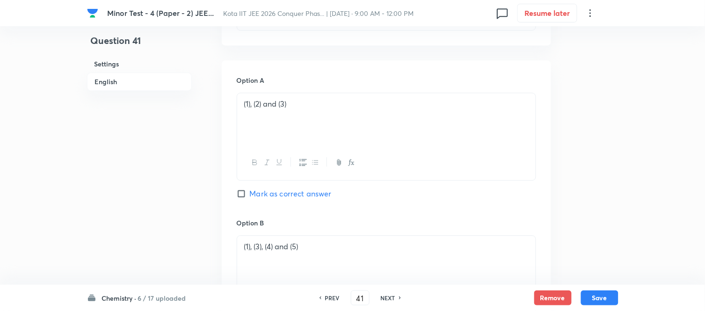
click at [244, 194] on input "Mark as correct answer" at bounding box center [243, 193] width 13 height 9
checkbox input "true"
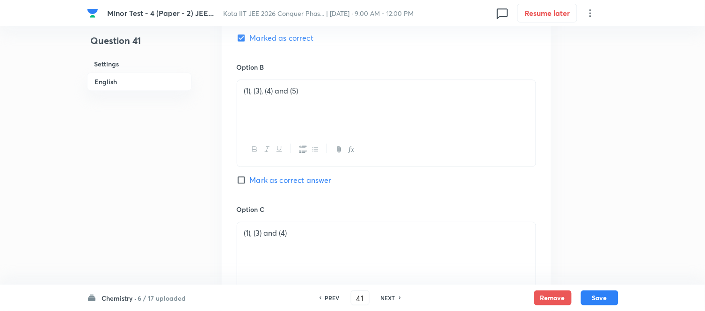
click at [248, 184] on input "Mark as correct answer" at bounding box center [243, 179] width 13 height 9
checkbox input "true"
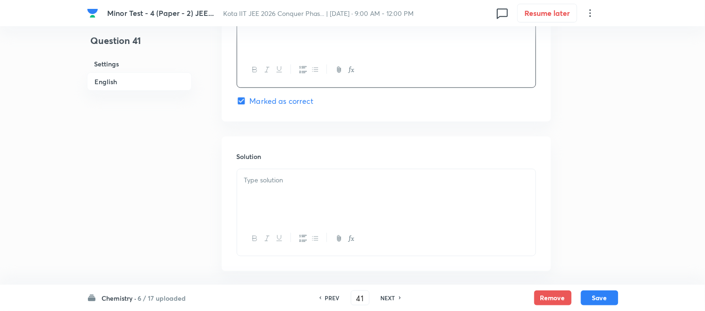
scroll to position [1083, 0]
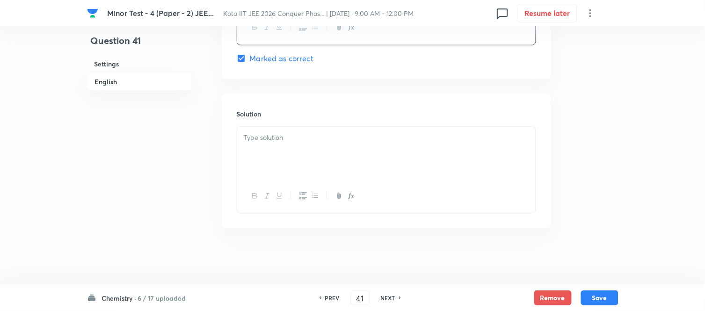
click at [328, 155] on div at bounding box center [386, 153] width 298 height 52
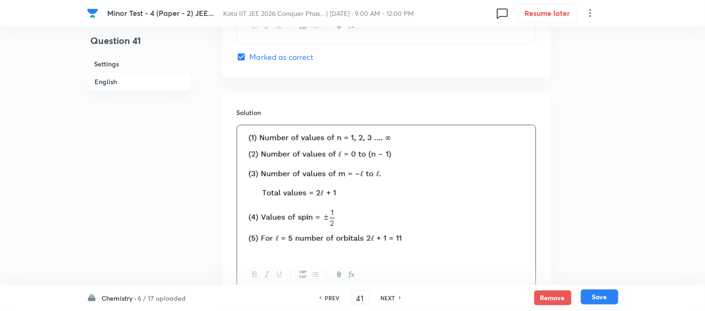
click at [603, 298] on button "Save" at bounding box center [599, 296] width 37 height 15
type input "42"
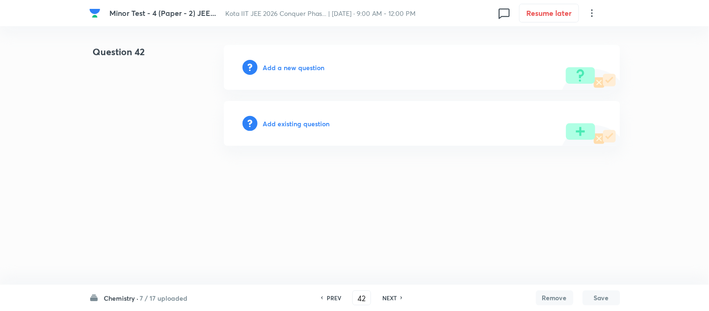
click at [290, 67] on h6 "Add a new question" at bounding box center [294, 68] width 62 height 10
click at [290, 67] on h6 "Choose a question type" at bounding box center [299, 68] width 72 height 10
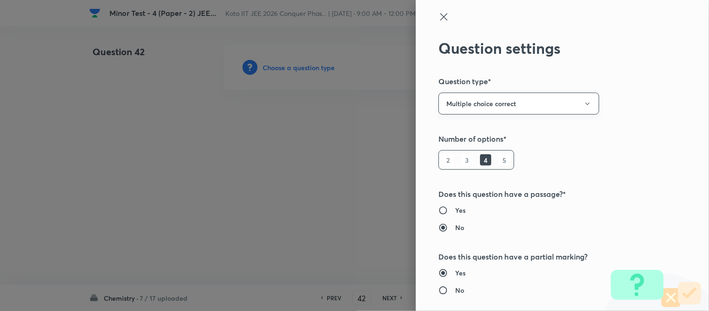
click at [584, 101] on icon "button" at bounding box center [587, 103] width 7 height 7
click at [464, 167] on span "Integer" at bounding box center [511, 167] width 149 height 10
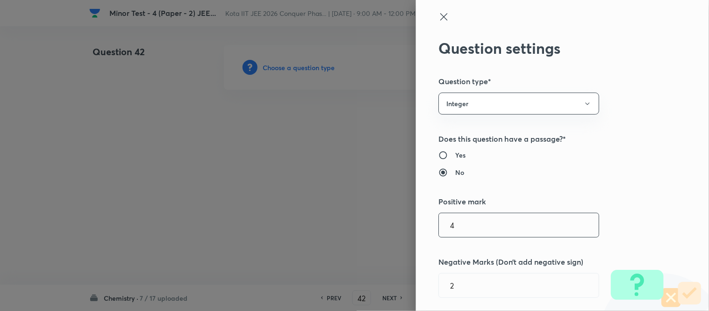
click at [455, 227] on input "4" at bounding box center [519, 225] width 160 height 24
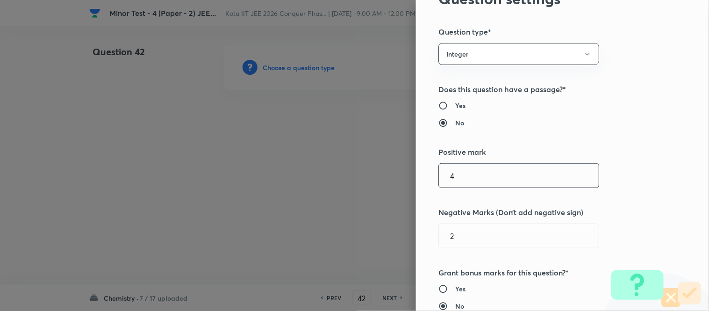
scroll to position [104, 0]
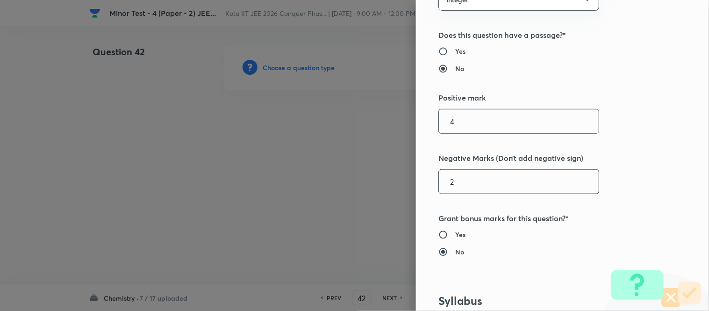
drag, startPoint x: 447, startPoint y: 180, endPoint x: 436, endPoint y: 182, distance: 11.0
click at [439, 182] on input "2" at bounding box center [519, 182] width 160 height 24
drag, startPoint x: 454, startPoint y: 182, endPoint x: 424, endPoint y: 185, distance: 30.1
click at [426, 185] on div "Question settings Question type* Integer Does this question have a passage?* Ye…" at bounding box center [562, 155] width 293 height 311
type input "0"
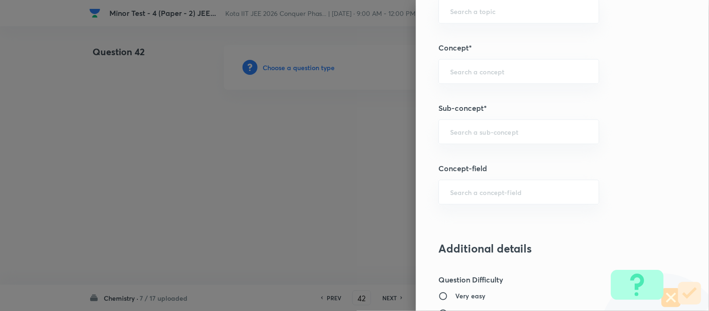
scroll to position [520, 0]
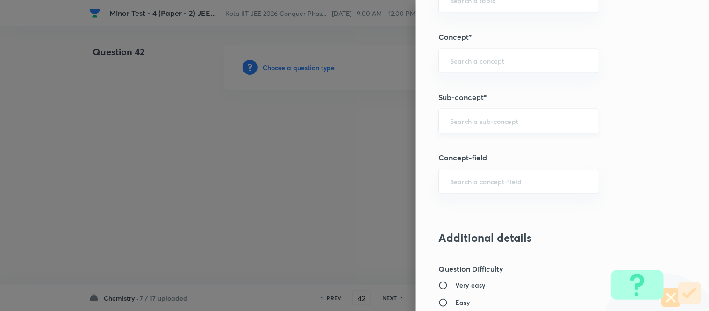
click at [511, 126] on div "​" at bounding box center [519, 120] width 161 height 25
paste input "Gibbs Energy Change And Chemical Equilibrium"
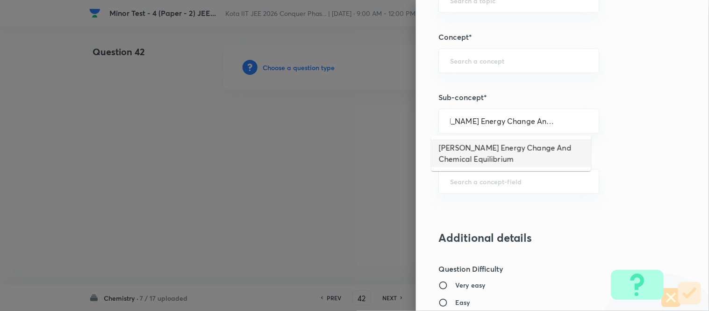
click at [501, 145] on li "Gibbs Energy Change And Chemical Equilibrium" at bounding box center [512, 153] width 160 height 28
type input "Gibbs Energy Change And Chemical Equilibrium"
type input "Chemistry"
type input "Physical Chemistry"
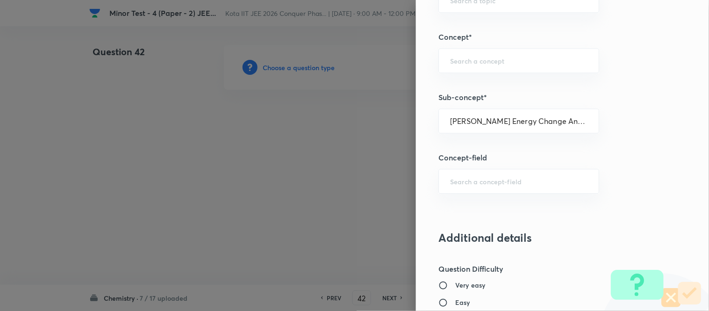
type input "Chemical Equilibrium"
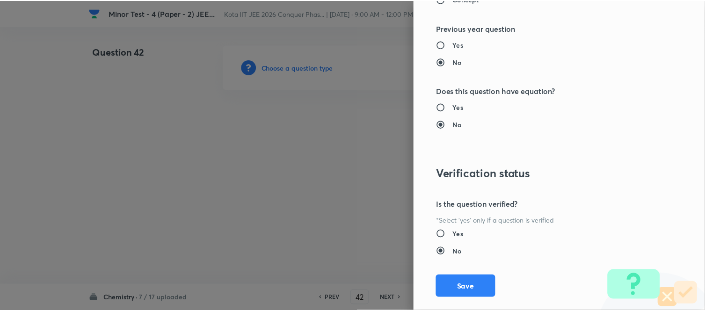
scroll to position [971, 0]
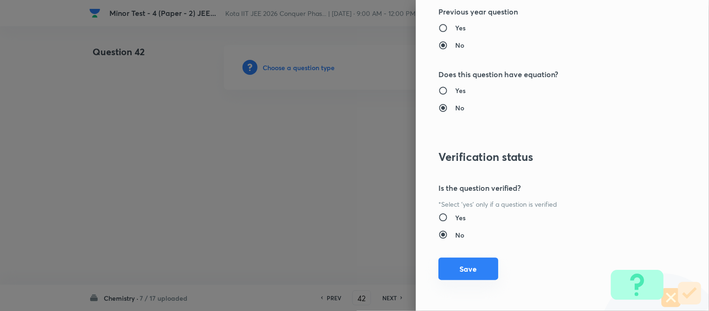
click at [455, 271] on button "Save" at bounding box center [469, 269] width 60 height 22
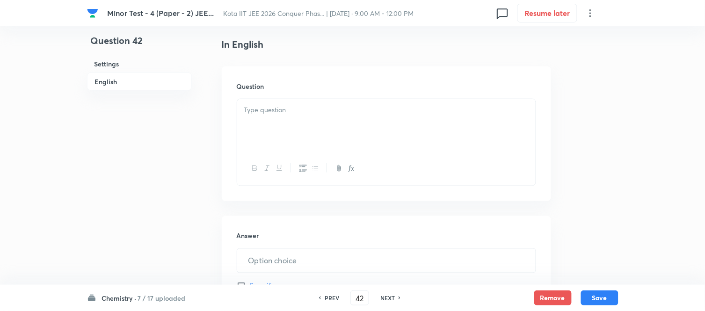
scroll to position [260, 0]
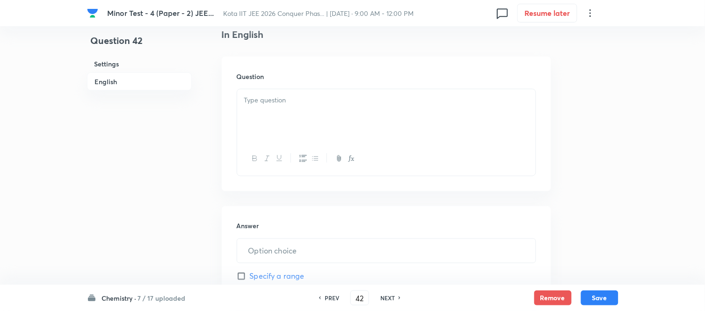
click at [361, 99] on p at bounding box center [386, 100] width 284 height 11
click at [387, 118] on div at bounding box center [386, 115] width 298 height 52
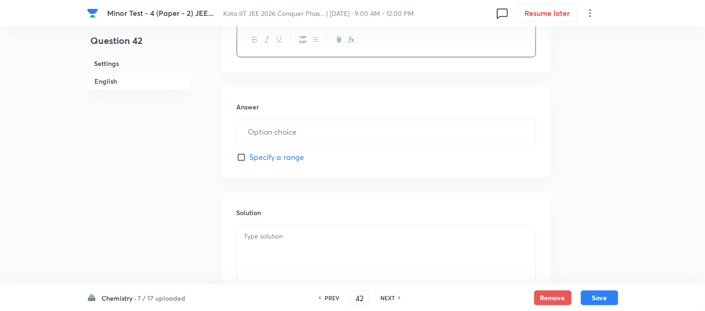
scroll to position [415, 0]
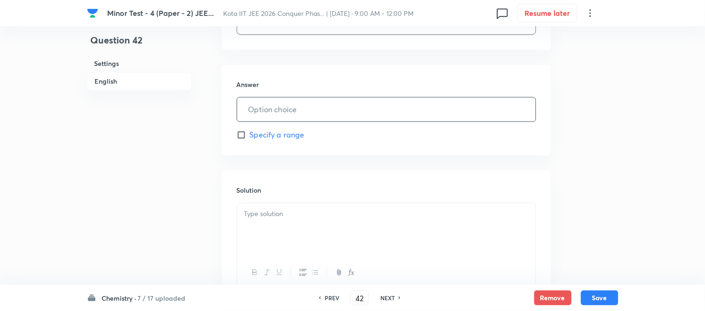
click at [380, 108] on input "text" at bounding box center [386, 110] width 298 height 24
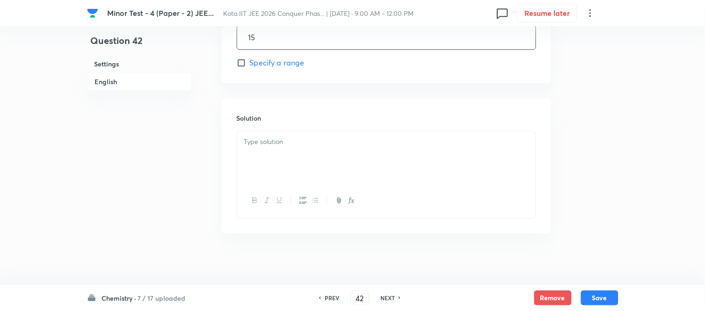
scroll to position [492, 0]
type input "15"
click at [382, 136] on p at bounding box center [386, 137] width 284 height 11
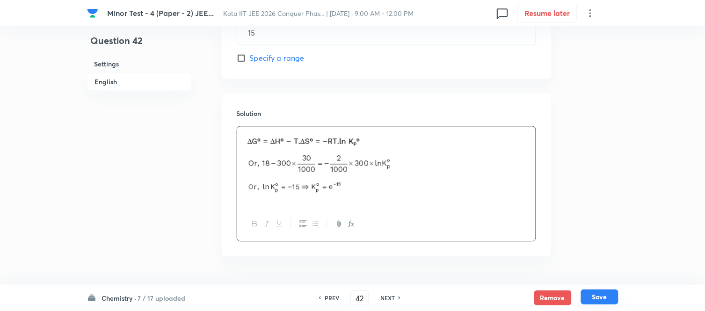
click at [596, 297] on button "Save" at bounding box center [599, 296] width 37 height 15
type input "43"
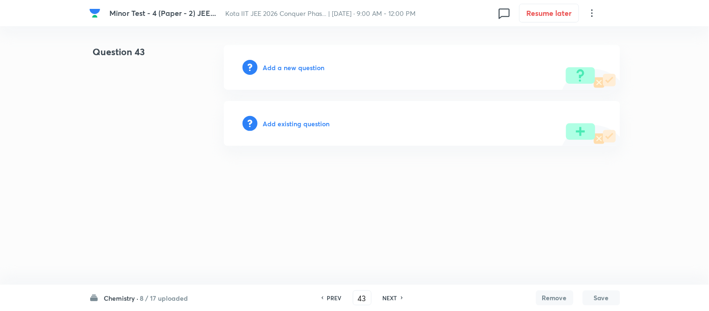
click at [275, 63] on h6 "Add a new question" at bounding box center [294, 68] width 62 height 10
click at [278, 65] on h6 "Choose a question type" at bounding box center [299, 68] width 72 height 10
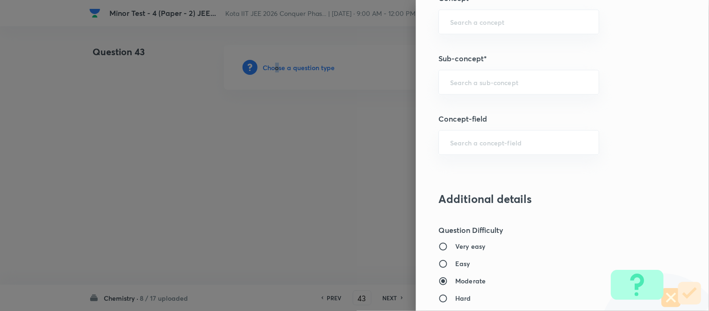
scroll to position [571, 0]
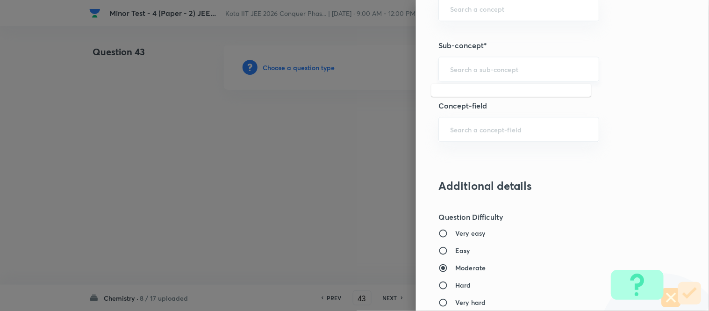
click at [529, 68] on input "text" at bounding box center [518, 69] width 137 height 9
paste input "Chirality And Stereochemistry"
click at [516, 92] on li "Chirality And Stereochemistry" at bounding box center [512, 95] width 160 height 17
type input "Chirality And Stereochemistry"
type input "Chemistry"
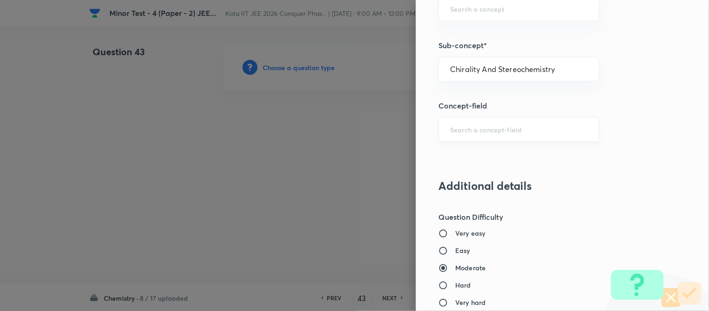
type input "Organic Chemistry"
type input "Isomerism"
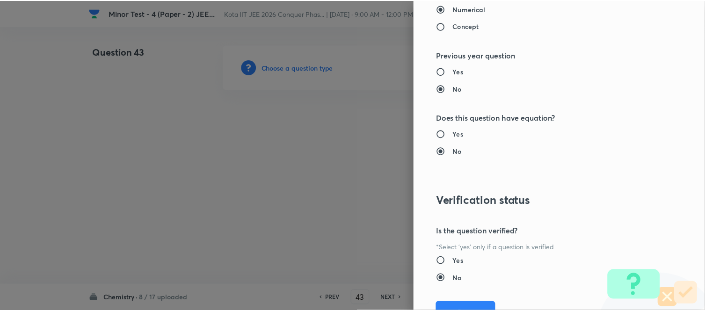
scroll to position [971, 0]
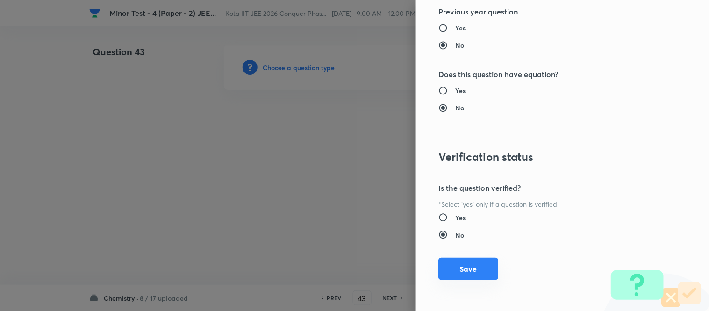
click at [466, 273] on button "Save" at bounding box center [469, 269] width 60 height 22
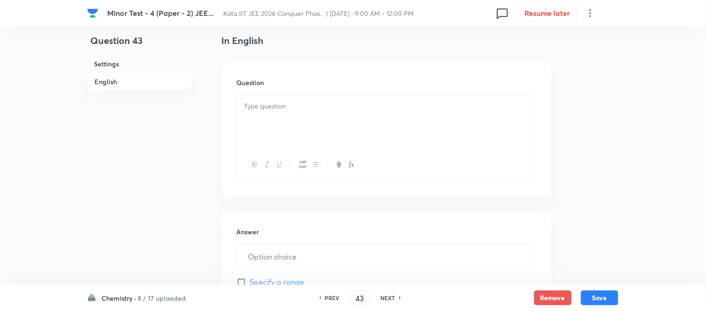
scroll to position [260, 0]
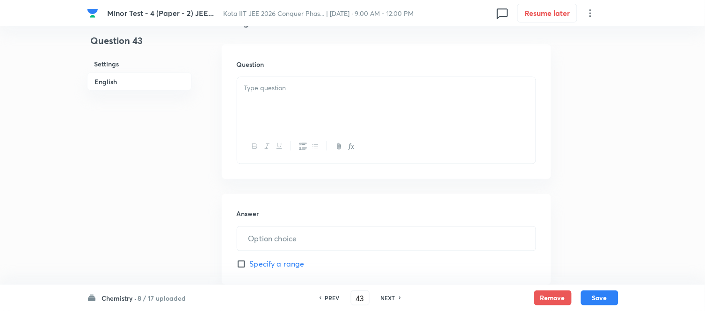
click at [365, 99] on div at bounding box center [386, 103] width 298 height 52
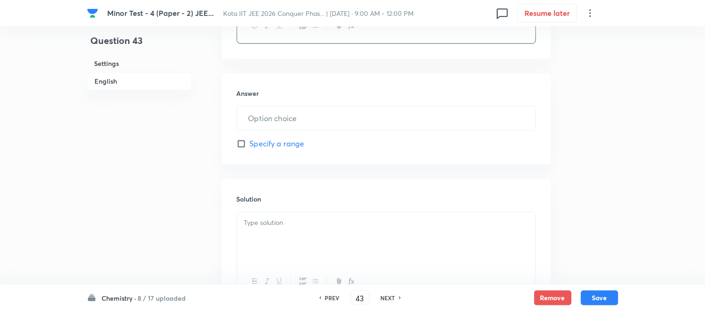
scroll to position [415, 0]
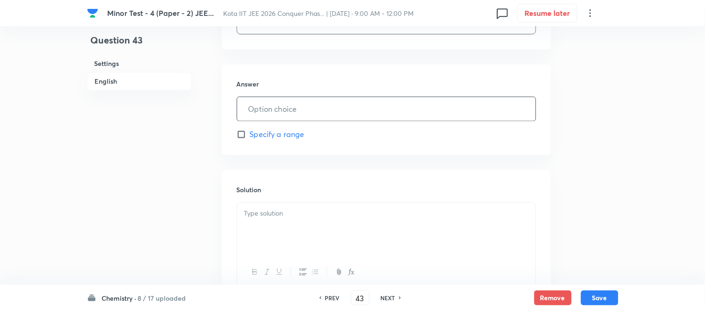
click at [371, 105] on input "text" at bounding box center [386, 109] width 298 height 24
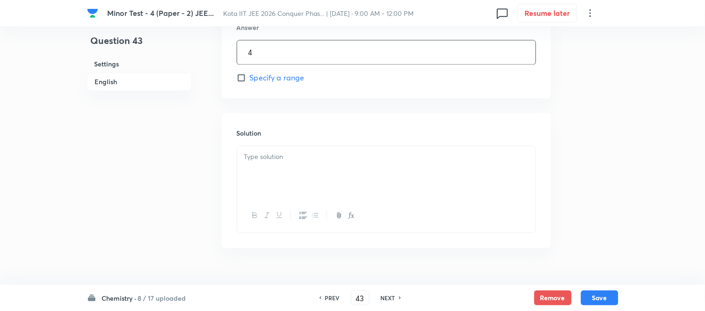
scroll to position [492, 0]
type input "4"
click at [381, 130] on div at bounding box center [386, 153] width 298 height 52
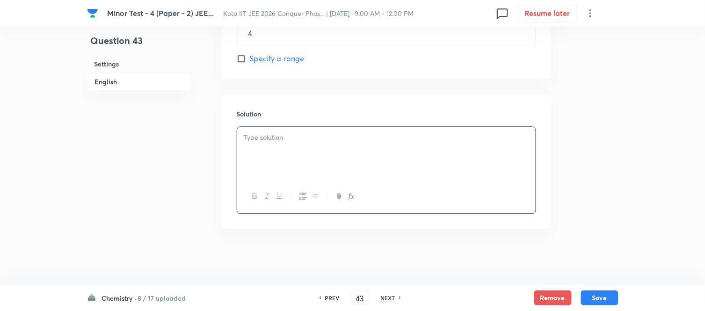
click at [383, 134] on p at bounding box center [386, 137] width 284 height 11
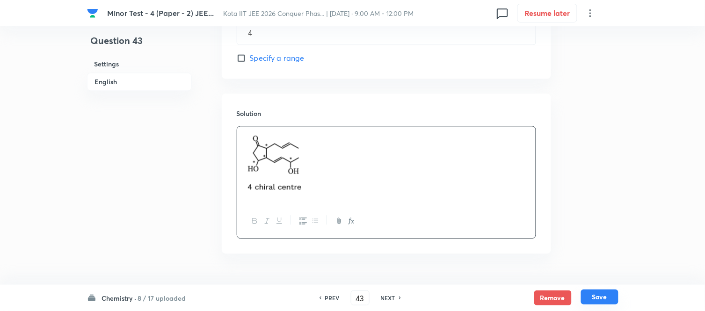
click at [604, 297] on button "Save" at bounding box center [599, 296] width 37 height 15
type input "44"
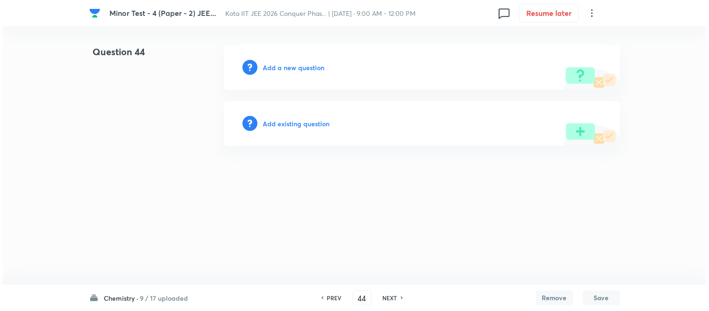
scroll to position [0, 0]
click at [284, 67] on h6 "Add a new question" at bounding box center [294, 68] width 62 height 10
click at [301, 67] on h6 "Choose a question type" at bounding box center [299, 68] width 72 height 10
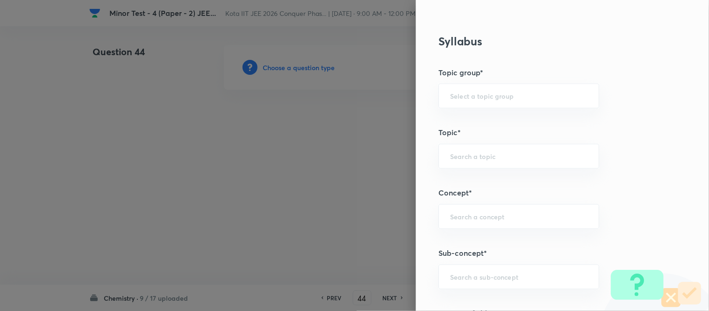
scroll to position [520, 0]
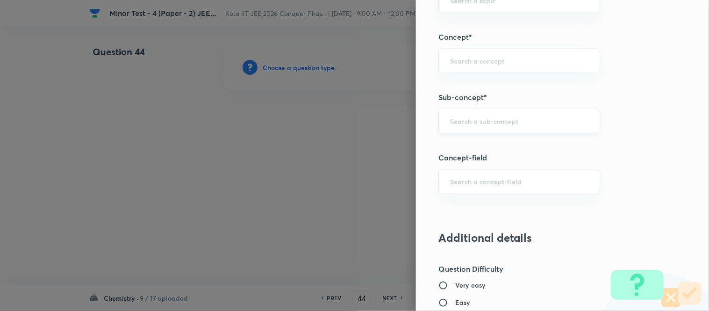
click at [529, 124] on input "text" at bounding box center [518, 120] width 137 height 9
paste input "Orbitals And Quantum Numbers"
click at [524, 146] on li "Orbitals And Quantum Numbers" at bounding box center [512, 147] width 160 height 17
type input "Orbitals And Quantum Numbers"
type input "Chemistry"
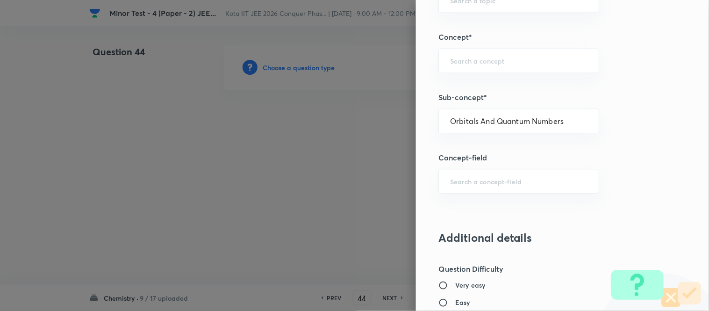
type input "Physical Chemistry"
type input "Atomic Structure"
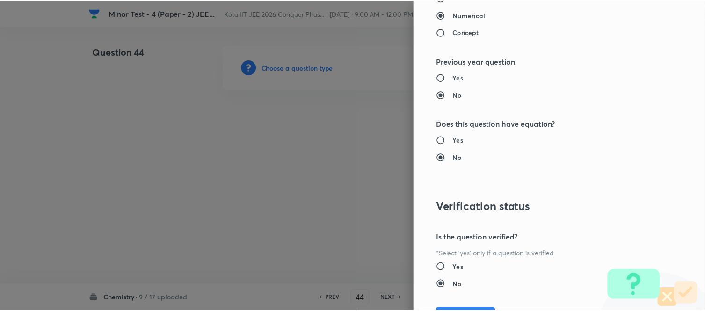
scroll to position [971, 0]
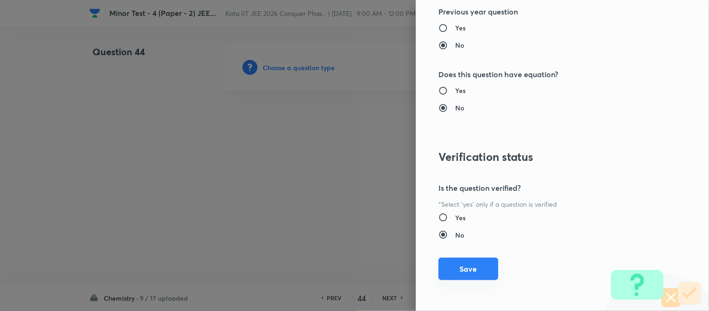
click at [474, 265] on button "Save" at bounding box center [469, 269] width 60 height 22
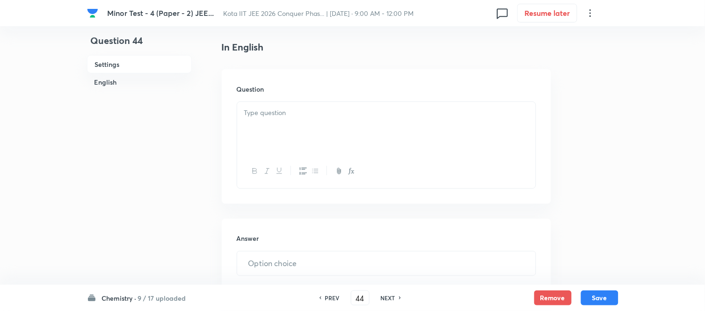
scroll to position [260, 0]
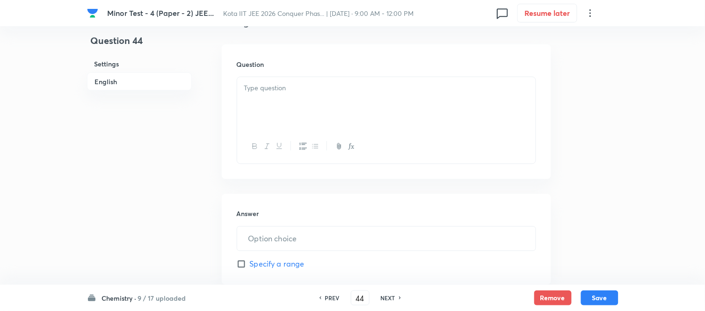
click at [350, 90] on p at bounding box center [386, 88] width 284 height 11
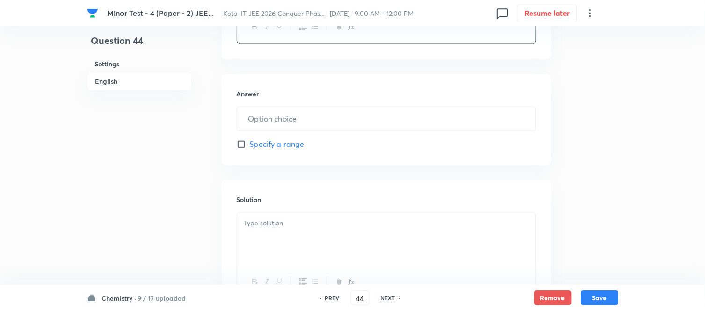
scroll to position [415, 0]
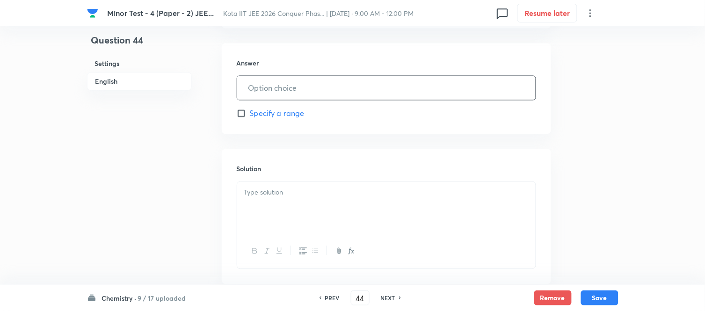
click at [338, 91] on input "text" at bounding box center [386, 88] width 298 height 24
type input "2"
type input "3"
click at [373, 192] on p at bounding box center [386, 193] width 284 height 11
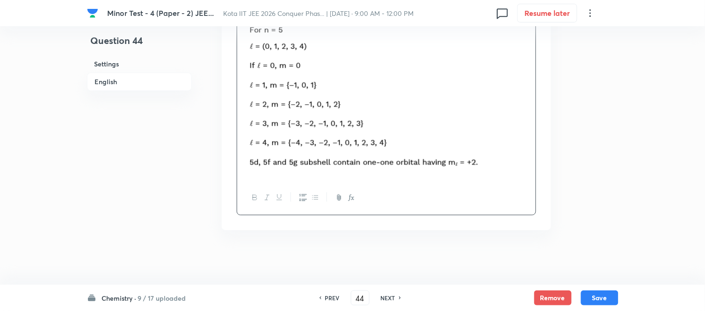
scroll to position [588, 0]
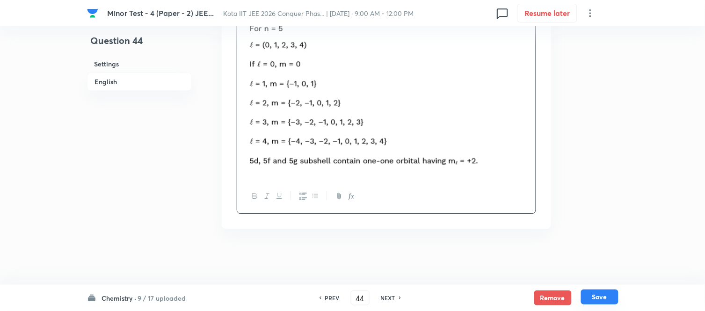
click at [601, 297] on button "Save" at bounding box center [599, 296] width 37 height 15
type input "45"
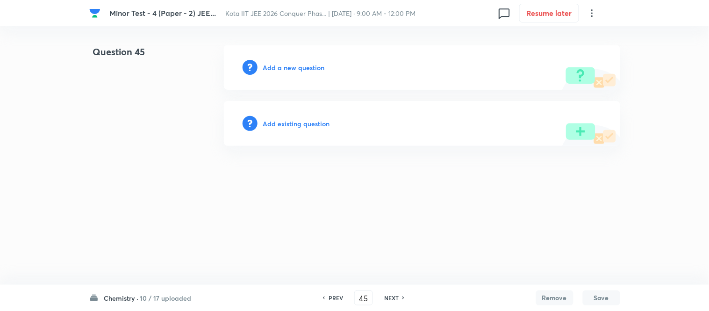
click at [279, 67] on h6 "Add a new question" at bounding box center [294, 68] width 62 height 10
click at [279, 67] on h6 "Choose a question type" at bounding box center [299, 68] width 72 height 10
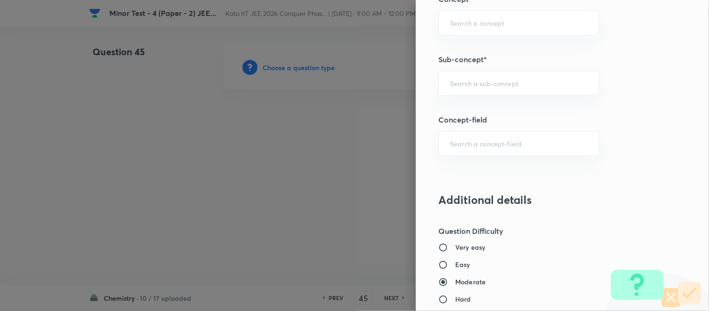
scroll to position [571, 0]
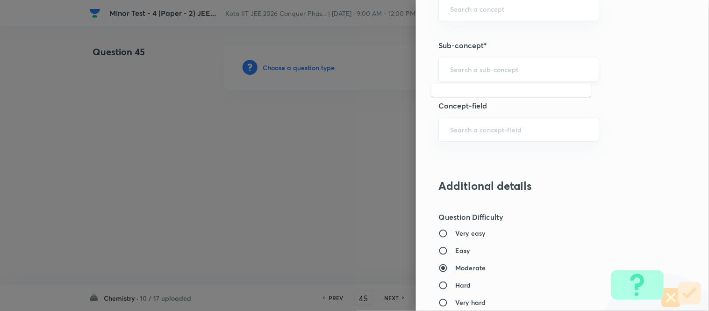
click at [517, 72] on input "text" at bounding box center [518, 69] width 137 height 9
paste input "Real Gases and Their Derivation from Ideal Gas Behaviour"
click at [512, 97] on li "Real Gases and Their Derivation from Ideal Gas Behaviour" at bounding box center [512, 101] width 160 height 28
type input "Real Gases and Their Derivation from Ideal Gas Behaviour"
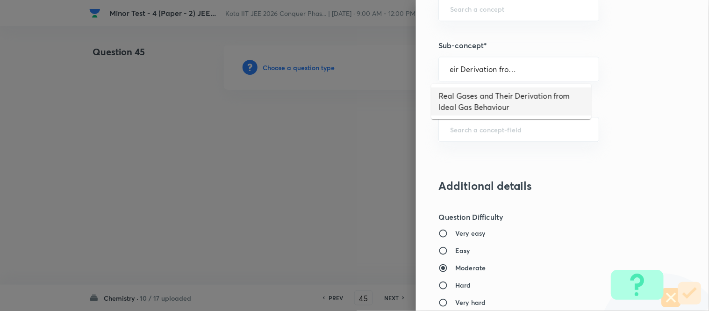
scroll to position [0, 0]
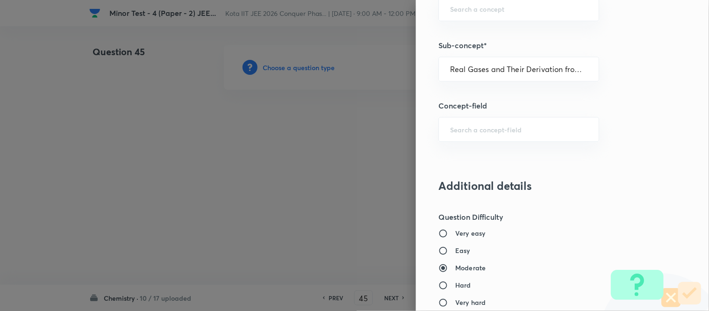
type input "Chemistry"
type input "Physical Chemistry"
type input "Gaseous States"
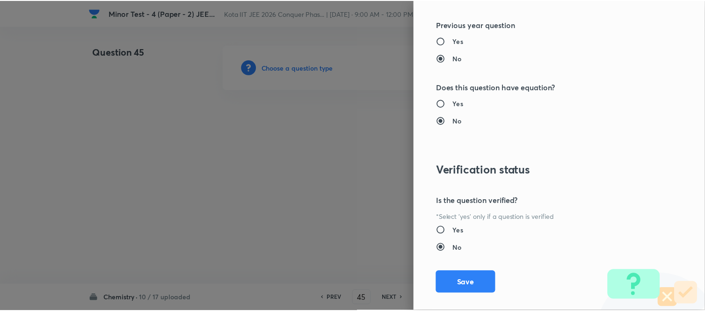
scroll to position [971, 0]
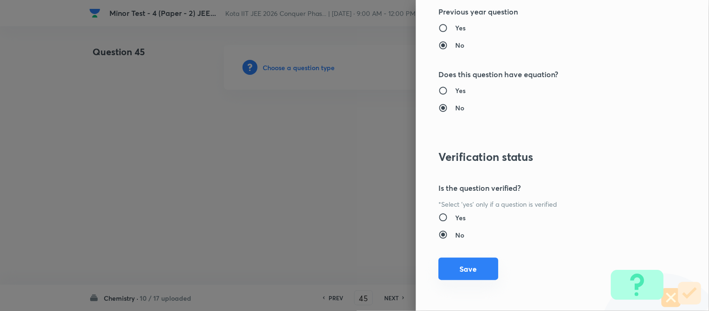
click at [469, 270] on button "Save" at bounding box center [469, 269] width 60 height 22
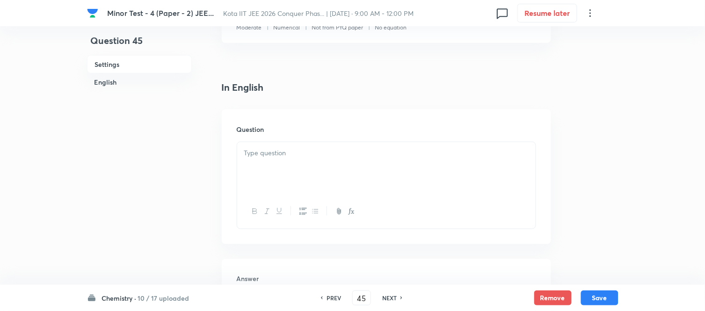
scroll to position [208, 0]
click at [355, 154] on p at bounding box center [386, 152] width 284 height 11
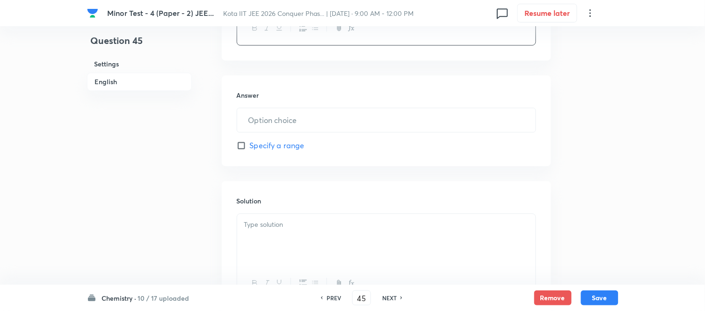
scroll to position [520, 0]
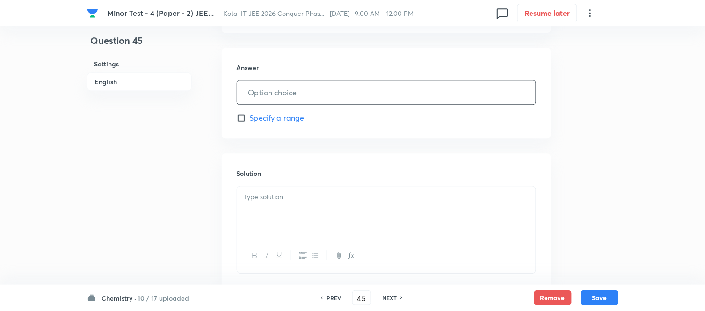
click at [383, 94] on input "text" at bounding box center [386, 92] width 298 height 24
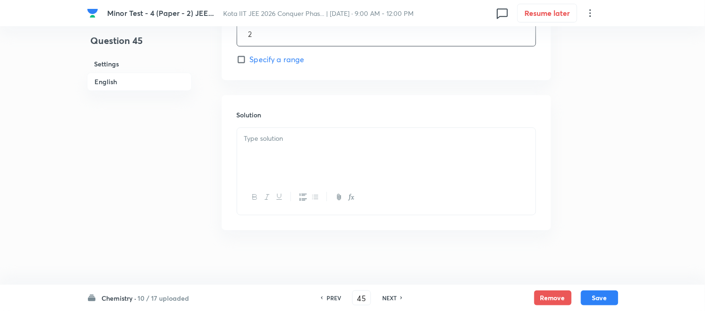
scroll to position [580, 0]
type input "2"
click at [335, 139] on p at bounding box center [386, 137] width 284 height 11
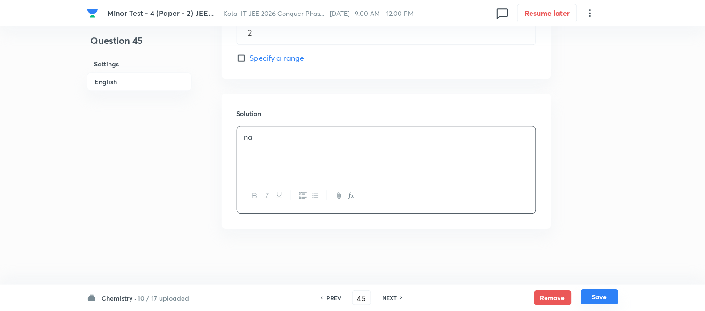
click at [600, 296] on button "Save" at bounding box center [599, 296] width 37 height 15
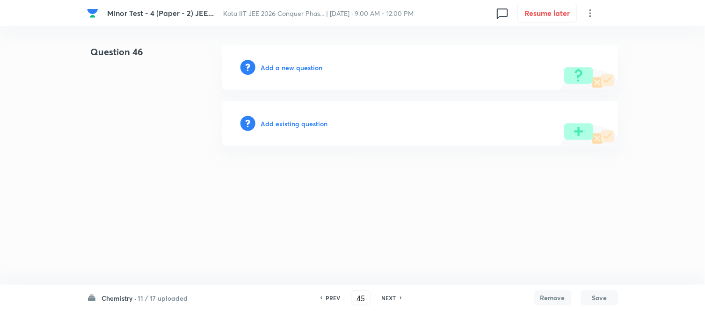
type input "46"
click at [286, 69] on h6 "Add a new question" at bounding box center [294, 68] width 62 height 10
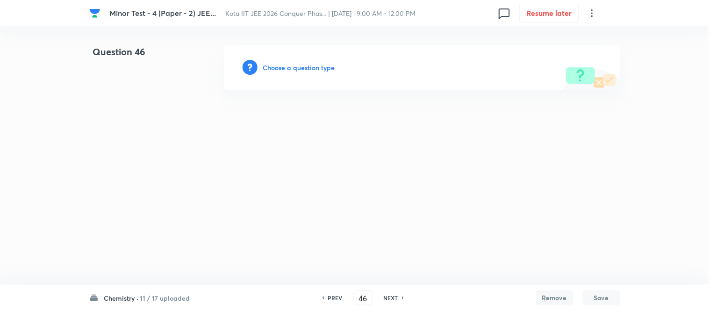
click at [286, 69] on h6 "Choose a question type" at bounding box center [299, 68] width 72 height 10
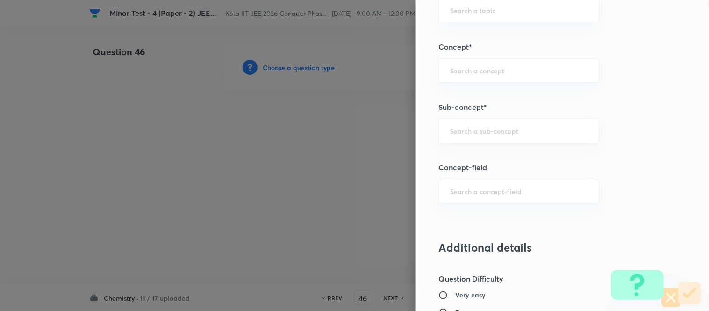
scroll to position [520, 0]
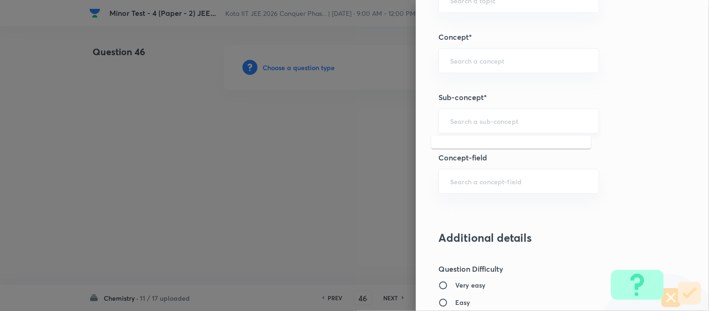
click at [512, 120] on input "text" at bounding box center [518, 120] width 137 height 9
type input "a"
paste input "Chirality And Stereochemistry"
click at [525, 151] on li "Chirality And Stereochemistry" at bounding box center [512, 147] width 160 height 17
type input "Chirality And Stereochemistry"
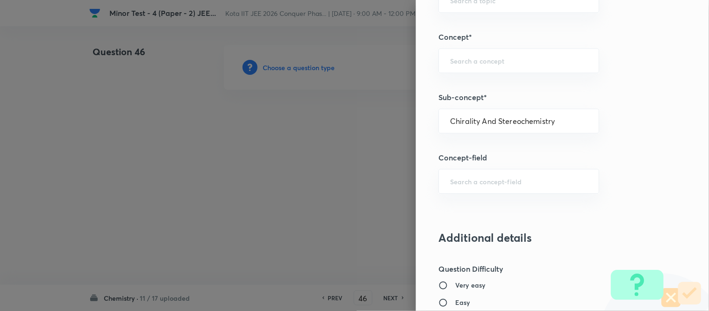
type input "Chemistry"
type input "Organic Chemistry"
type input "Isomerism"
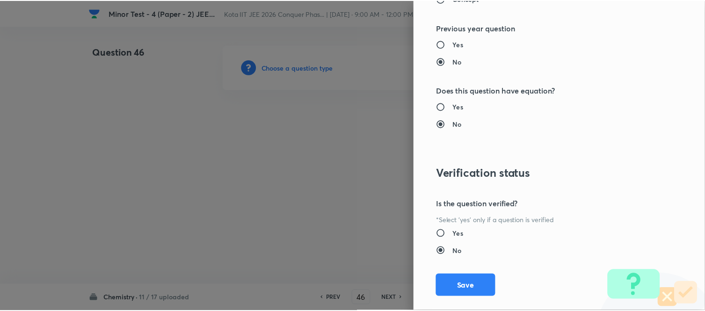
scroll to position [971, 0]
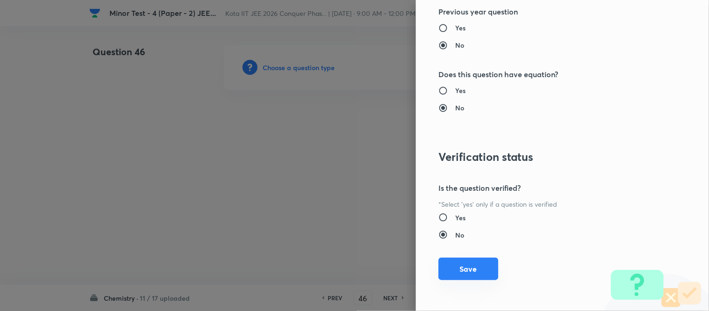
click at [466, 274] on button "Save" at bounding box center [469, 269] width 60 height 22
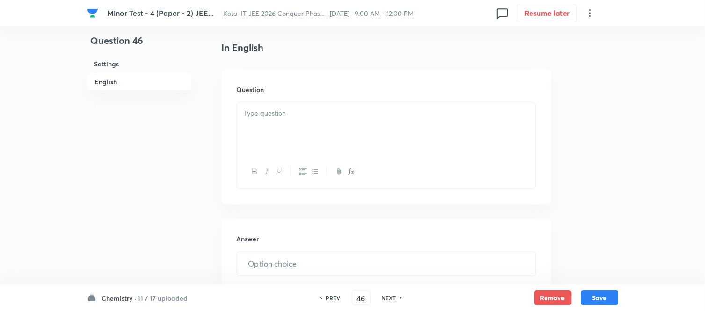
scroll to position [260, 0]
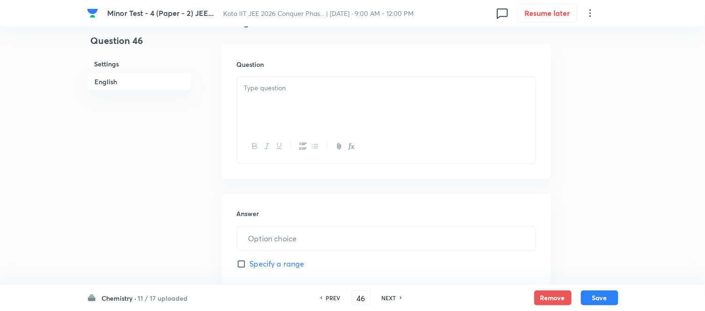
click at [400, 95] on div at bounding box center [386, 103] width 298 height 52
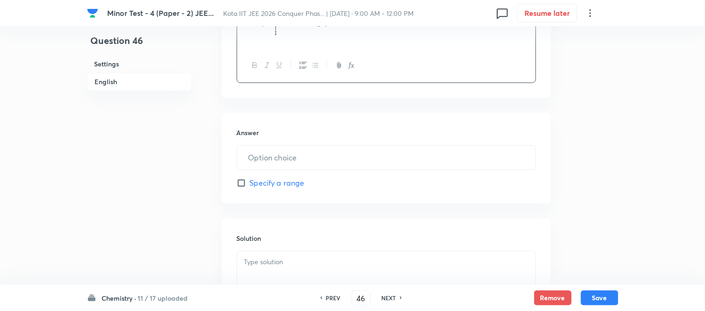
scroll to position [520, 0]
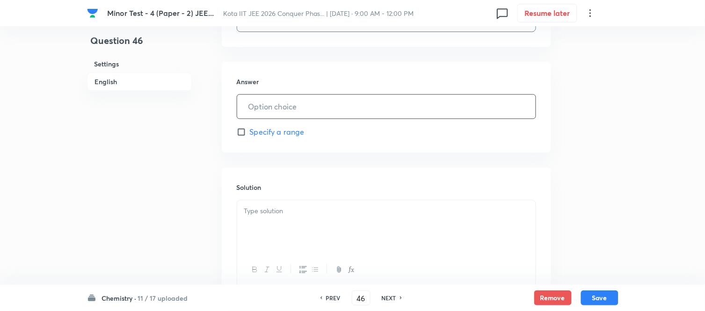
click at [357, 108] on input "text" at bounding box center [386, 106] width 298 height 24
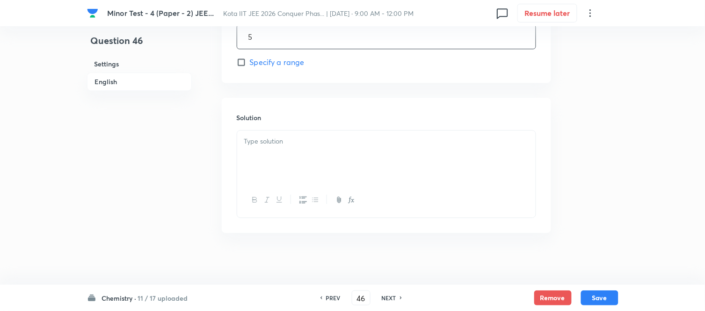
scroll to position [594, 0]
type input "5"
click at [385, 145] on div at bounding box center [386, 152] width 298 height 52
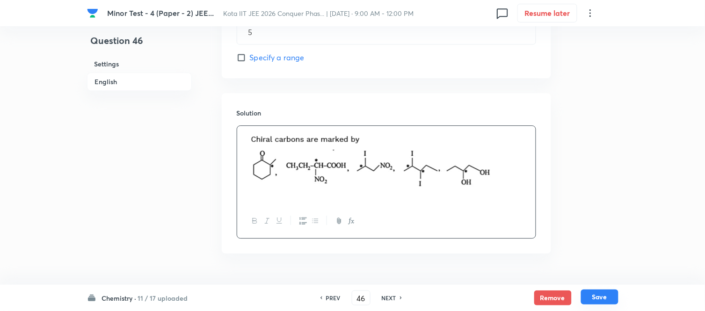
click at [603, 297] on button "Save" at bounding box center [599, 296] width 37 height 15
type input "47"
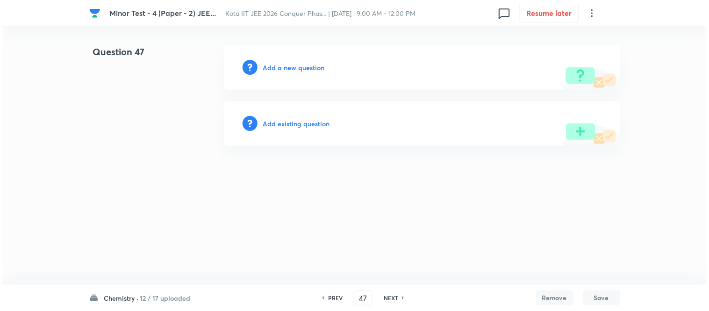
scroll to position [0, 0]
click at [295, 71] on h6 "Add a new question" at bounding box center [294, 68] width 62 height 10
click at [295, 71] on h6 "Choose a question type" at bounding box center [299, 68] width 72 height 10
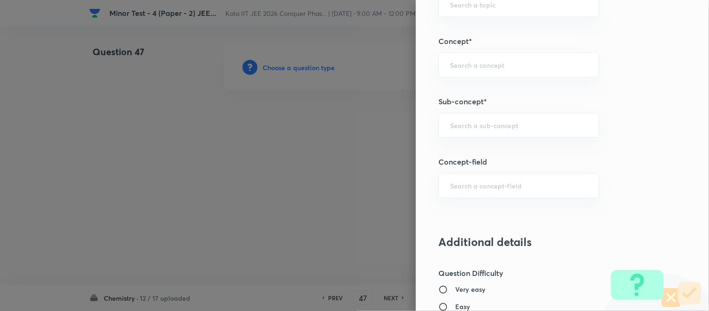
scroll to position [529, 0]
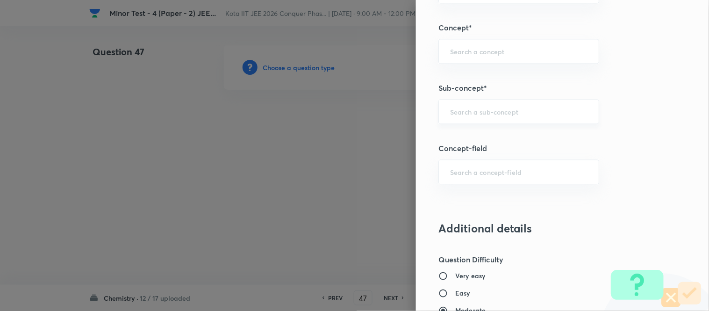
click at [516, 105] on div "​" at bounding box center [519, 111] width 161 height 25
paste input "Concept of Bond Order, Bond Length and Bond Energy"
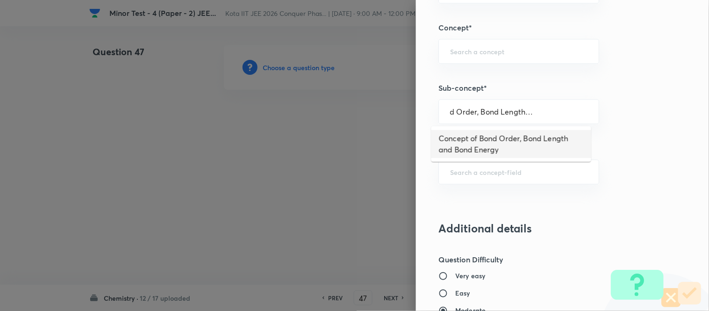
click at [501, 145] on li "Concept of Bond Order, Bond Length and Bond Energy" at bounding box center [512, 144] width 160 height 28
type input "Concept of Bond Order, Bond Length and Bond Energy"
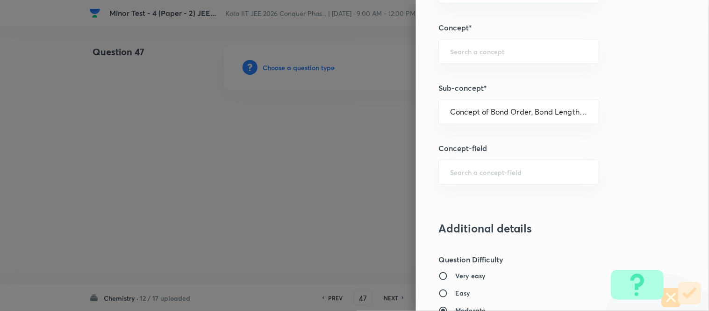
type input "Chemistry"
type input "Inorganic Chemistry"
type input "Chemical Bonding"
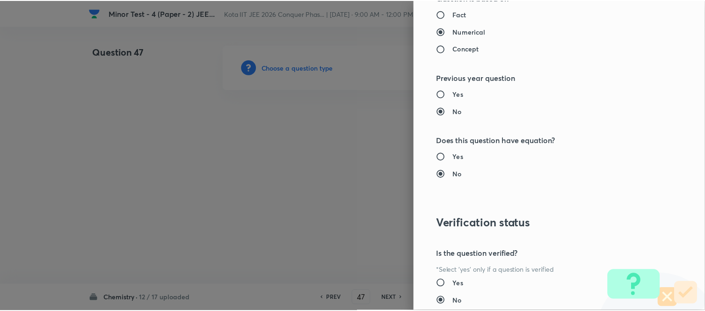
scroll to position [971, 0]
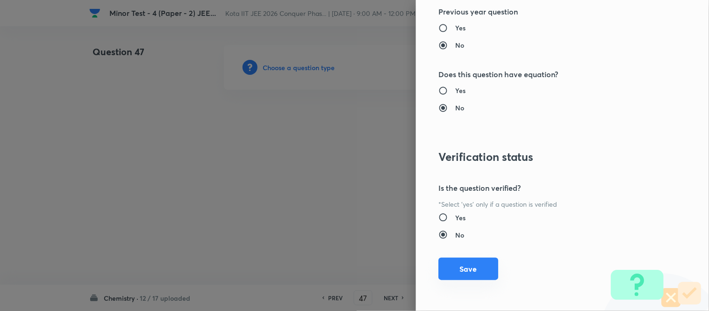
click at [468, 275] on button "Save" at bounding box center [469, 269] width 60 height 22
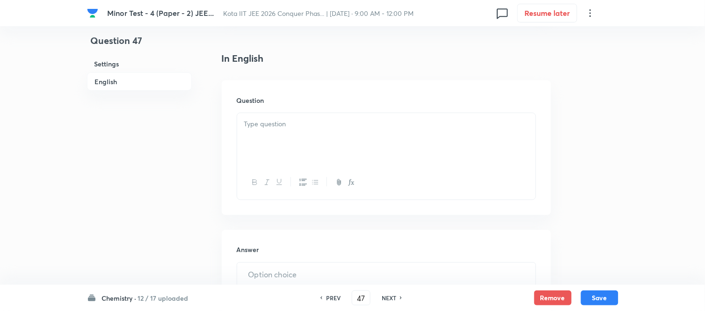
scroll to position [260, 0]
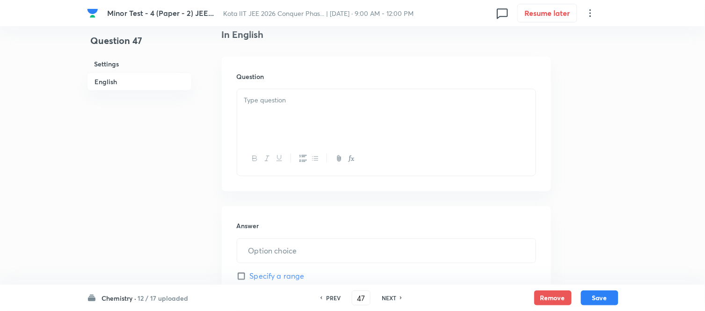
click at [355, 101] on p at bounding box center [386, 100] width 284 height 11
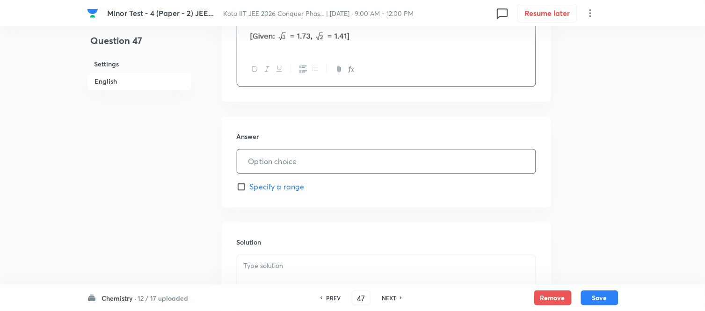
scroll to position [415, 0]
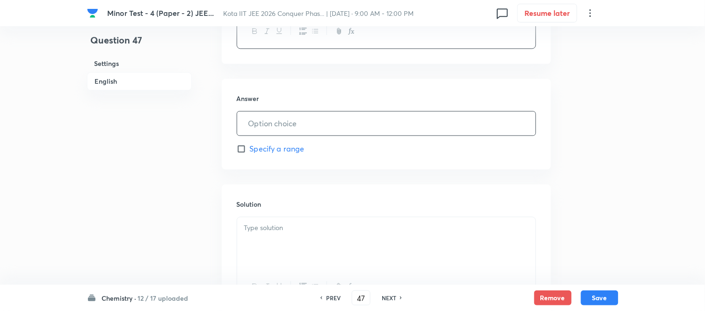
click at [363, 127] on input "text" at bounding box center [386, 124] width 298 height 24
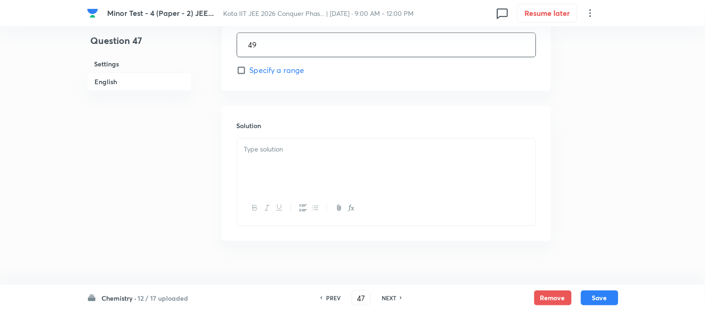
scroll to position [506, 0]
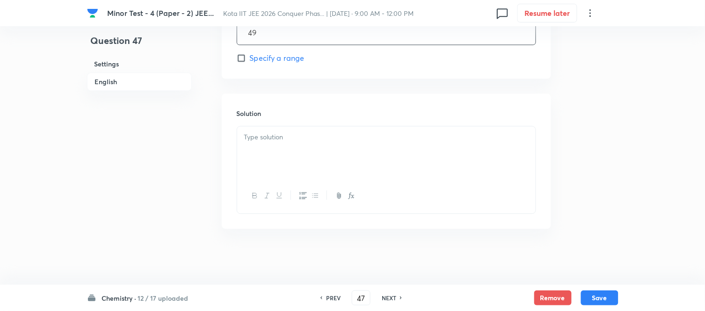
type input "49"
click at [353, 141] on p at bounding box center [386, 137] width 284 height 11
click at [596, 296] on button "Save" at bounding box center [599, 296] width 37 height 15
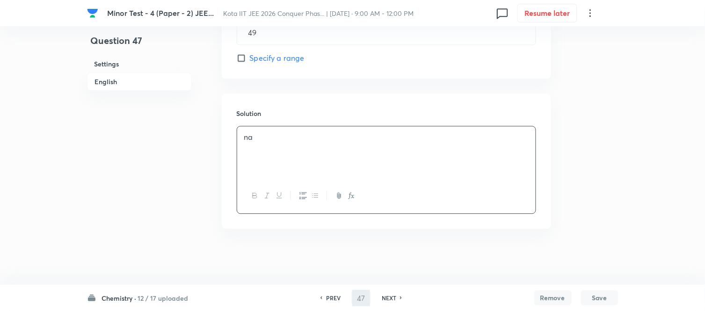
type input "48"
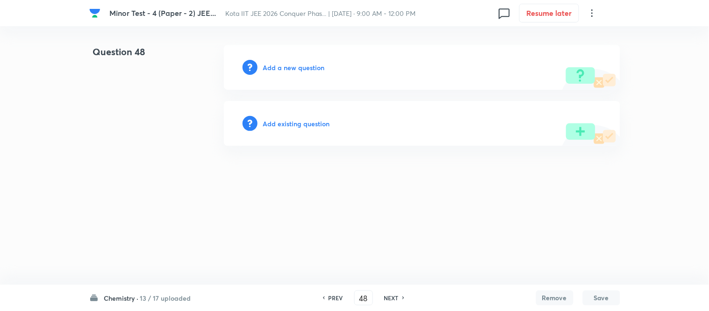
click at [283, 68] on h6 "Add a new question" at bounding box center [294, 68] width 62 height 10
click at [283, 68] on h6 "Choose a question type" at bounding box center [299, 68] width 72 height 10
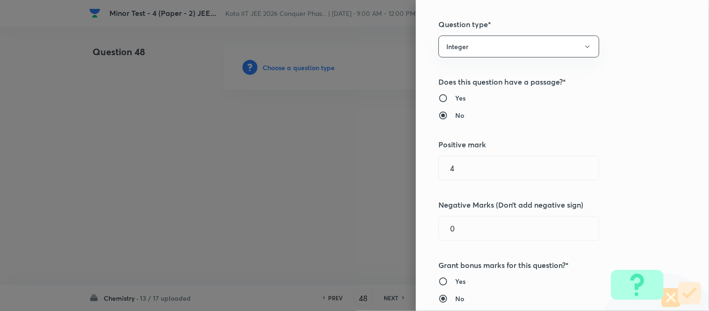
scroll to position [52, 0]
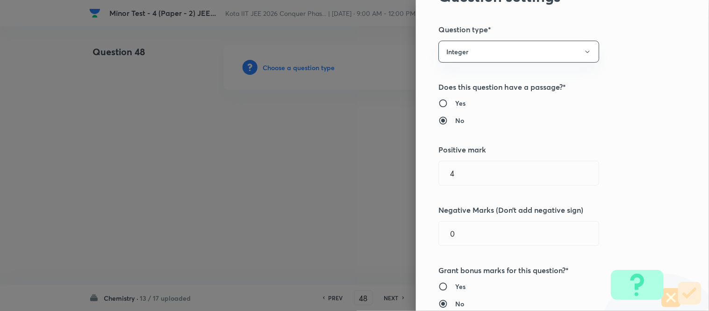
click at [439, 103] on input "Yes" at bounding box center [447, 103] width 17 height 9
radio input "true"
radio input "false"
drag, startPoint x: 459, startPoint y: 172, endPoint x: 421, endPoint y: 175, distance: 38.0
click at [421, 175] on div "Question settings Question type* Integer Does this question have a passage?* Ye…" at bounding box center [562, 155] width 293 height 311
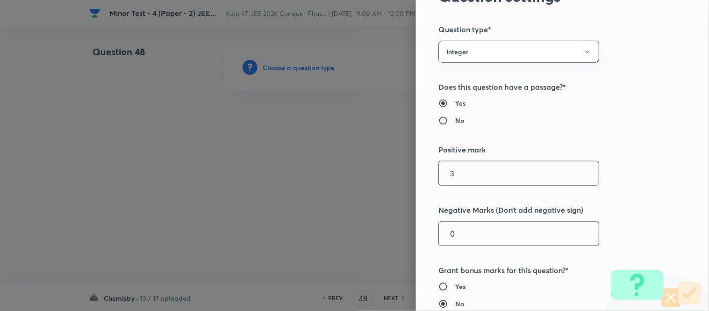
type input "3"
click at [459, 233] on input "0" at bounding box center [519, 234] width 160 height 24
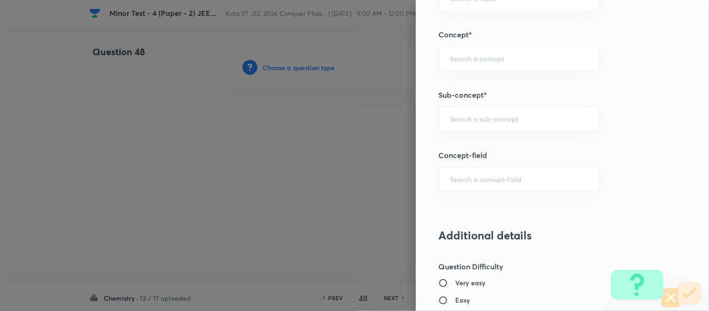
scroll to position [520, 0]
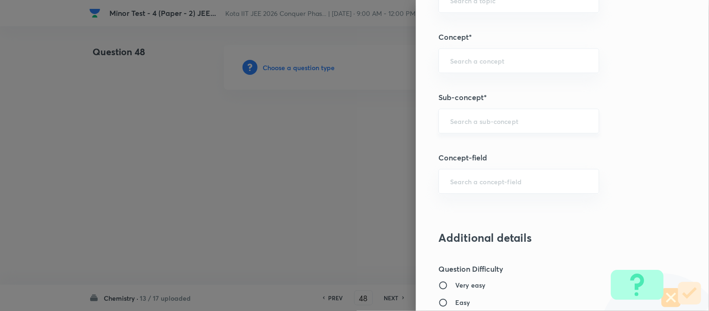
click at [506, 118] on input "text" at bounding box center [518, 120] width 137 height 9
paste input "Energy of the Thermodynamic System"
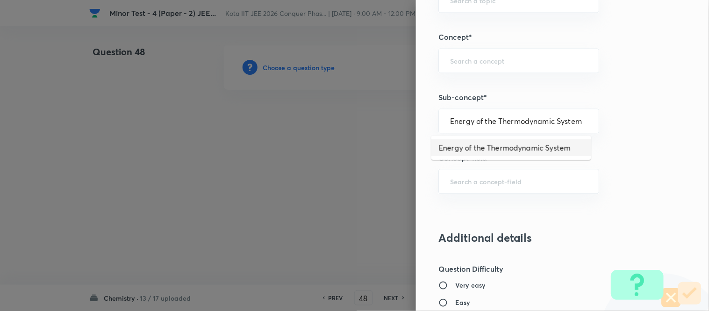
click at [496, 147] on li "Energy of the Thermodynamic System" at bounding box center [512, 147] width 160 height 17
type input "Energy of the Thermodynamic System"
type input "Chemistry"
type input "Physical Chemistry"
type input "Thermodynamics & Thermochemistry"
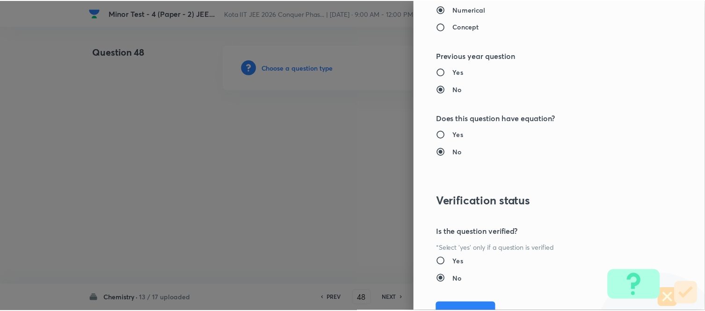
scroll to position [971, 0]
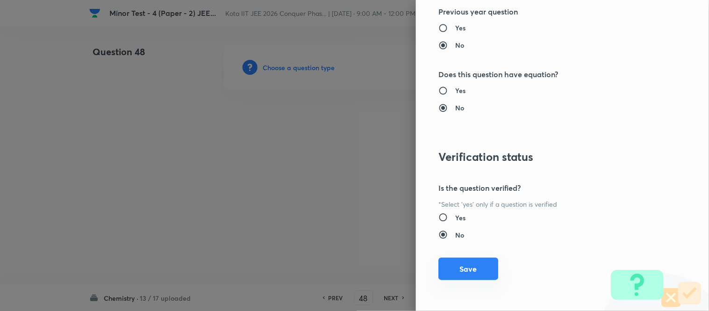
click at [455, 274] on button "Save" at bounding box center [469, 269] width 60 height 22
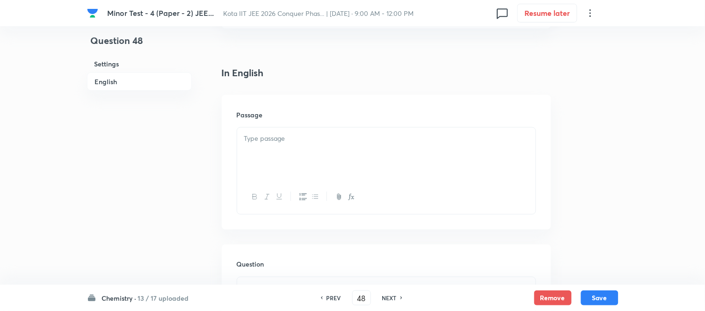
scroll to position [260, 0]
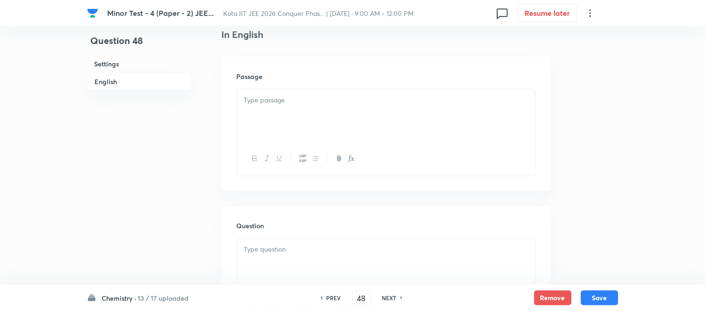
click at [368, 120] on div at bounding box center [386, 115] width 298 height 52
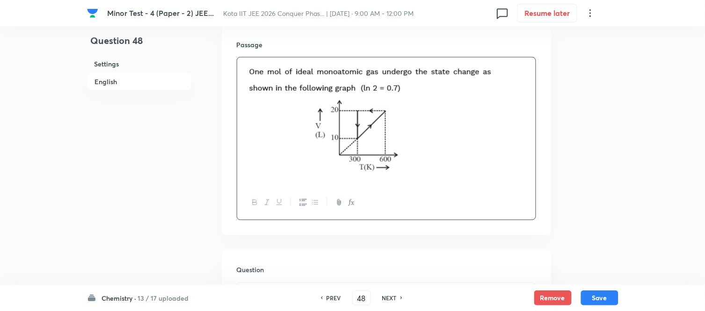
scroll to position [415, 0]
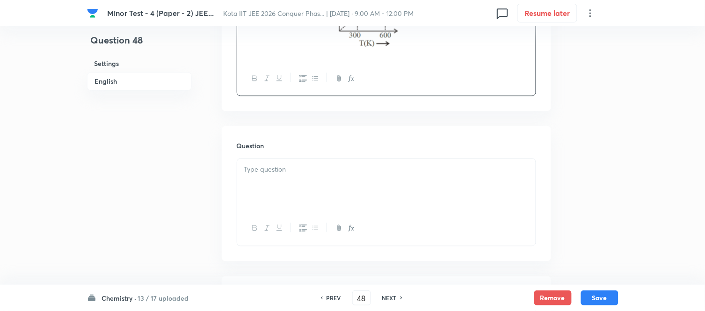
click at [352, 163] on div at bounding box center [386, 185] width 298 height 52
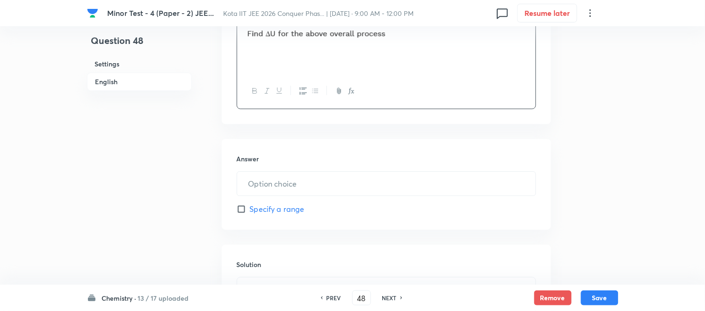
scroll to position [571, 0]
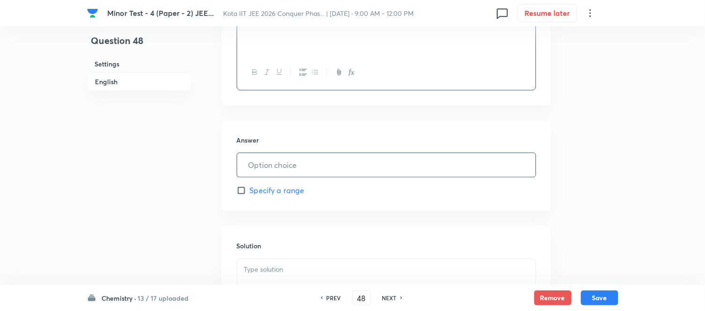
click at [347, 167] on input "text" at bounding box center [386, 165] width 298 height 24
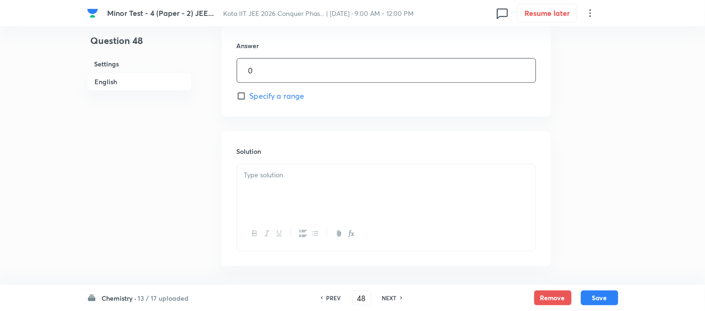
scroll to position [675, 0]
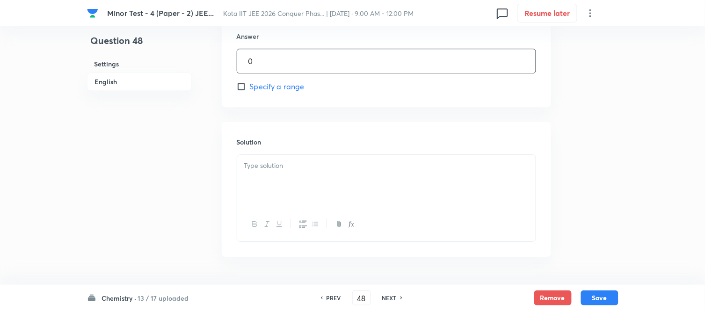
type input "0"
click at [346, 167] on p at bounding box center [386, 165] width 284 height 11
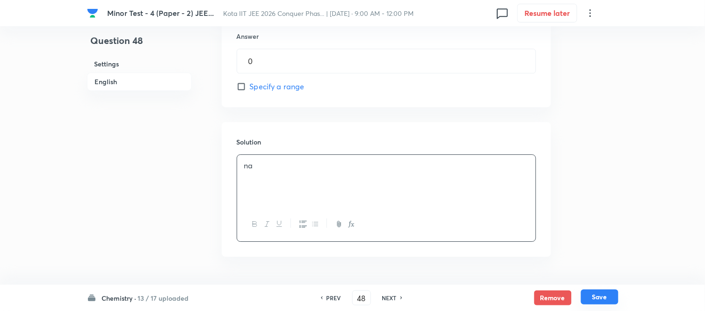
click at [601, 295] on button "Save" at bounding box center [599, 296] width 37 height 15
type input "49"
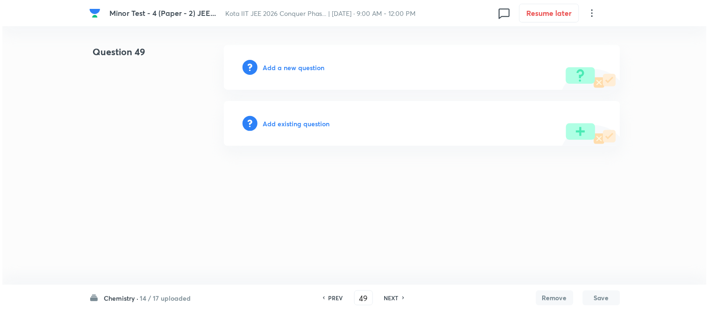
scroll to position [0, 0]
click at [286, 67] on h6 "Add a new question" at bounding box center [294, 68] width 62 height 10
click at [286, 67] on h6 "Choose a question type" at bounding box center [299, 68] width 72 height 10
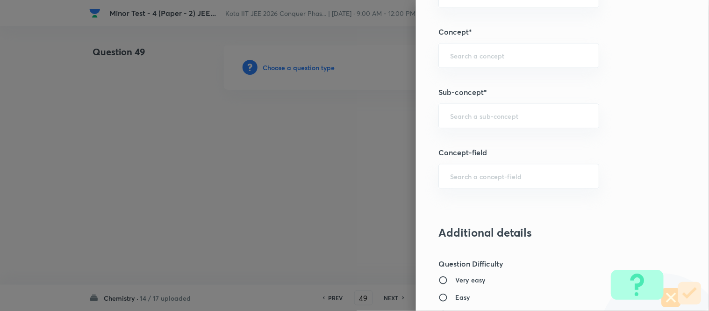
scroll to position [543, 0]
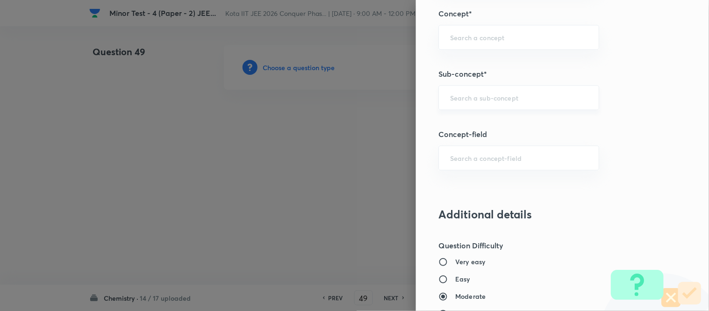
click at [484, 96] on input "text" at bounding box center [518, 97] width 137 height 9
paste input "Energy of the Thermodynamic System"
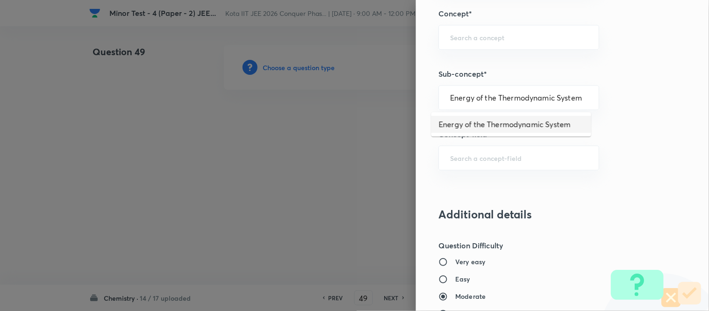
click at [478, 129] on li "Energy of the Thermodynamic System" at bounding box center [512, 124] width 160 height 17
type input "Energy of the Thermodynamic System"
type input "Chemistry"
type input "Physical Chemistry"
type input "Thermodynamics & Thermochemistry"
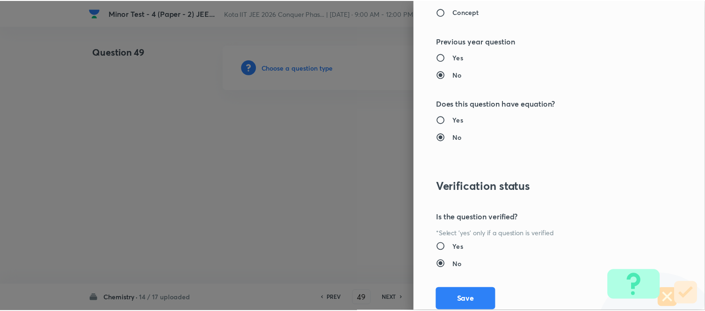
scroll to position [971, 0]
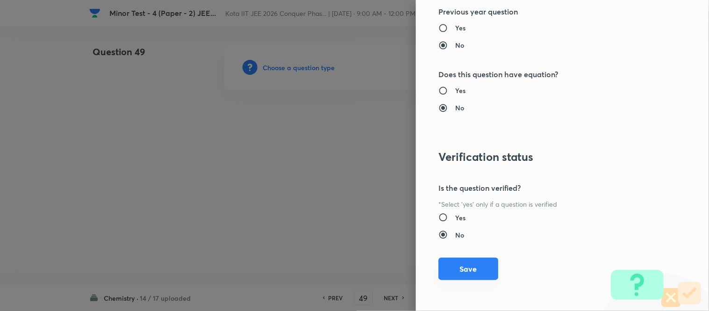
click at [456, 270] on button "Save" at bounding box center [469, 269] width 60 height 22
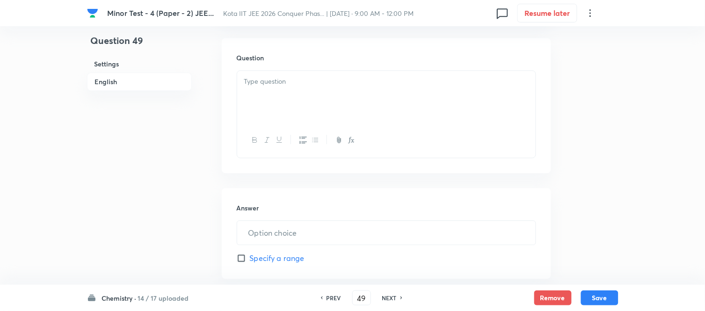
scroll to position [520, 0]
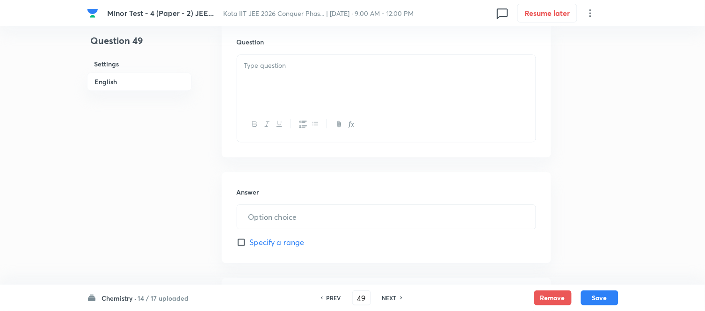
click at [367, 85] on div at bounding box center [386, 81] width 298 height 52
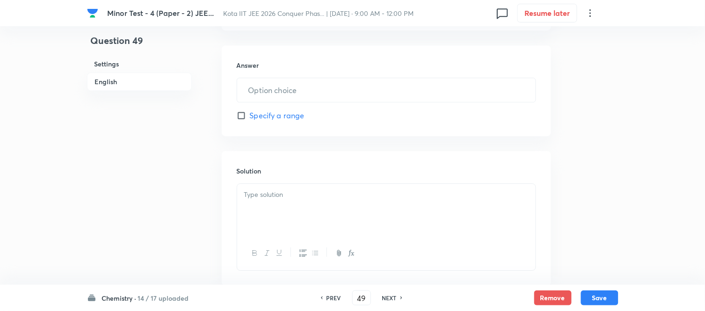
scroll to position [675, 0]
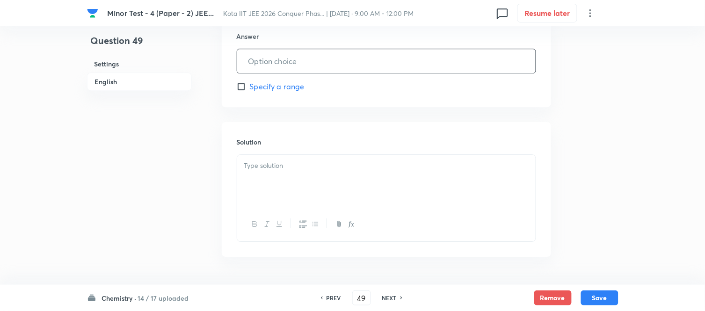
click at [356, 62] on input "text" at bounding box center [386, 61] width 298 height 24
type input "0"
click at [359, 180] on div at bounding box center [386, 181] width 298 height 52
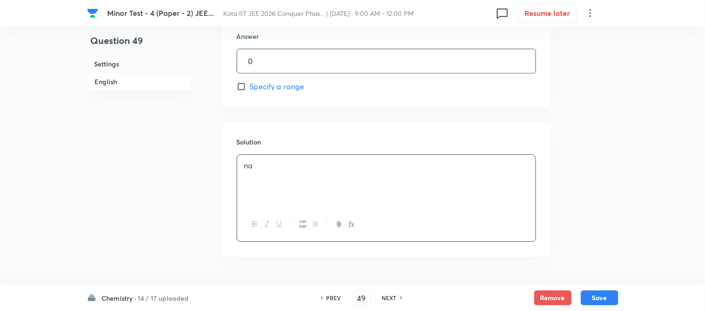
click at [318, 62] on input "0" at bounding box center [386, 61] width 298 height 24
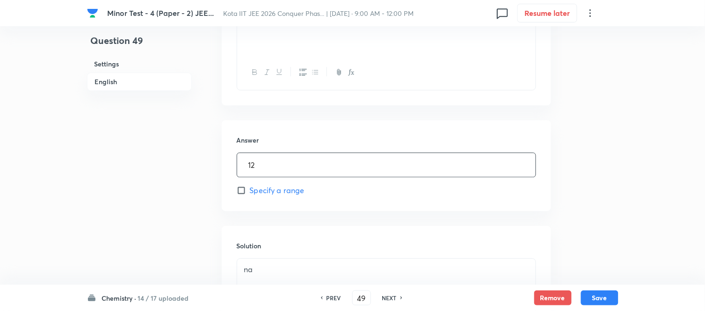
scroll to position [415, 0]
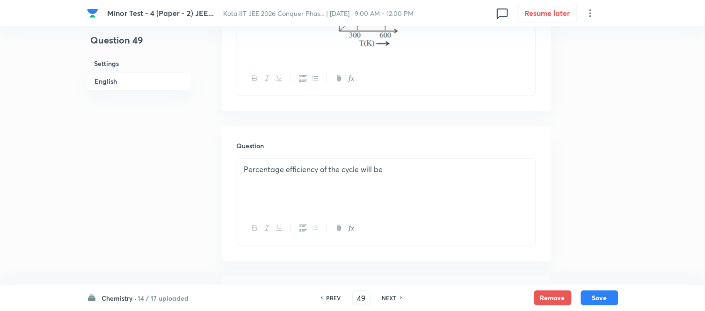
type input "12"
click at [595, 298] on button "Save" at bounding box center [599, 296] width 37 height 15
type input "50"
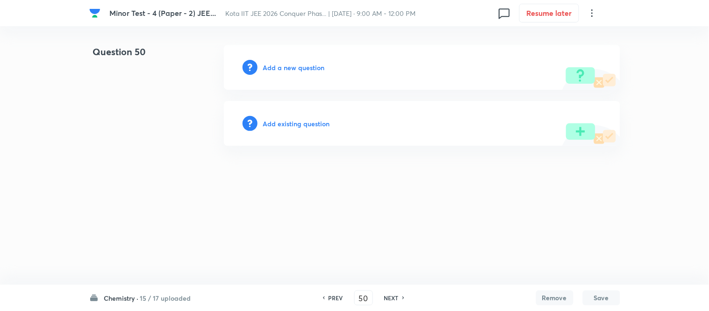
click at [285, 68] on h6 "Add a new question" at bounding box center [294, 68] width 62 height 10
click at [285, 68] on h6 "Choose a question type" at bounding box center [299, 68] width 72 height 10
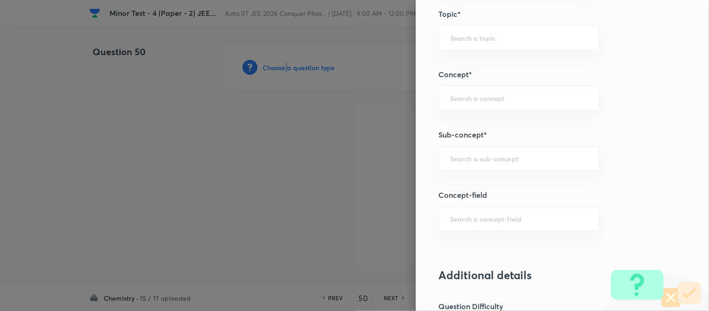
scroll to position [511, 0]
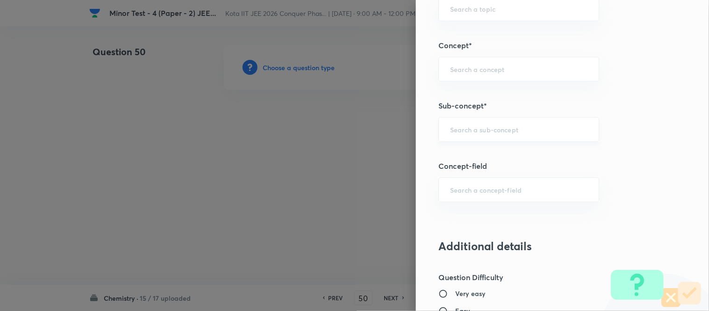
click at [483, 128] on input "text" at bounding box center [518, 129] width 137 height 9
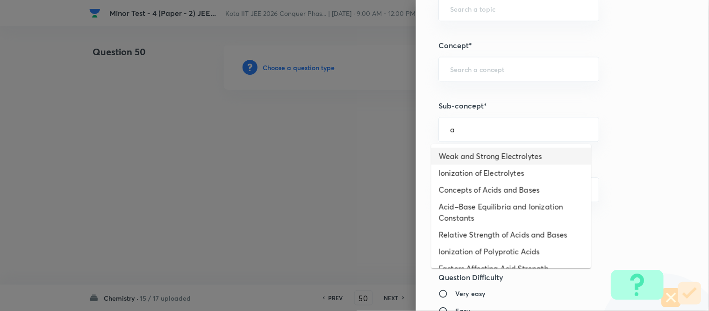
click at [470, 158] on li "Weak and Strong Electrolytes" at bounding box center [512, 156] width 160 height 17
type input "Weak and Strong Electrolytes"
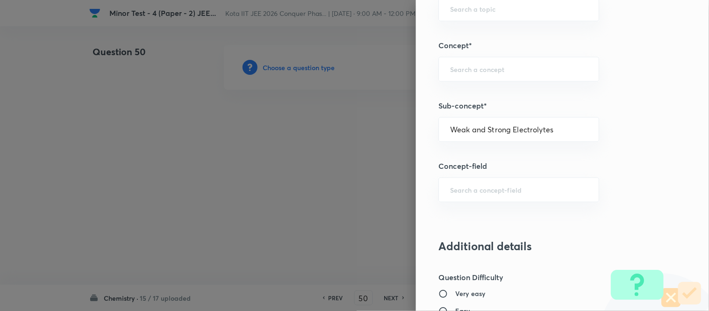
type input "Chemistry"
type input "Physical Chemistry"
type input "Ionic Equilibrium"
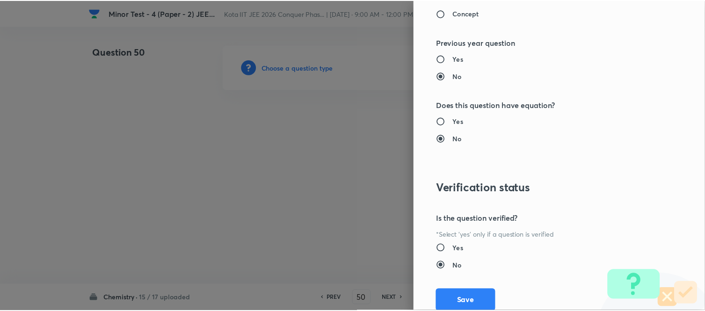
scroll to position [971, 0]
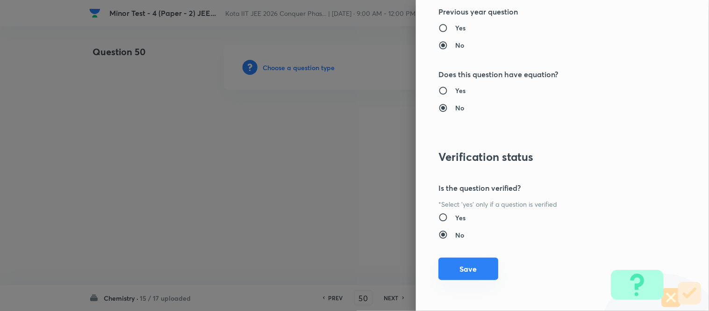
click at [466, 275] on button "Save" at bounding box center [469, 269] width 60 height 22
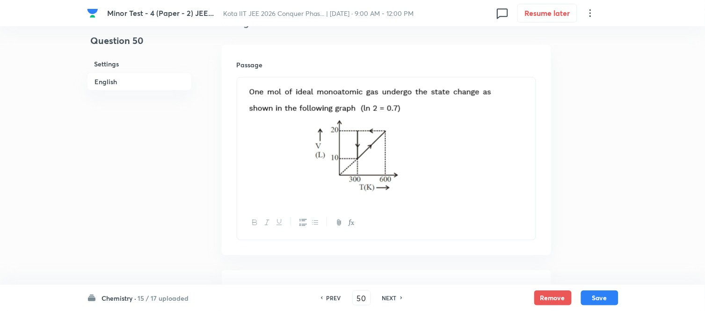
scroll to position [260, 0]
click at [516, 145] on p at bounding box center [386, 141] width 284 height 117
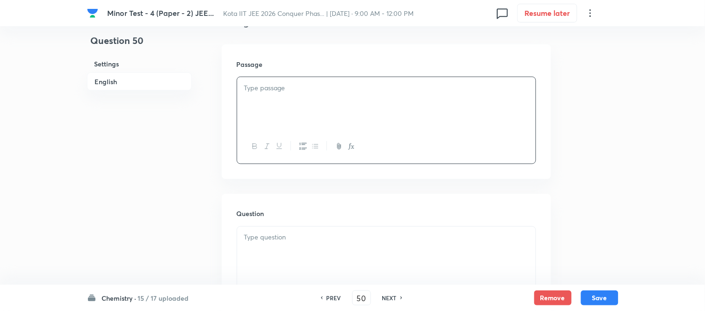
scroll to position [156, 0]
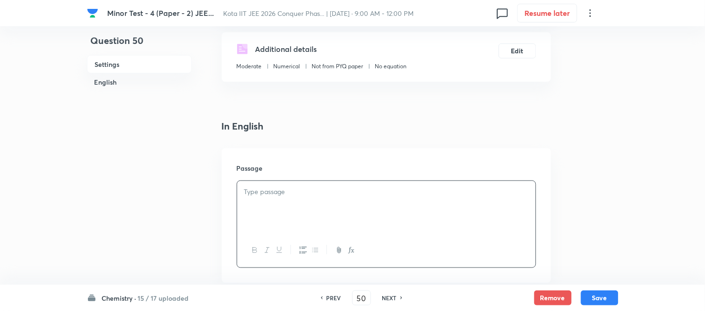
click at [426, 200] on div at bounding box center [386, 207] width 298 height 52
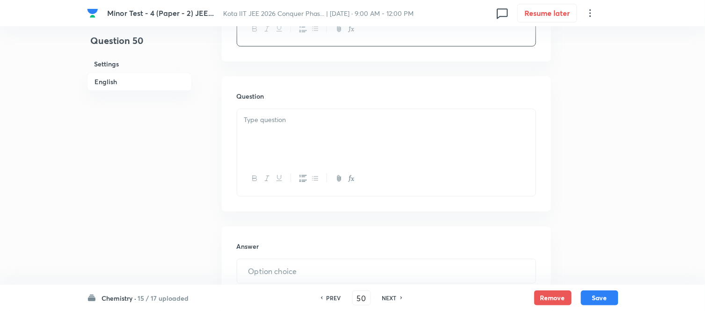
scroll to position [520, 0]
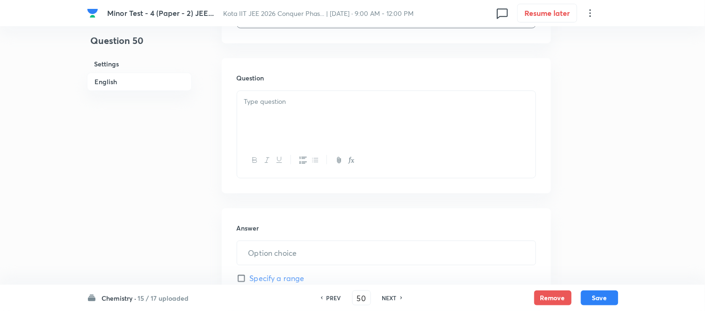
click at [374, 115] on div at bounding box center [386, 117] width 298 height 52
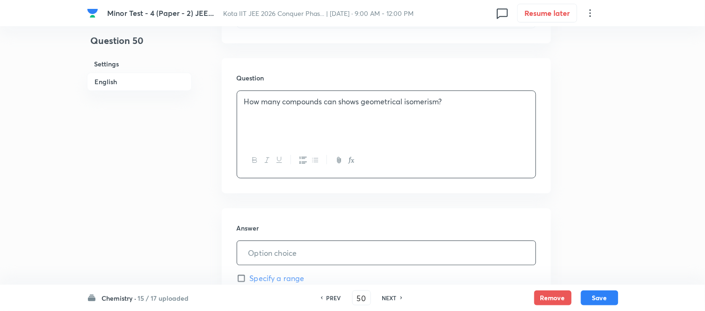
click at [328, 251] on input "text" at bounding box center [386, 253] width 298 height 24
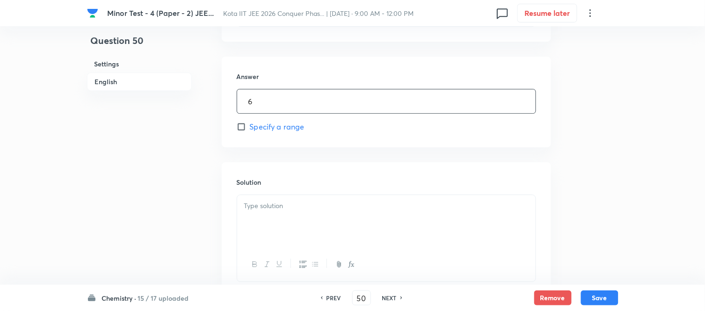
scroll to position [675, 0]
type input "6"
click at [359, 208] on div at bounding box center [386, 217] width 298 height 52
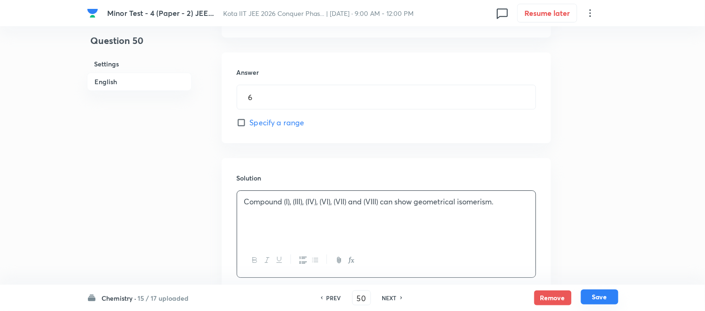
click at [602, 299] on button "Save" at bounding box center [599, 296] width 37 height 15
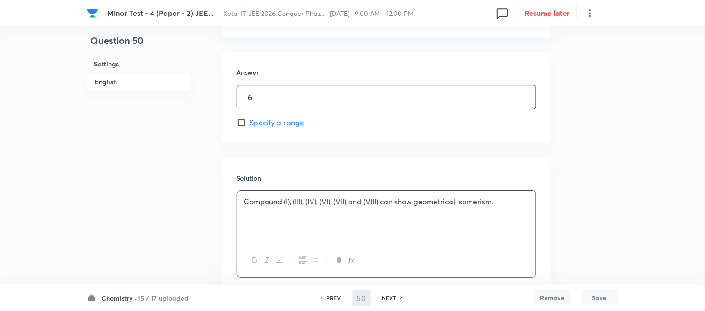
type input "51"
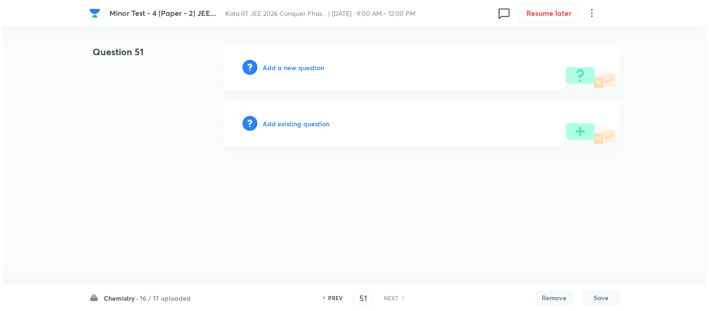
scroll to position [0, 0]
click at [290, 63] on h6 "Add a new question" at bounding box center [294, 68] width 62 height 10
click at [271, 70] on h6 "Choose a question type" at bounding box center [299, 68] width 72 height 10
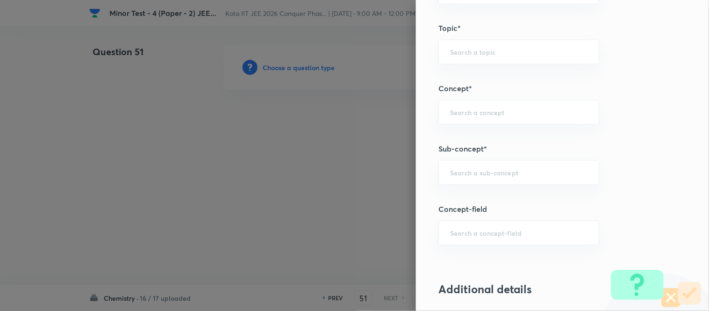
scroll to position [468, 0]
click at [509, 167] on div "​" at bounding box center [519, 172] width 161 height 25
paste input "Isomerism"
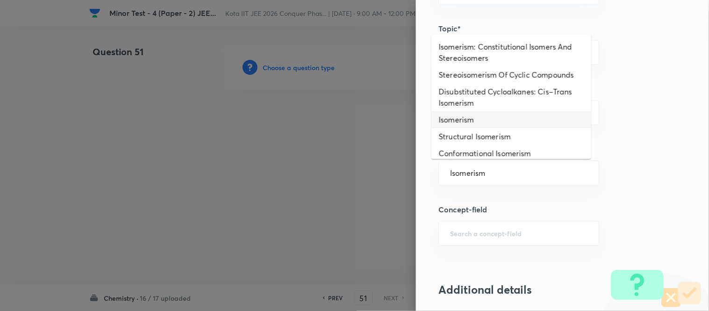
click at [473, 119] on li "Isomerism" at bounding box center [512, 119] width 160 height 17
type input "Isomerism"
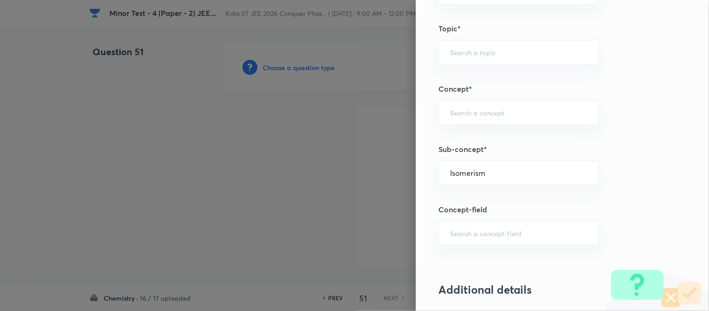
type input "Chemistry"
type input "Inorganic Chemistry"
type input "Coordination Compounds"
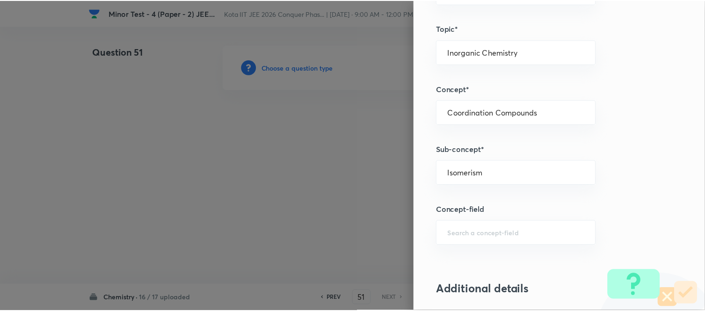
scroll to position [971, 0]
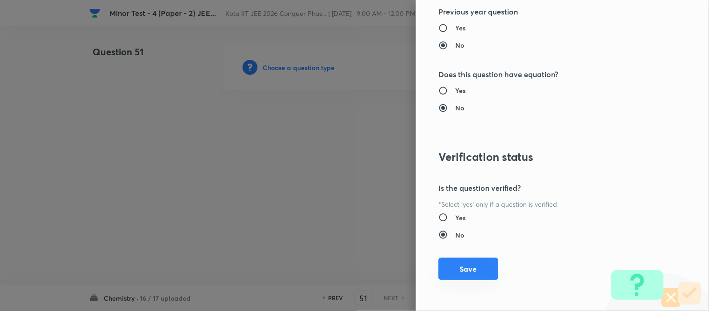
click at [461, 269] on button "Save" at bounding box center [469, 269] width 60 height 22
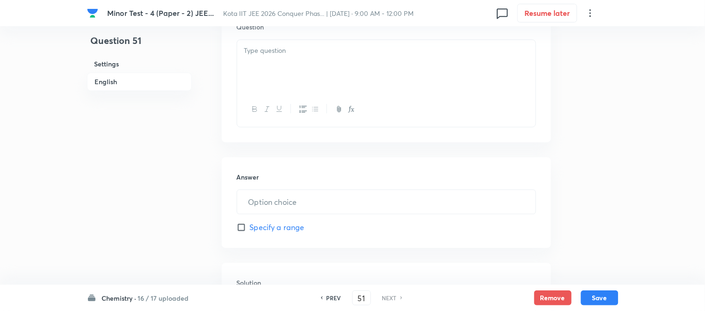
scroll to position [571, 0]
click at [354, 59] on div at bounding box center [386, 65] width 298 height 52
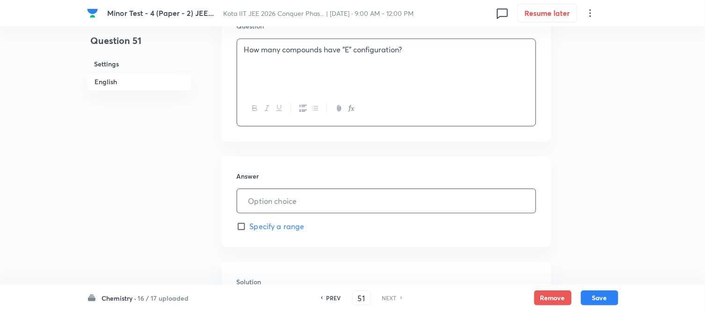
click at [337, 198] on input "text" at bounding box center [386, 201] width 298 height 24
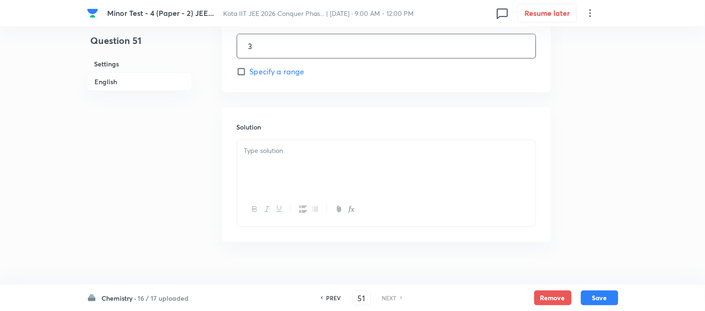
scroll to position [727, 0]
click at [342, 157] on div at bounding box center [386, 165] width 298 height 52
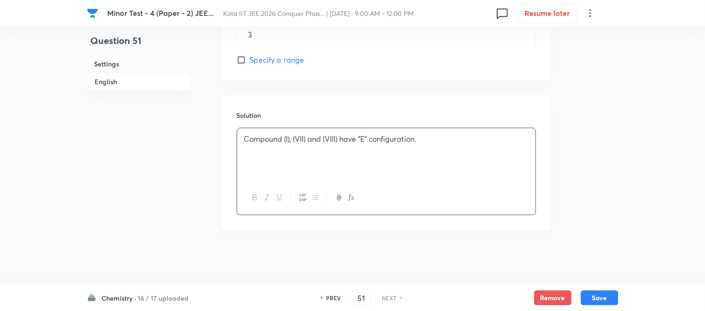
scroll to position [740, 0]
click at [599, 298] on button "Save" at bounding box center [599, 296] width 37 height 15
type input "3"
click at [610, 298] on button "Save" at bounding box center [599, 296] width 37 height 15
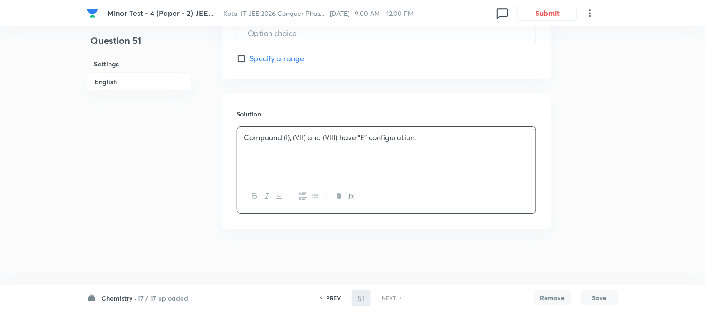
type input "3"
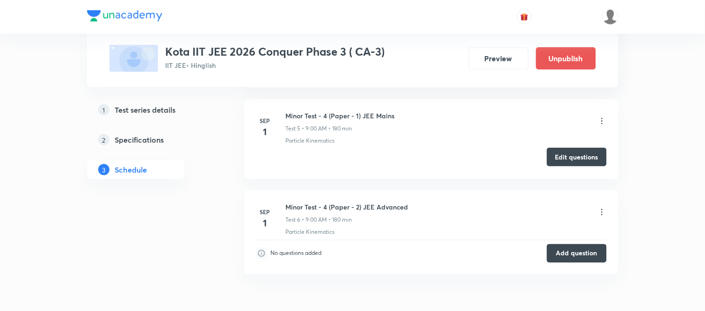
click at [560, 158] on button "Edit questions" at bounding box center [577, 157] width 60 height 19
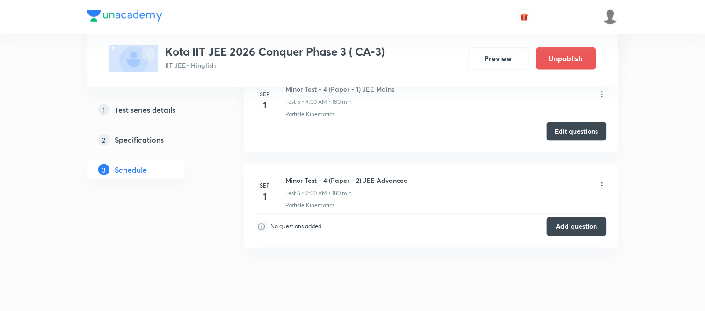
scroll to position [1170, 0]
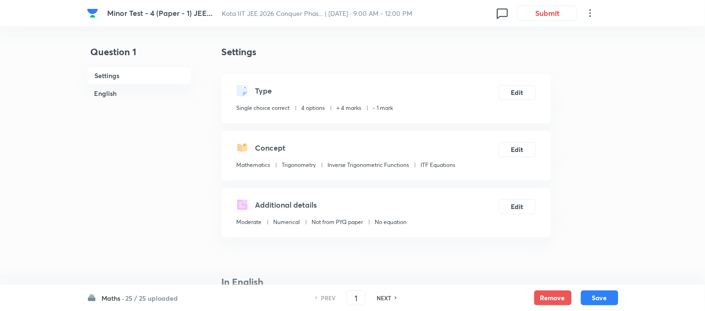
click at [154, 291] on div "Maths · 25 / 25 uploaded PREV 1 ​ NEXT Remove Save" at bounding box center [352, 298] width 531 height 26
click at [144, 295] on h6 "25 / 25 uploaded" at bounding box center [152, 298] width 52 height 10
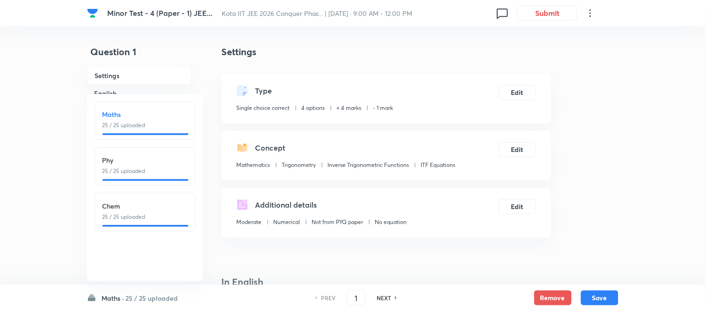
click at [130, 227] on div at bounding box center [145, 226] width 86 height 2
type input "51"
checkbox input "false"
checkbox input "true"
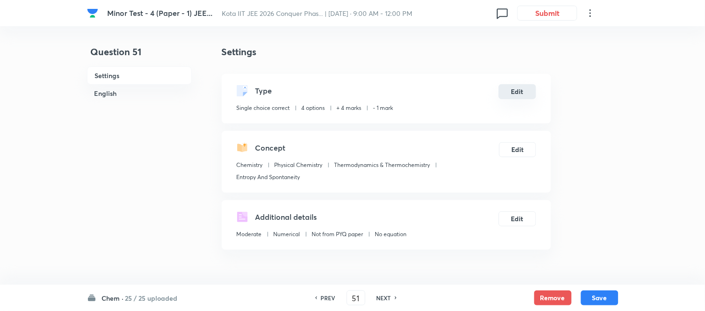
click at [516, 94] on button "Edit" at bounding box center [516, 91] width 37 height 15
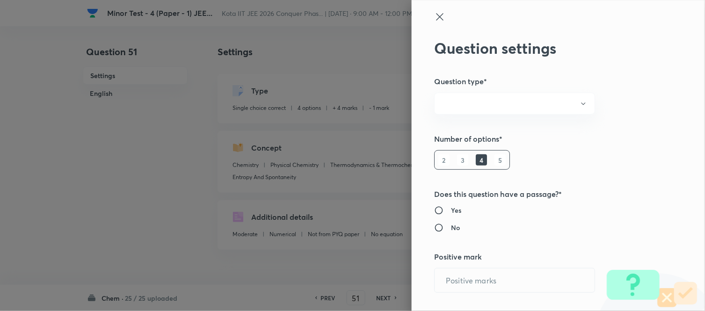
radio input "true"
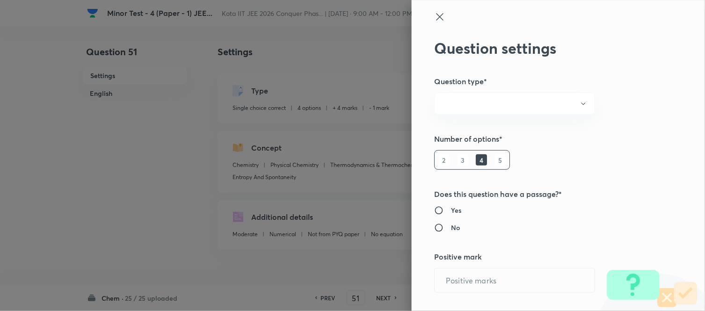
radio input "true"
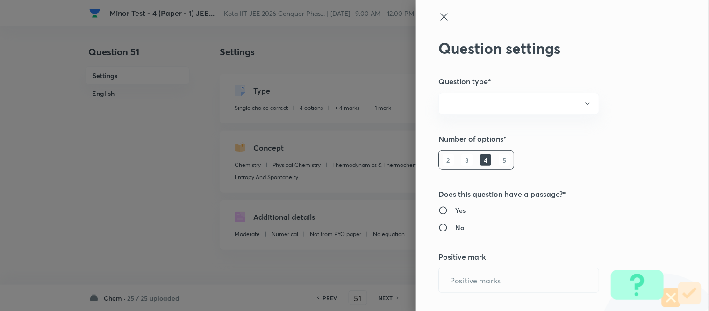
type input "4"
type input "1"
type input "Chemistry"
type input "Physical Chemistry"
type input "Thermodynamics & Thermochemistry"
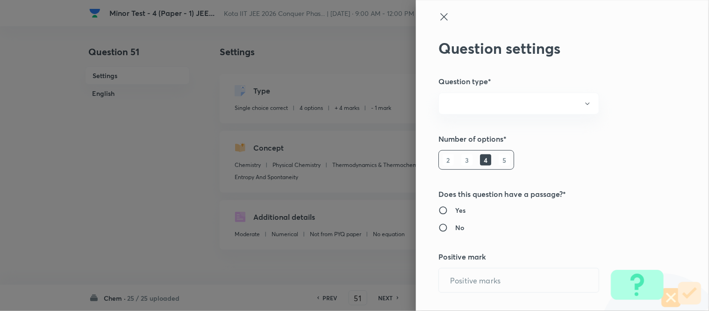
type input "Entropy And Spontaneity"
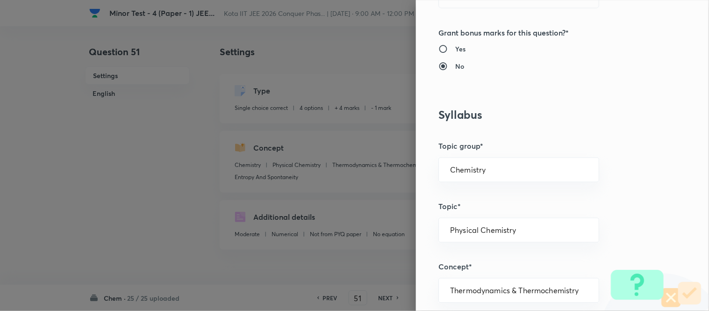
scroll to position [415, 0]
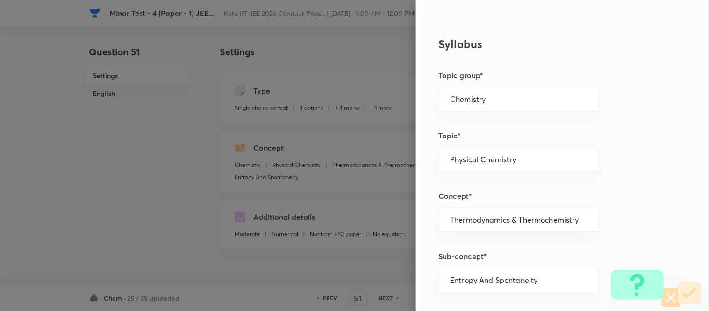
click at [518, 90] on div "Chemistry ​" at bounding box center [519, 99] width 161 height 25
click at [473, 130] on li "Chemistry" at bounding box center [512, 125] width 160 height 17
type input "Chemistry"
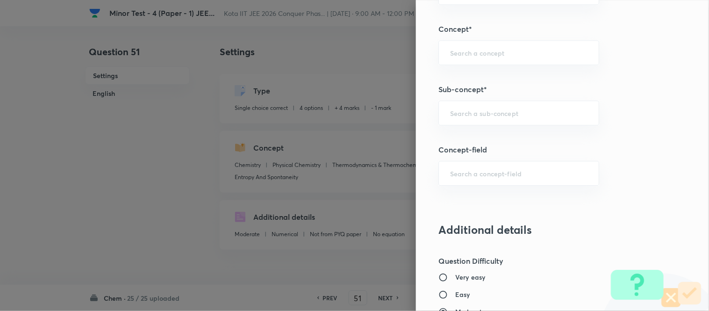
scroll to position [571, 0]
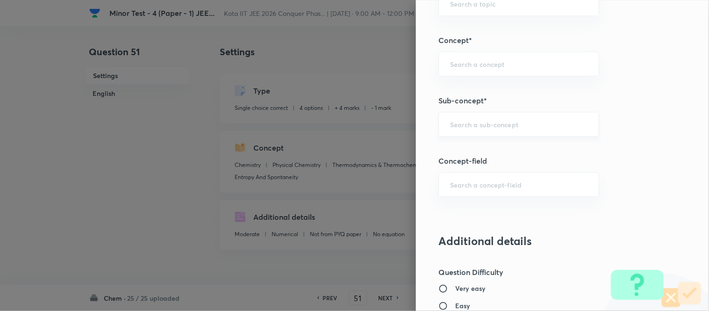
click at [499, 125] on input "text" at bounding box center [518, 124] width 137 height 9
paste input "Entropy And Spontaneity"
click at [469, 155] on li "Entropy And Spontaneity" at bounding box center [512, 151] width 160 height 17
type input "Entropy And Spontaneity"
type input "Physical Chemistry"
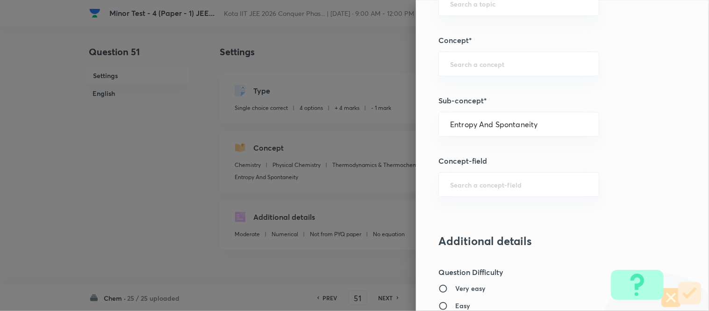
type input "Thermodynamics & Thermochemistry"
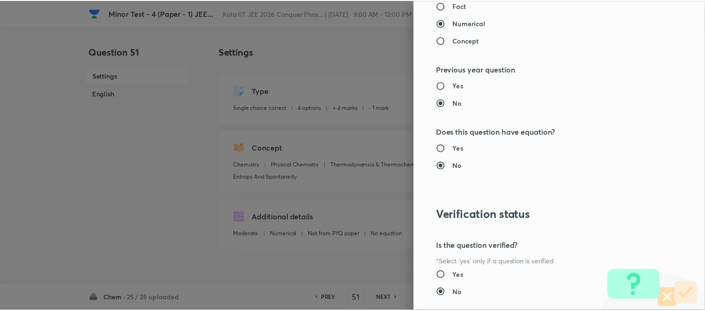
scroll to position [1026, 0]
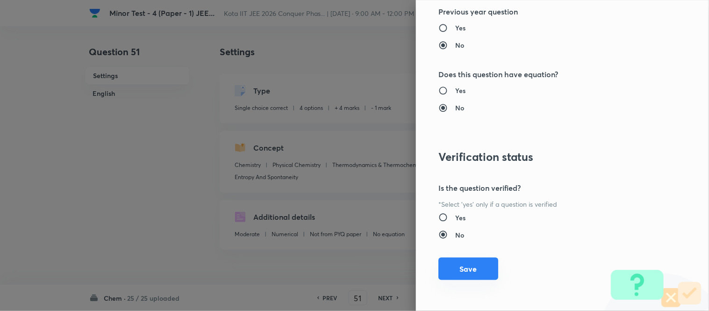
click at [460, 265] on button "Save" at bounding box center [469, 269] width 60 height 22
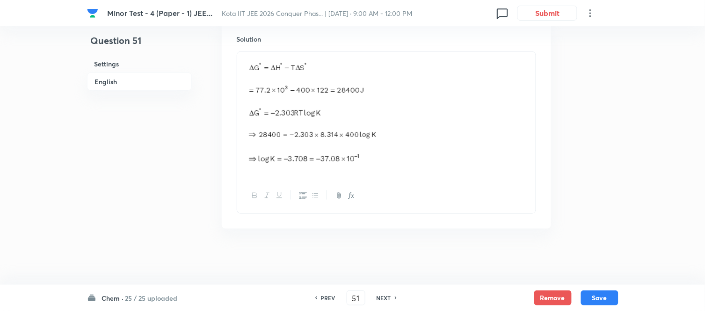
scroll to position [1045, 0]
click at [598, 297] on button "Save" at bounding box center [599, 296] width 37 height 15
type input "52"
checkbox input "false"
checkbox input "true"
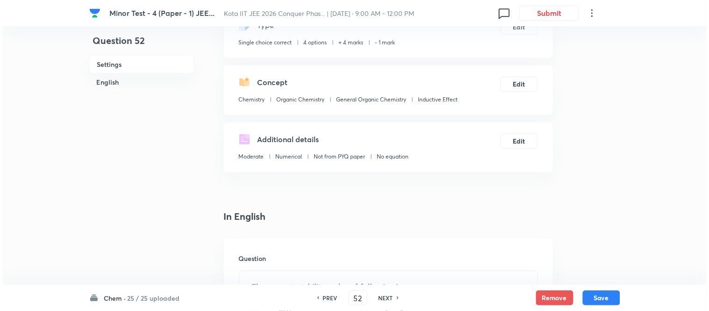
scroll to position [0, 0]
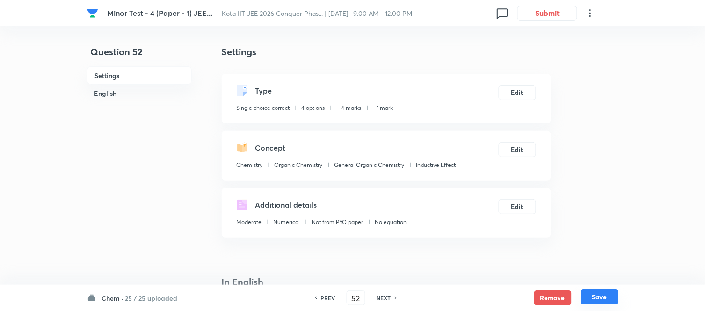
click at [597, 297] on button "Save" at bounding box center [599, 296] width 37 height 15
type input "53"
checkbox input "false"
checkbox input "true"
click at [597, 296] on button "Save" at bounding box center [599, 296] width 37 height 15
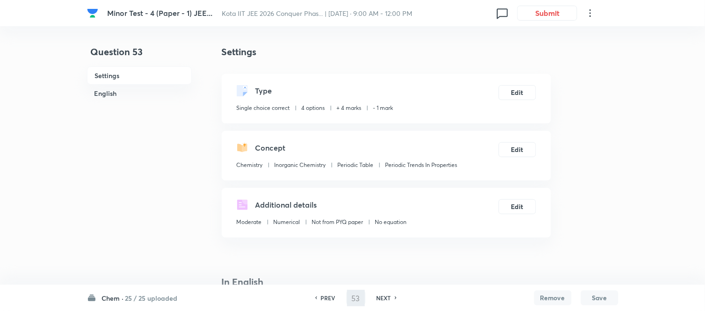
type input "54"
checkbox input "false"
checkbox input "true"
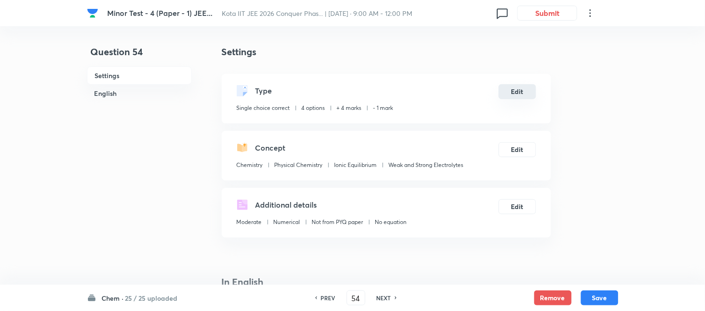
click at [520, 92] on button "Edit" at bounding box center [516, 91] width 37 height 15
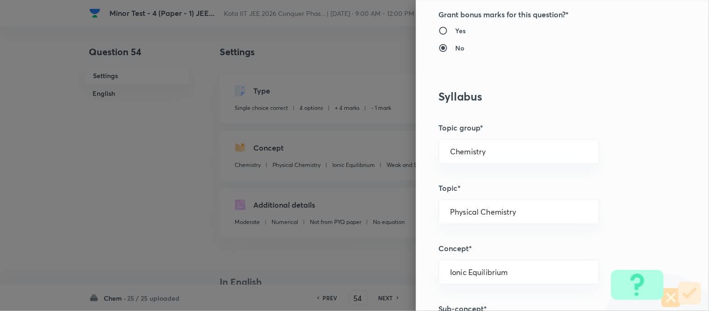
scroll to position [415, 0]
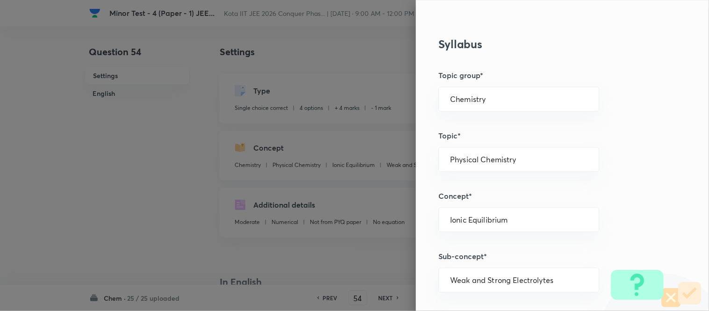
click at [520, 92] on div "Chemistry ​" at bounding box center [519, 99] width 161 height 25
click at [464, 132] on li "Chemistry" at bounding box center [512, 125] width 160 height 17
type input "Chemistry"
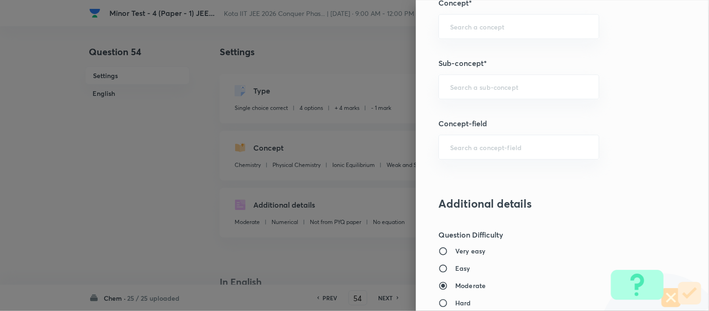
scroll to position [623, 0]
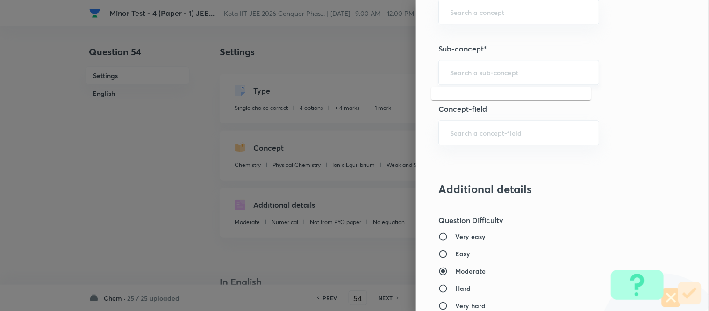
click at [476, 77] on input "text" at bounding box center [518, 72] width 137 height 9
paste input "[PERSON_NAME] Energy And Spontaneity"
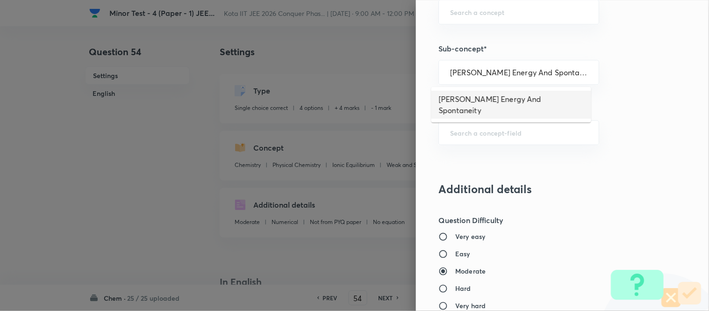
click at [470, 100] on li "[PERSON_NAME] Energy And Spontaneity" at bounding box center [512, 105] width 160 height 28
type input "[PERSON_NAME] Energy And Spontaneity"
type input "Physical Chemistry"
type input "Thermodynamics & Thermochemistry"
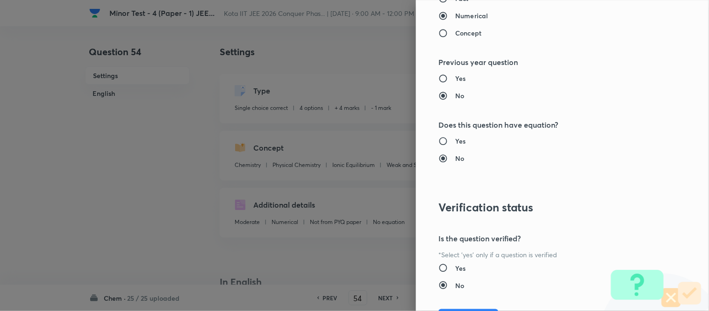
scroll to position [1026, 0]
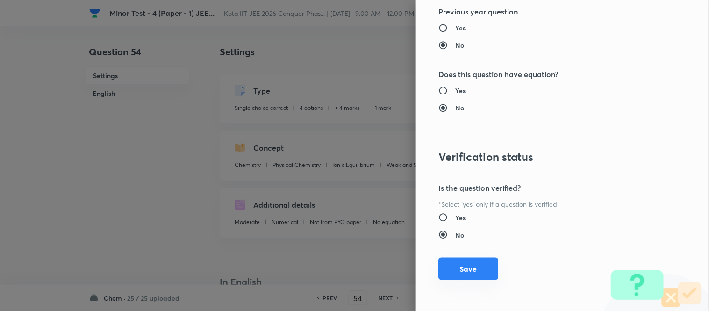
click at [456, 275] on button "Save" at bounding box center [469, 269] width 60 height 22
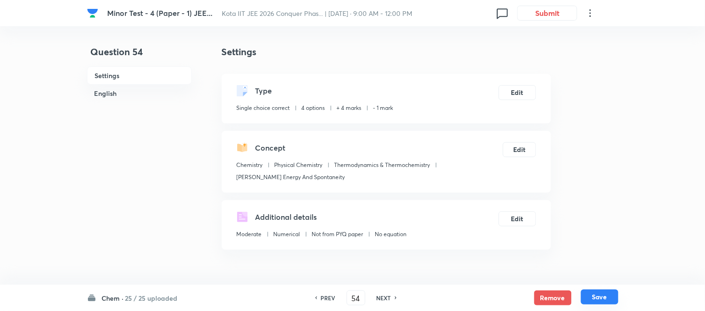
click at [600, 300] on button "Save" at bounding box center [599, 296] width 37 height 15
type input "55"
checkbox input "false"
checkbox input "true"
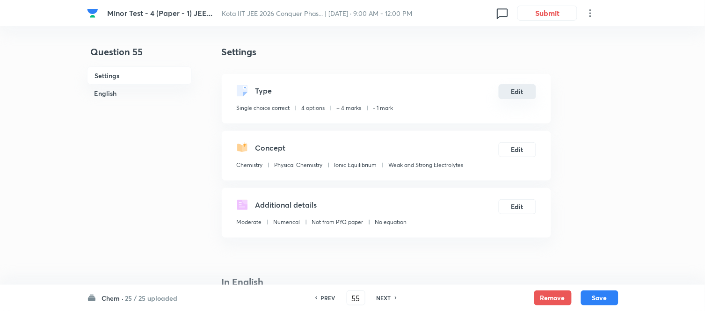
click at [520, 94] on button "Edit" at bounding box center [516, 91] width 37 height 15
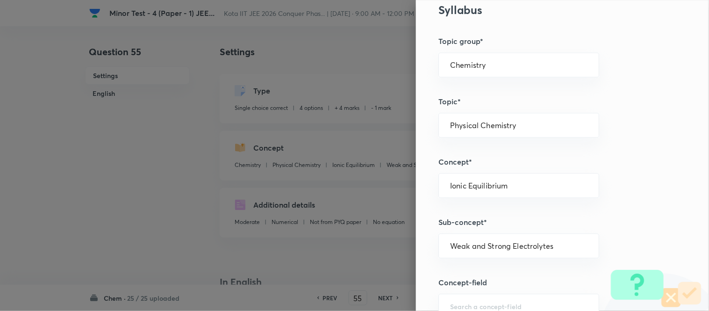
scroll to position [468, 0]
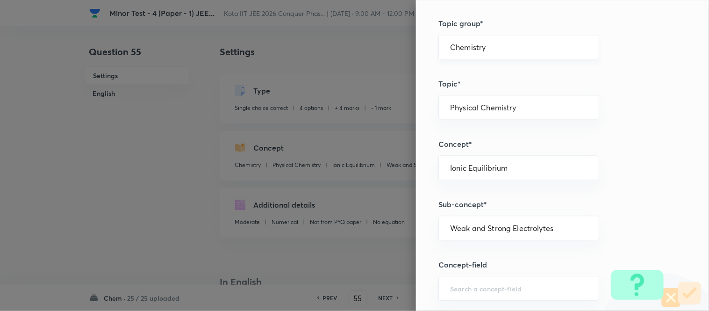
click at [510, 44] on input "Chemistry" at bounding box center [518, 47] width 137 height 9
click at [502, 73] on li "Chemistry" at bounding box center [512, 73] width 160 height 17
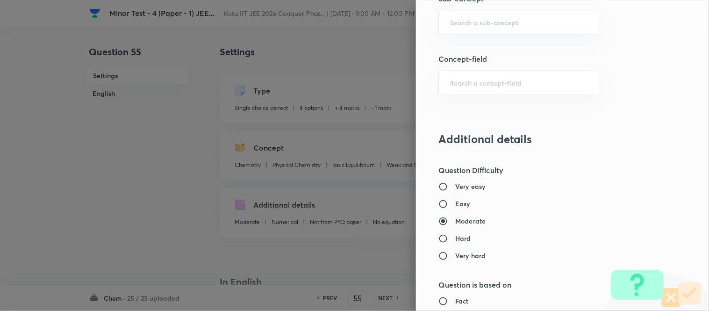
scroll to position [623, 0]
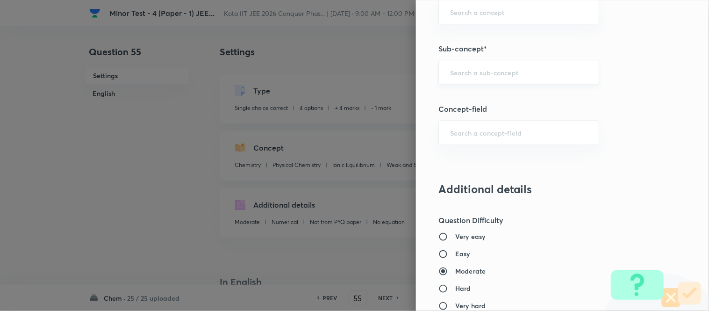
click at [522, 76] on input "text" at bounding box center [518, 72] width 137 height 9
paste input "Aromaticity"
click at [478, 103] on li "Aromaticity" at bounding box center [512, 99] width 160 height 17
type input "Aromaticity"
type input "Organic Chemistry"
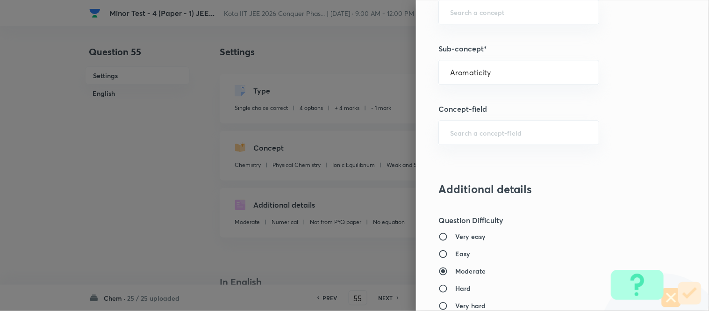
type input "General Organic Chemistry"
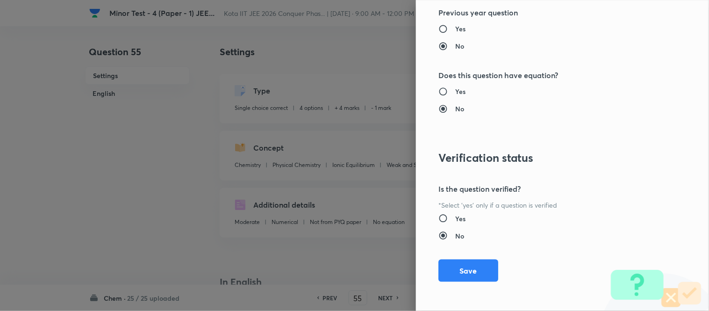
scroll to position [1026, 0]
click at [461, 269] on button "Save" at bounding box center [469, 269] width 60 height 22
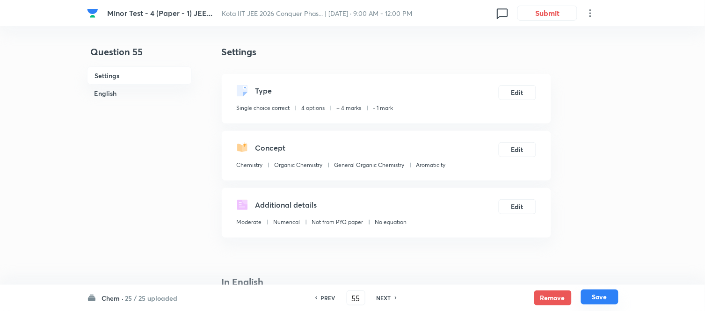
click at [597, 298] on button "Save" at bounding box center [599, 296] width 37 height 15
type input "56"
checkbox input "false"
checkbox input "true"
click at [520, 92] on button "Edit" at bounding box center [516, 91] width 37 height 15
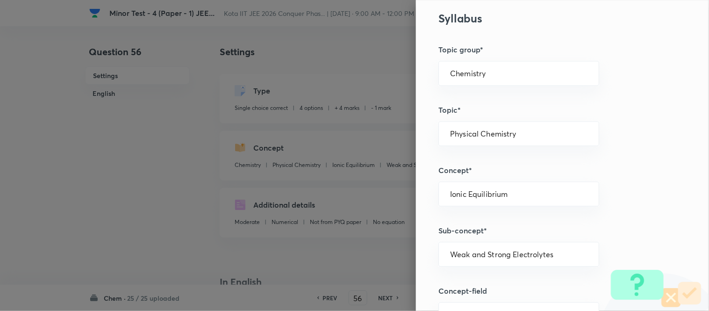
scroll to position [468, 0]
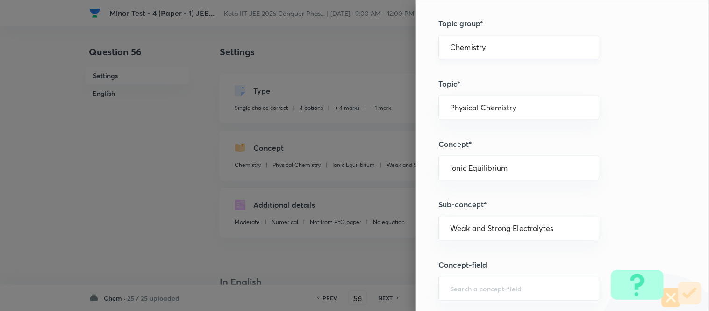
click at [519, 45] on input "Chemistry" at bounding box center [518, 47] width 137 height 9
click at [497, 72] on li "Chemistry" at bounding box center [512, 73] width 160 height 17
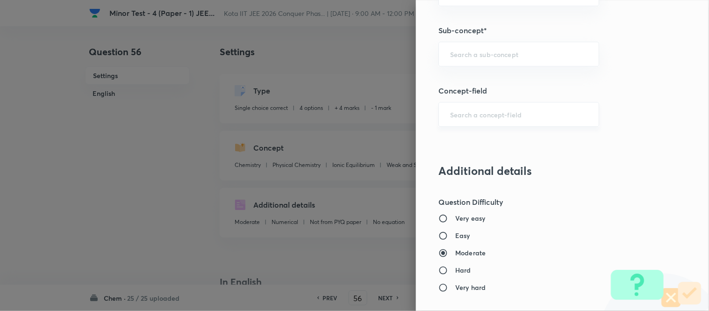
scroll to position [623, 0]
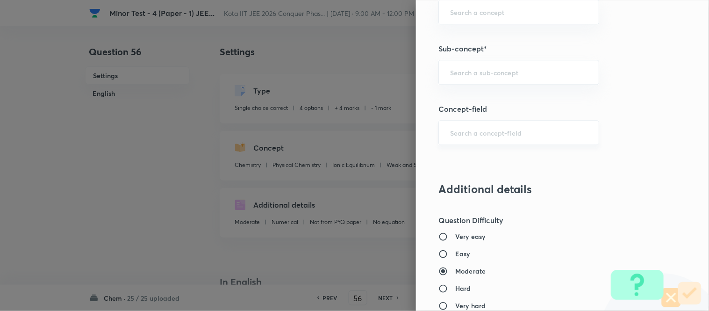
click at [497, 71] on input "text" at bounding box center [518, 72] width 137 height 9
paste input "Classification Of Elements Based On Electronic Configuration"
click at [493, 99] on li "Classification Of Elements Based On Electronic Configuration" at bounding box center [512, 105] width 160 height 28
type input "Classification Of Elements Based On Electronic Configuration"
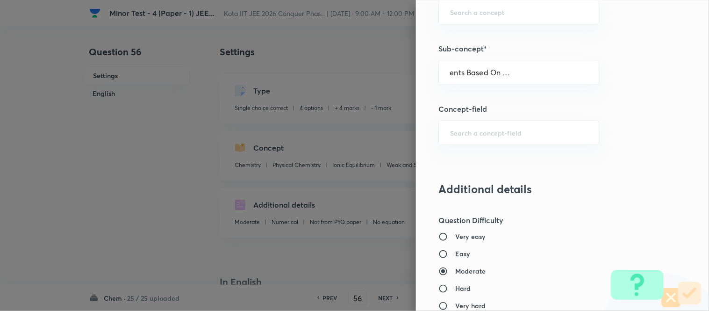
scroll to position [0, 0]
type input "Inorganic Chemistry"
type input "Periodic Table"
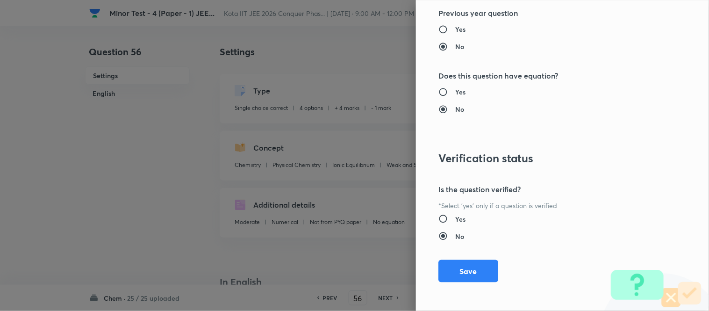
scroll to position [1026, 0]
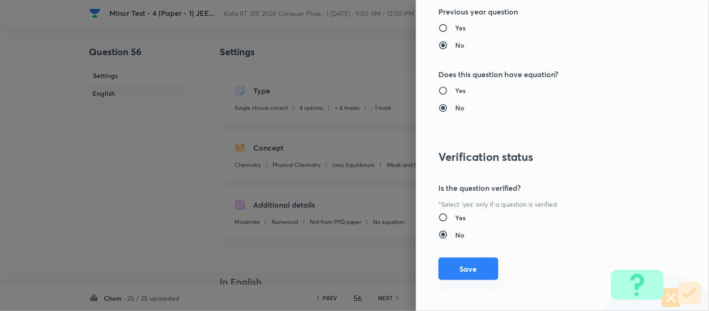
click at [461, 268] on button "Save" at bounding box center [469, 269] width 60 height 22
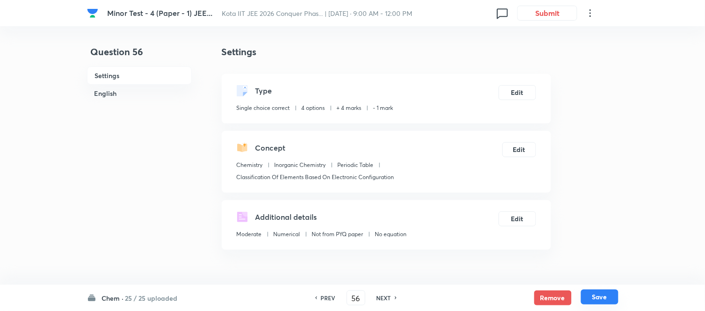
click at [597, 296] on button "Save" at bounding box center [599, 296] width 37 height 15
type input "57"
checkbox input "false"
checkbox input "true"
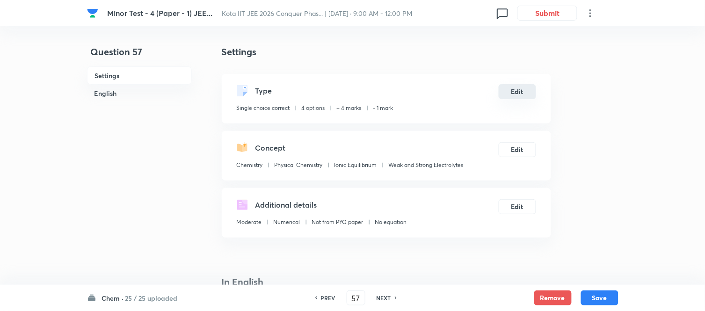
click at [517, 91] on button "Edit" at bounding box center [516, 91] width 37 height 15
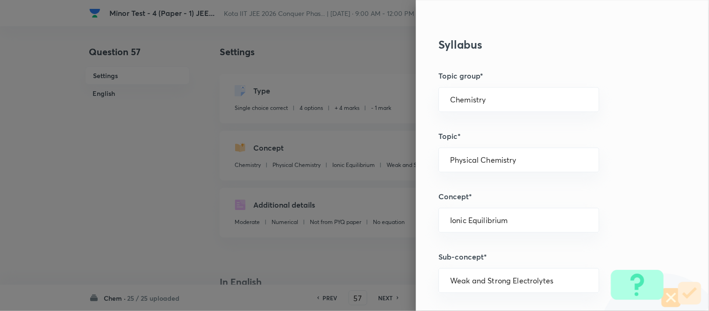
scroll to position [415, 0]
click at [517, 95] on input "Chemistry" at bounding box center [518, 99] width 137 height 9
click at [505, 121] on li "Chemistry" at bounding box center [512, 125] width 160 height 17
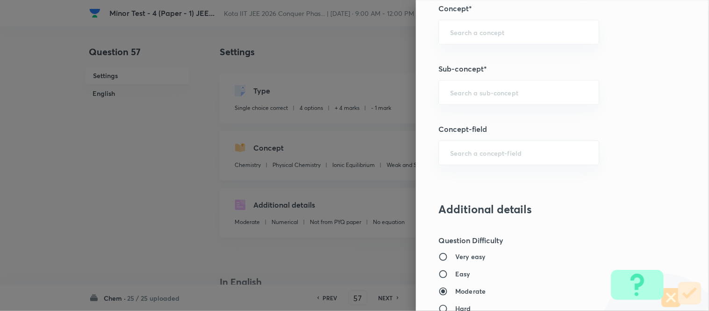
scroll to position [571, 0]
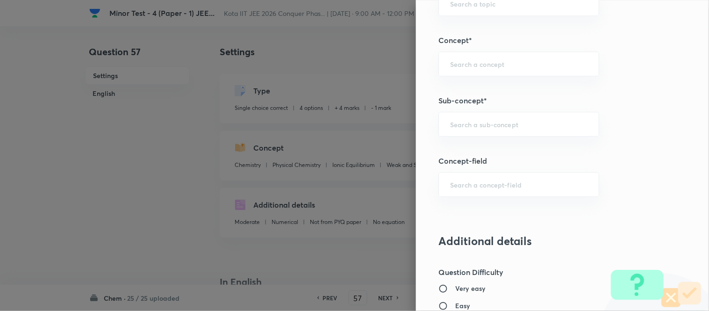
click at [505, 121] on input "text" at bounding box center [518, 124] width 137 height 9
paste input "[PERSON_NAME] Energy And Spontaneity"
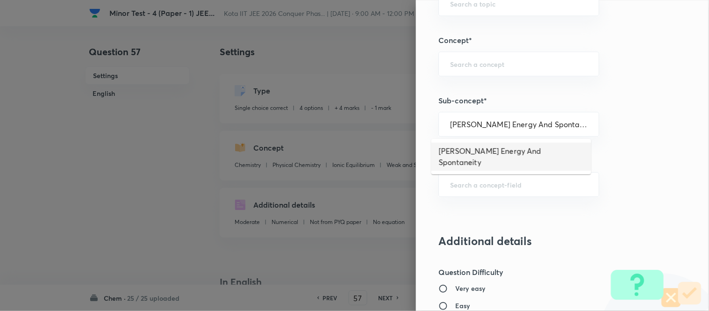
click at [503, 155] on li "[PERSON_NAME] Energy And Spontaneity" at bounding box center [512, 157] width 160 height 28
type input "[PERSON_NAME] Energy And Spontaneity"
type input "Physical Chemistry"
type input "Thermodynamics & Thermochemistry"
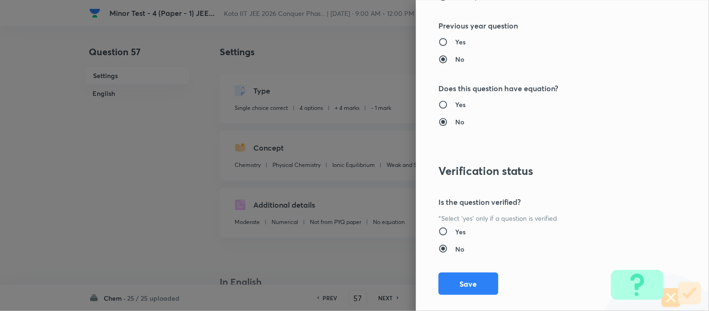
scroll to position [1026, 0]
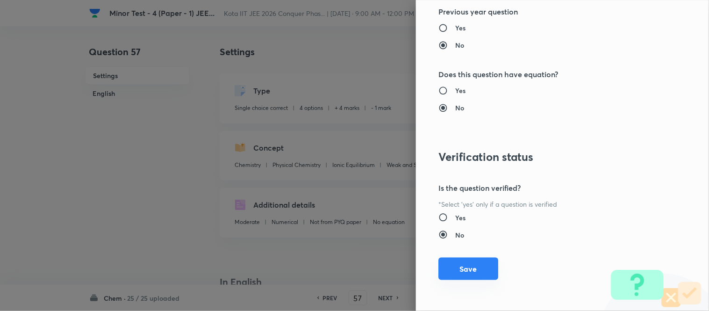
click at [473, 265] on button "Save" at bounding box center [469, 269] width 60 height 22
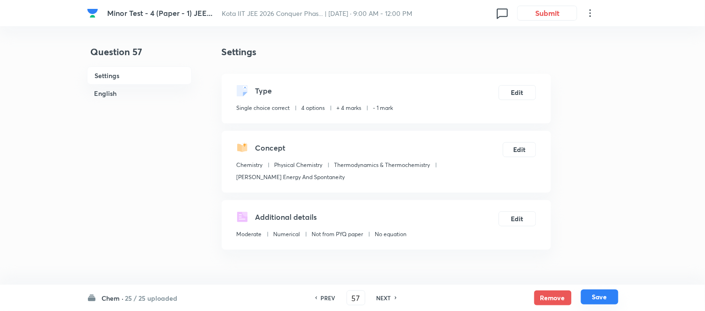
click at [601, 297] on button "Save" at bounding box center [599, 296] width 37 height 15
type input "58"
checkbox input "false"
checkbox input "true"
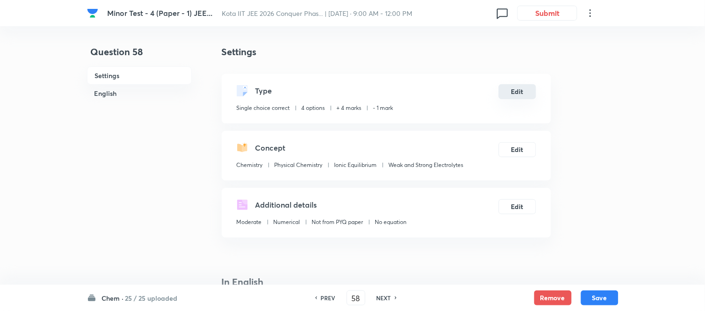
click at [513, 92] on button "Edit" at bounding box center [516, 91] width 37 height 15
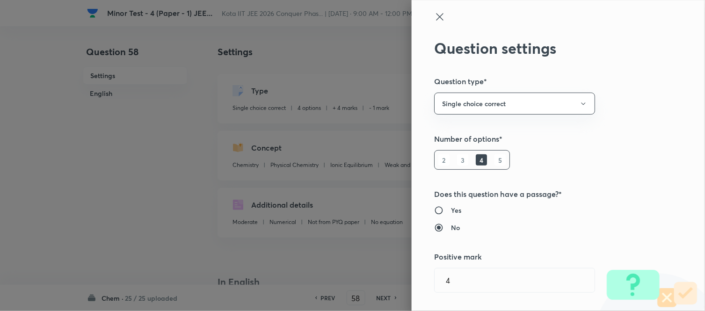
type input "Ionic Equilibrium"
type input "Weak and Strong Electrolytes"
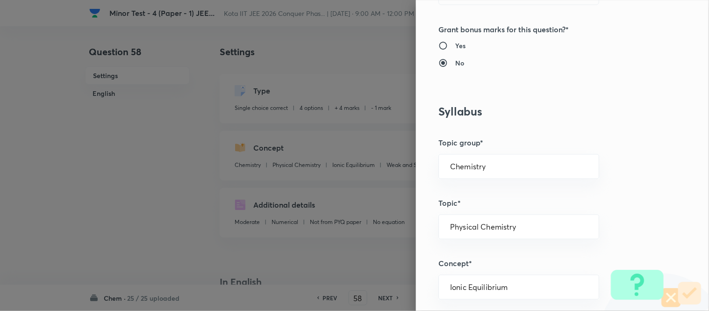
scroll to position [415, 0]
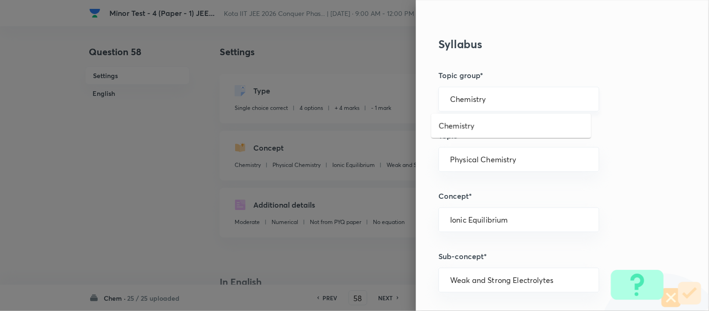
click at [511, 96] on input "Chemistry" at bounding box center [518, 99] width 137 height 9
click at [493, 123] on li "Chemistry" at bounding box center [512, 125] width 160 height 17
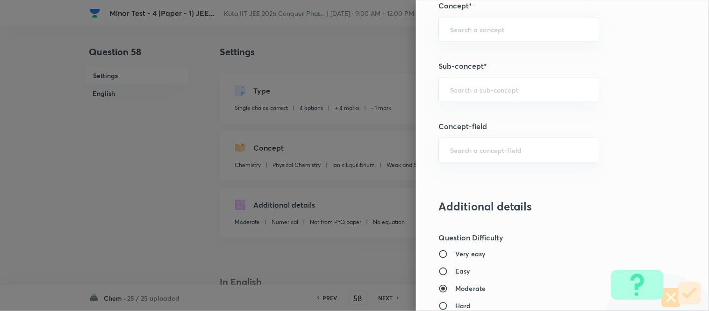
scroll to position [623, 0]
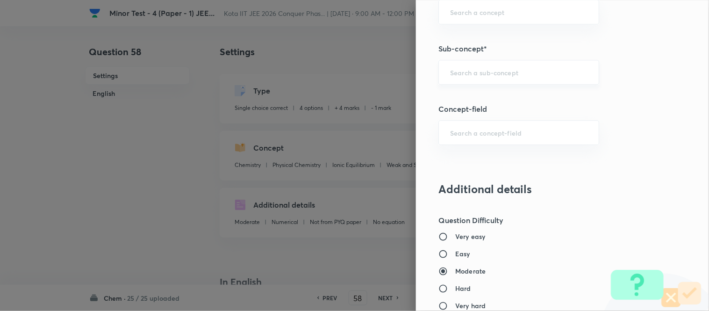
click at [541, 74] on input "text" at bounding box center [518, 72] width 137 height 9
paste input "Inductive Effect"
click at [520, 98] on li "Inductive Effect" at bounding box center [512, 99] width 160 height 17
type input "Inductive Effect"
type input "Organic Chemistry"
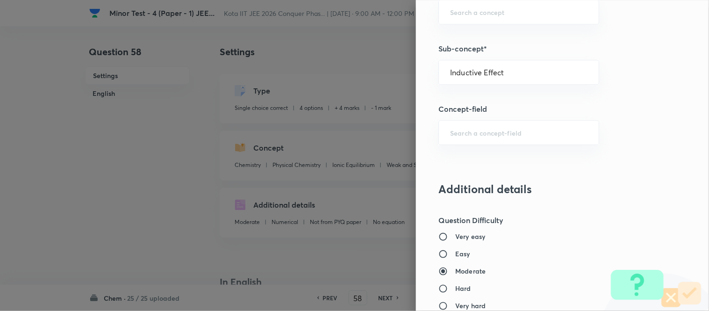
type input "General Organic Chemistry"
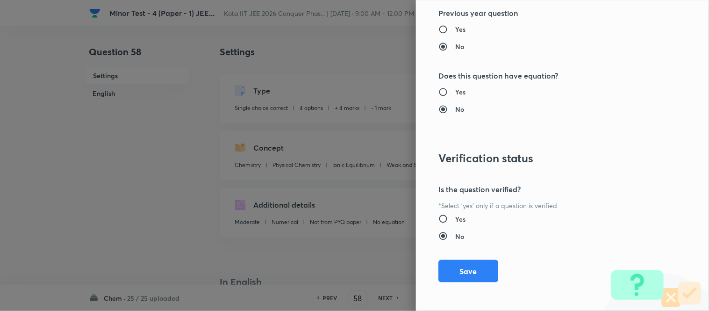
scroll to position [1026, 0]
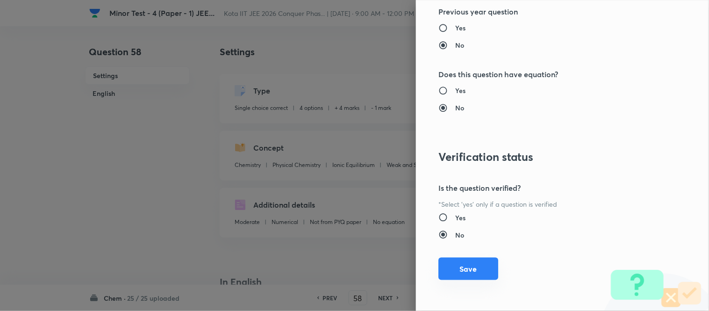
click at [461, 271] on button "Save" at bounding box center [469, 269] width 60 height 22
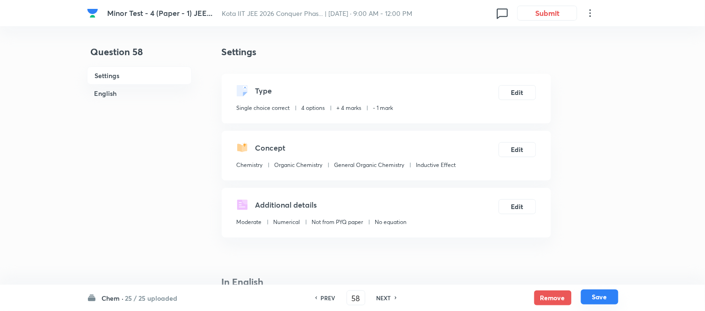
click at [598, 297] on button "Save" at bounding box center [599, 296] width 37 height 15
type input "59"
checkbox input "false"
checkbox input "true"
click at [520, 89] on button "Edit" at bounding box center [516, 91] width 37 height 15
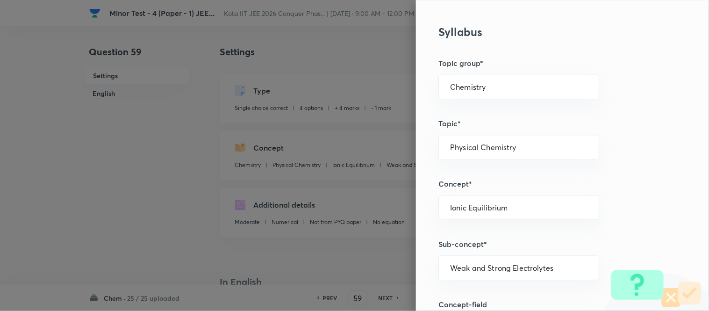
scroll to position [468, 0]
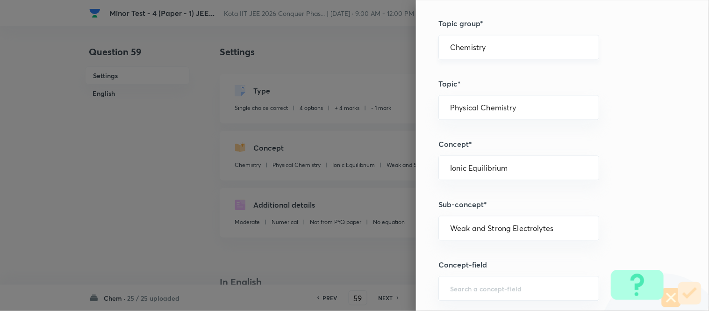
click at [516, 51] on input "Chemistry" at bounding box center [518, 47] width 137 height 9
click at [490, 76] on li "Chemistry" at bounding box center [512, 73] width 160 height 17
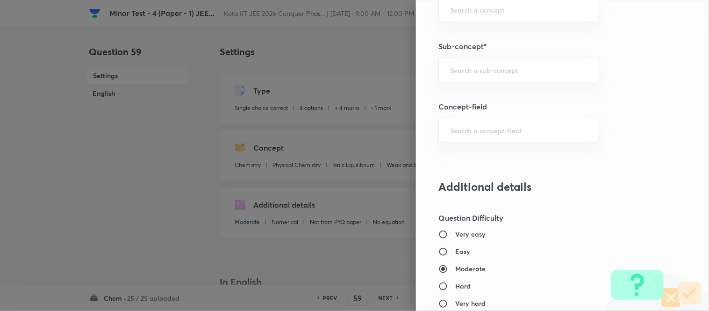
scroll to position [623, 0]
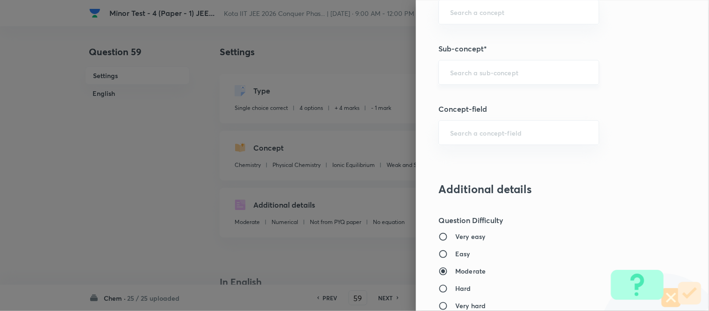
click at [520, 75] on input "text" at bounding box center [518, 72] width 137 height 9
paste input "Periodic Trends In Properties"
click at [516, 99] on li "Periodic Trends In Properties" at bounding box center [512, 99] width 160 height 17
type input "Periodic Trends In Properties"
type input "Inorganic Chemistry"
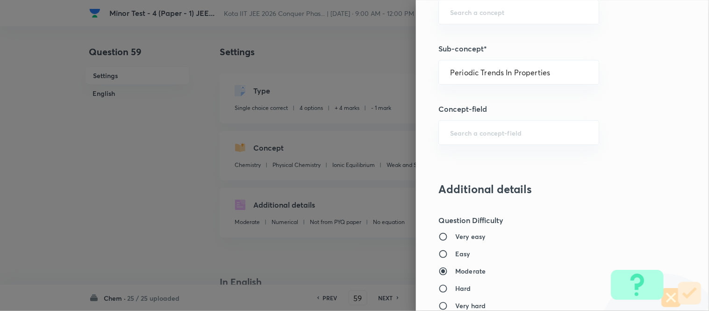
type input "Periodic Table"
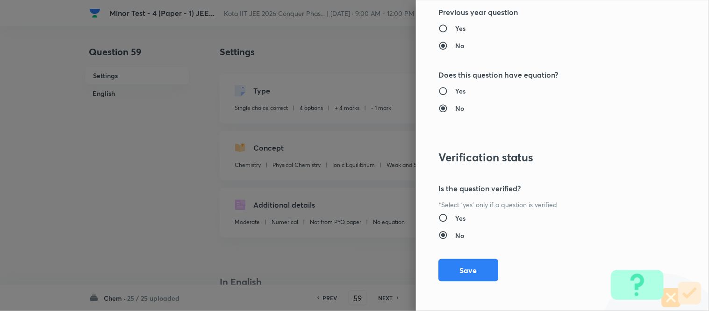
scroll to position [1026, 0]
click at [459, 270] on button "Save" at bounding box center [469, 269] width 60 height 22
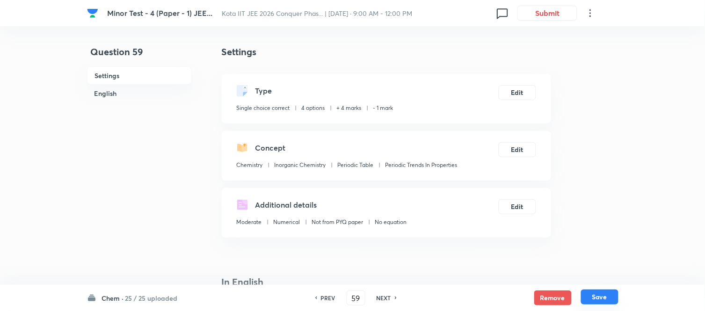
click at [599, 297] on button "Save" at bounding box center [599, 296] width 37 height 15
type input "60"
checkbox input "false"
checkbox input "true"
click at [516, 90] on button "Edit" at bounding box center [516, 91] width 37 height 15
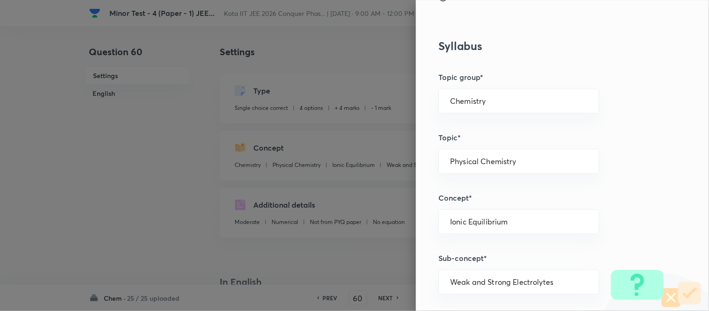
scroll to position [415, 0]
click at [516, 90] on div "Chemistry ​" at bounding box center [519, 99] width 161 height 25
click at [516, 96] on input "Chemistry" at bounding box center [518, 99] width 137 height 9
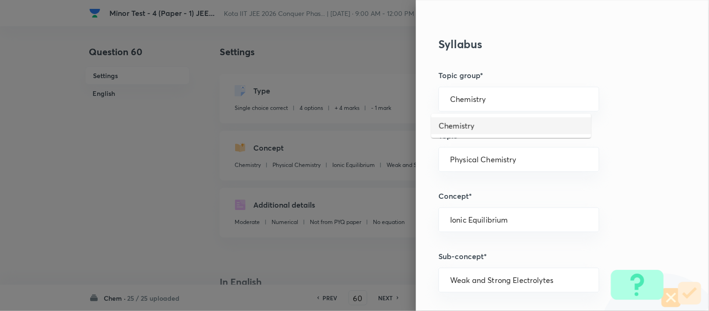
click at [504, 128] on li "Chemistry" at bounding box center [512, 125] width 160 height 17
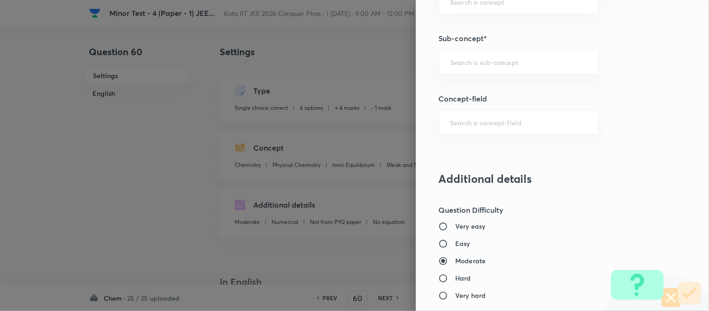
scroll to position [623, 0]
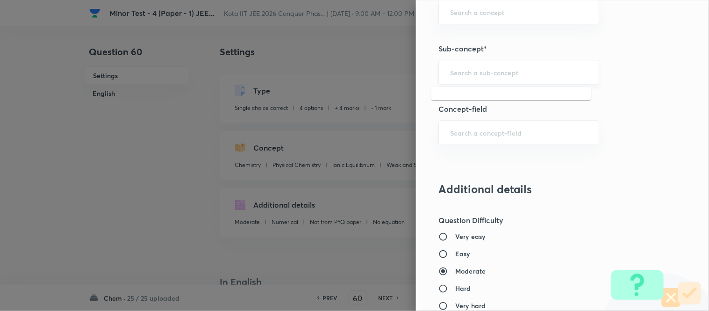
click at [518, 68] on input "text" at bounding box center [518, 72] width 137 height 9
paste input "Thermochemistry"
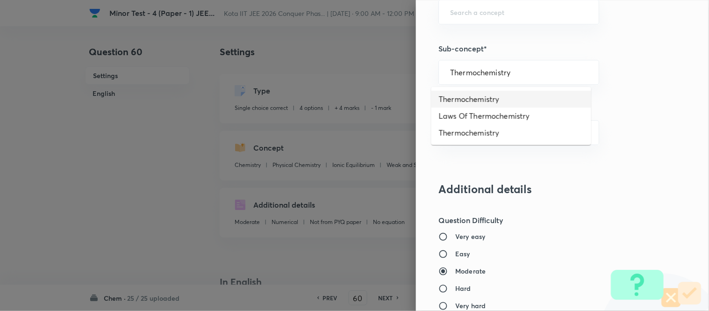
click at [506, 101] on li "Thermochemistry" at bounding box center [512, 99] width 160 height 17
type input "Thermochemistry"
type input "Physical Chemistry"
type input "Thermodynamics & Thermochemistry"
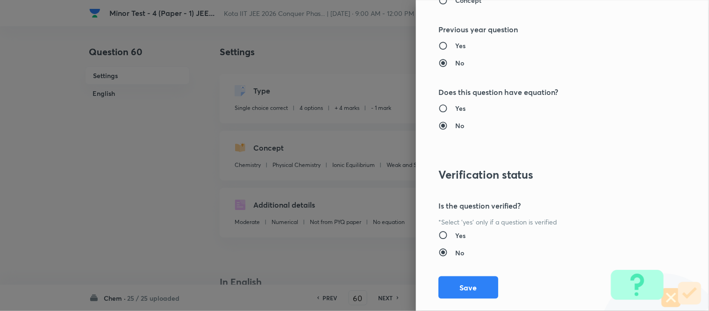
scroll to position [1026, 0]
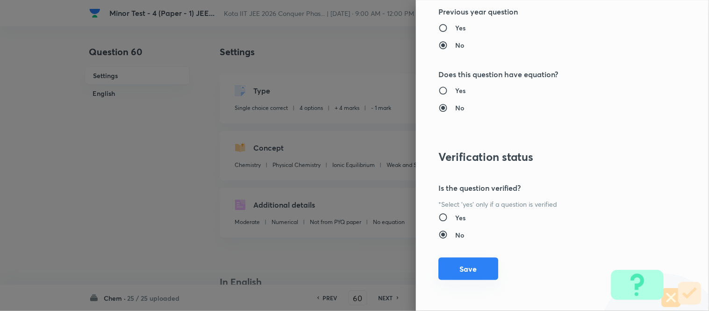
click at [471, 270] on button "Save" at bounding box center [469, 269] width 60 height 22
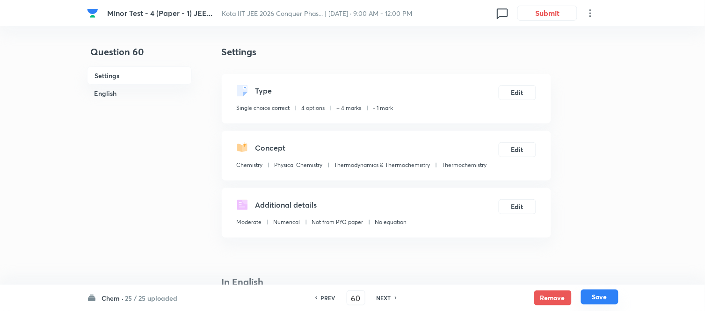
click at [599, 298] on button "Save" at bounding box center [599, 296] width 37 height 15
type input "61"
checkbox input "false"
checkbox input "true"
click at [516, 89] on button "Edit" at bounding box center [516, 91] width 37 height 15
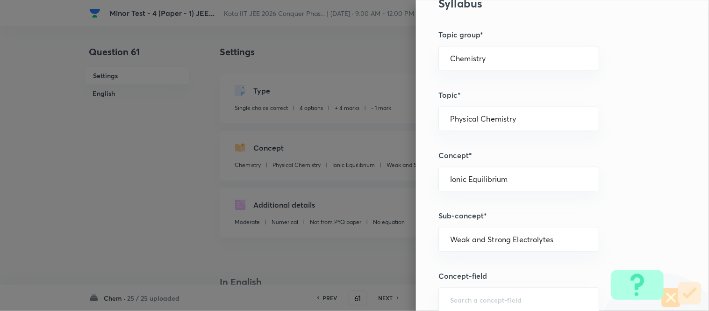
scroll to position [468, 0]
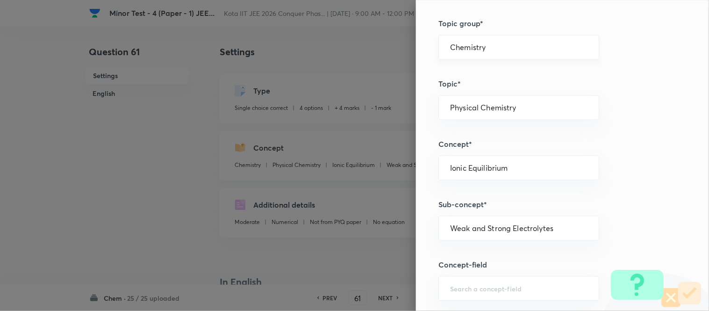
click at [510, 41] on div "Chemistry ​" at bounding box center [519, 47] width 161 height 25
click at [478, 72] on li "Chemistry" at bounding box center [512, 73] width 160 height 17
type input "Chemistry"
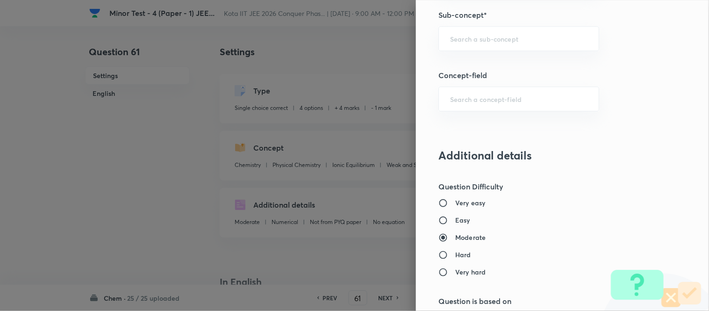
scroll to position [675, 0]
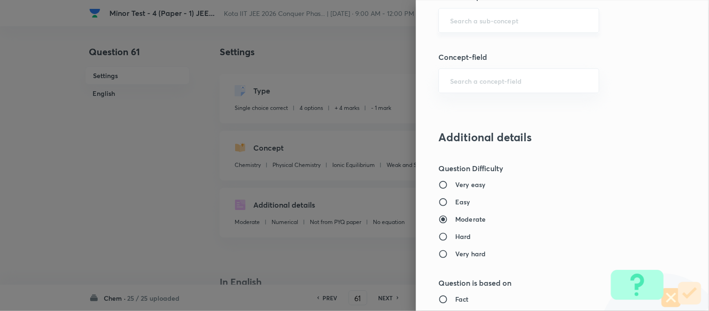
click at [512, 21] on input "text" at bounding box center [518, 20] width 137 height 9
paste input "Resonance and Mesomeric"
click at [502, 45] on li "Resonance and Mesomeric" at bounding box center [512, 47] width 160 height 17
type input "Resonance and Mesomeric"
type input "Organic Chemistry"
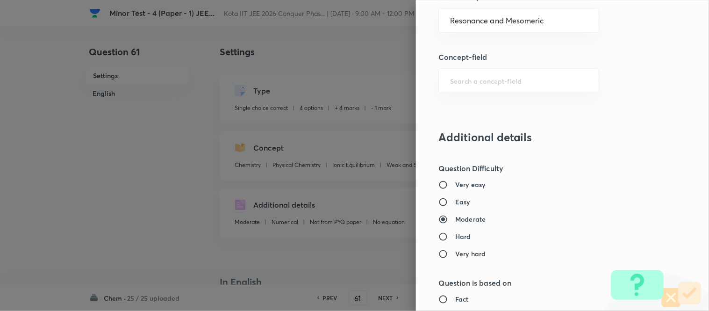
type input "General Organic Chemistry"
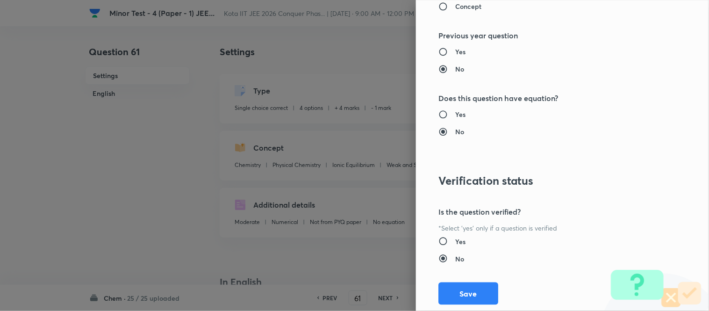
scroll to position [1026, 0]
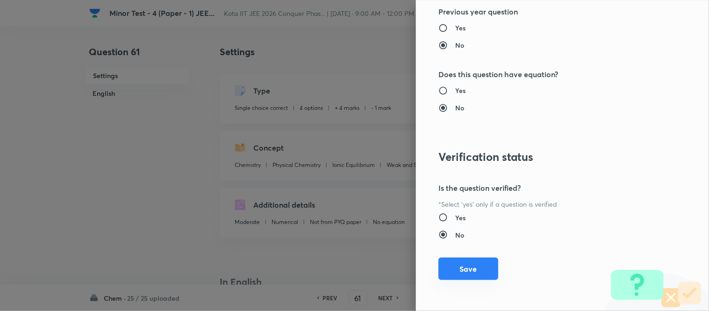
click at [457, 270] on button "Save" at bounding box center [469, 269] width 60 height 22
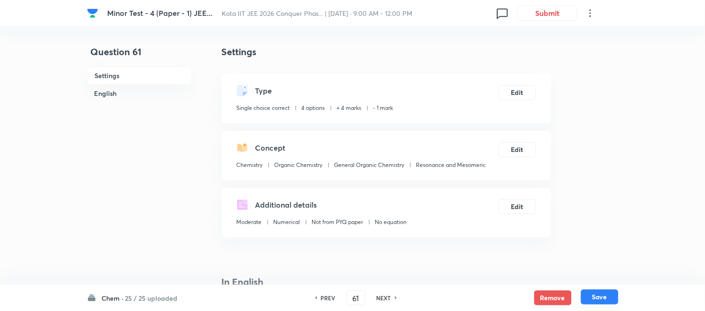
click at [599, 297] on button "Save" at bounding box center [599, 296] width 37 height 15
type input "62"
checkbox input "false"
checkbox input "true"
click at [520, 89] on button "Edit" at bounding box center [516, 91] width 37 height 15
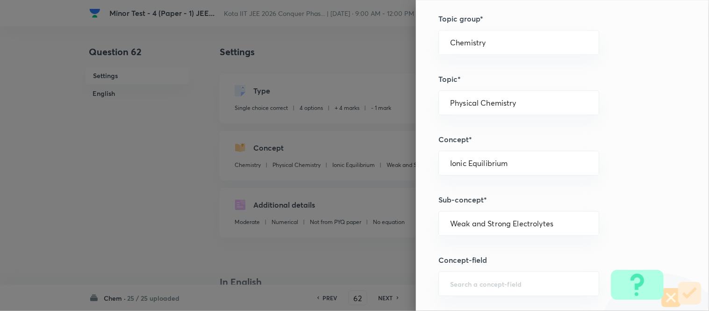
scroll to position [415, 0]
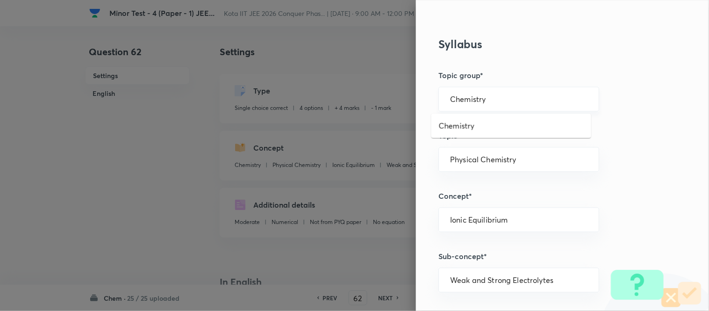
click at [516, 101] on input "Chemistry" at bounding box center [518, 99] width 137 height 9
click at [485, 124] on li "Chemistry" at bounding box center [512, 125] width 160 height 17
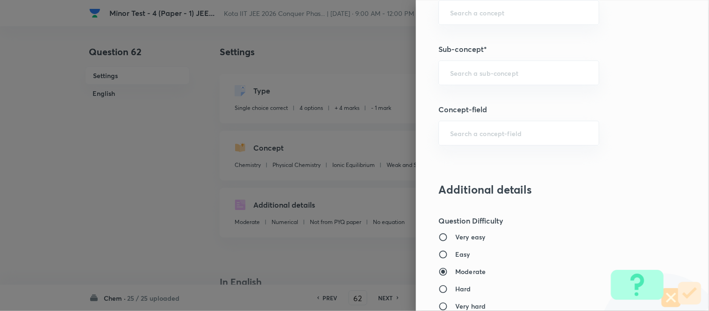
scroll to position [623, 0]
click at [525, 72] on input "text" at bounding box center [518, 72] width 137 height 9
paste input "Classification Of Elements Based On Electronic Configuration"
click at [510, 101] on li "Classification Of Elements Based On Electronic Configuration" at bounding box center [512, 105] width 160 height 28
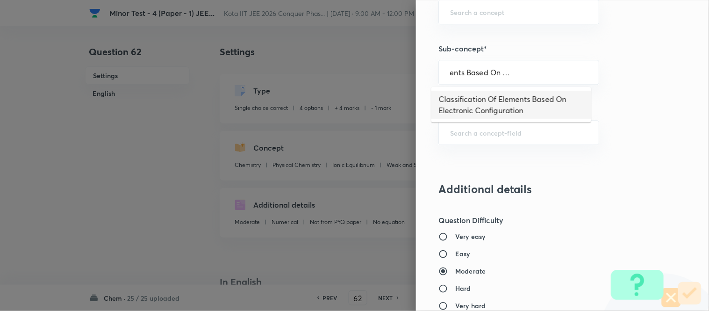
type input "Classification Of Elements Based On Electronic Configuration"
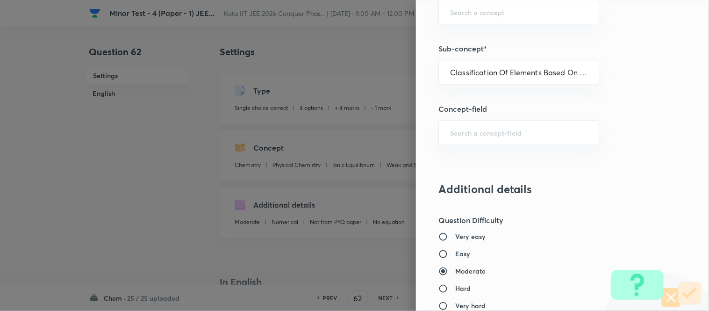
type input "Inorganic Chemistry"
type input "Periodic Table"
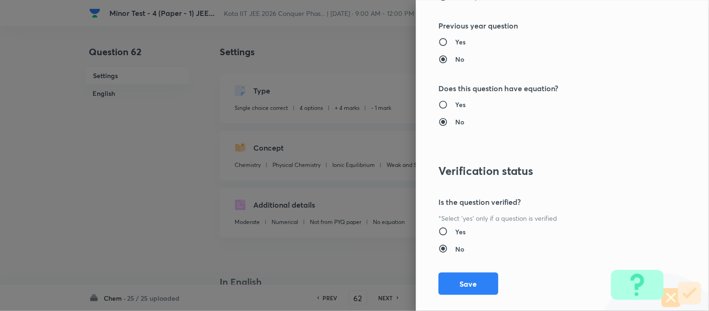
scroll to position [1026, 0]
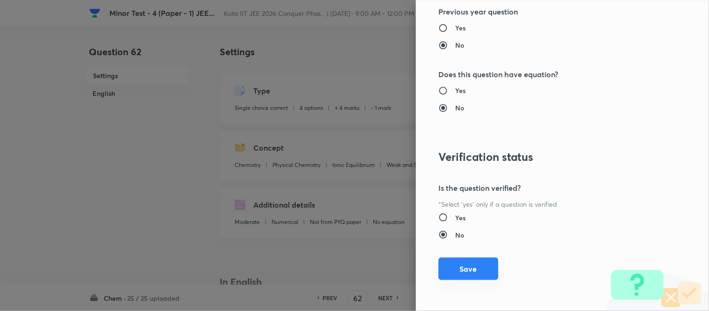
click at [465, 268] on button "Save" at bounding box center [469, 269] width 60 height 22
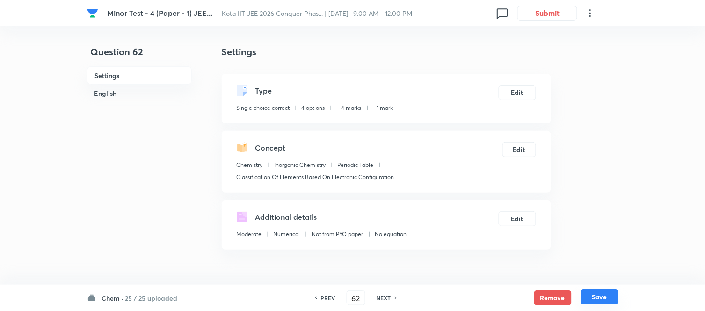
click at [599, 297] on button "Save" at bounding box center [599, 296] width 37 height 15
type input "63"
checkbox input "false"
checkbox input "true"
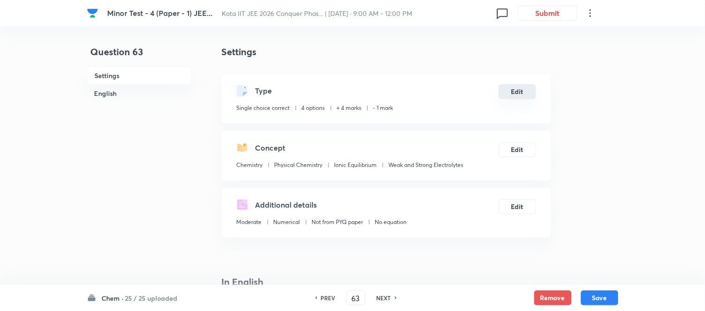
click at [517, 94] on button "Edit" at bounding box center [516, 91] width 37 height 15
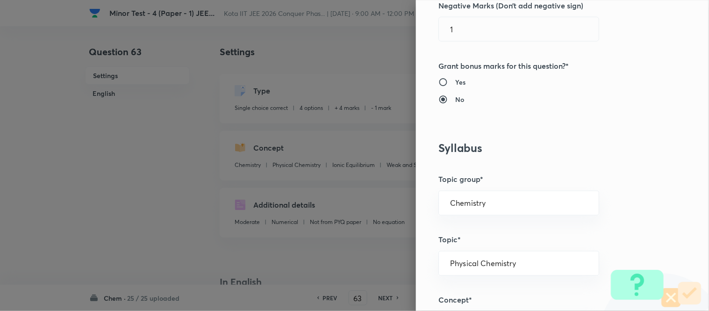
scroll to position [363, 0]
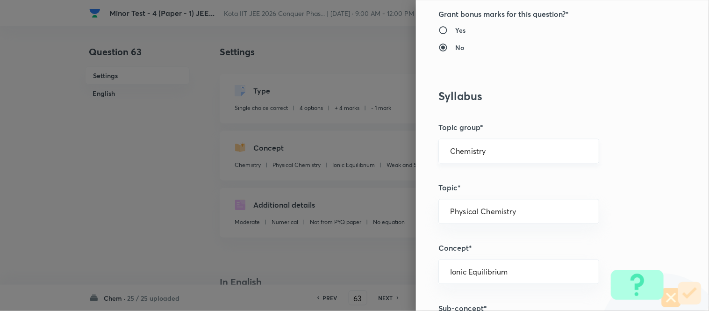
click at [517, 157] on div "Chemistry ​" at bounding box center [519, 151] width 161 height 25
click at [475, 180] on li "Chemistry" at bounding box center [512, 177] width 160 height 17
type input "Chemistry"
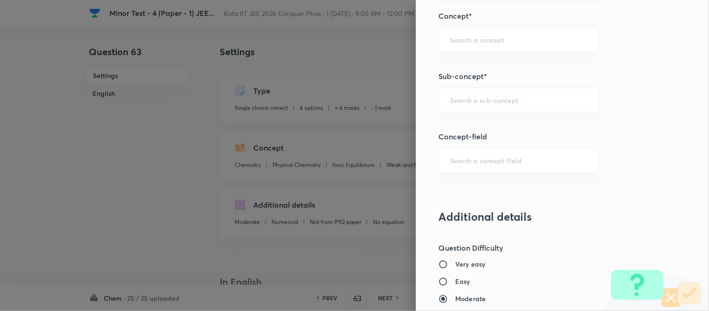
scroll to position [623, 0]
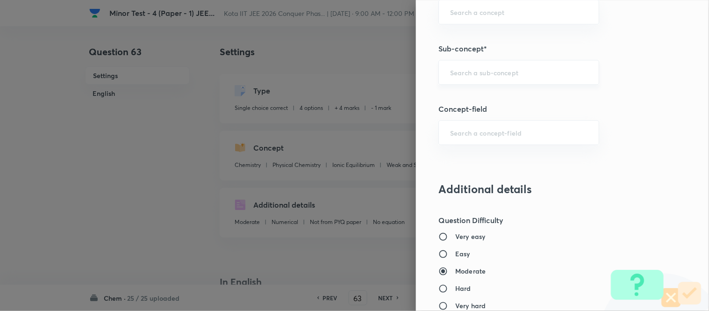
click at [491, 68] on input "text" at bounding box center [518, 72] width 137 height 9
paste input "Energy of the Thermodynamic System"
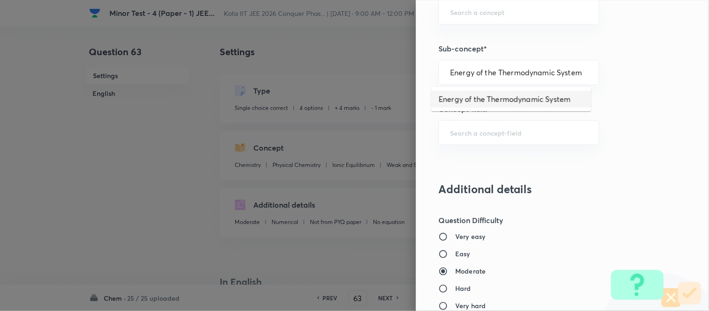
click at [484, 103] on li "Energy of the Thermodynamic System" at bounding box center [512, 99] width 160 height 17
type input "Energy of the Thermodynamic System"
type input "Physical Chemistry"
type input "Thermodynamics & Thermochemistry"
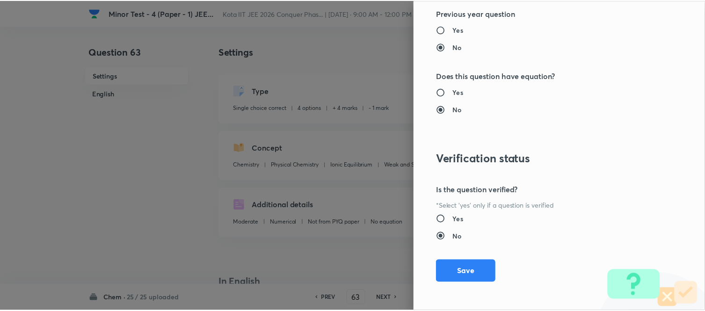
scroll to position [1026, 0]
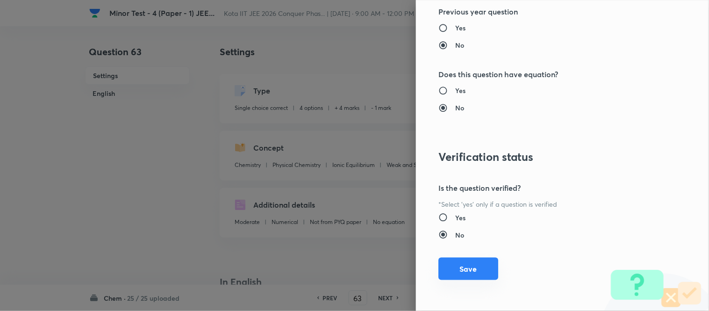
click at [469, 268] on button "Save" at bounding box center [469, 269] width 60 height 22
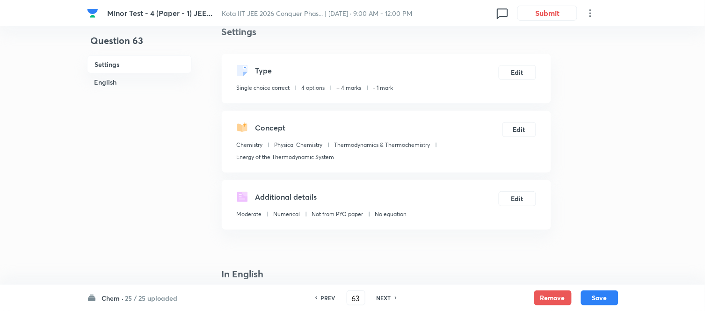
scroll to position [0, 0]
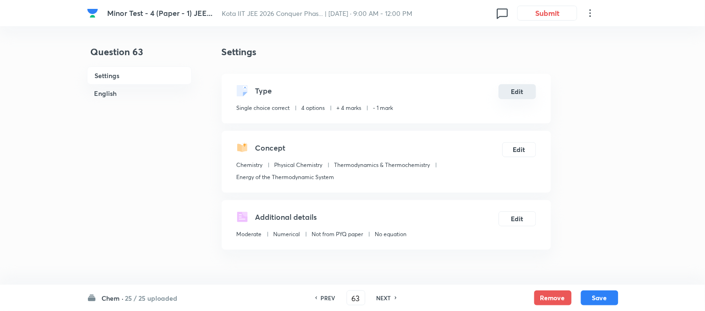
click at [520, 93] on button "Edit" at bounding box center [516, 91] width 37 height 15
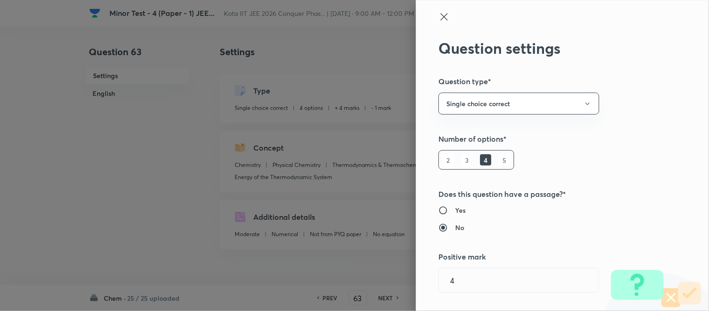
click at [370, 55] on div at bounding box center [354, 155] width 709 height 311
click at [376, 64] on div at bounding box center [354, 155] width 709 height 311
click at [439, 16] on icon at bounding box center [444, 16] width 11 height 11
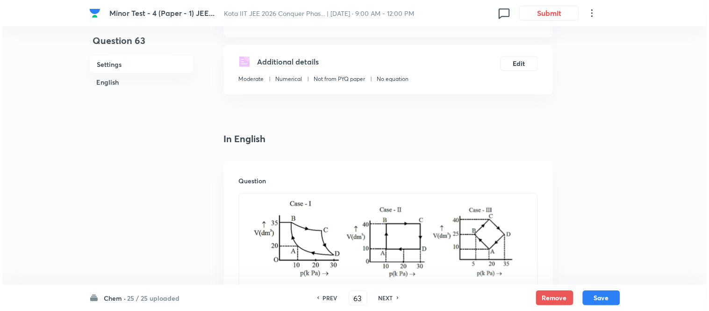
scroll to position [156, 0]
click at [598, 294] on button "Save" at bounding box center [599, 296] width 37 height 15
type input "64"
checkbox input "false"
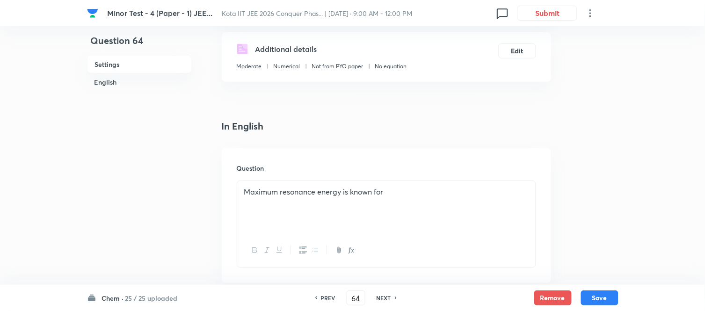
checkbox input "true"
click at [516, 51] on button "Edit" at bounding box center [516, 50] width 37 height 15
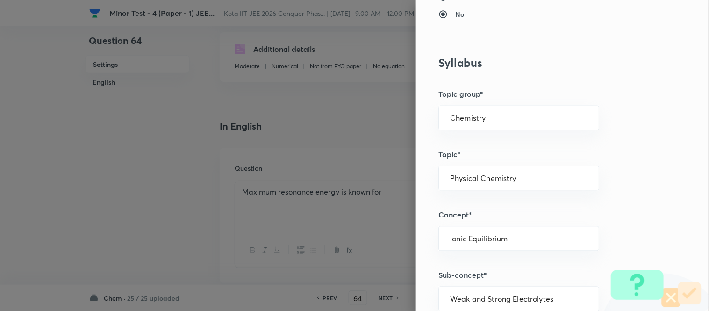
scroll to position [415, 0]
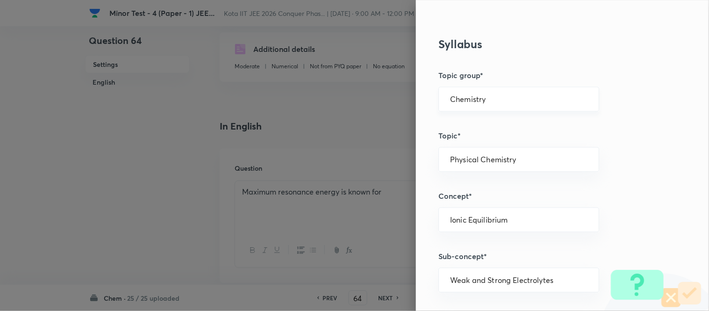
click at [508, 94] on div "Chemistry ​" at bounding box center [519, 99] width 161 height 25
click at [465, 128] on li "Chemistry" at bounding box center [512, 126] width 160 height 17
type input "Chemistry"
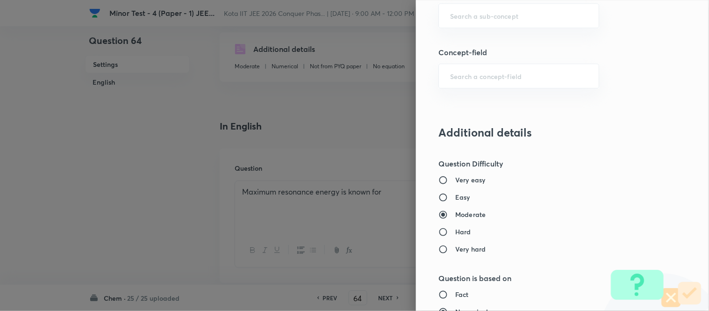
scroll to position [623, 0]
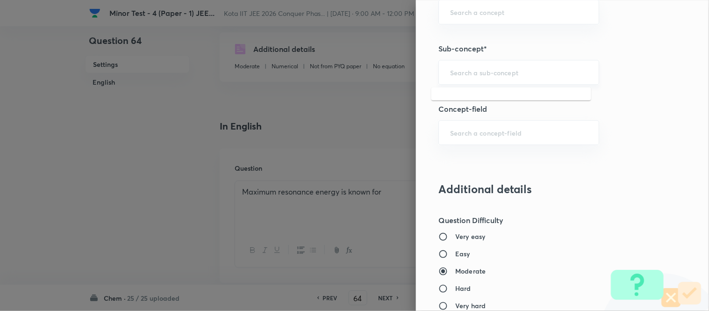
click at [508, 74] on input "text" at bounding box center [518, 72] width 137 height 9
paste input "Inductive Effect"
click at [497, 97] on li "Inductive Effect" at bounding box center [512, 99] width 160 height 17
type input "Inductive Effect"
type input "Organic Chemistry"
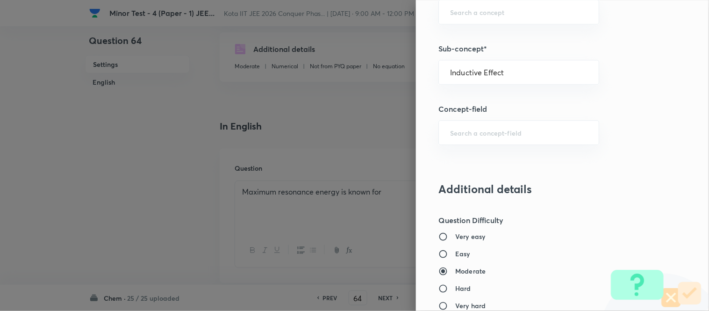
type input "General Organic Chemistry"
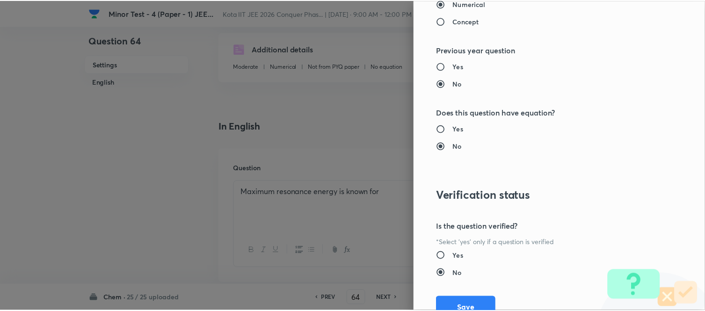
scroll to position [1026, 0]
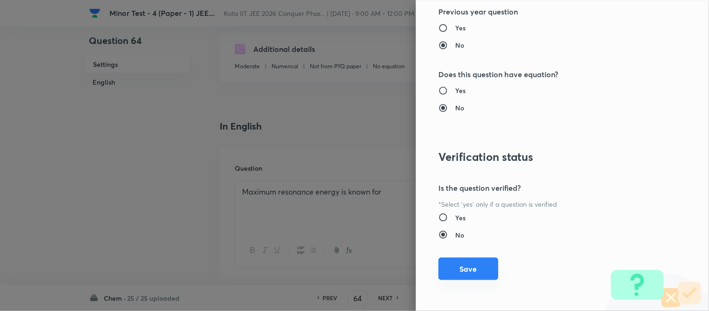
click at [466, 272] on button "Save" at bounding box center [469, 269] width 60 height 22
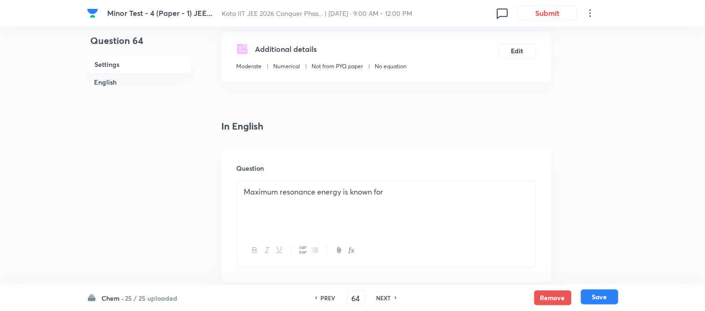
click at [600, 298] on button "Save" at bounding box center [599, 296] width 37 height 15
type input "65"
checkbox input "false"
checkbox input "true"
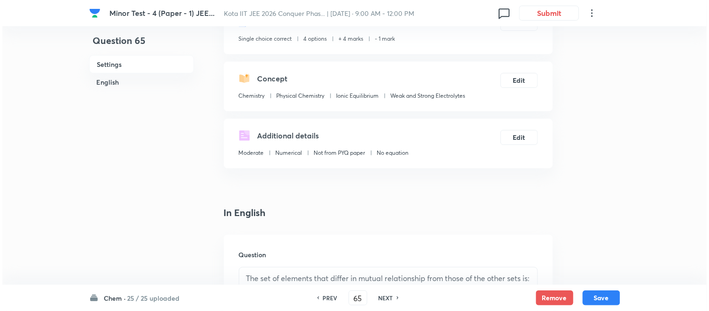
scroll to position [0, 0]
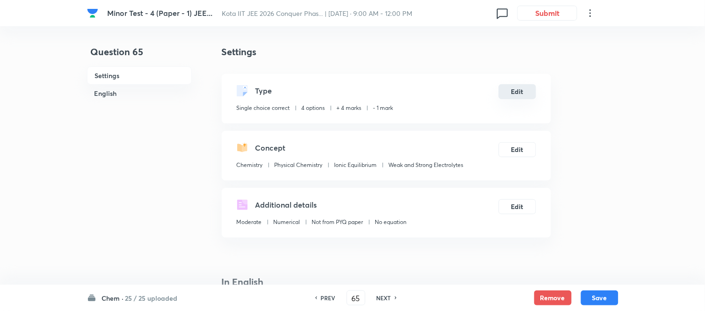
click at [521, 94] on button "Edit" at bounding box center [516, 91] width 37 height 15
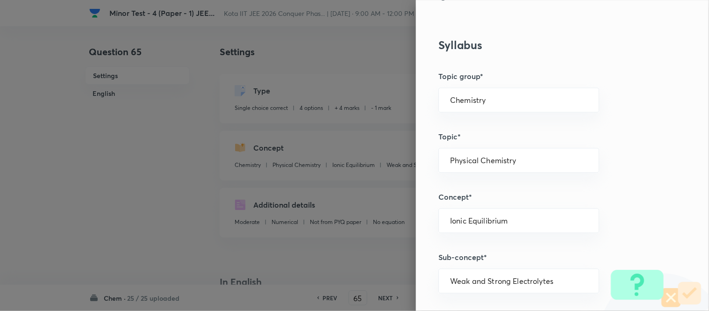
scroll to position [415, 0]
click at [521, 94] on div "Chemistry ​" at bounding box center [519, 99] width 161 height 25
click at [498, 122] on li "Chemistry" at bounding box center [512, 125] width 160 height 17
type input "Chemistry"
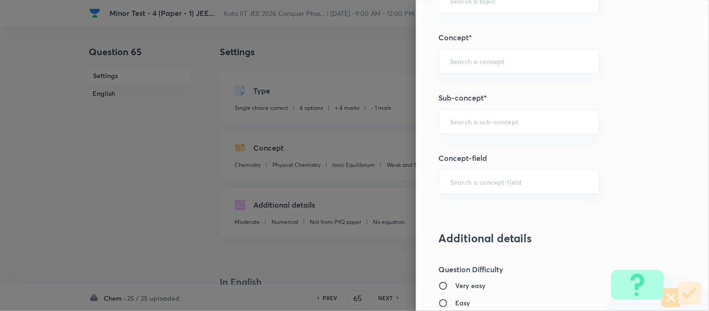
scroll to position [571, 0]
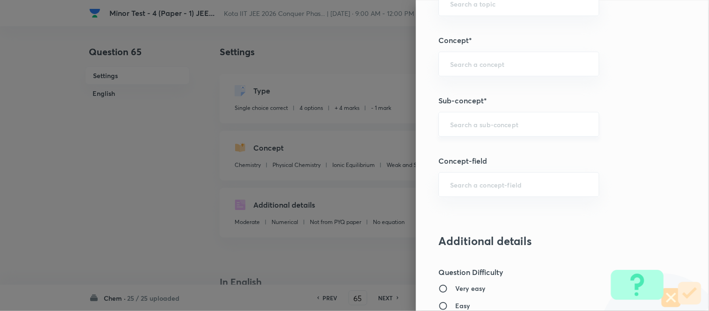
click at [506, 117] on div "​" at bounding box center [519, 124] width 161 height 25
paste input "Periodic Table"
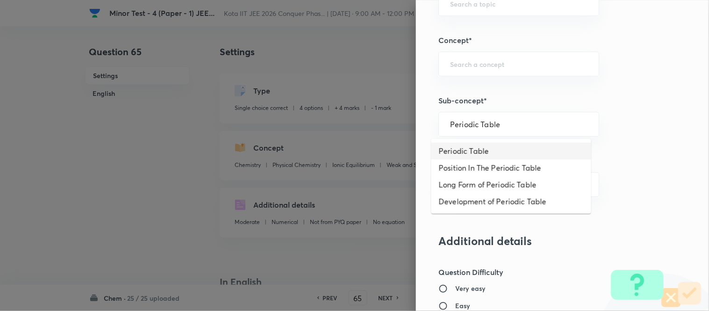
click at [480, 150] on li "Periodic Table" at bounding box center [512, 151] width 160 height 17
type input "Periodic Table"
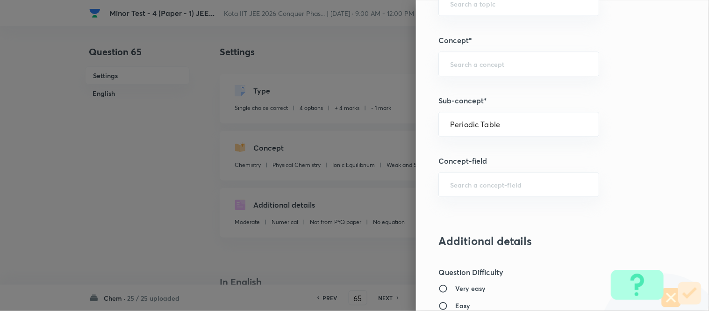
type input "Inorganic Chemistry"
type input "Periodic Table"
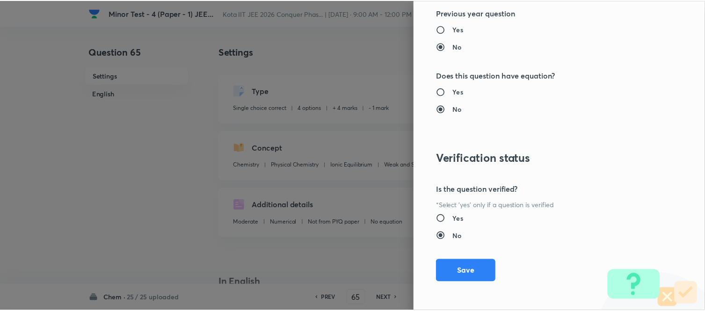
scroll to position [1026, 0]
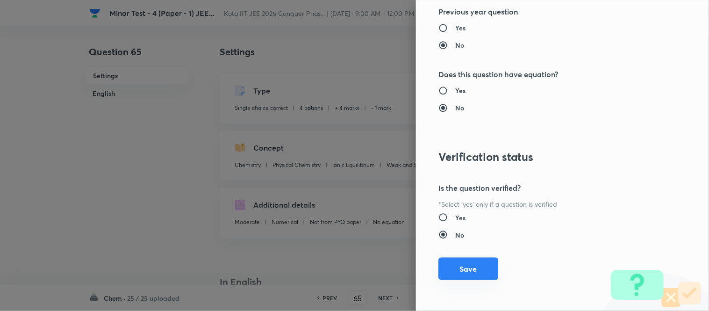
click at [464, 273] on button "Save" at bounding box center [469, 269] width 60 height 22
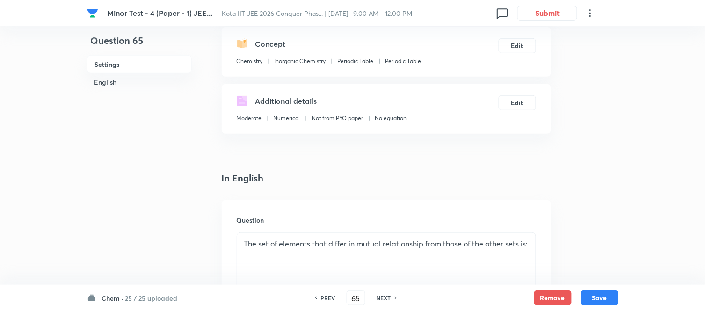
scroll to position [52, 0]
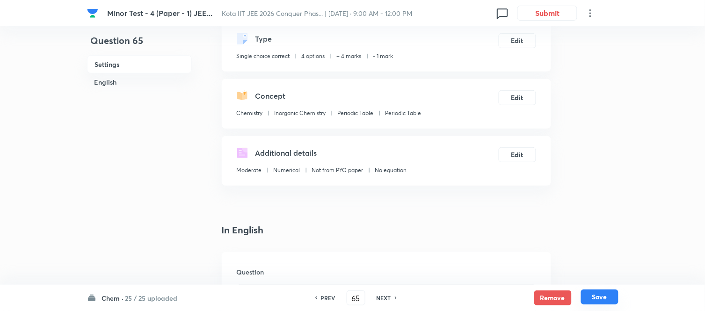
click at [593, 300] on button "Save" at bounding box center [599, 296] width 37 height 15
type input "66"
checkbox input "false"
checkbox input "true"
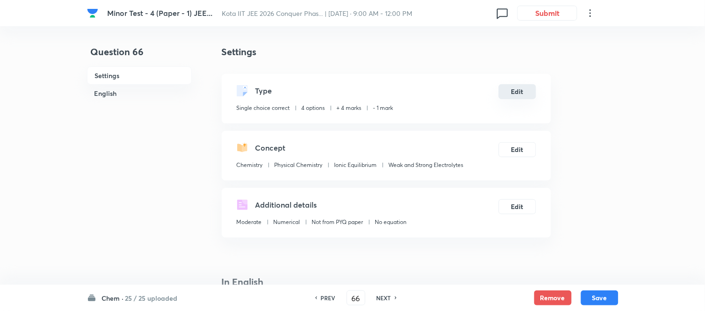
click at [517, 90] on button "Edit" at bounding box center [516, 91] width 37 height 15
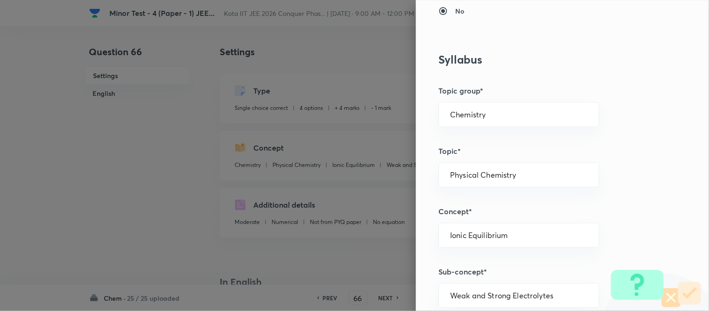
scroll to position [415, 0]
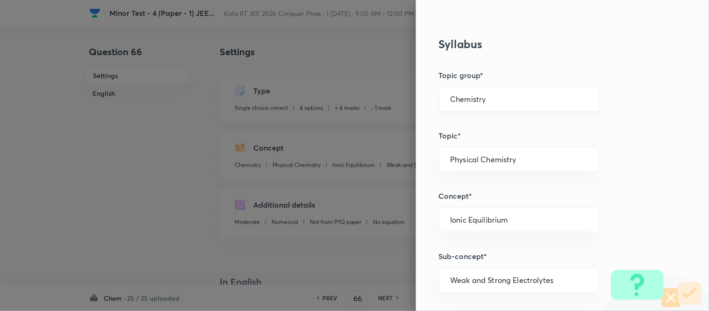
click at [514, 95] on input "Chemistry" at bounding box center [518, 99] width 137 height 9
click at [478, 123] on li "Chemistry" at bounding box center [512, 125] width 160 height 17
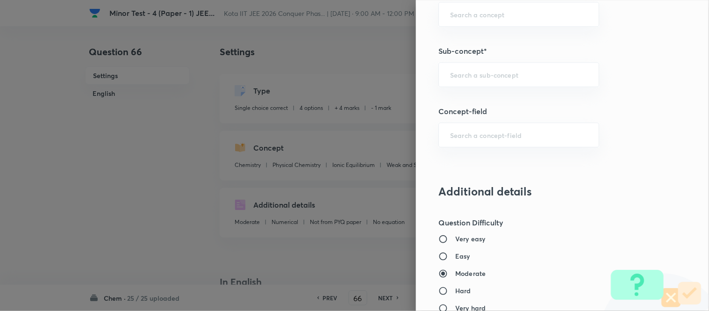
scroll to position [623, 0]
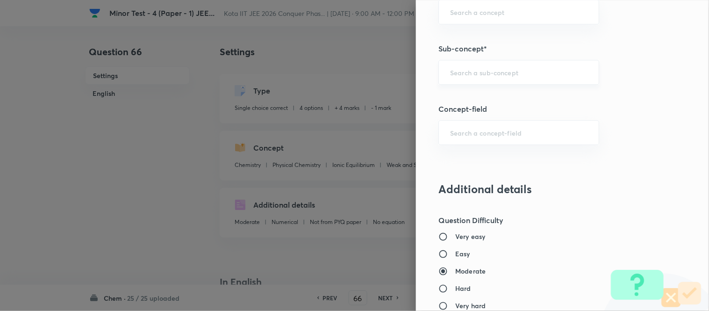
click at [521, 69] on input "text" at bounding box center [518, 72] width 137 height 9
paste input "Law Of Chemical Equilibrium And Equilibrium Constant"
click at [515, 98] on li "Law Of Chemical Equilibrium And Equilibrium Constant" at bounding box center [512, 105] width 160 height 28
type input "Law Of Chemical Equilibrium And Equilibrium Constant"
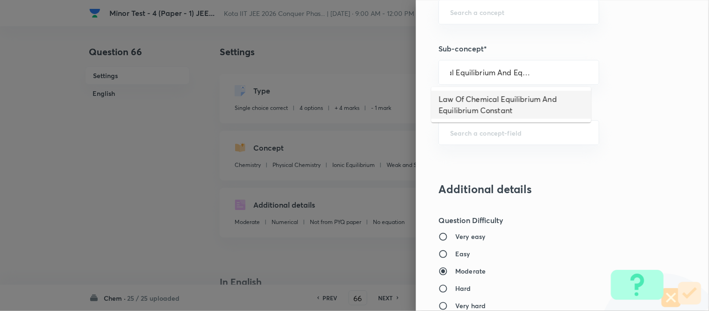
scroll to position [0, 0]
type input "Physical Chemistry"
type input "Chemical Equilibrium"
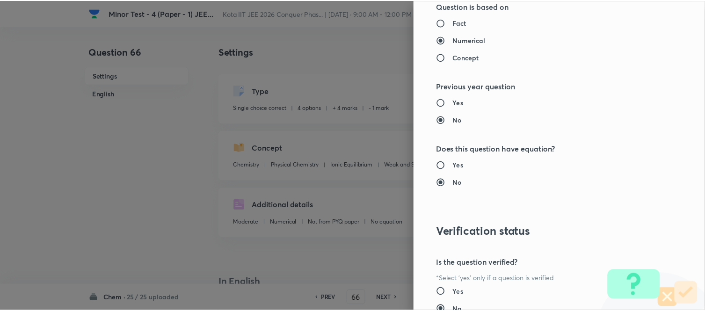
scroll to position [1026, 0]
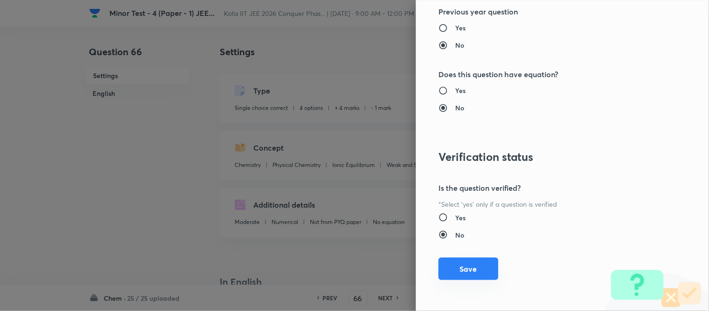
click at [465, 268] on button "Save" at bounding box center [469, 269] width 60 height 22
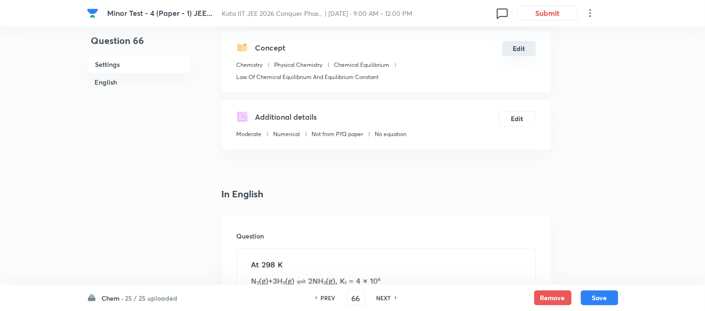
scroll to position [104, 0]
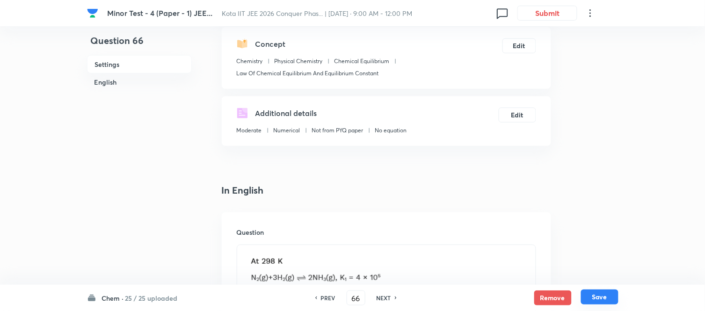
click at [596, 296] on button "Save" at bounding box center [599, 296] width 37 height 15
type input "67"
checkbox input "true"
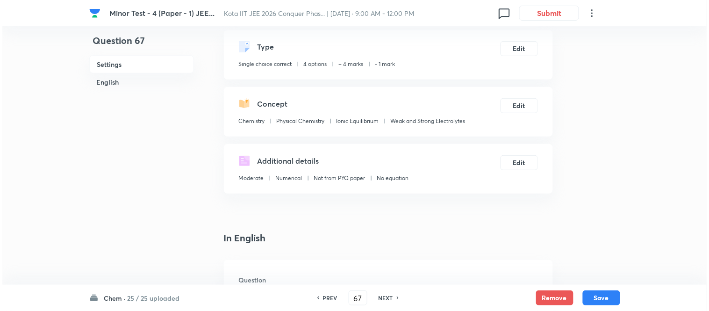
scroll to position [0, 0]
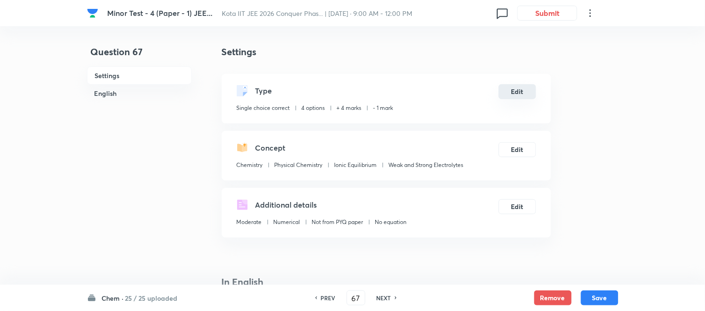
click at [522, 90] on button "Edit" at bounding box center [516, 91] width 37 height 15
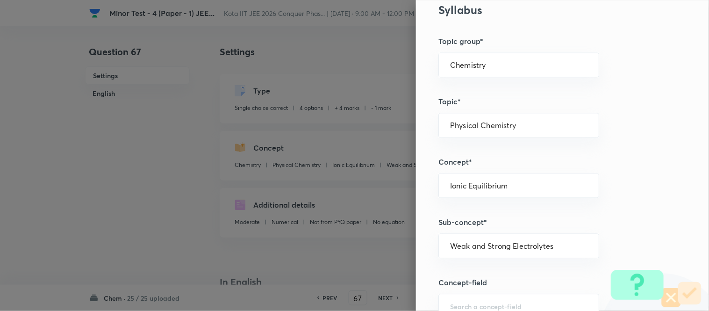
scroll to position [468, 0]
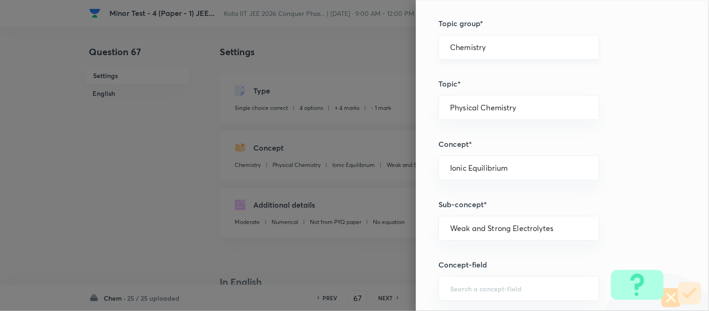
click at [520, 48] on input "Chemistry" at bounding box center [518, 47] width 137 height 9
click at [483, 72] on li "Chemistry" at bounding box center [512, 73] width 160 height 17
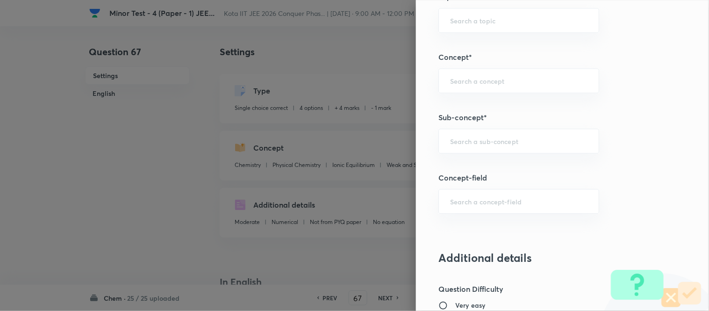
scroll to position [571, 0]
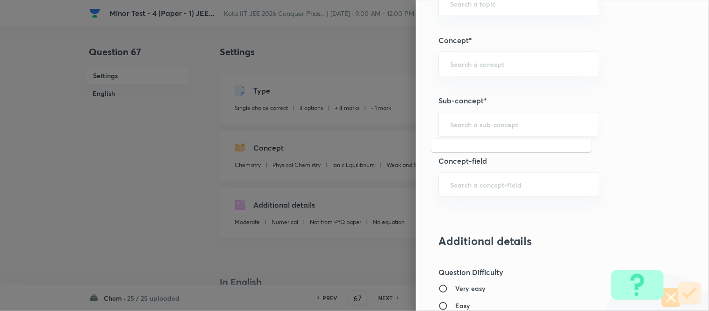
click at [523, 121] on input "text" at bounding box center [518, 124] width 137 height 9
paste input "Isomerism"
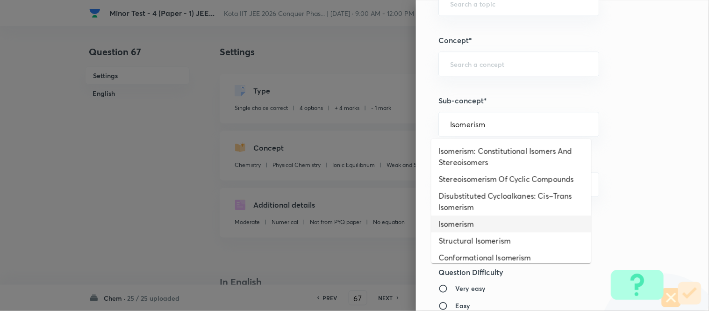
click at [470, 222] on li "Isomerism" at bounding box center [512, 224] width 160 height 17
type input "Isomerism"
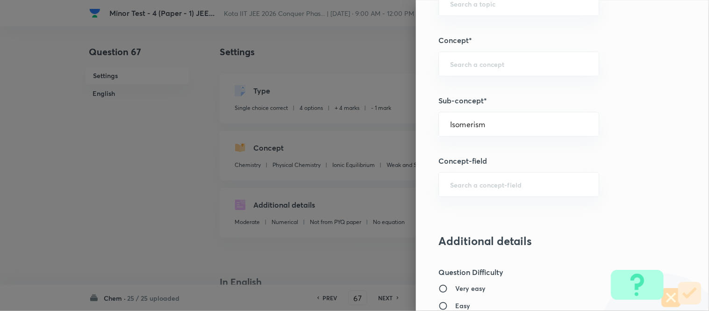
type input "Inorganic Chemistry"
type input "Coordination Compounds"
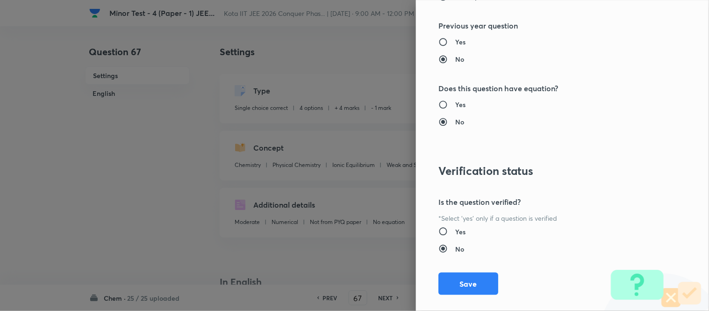
scroll to position [1026, 0]
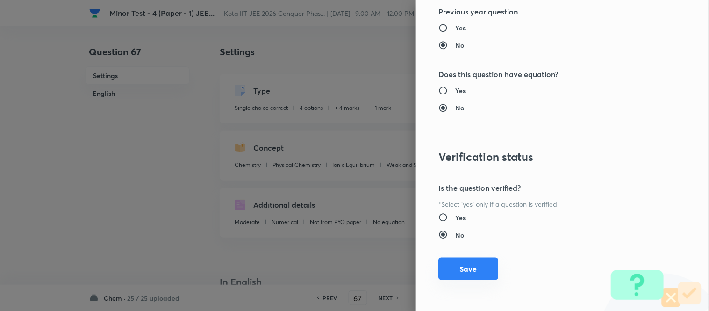
click at [463, 268] on button "Save" at bounding box center [469, 269] width 60 height 22
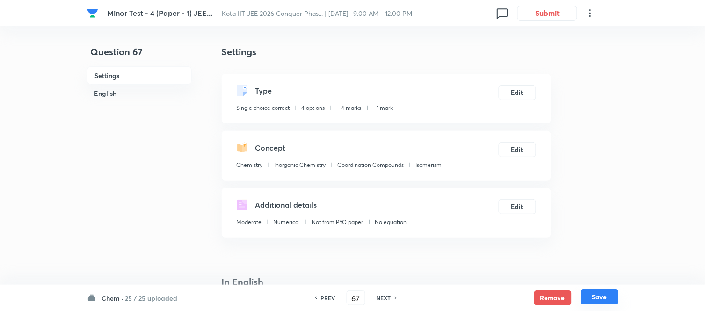
click at [597, 295] on button "Save" at bounding box center [599, 296] width 37 height 15
type input "68"
checkbox input "true"
click at [517, 91] on button "Edit" at bounding box center [516, 91] width 37 height 15
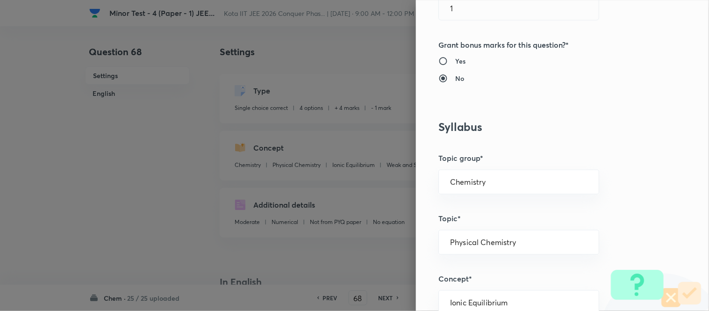
scroll to position [363, 0]
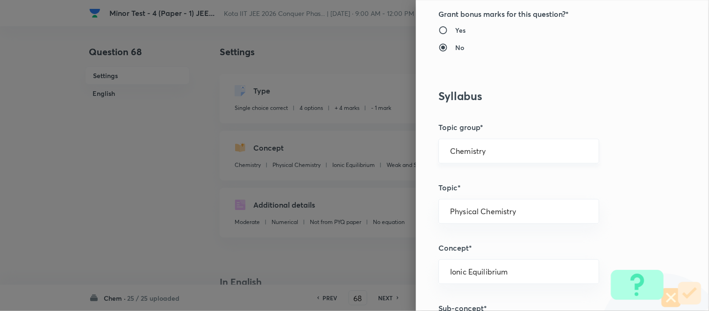
click at [515, 149] on input "Chemistry" at bounding box center [518, 151] width 137 height 9
click at [480, 175] on li "Chemistry" at bounding box center [512, 177] width 160 height 17
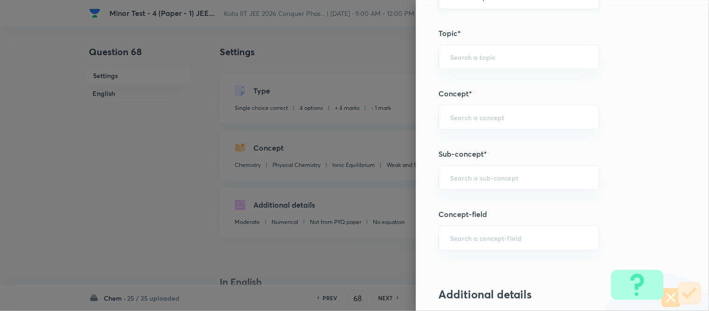
scroll to position [520, 0]
click at [532, 175] on input "text" at bounding box center [518, 176] width 137 height 9
paste input "Periodic Trends In Properties"
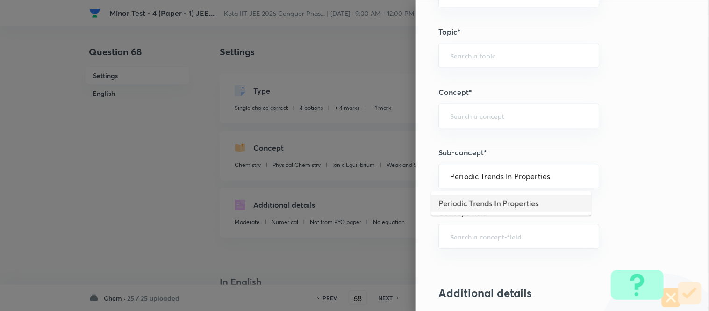
click at [493, 199] on li "Periodic Trends In Properties" at bounding box center [512, 203] width 160 height 17
type input "Periodic Trends In Properties"
type input "Inorganic Chemistry"
type input "Periodic Table"
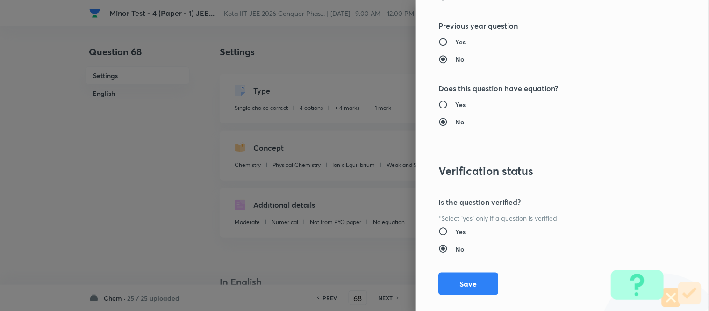
scroll to position [1026, 0]
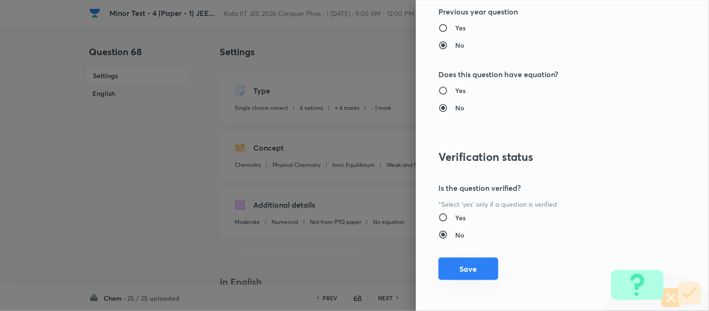
click at [465, 266] on button "Save" at bounding box center [469, 269] width 60 height 22
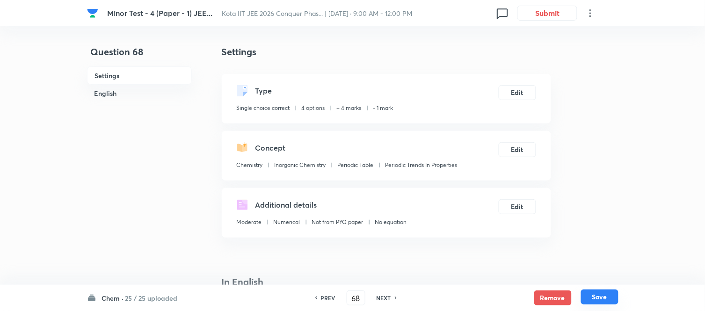
click at [590, 296] on button "Save" at bounding box center [599, 296] width 37 height 15
type input "69"
checkbox input "false"
checkbox input "true"
click at [520, 92] on button "Edit" at bounding box center [516, 91] width 37 height 15
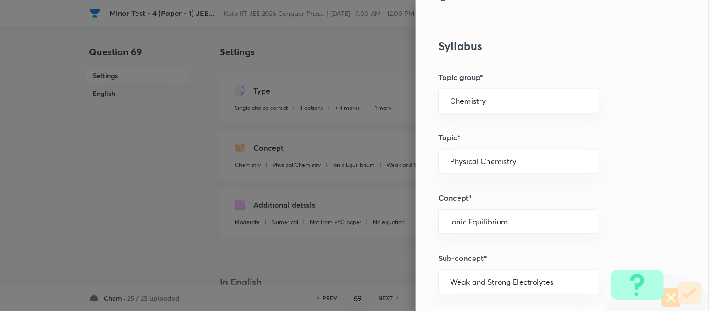
scroll to position [415, 0]
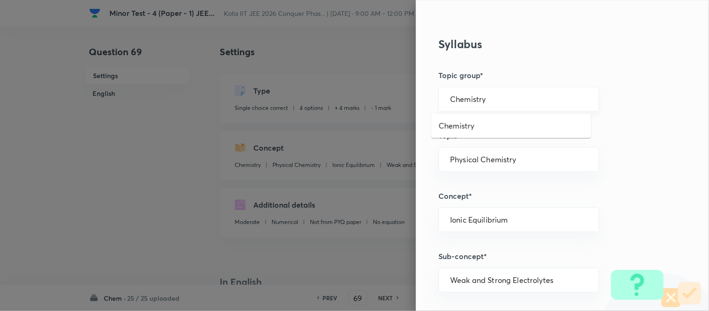
click at [518, 95] on input "Chemistry" at bounding box center [518, 99] width 137 height 9
click at [494, 126] on li "Chemistry" at bounding box center [512, 125] width 160 height 17
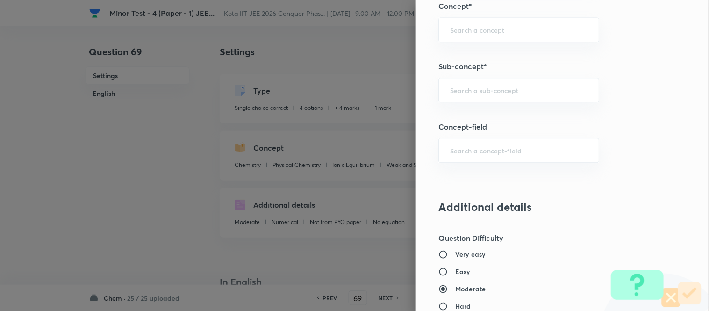
scroll to position [623, 0]
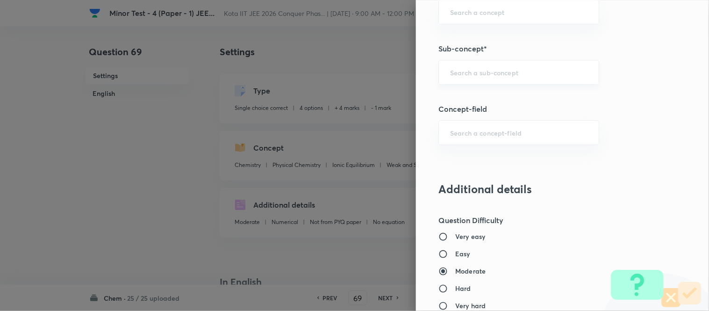
click at [511, 74] on input "text" at bounding box center [518, 72] width 137 height 9
paste input "Electrical Conductance"
click at [504, 101] on li "Electrical Conductance" at bounding box center [512, 99] width 160 height 17
type input "Electrical Conductance"
type input "Physical Chemistry"
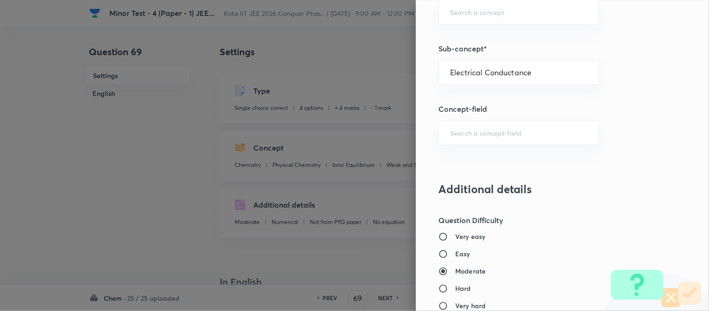
type input "Electrochemistry"
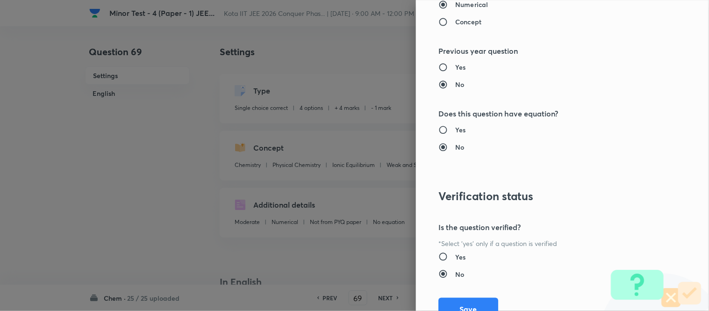
scroll to position [1026, 0]
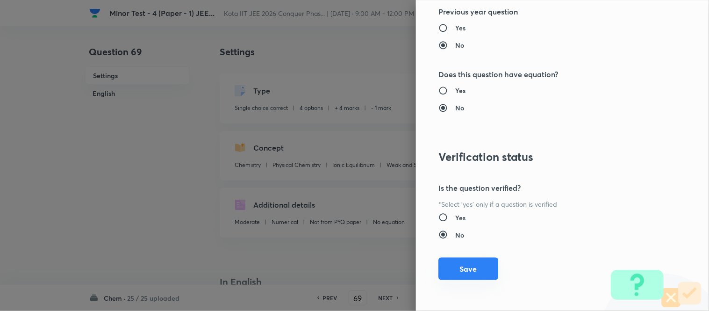
click at [473, 272] on button "Save" at bounding box center [469, 269] width 60 height 22
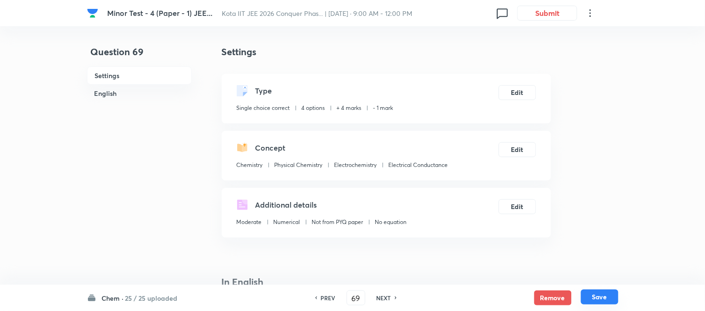
click at [600, 297] on button "Save" at bounding box center [599, 296] width 37 height 15
type input "70"
checkbox input "true"
click at [518, 93] on button "Edit" at bounding box center [516, 91] width 37 height 15
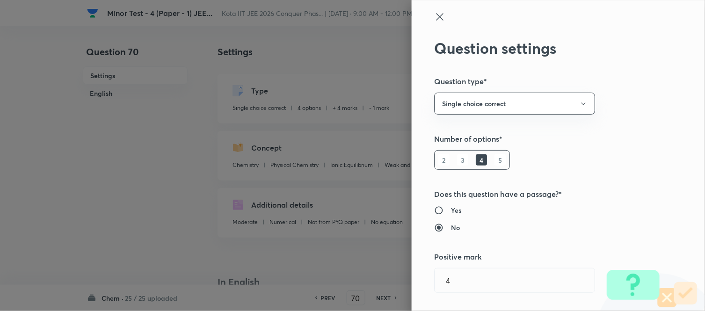
type input "Ionic Equilibrium"
type input "Weak and Strong Electrolytes"
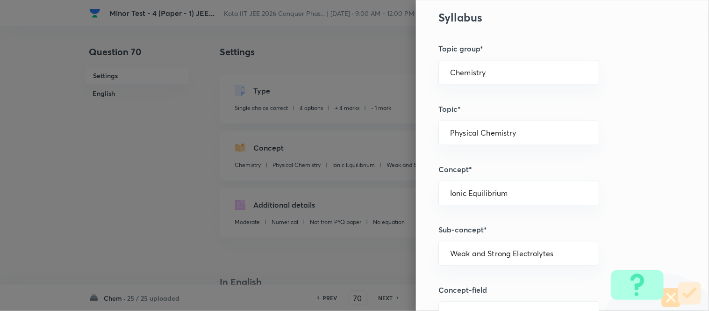
scroll to position [468, 0]
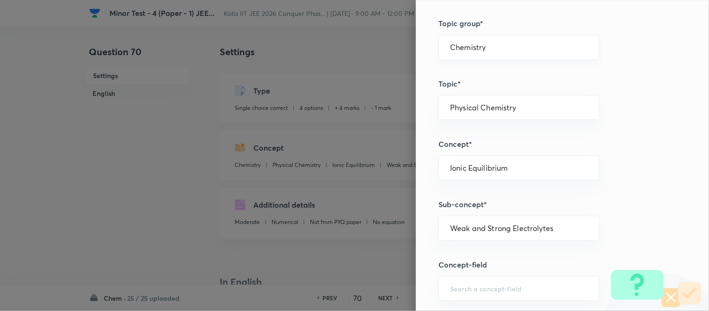
click at [506, 49] on input "Chemistry" at bounding box center [518, 47] width 137 height 9
click at [492, 77] on li "Chemistry" at bounding box center [512, 73] width 160 height 17
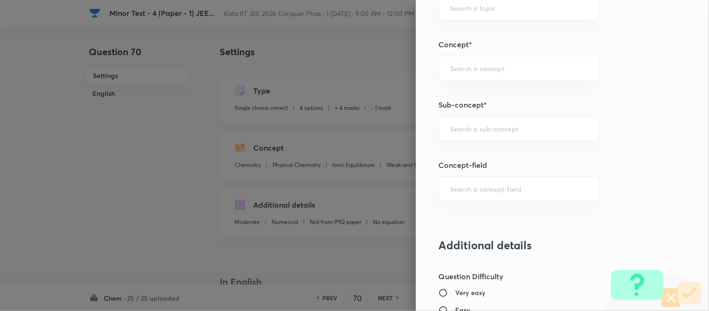
scroll to position [571, 0]
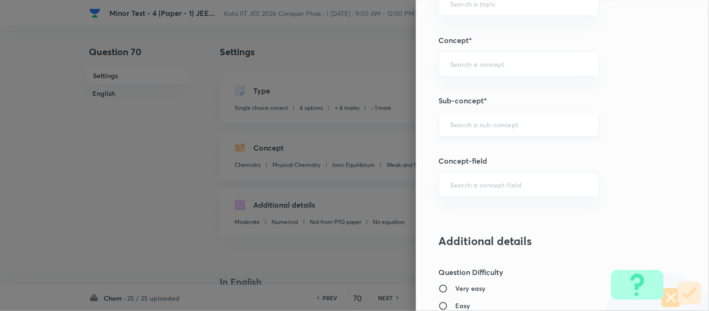
click at [504, 124] on input "text" at bounding box center [518, 124] width 137 height 9
paste input "Hyperconjugation"
click at [496, 148] on li "Hyperconjugation" at bounding box center [512, 151] width 160 height 17
type input "Hyperconjugation"
type input "Organic Chemistry"
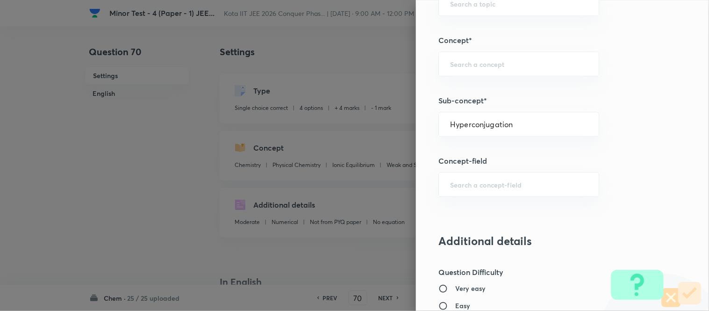
type input "General Organic Chemistry"
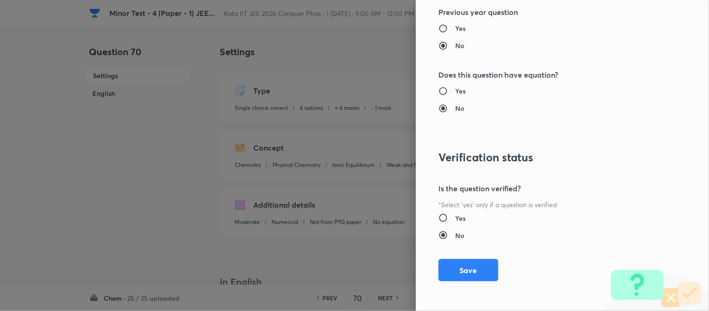
scroll to position [1026, 0]
click at [467, 268] on button "Save" at bounding box center [469, 269] width 60 height 22
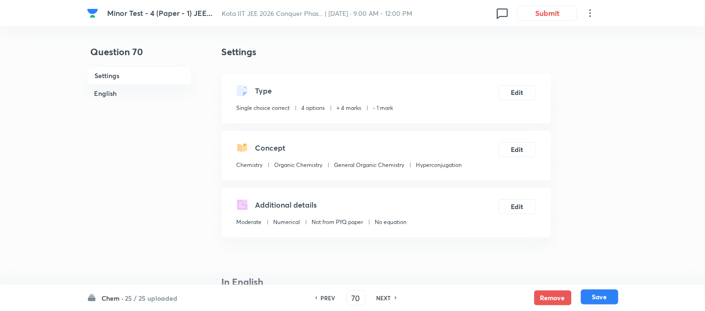
click at [599, 296] on button "Save" at bounding box center [599, 296] width 37 height 15
type input "71"
click at [520, 94] on button "Edit" at bounding box center [516, 91] width 37 height 15
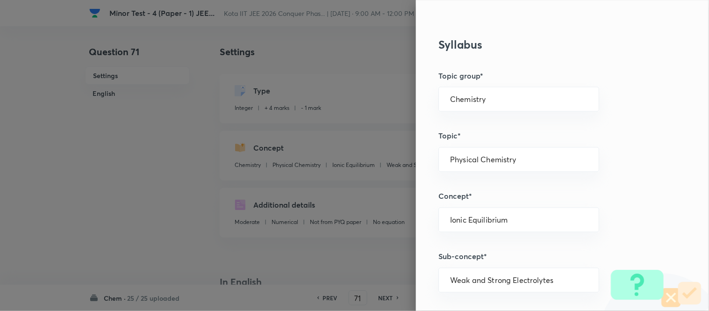
scroll to position [363, 0]
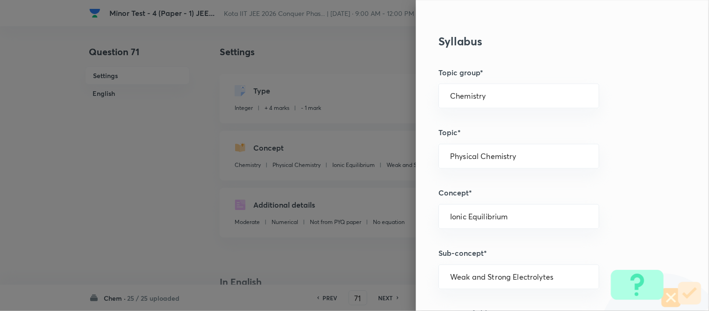
click at [520, 94] on input "Chemistry" at bounding box center [518, 96] width 137 height 9
click at [490, 123] on li "Chemistry" at bounding box center [512, 122] width 160 height 17
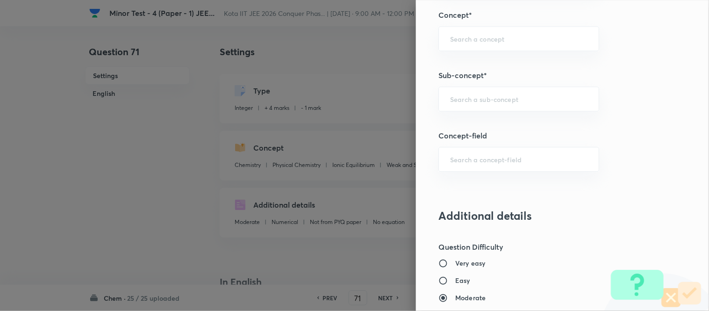
scroll to position [571, 0]
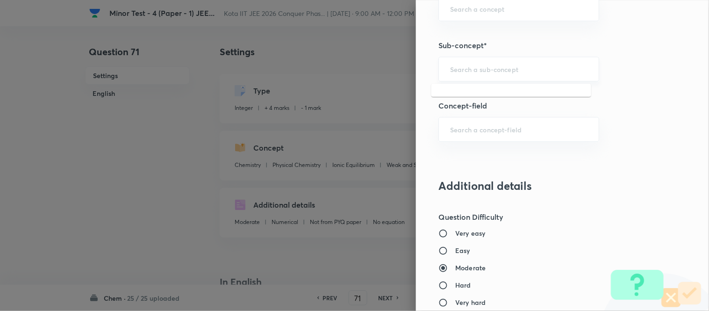
click at [534, 69] on input "text" at bounding box center [518, 69] width 137 height 9
paste input "Applications Of Equilibrium Constants"
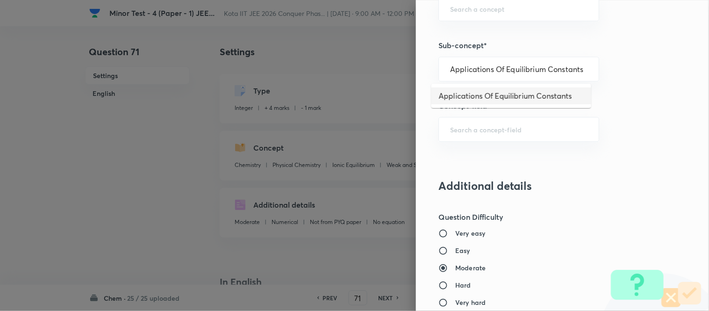
click at [535, 95] on li "Applications Of Equilibrium Constants" at bounding box center [512, 95] width 160 height 17
type input "Applications Of Equilibrium Constants"
type input "Physical Chemistry"
type input "Chemical Equilibrium"
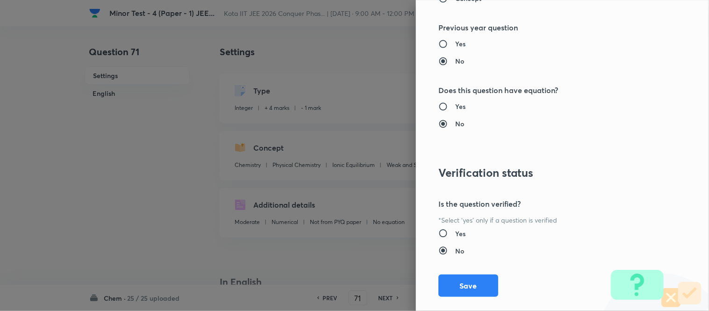
scroll to position [971, 0]
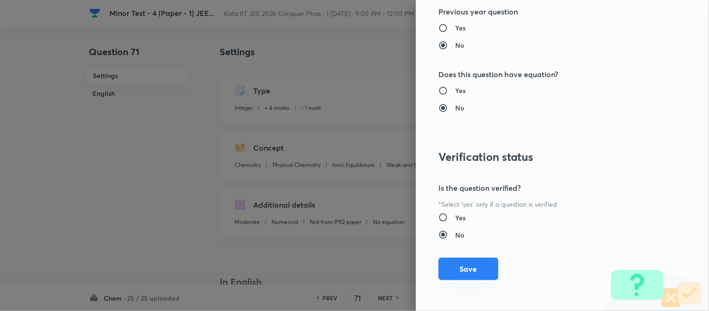
click at [463, 270] on button "Save" at bounding box center [469, 269] width 60 height 22
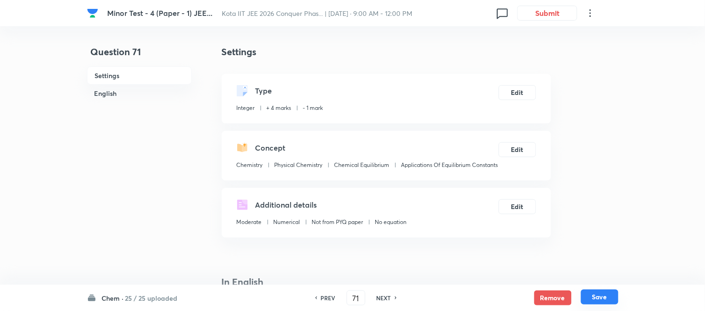
click at [600, 296] on button "Save" at bounding box center [599, 296] width 37 height 15
type input "72"
type input "4"
click at [521, 93] on button "Edit" at bounding box center [516, 91] width 37 height 15
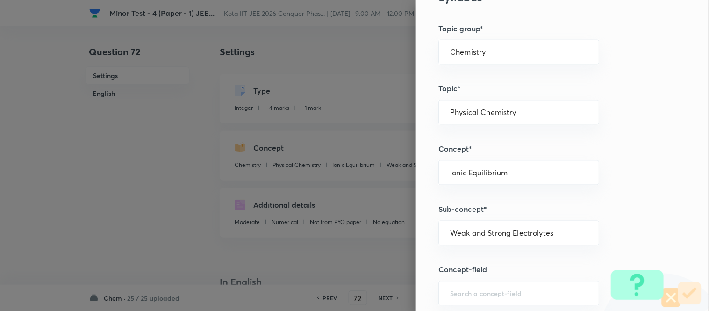
scroll to position [415, 0]
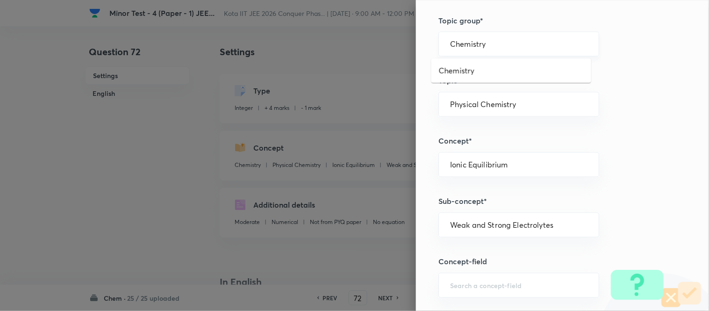
click at [501, 40] on input "Chemistry" at bounding box center [518, 44] width 137 height 9
click at [466, 70] on li "Chemistry" at bounding box center [512, 70] width 160 height 17
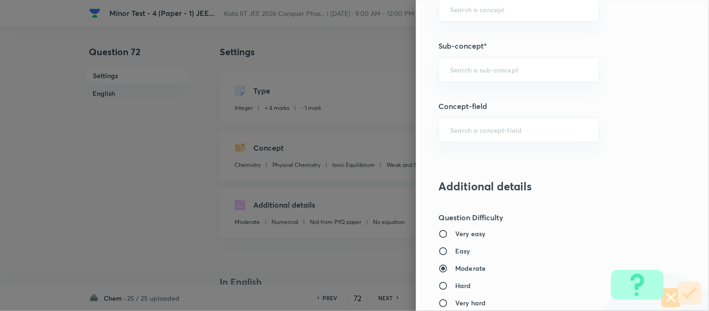
scroll to position [571, 0]
click at [516, 67] on input "text" at bounding box center [518, 69] width 137 height 9
paste input "Resonance and Mesomeric"
click at [510, 98] on li "Resonance and Mesomeric" at bounding box center [512, 95] width 160 height 17
type input "Resonance and Mesomeric"
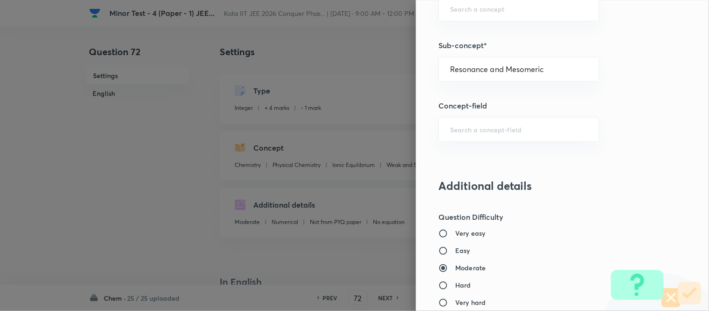
type input "Organic Chemistry"
type input "General Organic Chemistry"
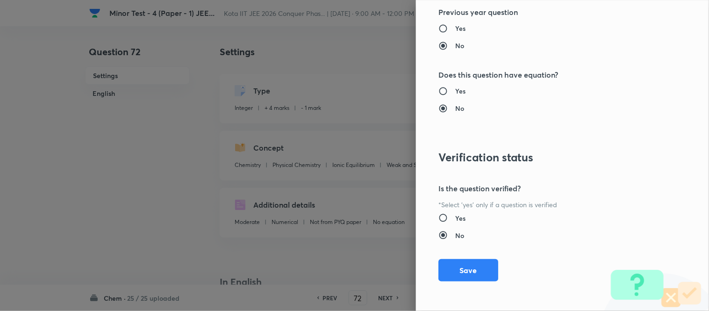
scroll to position [971, 0]
click at [465, 268] on button "Save" at bounding box center [469, 269] width 60 height 22
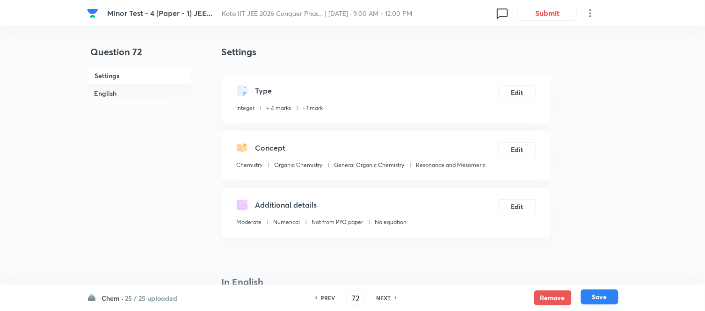
click at [596, 296] on button "Save" at bounding box center [599, 296] width 37 height 15
type input "73"
type input "8"
click at [518, 91] on button "Edit" at bounding box center [516, 91] width 37 height 15
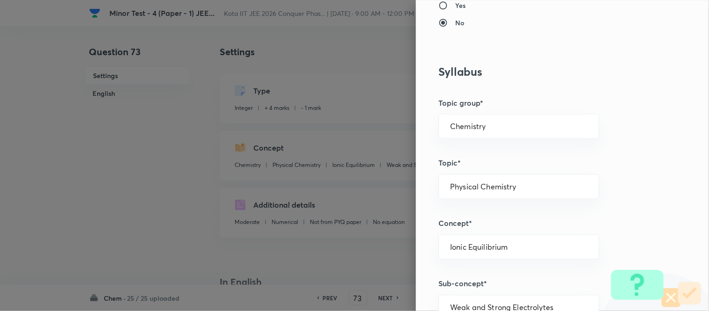
scroll to position [363, 0]
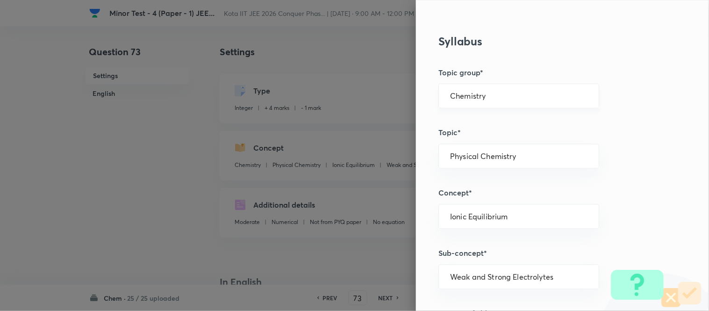
click at [504, 96] on input "Chemistry" at bounding box center [518, 96] width 137 height 9
click at [481, 119] on li "Chemistry" at bounding box center [512, 122] width 160 height 17
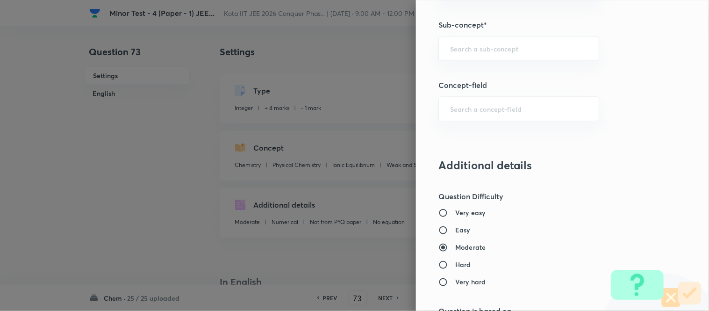
scroll to position [623, 0]
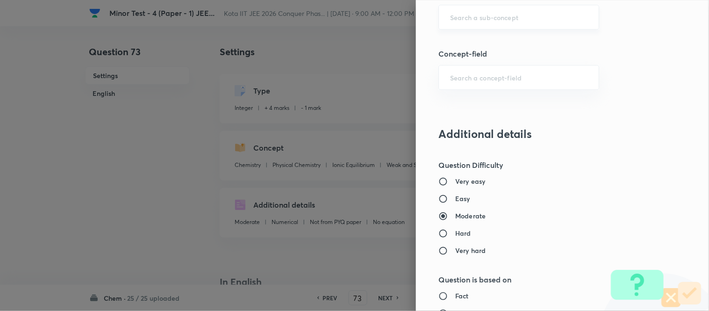
click at [504, 15] on input "text" at bounding box center [518, 17] width 137 height 9
paste input "Periodic Trends In Properties"
click at [499, 44] on li "Periodic Trends In Properties" at bounding box center [512, 44] width 160 height 17
type input "Periodic Trends In Properties"
type input "Inorganic Chemistry"
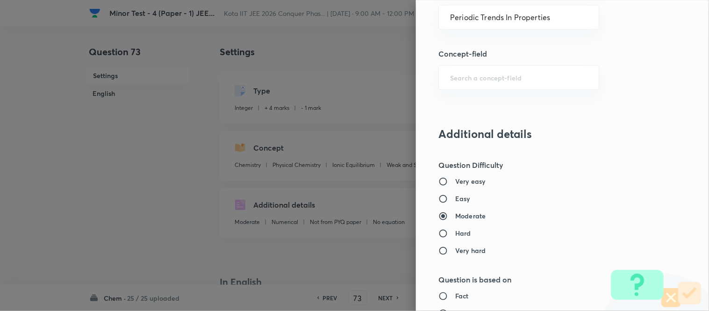
type input "Periodic Table"
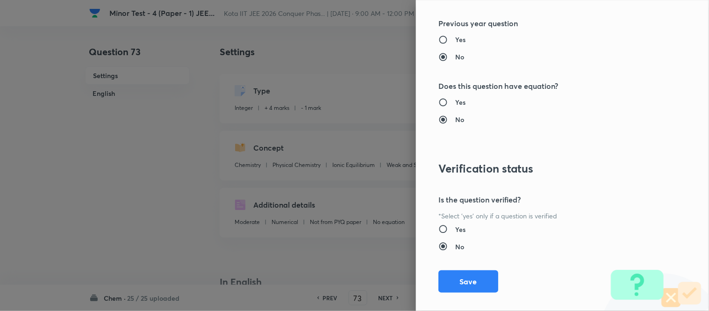
scroll to position [971, 0]
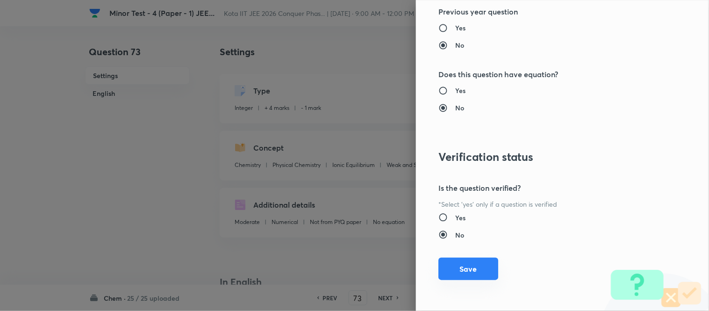
click at [464, 272] on button "Save" at bounding box center [469, 269] width 60 height 22
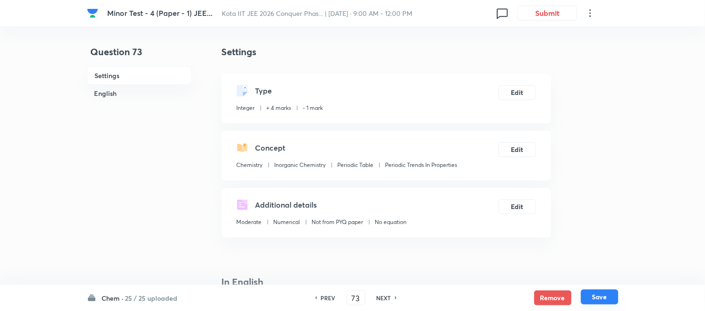
click at [599, 296] on button "Save" at bounding box center [599, 296] width 37 height 15
type input "74"
type input "2"
click at [520, 90] on button "Edit" at bounding box center [516, 91] width 37 height 15
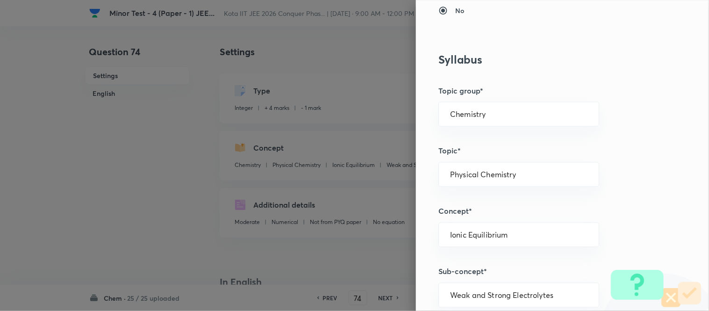
scroll to position [363, 0]
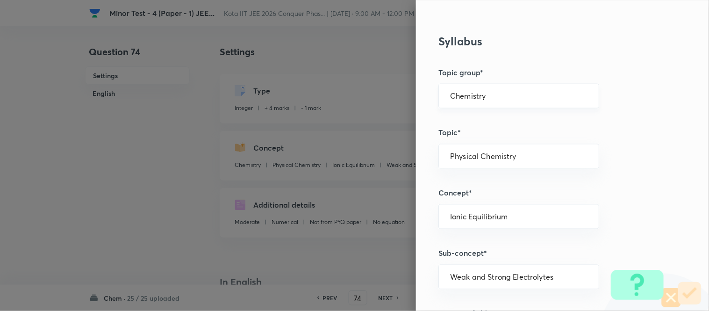
click at [491, 101] on div "Chemistry ​" at bounding box center [519, 96] width 161 height 25
click at [464, 123] on li "Chemistry" at bounding box center [512, 122] width 160 height 17
type input "Chemistry"
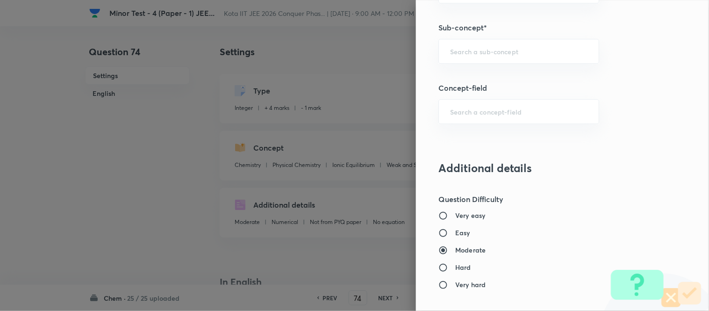
scroll to position [571, 0]
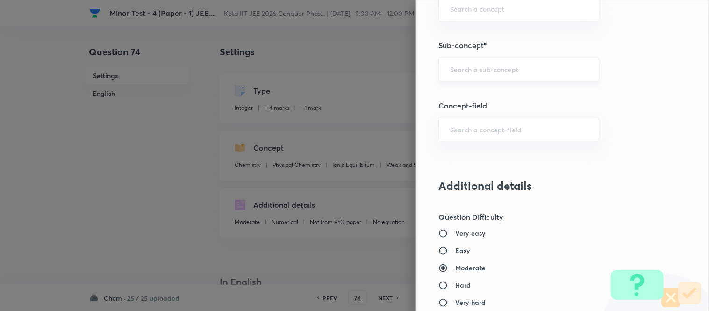
click at [504, 65] on input "text" at bounding box center [518, 69] width 137 height 9
paste input "[PERSON_NAME] Energy And Spontaneity"
click at [490, 91] on li "[PERSON_NAME] Energy And Spontaneity" at bounding box center [512, 101] width 160 height 28
type input "[PERSON_NAME] Energy And Spontaneity"
type input "Physical Chemistry"
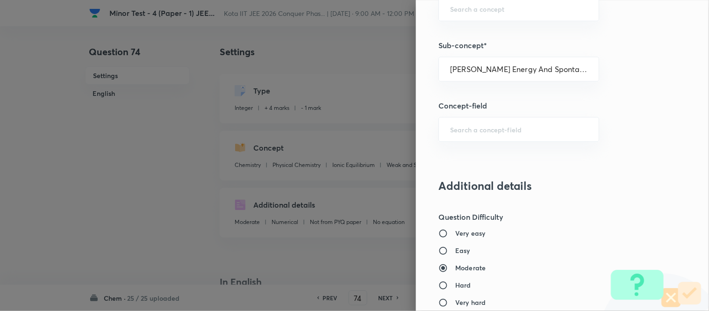
type input "Thermodynamics & Thermochemistry"
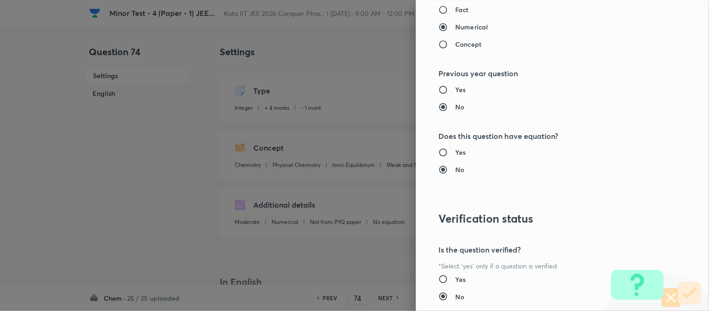
scroll to position [971, 0]
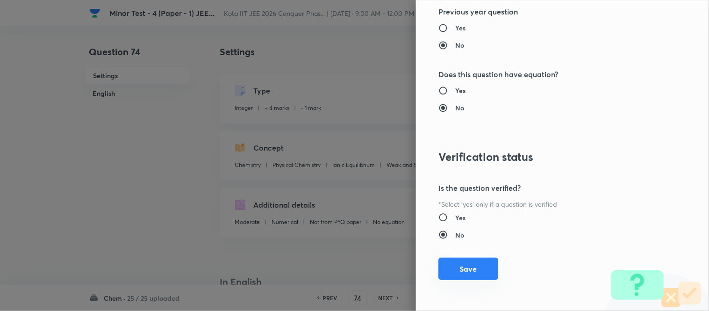
click at [463, 273] on button "Save" at bounding box center [469, 269] width 60 height 22
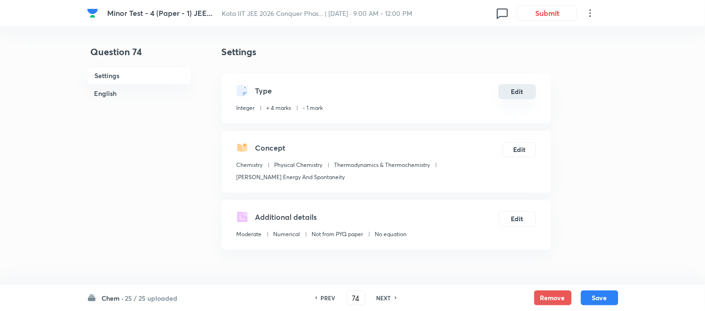
click at [518, 94] on button "Edit" at bounding box center [516, 91] width 37 height 15
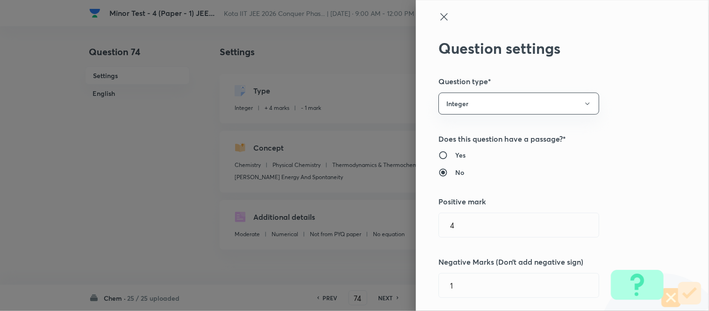
click at [440, 17] on icon at bounding box center [444, 16] width 11 height 11
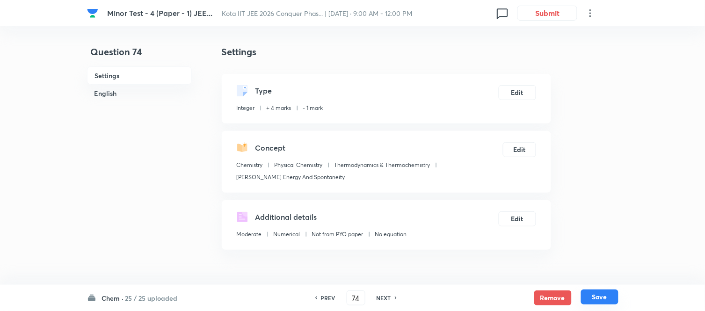
click at [599, 297] on button "Save" at bounding box center [599, 296] width 37 height 15
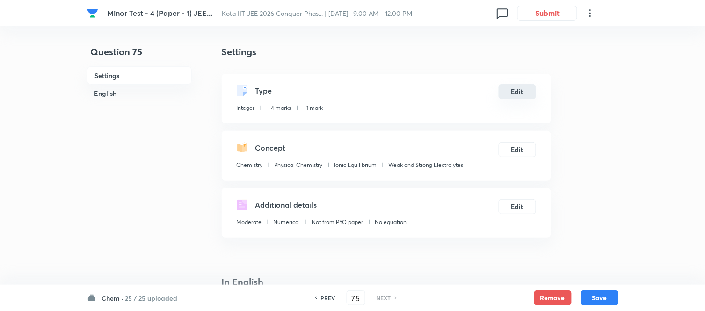
click at [513, 90] on button "Edit" at bounding box center [516, 91] width 37 height 15
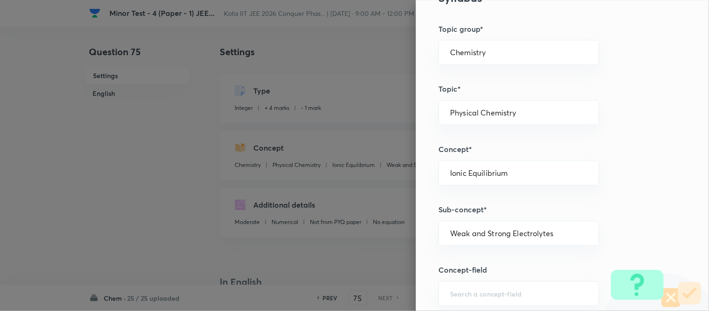
scroll to position [415, 0]
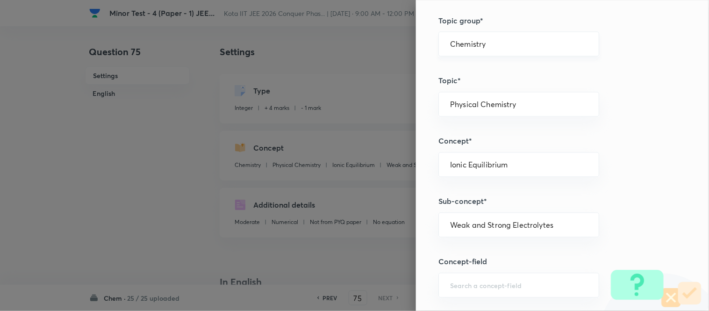
click at [503, 41] on input "Chemistry" at bounding box center [518, 44] width 137 height 9
click at [479, 73] on li "Chemistry" at bounding box center [512, 70] width 160 height 17
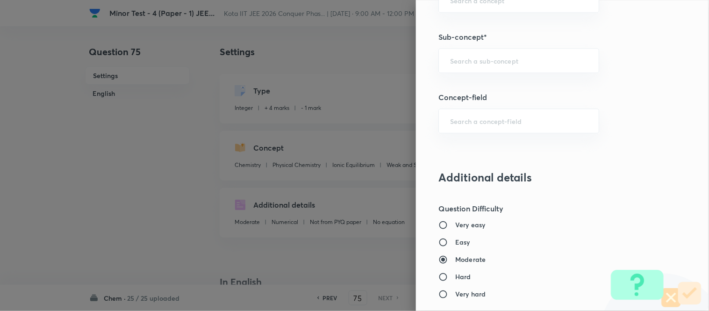
scroll to position [571, 0]
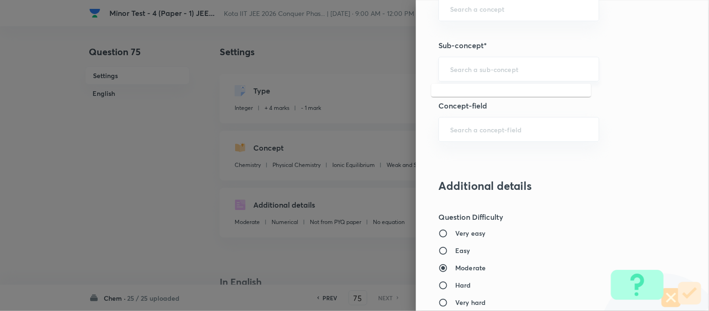
click at [487, 73] on input "text" at bounding box center [518, 69] width 137 height 9
paste input "Inductive Effect"
click at [503, 94] on li "Inductive Effect" at bounding box center [512, 95] width 160 height 17
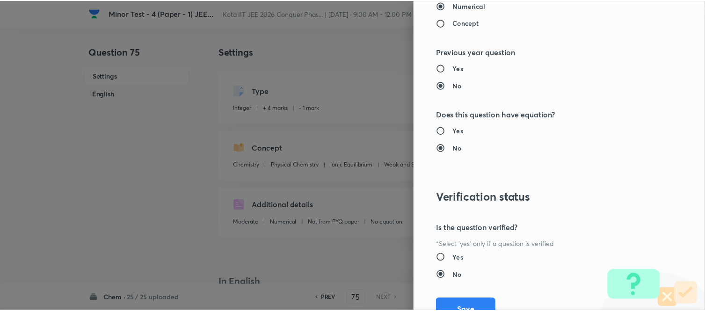
scroll to position [971, 0]
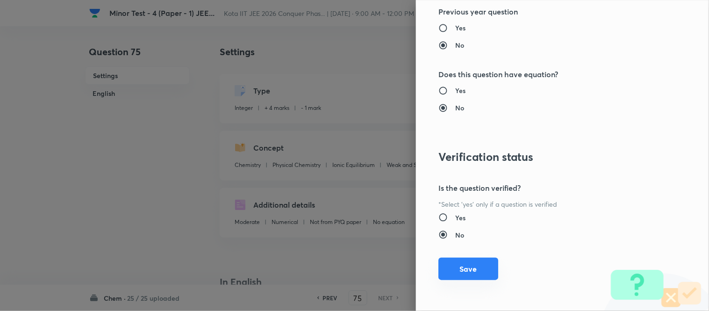
click at [467, 269] on button "Save" at bounding box center [469, 269] width 60 height 22
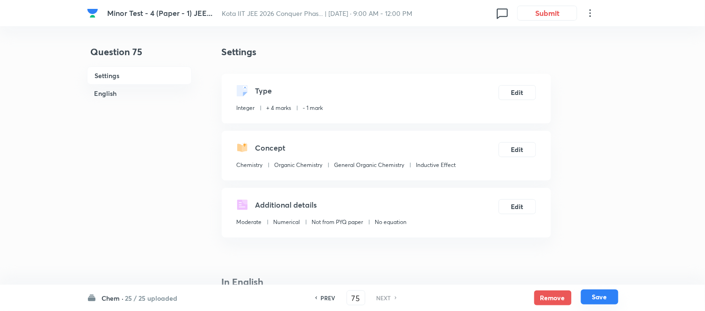
click at [601, 298] on button "Save" at bounding box center [599, 296] width 37 height 15
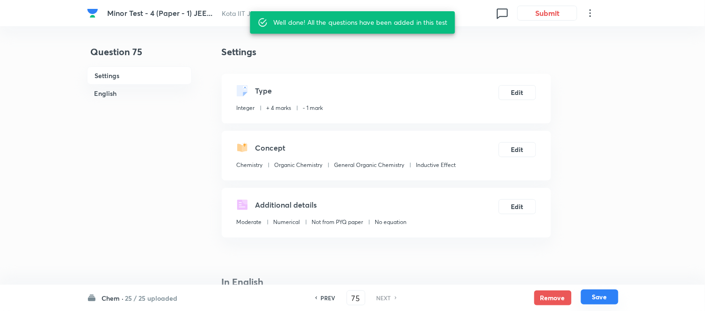
click at [601, 298] on button "Save" at bounding box center [599, 296] width 37 height 15
click at [601, 298] on button "Save" at bounding box center [599, 297] width 37 height 15
click at [601, 298] on button "Save" at bounding box center [599, 296] width 37 height 15
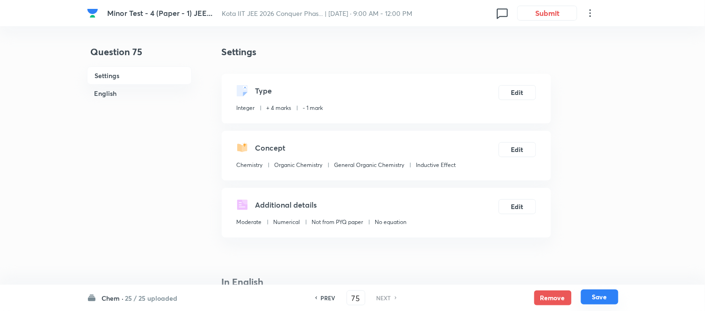
click at [597, 298] on button "Save" at bounding box center [599, 296] width 37 height 15
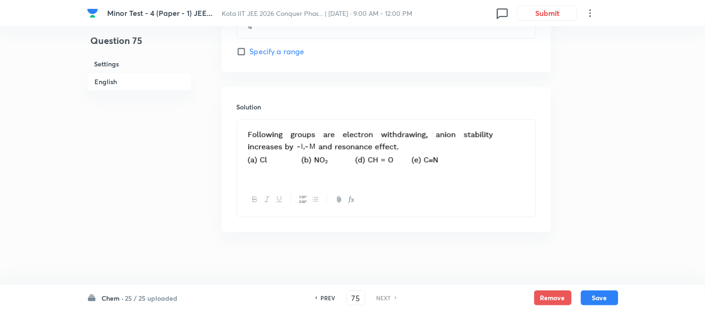
scroll to position [567, 0]
